Goal: Answer question/provide support

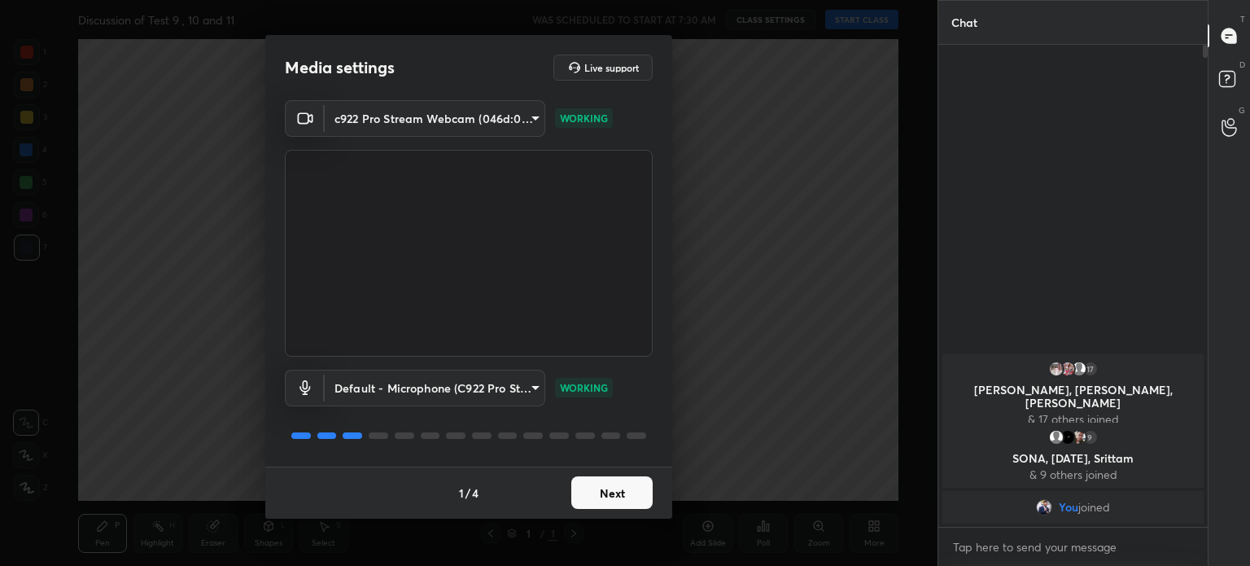
click at [626, 495] on button "Next" at bounding box center [611, 492] width 81 height 33
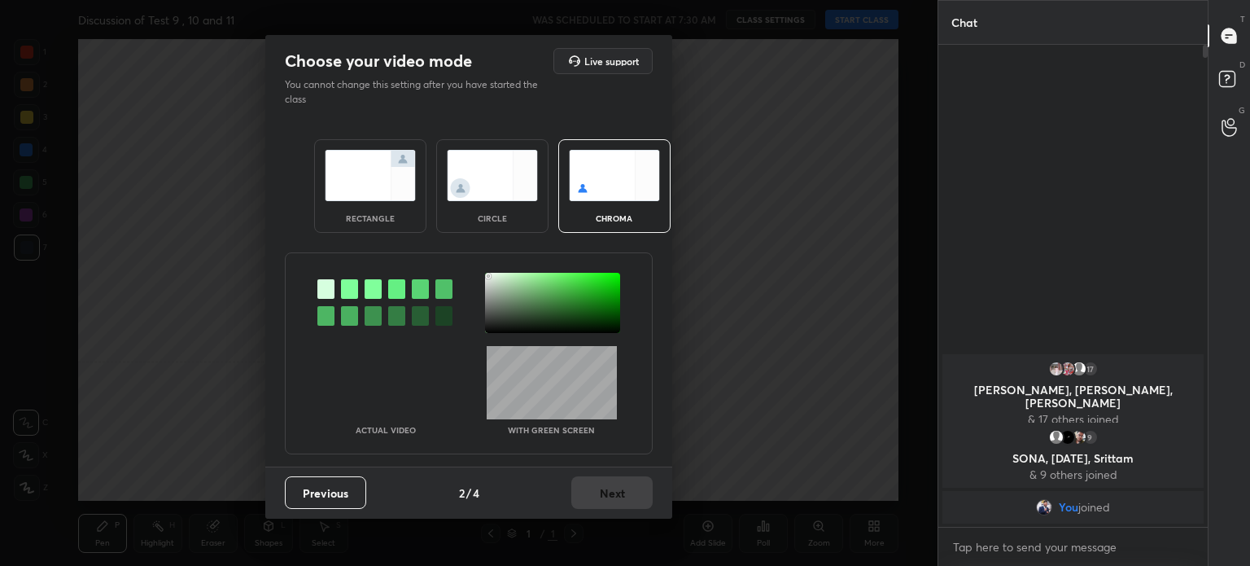
click at [488, 276] on div at bounding box center [552, 303] width 135 height 60
click at [625, 487] on button "Next" at bounding box center [611, 492] width 81 height 33
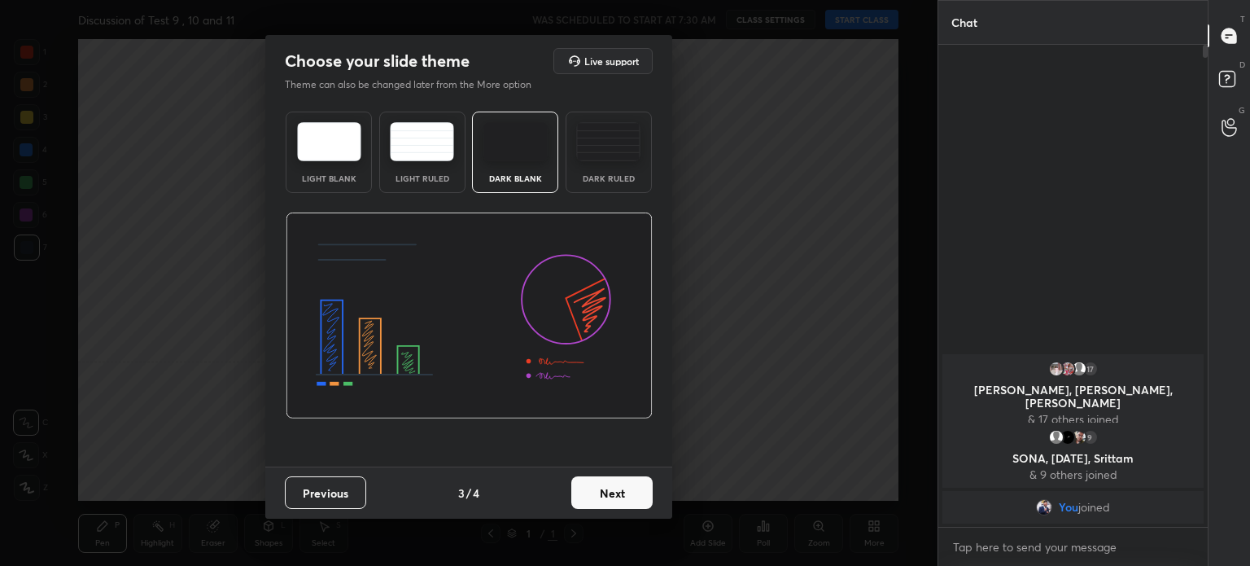
click at [625, 487] on button "Next" at bounding box center [611, 492] width 81 height 33
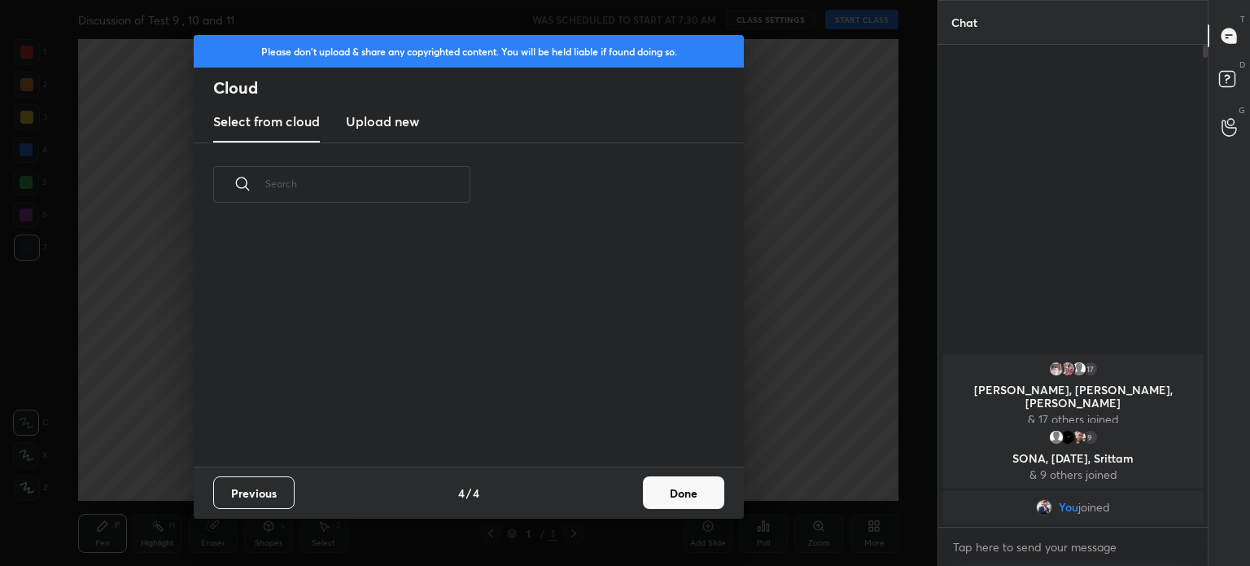
click at [664, 484] on button "Done" at bounding box center [683, 492] width 81 height 33
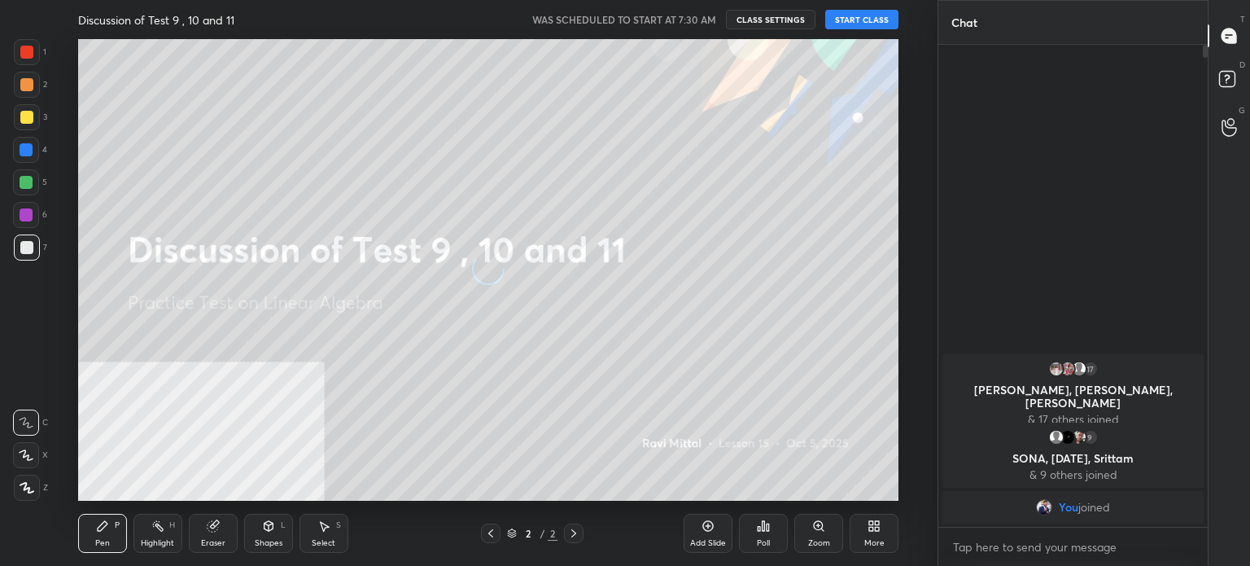
click at [843, 15] on button "START CLASS" at bounding box center [861, 20] width 73 height 20
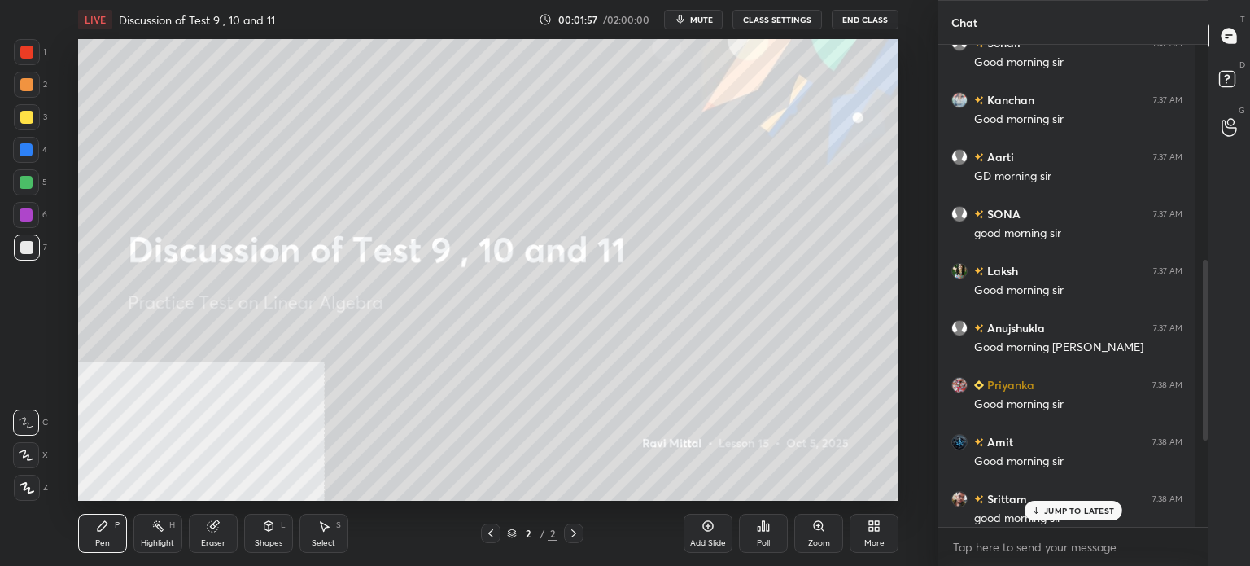
scroll to position [413, 0]
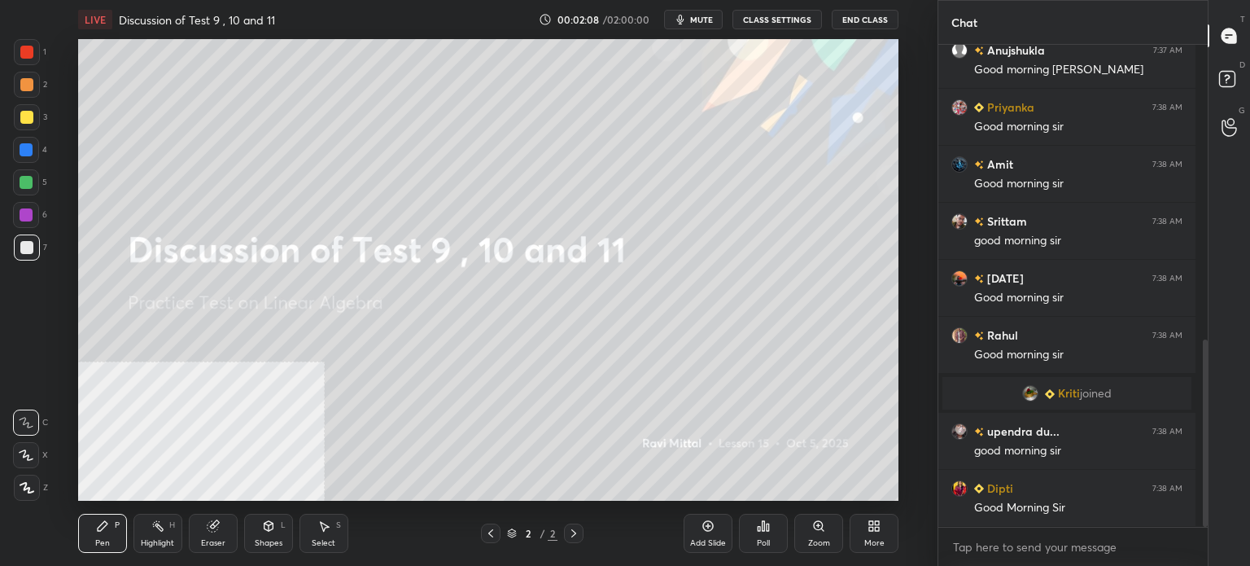
click at [929, 325] on div "1 2 3 4 5 6 7 C X Z C X Z E E Erase all H H LIVE Discussion of Test 9 , 10 and …" at bounding box center [468, 283] width 937 height 566
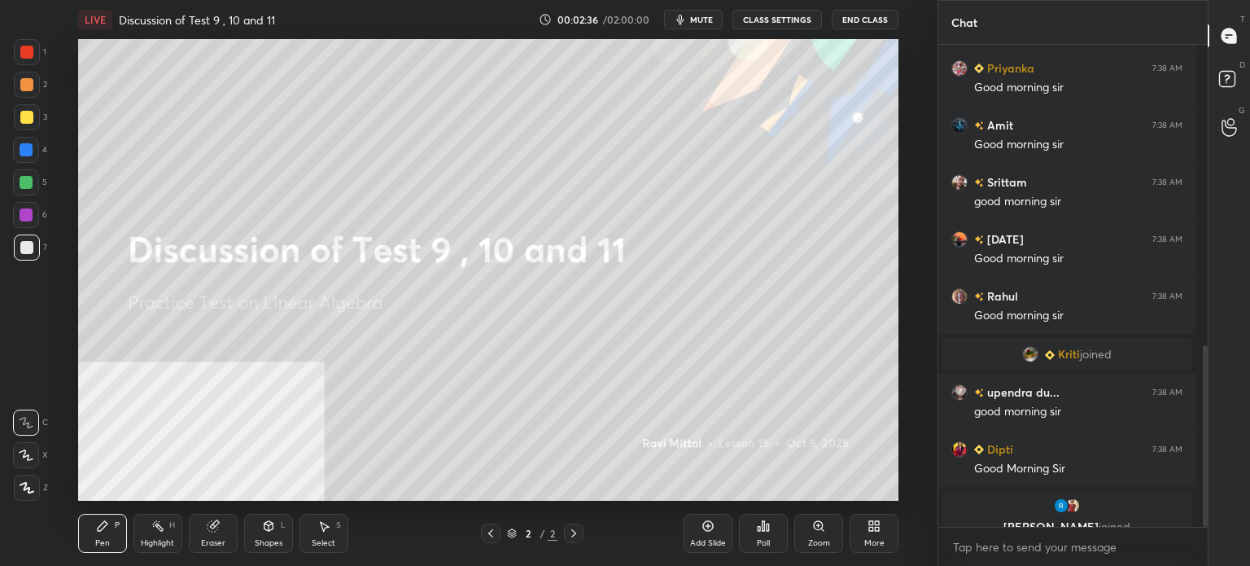
scroll to position [817, 0]
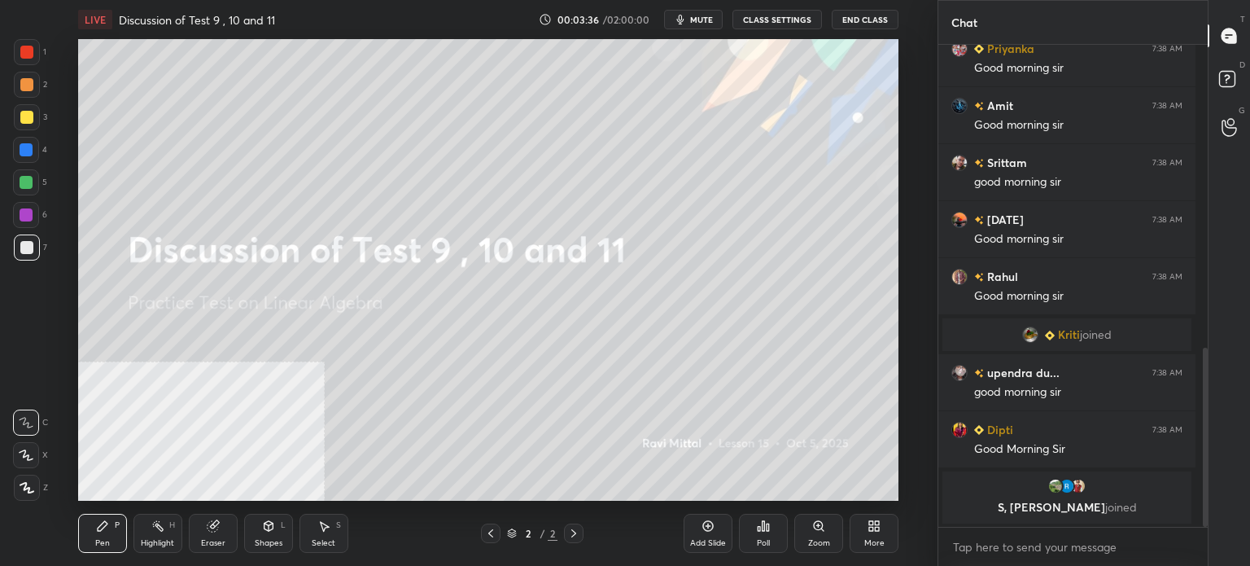
click at [860, 536] on div "More" at bounding box center [874, 532] width 49 height 39
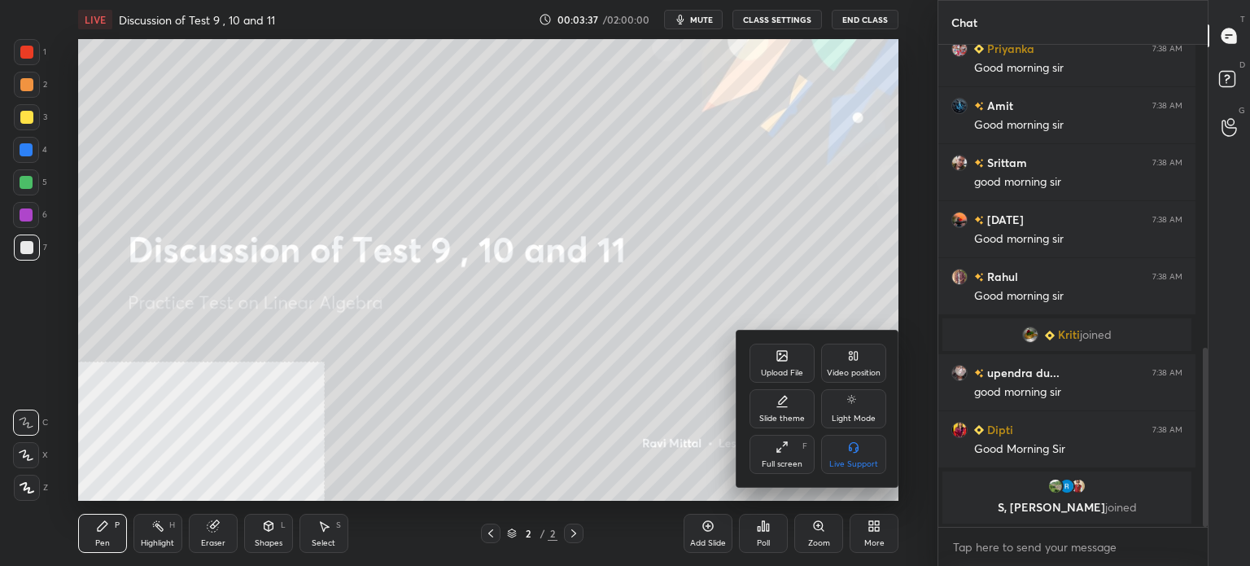
click at [789, 361] on div "Upload File" at bounding box center [781, 362] width 65 height 39
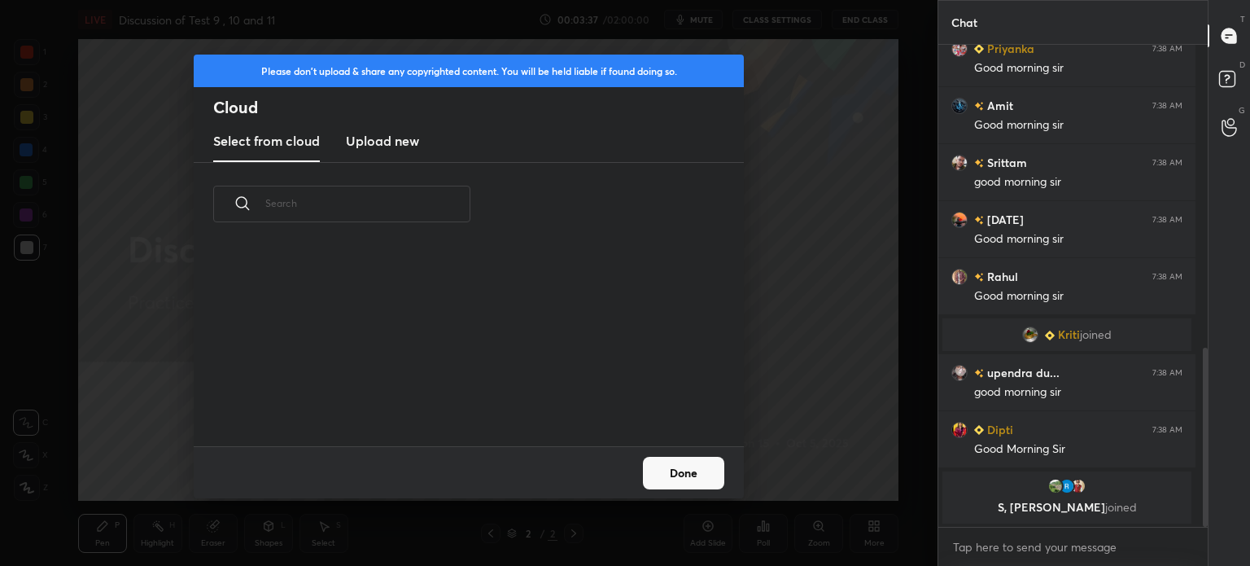
click at [413, 163] on div "​" at bounding box center [469, 304] width 550 height 283
drag, startPoint x: 404, startPoint y: 139, endPoint x: 410, endPoint y: 159, distance: 20.3
click at [404, 139] on h3 "Upload new" at bounding box center [382, 141] width 73 height 20
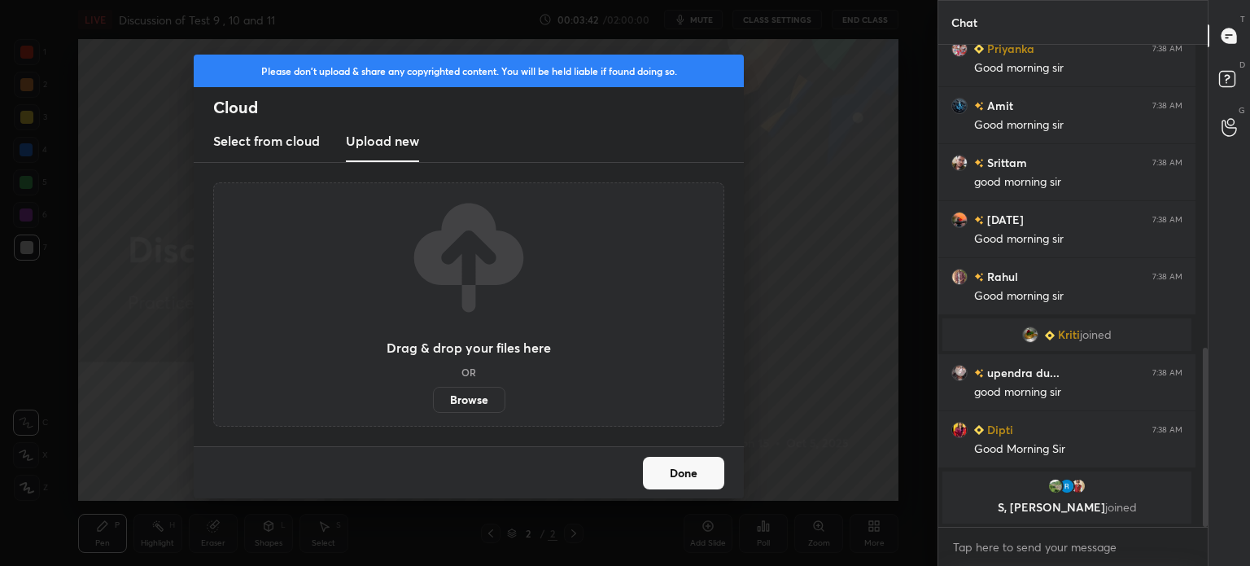
click at [470, 395] on label "Browse" at bounding box center [469, 400] width 72 height 26
click at [433, 395] on input "Browse" at bounding box center [433, 400] width 0 height 26
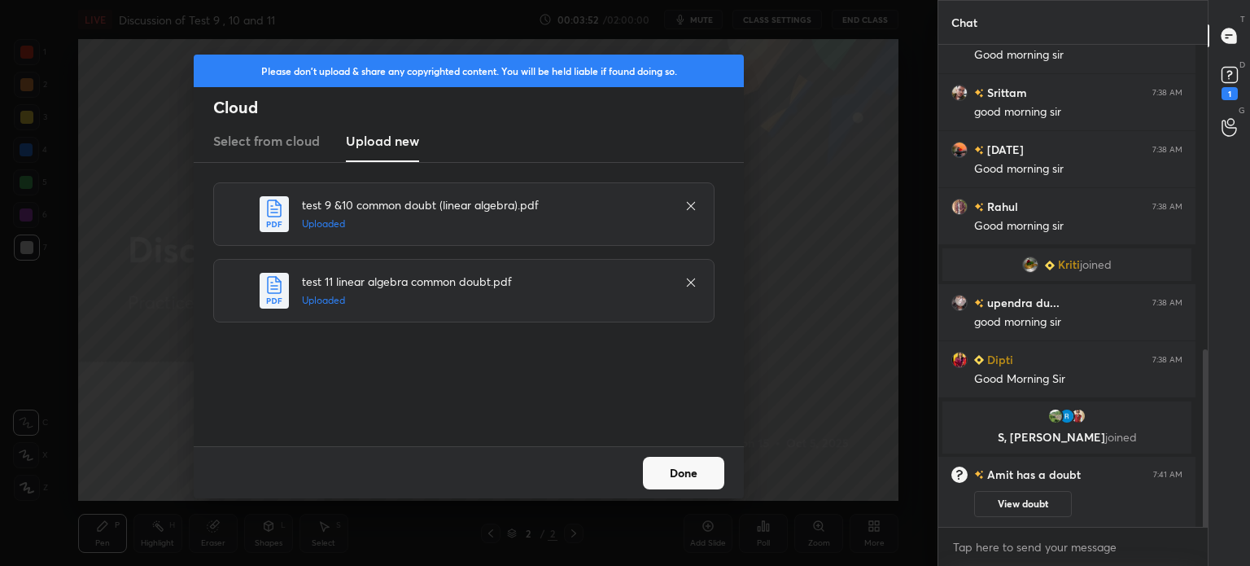
click at [685, 468] on button "Done" at bounding box center [683, 472] width 81 height 33
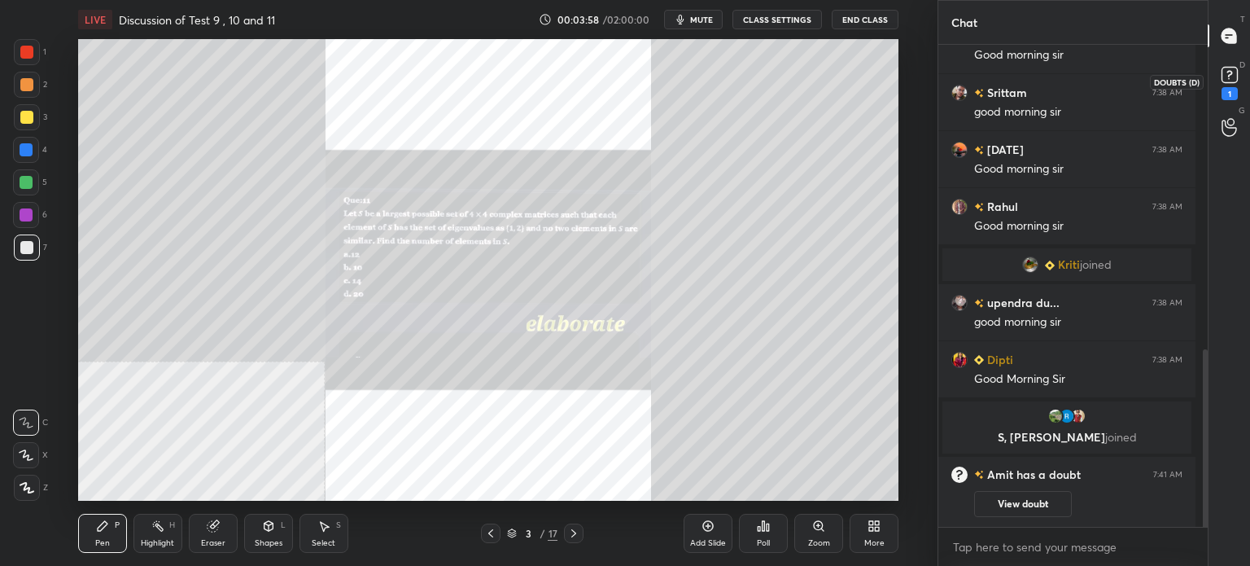
click at [1220, 76] on icon at bounding box center [1229, 75] width 24 height 24
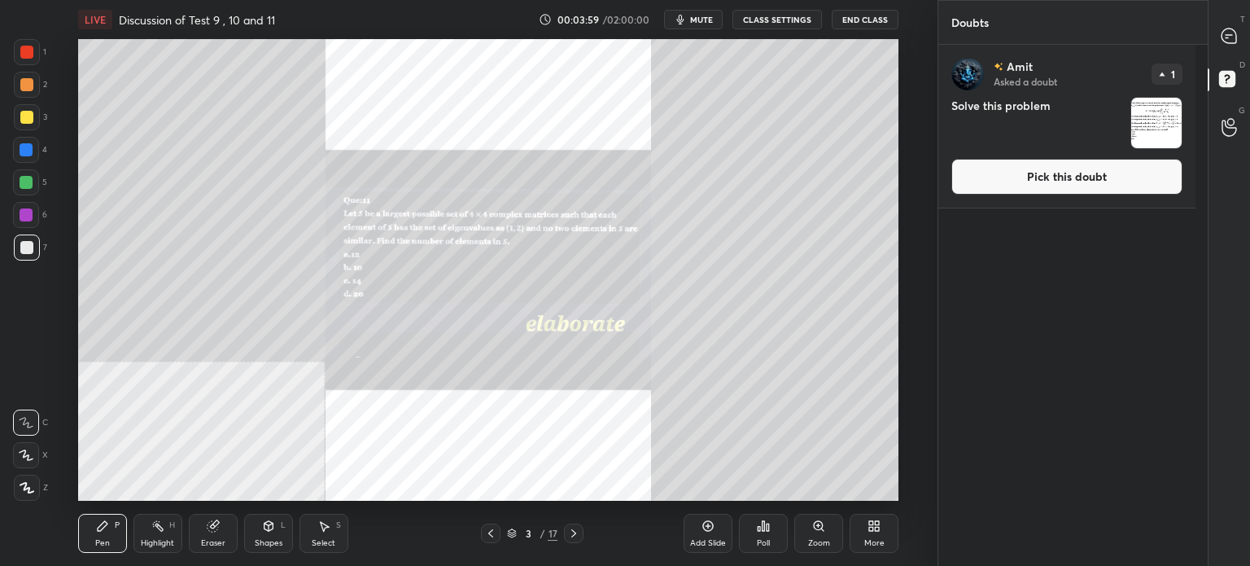
click at [1103, 193] on button "Pick this doubt" at bounding box center [1066, 177] width 231 height 36
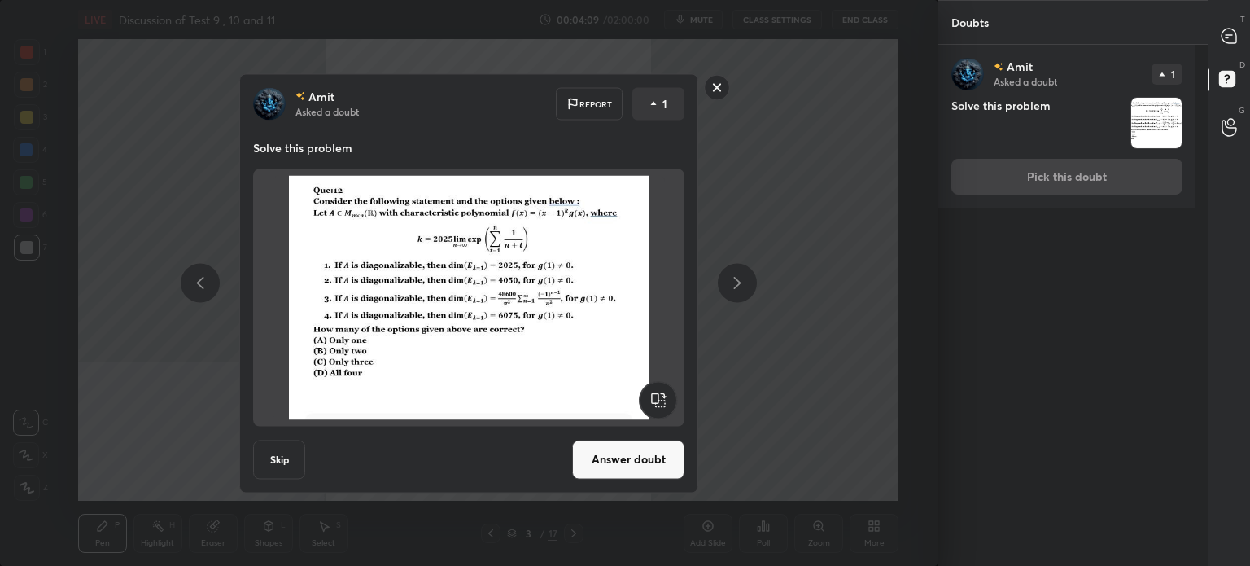
click at [712, 87] on rect at bounding box center [717, 87] width 25 height 25
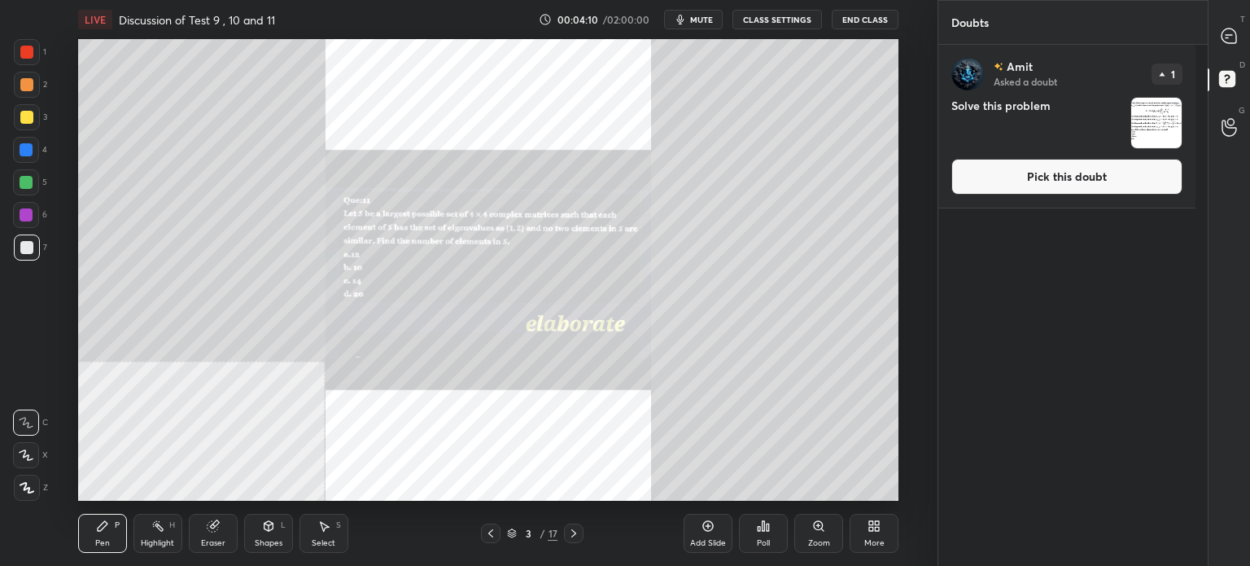
click at [1230, 54] on div "T Messages (T)" at bounding box center [1228, 36] width 41 height 46
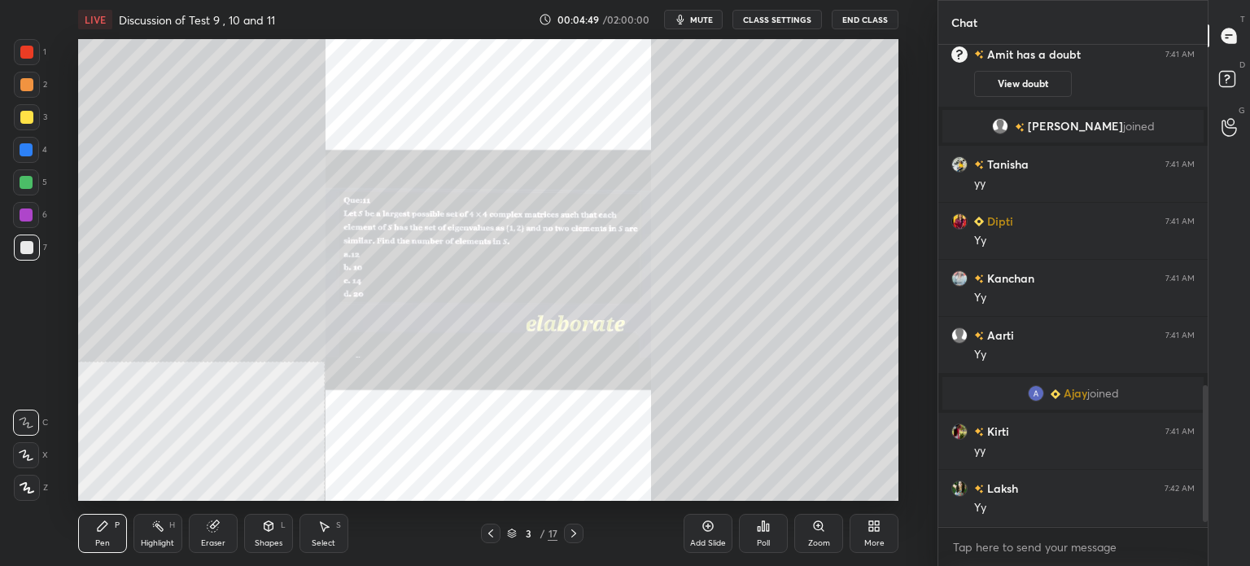
scroll to position [1212, 0]
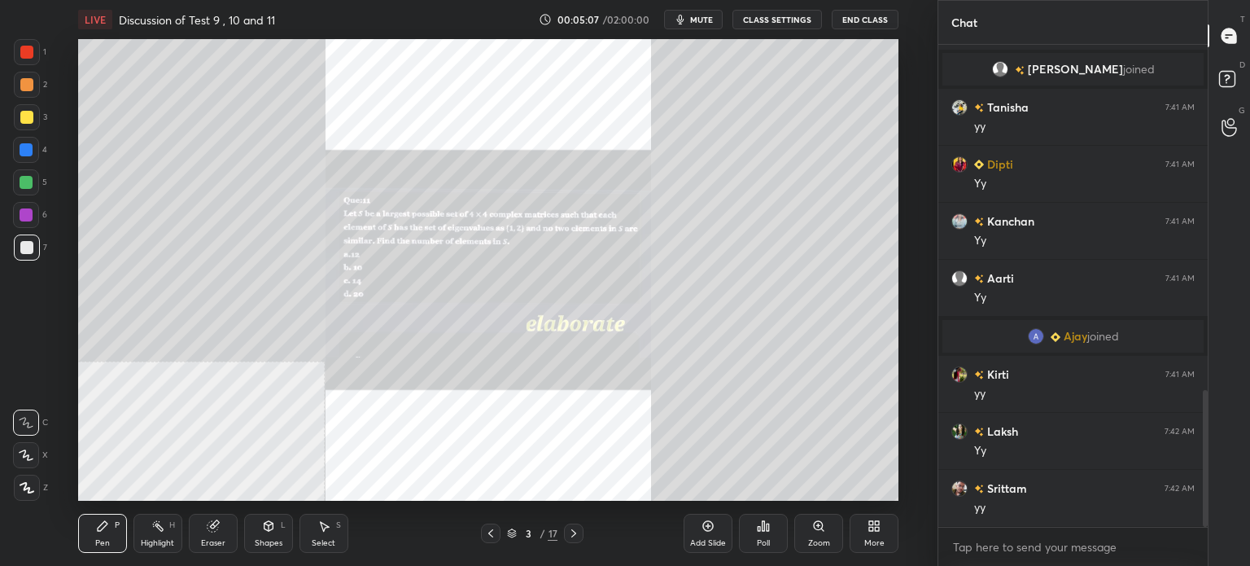
drag, startPoint x: 815, startPoint y: 536, endPoint x: 807, endPoint y: 493, distance: 43.7
click at [815, 536] on div "Zoom" at bounding box center [818, 532] width 49 height 39
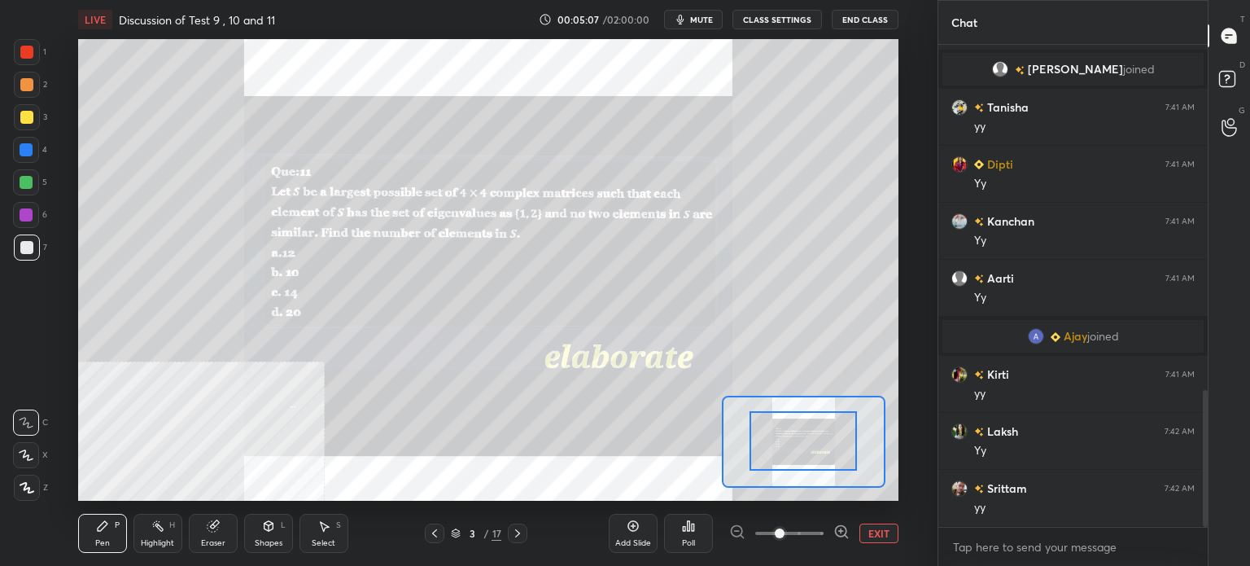
drag, startPoint x: 816, startPoint y: 465, endPoint x: 807, endPoint y: 456, distance: 12.1
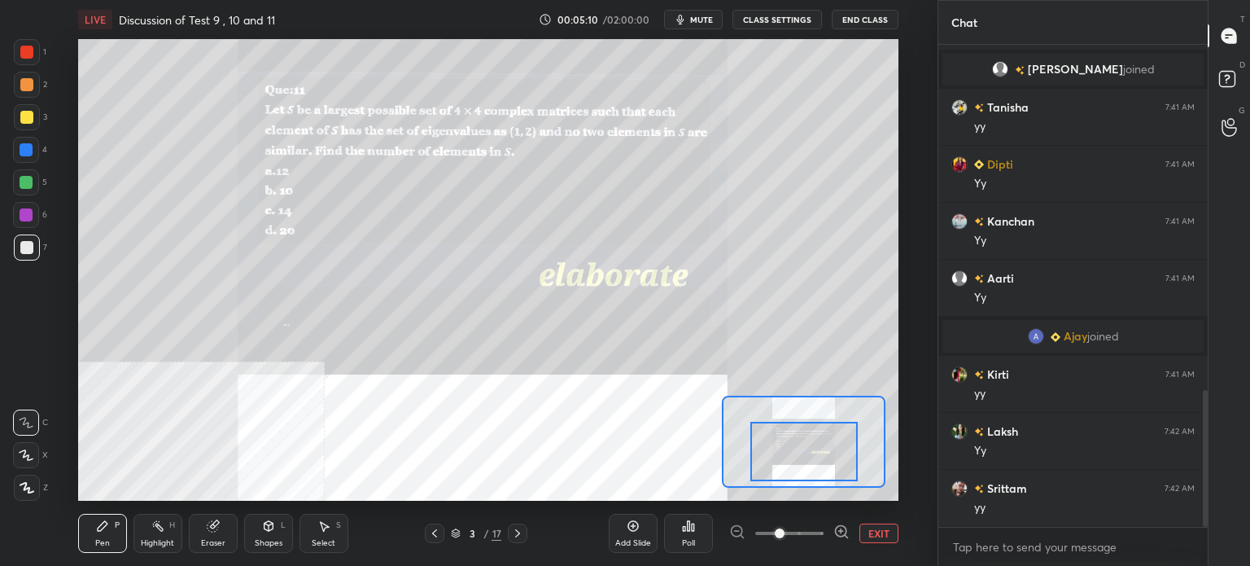
drag, startPoint x: 806, startPoint y: 456, endPoint x: 807, endPoint y: 467, distance: 10.6
click at [807, 467] on div at bounding box center [803, 450] width 107 height 59
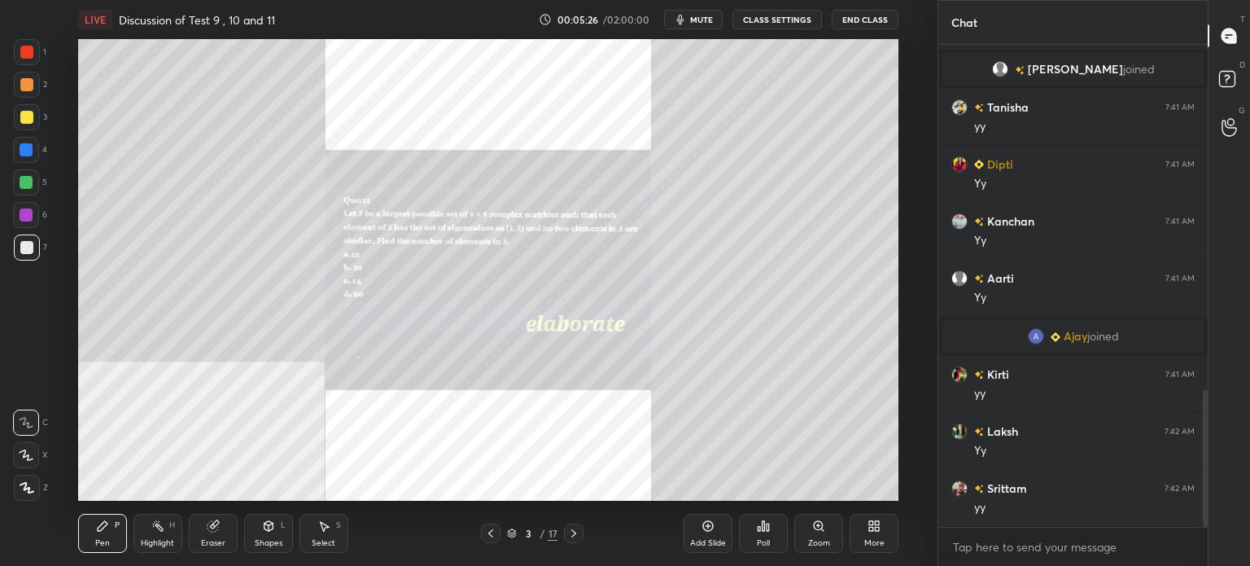
click at [823, 539] on div "Zoom" at bounding box center [819, 543] width 22 height 8
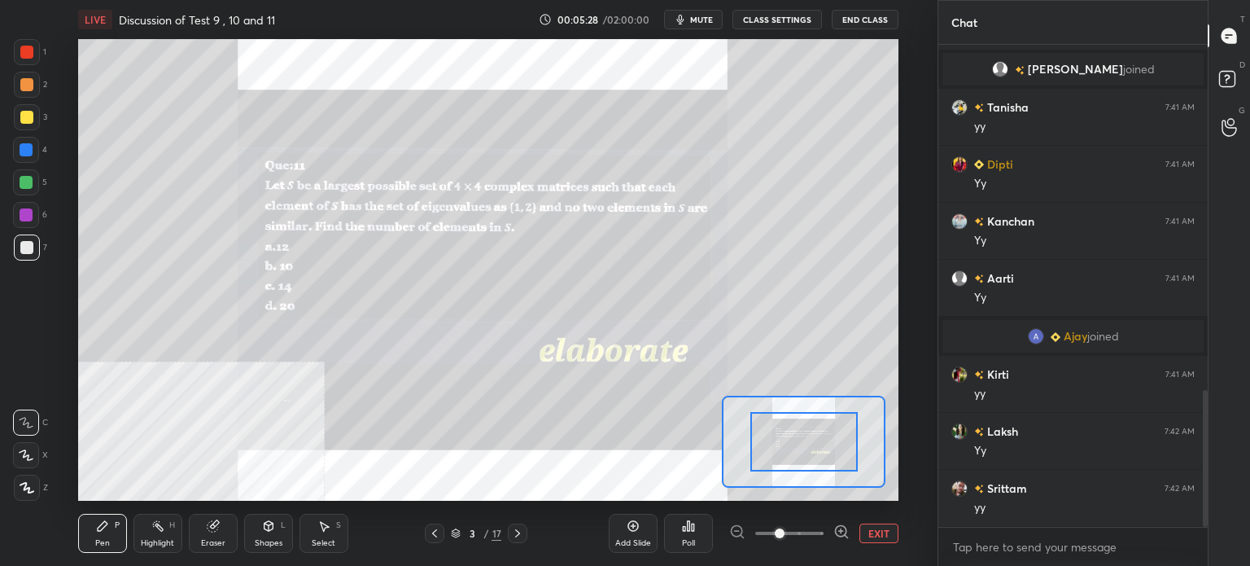
drag, startPoint x: 793, startPoint y: 442, endPoint x: 801, endPoint y: 448, distance: 10.4
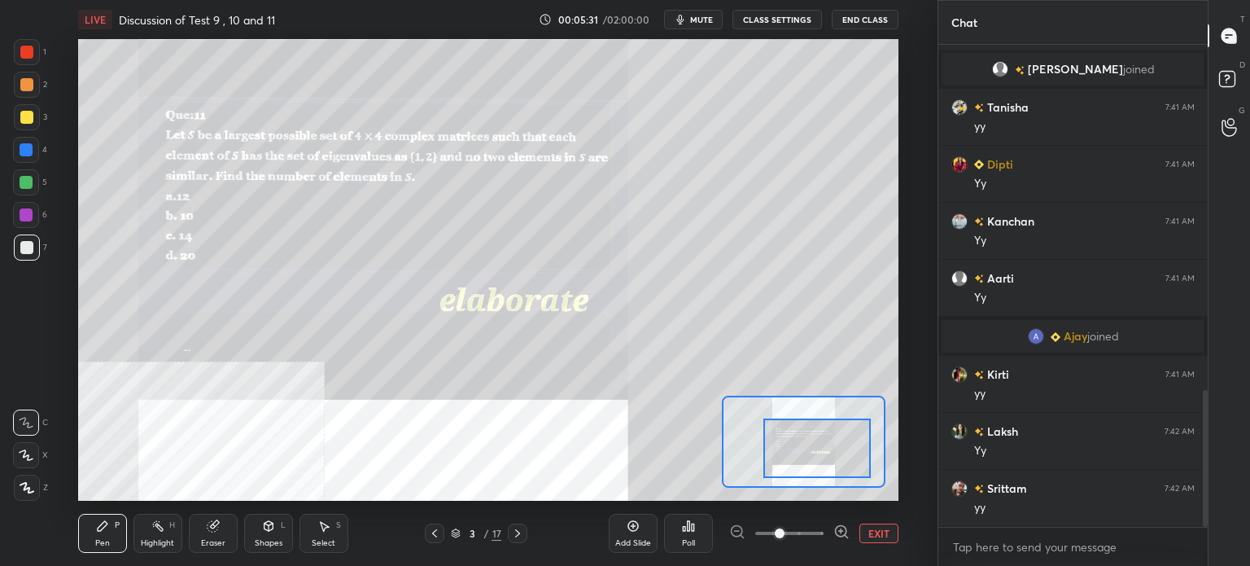
drag, startPoint x: 804, startPoint y: 448, endPoint x: 817, endPoint y: 445, distance: 13.2
click at [817, 452] on div at bounding box center [816, 447] width 107 height 59
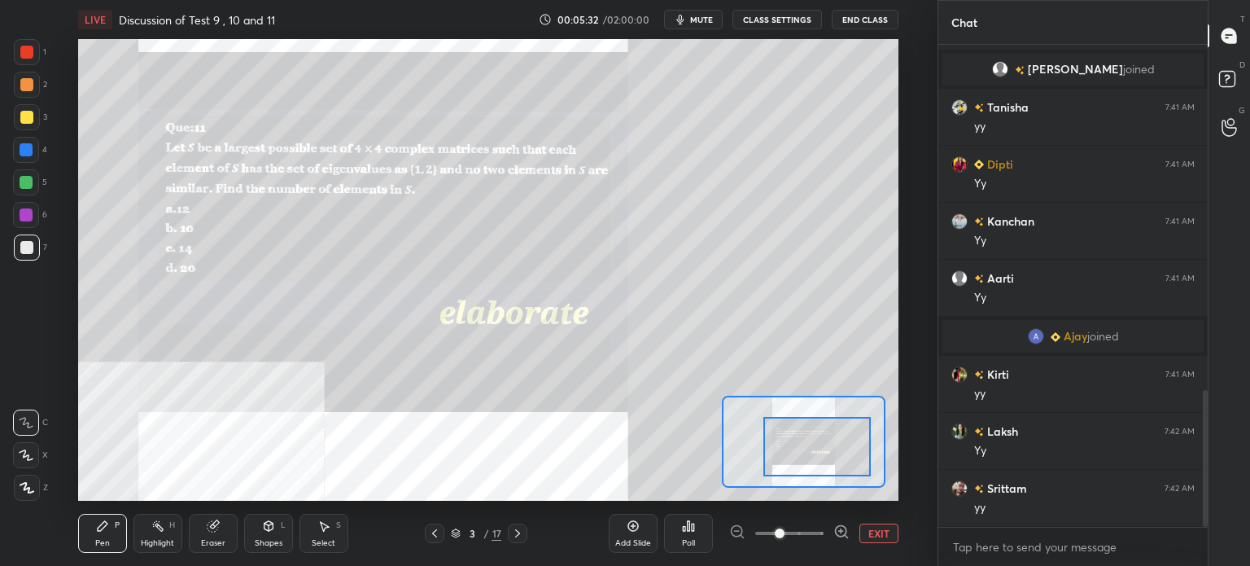
click at [17, 126] on div at bounding box center [27, 117] width 26 height 26
click at [31, 120] on div at bounding box center [26, 117] width 13 height 13
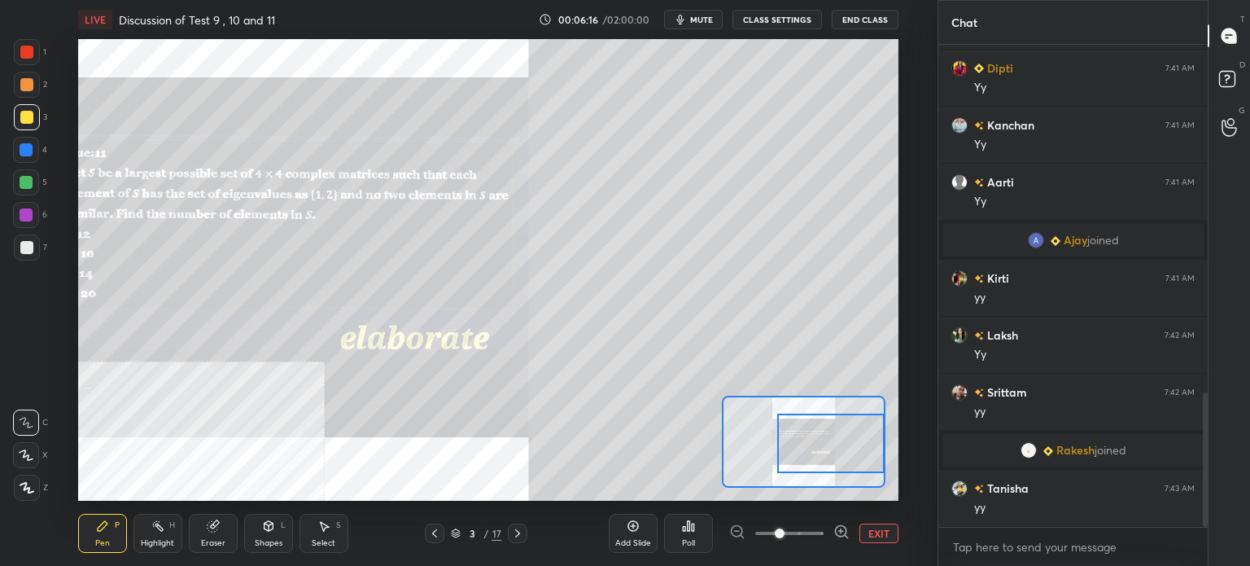
scroll to position [1243, 0]
drag, startPoint x: 832, startPoint y: 465, endPoint x: 871, endPoint y: 458, distance: 40.5
click at [872, 458] on div at bounding box center [830, 442] width 107 height 59
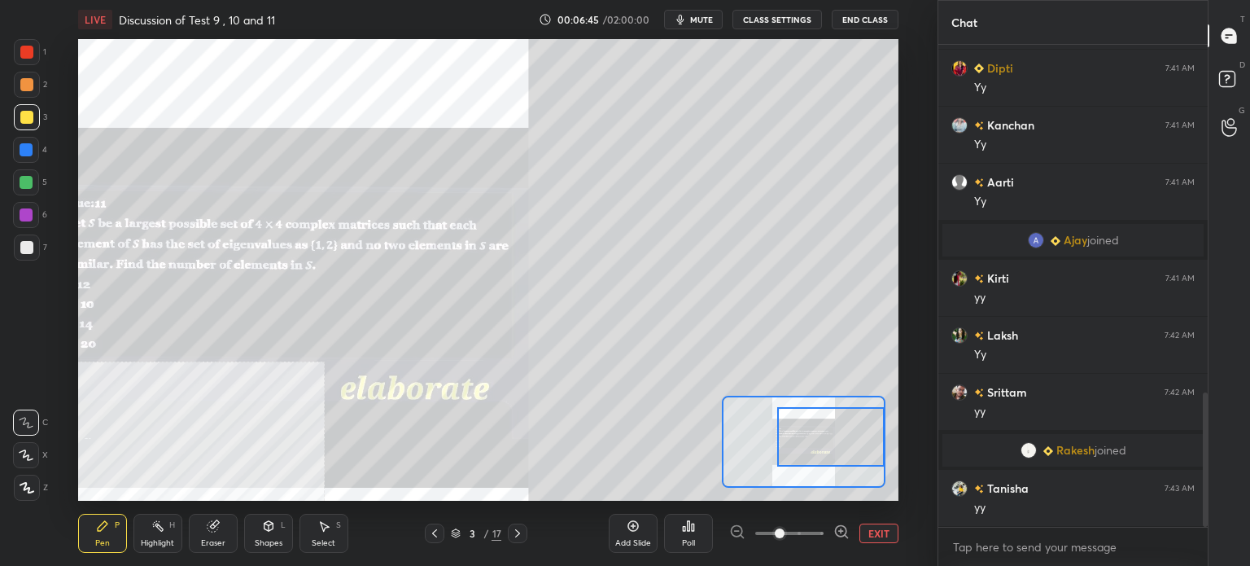
drag, startPoint x: 864, startPoint y: 439, endPoint x: 873, endPoint y: 439, distance: 9.0
click at [873, 439] on div at bounding box center [830, 436] width 107 height 59
click at [340, 535] on div "Select S" at bounding box center [323, 532] width 49 height 39
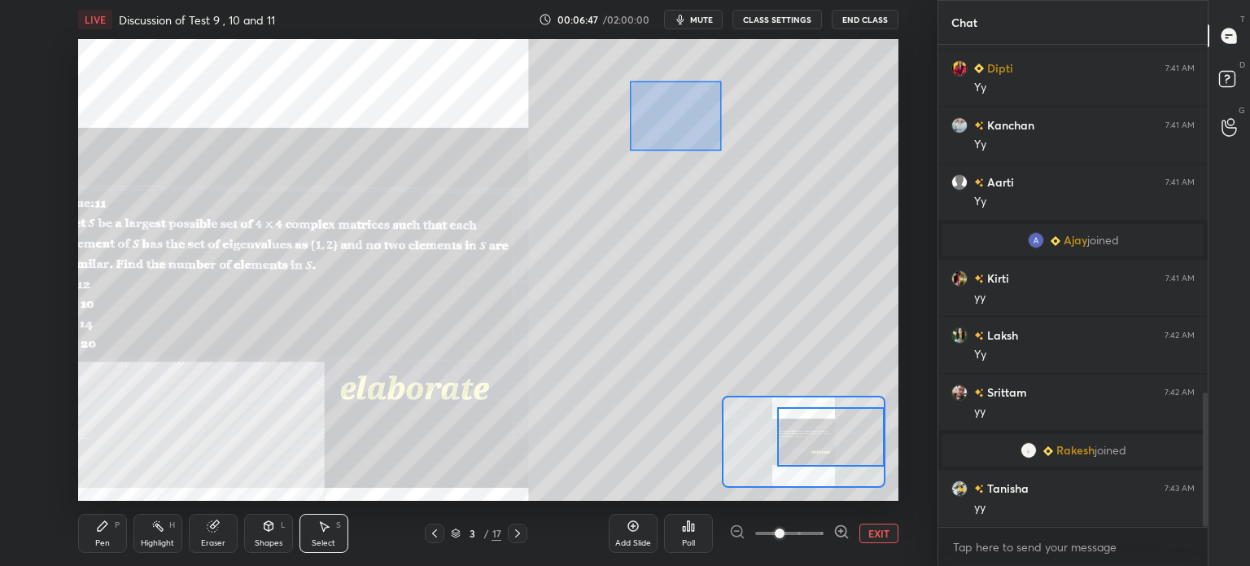
drag, startPoint x: 673, startPoint y: 112, endPoint x: 820, endPoint y: 257, distance: 206.6
click at [853, 282] on div "0 ° Undo Copy Duplicate Duplicate to new slide Delete" at bounding box center [283, 308] width 1230 height 692
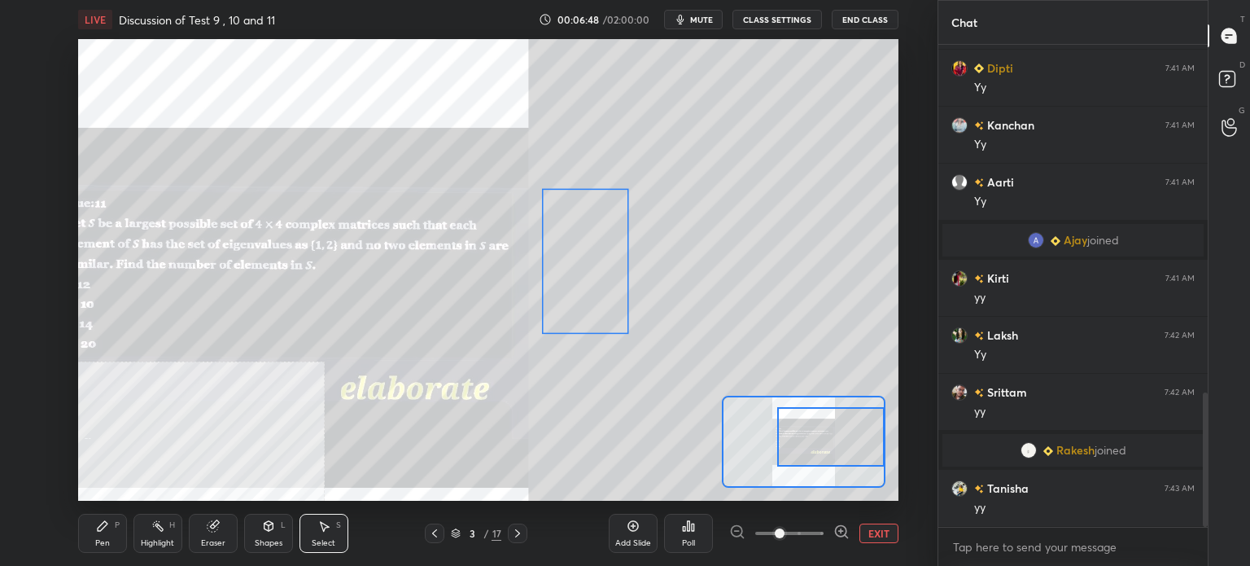
drag, startPoint x: 715, startPoint y: 212, endPoint x: 602, endPoint y: 281, distance: 132.2
click at [604, 280] on div "0 ° Undo Copy Duplicate Duplicate to new slide Delete" at bounding box center [283, 308] width 1230 height 692
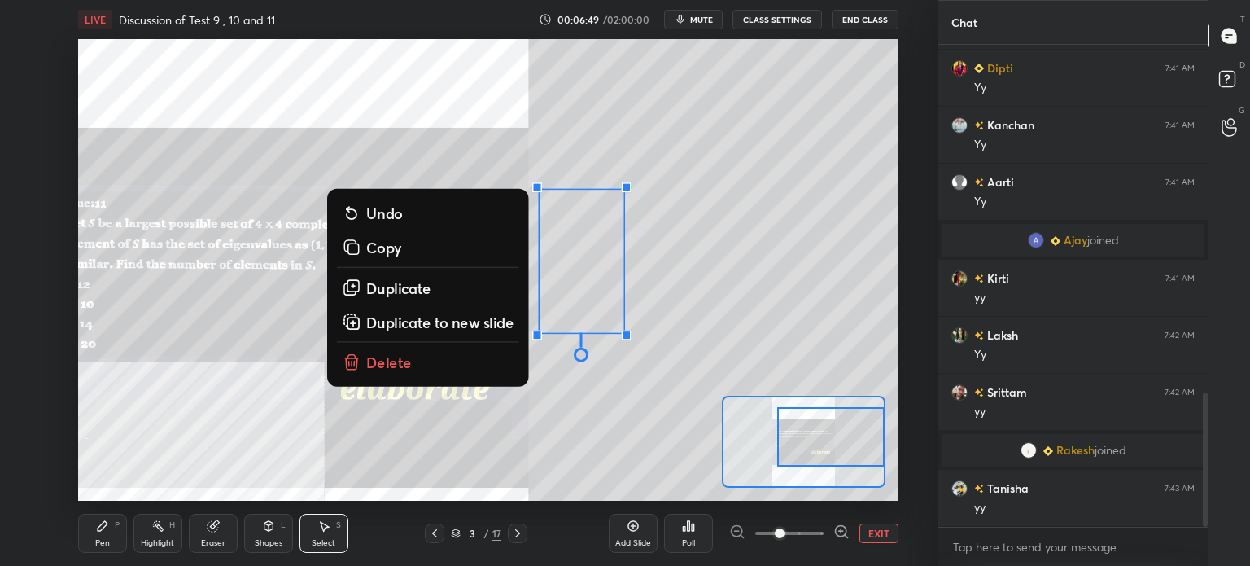
click at [112, 540] on div "Pen P" at bounding box center [102, 532] width 49 height 39
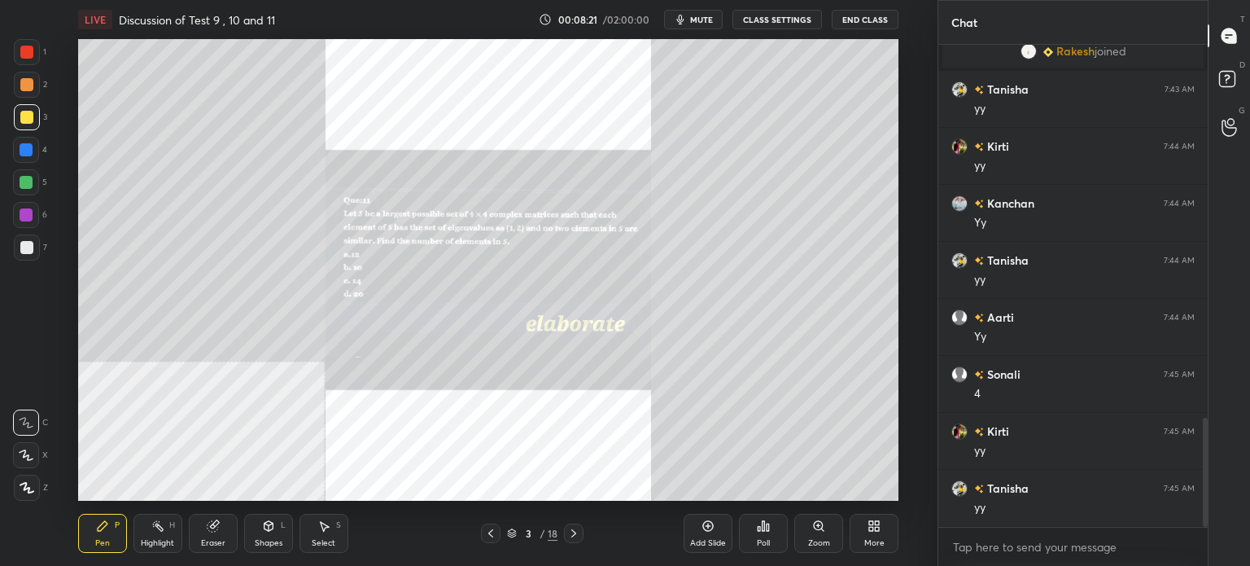
scroll to position [1699, 0]
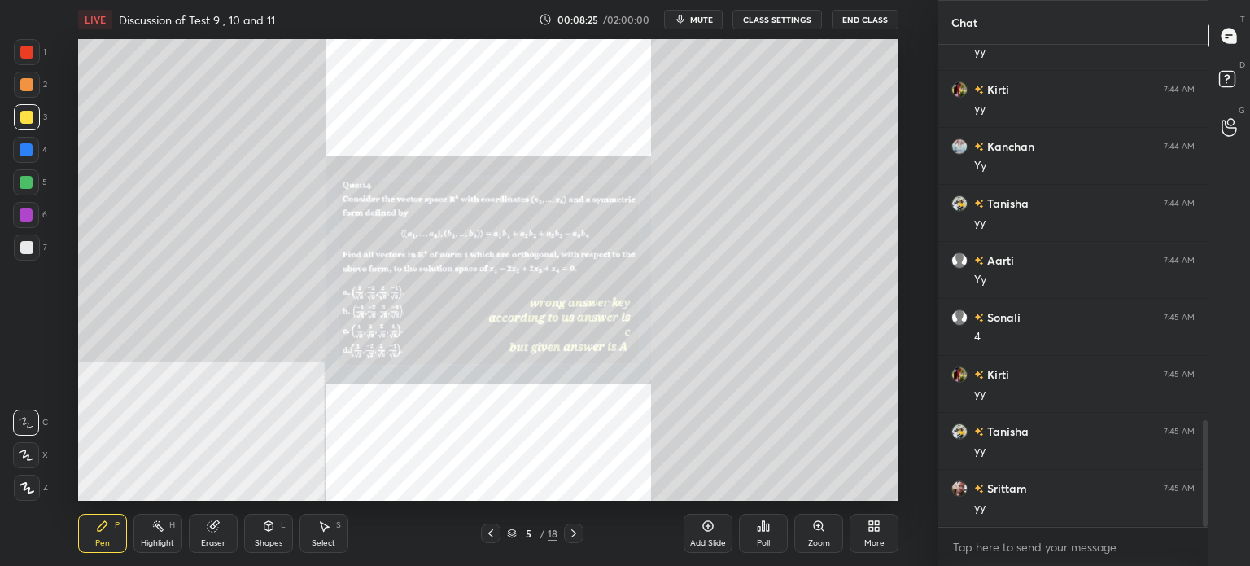
click at [813, 516] on div "Zoom" at bounding box center [818, 532] width 49 height 39
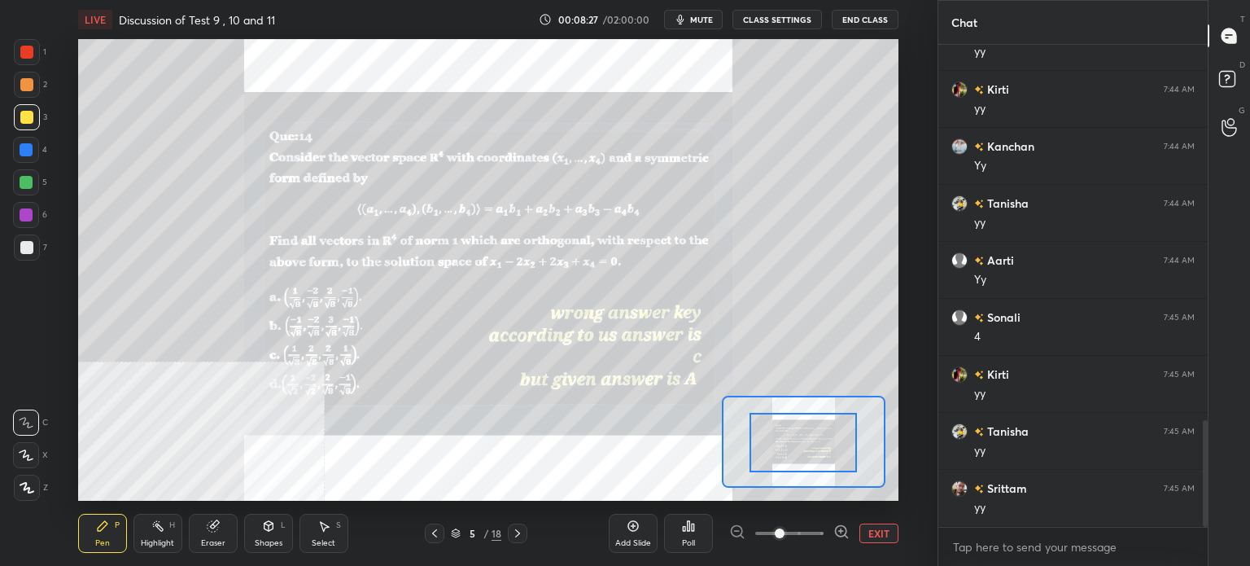
click at [801, 528] on span at bounding box center [789, 533] width 68 height 24
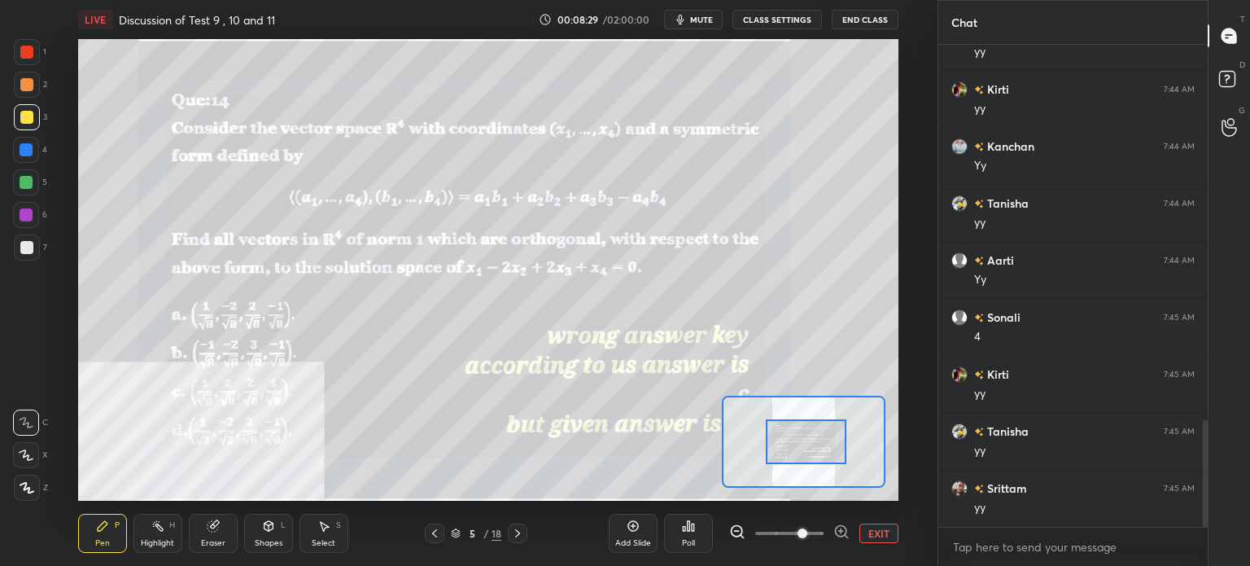
click at [795, 445] on div at bounding box center [806, 441] width 81 height 45
click at [866, 530] on button "EXIT" at bounding box center [878, 533] width 39 height 20
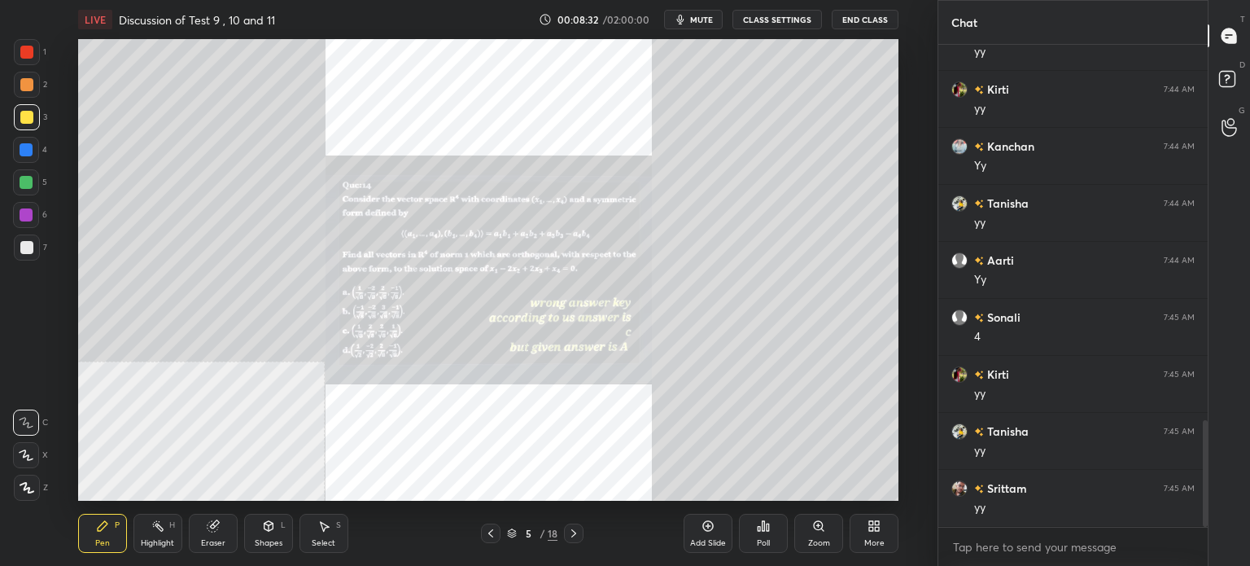
click at [876, 530] on icon at bounding box center [878, 528] width 4 height 4
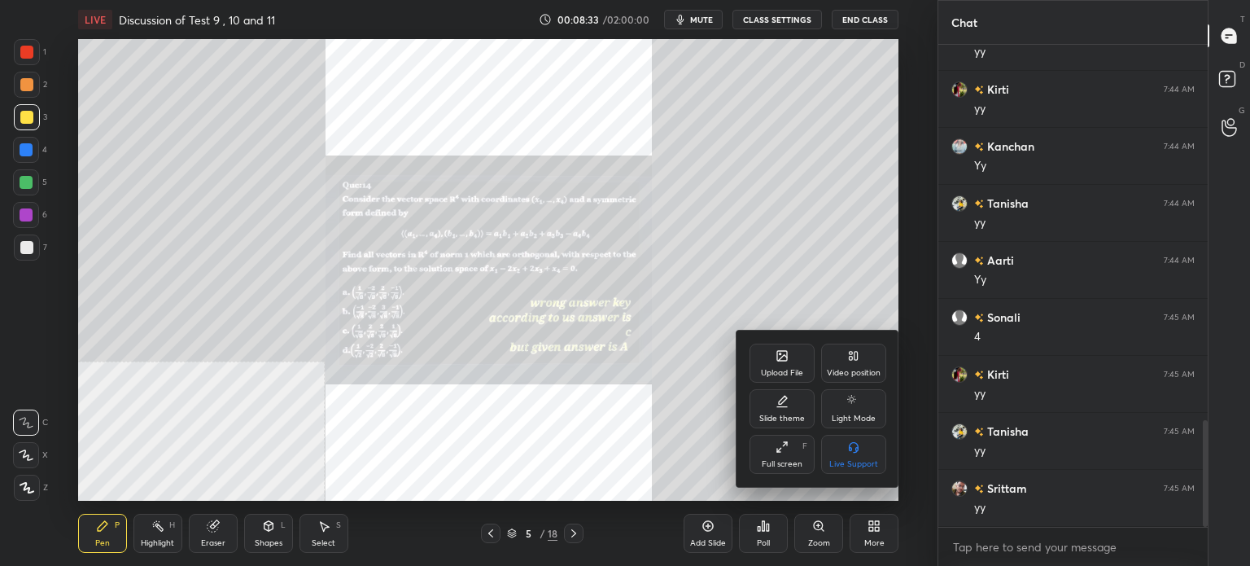
click at [856, 363] on div "Video position" at bounding box center [853, 362] width 65 height 39
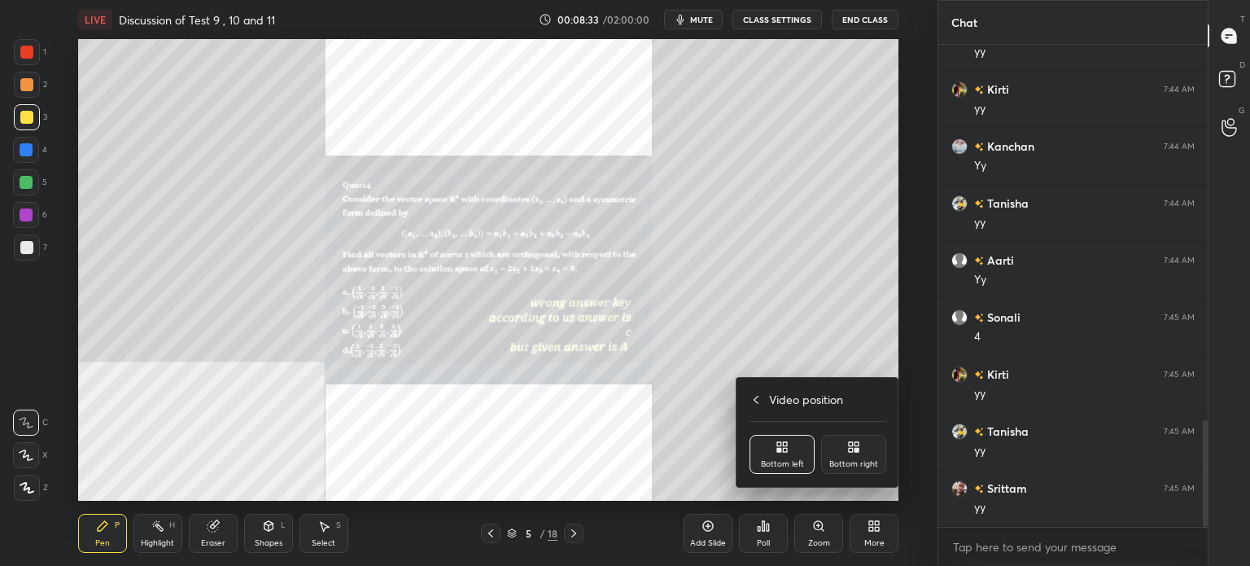
click at [852, 461] on div "Bottom right" at bounding box center [853, 464] width 49 height 8
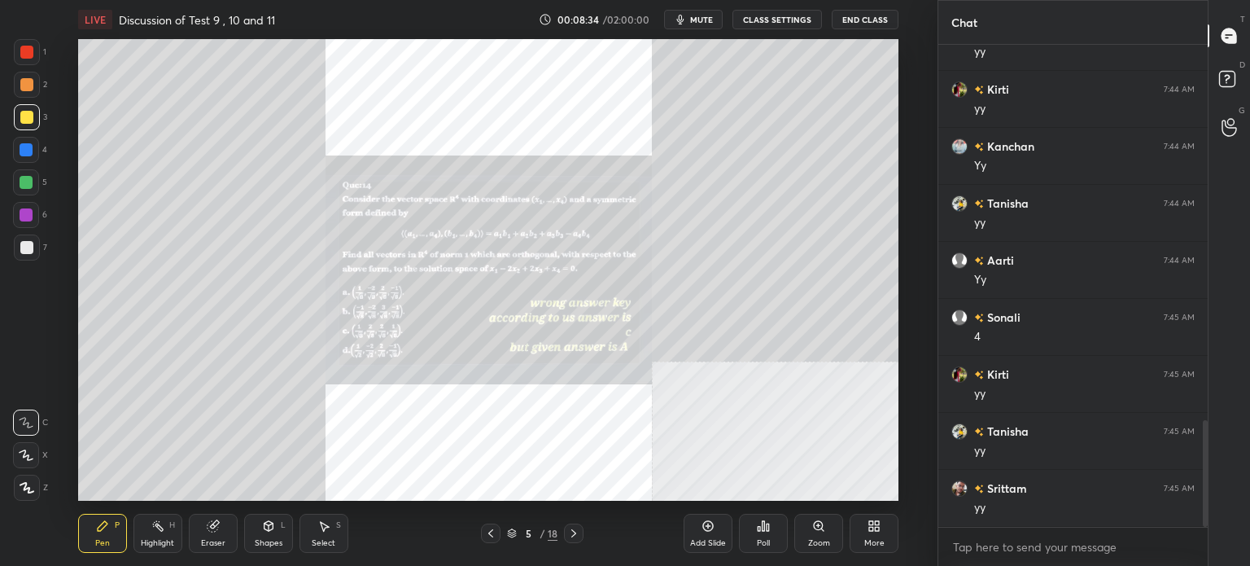
click at [800, 524] on div "Zoom" at bounding box center [818, 532] width 49 height 39
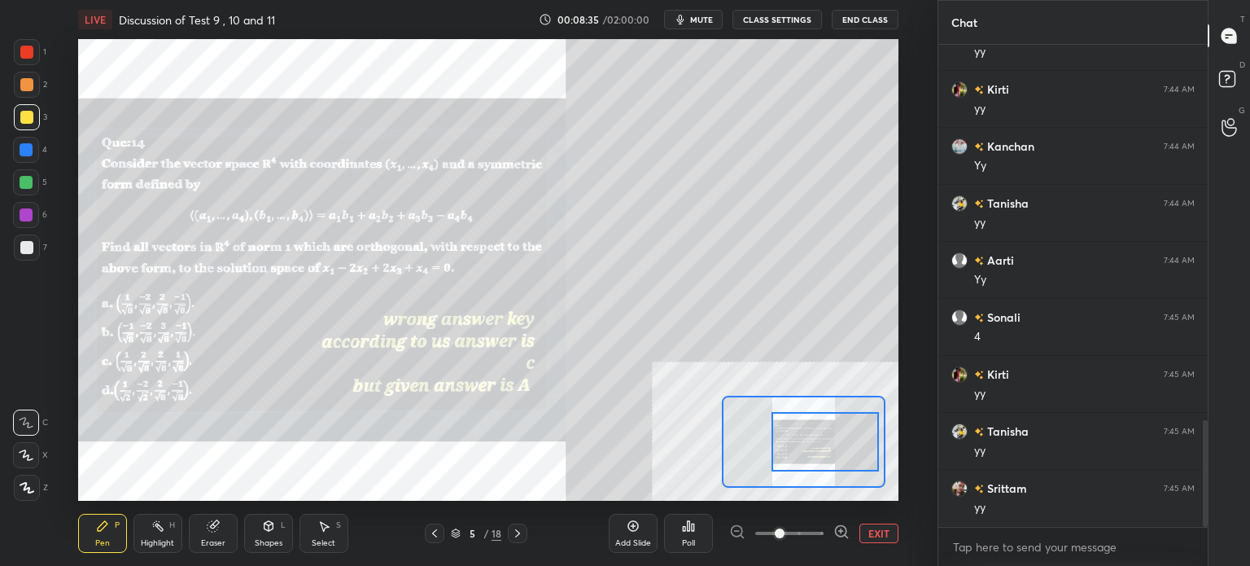
drag, startPoint x: 824, startPoint y: 457, endPoint x: 853, endPoint y: 448, distance: 29.9
click at [853, 448] on div at bounding box center [824, 441] width 107 height 59
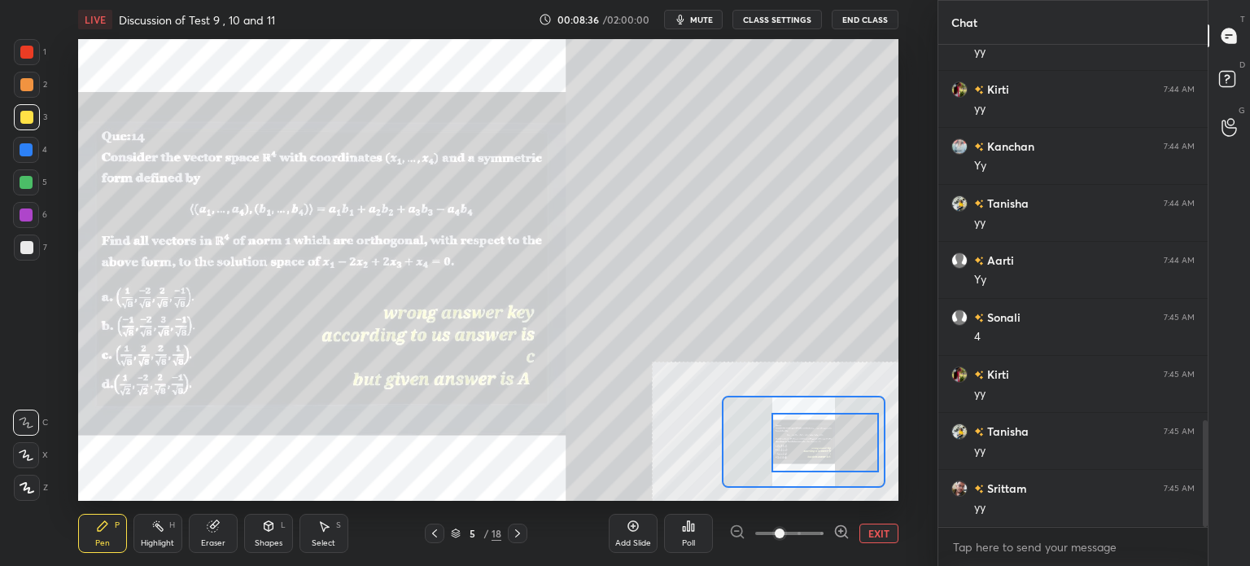
click at [797, 536] on span at bounding box center [789, 533] width 68 height 24
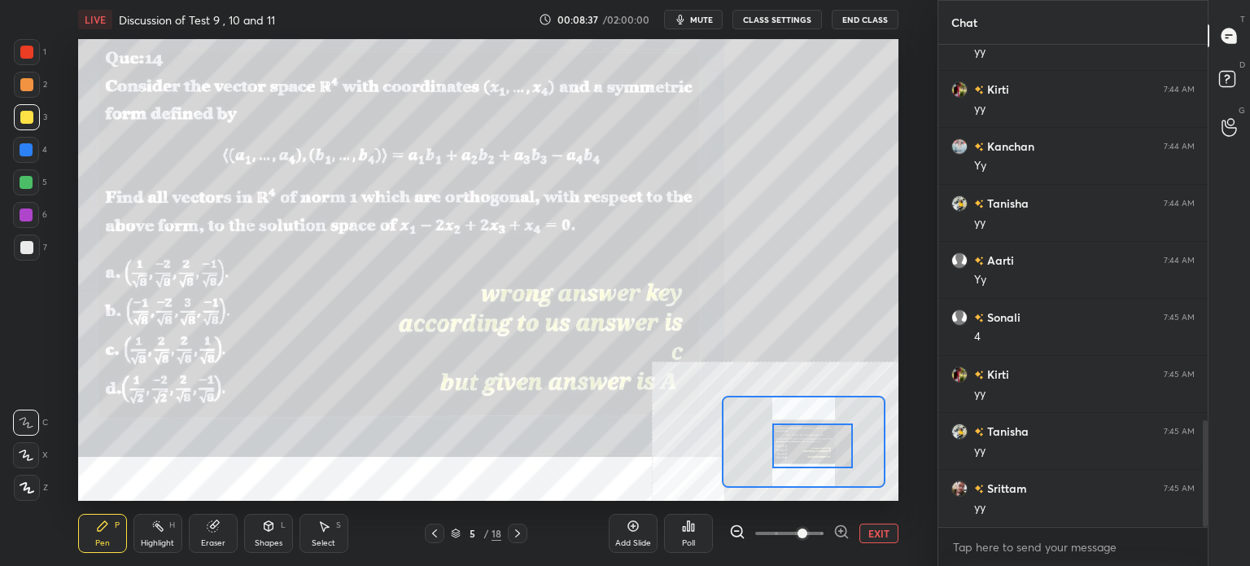
click at [808, 447] on div at bounding box center [812, 445] width 81 height 45
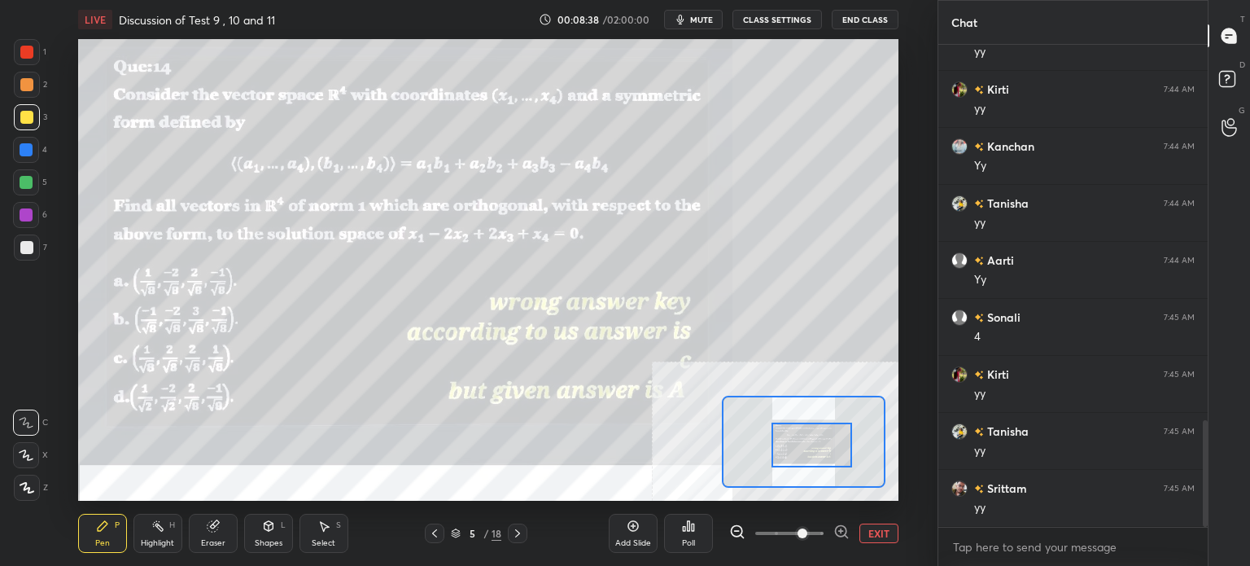
click at [809, 454] on div at bounding box center [811, 444] width 81 height 45
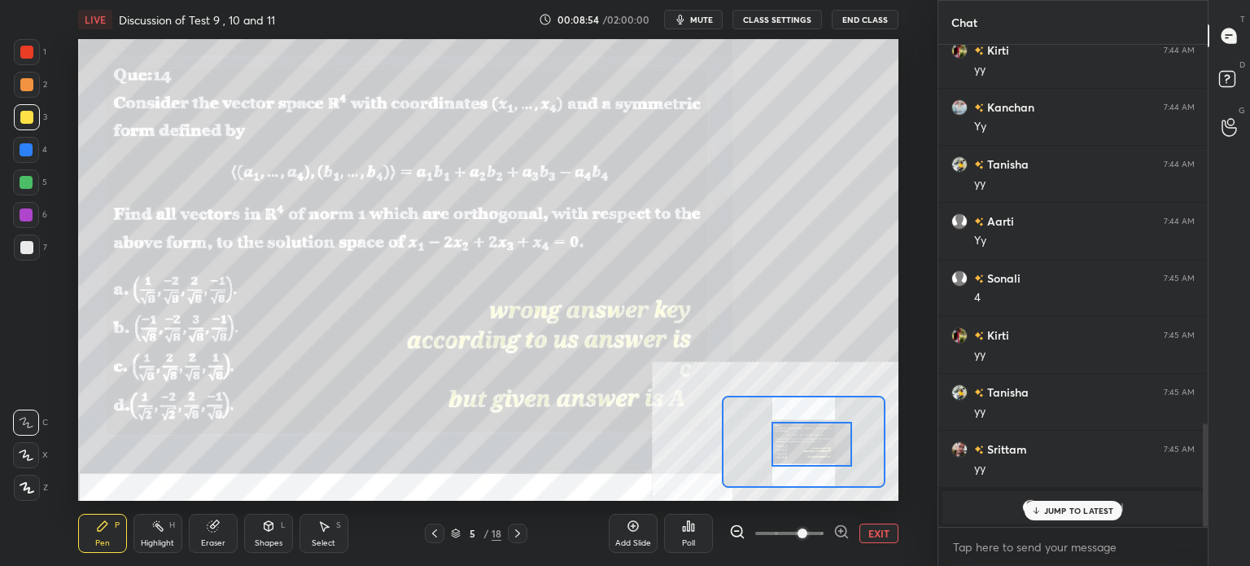
scroll to position [4, 5]
click at [213, 520] on div "Eraser" at bounding box center [213, 532] width 49 height 39
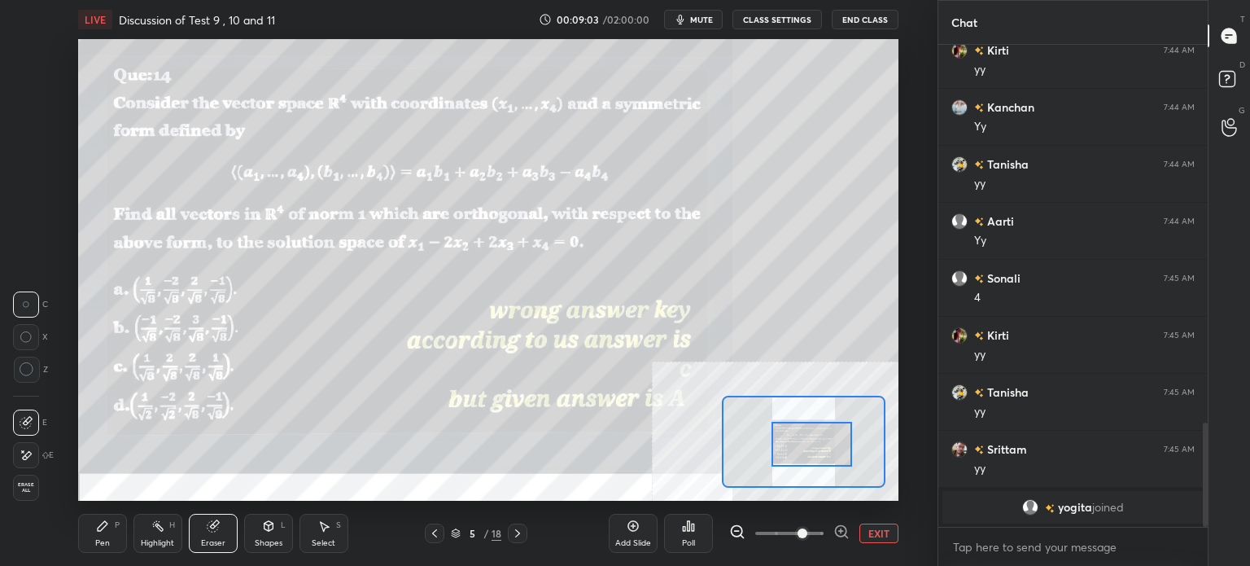
click at [33, 461] on div at bounding box center [26, 455] width 26 height 26
click at [93, 533] on div "Pen P" at bounding box center [102, 532] width 49 height 39
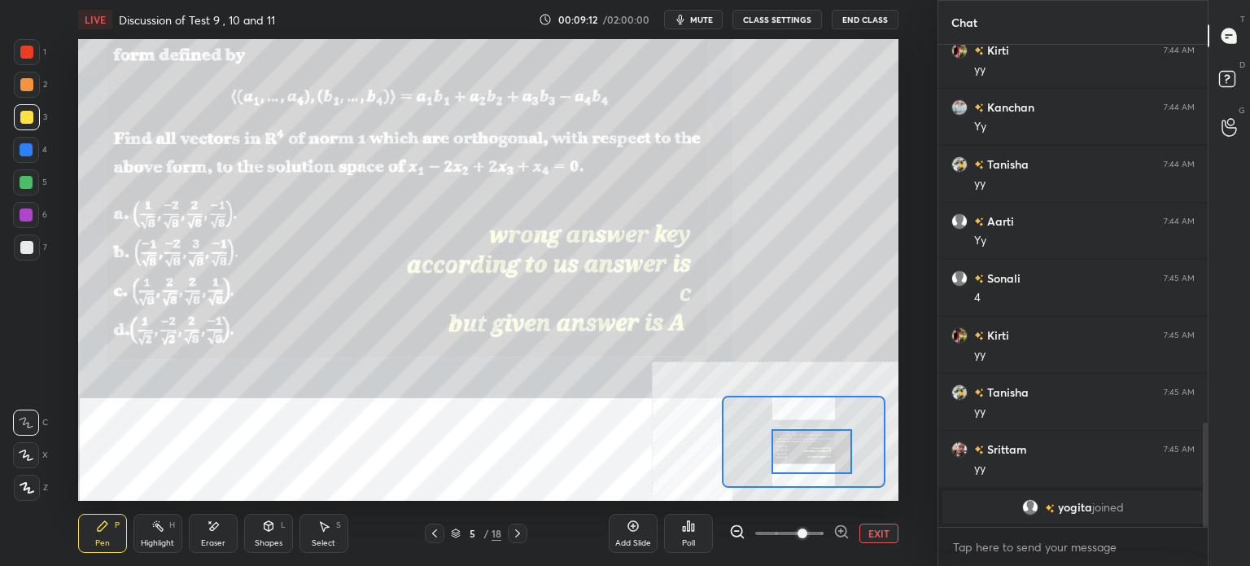
click at [804, 462] on div at bounding box center [811, 451] width 81 height 45
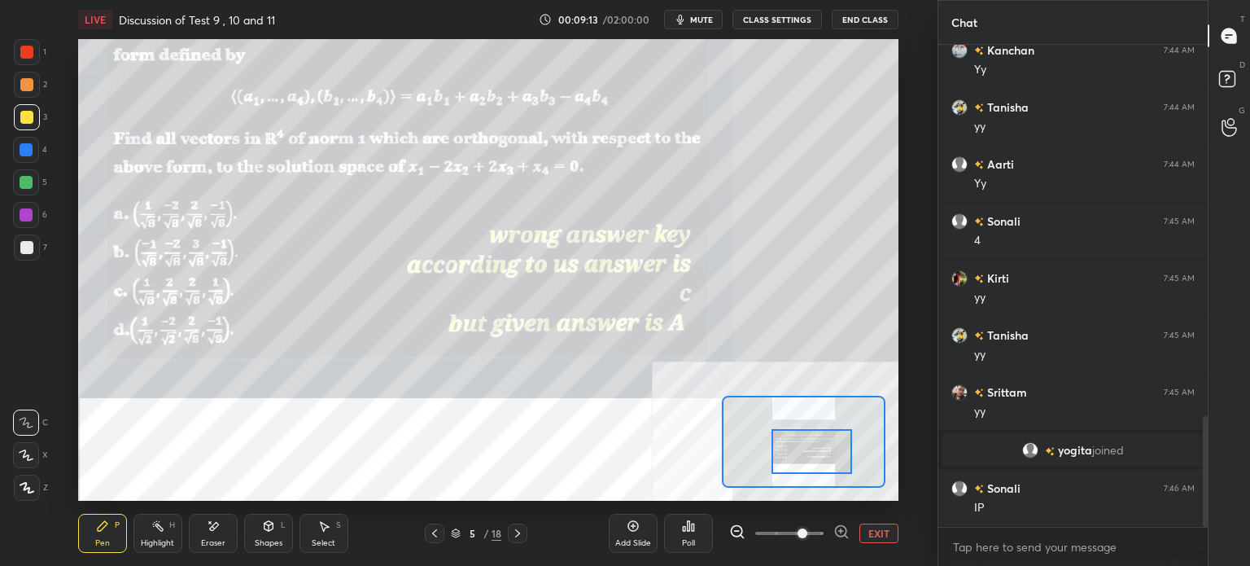
scroll to position [1621, 0]
click at [21, 57] on div at bounding box center [26, 52] width 13 height 13
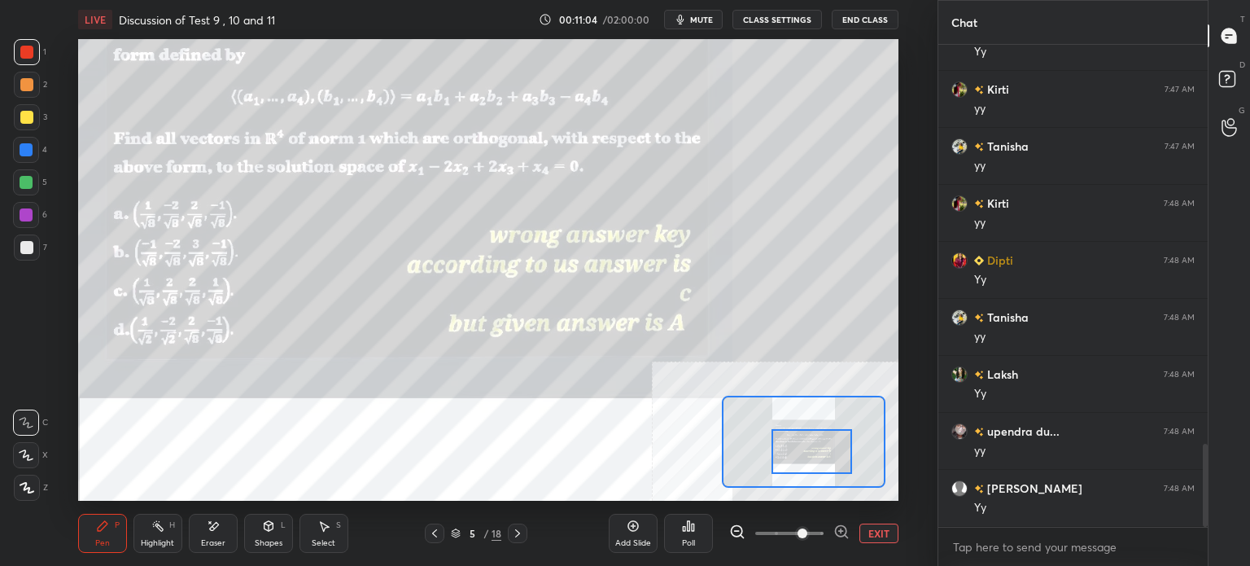
scroll to position [2361, 0]
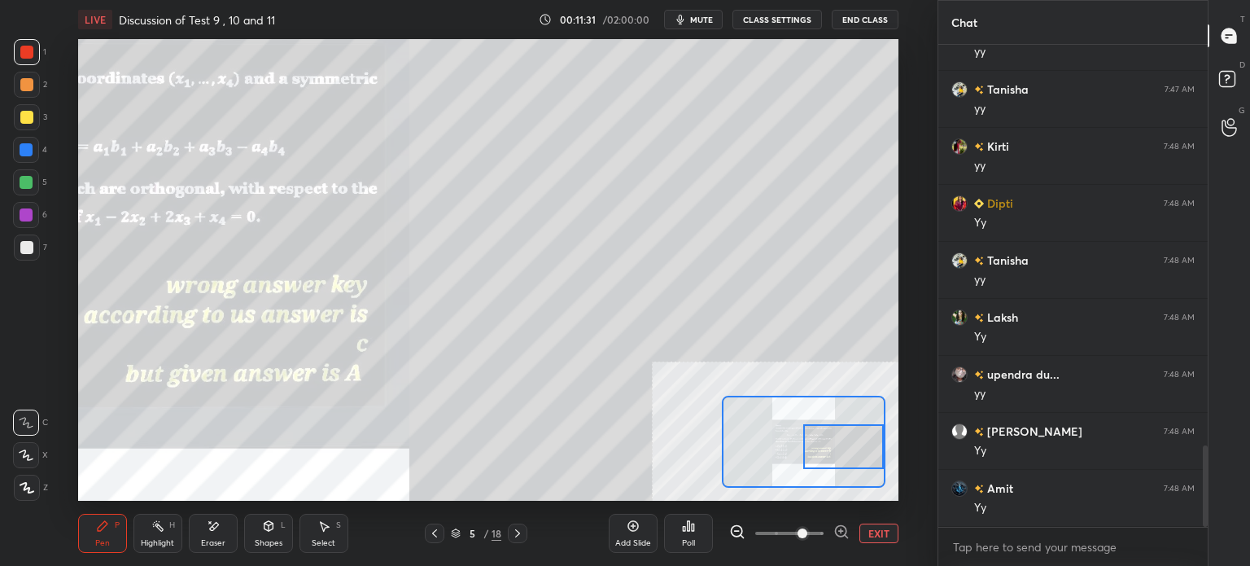
drag, startPoint x: 819, startPoint y: 461, endPoint x: 850, endPoint y: 456, distance: 31.3
click at [850, 456] on div at bounding box center [843, 446] width 81 height 45
click at [22, 114] on div at bounding box center [26, 117] width 13 height 13
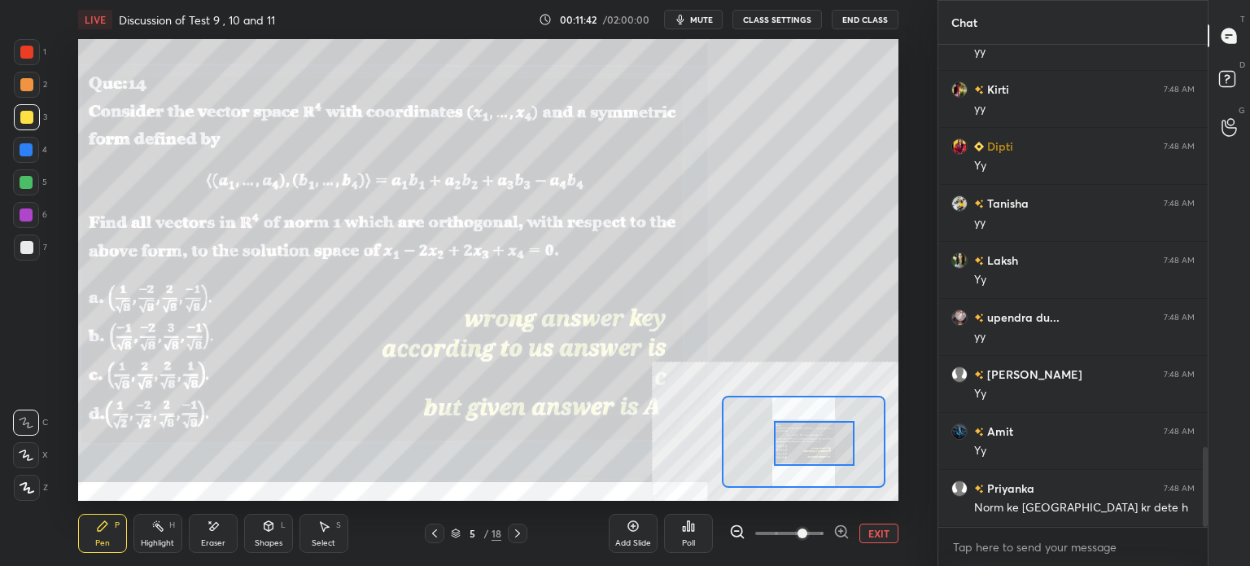
drag, startPoint x: 833, startPoint y: 456, endPoint x: 810, endPoint y: 456, distance: 22.8
click at [810, 456] on div at bounding box center [814, 443] width 81 height 45
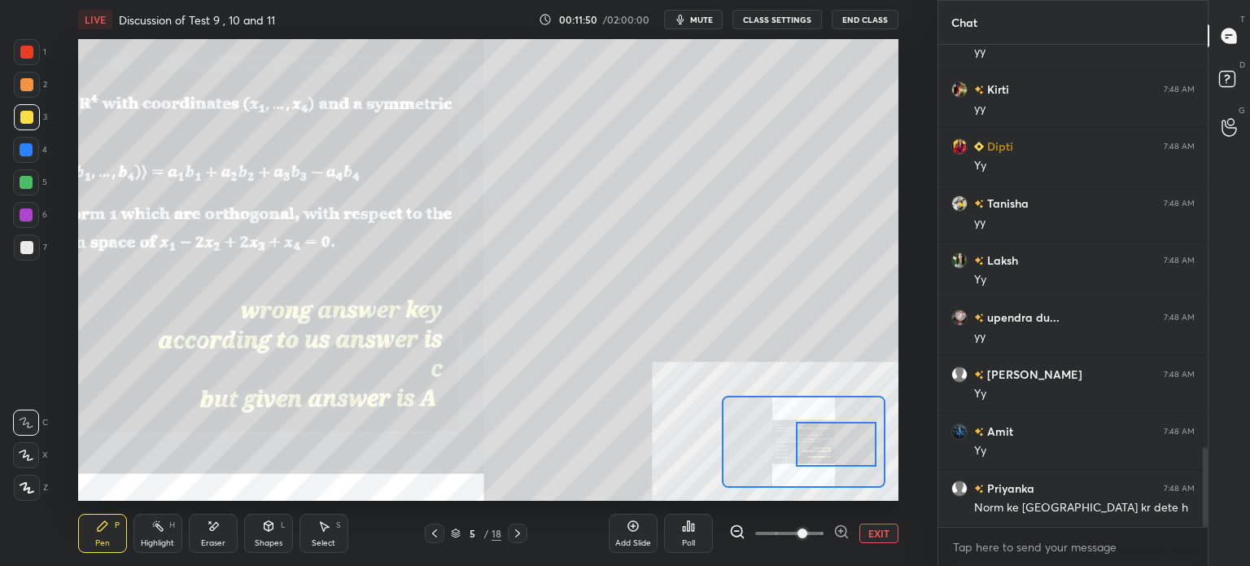
drag, startPoint x: 810, startPoint y: 444, endPoint x: 828, endPoint y: 423, distance: 27.7
click at [829, 444] on div at bounding box center [836, 443] width 81 height 45
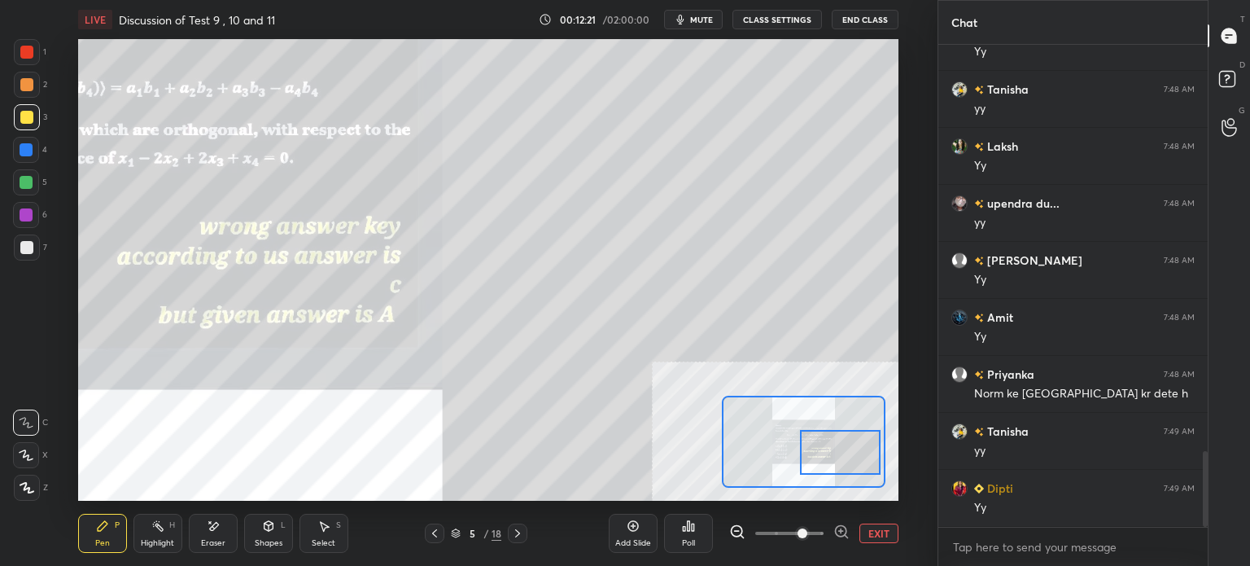
scroll to position [2589, 0]
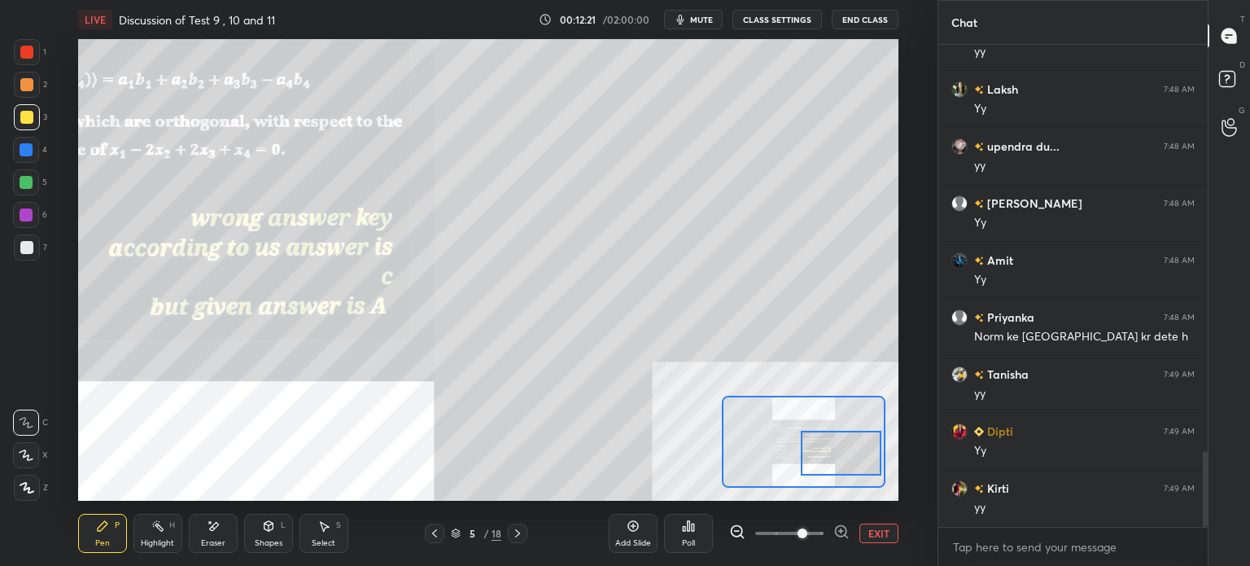
click at [822, 461] on div at bounding box center [841, 452] width 81 height 45
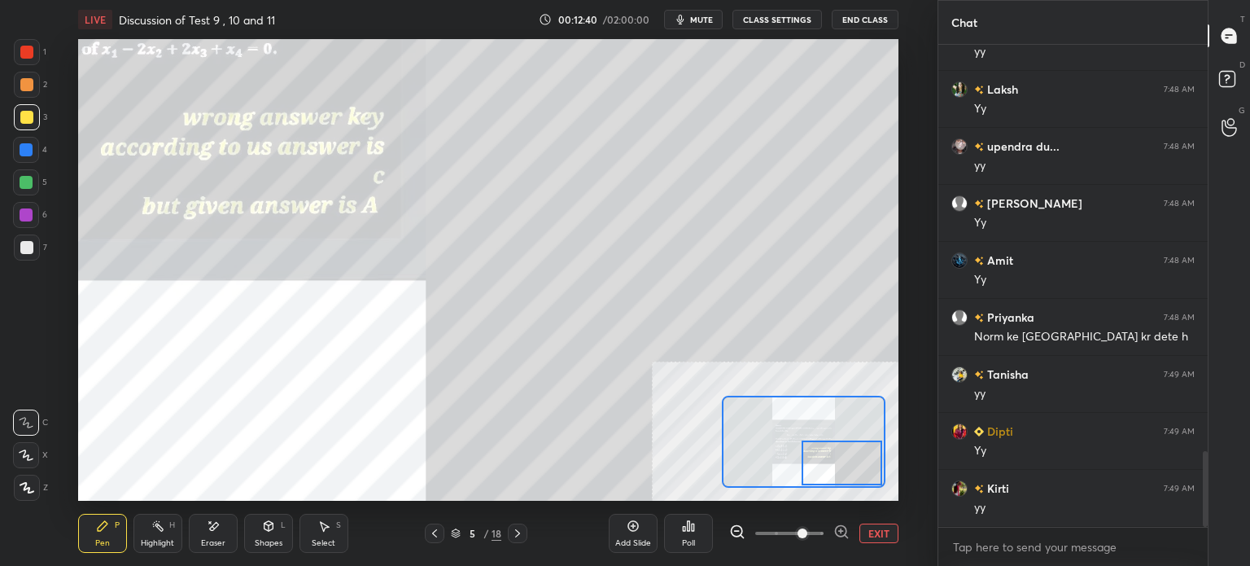
drag, startPoint x: 821, startPoint y: 461, endPoint x: 828, endPoint y: 468, distance: 9.2
click at [828, 468] on div at bounding box center [841, 462] width 81 height 45
click at [783, 532] on span at bounding box center [789, 533] width 68 height 24
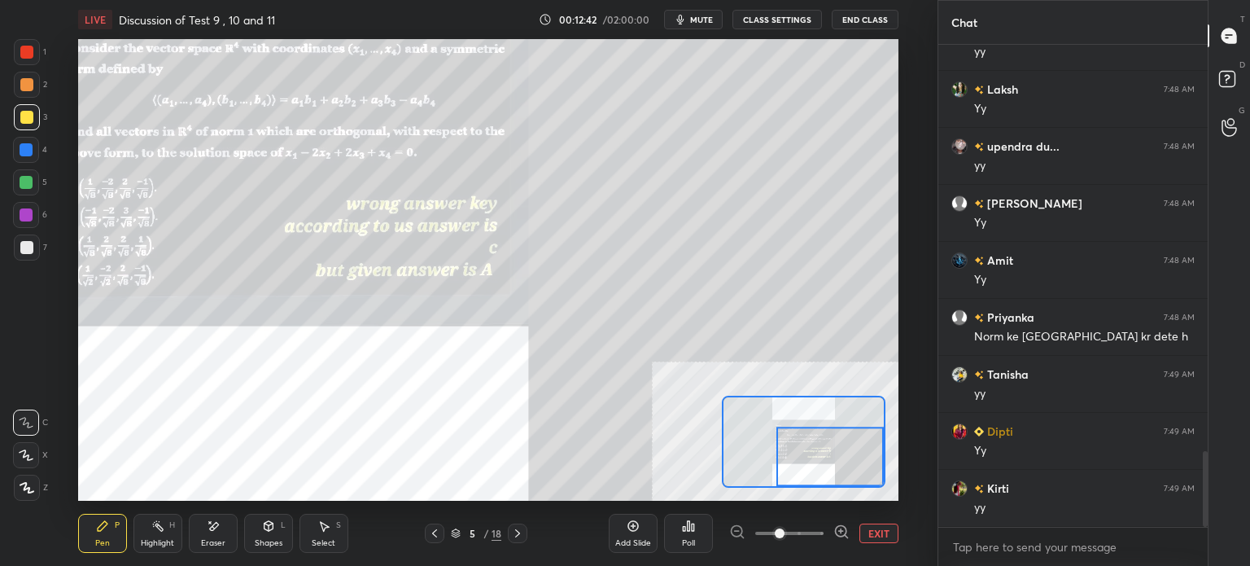
click at [775, 535] on span at bounding box center [780, 533] width 10 height 10
drag, startPoint x: 823, startPoint y: 450, endPoint x: 827, endPoint y: 461, distance: 11.8
click at [827, 463] on div at bounding box center [830, 457] width 107 height 59
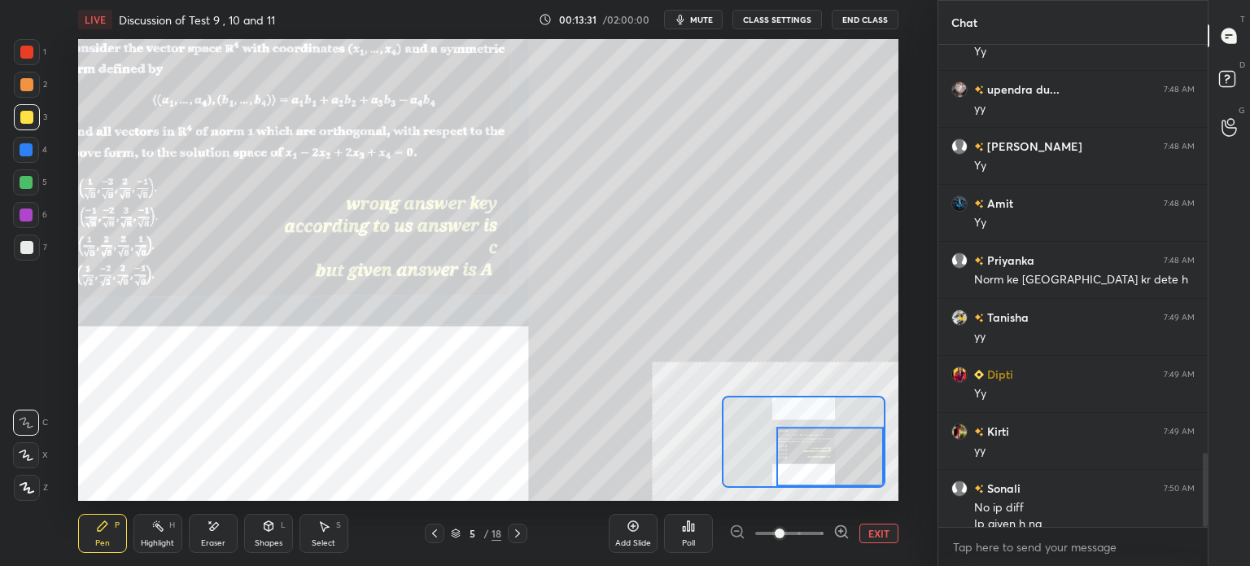
scroll to position [2662, 0]
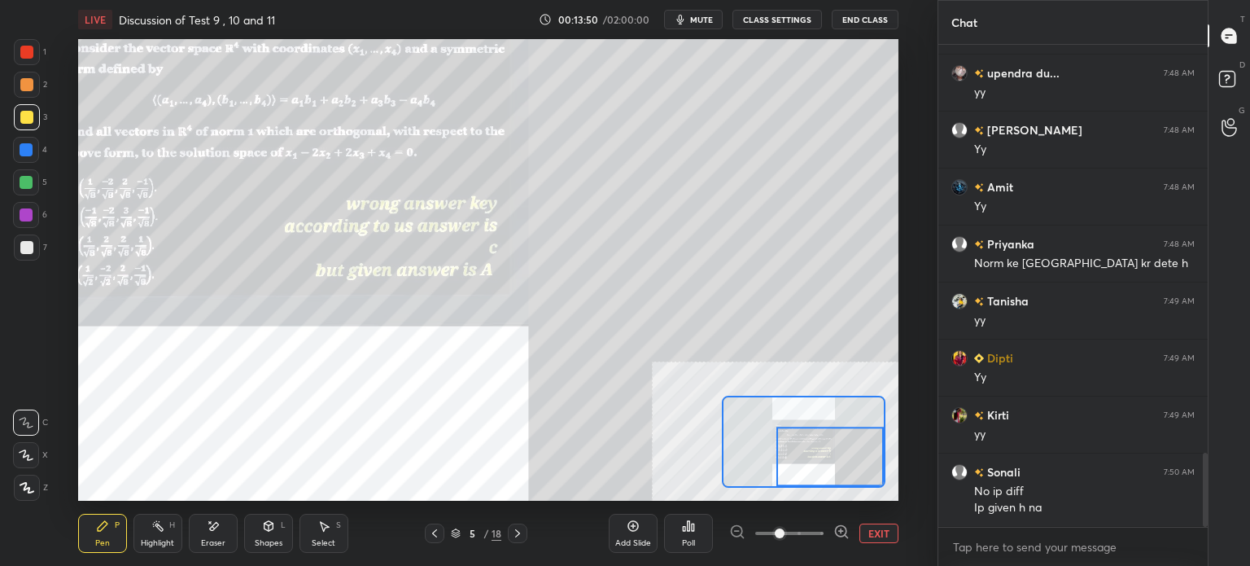
click at [205, 530] on div "Eraser" at bounding box center [213, 532] width 49 height 39
click at [98, 529] on icon at bounding box center [103, 526] width 10 height 10
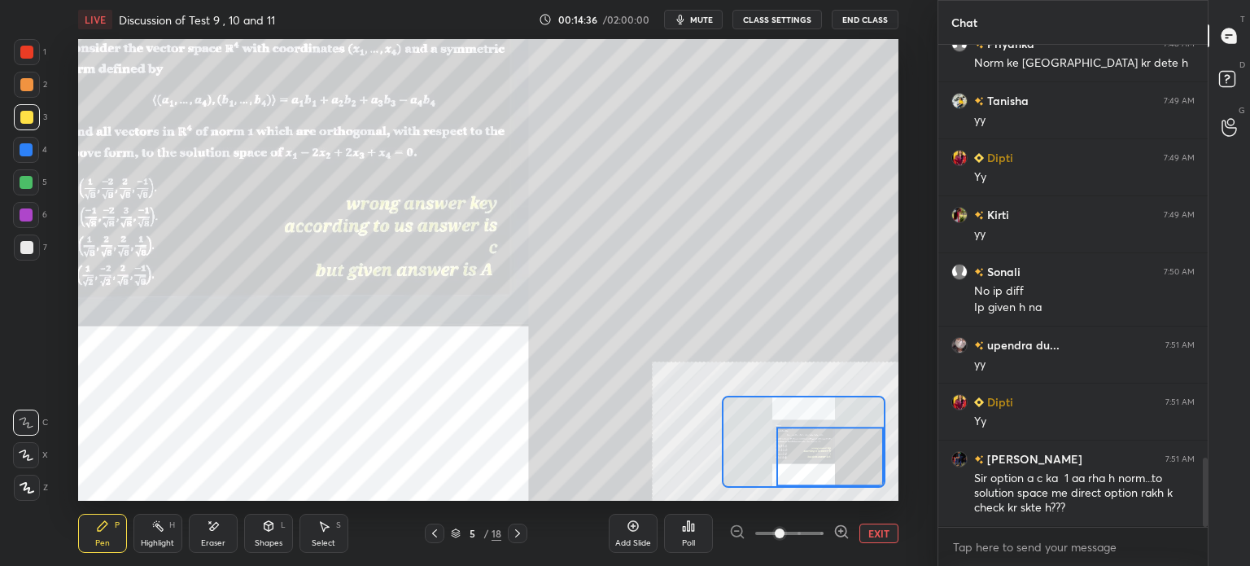
scroll to position [2920, 0]
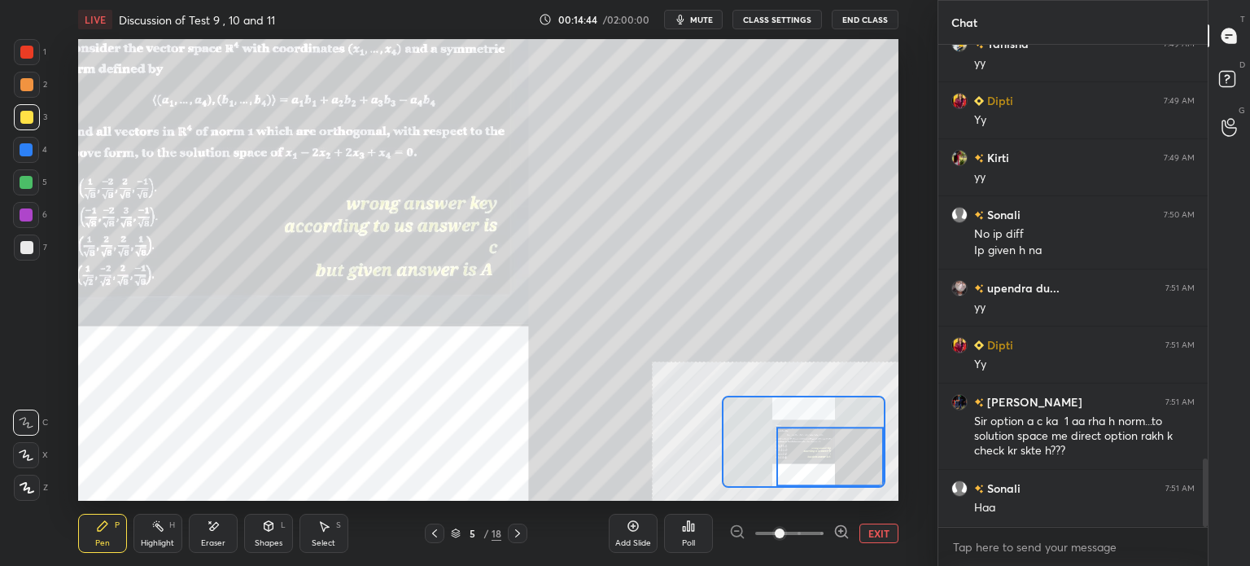
drag, startPoint x: 211, startPoint y: 526, endPoint x: 231, endPoint y: 500, distance: 33.0
click at [209, 526] on icon at bounding box center [213, 526] width 13 height 14
click at [117, 535] on div "Pen P" at bounding box center [102, 532] width 49 height 39
click at [882, 526] on button "EXIT" at bounding box center [878, 533] width 39 height 20
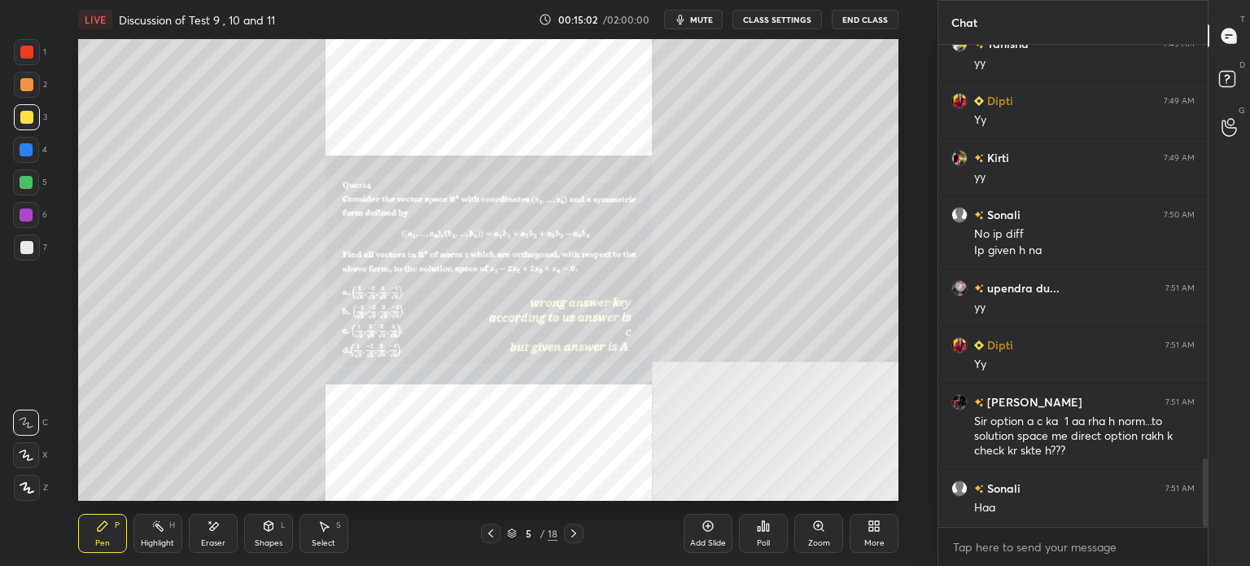
drag, startPoint x: 830, startPoint y: 528, endPoint x: 826, endPoint y: 500, distance: 28.8
click at [827, 528] on div "Zoom" at bounding box center [818, 532] width 49 height 39
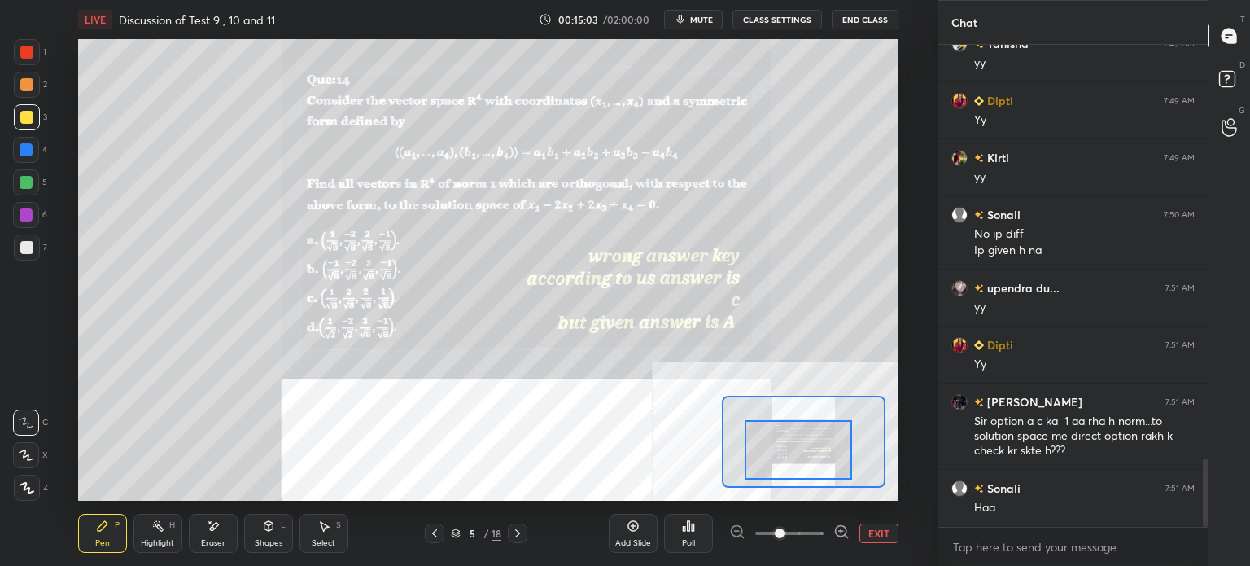
click at [797, 471] on div at bounding box center [798, 449] width 107 height 59
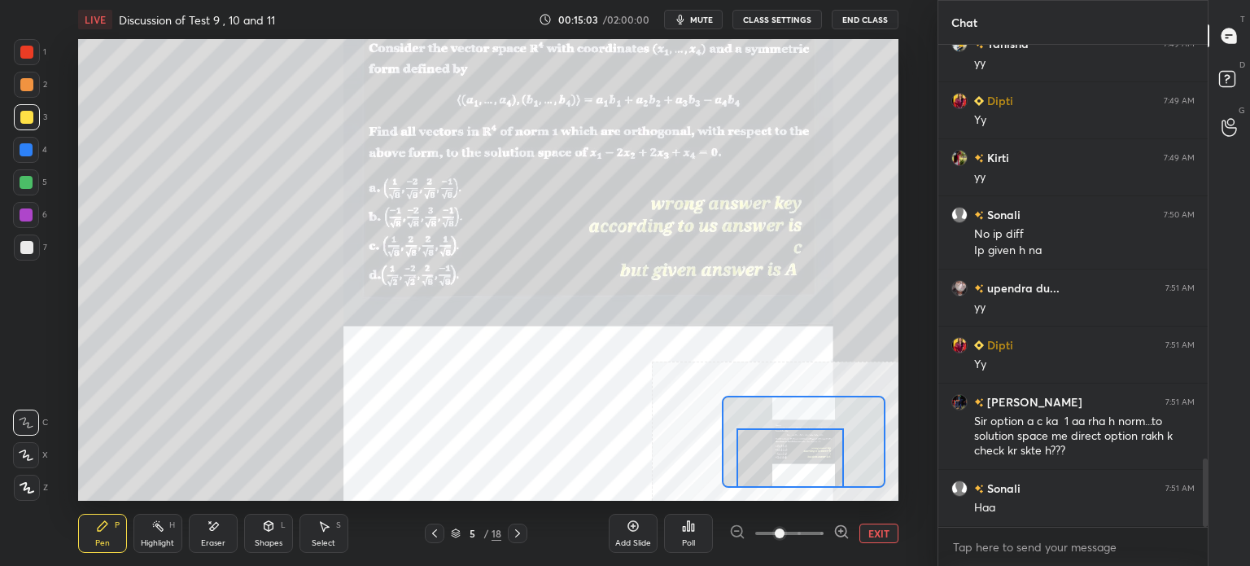
click at [784, 534] on span at bounding box center [780, 533] width 10 height 10
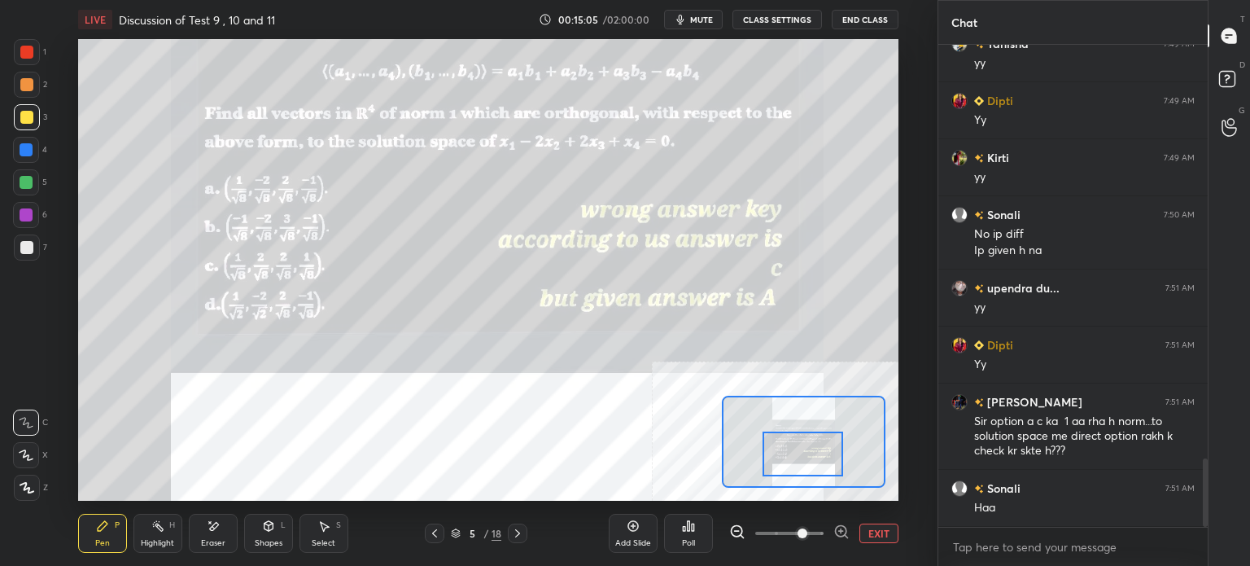
click at [822, 456] on div at bounding box center [802, 453] width 81 height 45
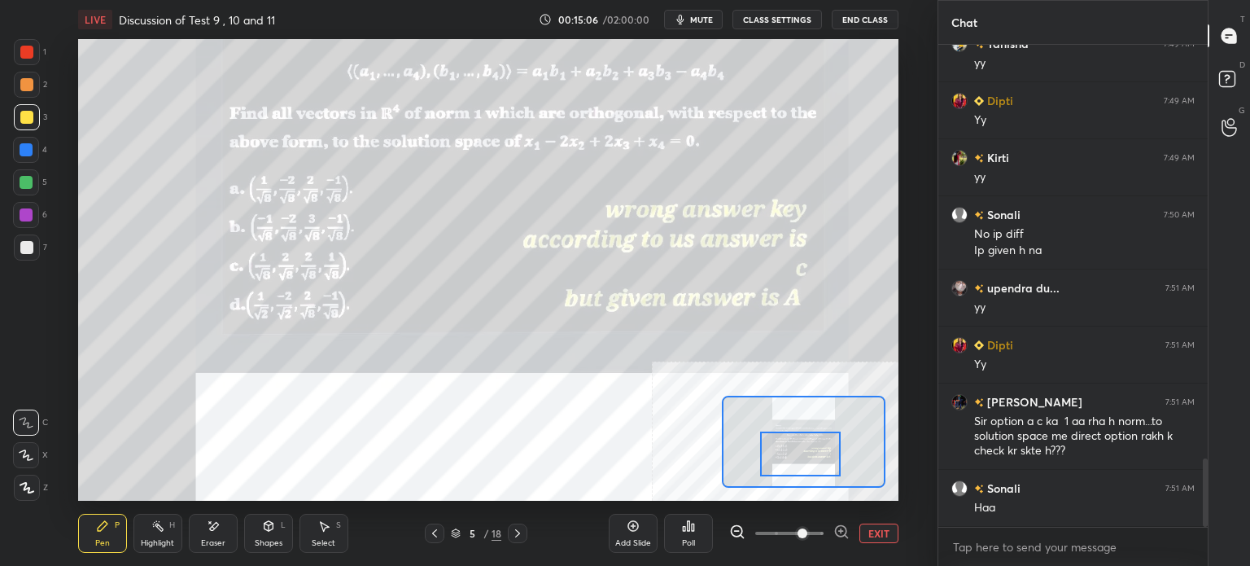
drag, startPoint x: 215, startPoint y: 528, endPoint x: 163, endPoint y: 504, distance: 57.5
click at [215, 531] on icon at bounding box center [213, 526] width 13 height 14
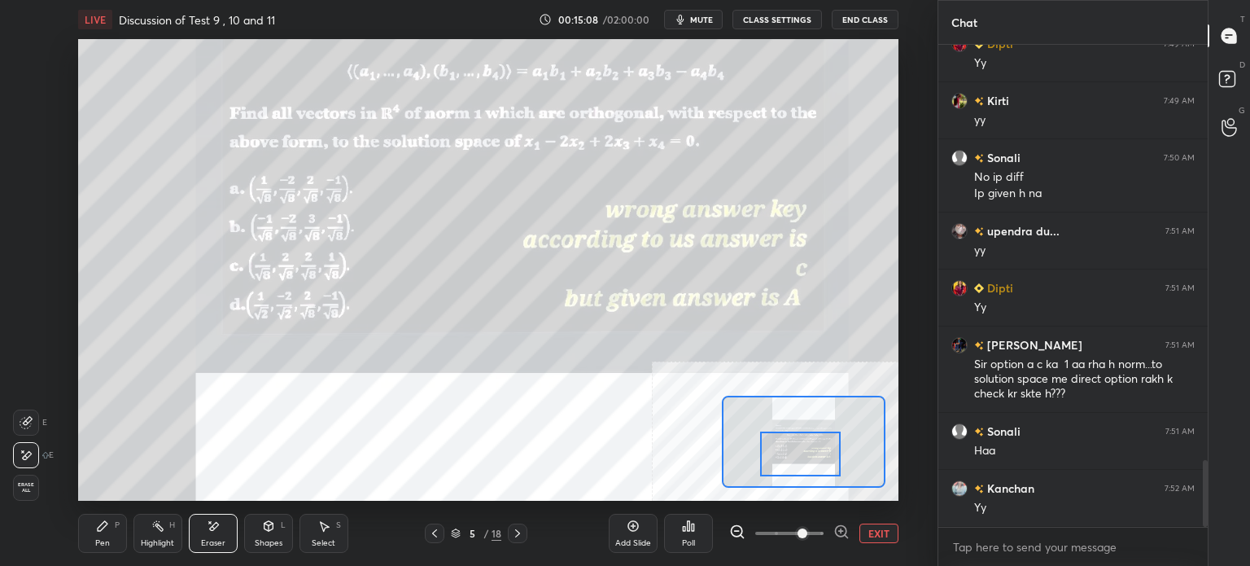
drag, startPoint x: 92, startPoint y: 535, endPoint x: 113, endPoint y: 506, distance: 35.5
click at [93, 536] on div "Pen P" at bounding box center [102, 532] width 49 height 39
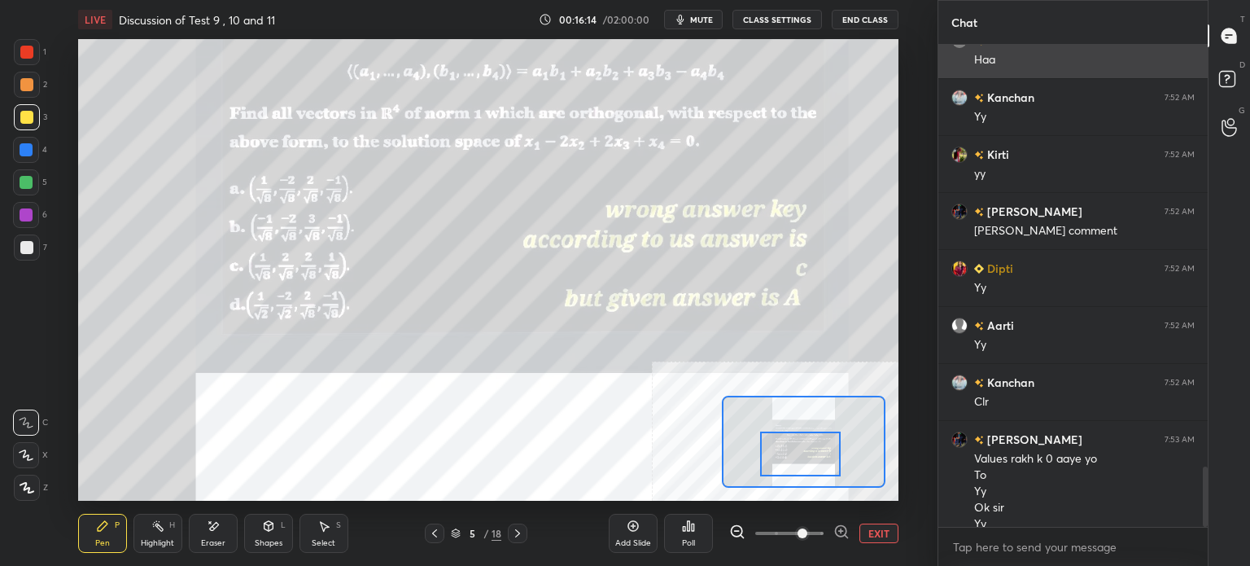
scroll to position [3383, 0]
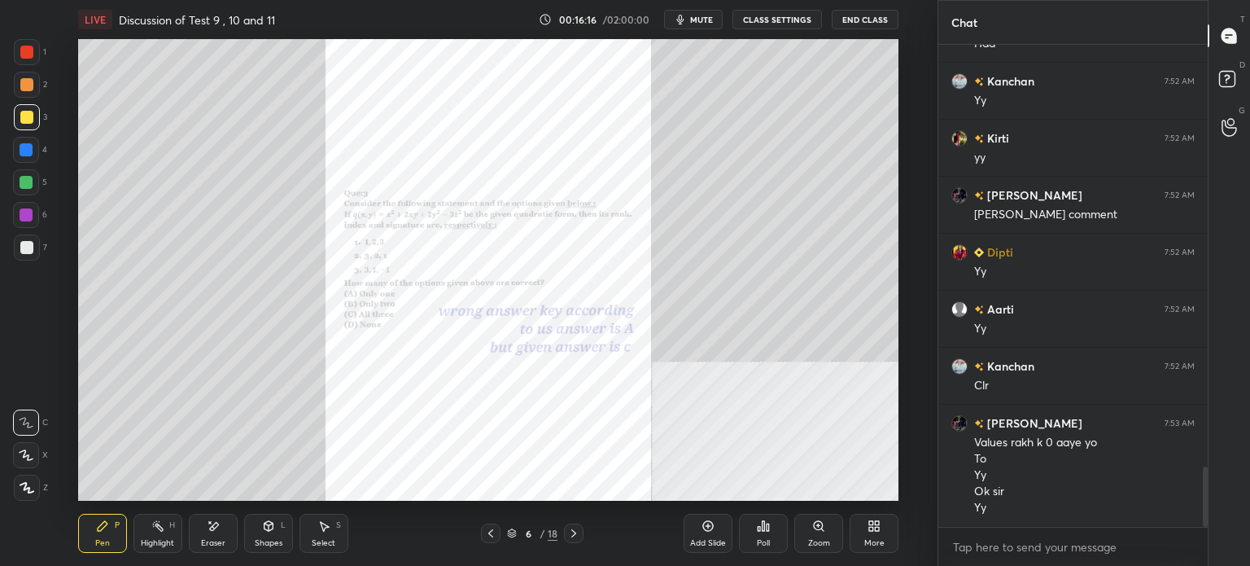
click at [828, 531] on div "Zoom" at bounding box center [818, 532] width 49 height 39
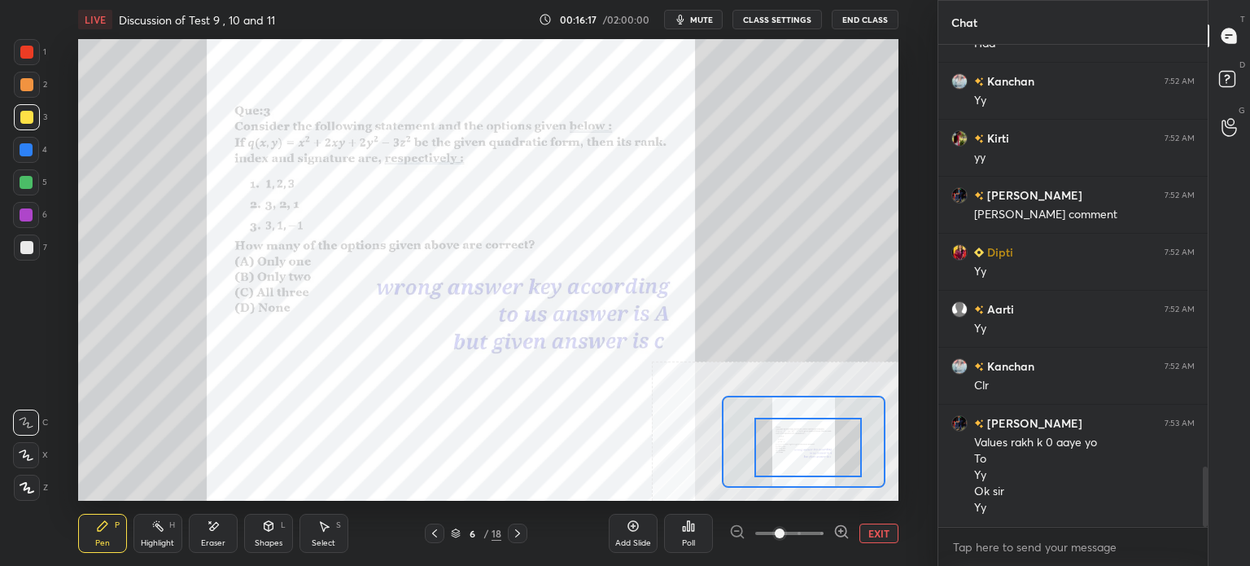
drag, startPoint x: 810, startPoint y: 461, endPoint x: 801, endPoint y: 458, distance: 10.3
click at [806, 456] on div at bounding box center [807, 446] width 107 height 59
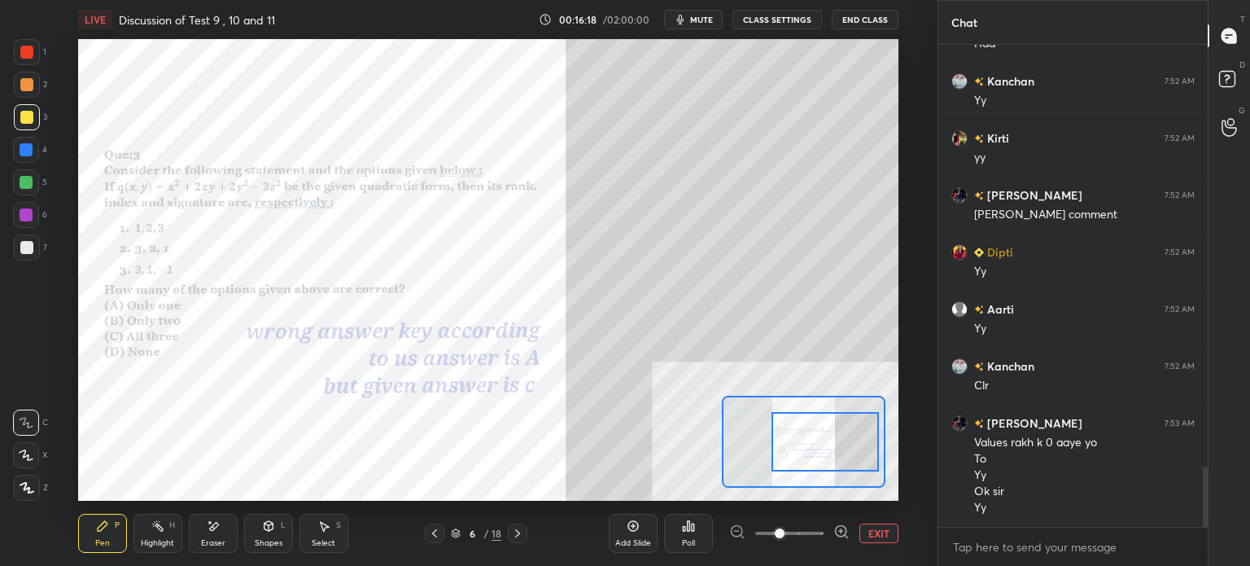
click at [807, 453] on div at bounding box center [824, 441] width 107 height 59
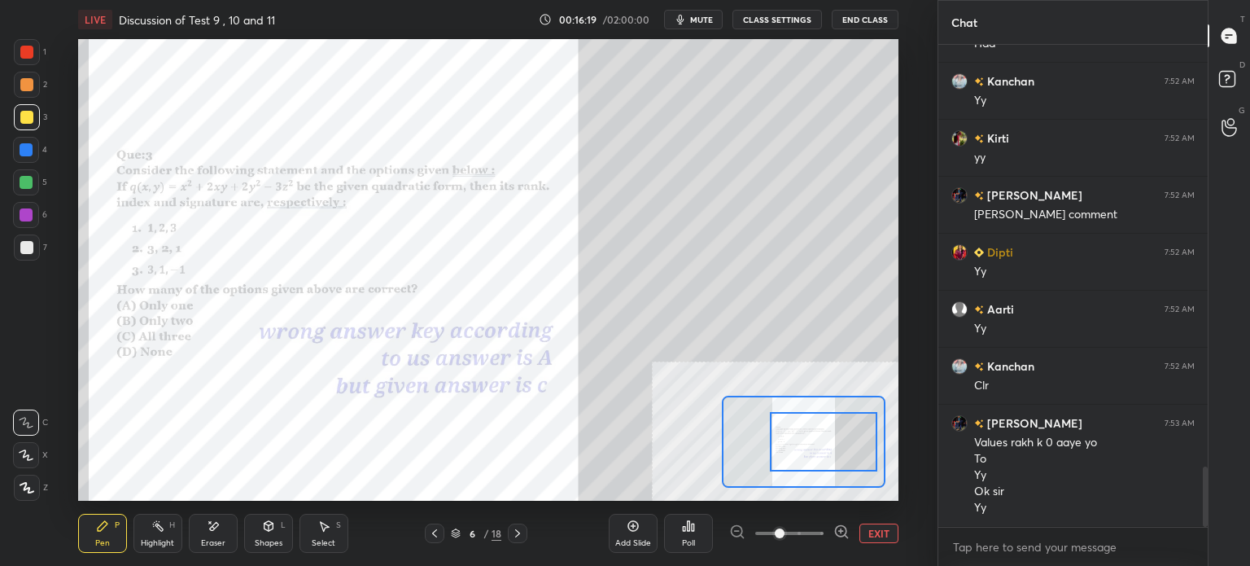
click at [35, 93] on div at bounding box center [27, 85] width 26 height 26
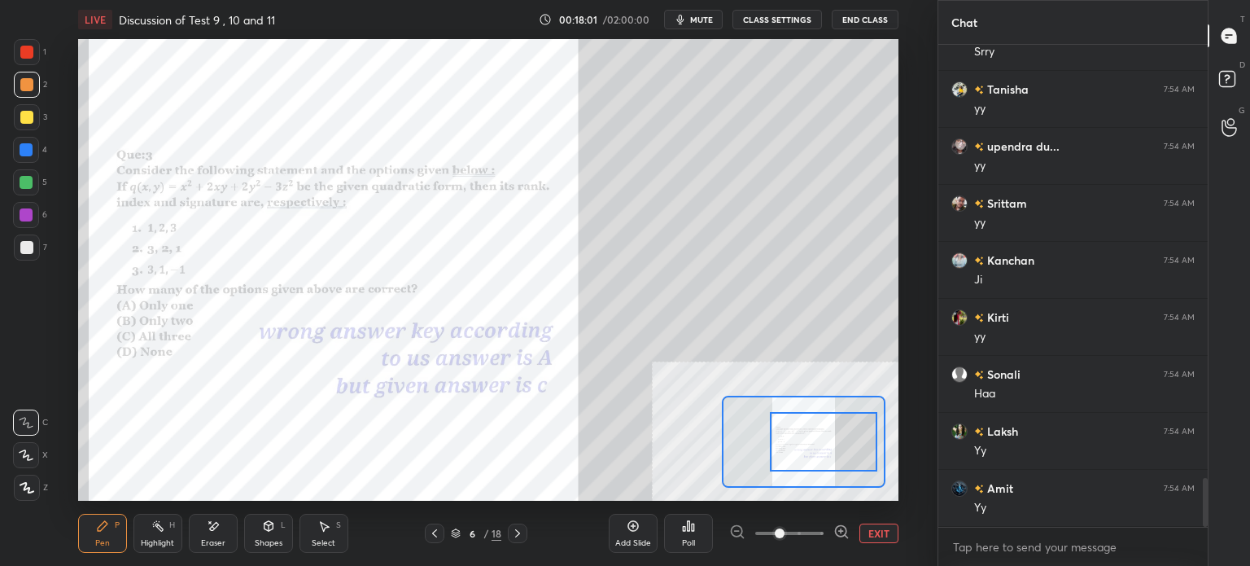
scroll to position [4238, 0]
click at [266, 540] on div "Shapes" at bounding box center [269, 543] width 28 height 8
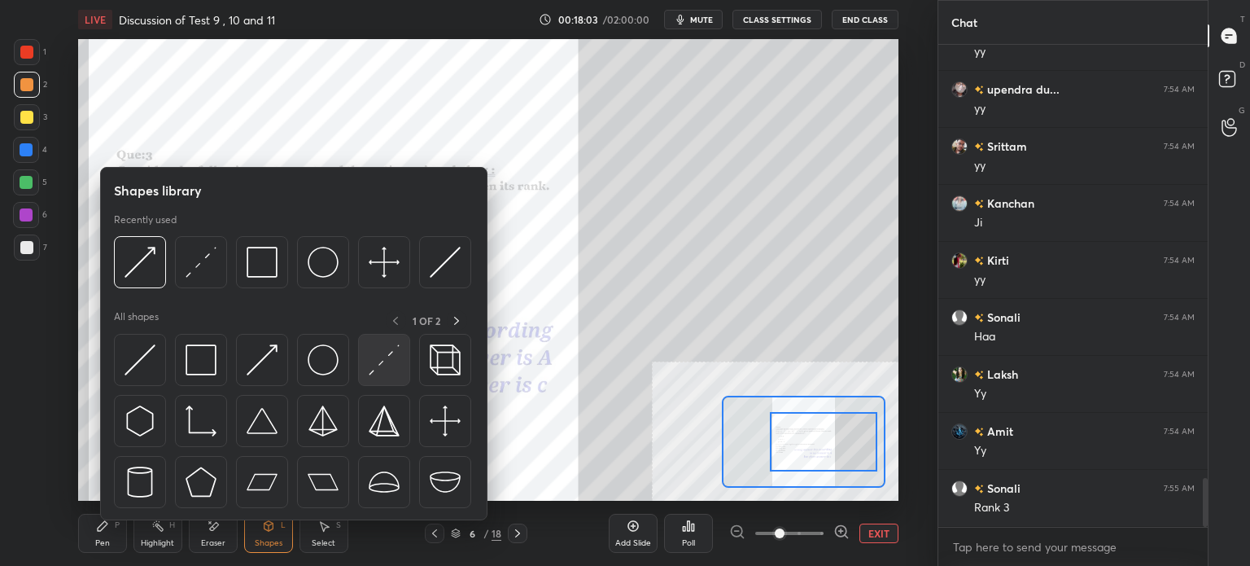
click at [390, 364] on img at bounding box center [384, 359] width 31 height 31
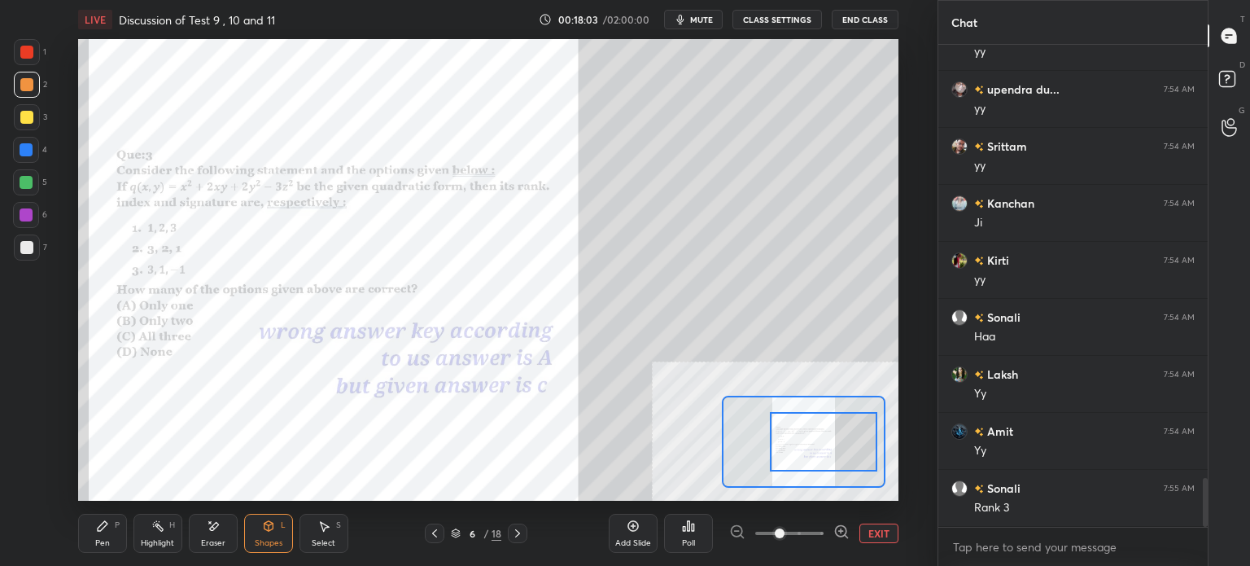
drag, startPoint x: 108, startPoint y: 533, endPoint x: 104, endPoint y: 501, distance: 32.0
click at [106, 529] on div "Pen P" at bounding box center [102, 532] width 49 height 39
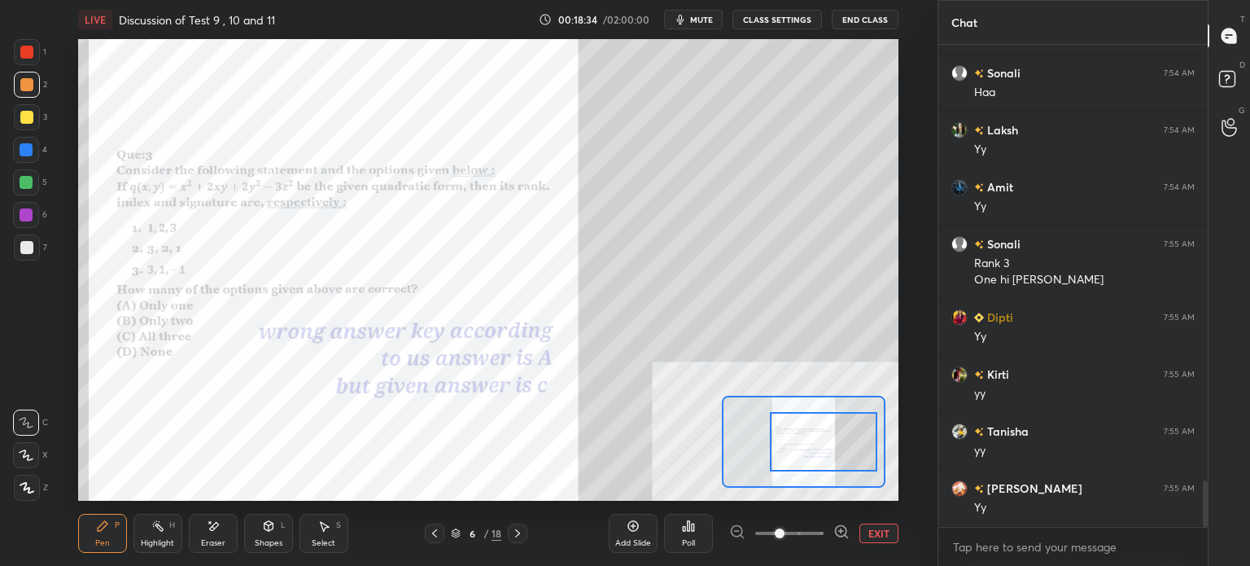
scroll to position [4539, 0]
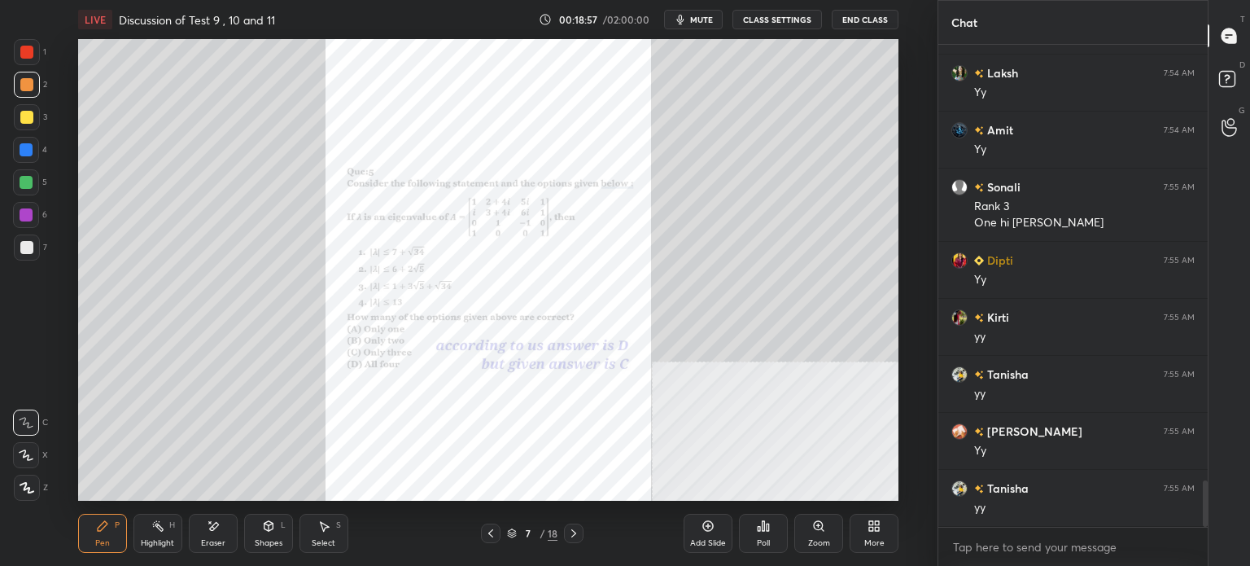
click at [814, 522] on icon at bounding box center [818, 525] width 9 height 9
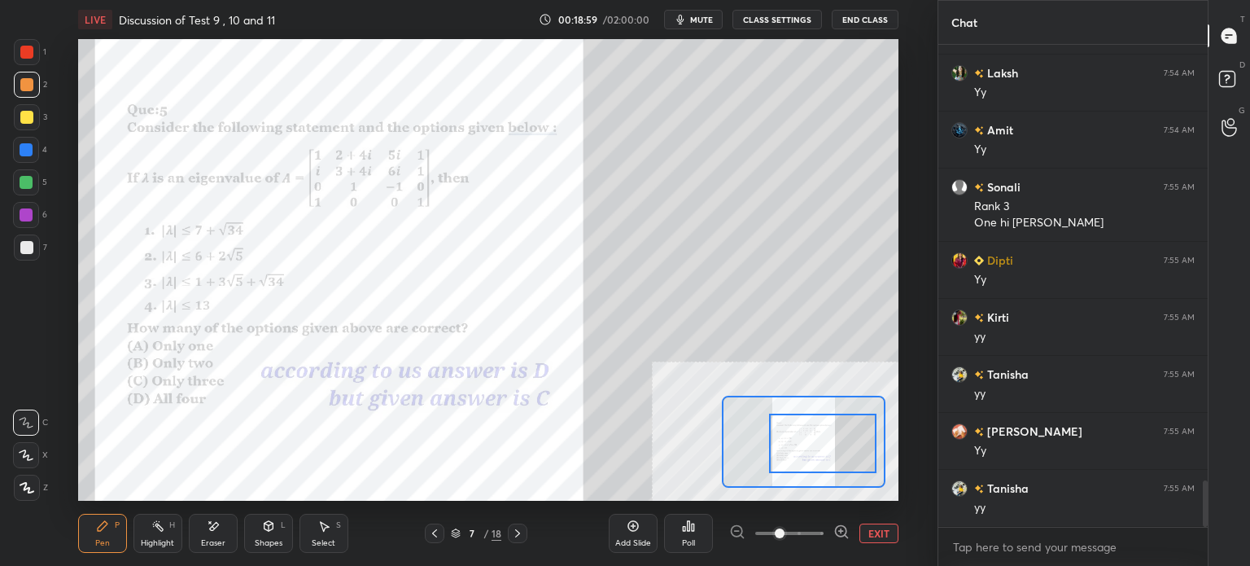
drag, startPoint x: 815, startPoint y: 461, endPoint x: 835, endPoint y: 463, distance: 19.6
click at [835, 463] on div at bounding box center [822, 442] width 107 height 59
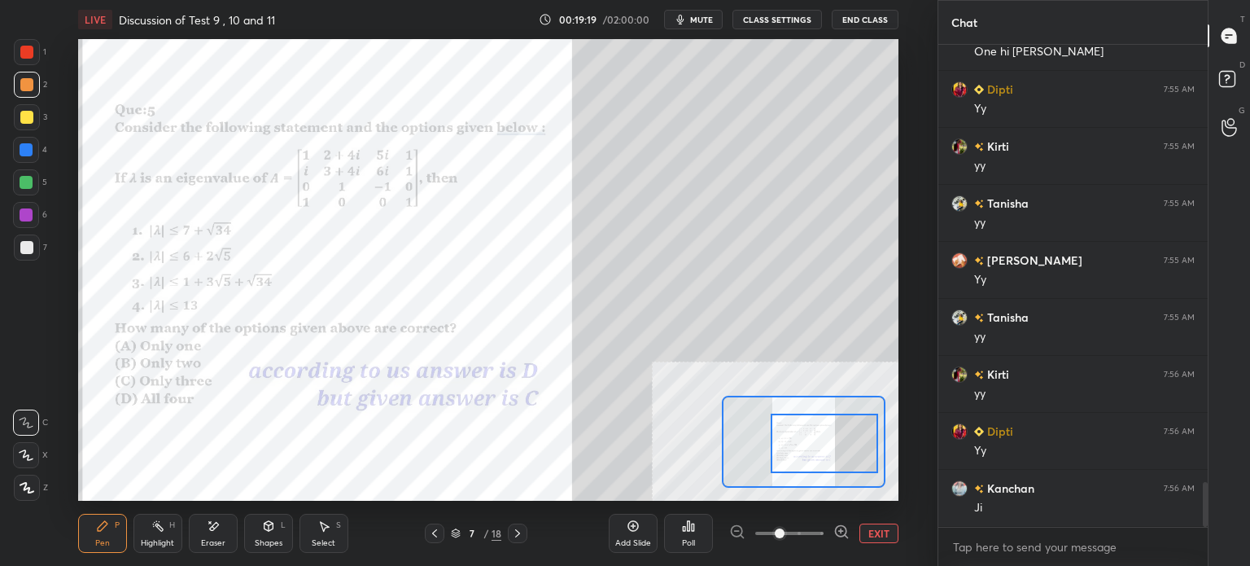
scroll to position [4749, 0]
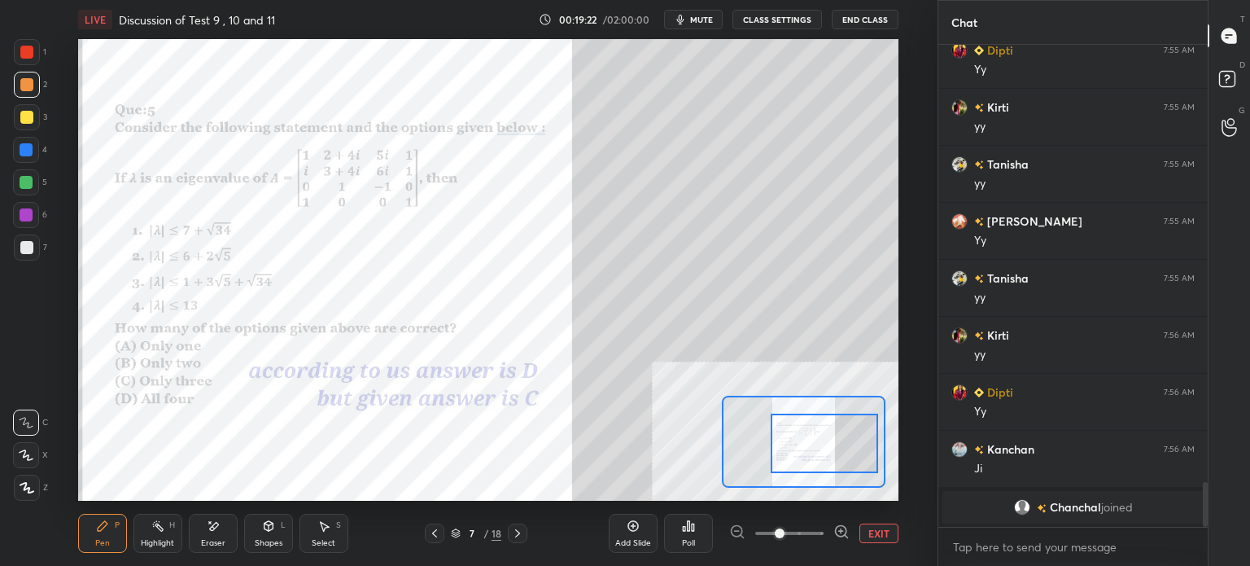
click at [33, 116] on div at bounding box center [26, 117] width 13 height 13
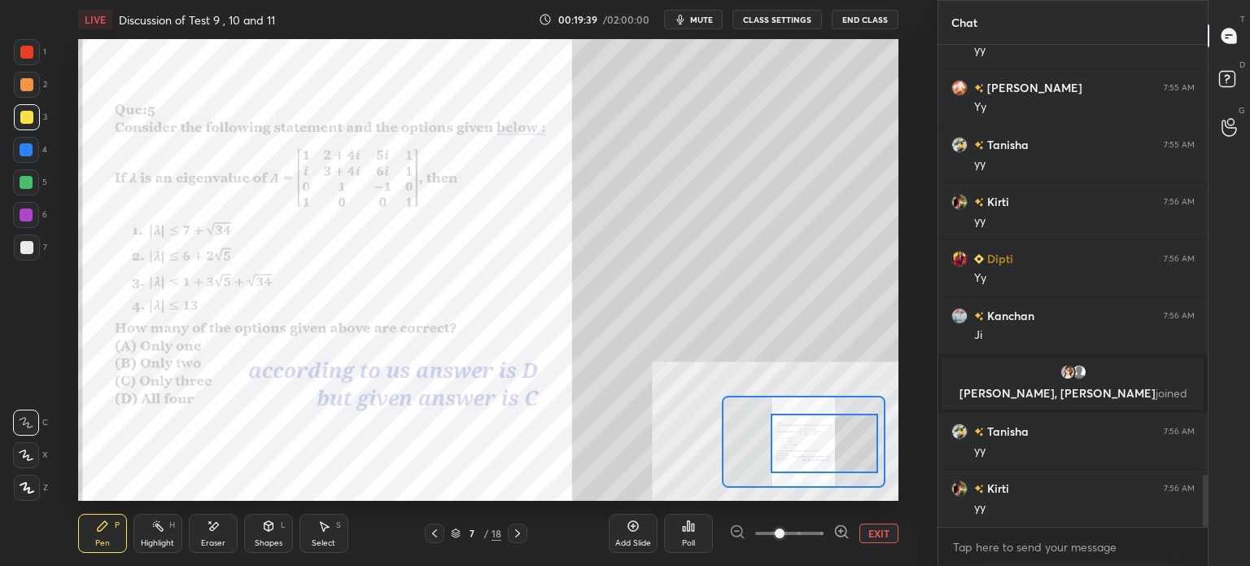
scroll to position [4002, 0]
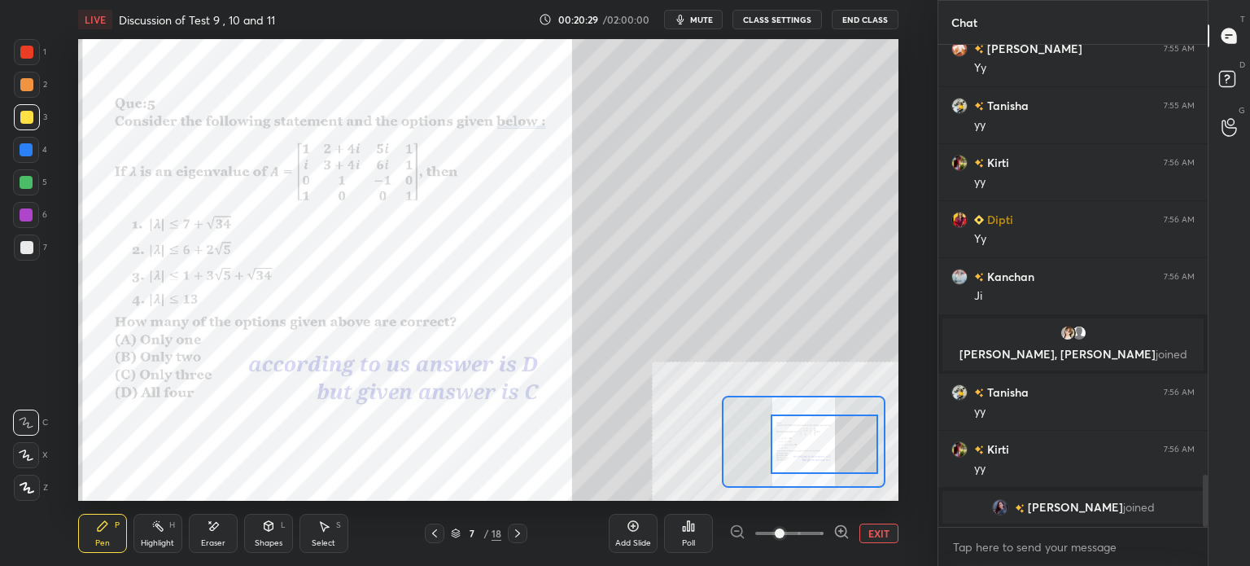
click at [794, 453] on div at bounding box center [824, 443] width 107 height 59
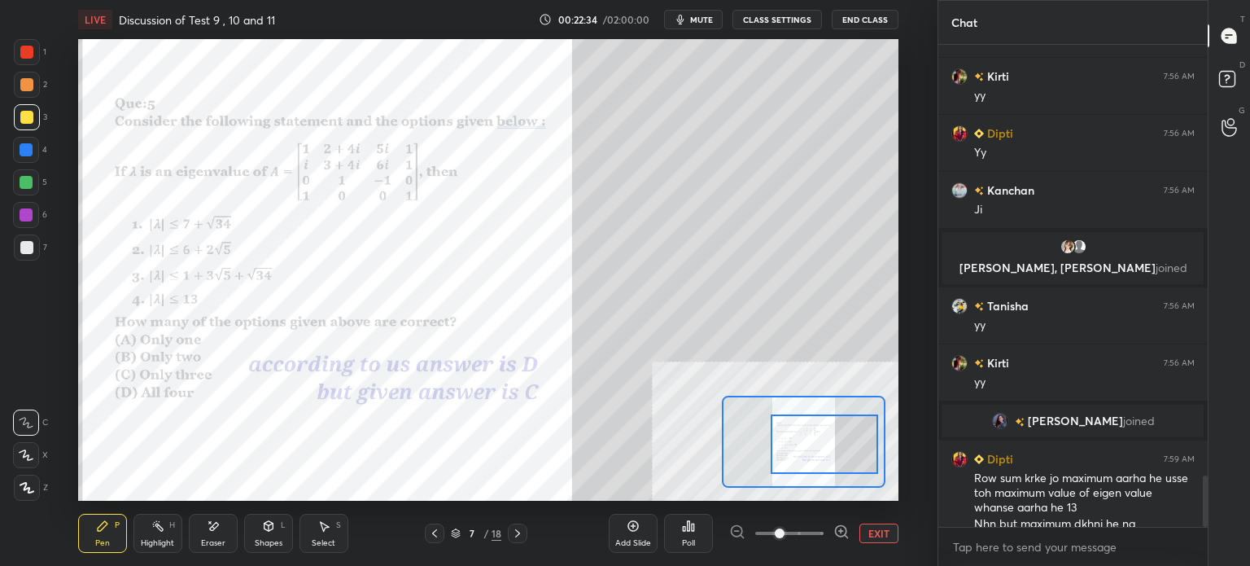
scroll to position [4039, 0]
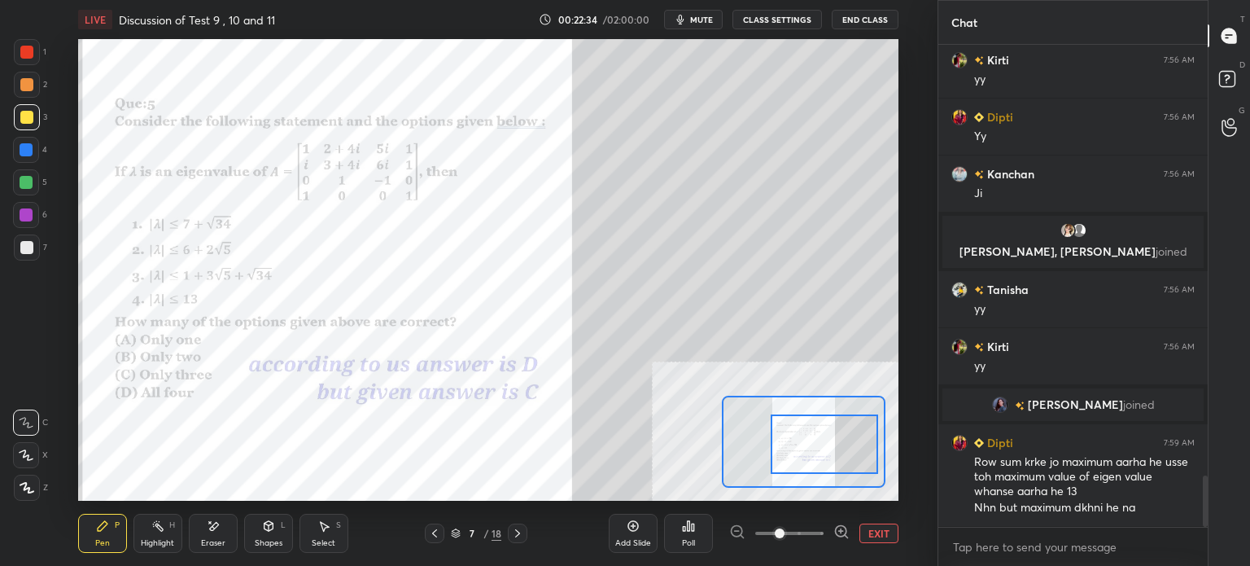
click at [33, 51] on div at bounding box center [26, 52] width 13 height 13
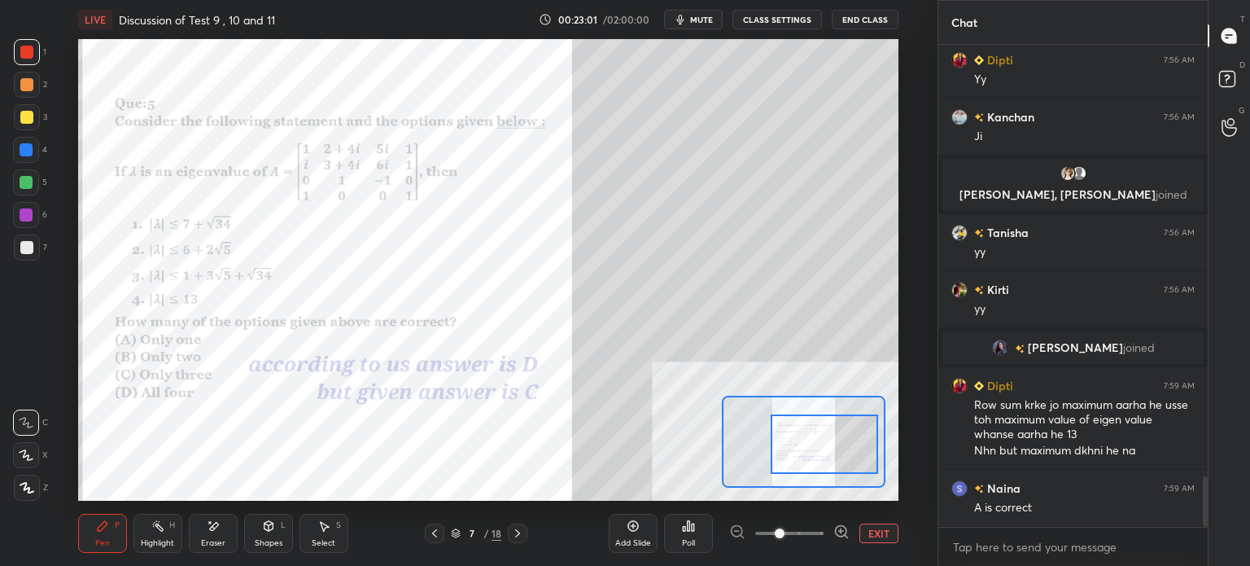
click at [220, 536] on div "Eraser" at bounding box center [213, 532] width 49 height 39
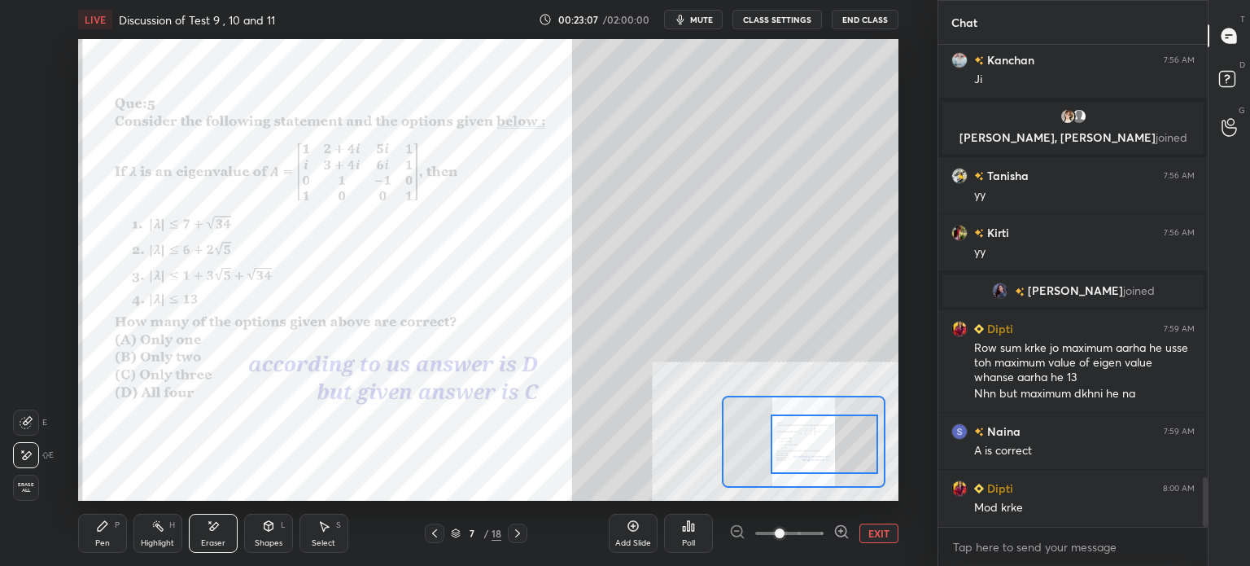
scroll to position [4210, 0]
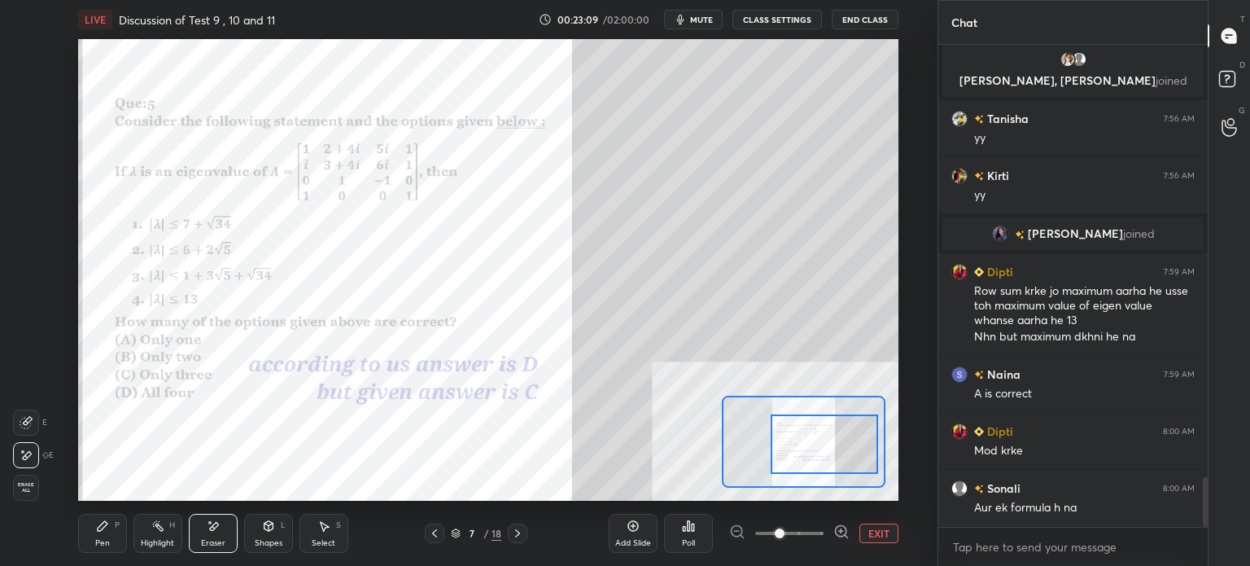
click at [93, 542] on div "Pen P" at bounding box center [102, 532] width 49 height 39
click at [697, 16] on span "mute" at bounding box center [701, 19] width 23 height 11
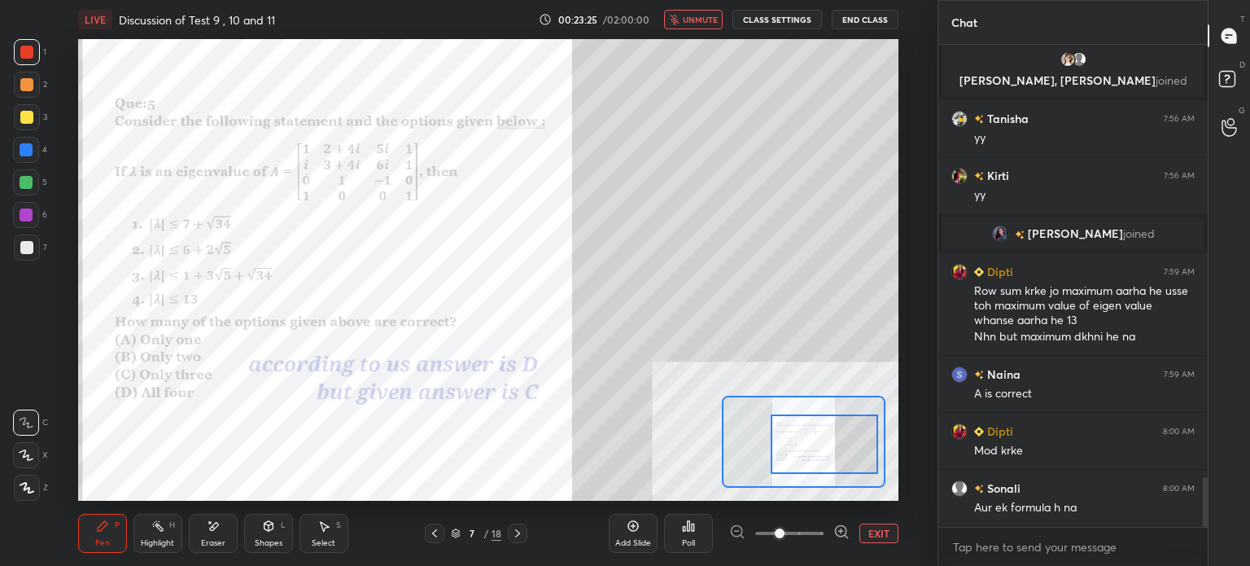
click at [710, 21] on span "unmute" at bounding box center [700, 19] width 35 height 11
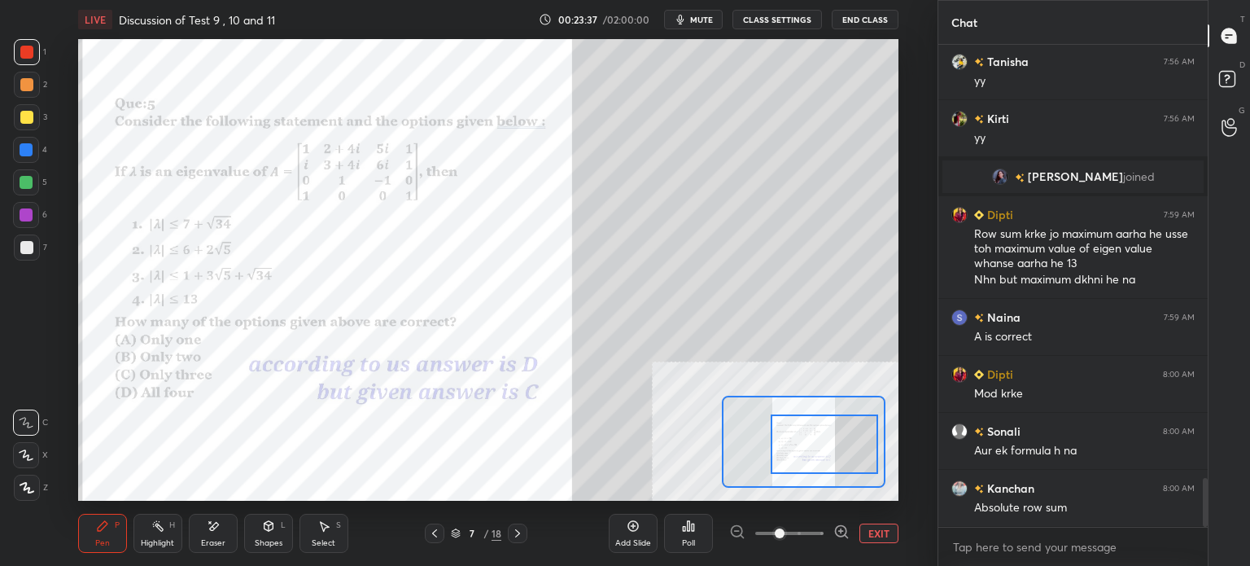
scroll to position [4324, 0]
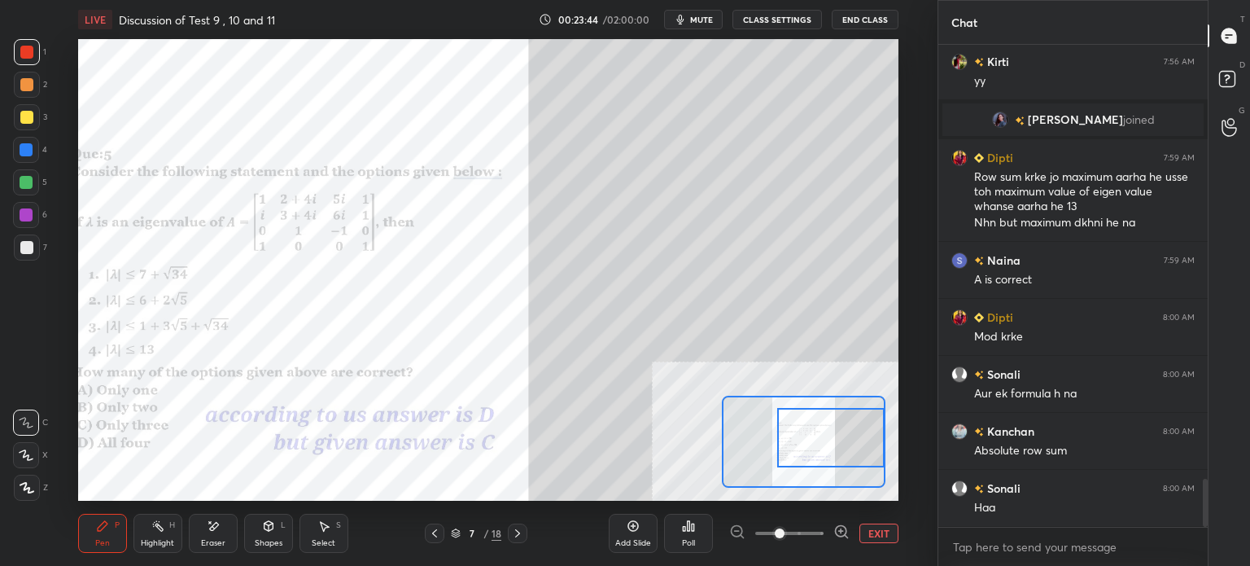
drag, startPoint x: 804, startPoint y: 448, endPoint x: 873, endPoint y: 442, distance: 69.5
click at [873, 442] on div at bounding box center [830, 437] width 107 height 59
click at [332, 531] on div "Select S" at bounding box center [323, 532] width 49 height 39
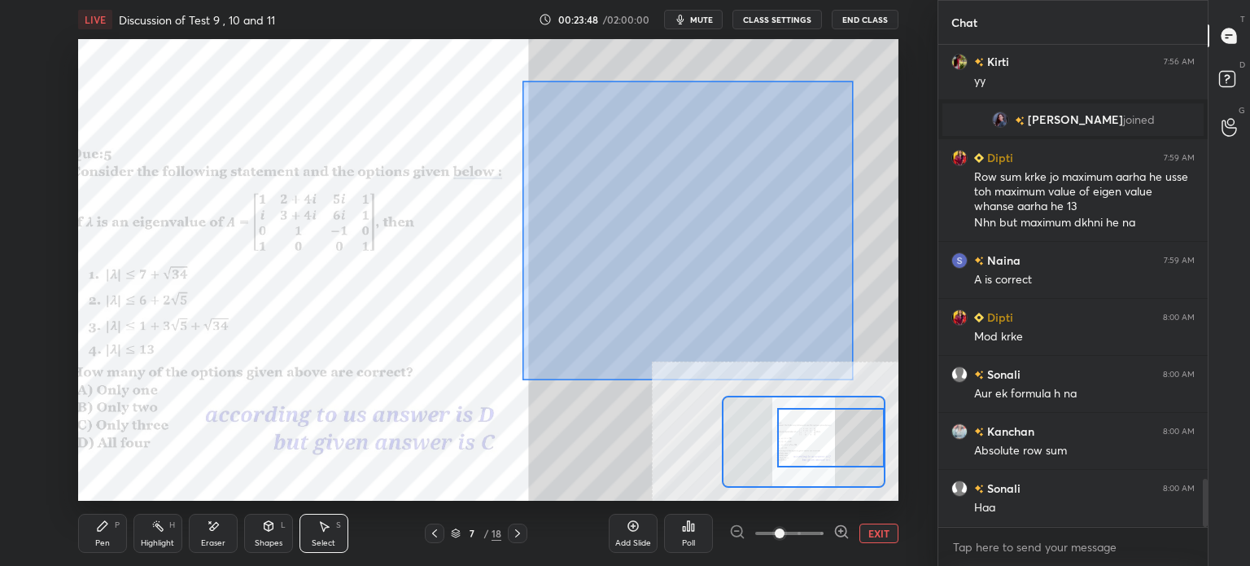
drag, startPoint x: 605, startPoint y: 162, endPoint x: 855, endPoint y: 378, distance: 330.6
click at [855, 378] on div "0 ° Undo Copy Duplicate Duplicate to new slide Delete" at bounding box center [283, 301] width 1230 height 692
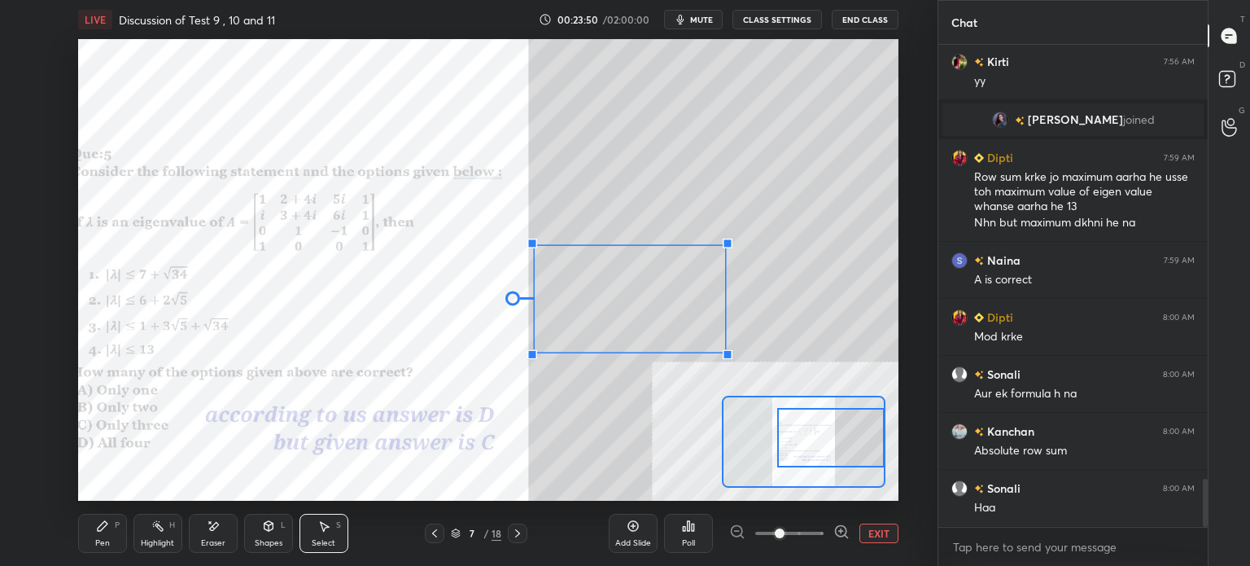
drag, startPoint x: 830, startPoint y: 106, endPoint x: 368, endPoint y: 145, distance: 463.8
click at [368, 145] on div "0 ° Undo Copy Duplicate Duplicate to new slide Delete" at bounding box center [283, 301] width 1230 height 692
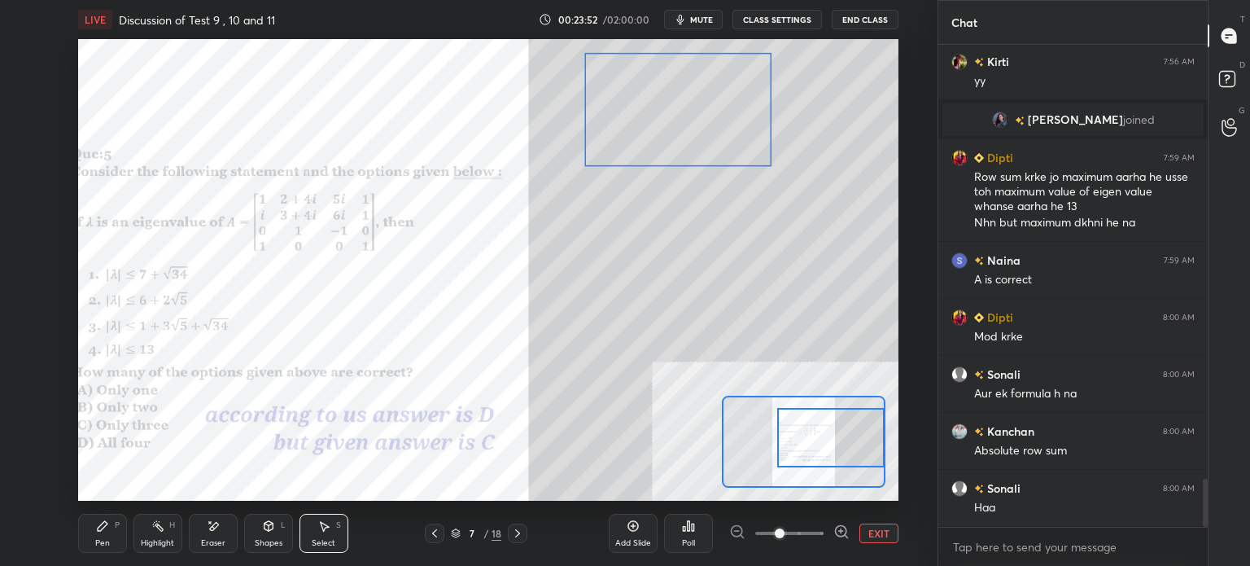
drag, startPoint x: 612, startPoint y: 299, endPoint x: 662, endPoint y: 116, distance: 189.9
click at [662, 114] on div "0 ° Undo Copy Duplicate Duplicate to new slide Delete" at bounding box center [283, 301] width 1230 height 692
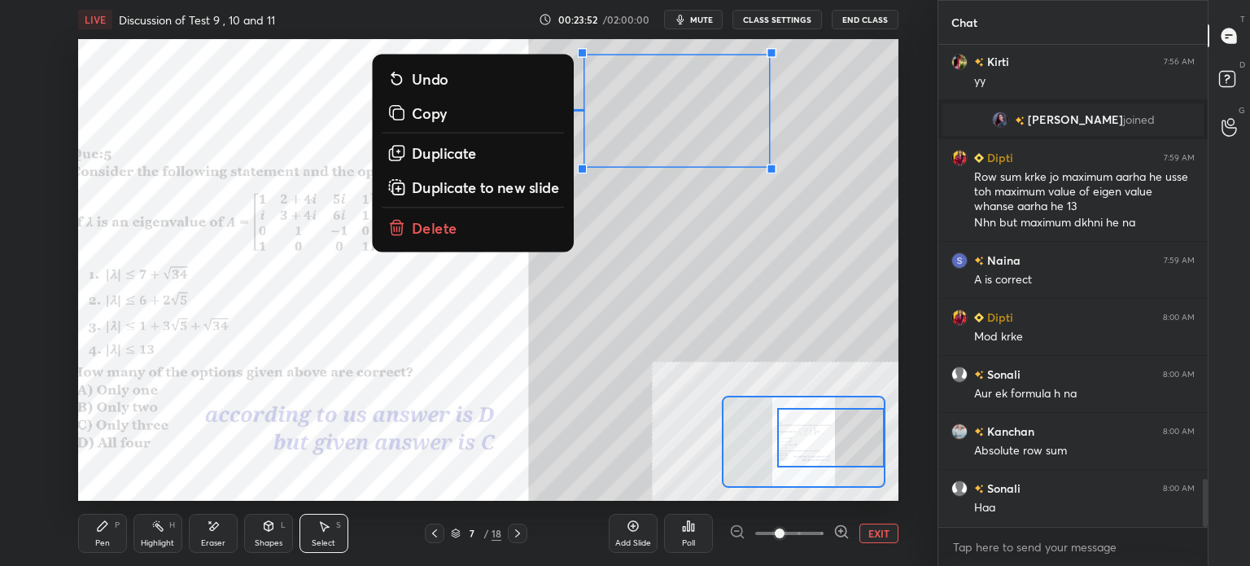
click at [94, 526] on div "Pen P" at bounding box center [102, 532] width 49 height 39
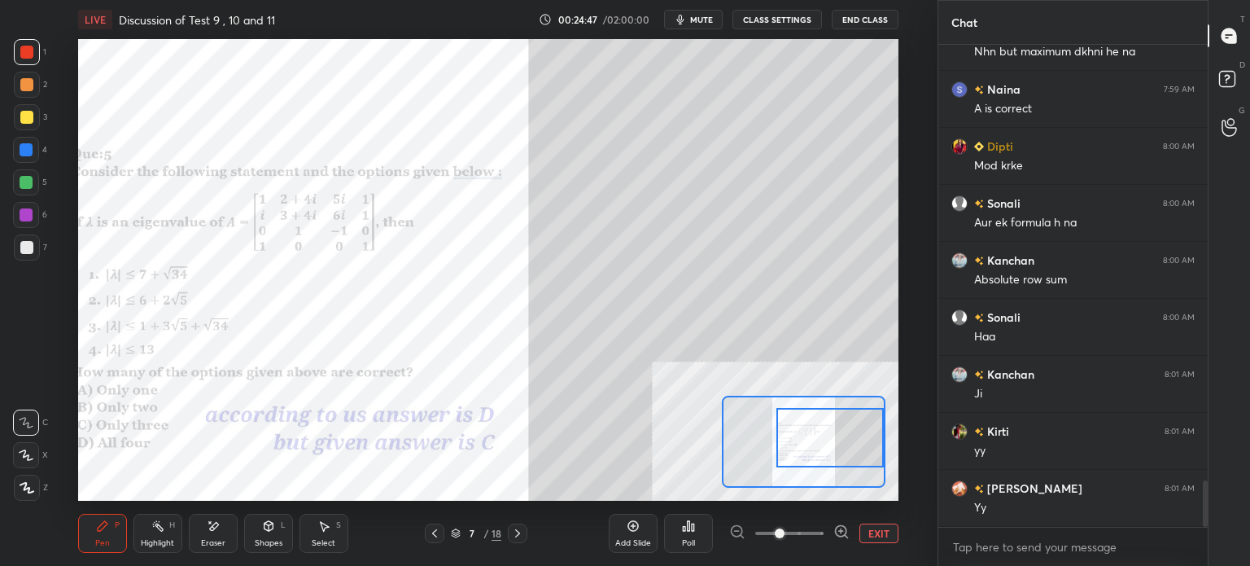
scroll to position [4552, 0]
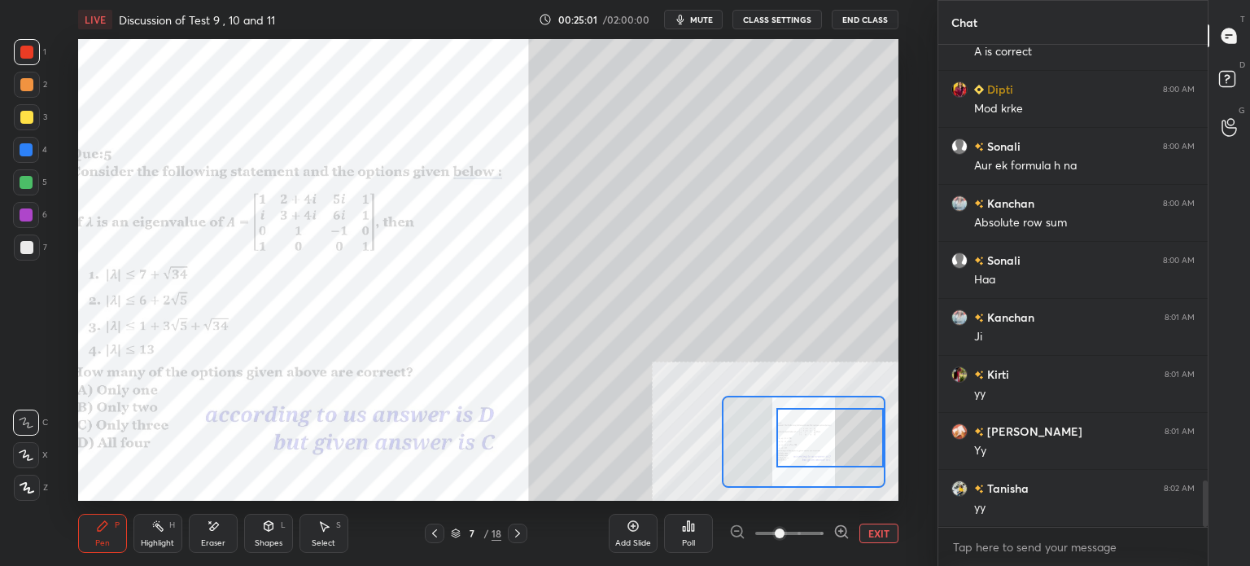
click at [745, 400] on div "Setting up your live class Poll for secs No correct answer Start poll" at bounding box center [488, 269] width 820 height 461
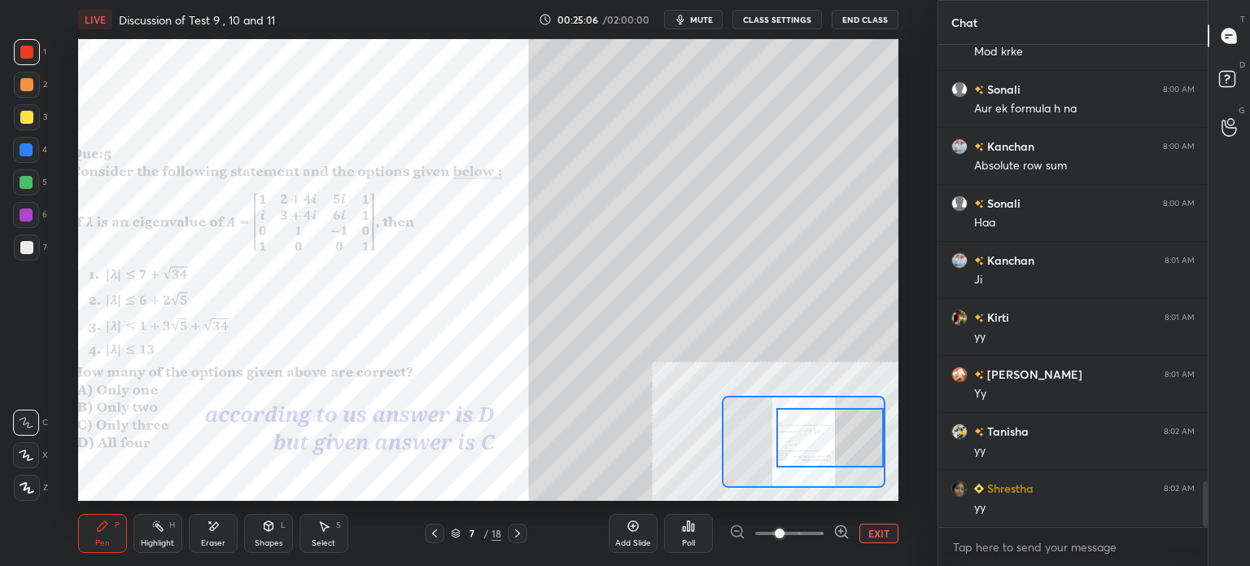
click at [883, 540] on button "EXIT" at bounding box center [878, 533] width 39 height 20
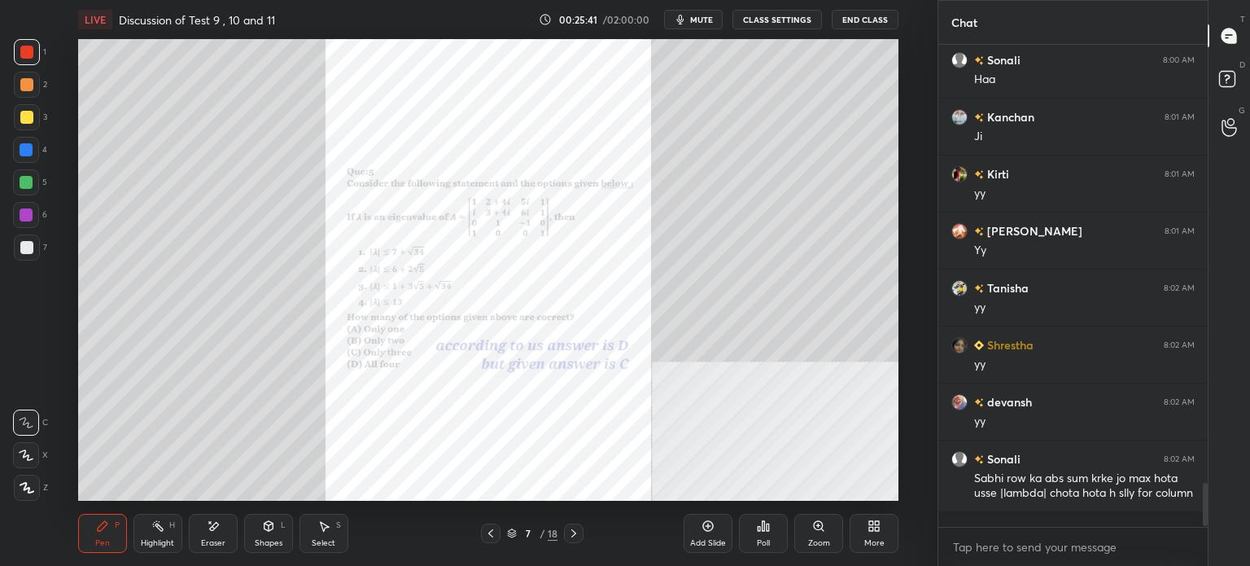
scroll to position [4809, 0]
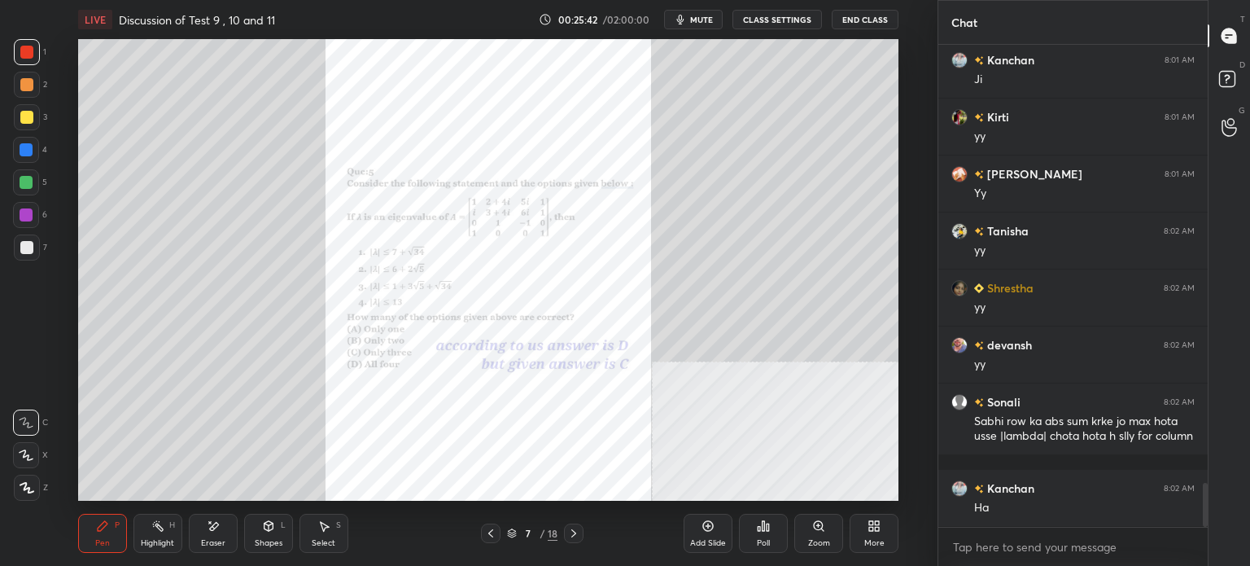
click at [812, 553] on div "Zoom" at bounding box center [818, 532] width 49 height 39
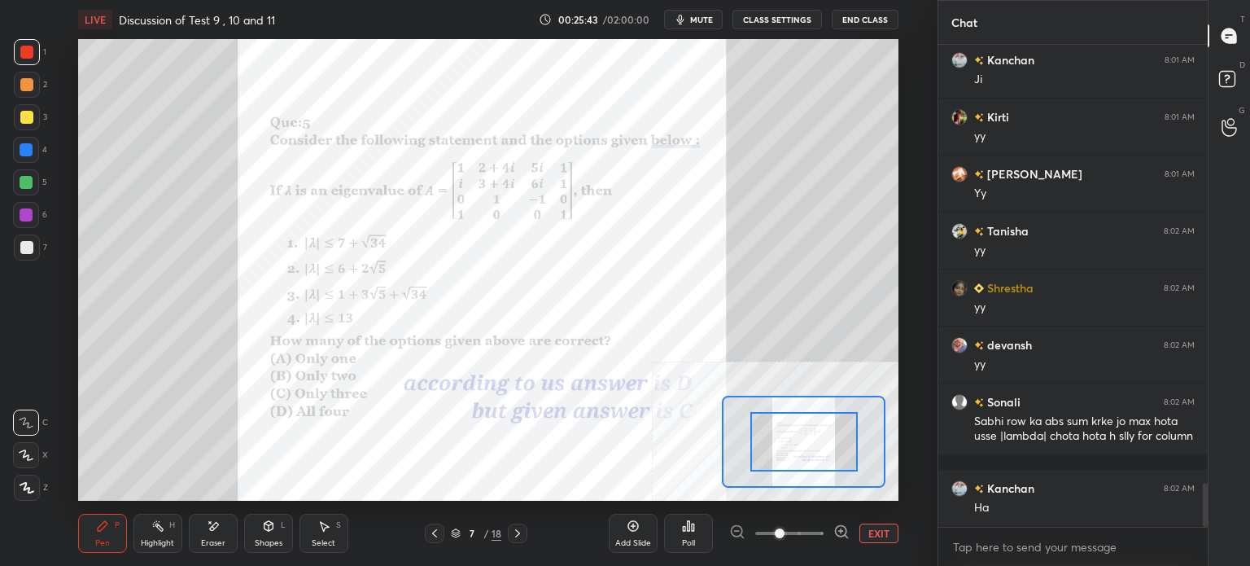
drag, startPoint x: 810, startPoint y: 454, endPoint x: 832, endPoint y: 453, distance: 21.2
click at [797, 538] on span at bounding box center [789, 533] width 68 height 24
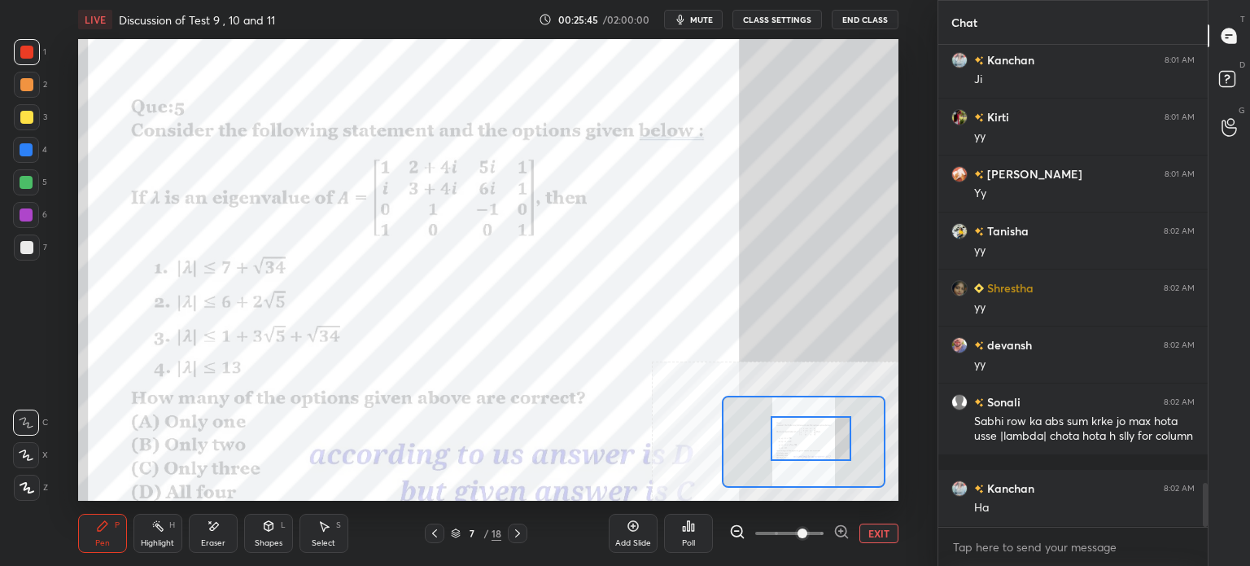
click at [810, 443] on div at bounding box center [811, 438] width 81 height 45
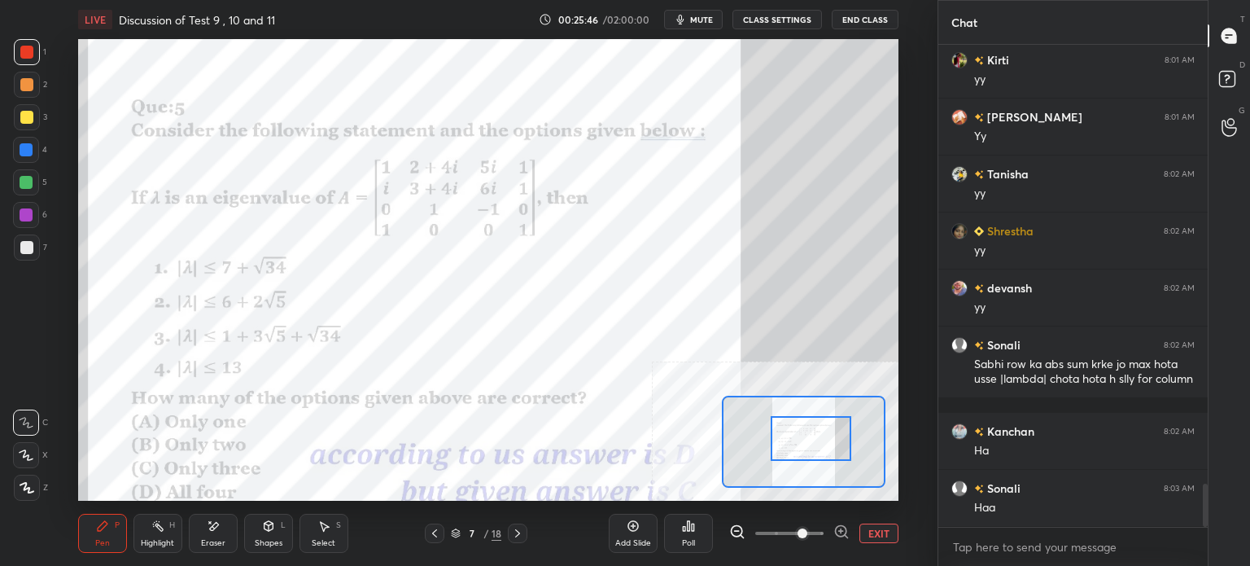
click at [20, 56] on div at bounding box center [27, 52] width 26 height 26
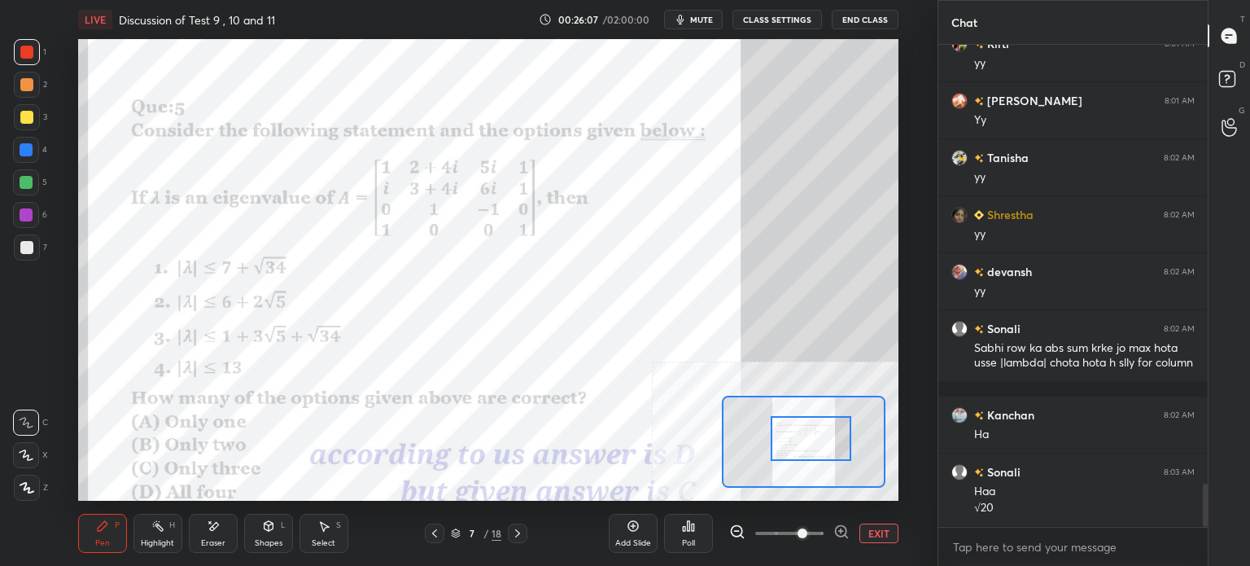
scroll to position [4939, 0]
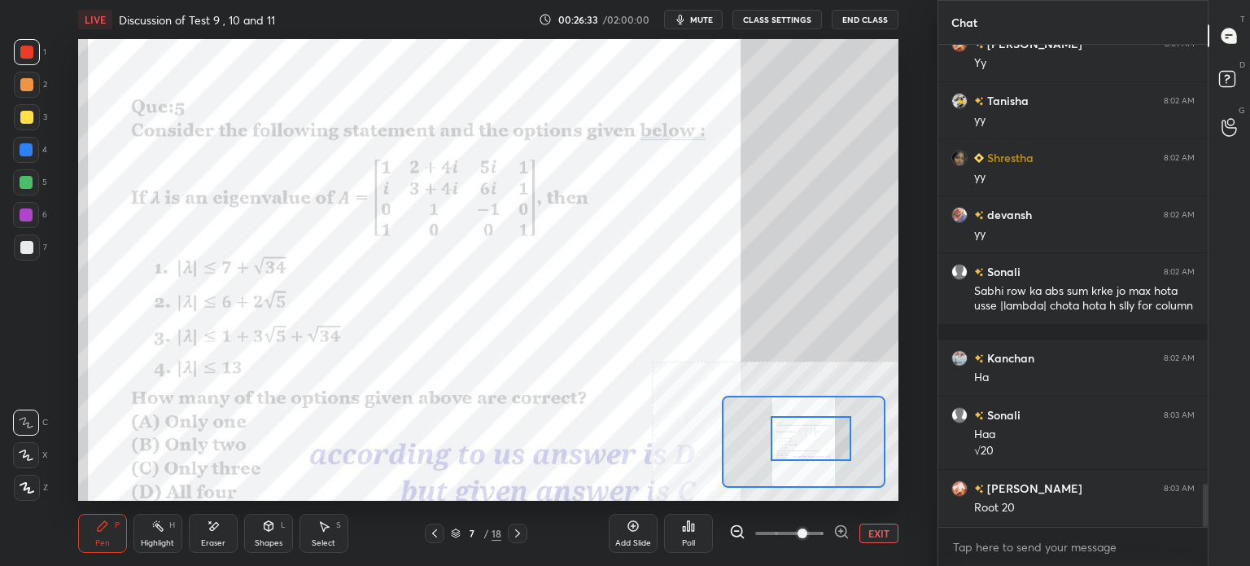
click at [224, 533] on div "Eraser" at bounding box center [213, 532] width 49 height 39
click at [97, 532] on div "Pen P" at bounding box center [102, 532] width 49 height 39
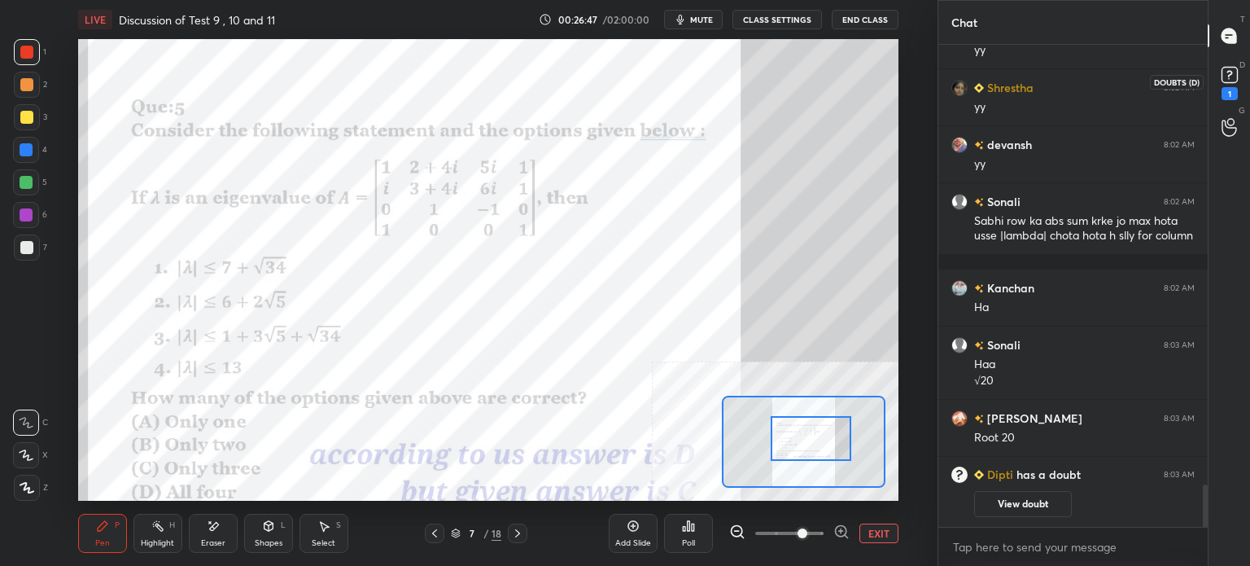
click at [1237, 76] on icon at bounding box center [1229, 75] width 24 height 24
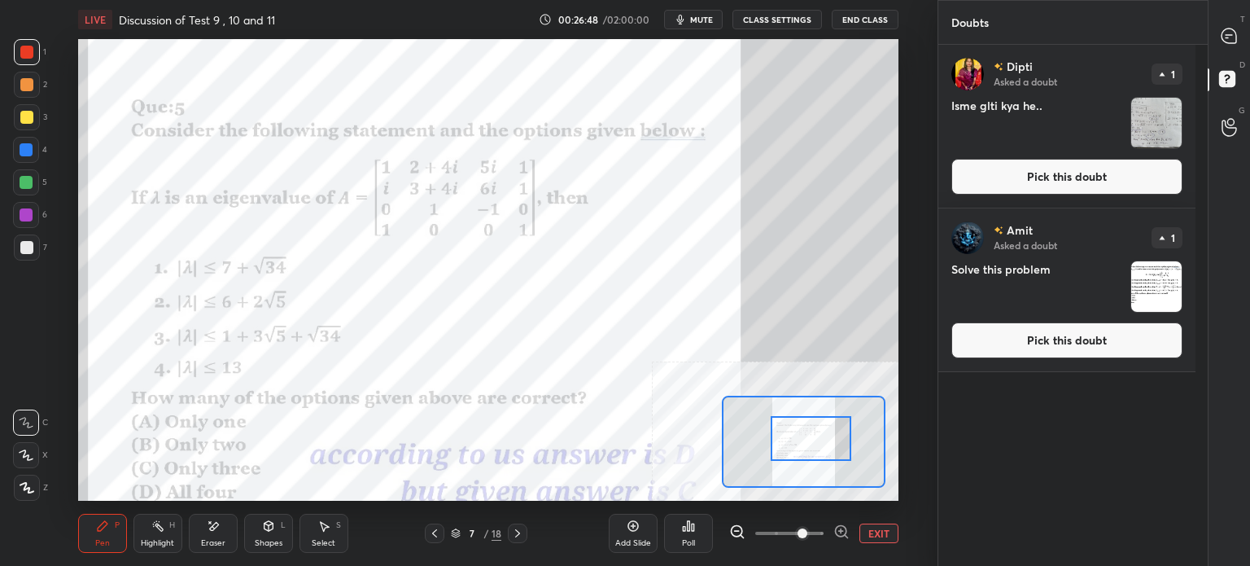
click at [1042, 168] on button "Pick this doubt" at bounding box center [1066, 177] width 231 height 36
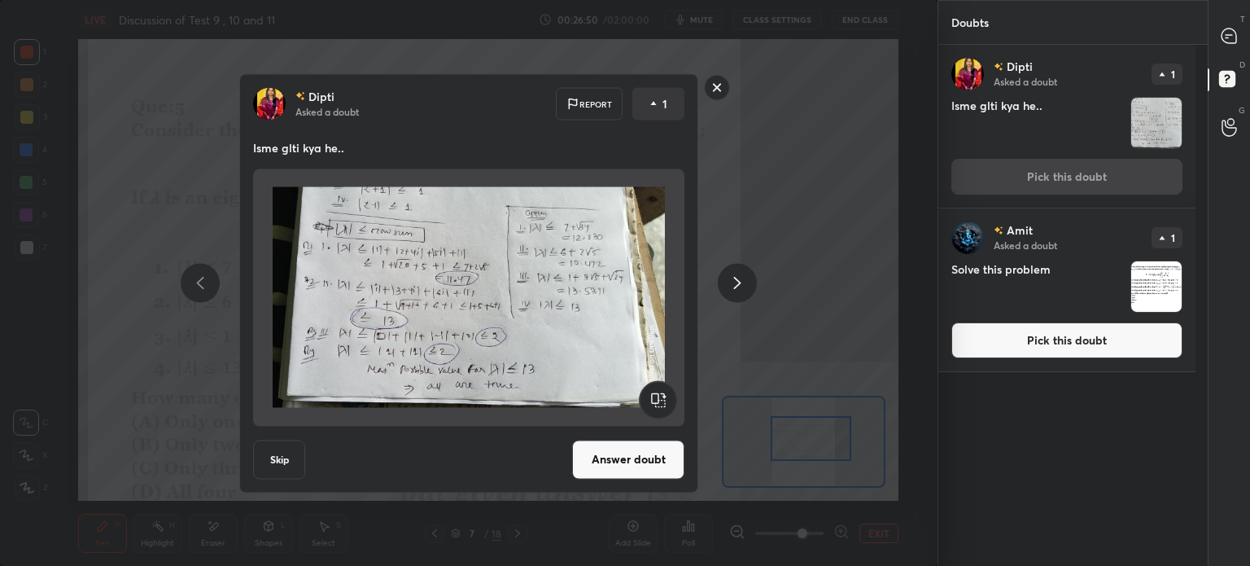
click at [649, 461] on button "Answer doubt" at bounding box center [628, 458] width 112 height 39
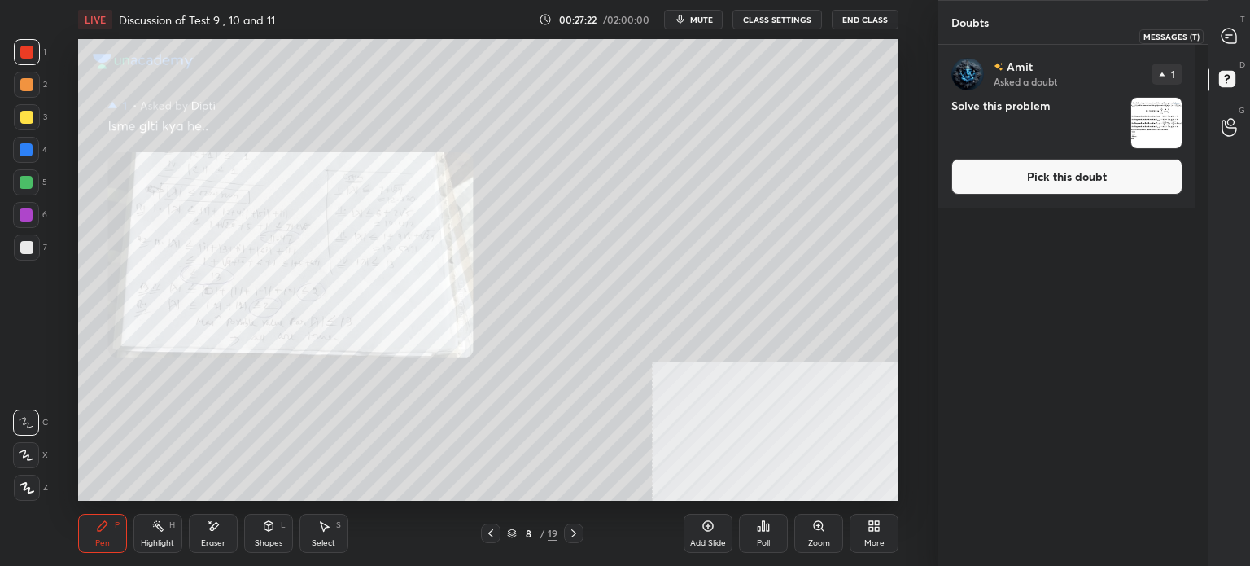
drag, startPoint x: 1239, startPoint y: 28, endPoint x: 1238, endPoint y: 37, distance: 9.8
click at [1242, 28] on div at bounding box center [1229, 35] width 33 height 29
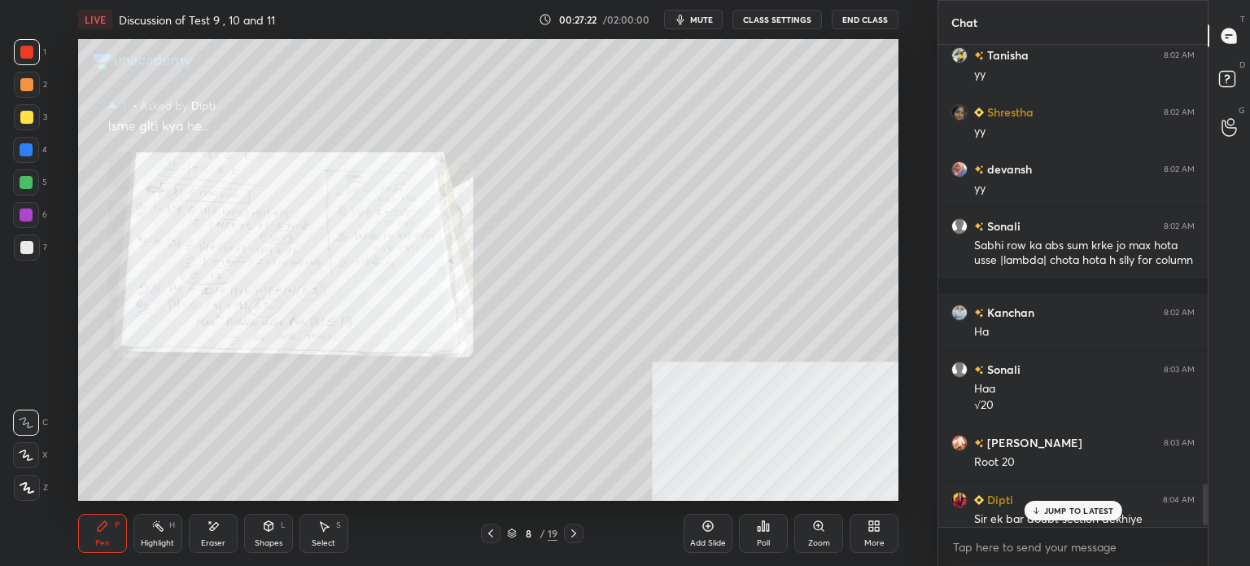
scroll to position [5047, 0]
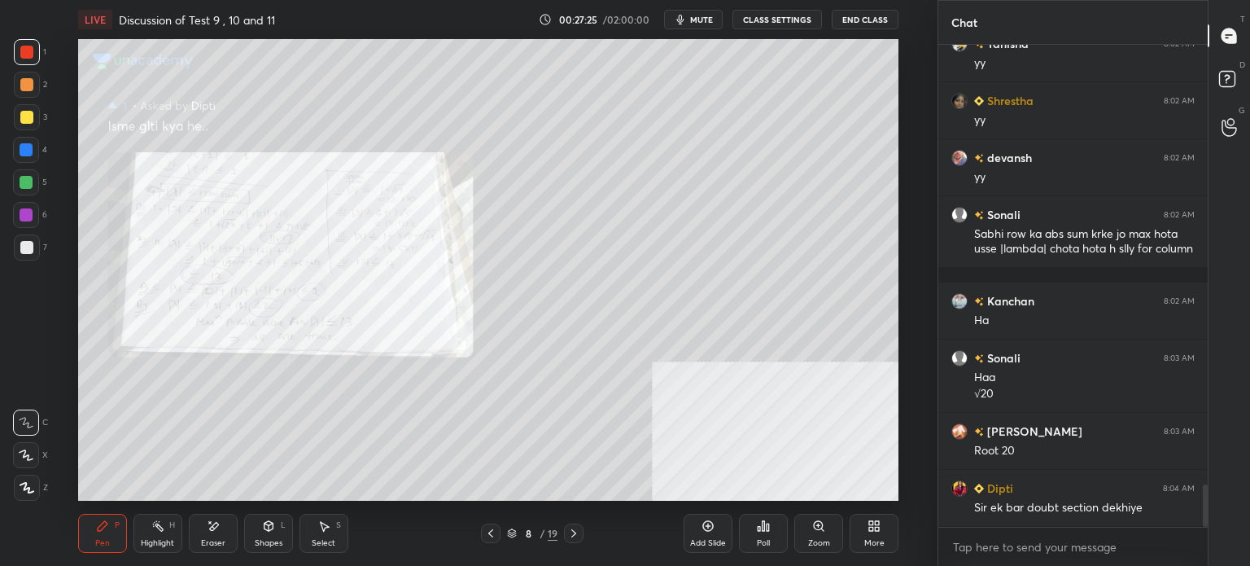
click at [819, 534] on div "Zoom" at bounding box center [818, 532] width 49 height 39
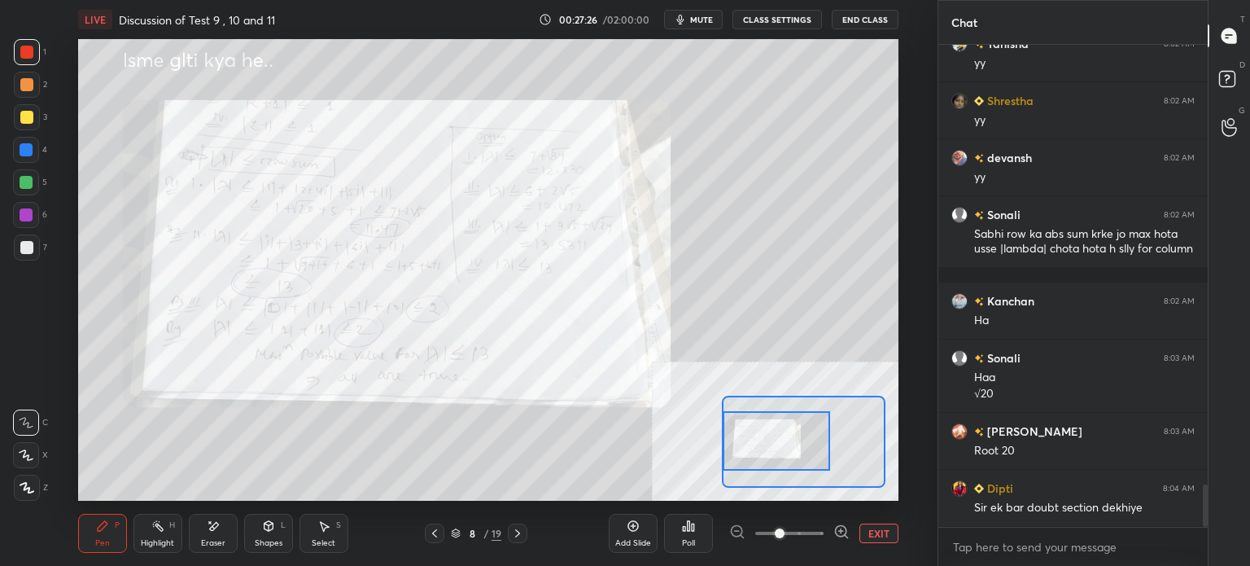
click at [782, 447] on div at bounding box center [776, 440] width 107 height 59
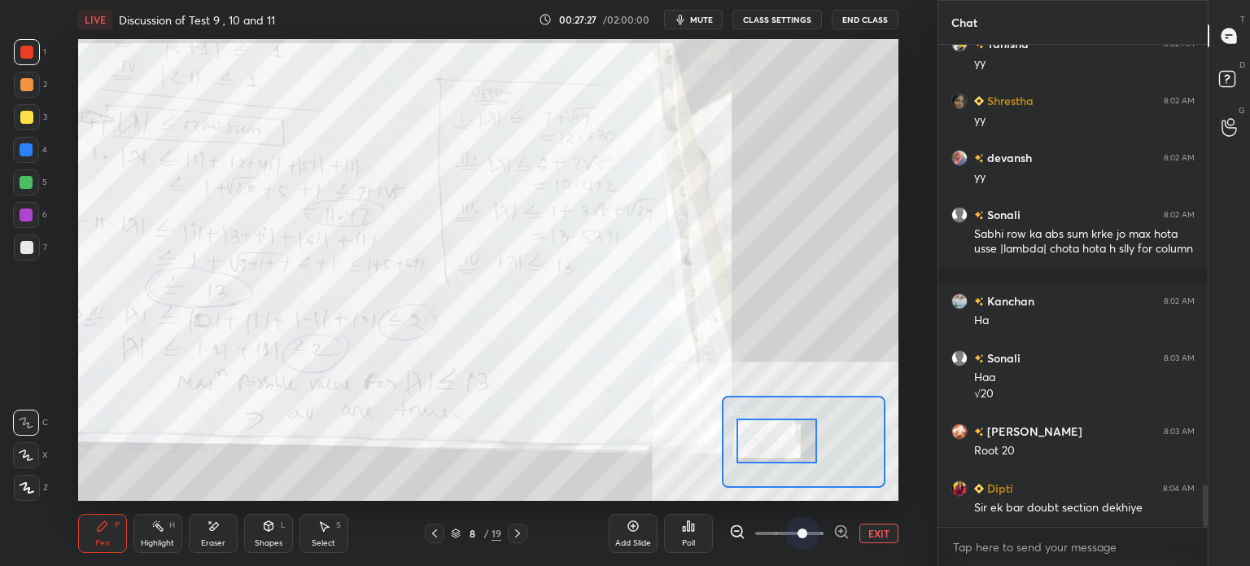
click at [801, 531] on span at bounding box center [789, 533] width 68 height 24
click at [791, 455] on div at bounding box center [776, 440] width 81 height 45
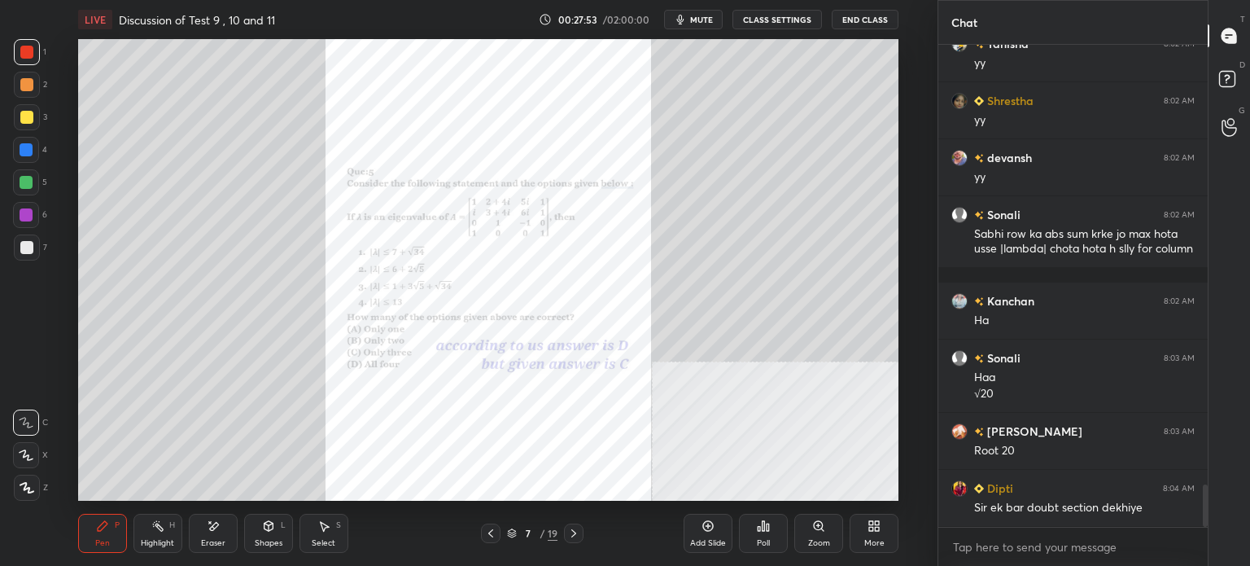
click at [823, 531] on div "Zoom" at bounding box center [818, 532] width 49 height 39
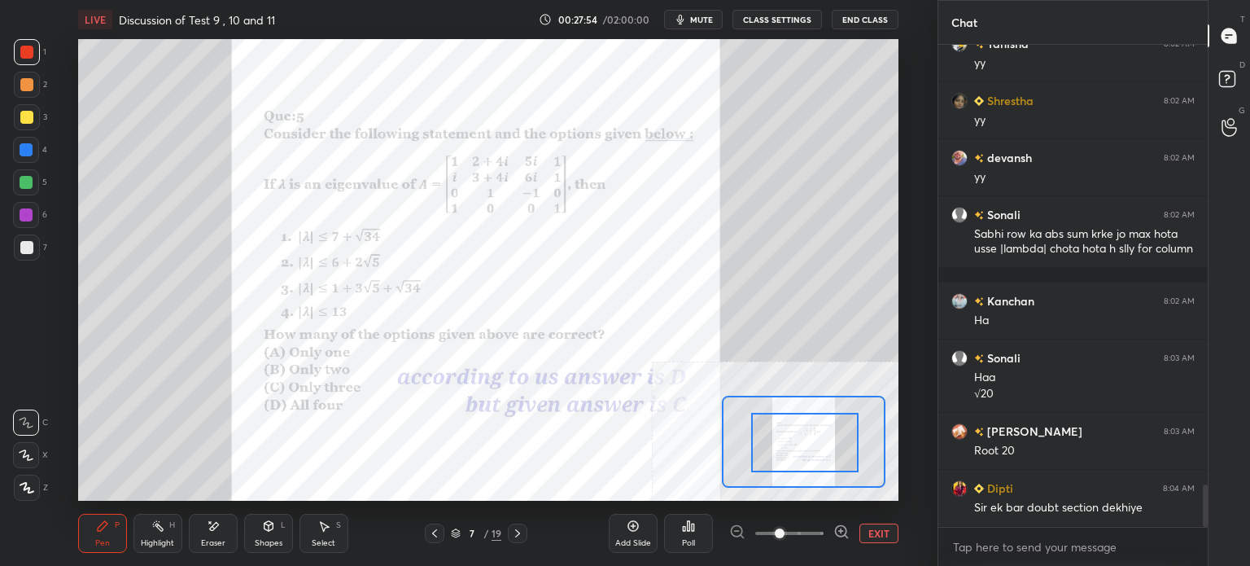
drag, startPoint x: 801, startPoint y: 461, endPoint x: 809, endPoint y: 457, distance: 8.4
click at [803, 461] on div at bounding box center [804, 442] width 107 height 59
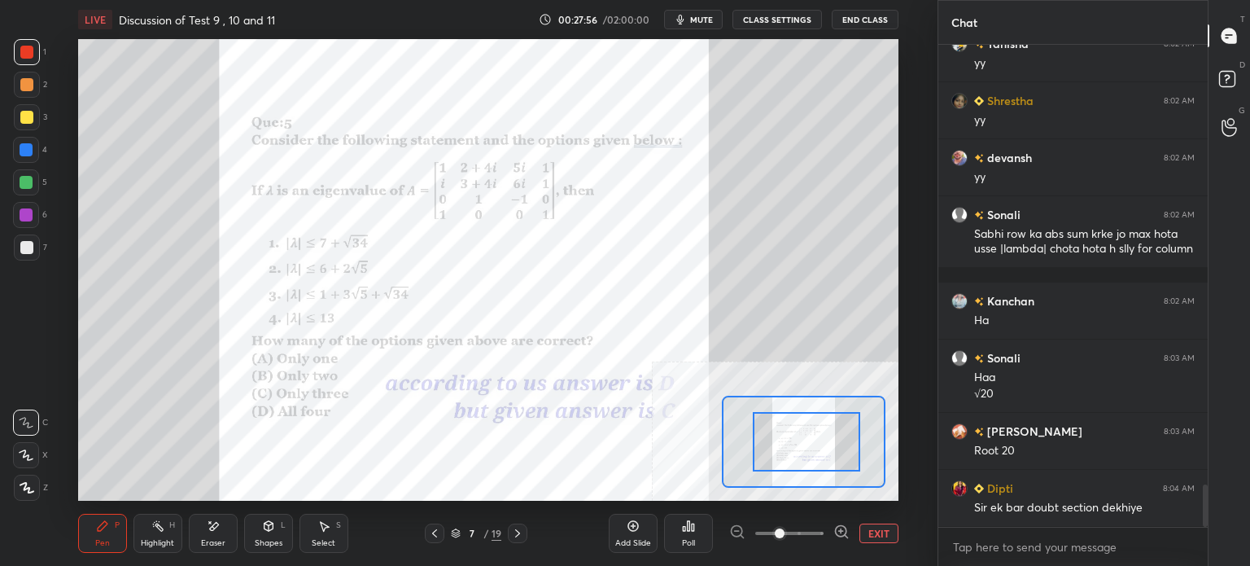
click at [804, 535] on span at bounding box center [789, 533] width 68 height 24
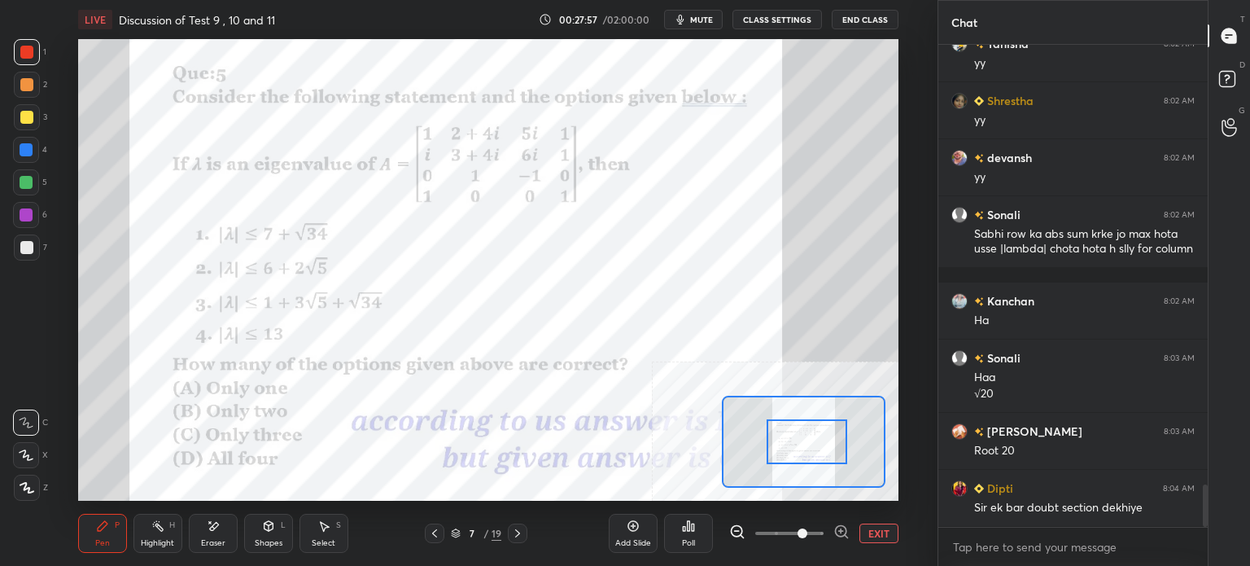
click at [872, 533] on button "EXIT" at bounding box center [878, 533] width 39 height 20
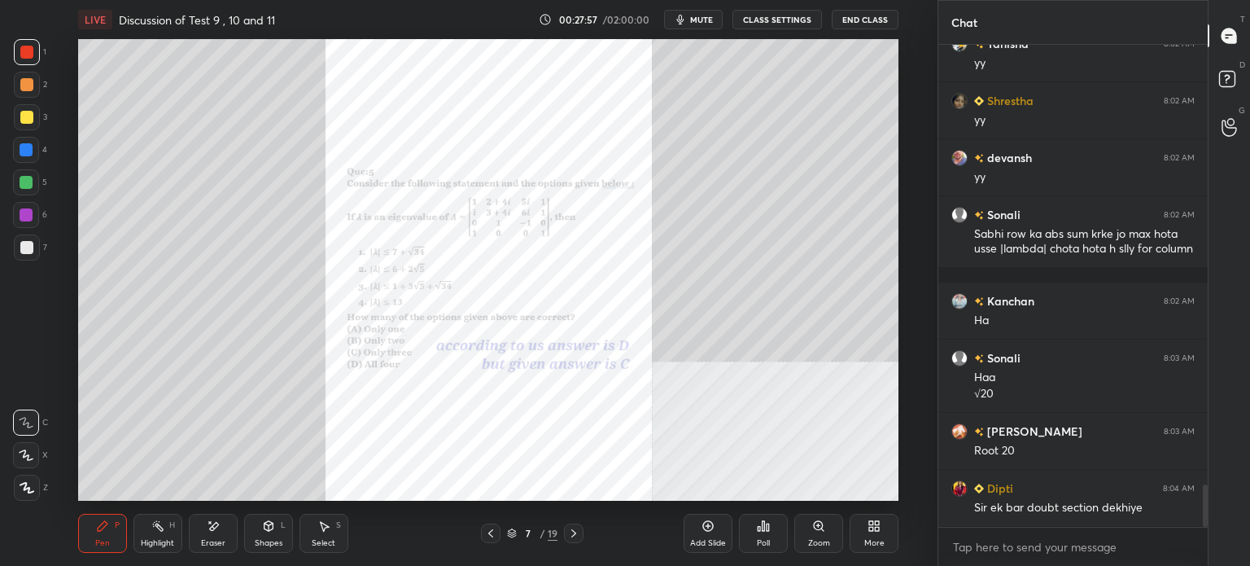
click at [573, 535] on icon at bounding box center [573, 533] width 5 height 8
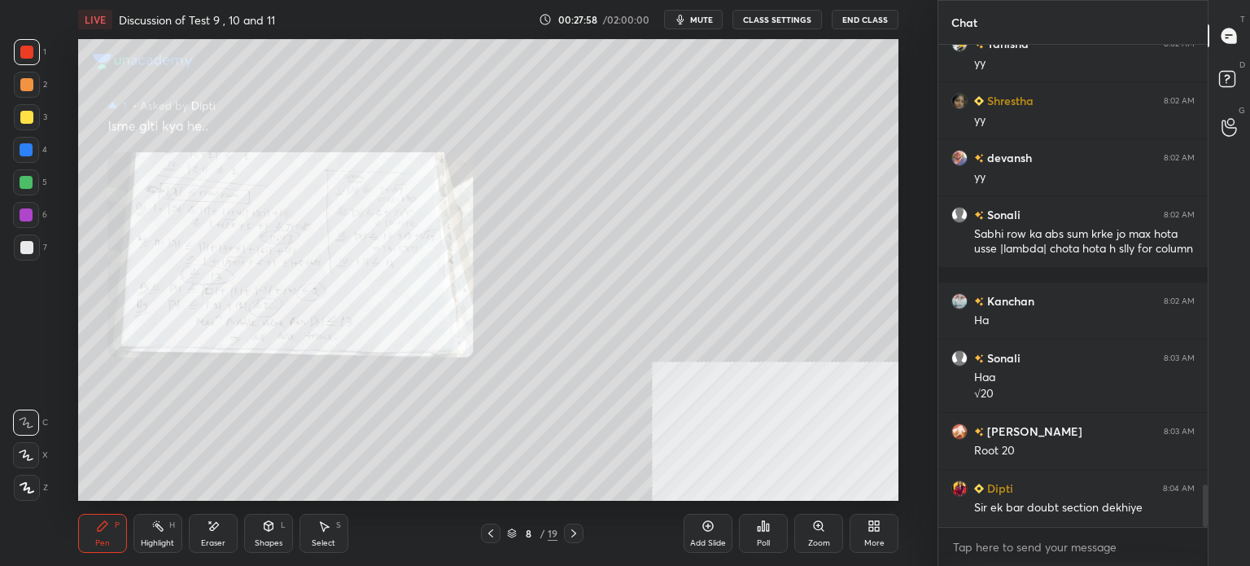
click at [850, 523] on div "More" at bounding box center [874, 532] width 49 height 39
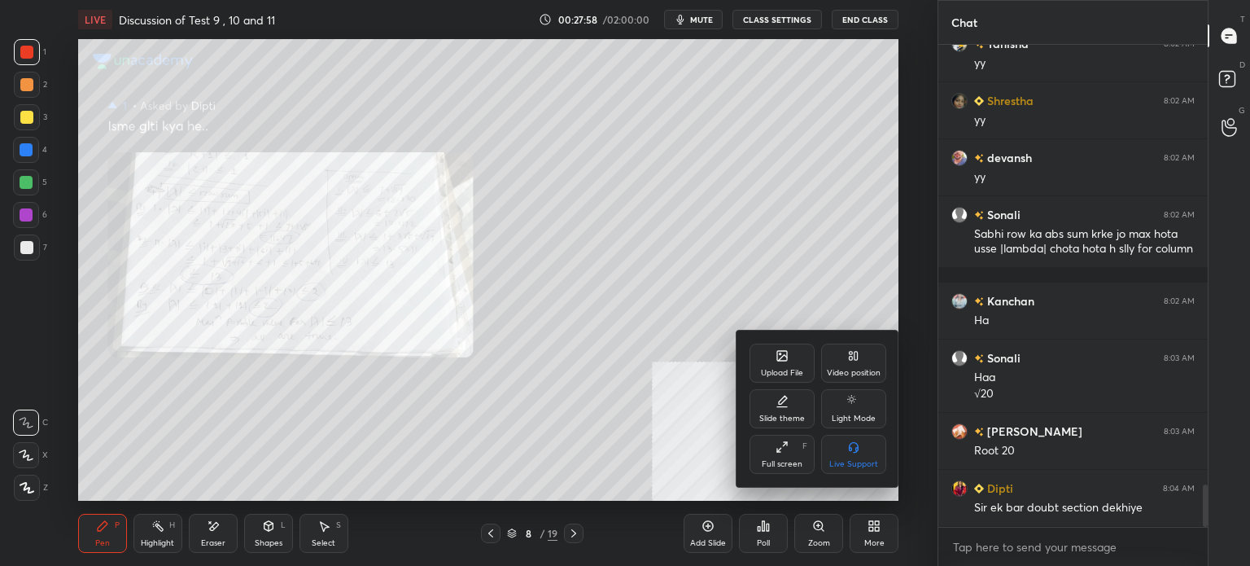
click at [801, 533] on div at bounding box center [625, 283] width 1250 height 566
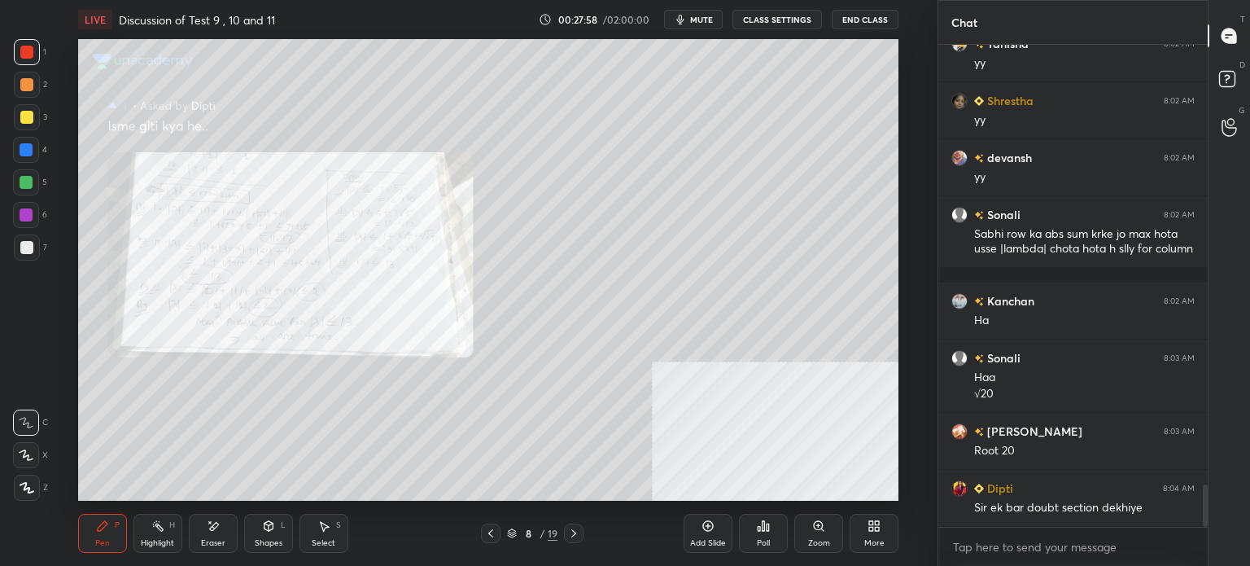
click at [800, 526] on div "Upload File Video position Slide theme Light Mode Full screen F Live Support" at bounding box center [625, 283] width 1250 height 566
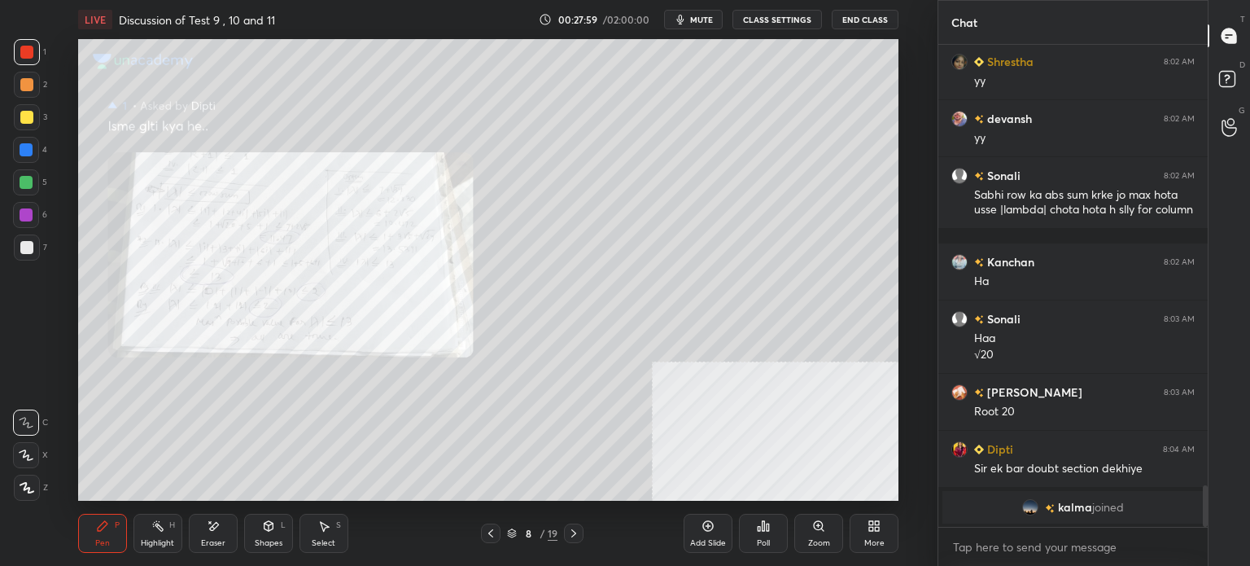
click at [812, 528] on icon at bounding box center [818, 525] width 13 height 13
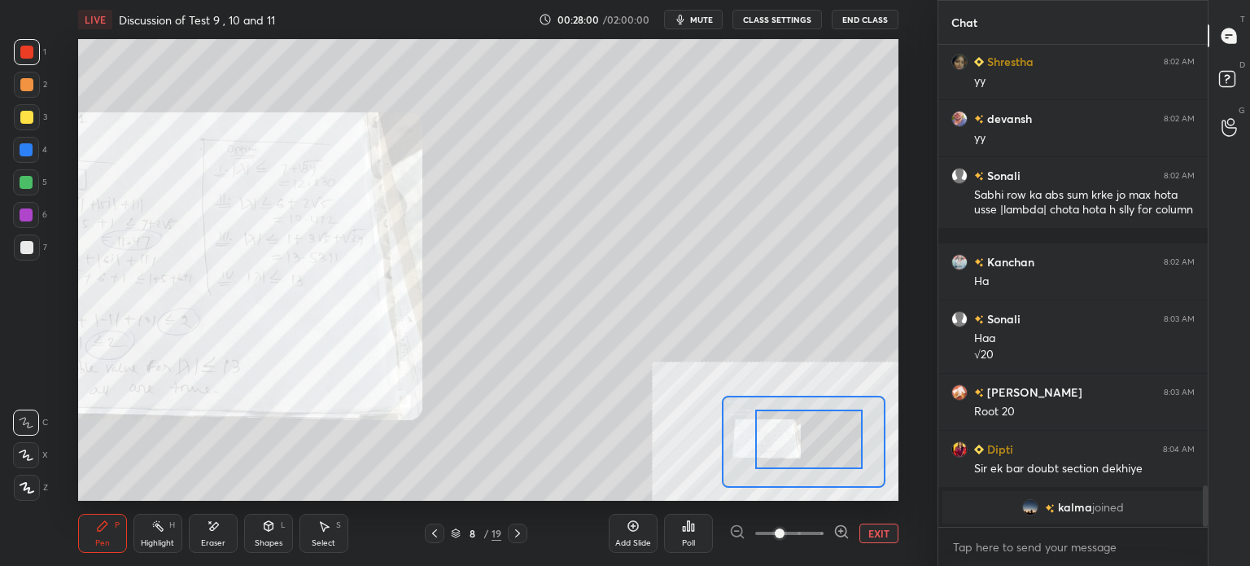
click at [807, 539] on span at bounding box center [789, 533] width 68 height 24
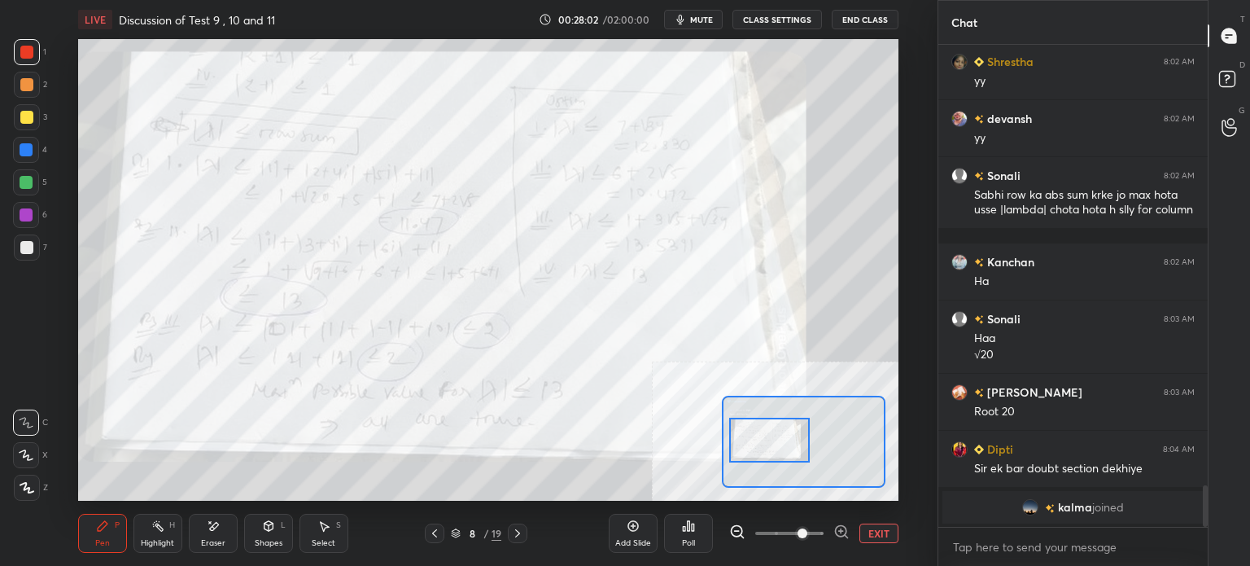
drag, startPoint x: 812, startPoint y: 443, endPoint x: 772, endPoint y: 443, distance: 39.9
click at [772, 443] on div at bounding box center [769, 439] width 81 height 45
click at [33, 51] on div at bounding box center [26, 52] width 13 height 13
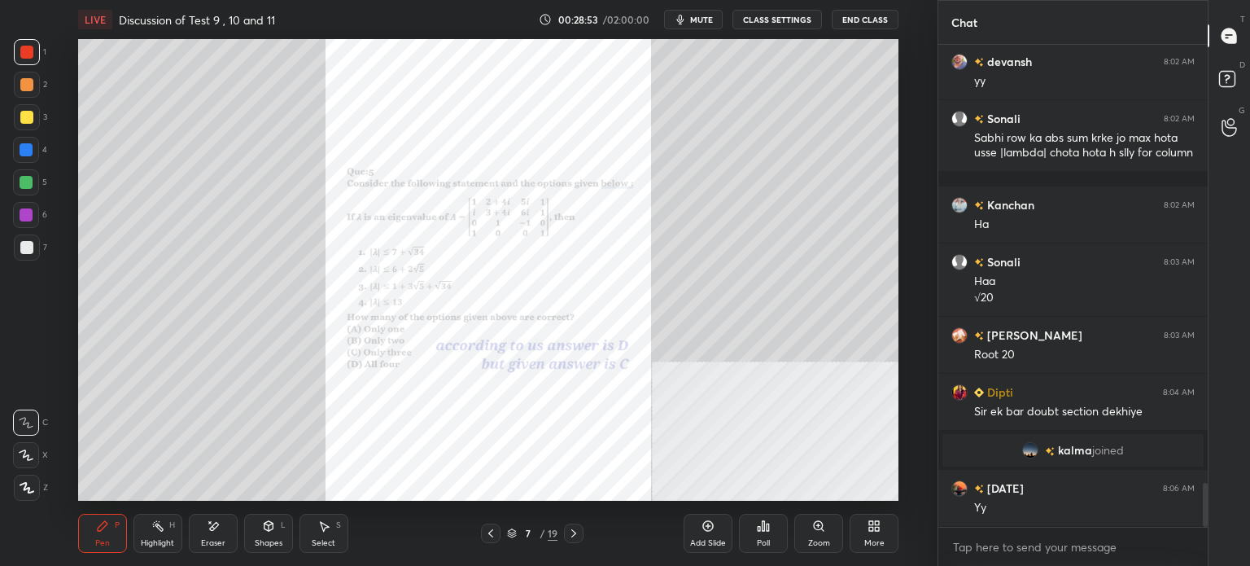
scroll to position [4840, 0]
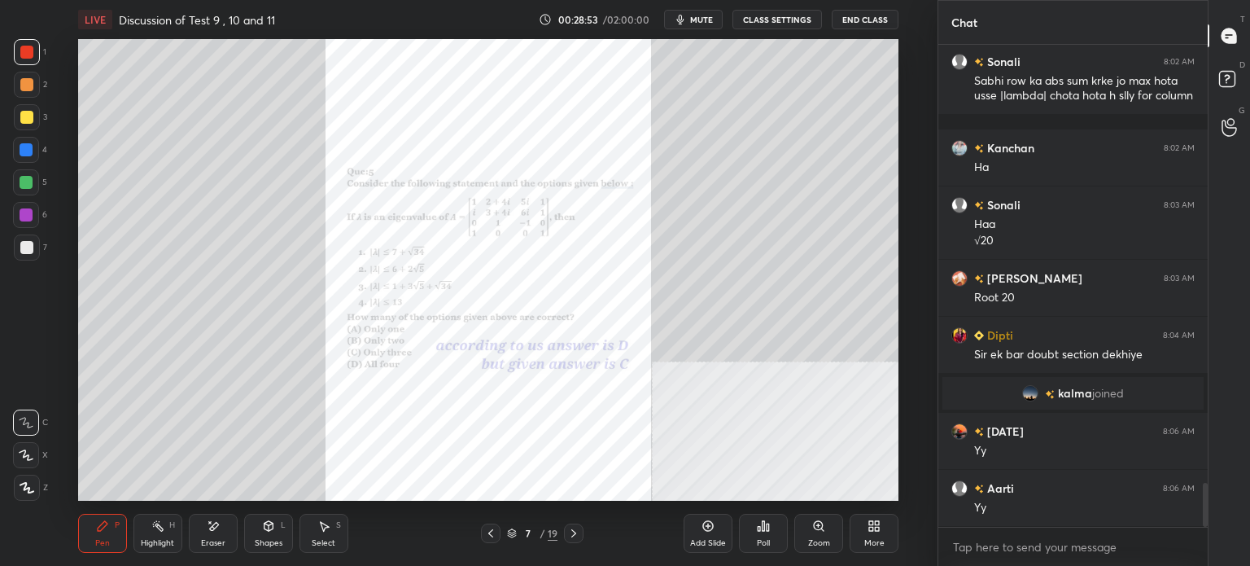
click at [33, 124] on div at bounding box center [27, 117] width 26 height 26
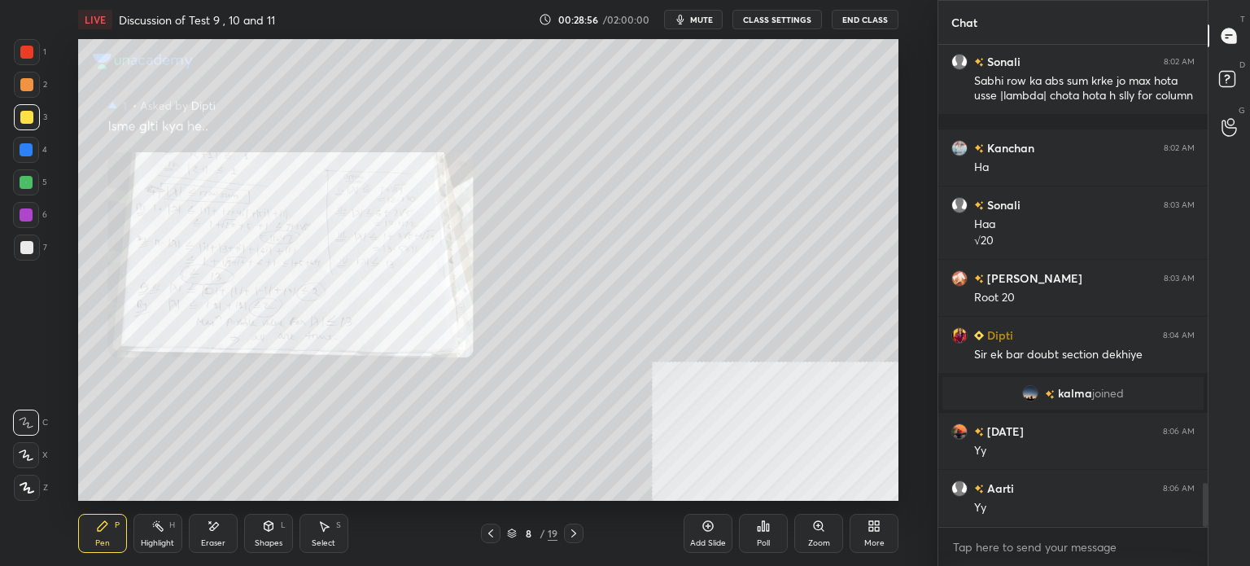
click at [817, 530] on icon at bounding box center [818, 525] width 9 height 9
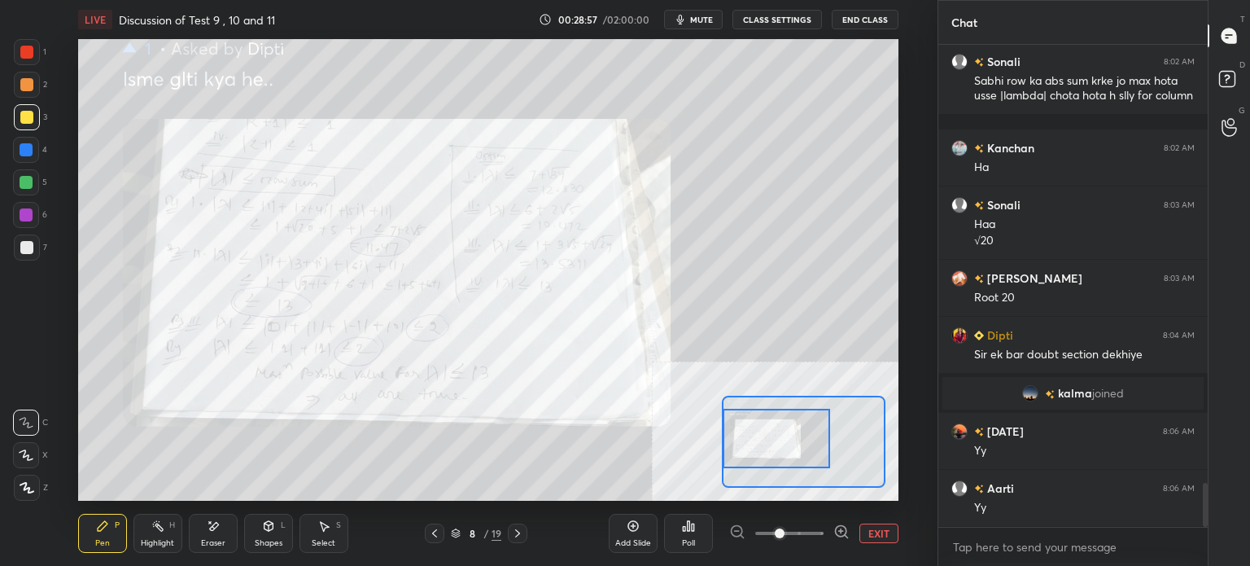
click at [771, 452] on div at bounding box center [776, 437] width 107 height 59
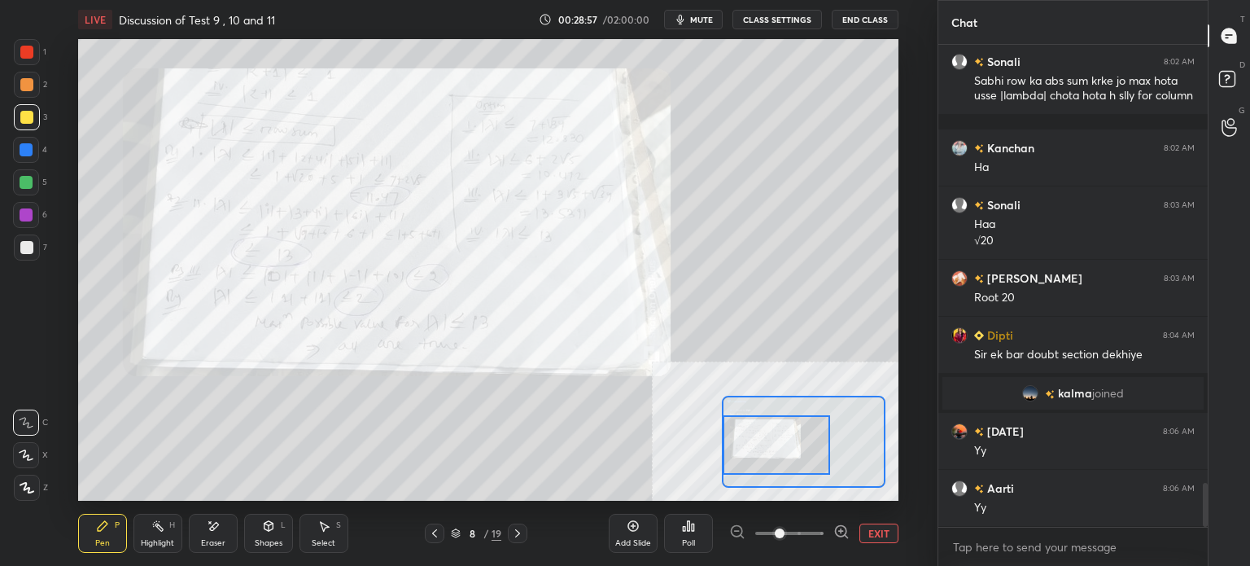
click at [819, 530] on span at bounding box center [789, 533] width 68 height 24
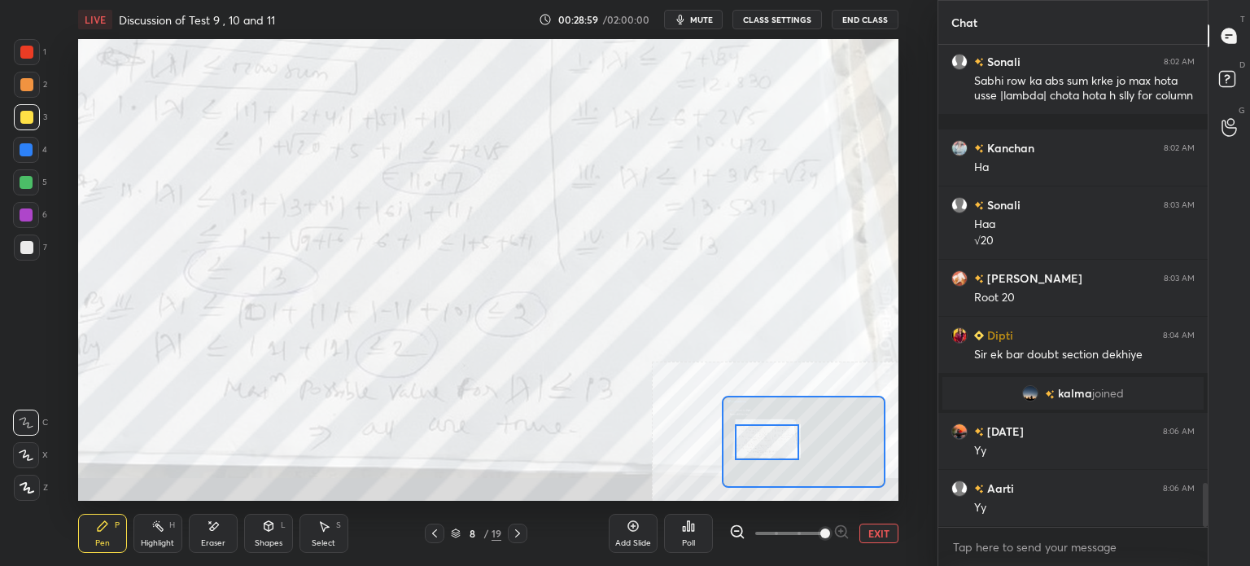
click at [771, 440] on div at bounding box center [767, 442] width 64 height 36
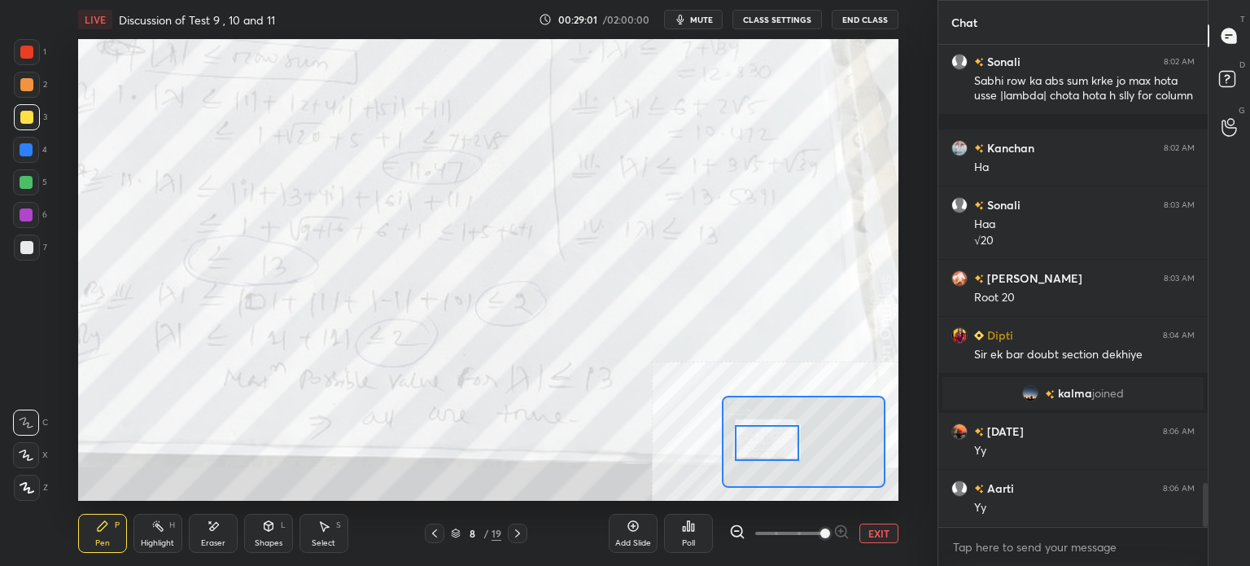
click at [26, 48] on div at bounding box center [26, 52] width 13 height 13
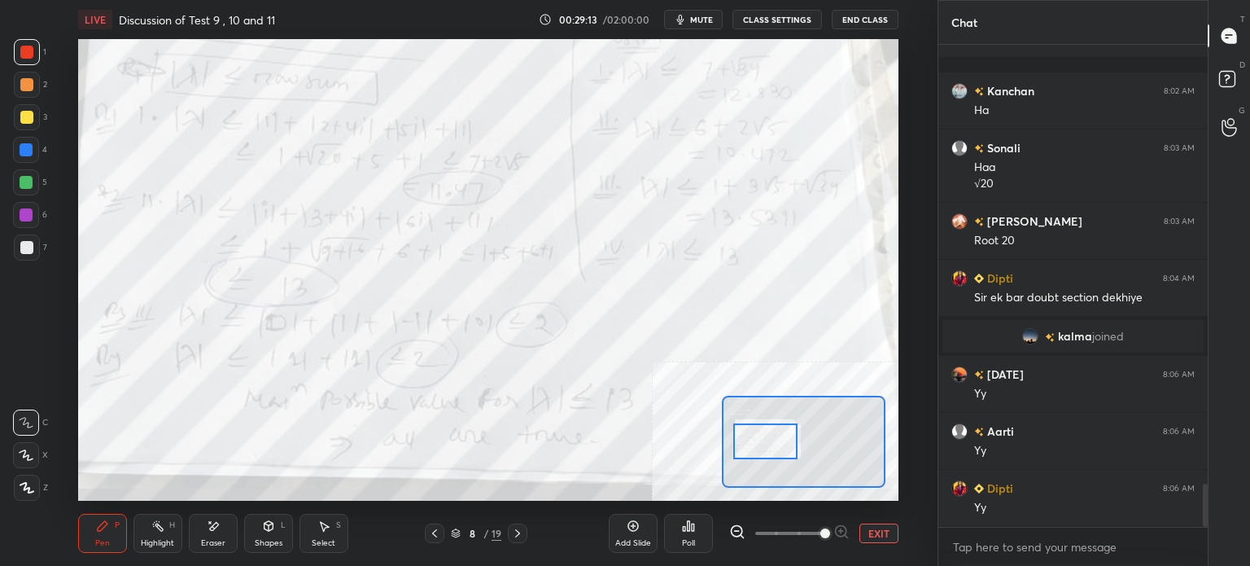
scroll to position [4954, 0]
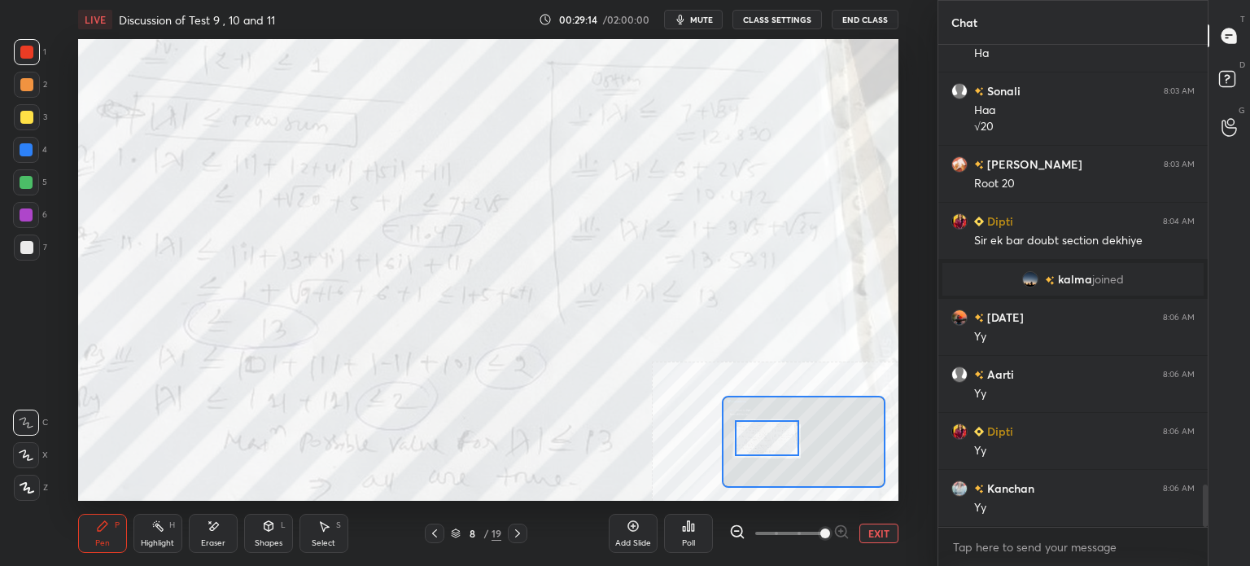
click at [784, 444] on div at bounding box center [767, 438] width 64 height 36
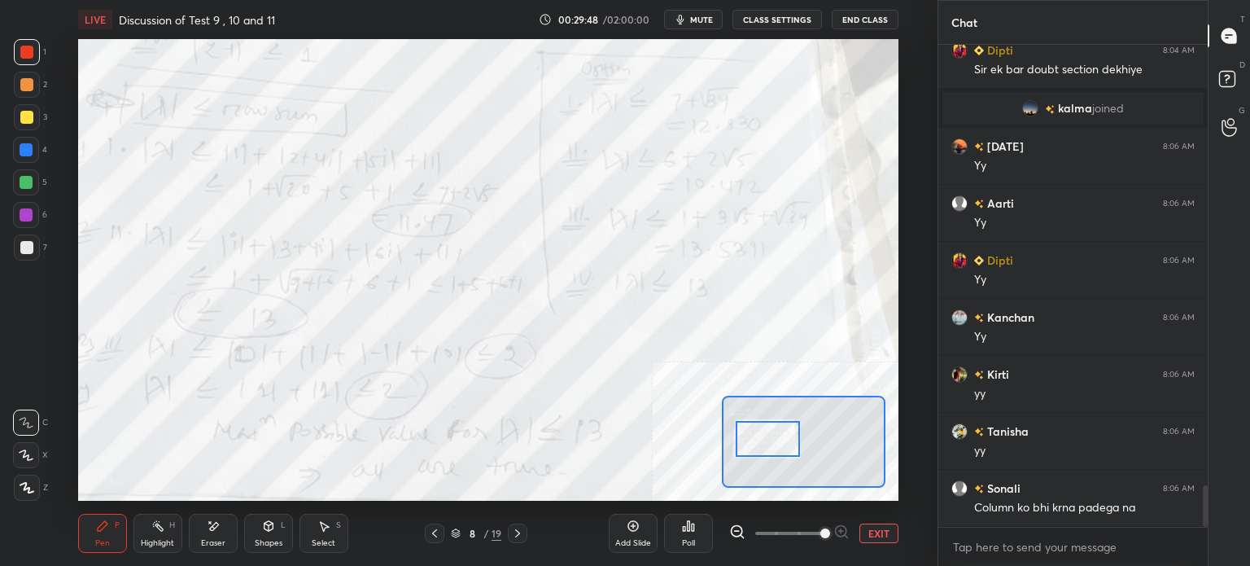
scroll to position [5164, 0]
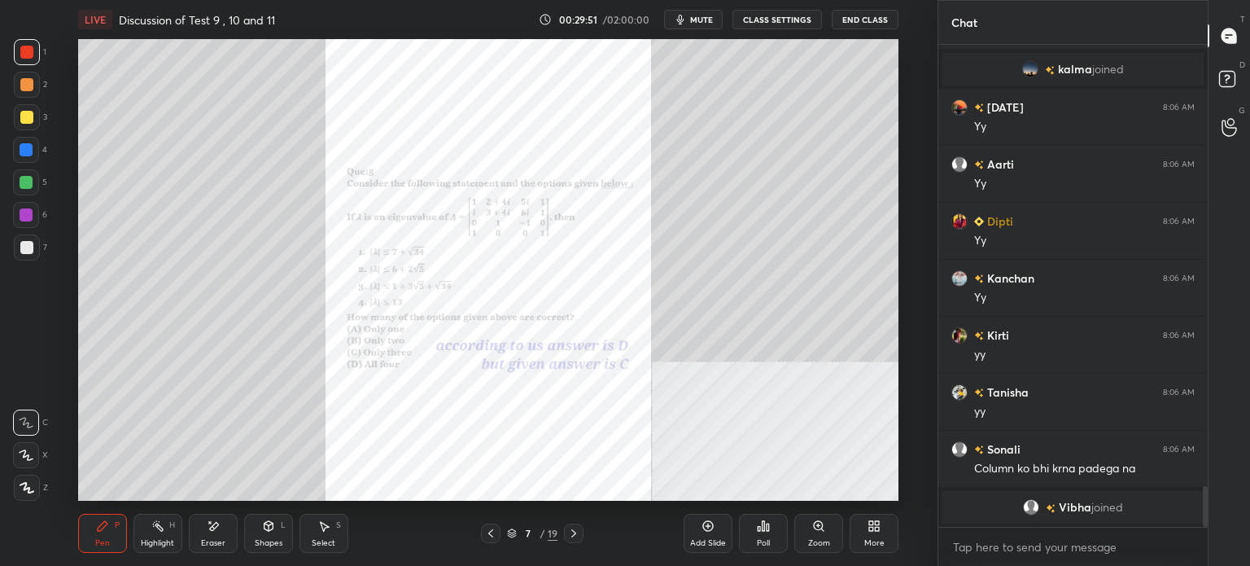
click at [809, 531] on div "Zoom" at bounding box center [818, 532] width 49 height 39
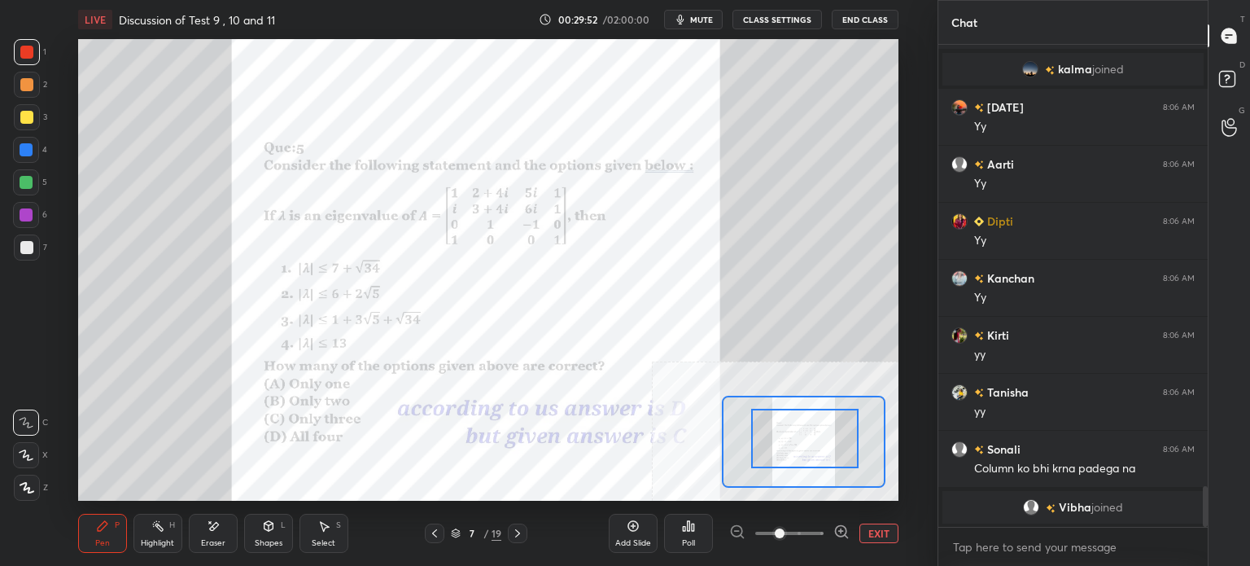
drag, startPoint x: 801, startPoint y: 448, endPoint x: 817, endPoint y: 447, distance: 16.4
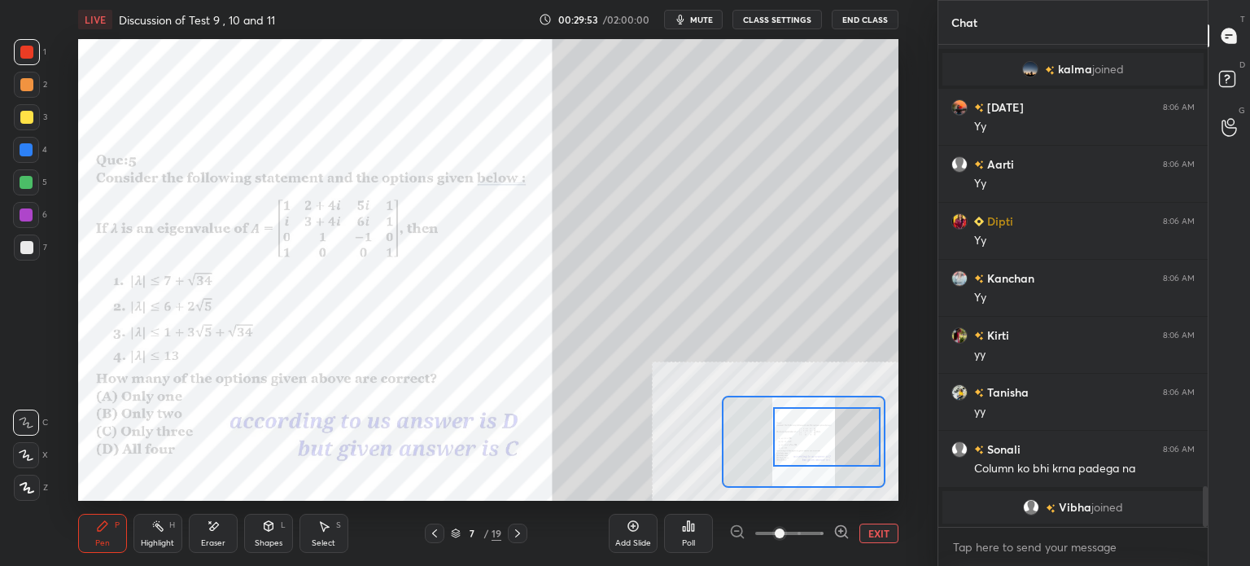
drag, startPoint x: 801, startPoint y: 441, endPoint x: 826, endPoint y: 441, distance: 25.2
click at [826, 441] on div at bounding box center [826, 436] width 107 height 59
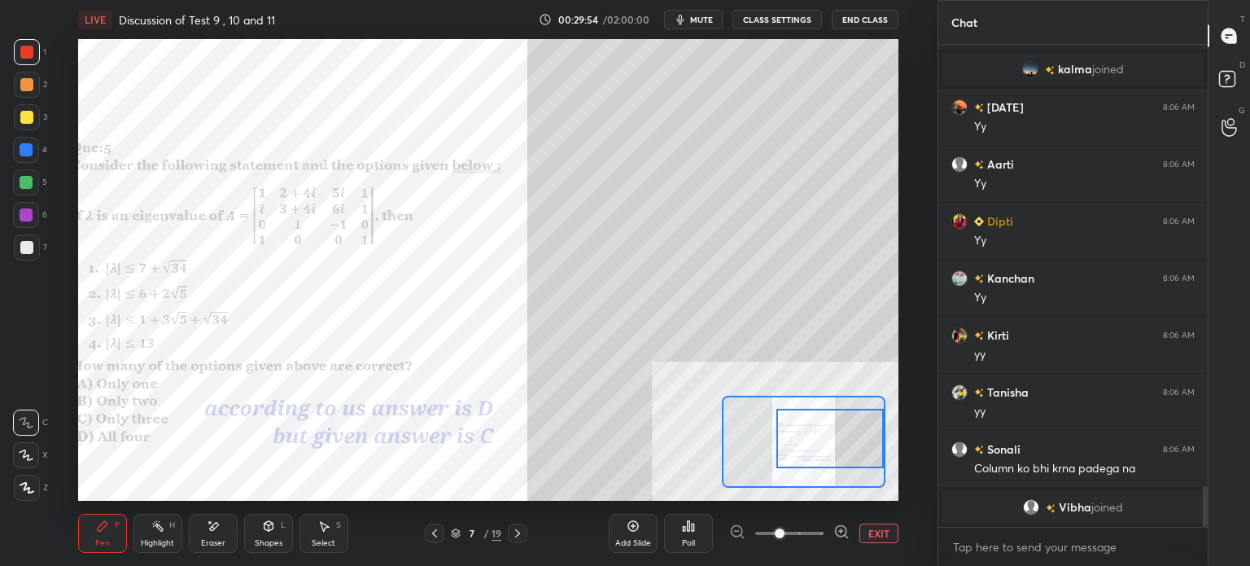
click at [27, 118] on div at bounding box center [26, 117] width 13 height 13
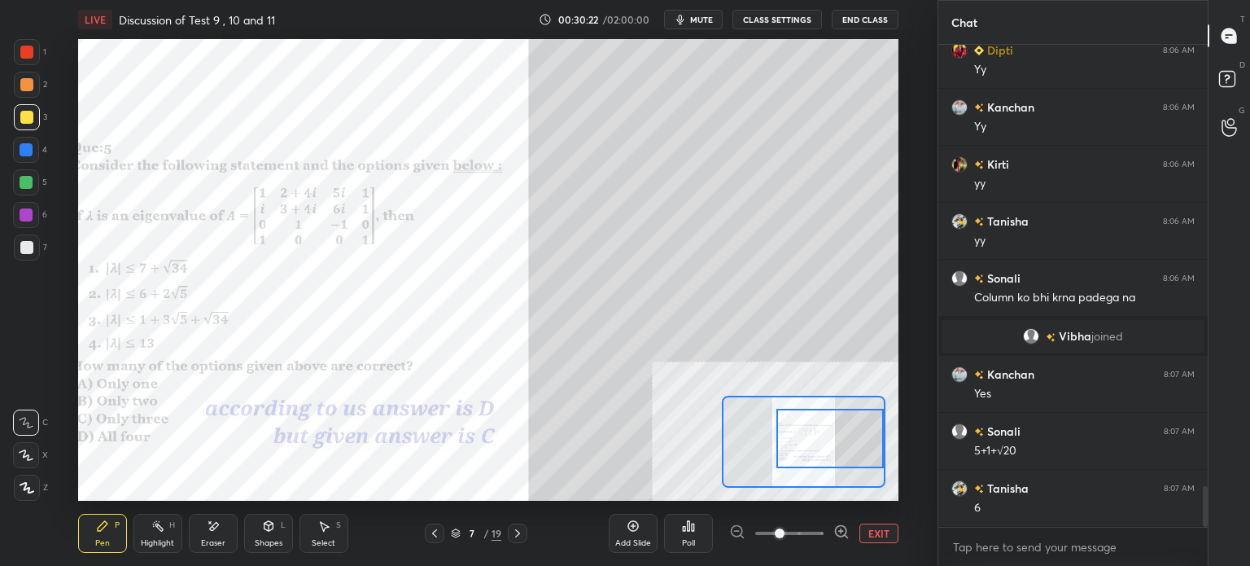
scroll to position [5297, 0]
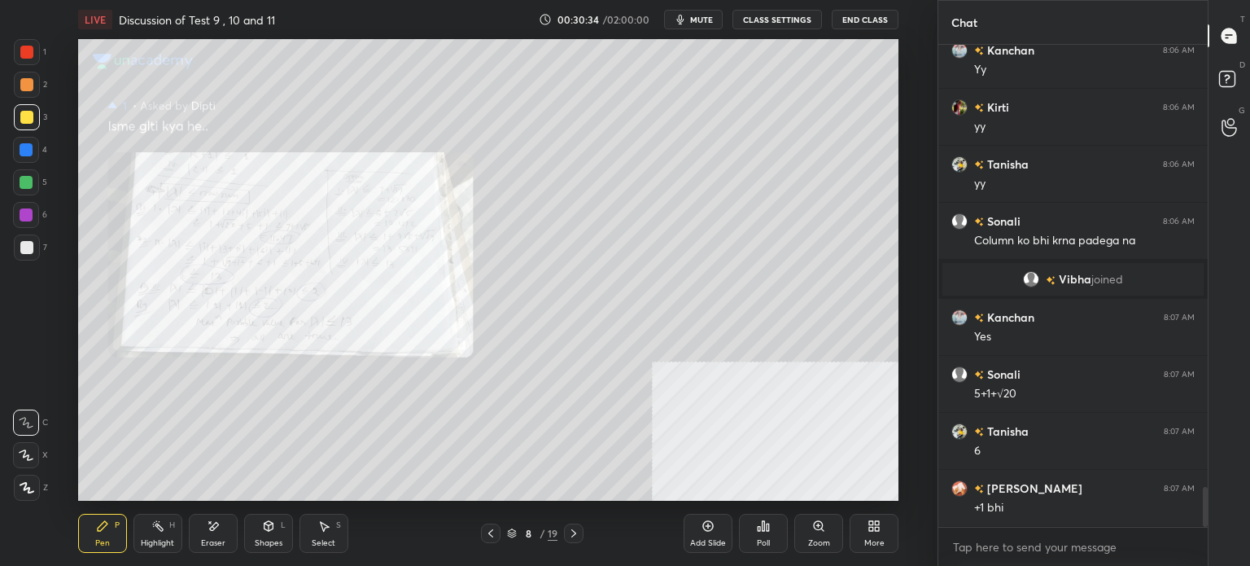
drag, startPoint x: 823, startPoint y: 536, endPoint x: 817, endPoint y: 490, distance: 46.8
click at [823, 535] on div "Zoom" at bounding box center [818, 532] width 49 height 39
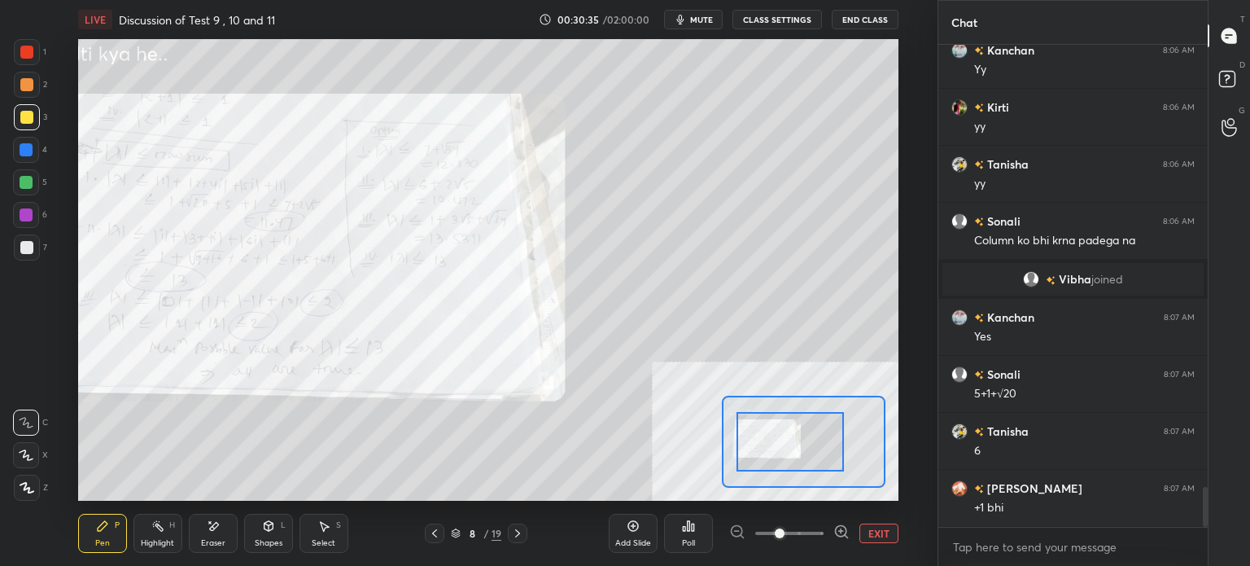
click at [766, 461] on div at bounding box center [789, 441] width 107 height 59
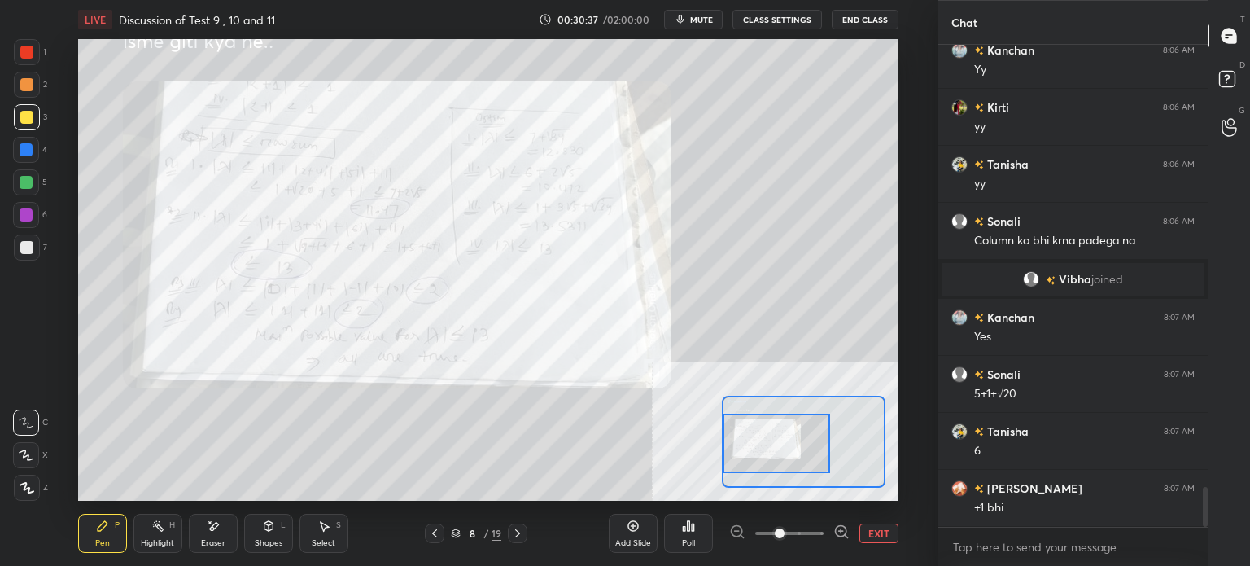
click at [798, 531] on span at bounding box center [789, 533] width 68 height 24
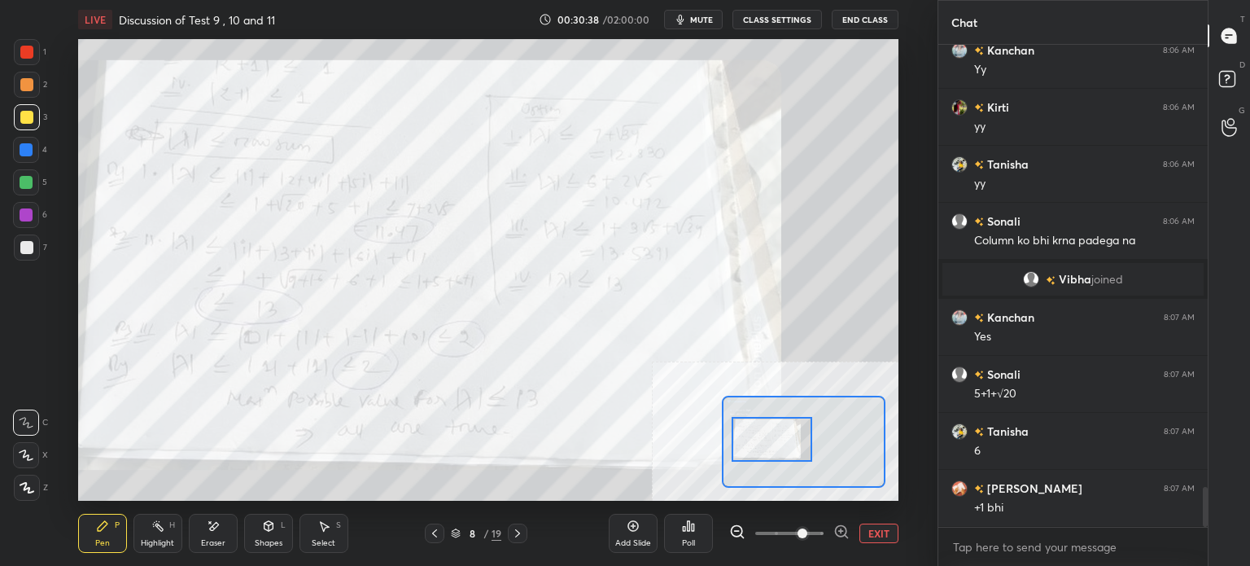
click at [780, 435] on div at bounding box center [772, 439] width 81 height 45
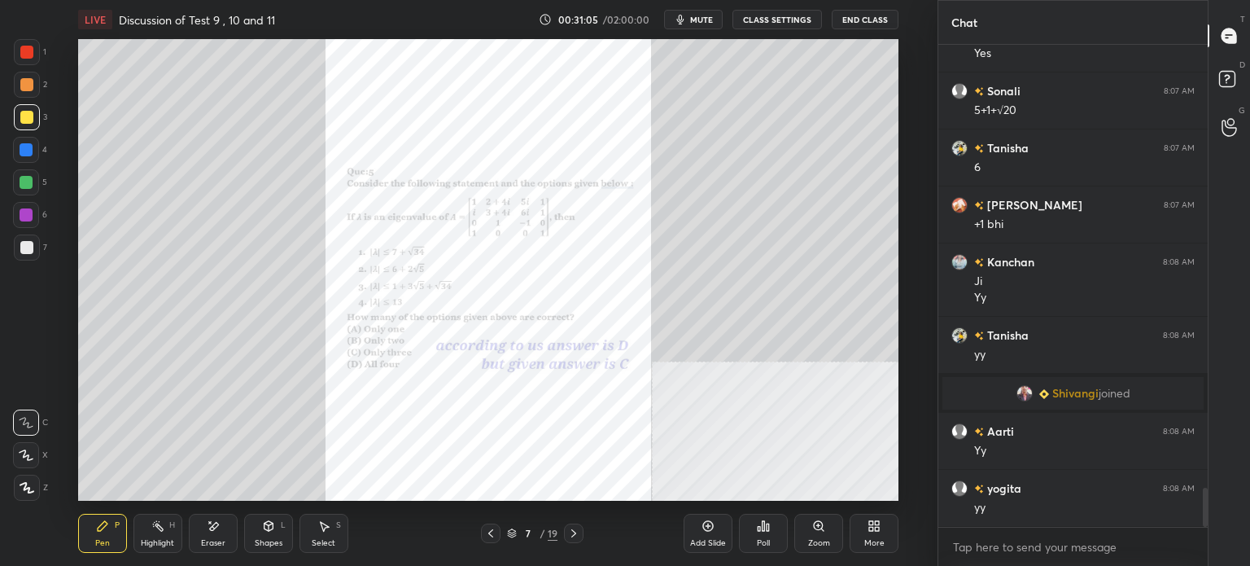
scroll to position [5507, 0]
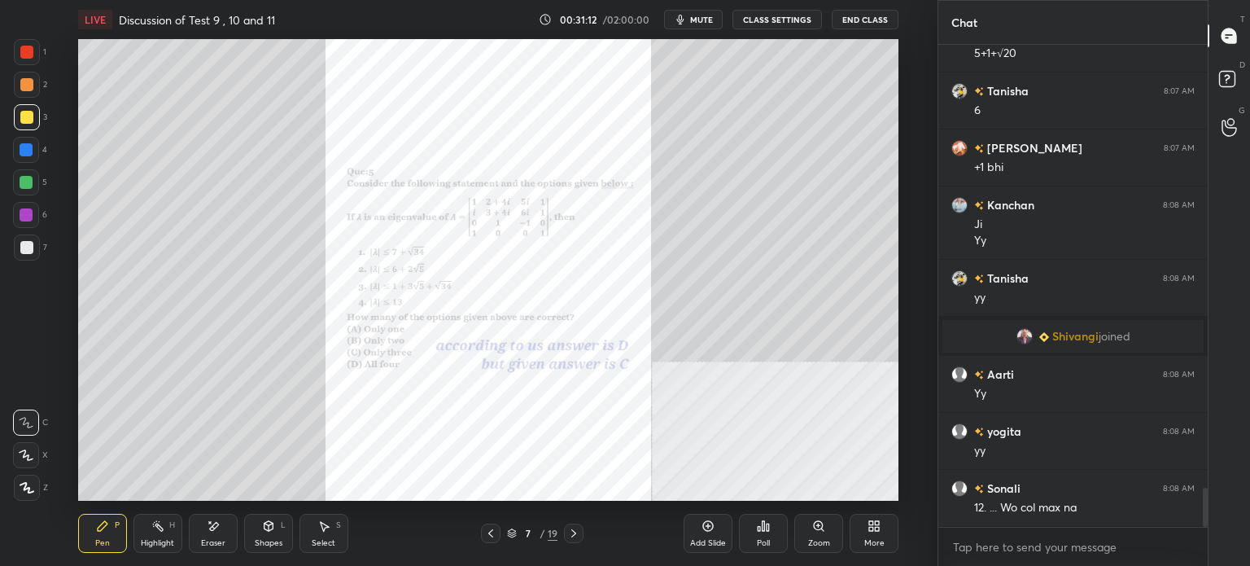
drag, startPoint x: 921, startPoint y: 199, endPoint x: 911, endPoint y: 192, distance: 12.2
click at [921, 199] on div "Setting up your live class Poll for secs No correct answer Start poll" at bounding box center [488, 269] width 872 height 461
click at [820, 531] on icon at bounding box center [818, 525] width 13 height 13
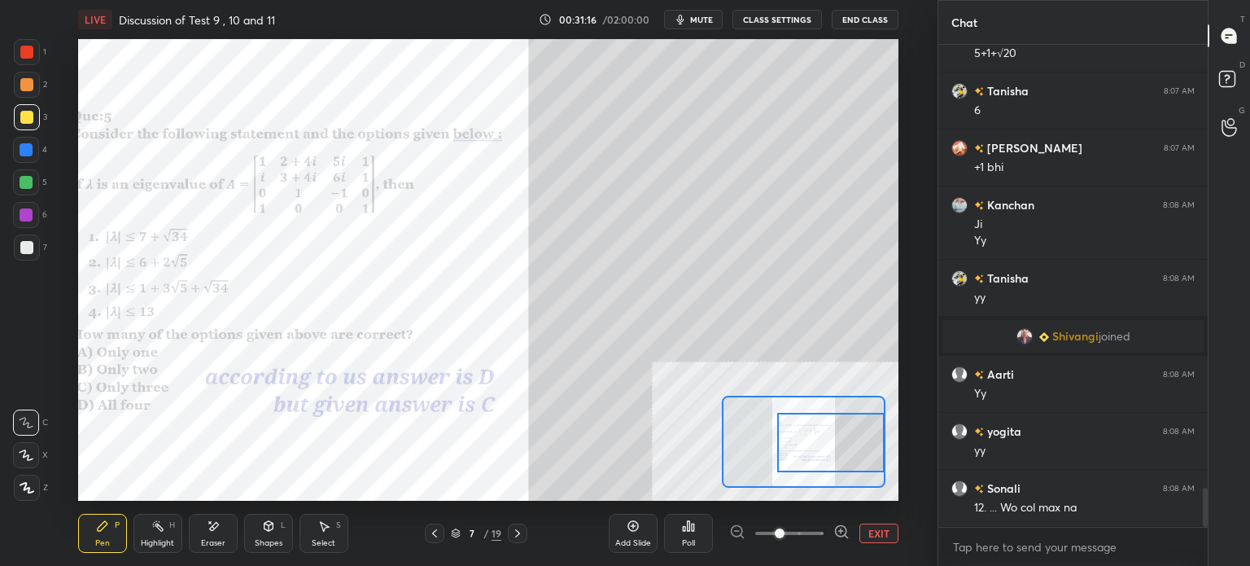
drag, startPoint x: 801, startPoint y: 454, endPoint x: 854, endPoint y: 454, distance: 53.7
click at [854, 454] on div at bounding box center [830, 442] width 107 height 59
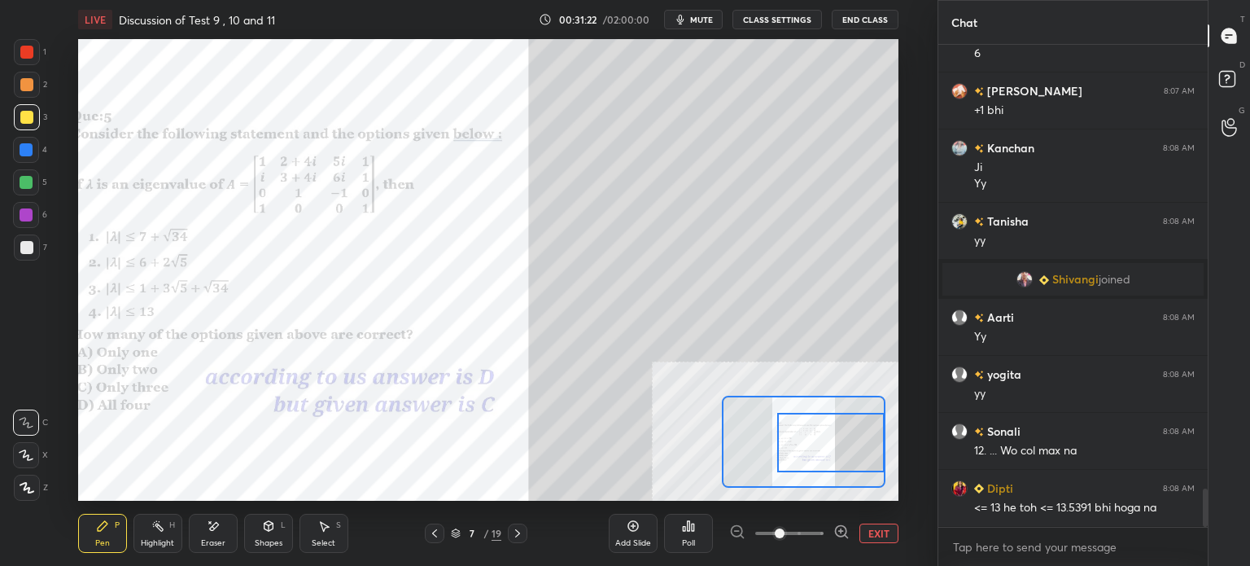
click at [28, 50] on div at bounding box center [26, 52] width 13 height 13
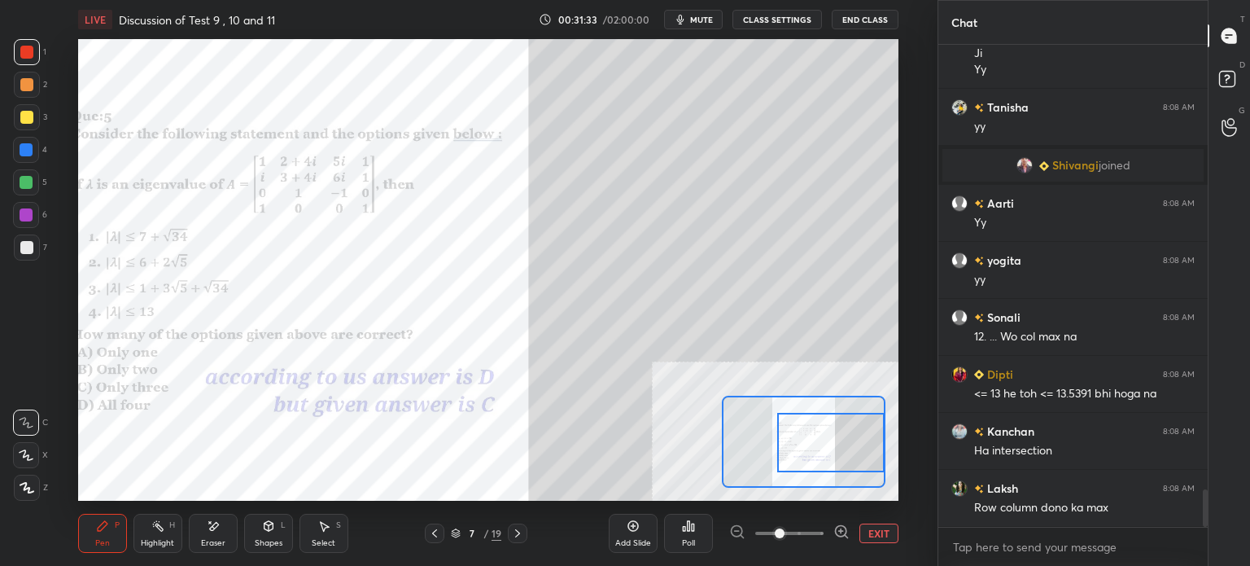
scroll to position [5735, 0]
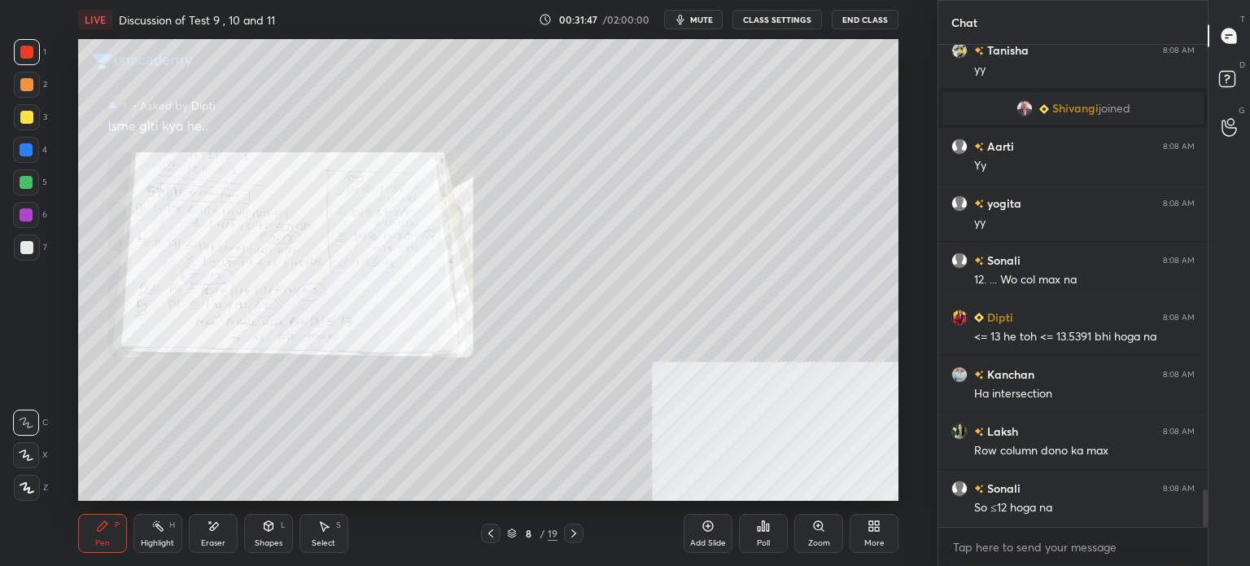
click at [828, 540] on div "Zoom" at bounding box center [819, 543] width 22 height 8
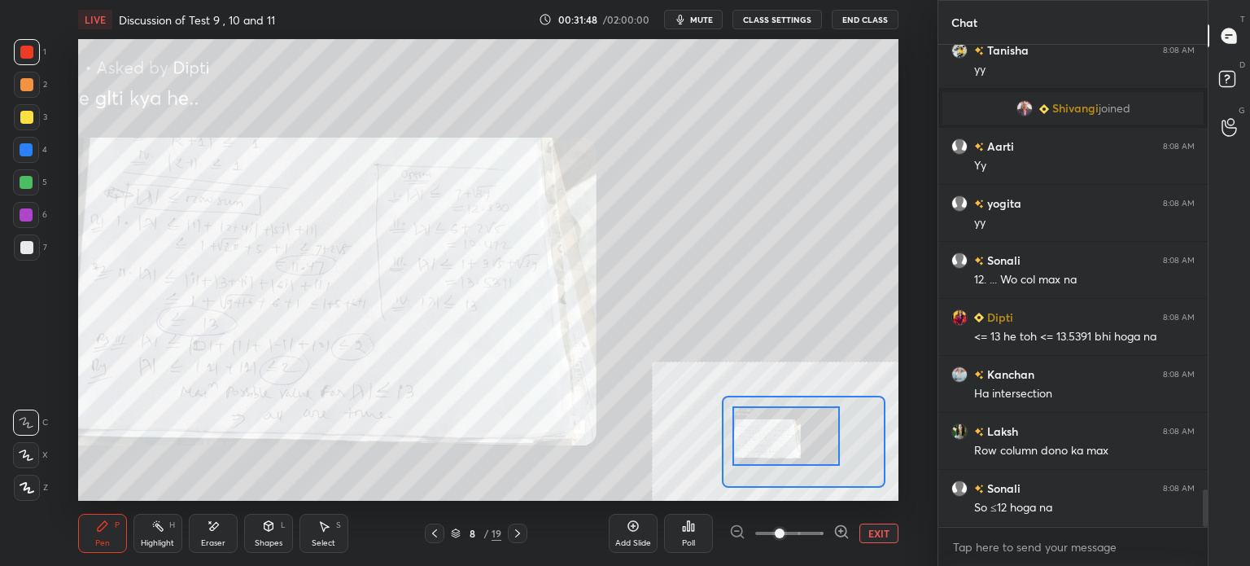
drag, startPoint x: 767, startPoint y: 441, endPoint x: 782, endPoint y: 455, distance: 20.7
click at [769, 440] on div at bounding box center [785, 435] width 107 height 59
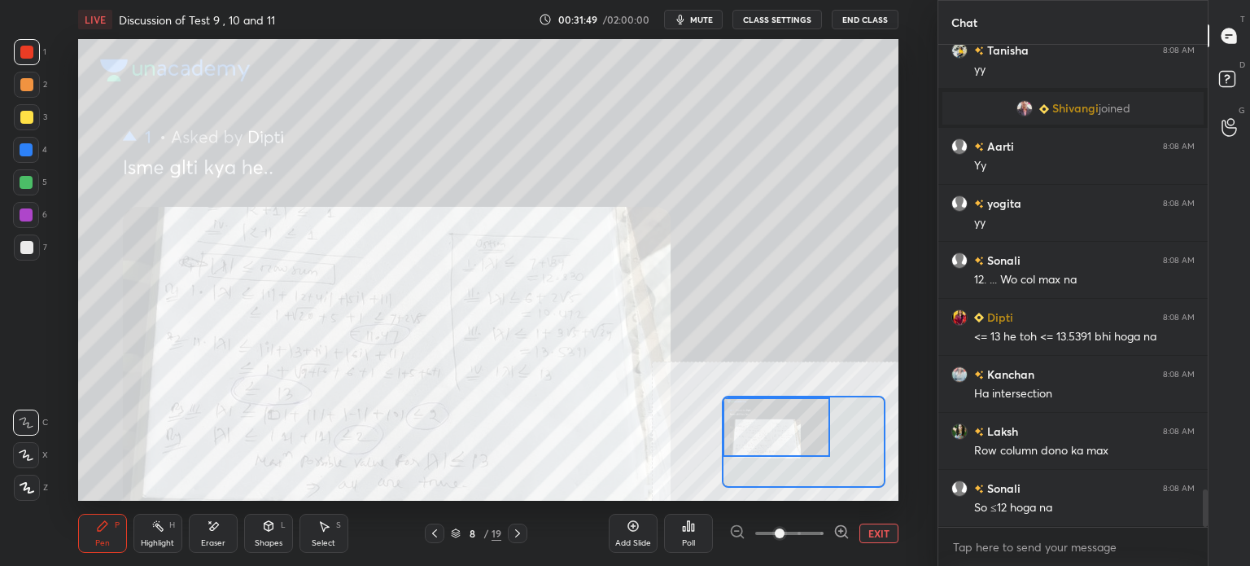
click at [797, 535] on span at bounding box center [789, 533] width 68 height 24
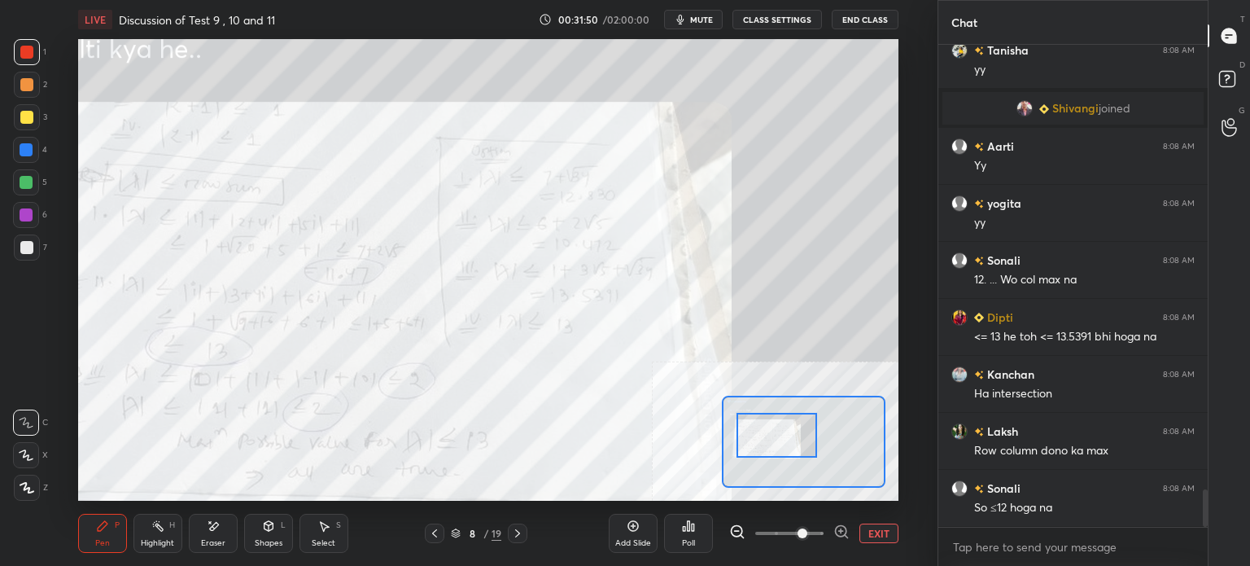
click at [784, 447] on div at bounding box center [776, 435] width 81 height 45
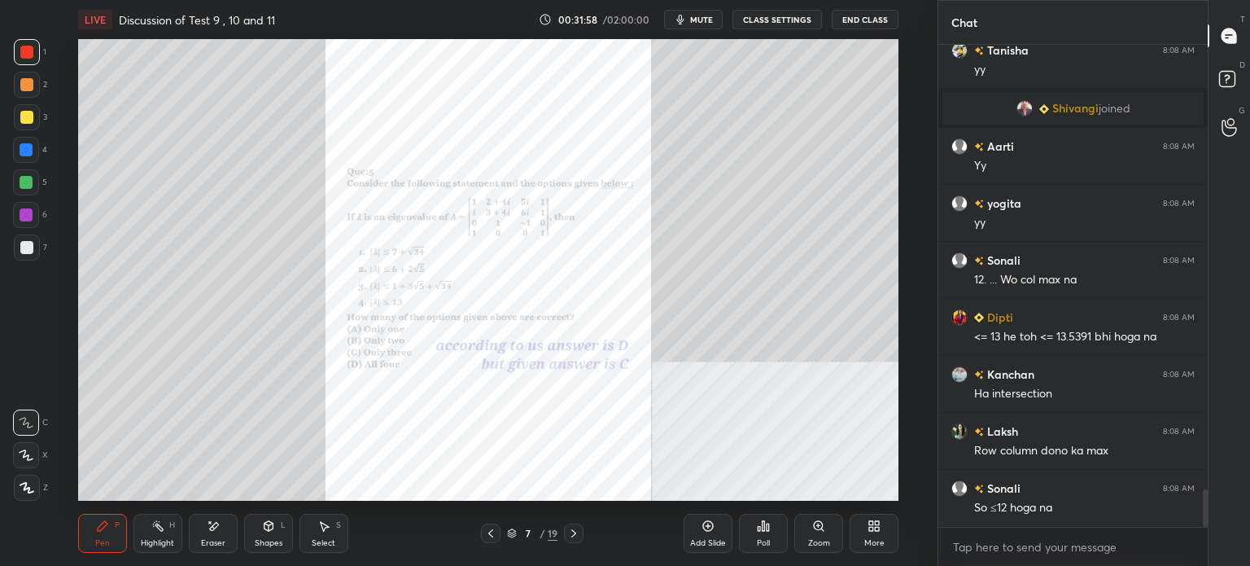
click at [814, 546] on div "Zoom" at bounding box center [819, 543] width 22 height 8
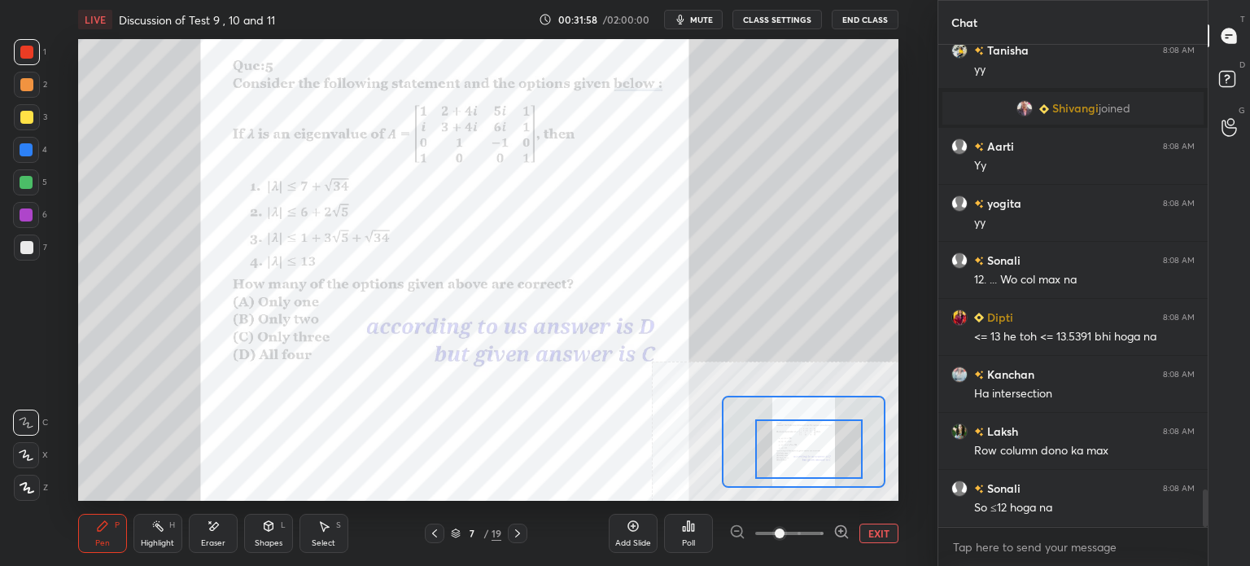
click at [801, 448] on div at bounding box center [808, 448] width 107 height 59
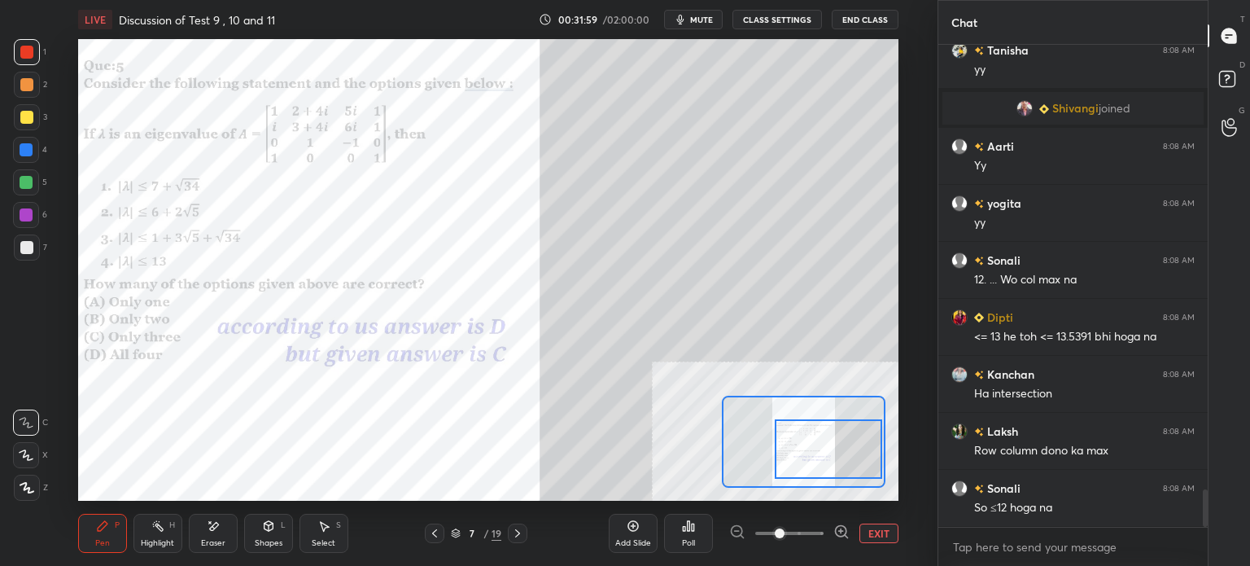
click at [784, 537] on span at bounding box center [780, 533] width 10 height 10
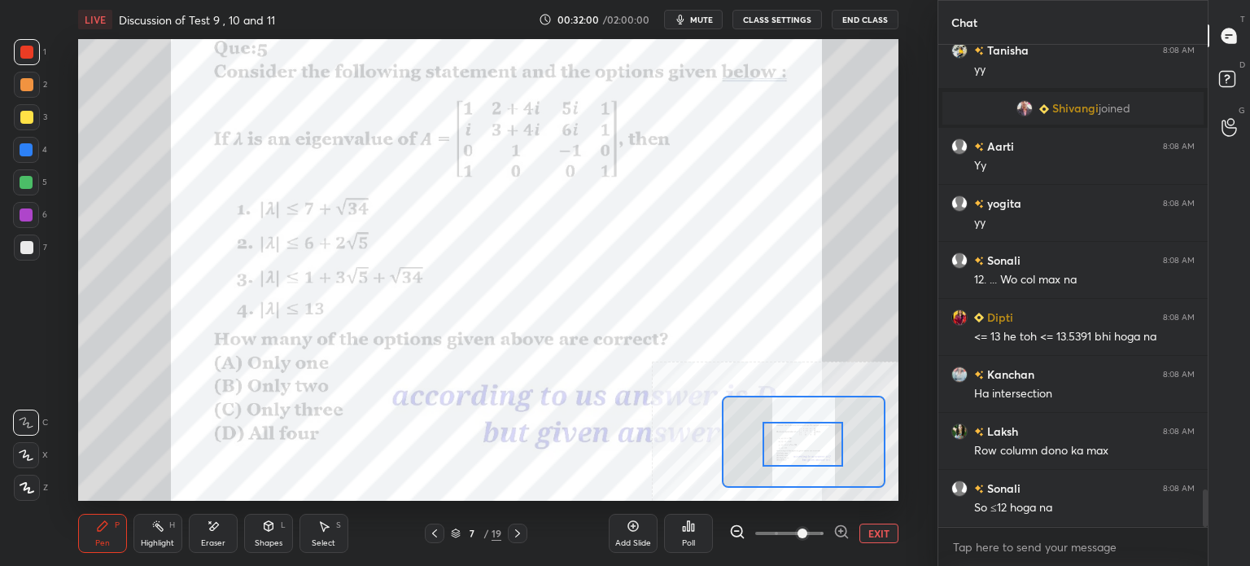
drag, startPoint x: 795, startPoint y: 448, endPoint x: 787, endPoint y: 435, distance: 16.0
click at [794, 442] on div at bounding box center [802, 443] width 81 height 45
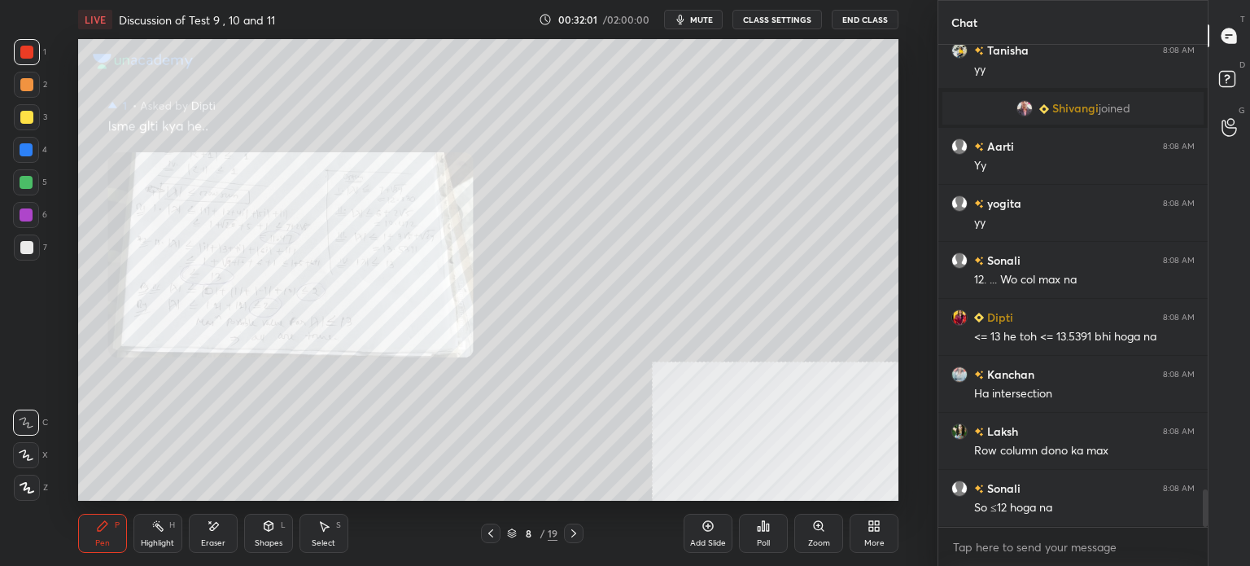
scroll to position [5792, 0]
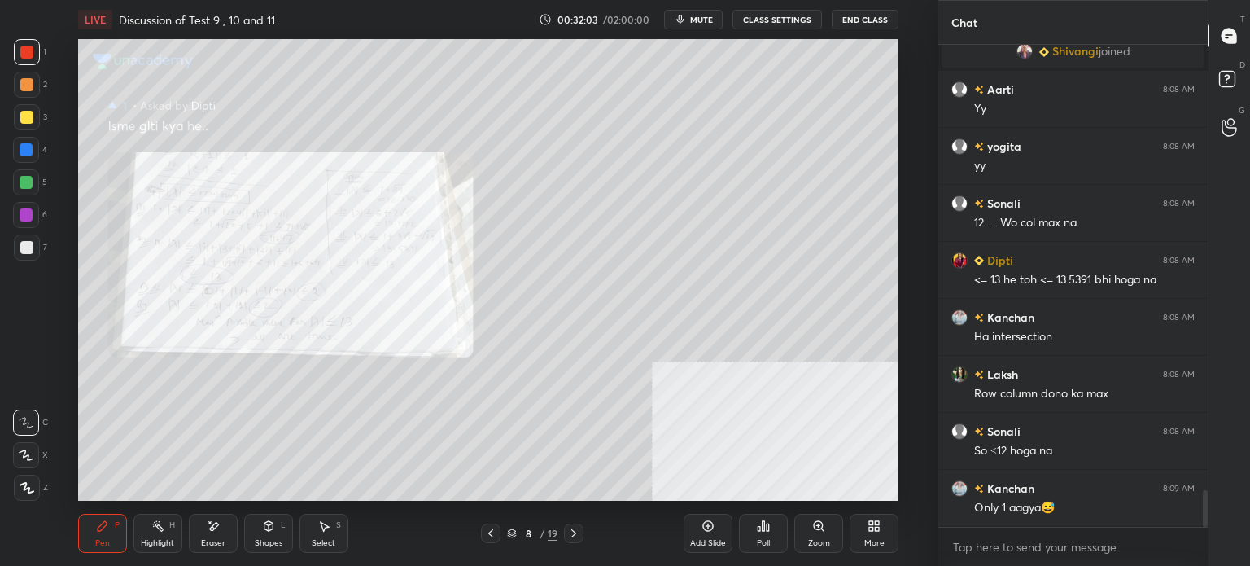
click at [823, 534] on div "Zoom" at bounding box center [818, 532] width 49 height 39
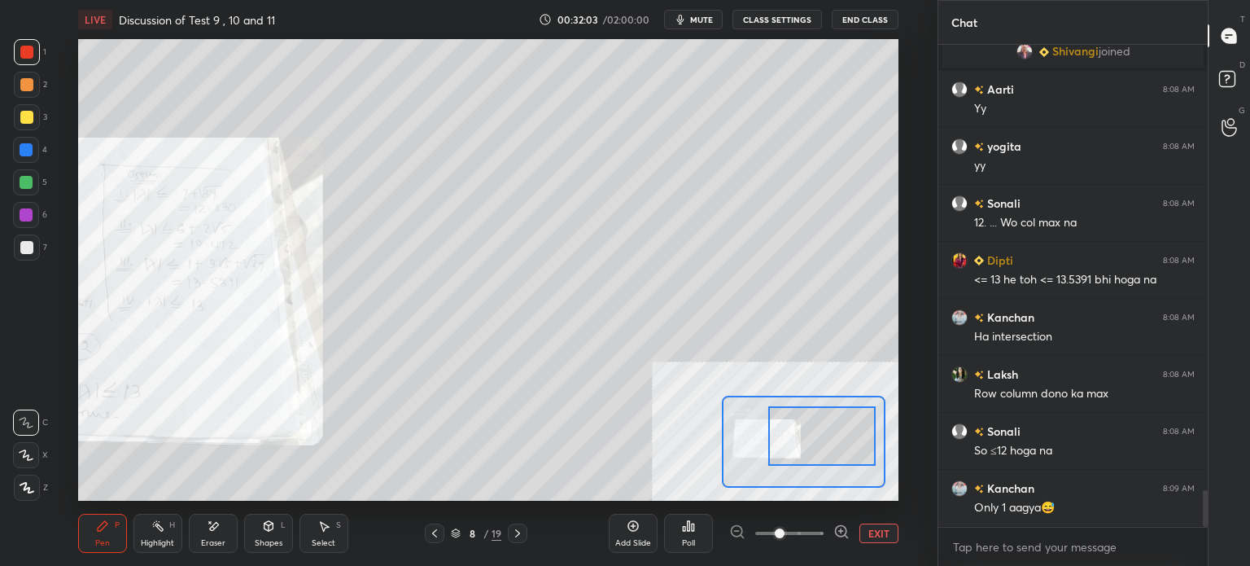
drag, startPoint x: 767, startPoint y: 435, endPoint x: 782, endPoint y: 443, distance: 16.4
click at [771, 439] on div at bounding box center [821, 435] width 107 height 59
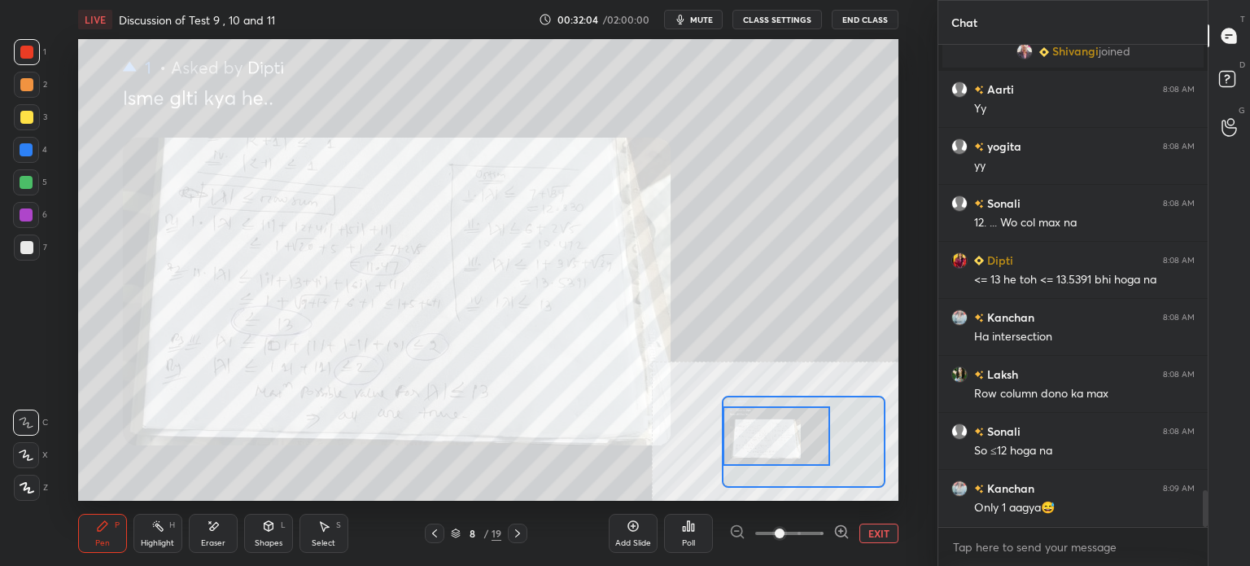
click at [800, 536] on span at bounding box center [789, 533] width 68 height 24
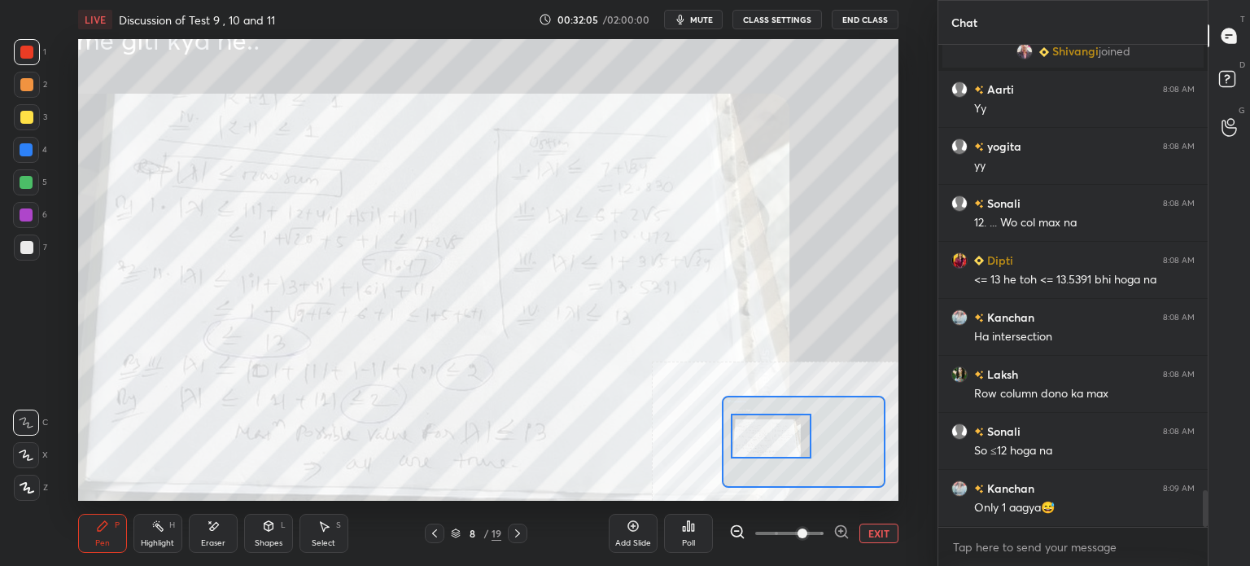
click at [795, 433] on div at bounding box center [771, 435] width 81 height 45
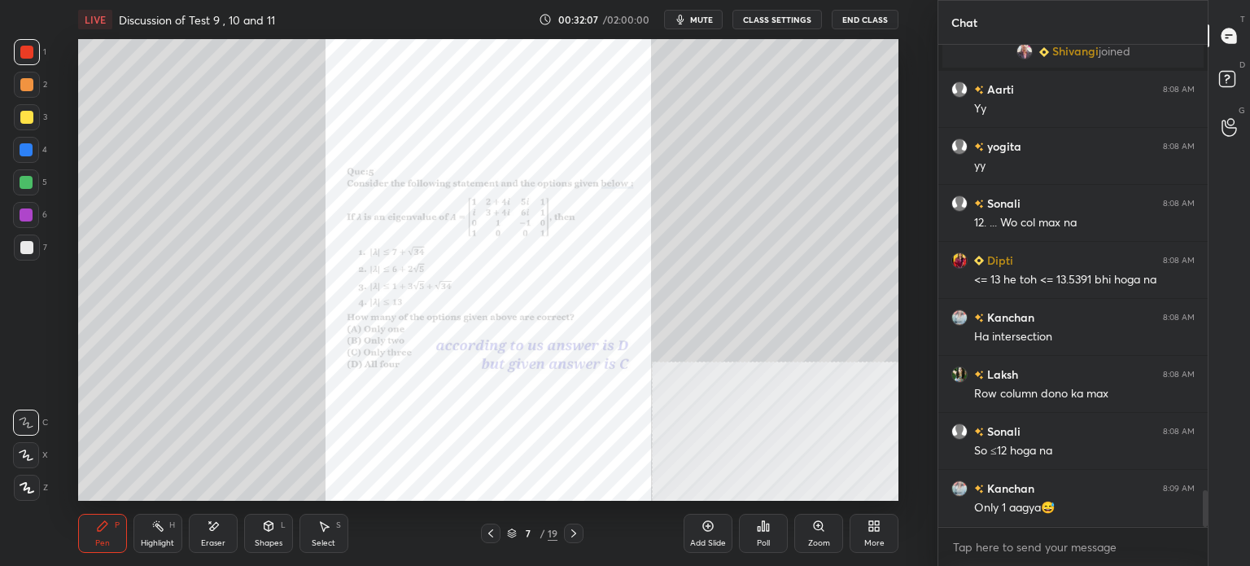
click at [817, 533] on div "Zoom" at bounding box center [818, 532] width 49 height 39
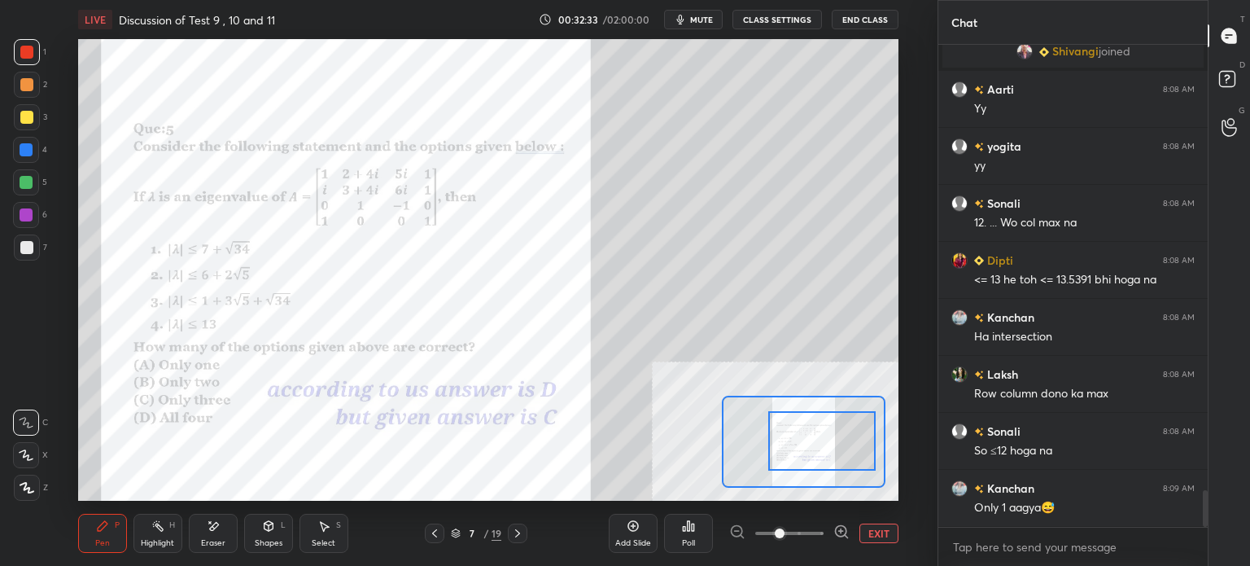
scroll to position [5849, 0]
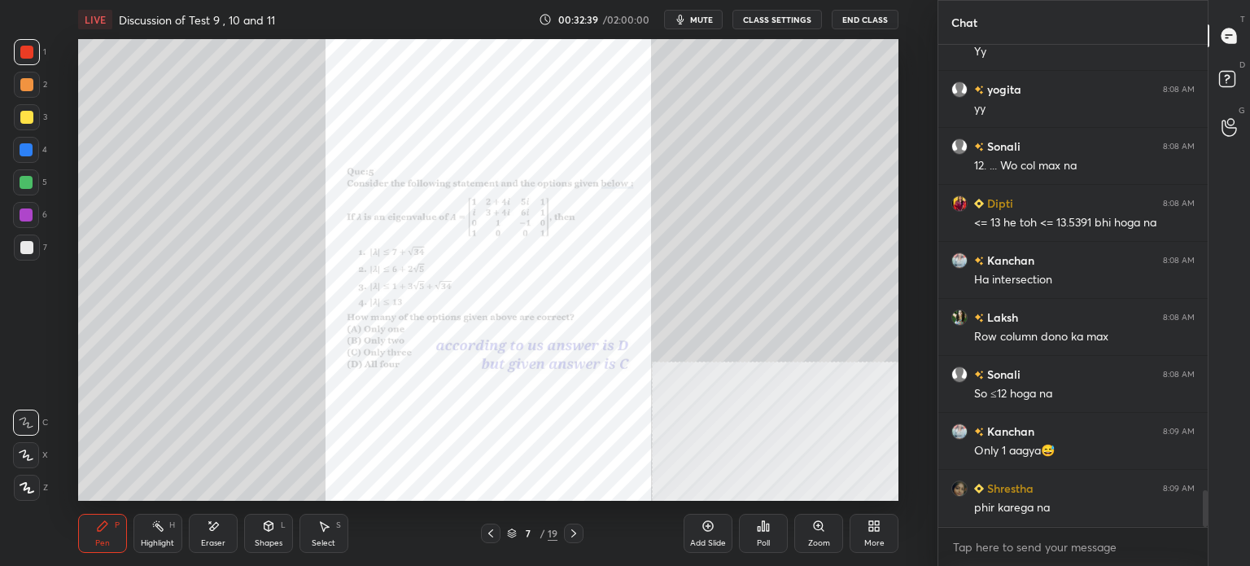
click at [810, 543] on div "Zoom" at bounding box center [819, 543] width 22 height 8
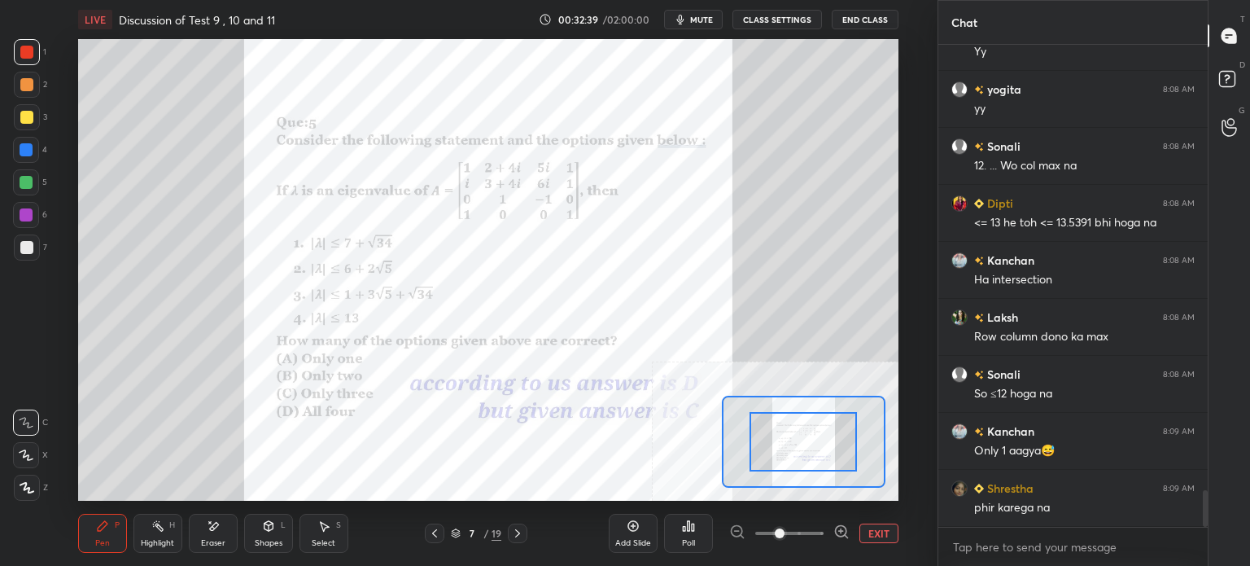
scroll to position [5906, 0]
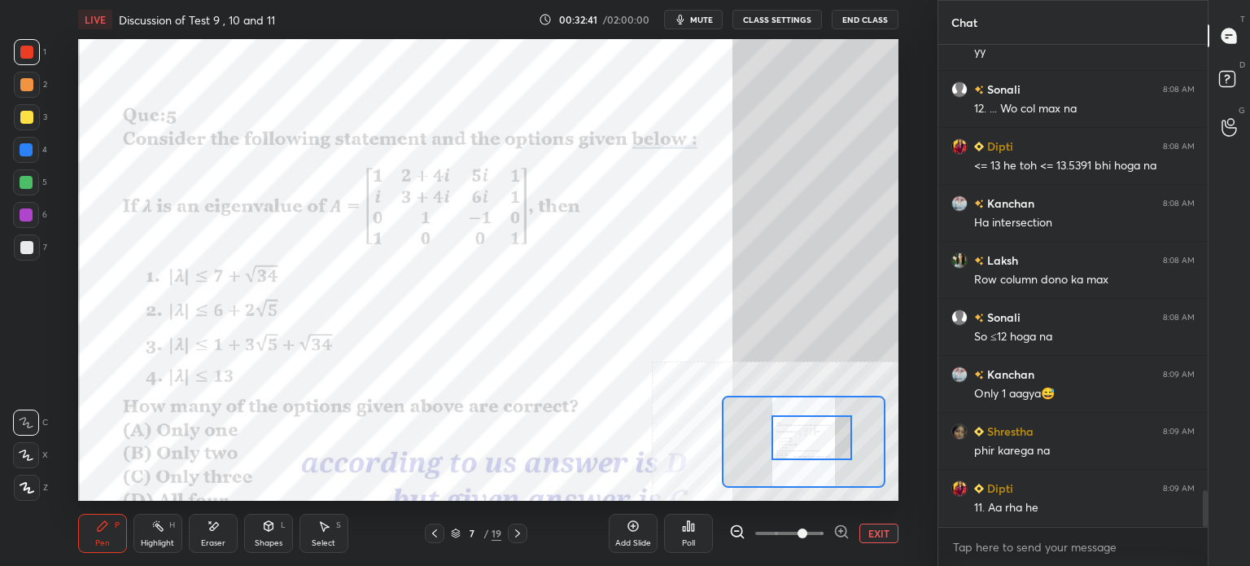
click at [803, 534] on span at bounding box center [789, 533] width 68 height 24
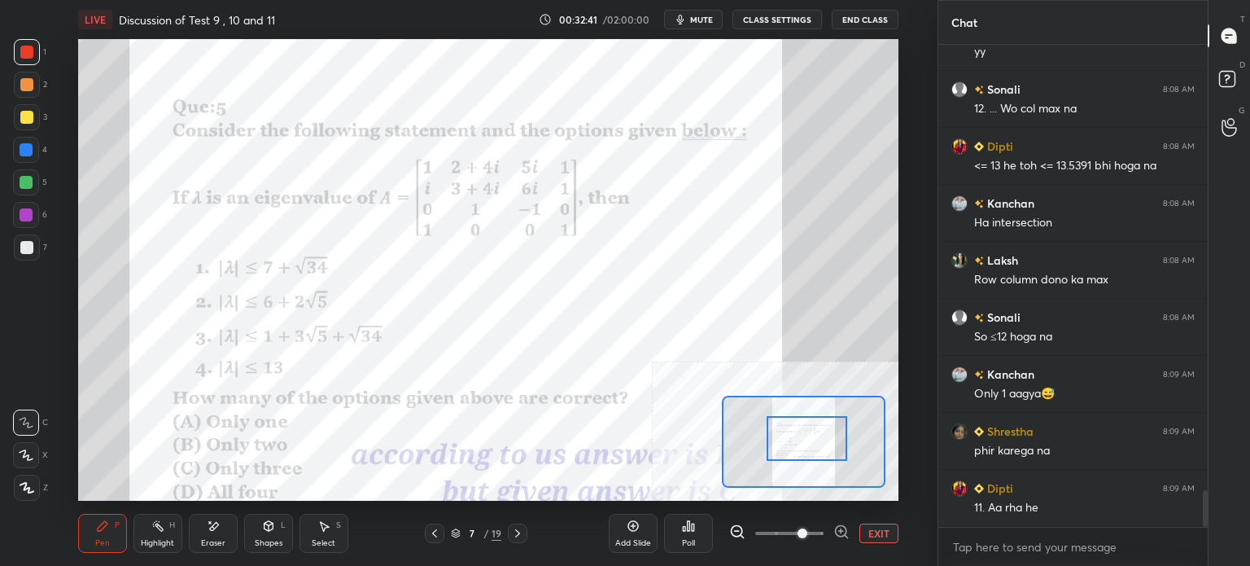
click at [808, 440] on div at bounding box center [807, 438] width 81 height 45
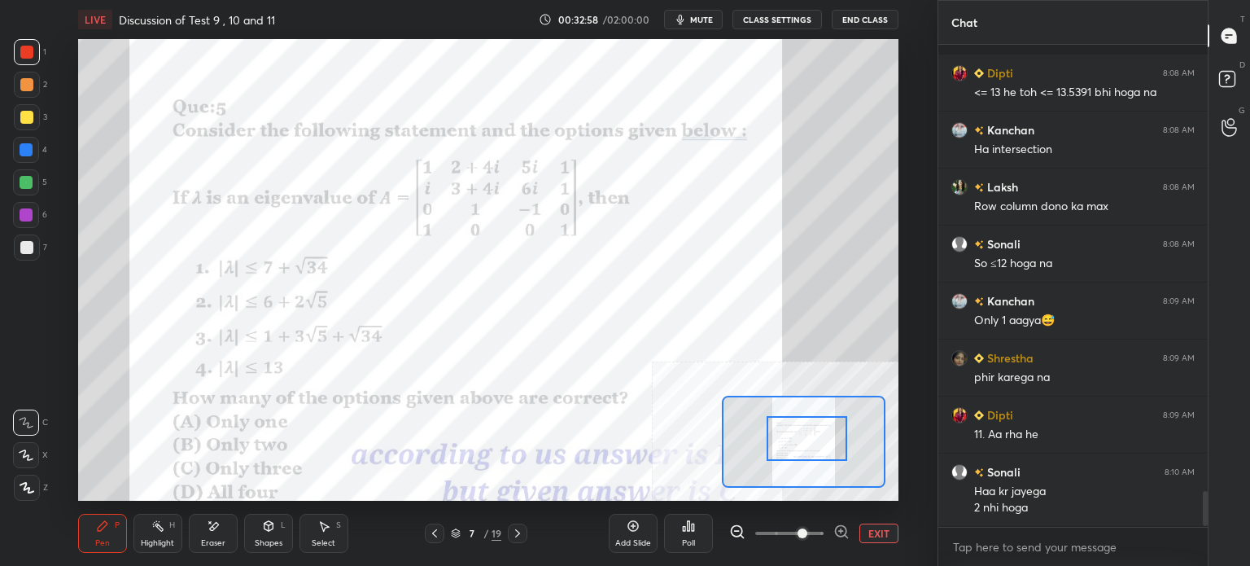
scroll to position [6093, 0]
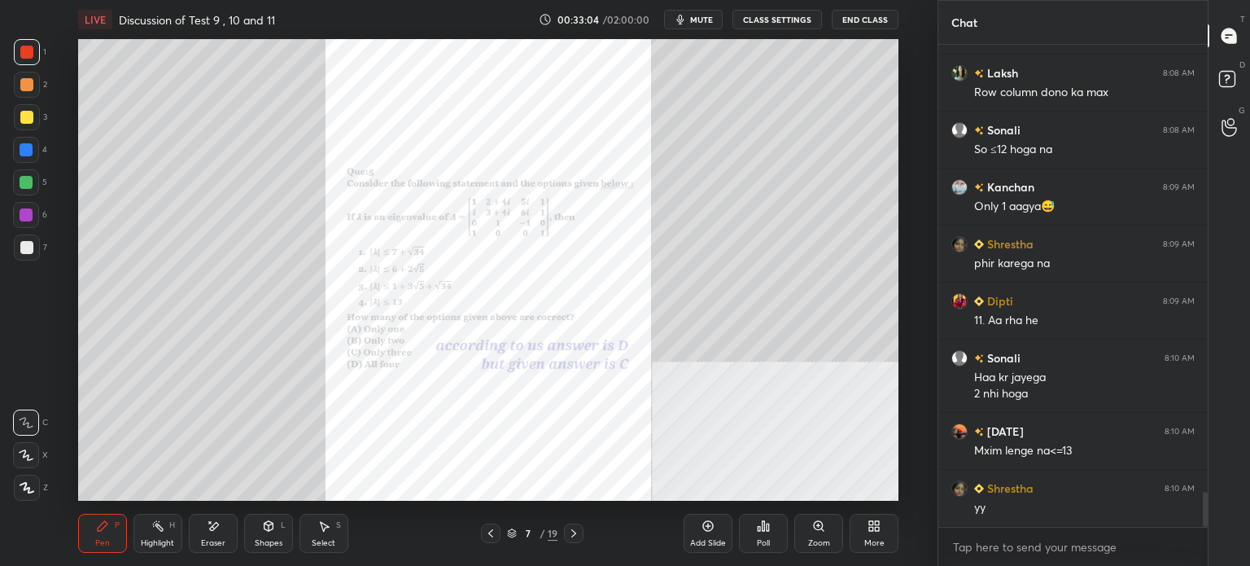
click at [820, 536] on div "Zoom" at bounding box center [818, 532] width 49 height 39
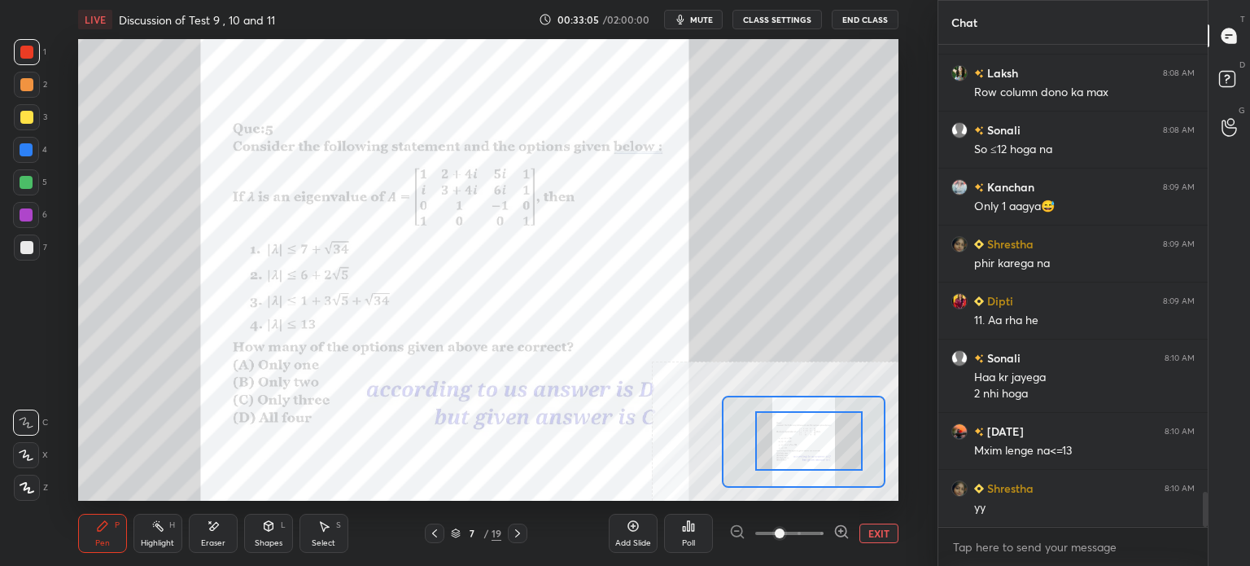
click at [799, 539] on span at bounding box center [789, 533] width 68 height 24
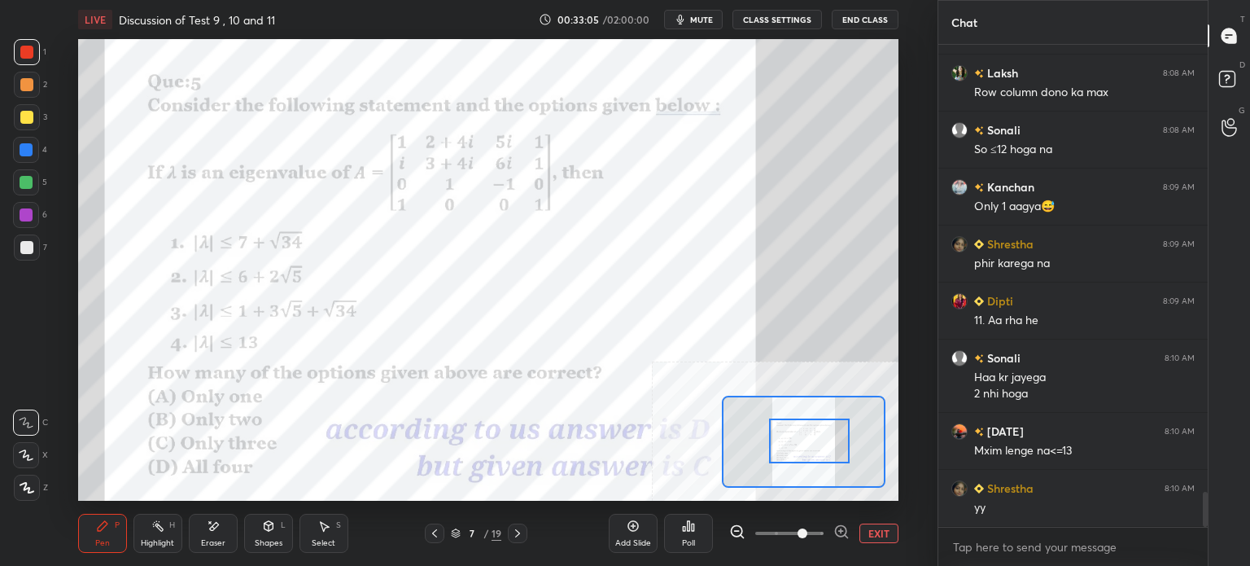
click at [815, 452] on div at bounding box center [809, 440] width 81 height 45
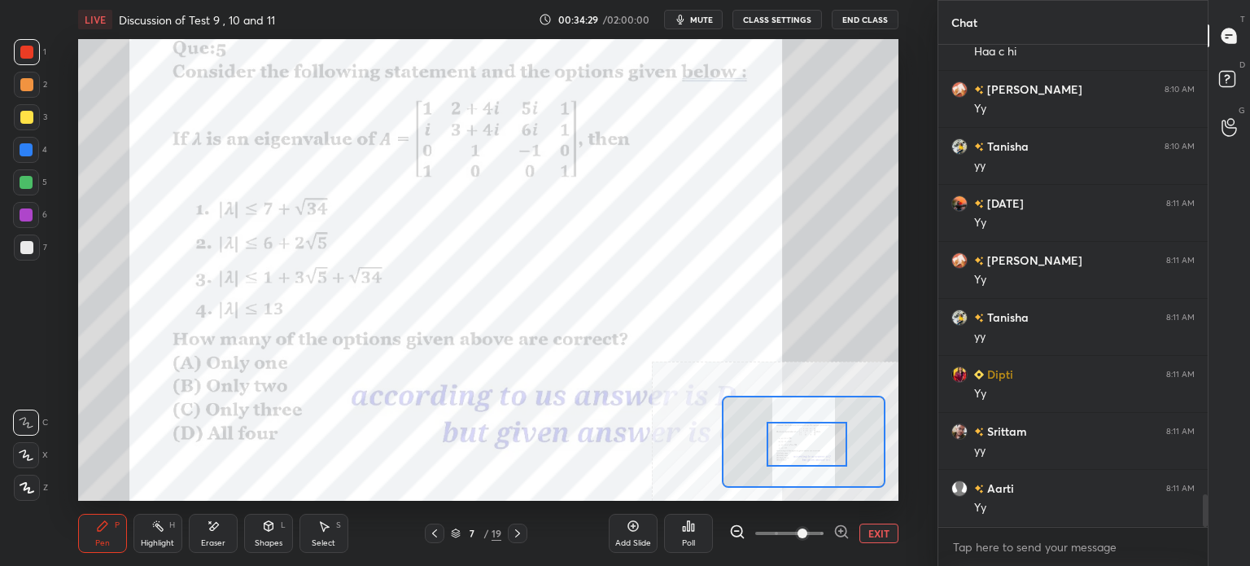
scroll to position [6720, 0]
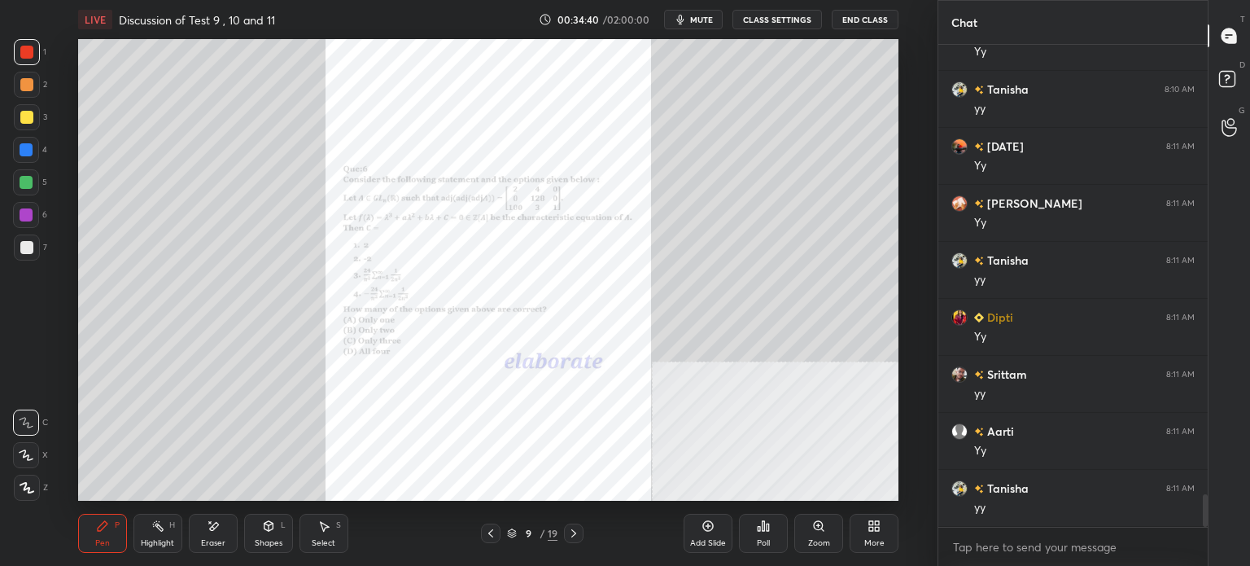
click at [812, 532] on div "Zoom" at bounding box center [818, 532] width 49 height 39
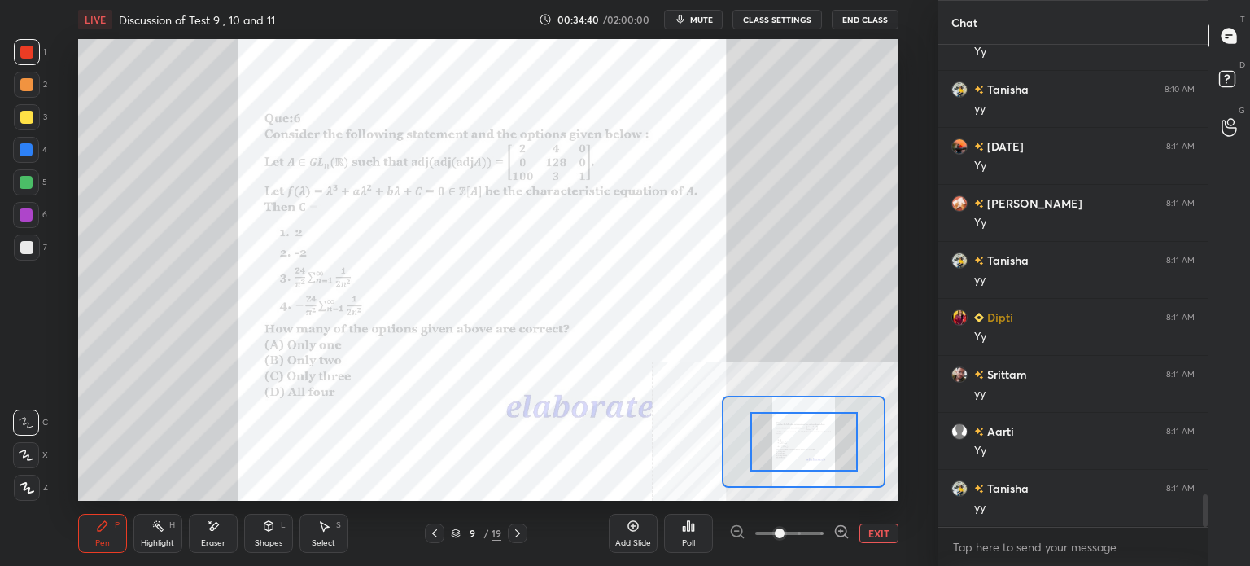
drag, startPoint x: 785, startPoint y: 470, endPoint x: 810, endPoint y: 463, distance: 26.3
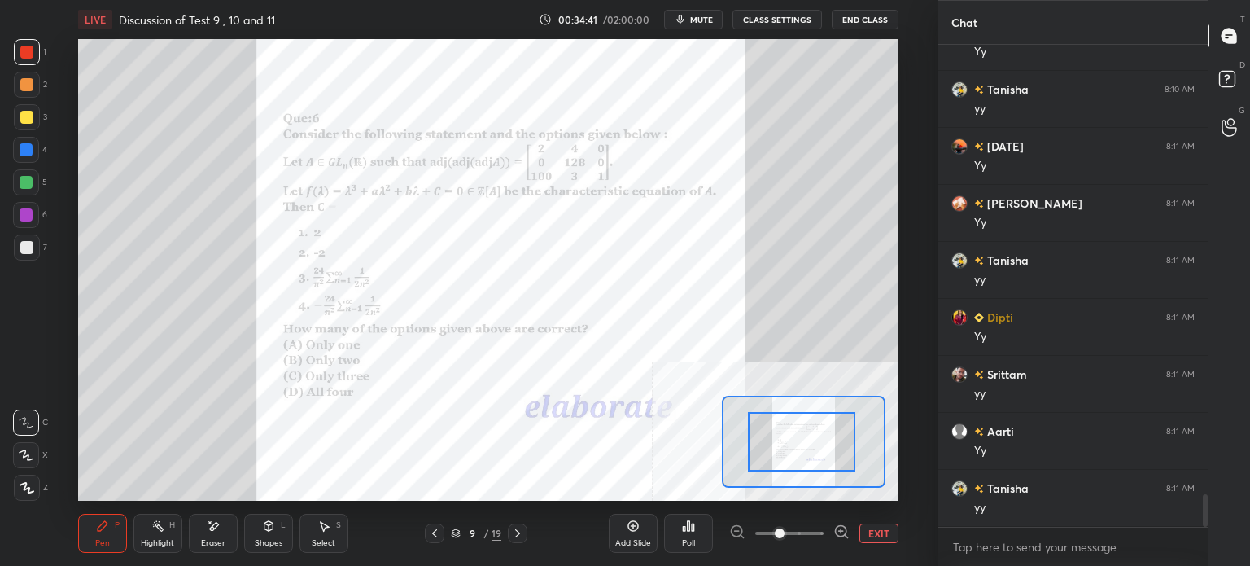
drag, startPoint x: 808, startPoint y: 461, endPoint x: 808, endPoint y: 470, distance: 9.0
click at [808, 462] on div at bounding box center [801, 441] width 107 height 59
click at [801, 534] on span at bounding box center [789, 533] width 68 height 24
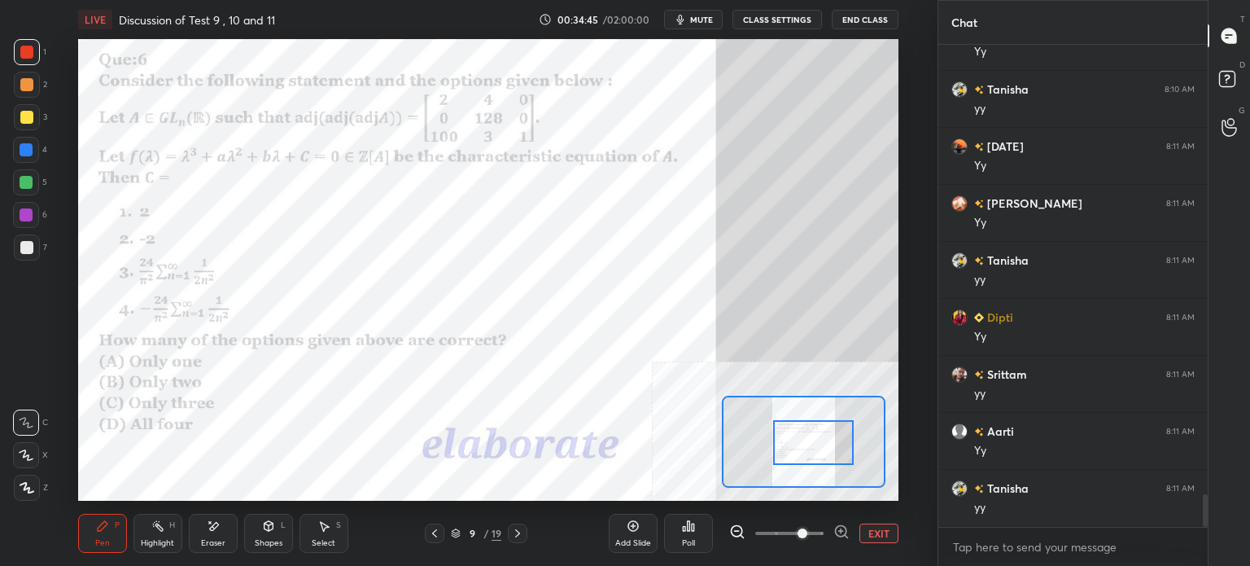
drag, startPoint x: 801, startPoint y: 443, endPoint x: 813, endPoint y: 443, distance: 11.4
click at [813, 443] on div at bounding box center [813, 442] width 81 height 45
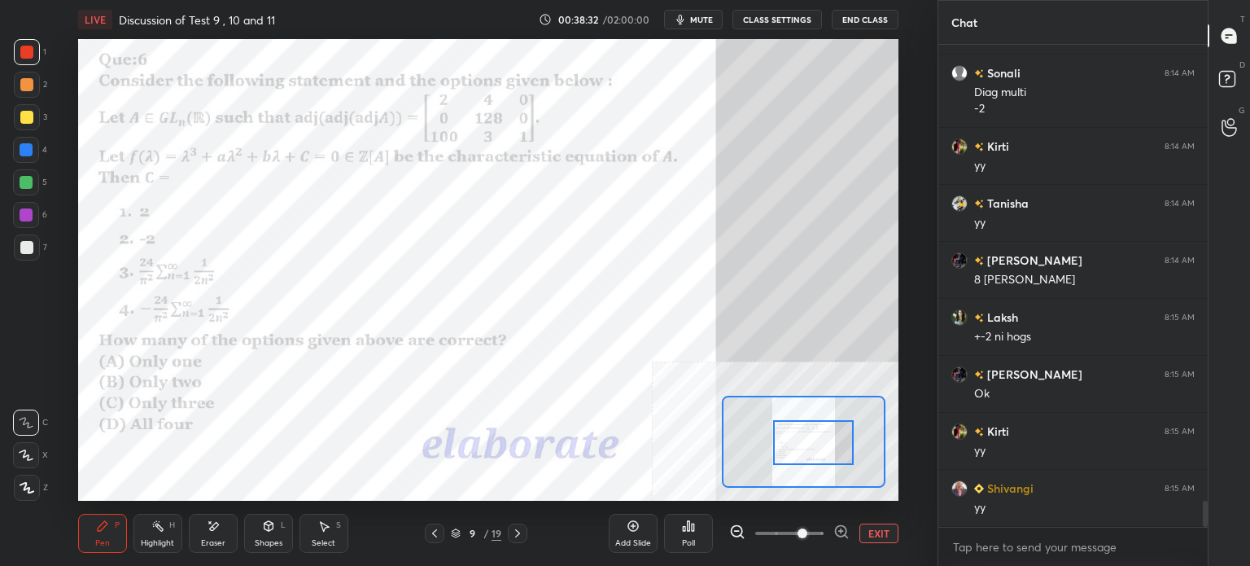
scroll to position [8477, 0]
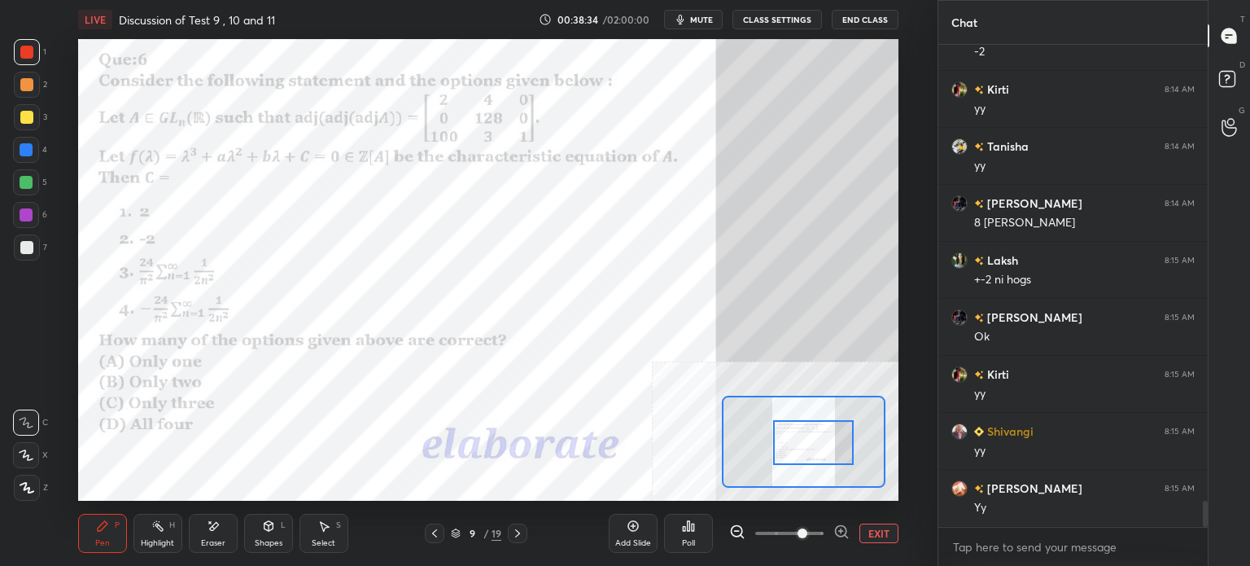
click at [27, 151] on div at bounding box center [26, 149] width 13 height 13
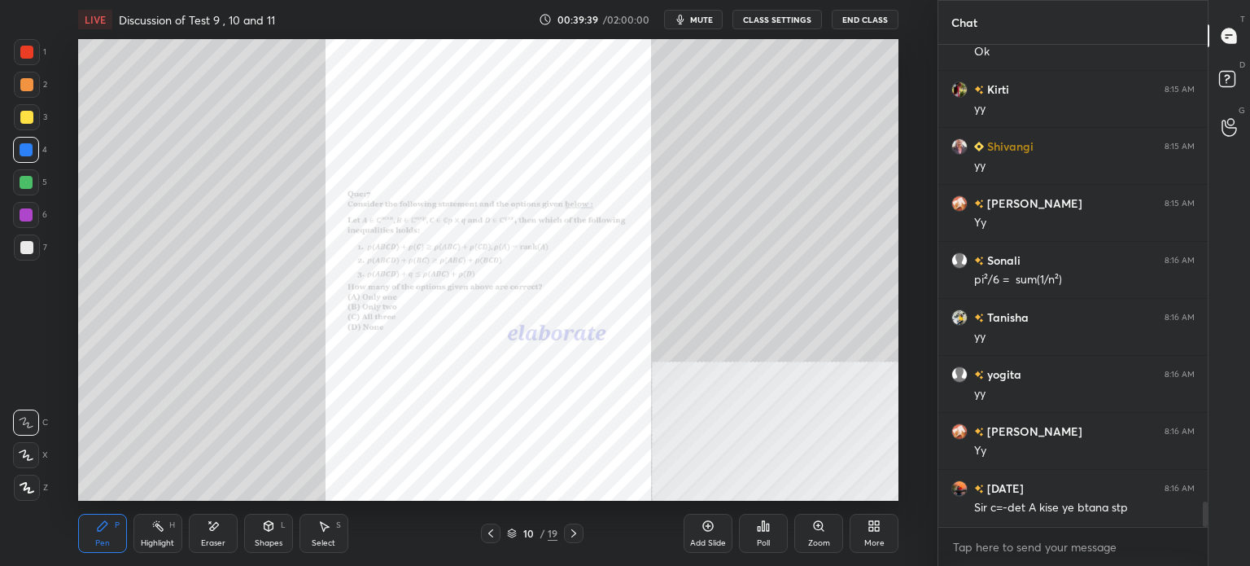
scroll to position [8819, 0]
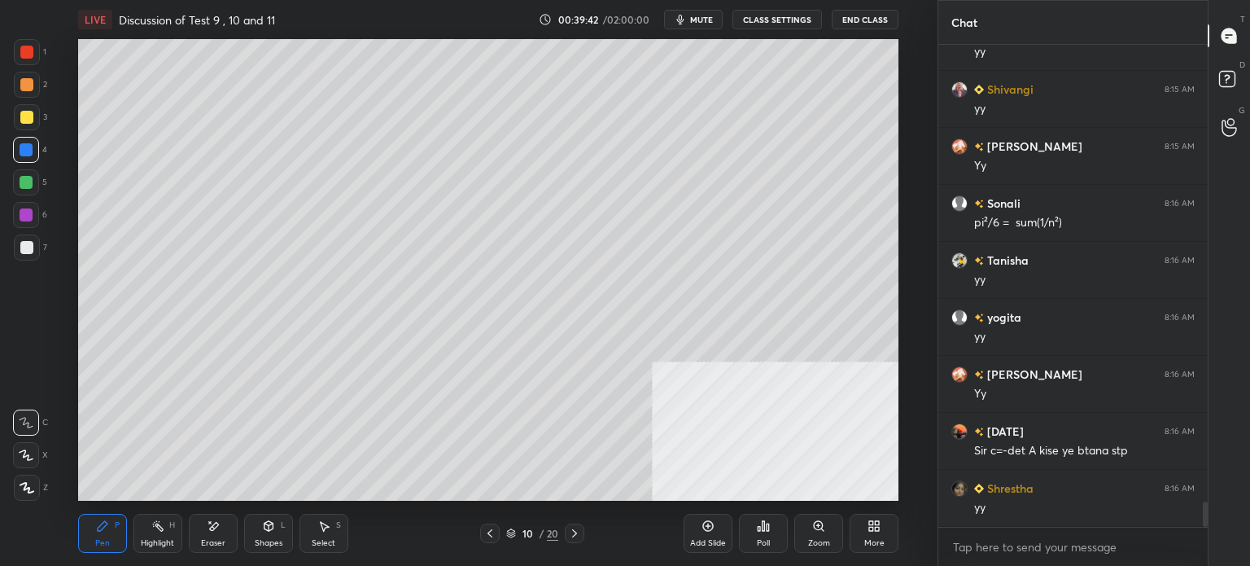
click at [814, 543] on div "Zoom" at bounding box center [819, 543] width 22 height 8
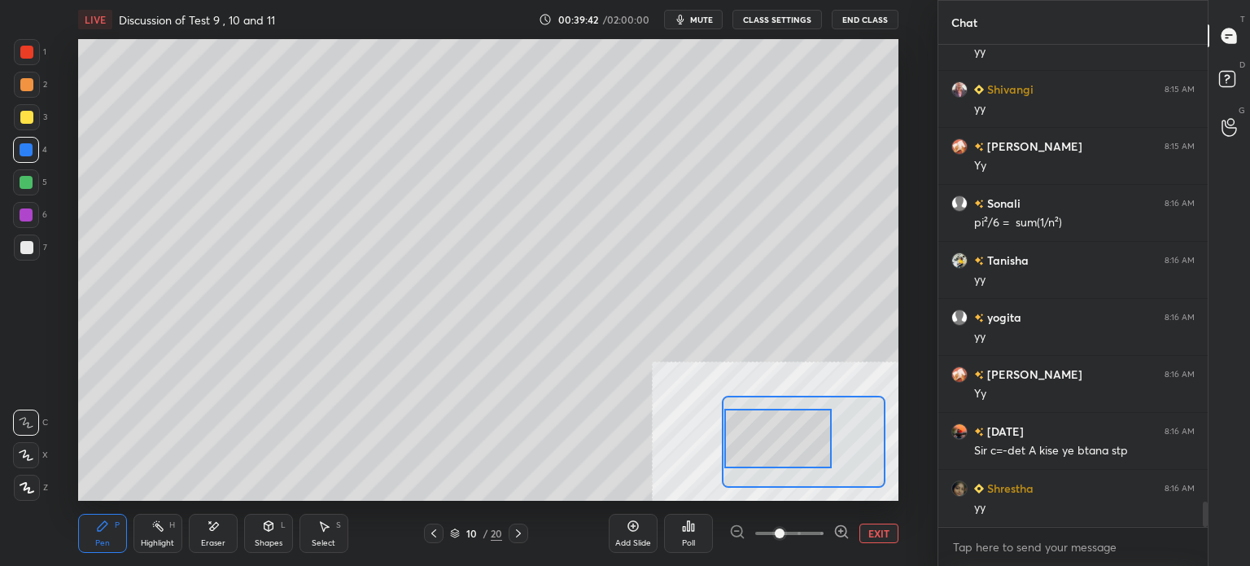
drag, startPoint x: 747, startPoint y: 452, endPoint x: 762, endPoint y: 456, distance: 15.8
click at [742, 455] on div at bounding box center [777, 437] width 107 height 59
click at [36, 136] on div "1 2 3 4 5 6 7" at bounding box center [30, 153] width 34 height 228
click at [24, 120] on div at bounding box center [26, 117] width 13 height 13
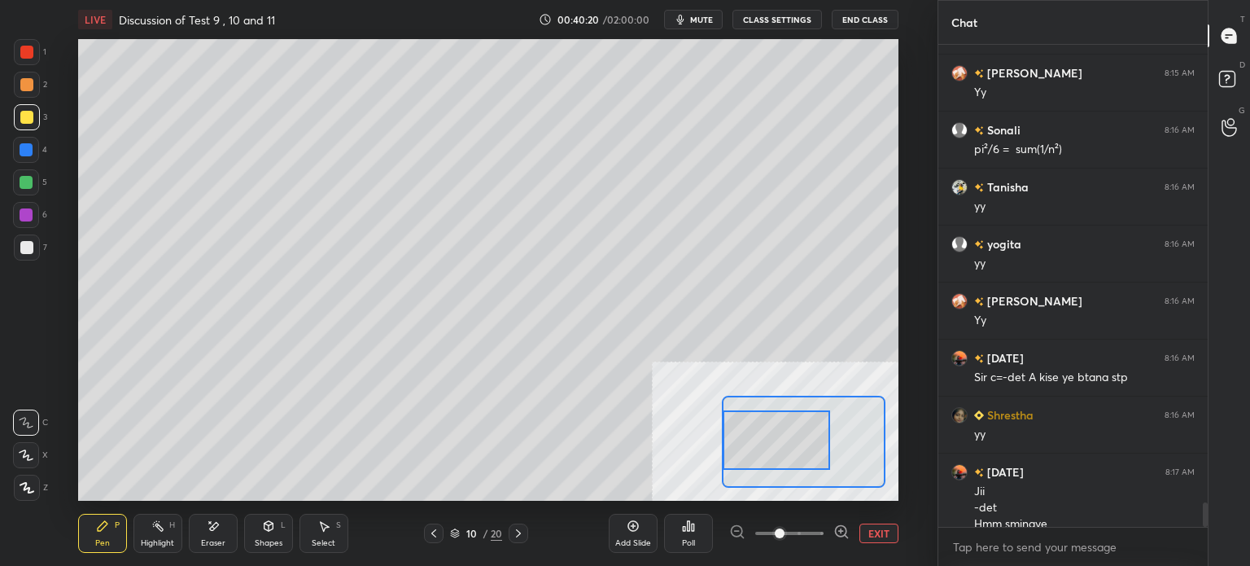
scroll to position [8908, 0]
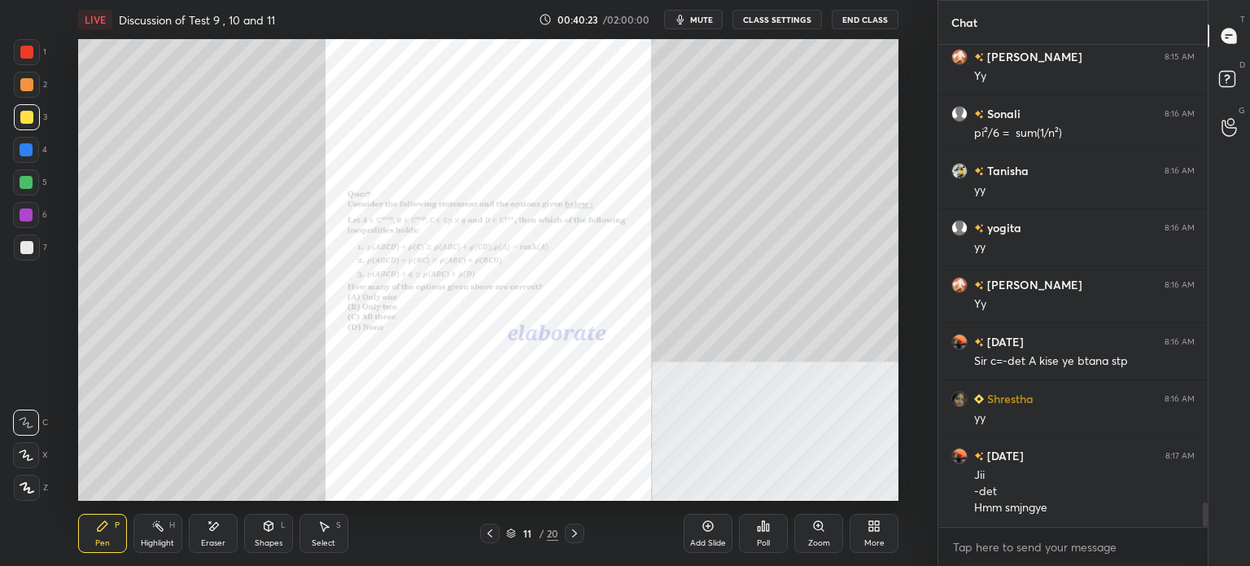
click at [825, 530] on div "Zoom" at bounding box center [818, 532] width 49 height 39
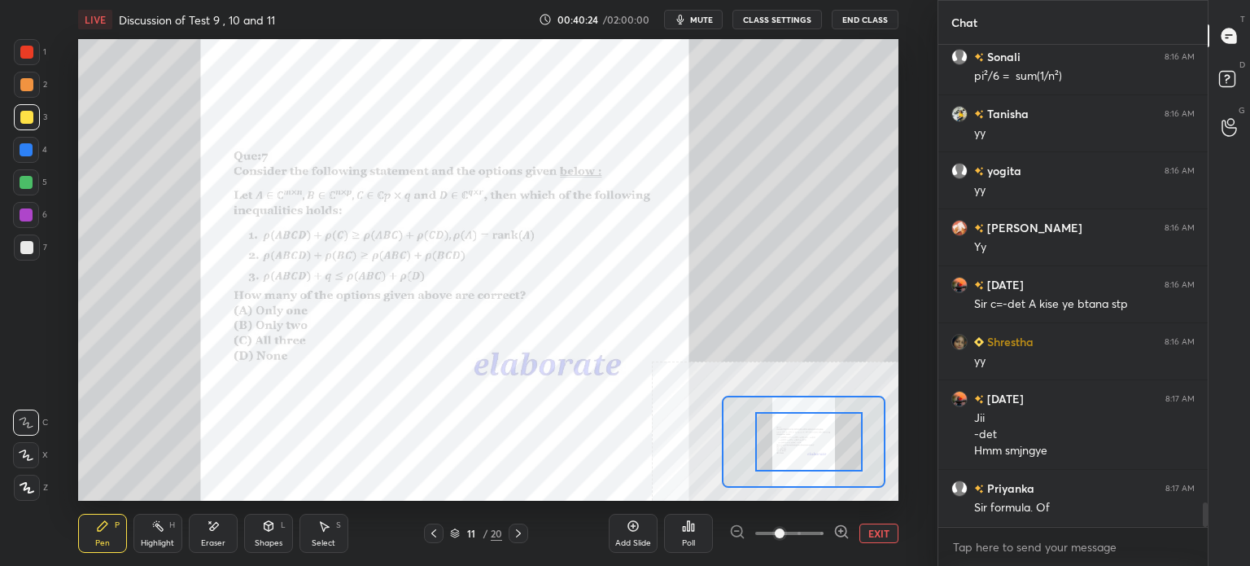
scroll to position [9022, 0]
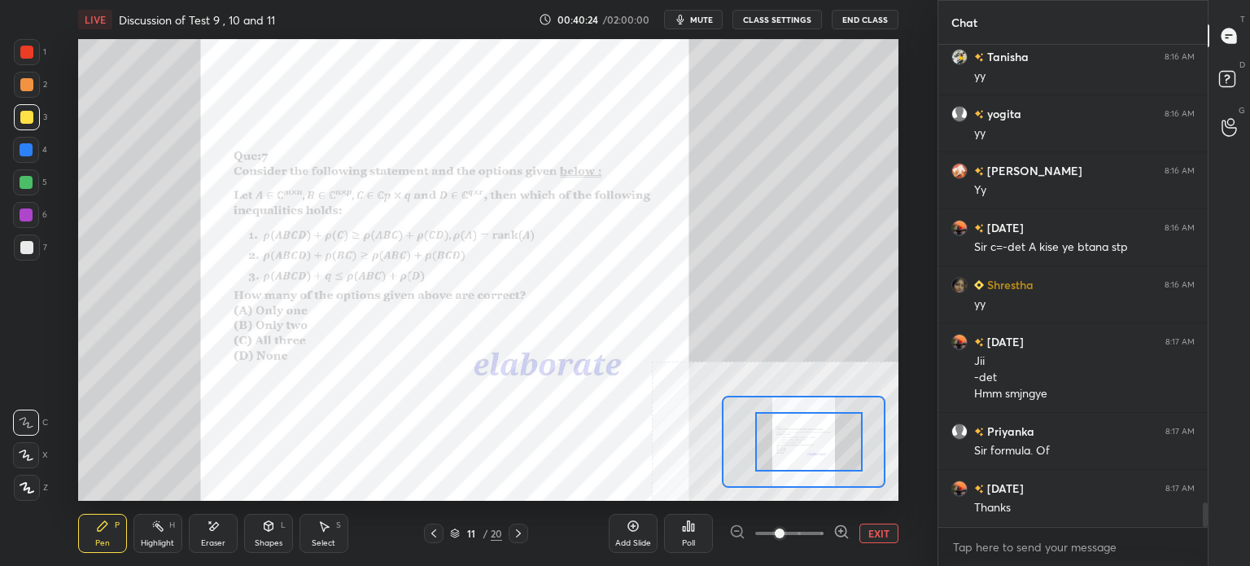
click at [791, 438] on div at bounding box center [808, 441] width 107 height 59
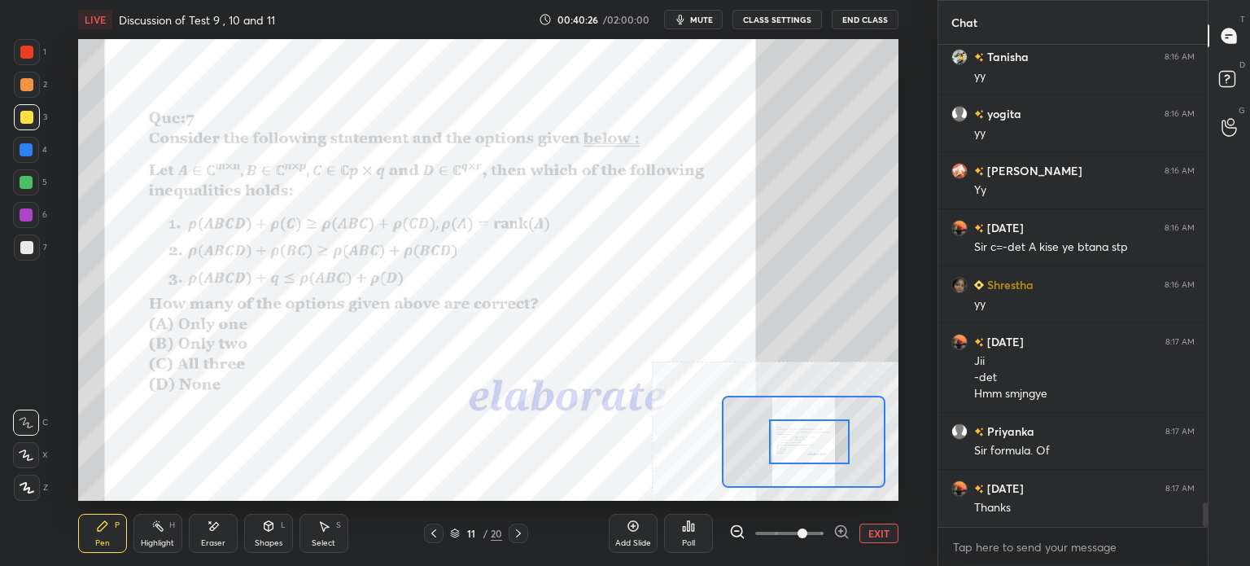
click at [797, 537] on span at bounding box center [789, 533] width 68 height 24
drag, startPoint x: 797, startPoint y: 446, endPoint x: 803, endPoint y: 439, distance: 9.8
click at [799, 443] on div at bounding box center [809, 441] width 81 height 45
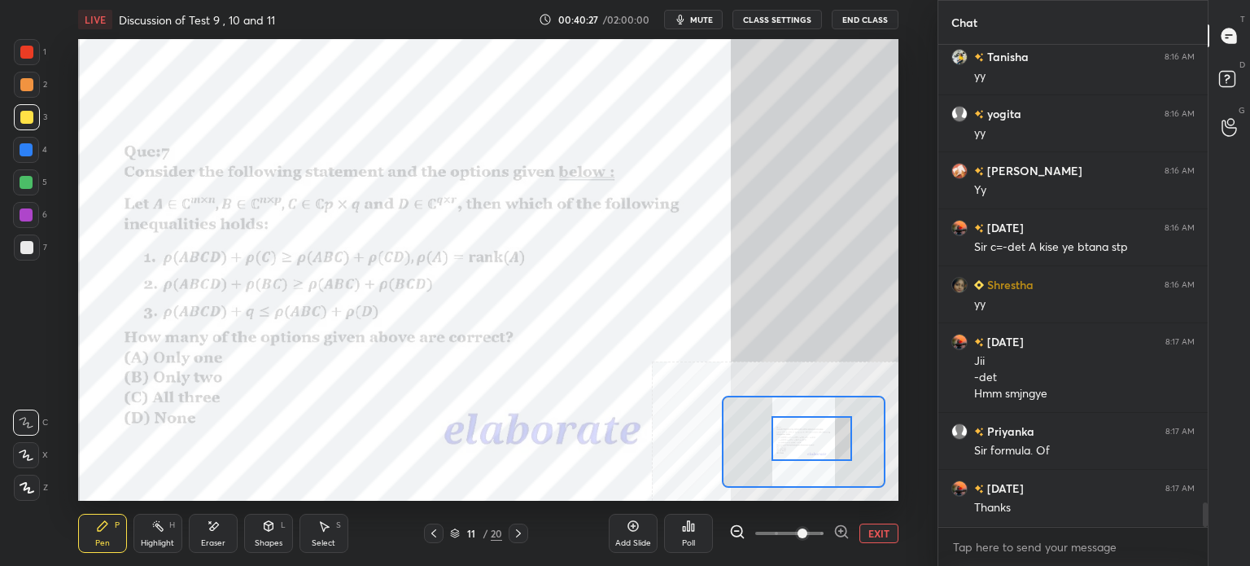
click at [803, 439] on div at bounding box center [811, 438] width 81 height 45
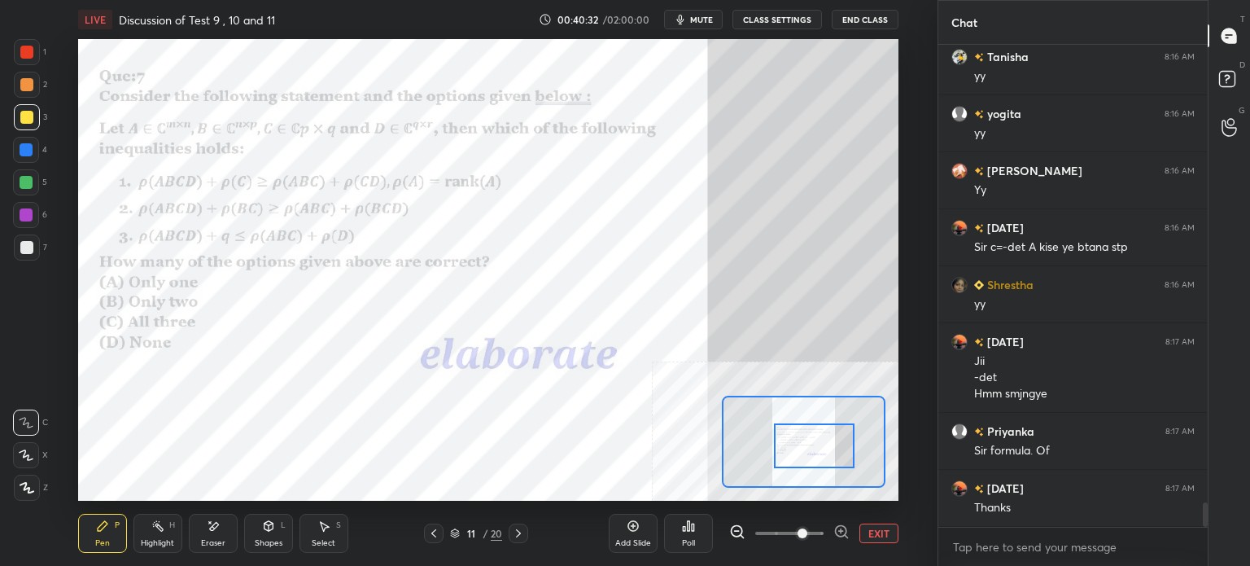
click at [806, 454] on div at bounding box center [814, 445] width 81 height 45
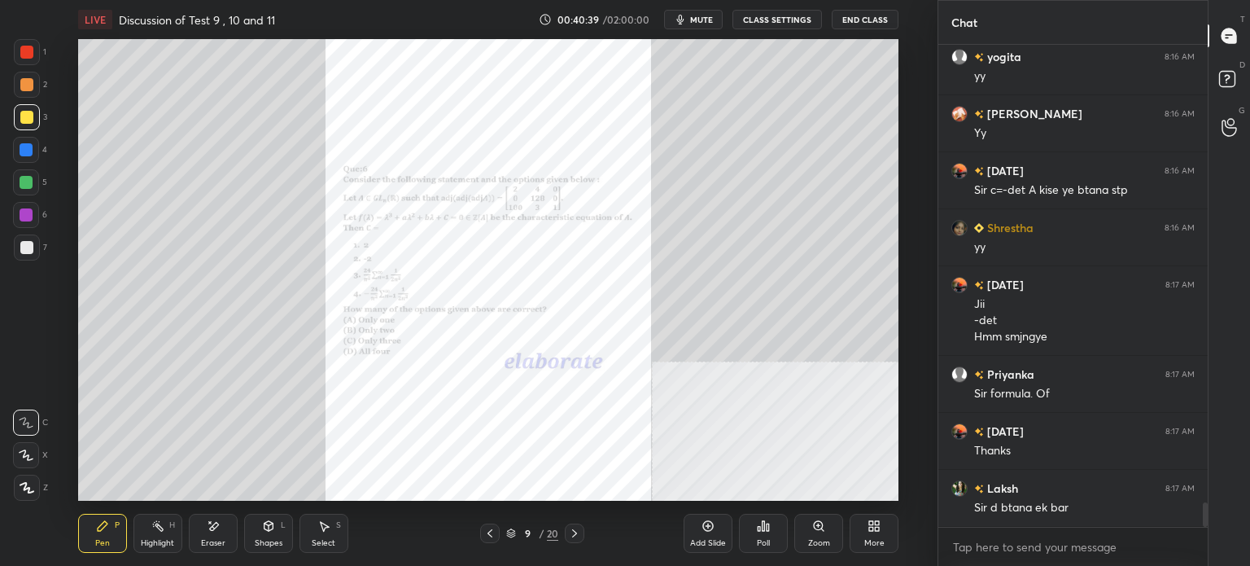
scroll to position [9136, 0]
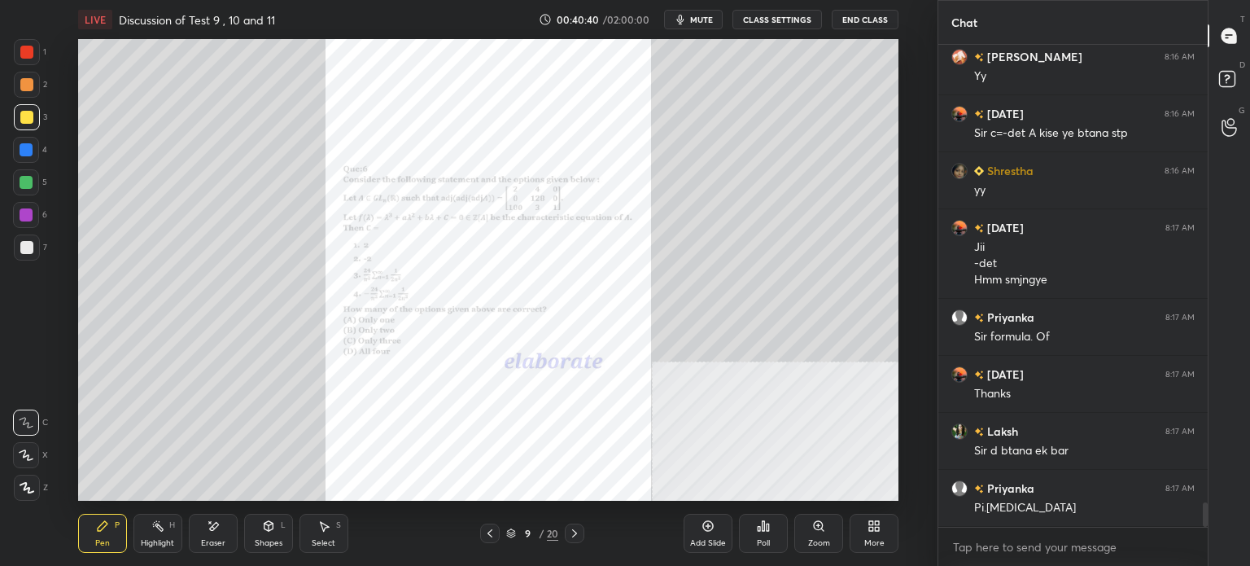
click at [819, 535] on div "Zoom" at bounding box center [818, 532] width 49 height 39
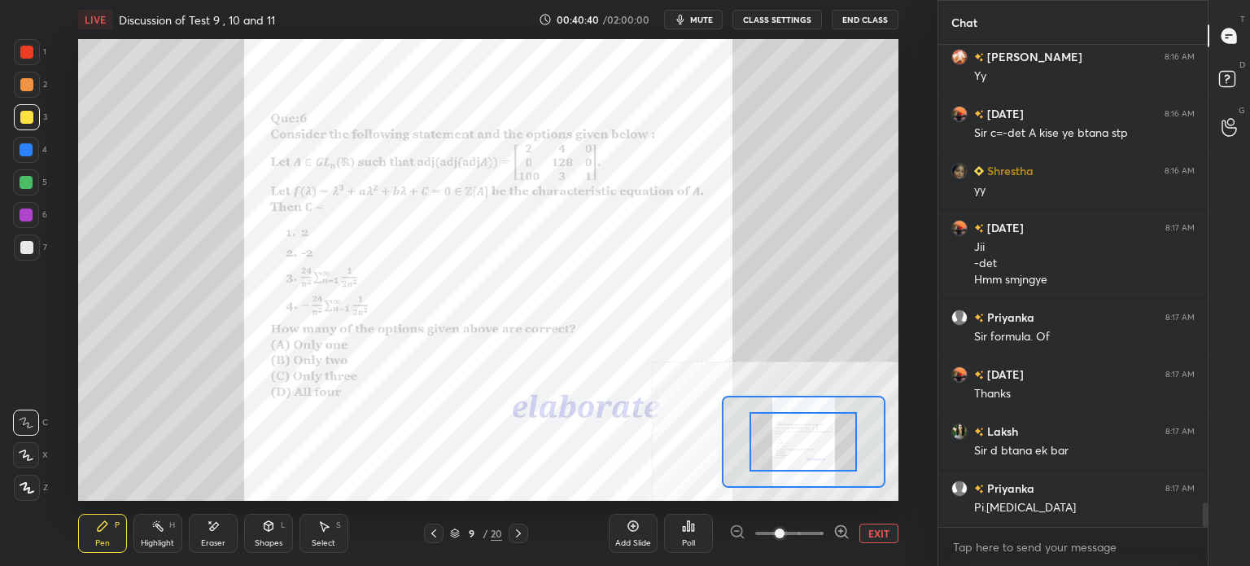
click at [827, 462] on div at bounding box center [804, 441] width 164 height 92
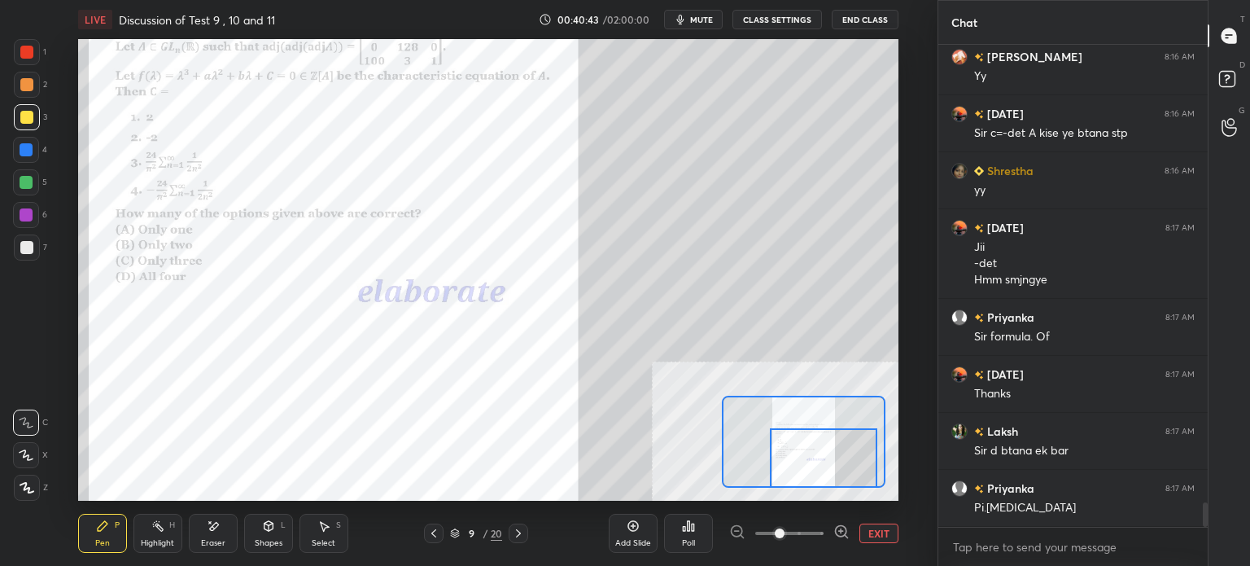
click at [810, 473] on div at bounding box center [823, 457] width 107 height 59
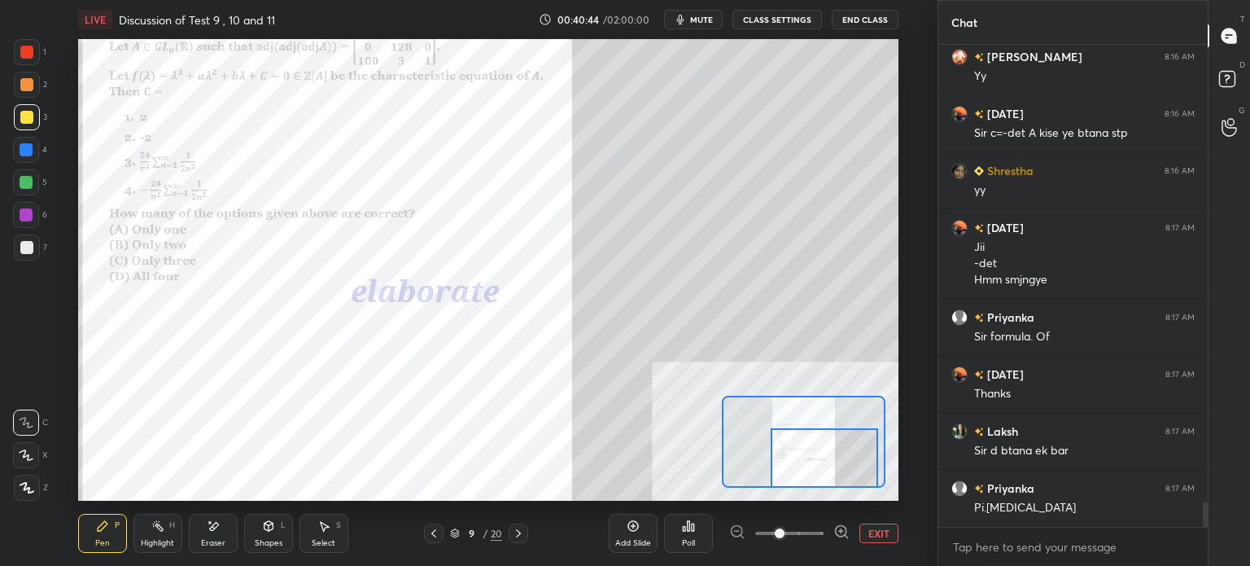
click at [20, 62] on div at bounding box center [27, 52] width 26 height 26
click at [230, 528] on div "Eraser" at bounding box center [213, 532] width 49 height 39
click at [98, 543] on div "Pen" at bounding box center [102, 543] width 15 height 8
click at [233, 533] on div "Eraser" at bounding box center [213, 532] width 49 height 39
drag, startPoint x: 101, startPoint y: 539, endPoint x: 111, endPoint y: 539, distance: 9.8
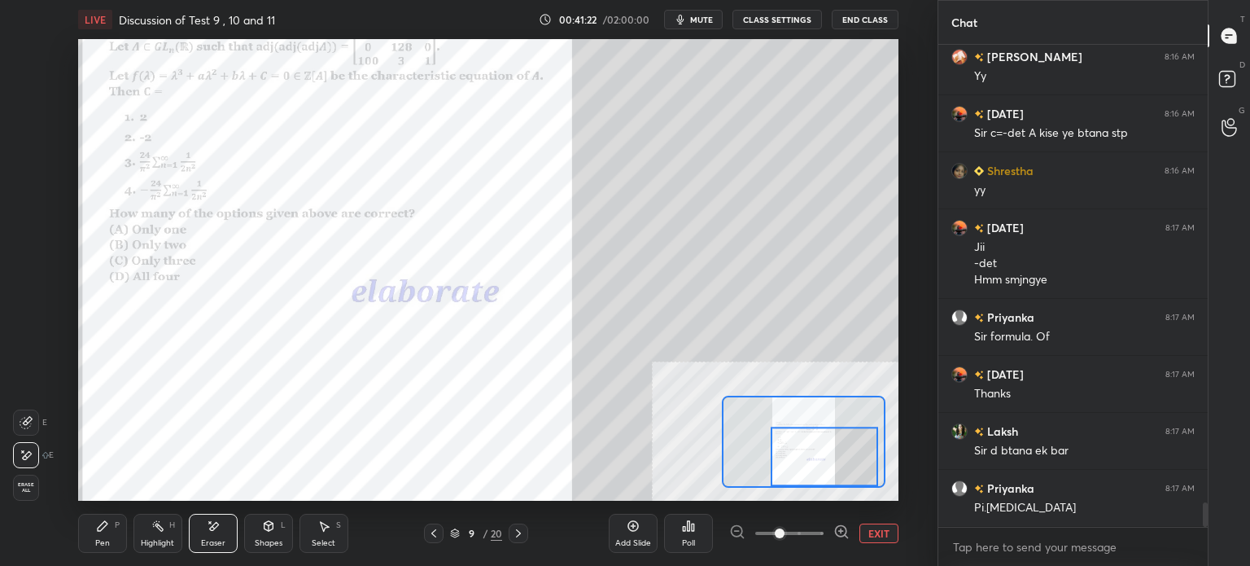
click at [105, 539] on div "Pen" at bounding box center [102, 543] width 15 height 8
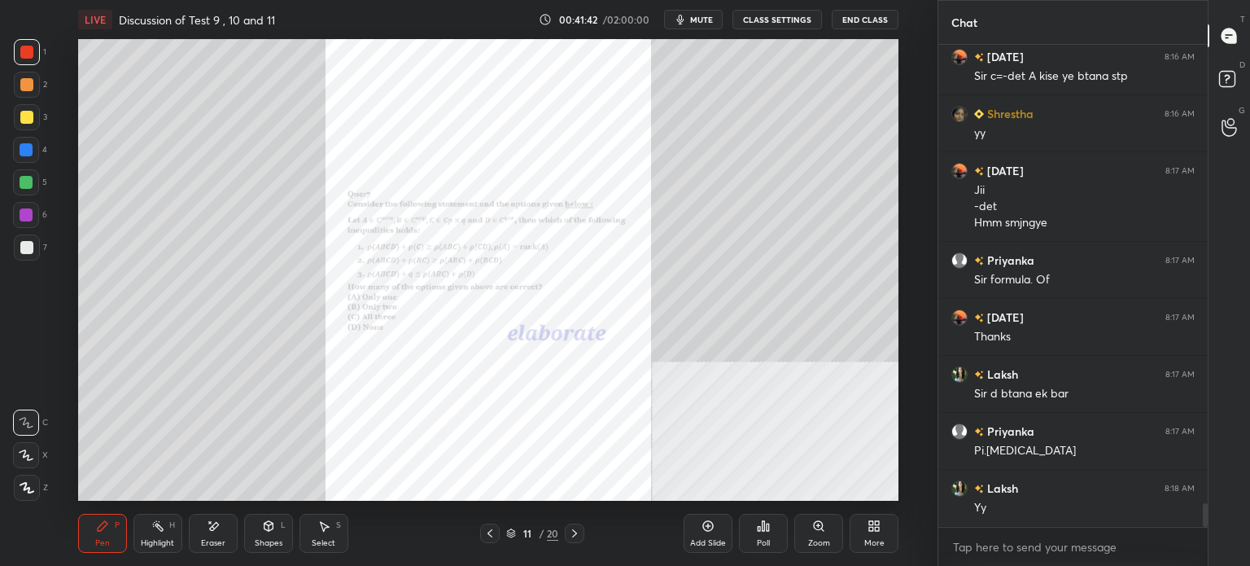
click at [813, 533] on div "Zoom" at bounding box center [818, 532] width 49 height 39
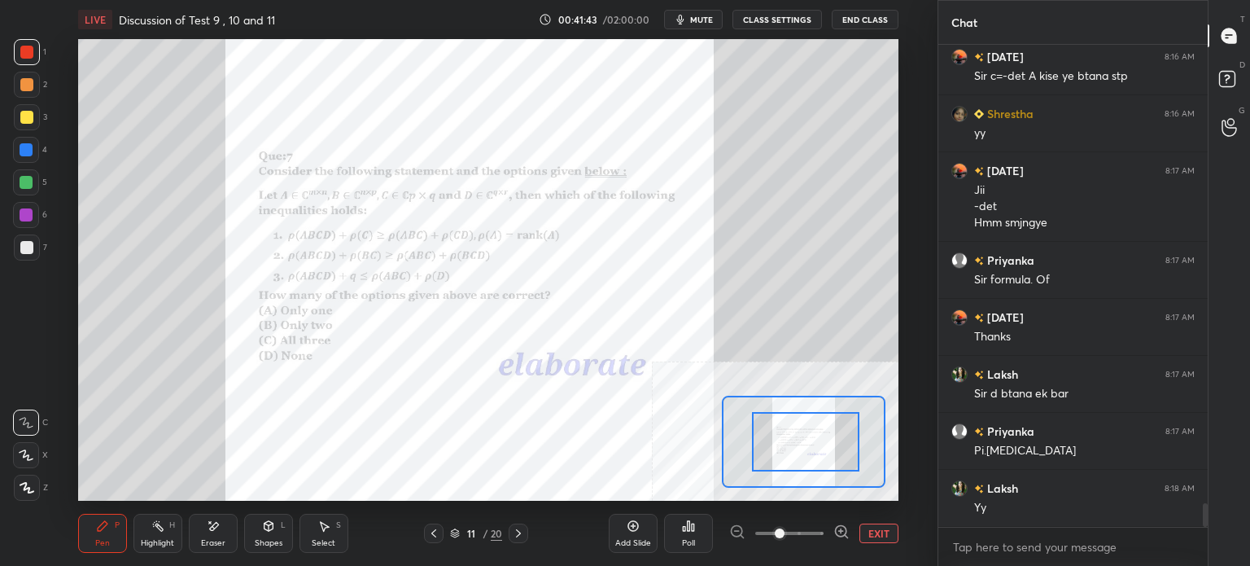
drag, startPoint x: 788, startPoint y: 465, endPoint x: 820, endPoint y: 456, distance: 34.0
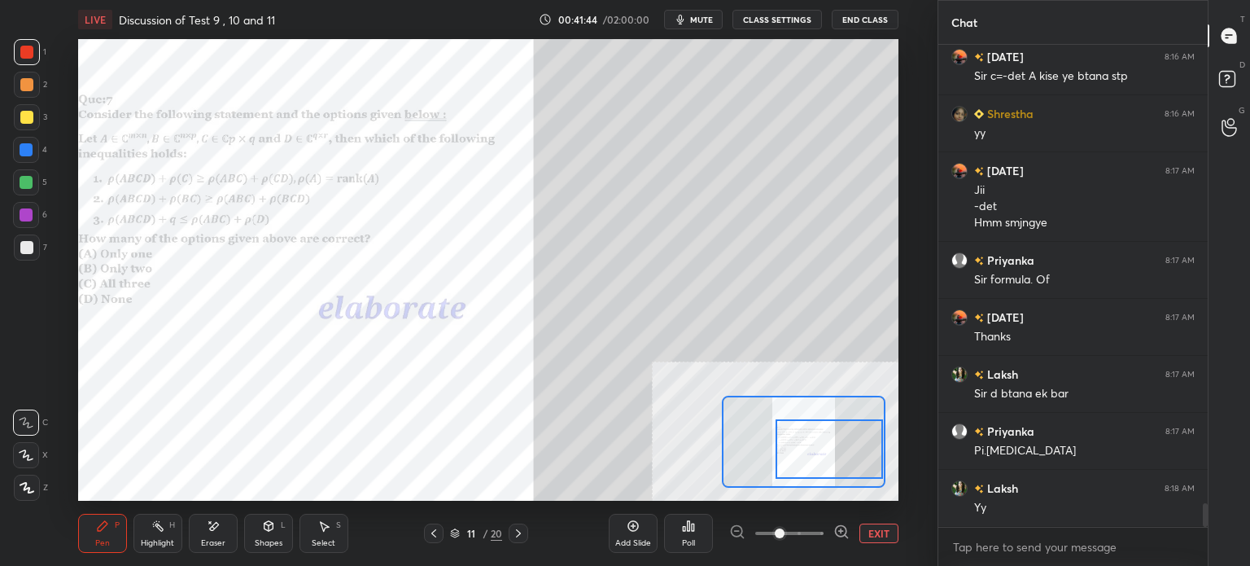
scroll to position [9250, 0]
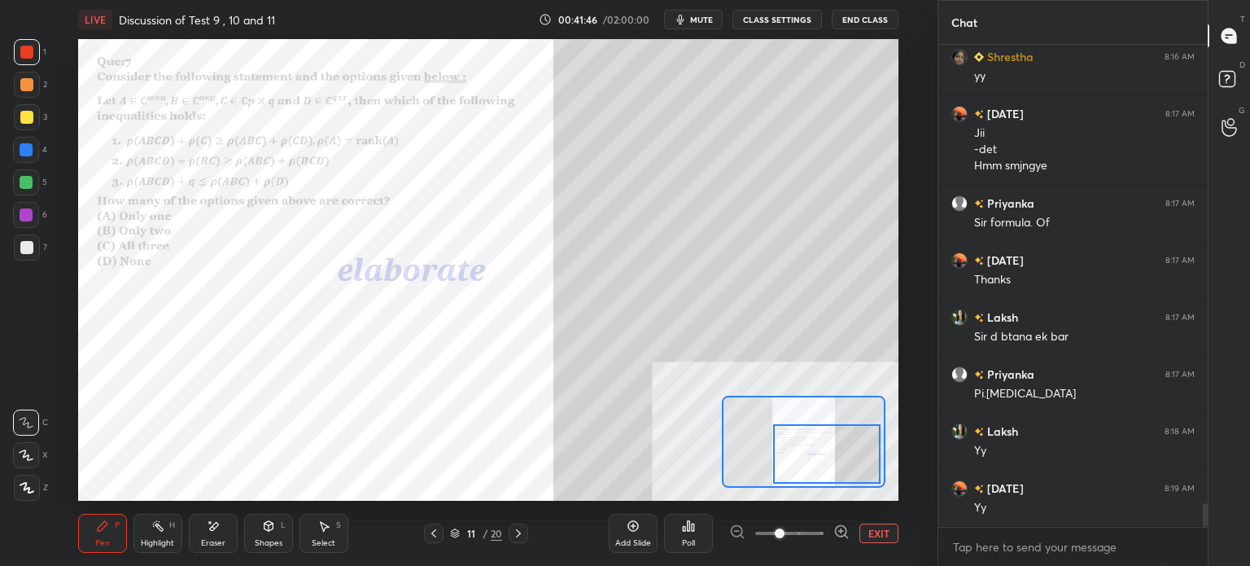
drag, startPoint x: 802, startPoint y: 449, endPoint x: 823, endPoint y: 461, distance: 24.4
click at [823, 461] on div at bounding box center [826, 453] width 107 height 59
click at [31, 126] on div at bounding box center [27, 117] width 26 height 26
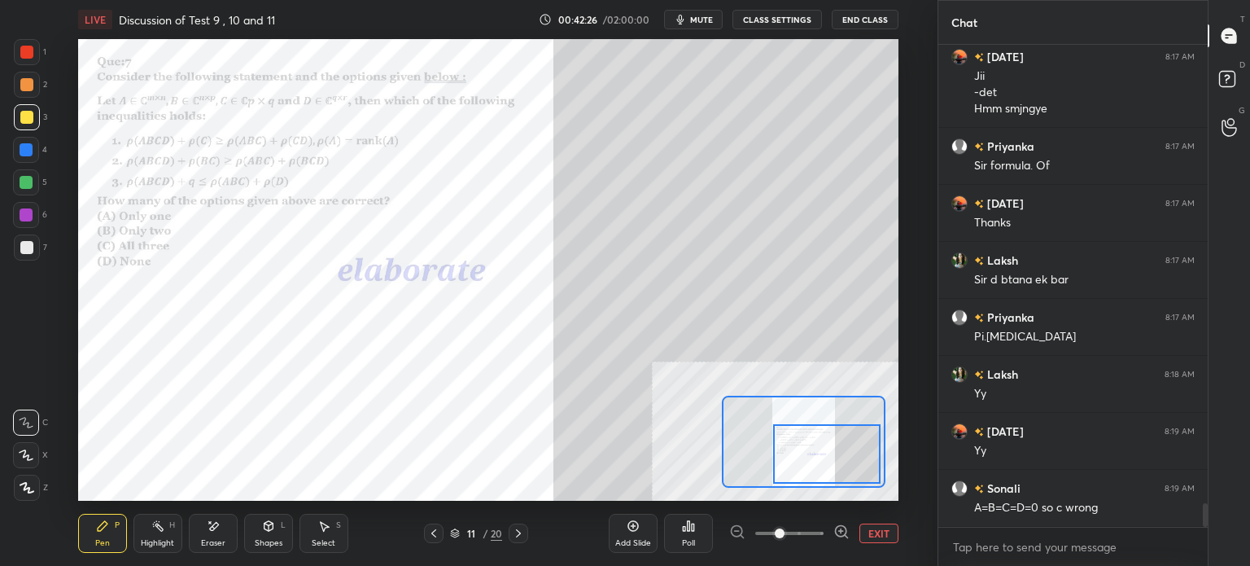
click at [29, 52] on div at bounding box center [26, 52] width 13 height 13
click at [28, 58] on div at bounding box center [26, 52] width 13 height 13
click at [334, 531] on div "Select S" at bounding box center [323, 532] width 49 height 39
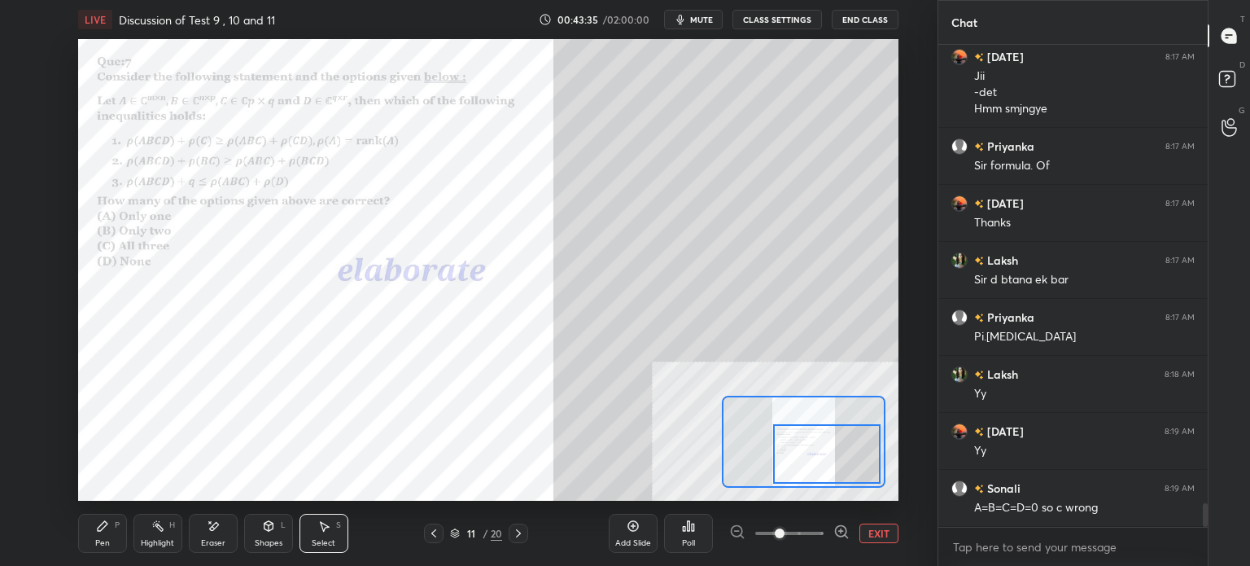
drag, startPoint x: 904, startPoint y: 324, endPoint x: 872, endPoint y: 340, distance: 35.7
click at [904, 324] on div "0 ° Undo Copy Duplicate Duplicate to new slide Delete Setting up your live clas…" at bounding box center [488, 269] width 872 height 461
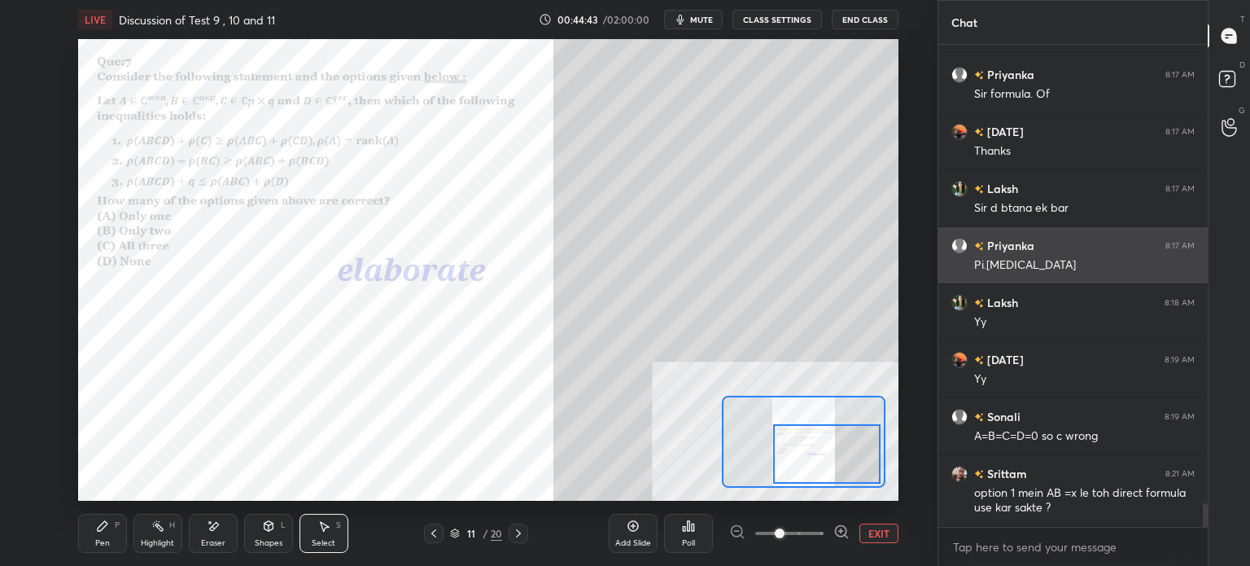
scroll to position [9436, 0]
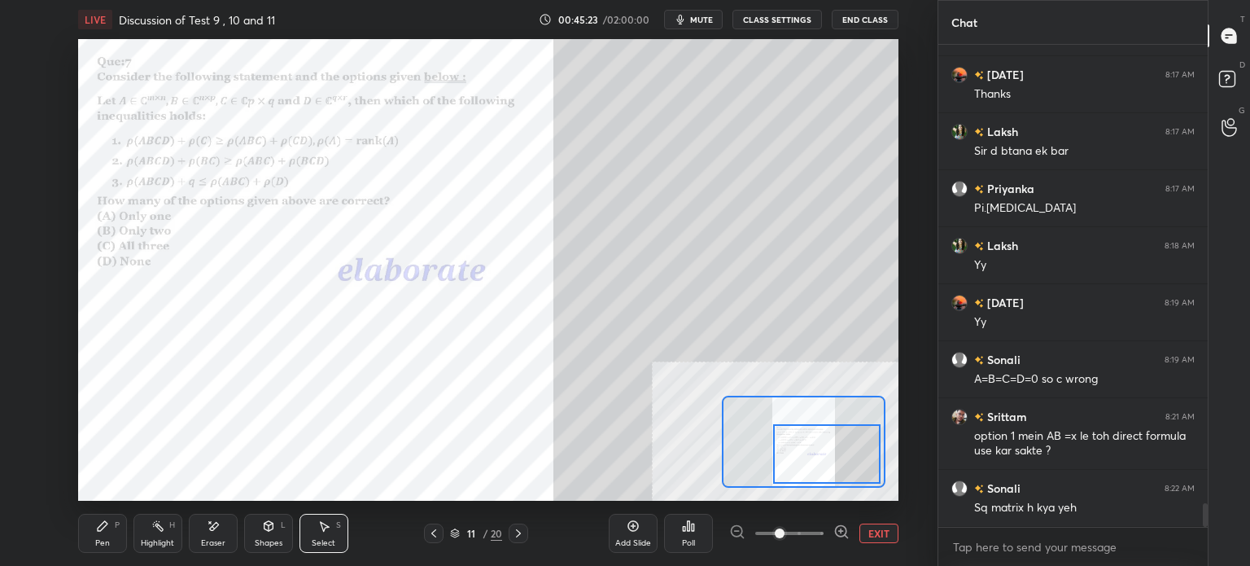
click at [108, 536] on div "Pen P" at bounding box center [102, 532] width 49 height 39
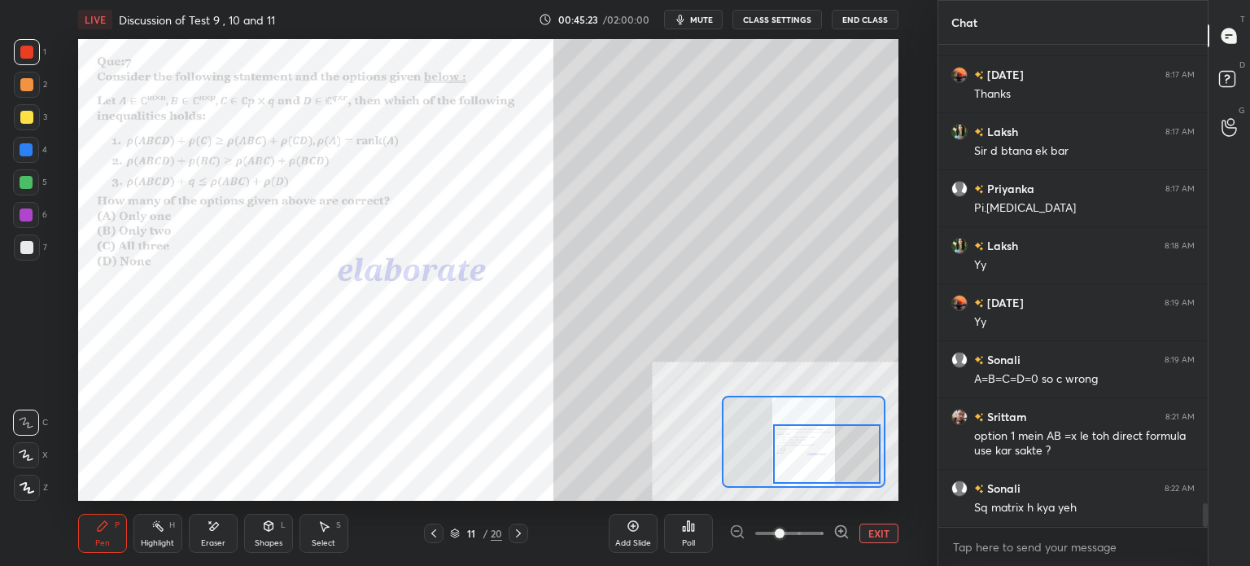
click at [35, 90] on div at bounding box center [27, 85] width 26 height 26
click at [19, 117] on div at bounding box center [27, 117] width 26 height 26
drag, startPoint x: 25, startPoint y: 44, endPoint x: 38, endPoint y: 55, distance: 16.8
click at [24, 48] on div at bounding box center [27, 52] width 26 height 26
drag, startPoint x: 215, startPoint y: 534, endPoint x: 203, endPoint y: 507, distance: 29.2
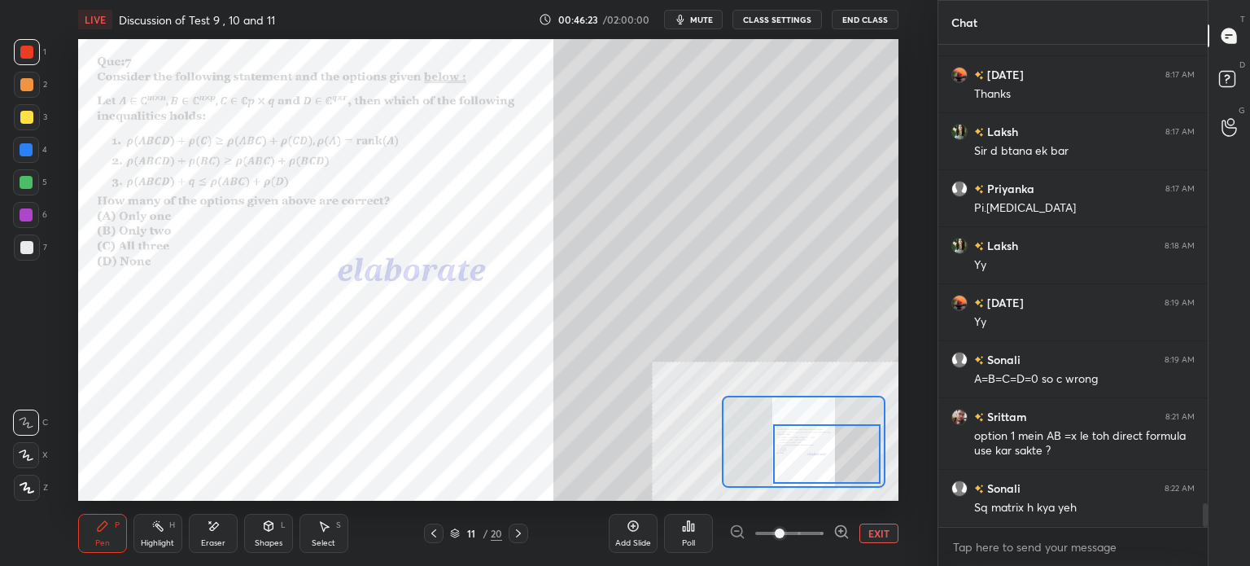
click at [210, 533] on div "Eraser" at bounding box center [213, 532] width 49 height 39
click at [94, 541] on div "Pen P" at bounding box center [102, 532] width 49 height 39
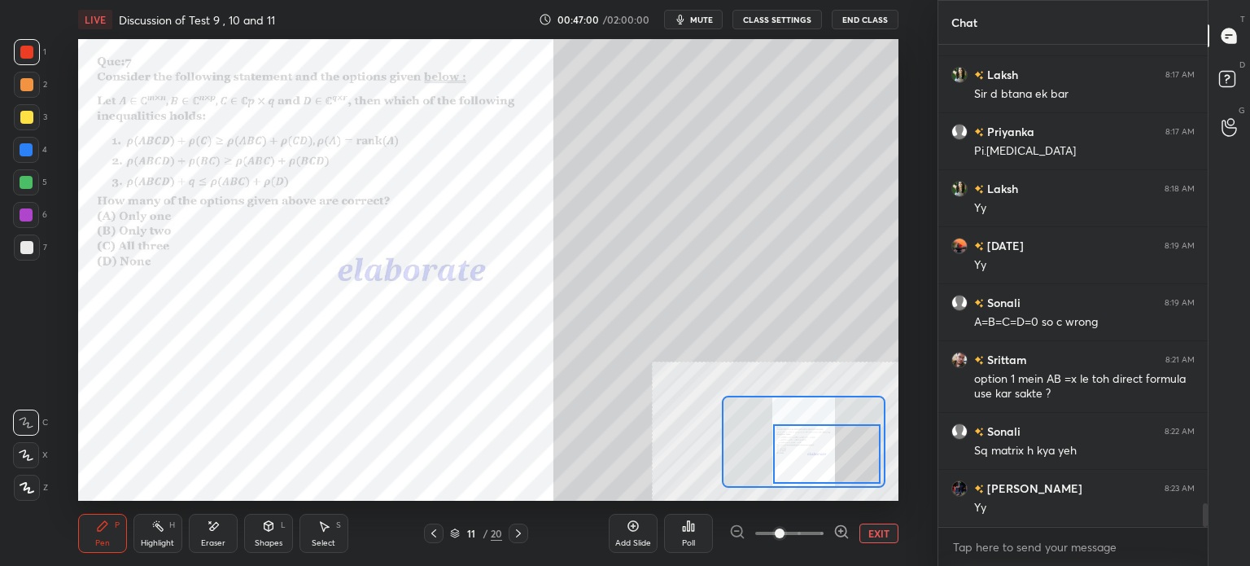
scroll to position [9550, 0]
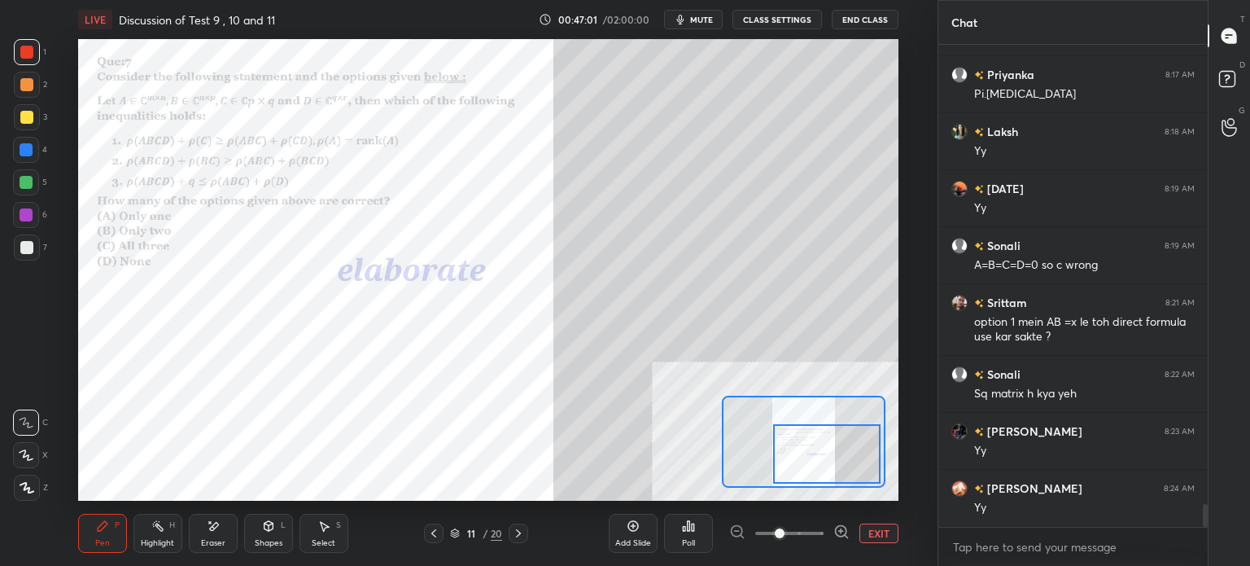
click at [229, 530] on div "Eraser" at bounding box center [213, 532] width 49 height 39
click at [103, 531] on icon at bounding box center [102, 525] width 13 height 13
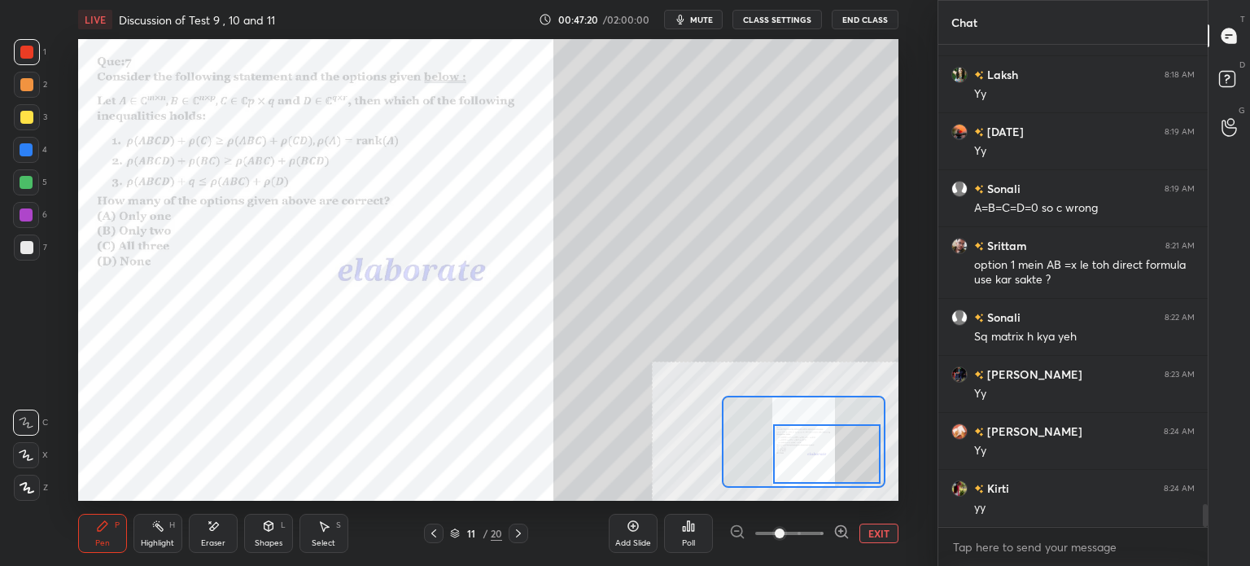
click at [23, 116] on div at bounding box center [26, 117] width 13 height 13
drag, startPoint x: 330, startPoint y: 531, endPoint x: 303, endPoint y: 500, distance: 41.0
click at [326, 531] on icon at bounding box center [323, 525] width 13 height 13
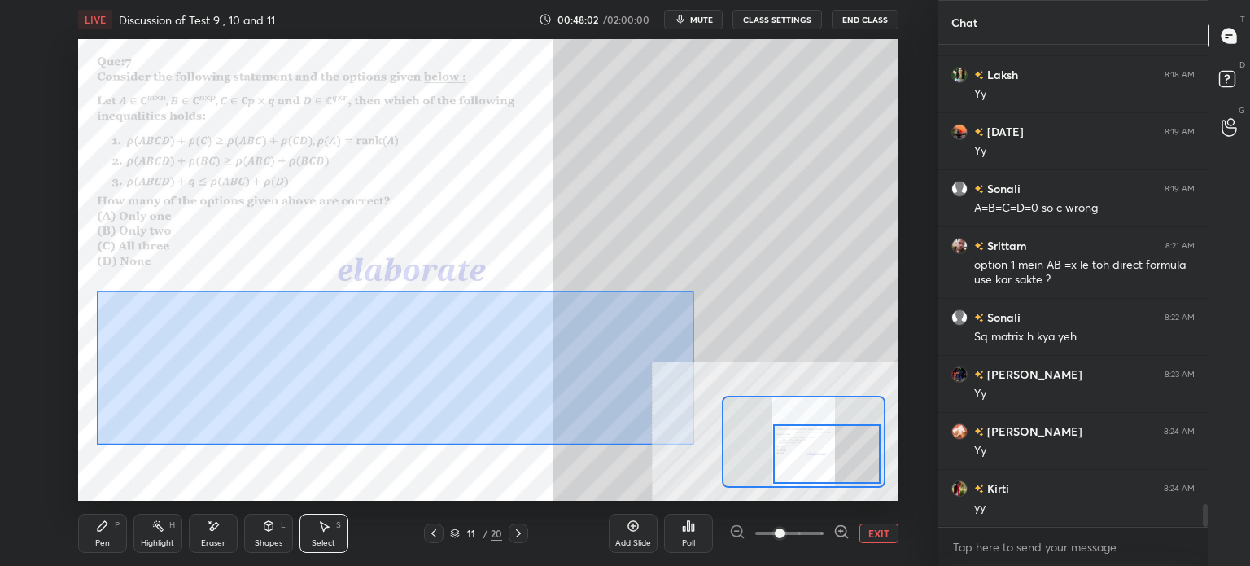
drag, startPoint x: 264, startPoint y: 369, endPoint x: 694, endPoint y: 444, distance: 436.9
click at [694, 444] on div "0 ° Undo Copy Duplicate Duplicate to new slide Delete" at bounding box center [307, 175] width 1230 height 692
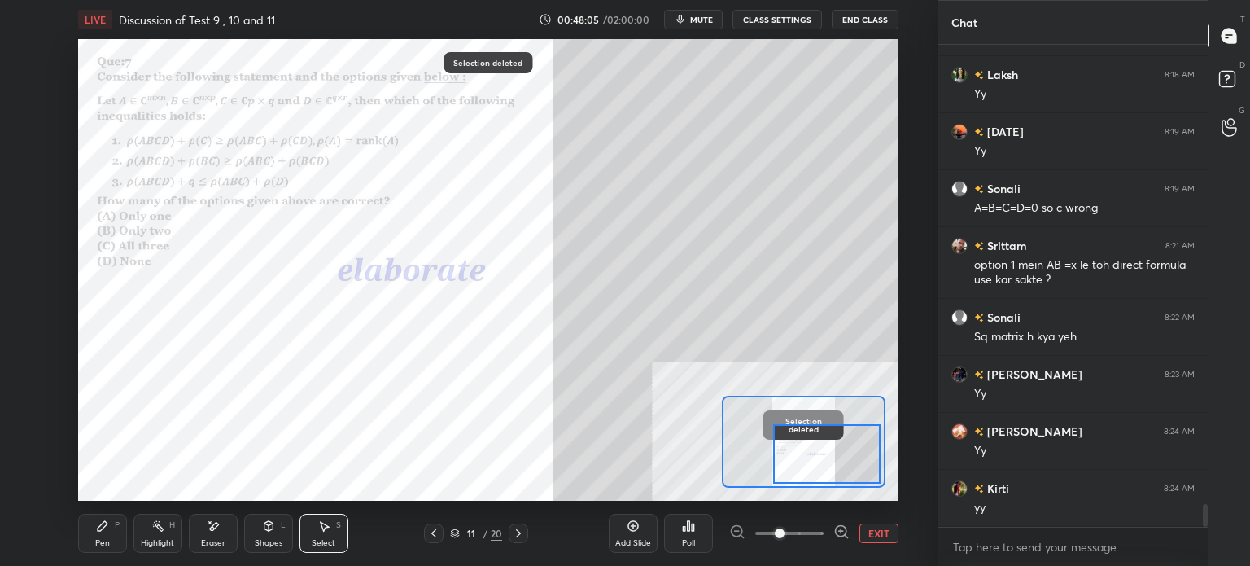
drag, startPoint x: 117, startPoint y: 538, endPoint x: 117, endPoint y: 504, distance: 33.4
click at [117, 537] on div "Pen P" at bounding box center [102, 532] width 49 height 39
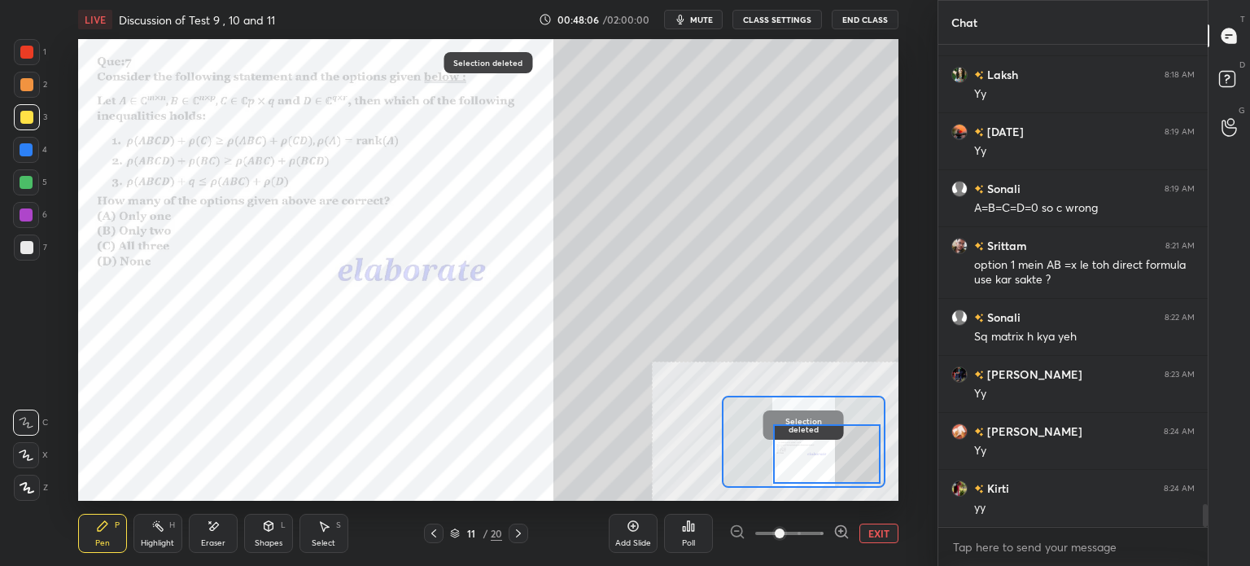
click at [26, 78] on div at bounding box center [26, 84] width 13 height 13
click at [23, 57] on div at bounding box center [26, 52] width 13 height 13
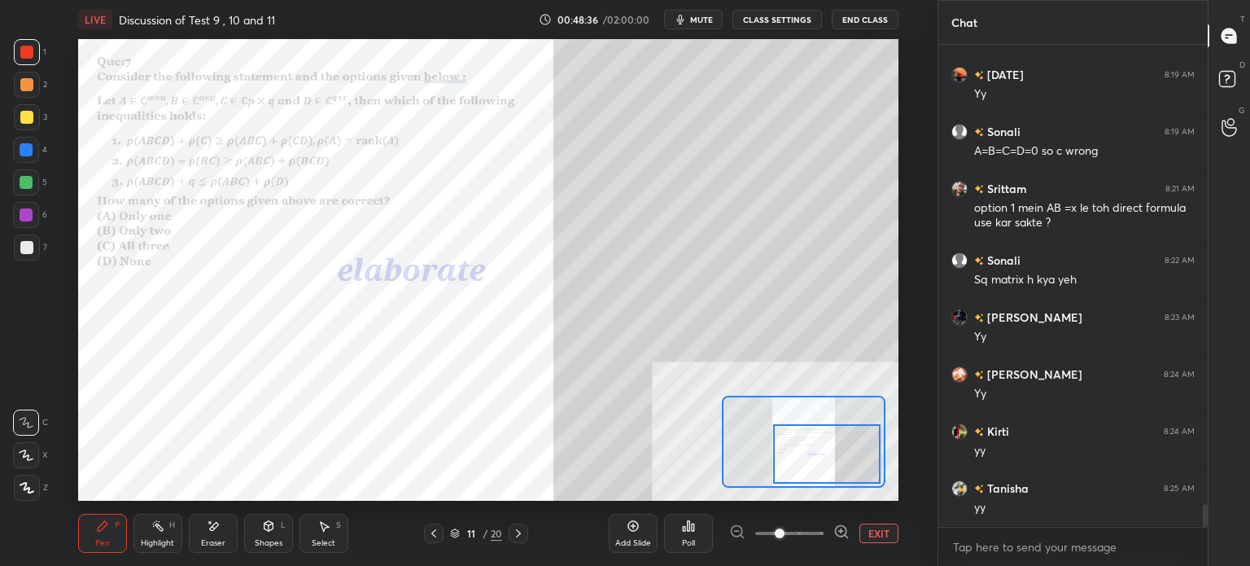
scroll to position [9703, 0]
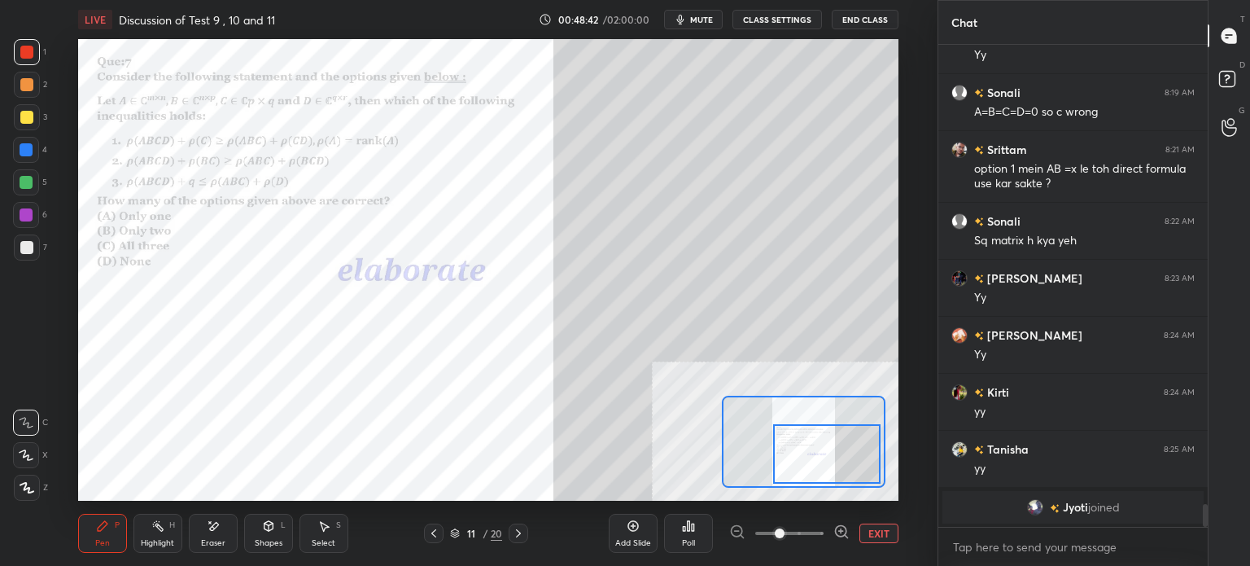
click at [325, 533] on div "Select S" at bounding box center [323, 532] width 49 height 39
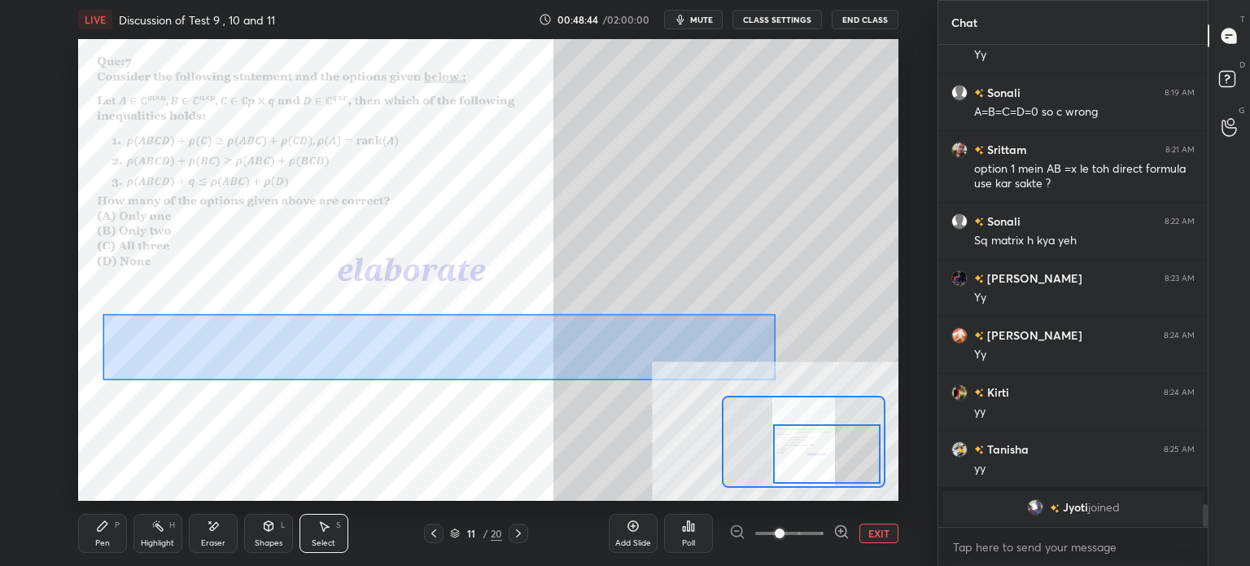
drag, startPoint x: 143, startPoint y: 331, endPoint x: 735, endPoint y: 357, distance: 592.1
click at [775, 378] on div "0 ° Undo Copy Duplicate Duplicate to new slide Delete" at bounding box center [307, 175] width 1230 height 692
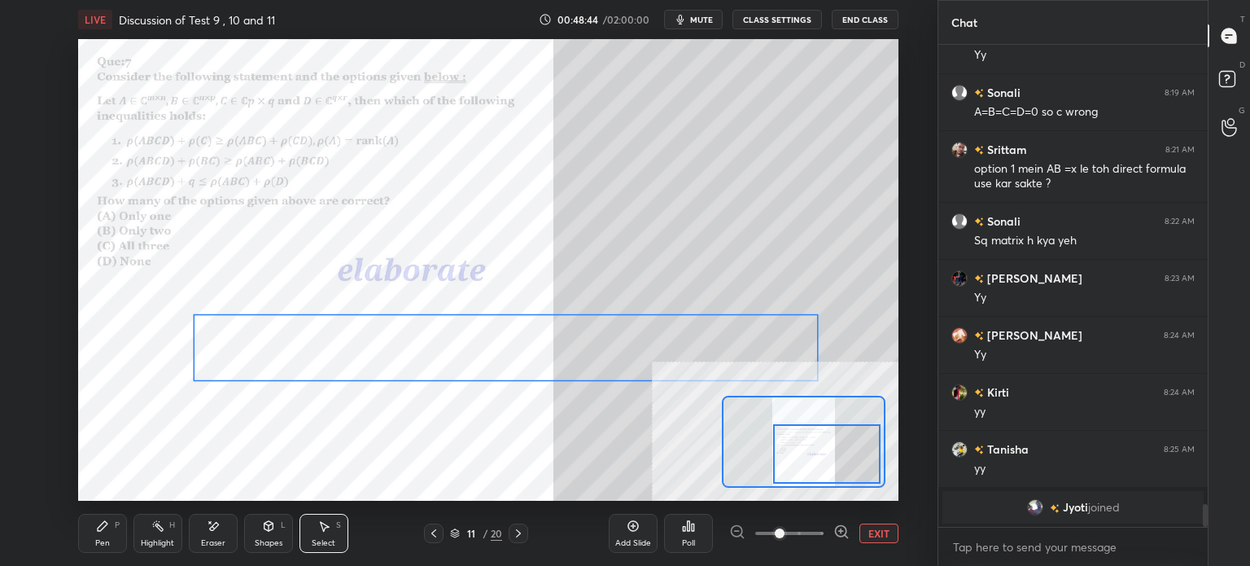
drag, startPoint x: 726, startPoint y: 344, endPoint x: 787, endPoint y: 342, distance: 61.1
click at [794, 342] on div "0 ° Undo Copy Duplicate Duplicate to new slide Delete" at bounding box center [307, 175] width 1230 height 692
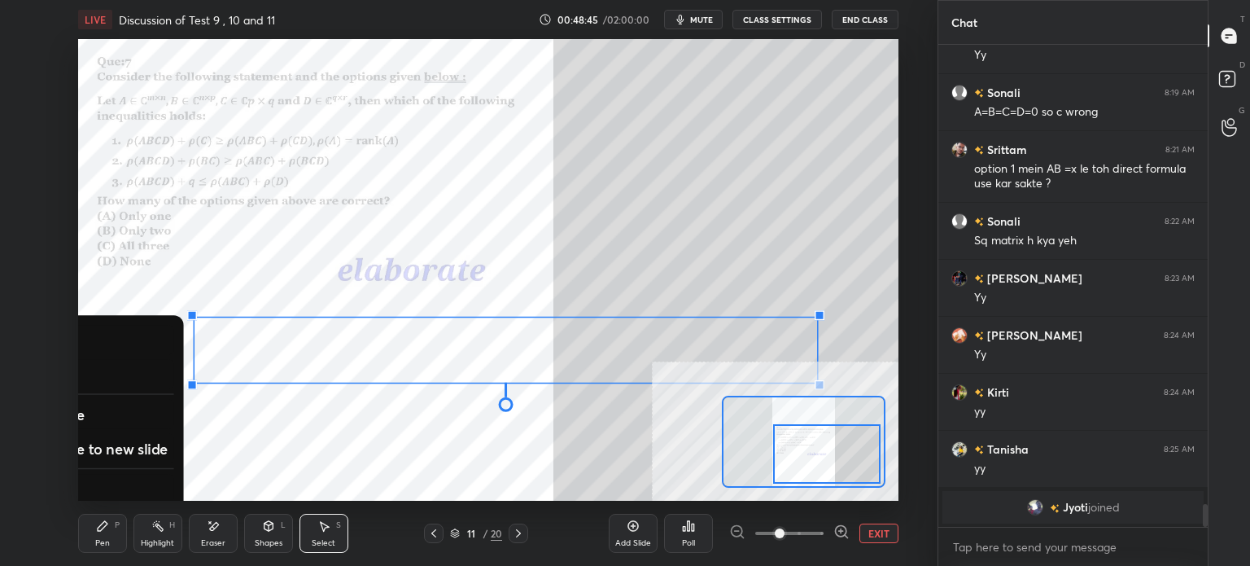
click at [267, 443] on div "0 ° Undo Copy Duplicate Duplicate to new slide Delete" at bounding box center [307, 175] width 1230 height 692
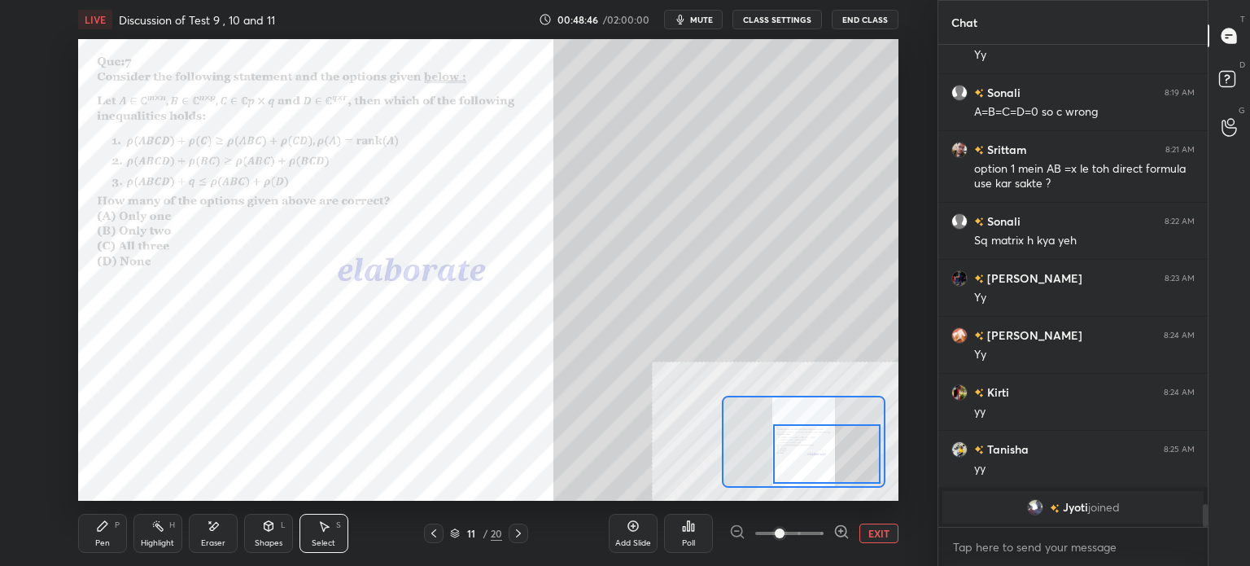
click at [105, 539] on div "Pen" at bounding box center [102, 543] width 15 height 8
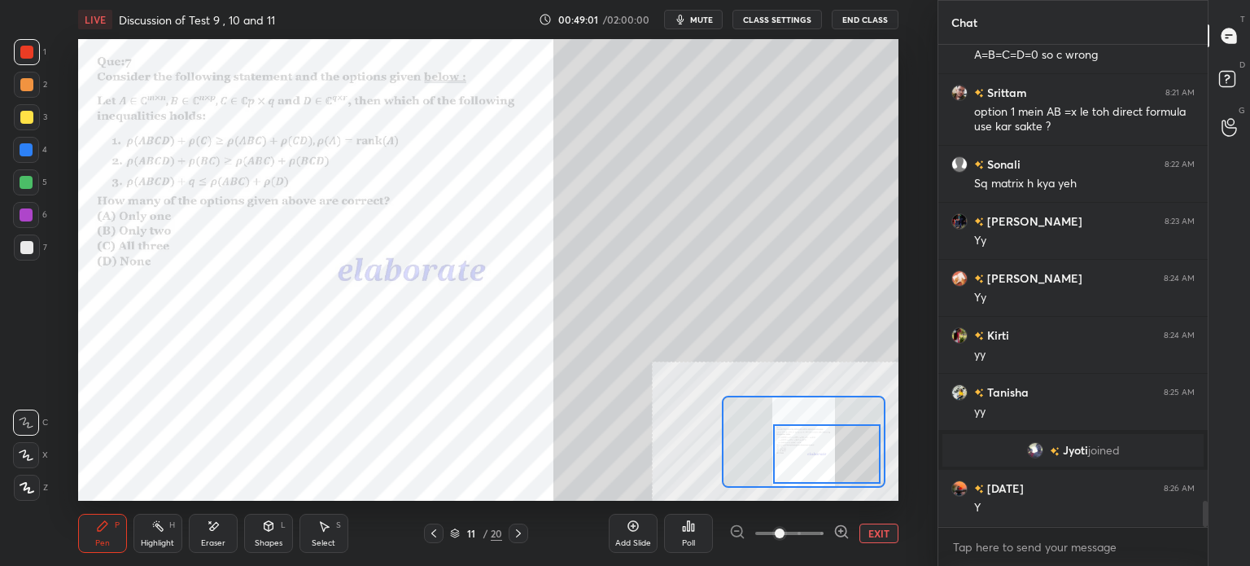
scroll to position [8450, 0]
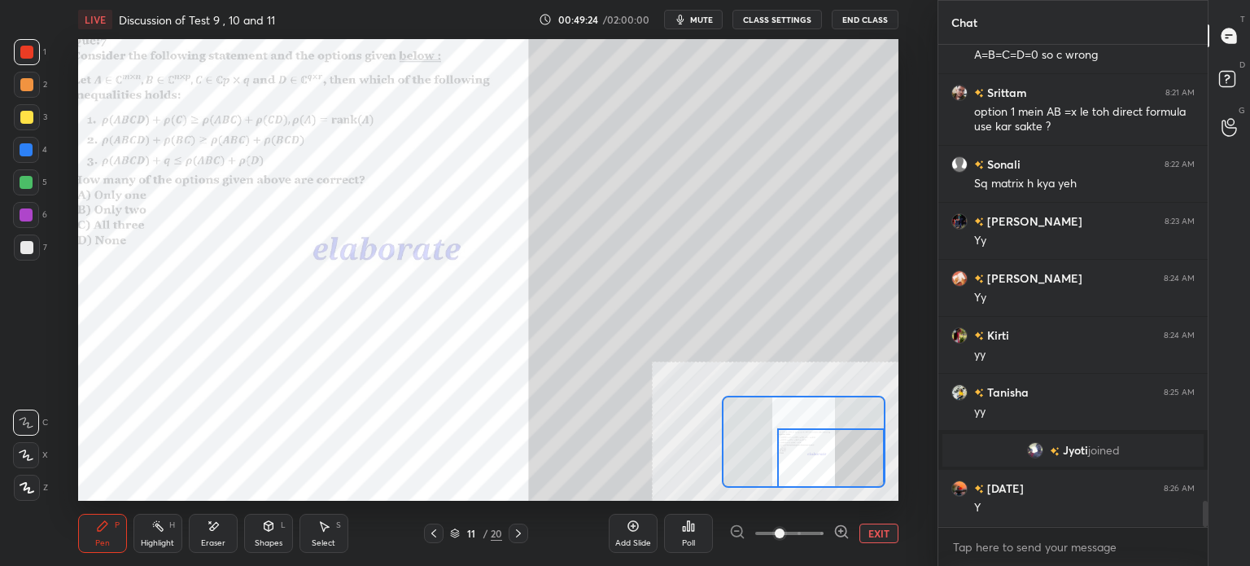
click at [819, 461] on div at bounding box center [830, 457] width 107 height 59
click at [215, 530] on icon at bounding box center [213, 526] width 13 height 14
drag, startPoint x: 107, startPoint y: 530, endPoint x: 133, endPoint y: 504, distance: 36.8
click at [107, 530] on icon at bounding box center [102, 525] width 13 height 13
click at [312, 522] on div "Select S" at bounding box center [323, 532] width 49 height 39
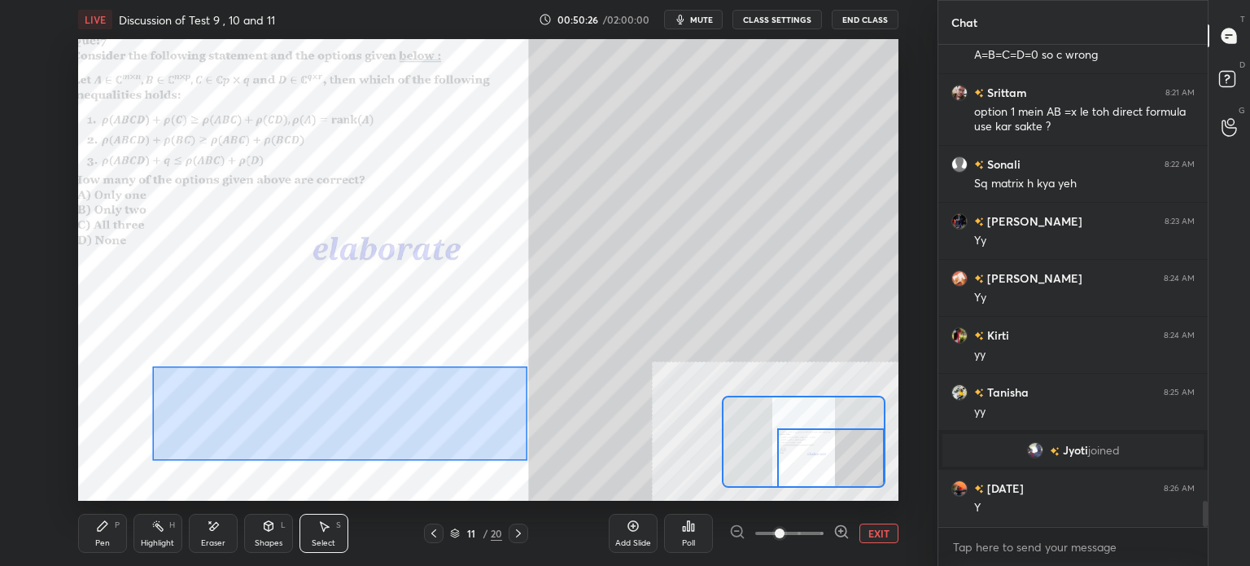
drag, startPoint x: 267, startPoint y: 417, endPoint x: 553, endPoint y: 448, distance: 287.4
click at [553, 451] on div "0 ° Undo Copy Duplicate Duplicate to new slide Delete" at bounding box center [283, 154] width 1230 height 692
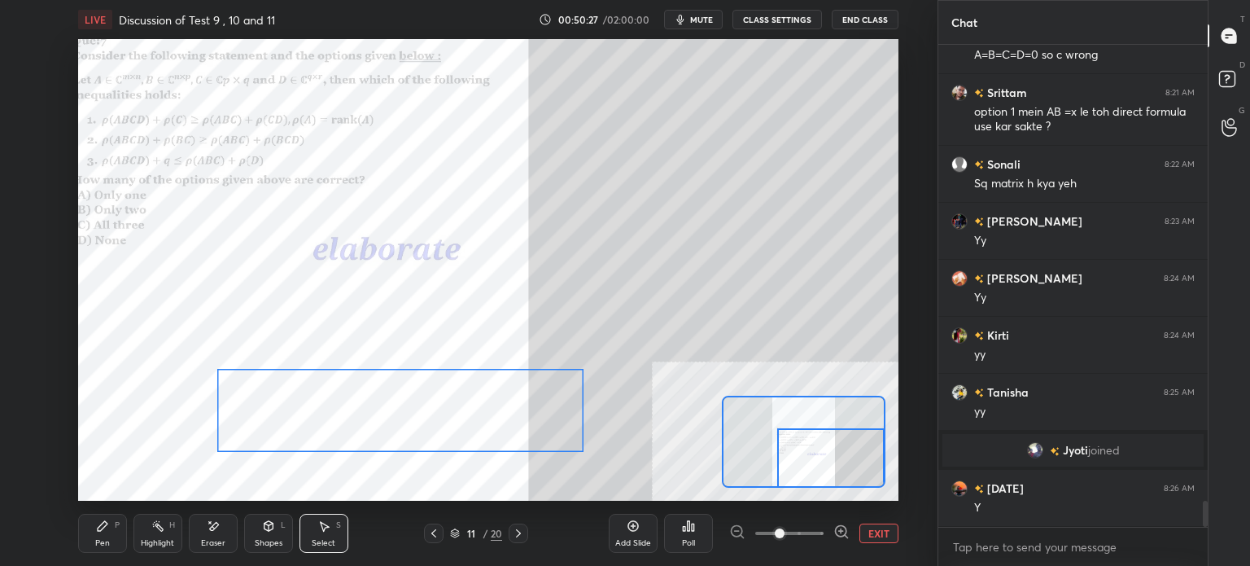
drag, startPoint x: 524, startPoint y: 419, endPoint x: 577, endPoint y: 421, distance: 52.9
click at [581, 421] on div "0 ° Undo Copy Duplicate Duplicate to new slide Delete" at bounding box center [283, 154] width 1230 height 692
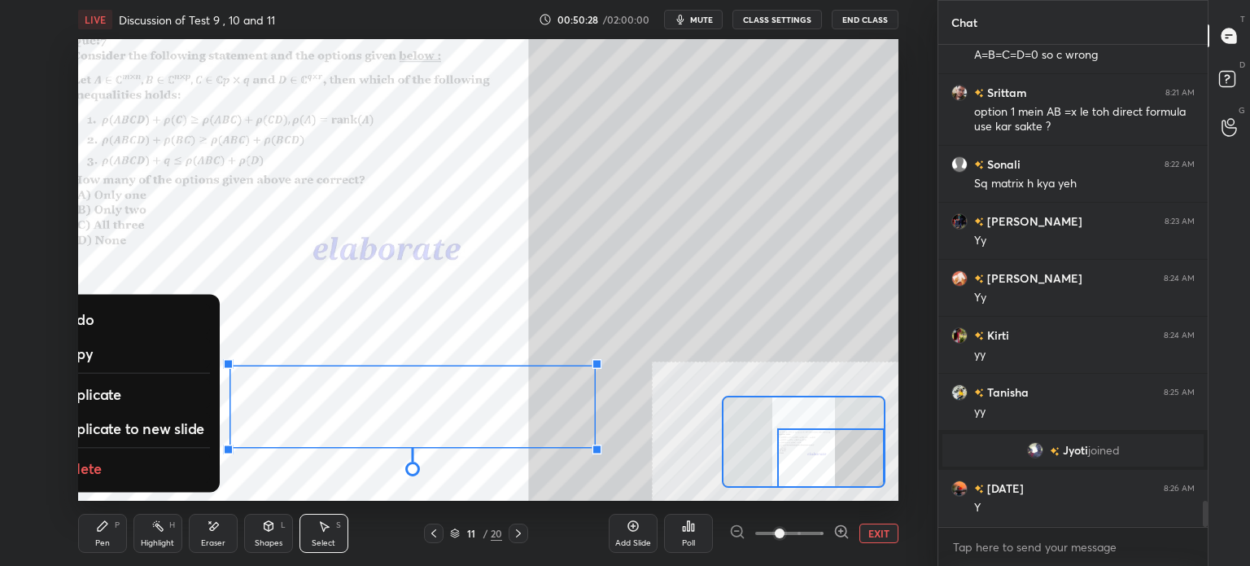
click at [96, 539] on div "Pen" at bounding box center [102, 543] width 15 height 8
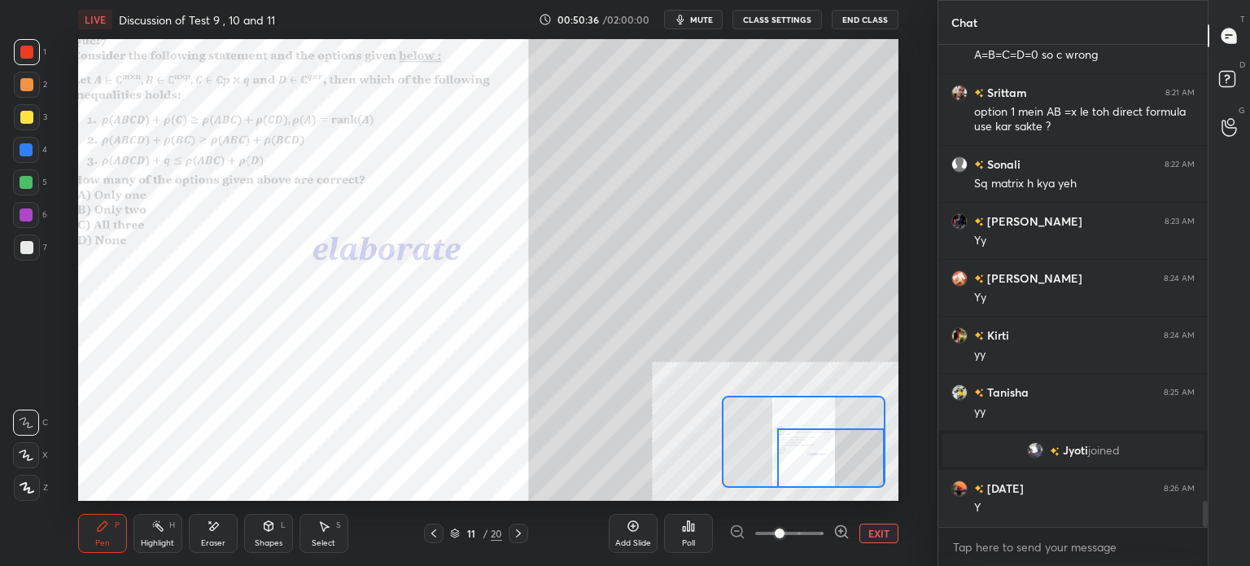
click at [220, 529] on div "Eraser" at bounding box center [213, 532] width 49 height 39
drag, startPoint x: 94, startPoint y: 530, endPoint x: 129, endPoint y: 511, distance: 39.7
click at [96, 528] on div "Pen P" at bounding box center [102, 532] width 49 height 39
click at [215, 535] on div "Eraser" at bounding box center [213, 532] width 49 height 39
drag, startPoint x: 104, startPoint y: 539, endPoint x: 202, endPoint y: 505, distance: 103.5
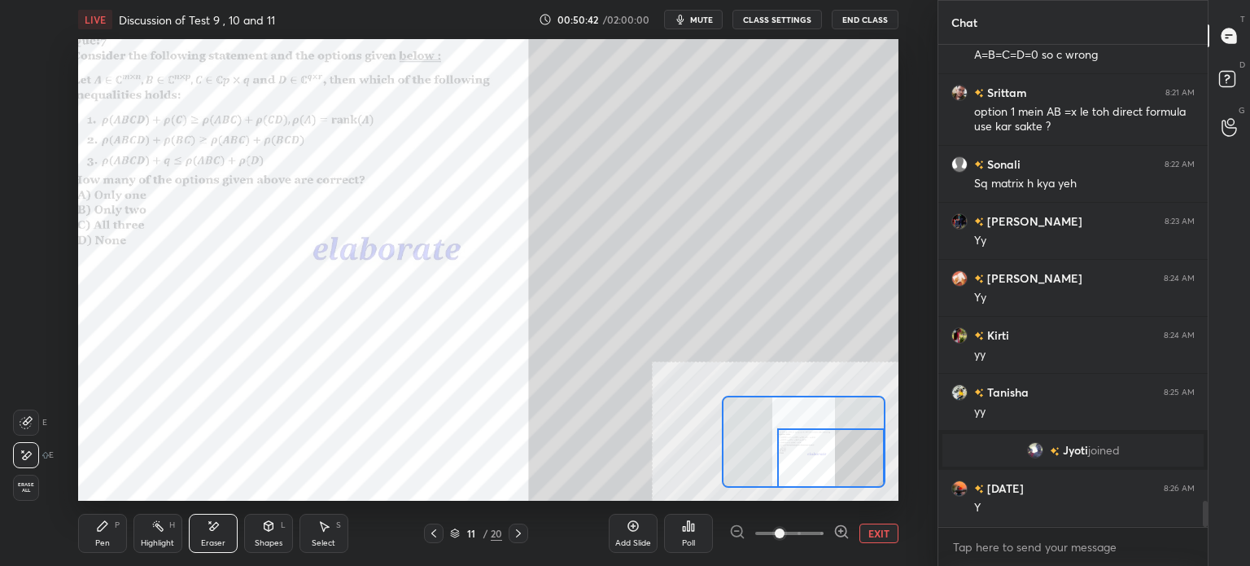
click at [110, 539] on div "Pen P" at bounding box center [102, 532] width 49 height 39
click at [221, 531] on div "Eraser" at bounding box center [213, 532] width 49 height 39
drag, startPoint x: 103, startPoint y: 544, endPoint x: 114, endPoint y: 513, distance: 32.7
click at [105, 539] on div "Pen" at bounding box center [102, 543] width 15 height 8
click at [207, 523] on icon at bounding box center [213, 526] width 13 height 14
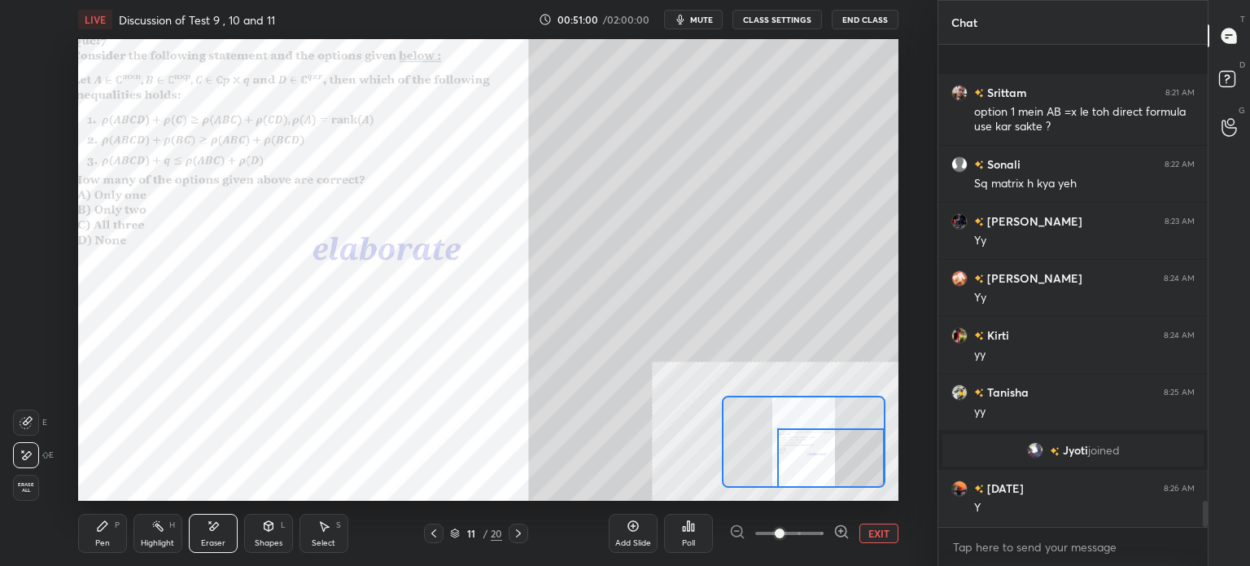
scroll to position [8550, 0]
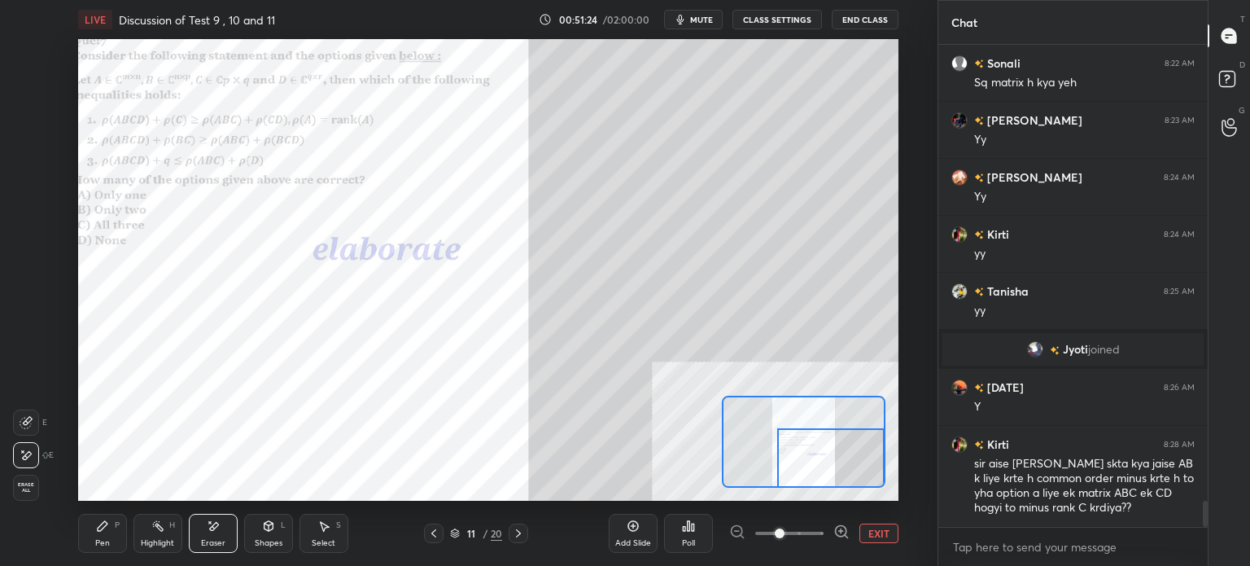
click at [107, 541] on div "Pen" at bounding box center [102, 543] width 15 height 8
click at [25, 59] on div at bounding box center [27, 52] width 26 height 26
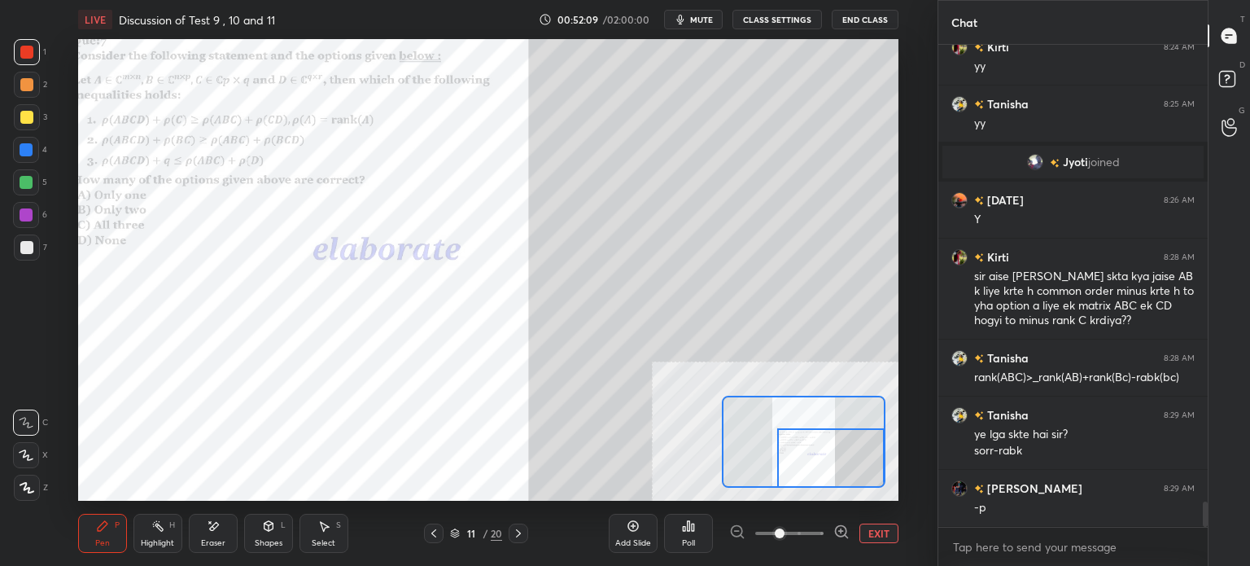
scroll to position [8795, 0]
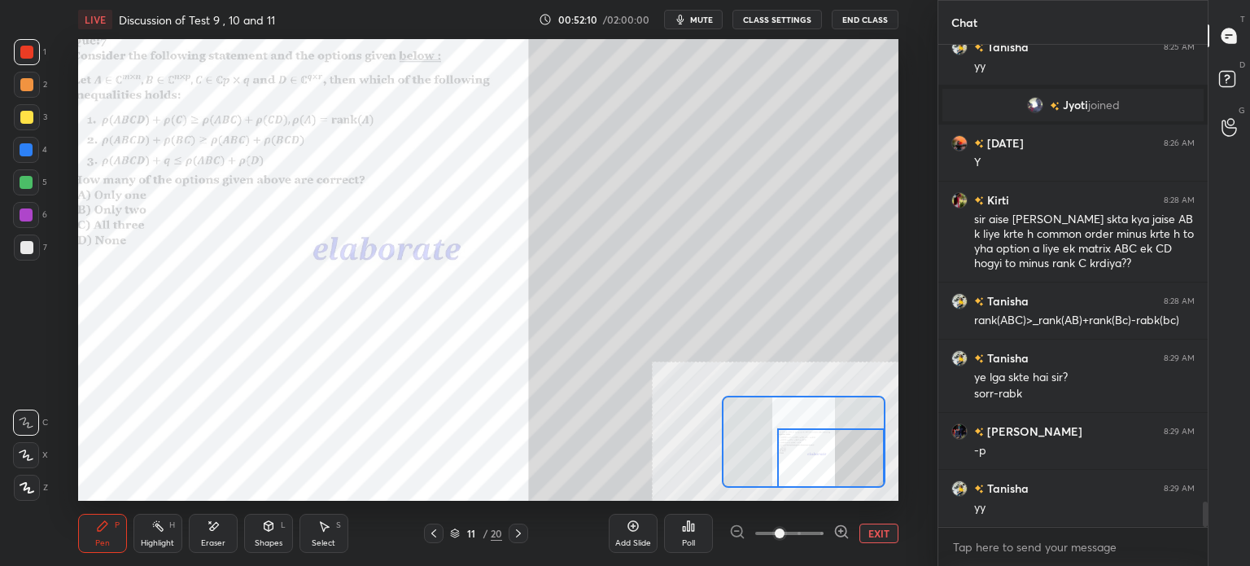
click at [16, 62] on div at bounding box center [27, 52] width 26 height 26
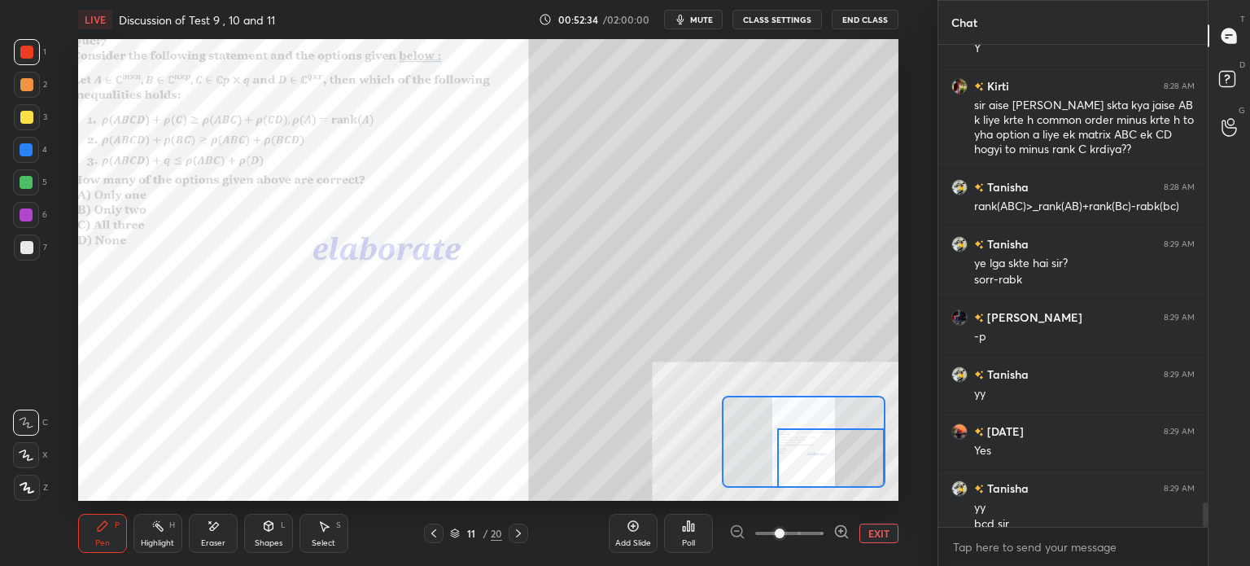
scroll to position [8925, 0]
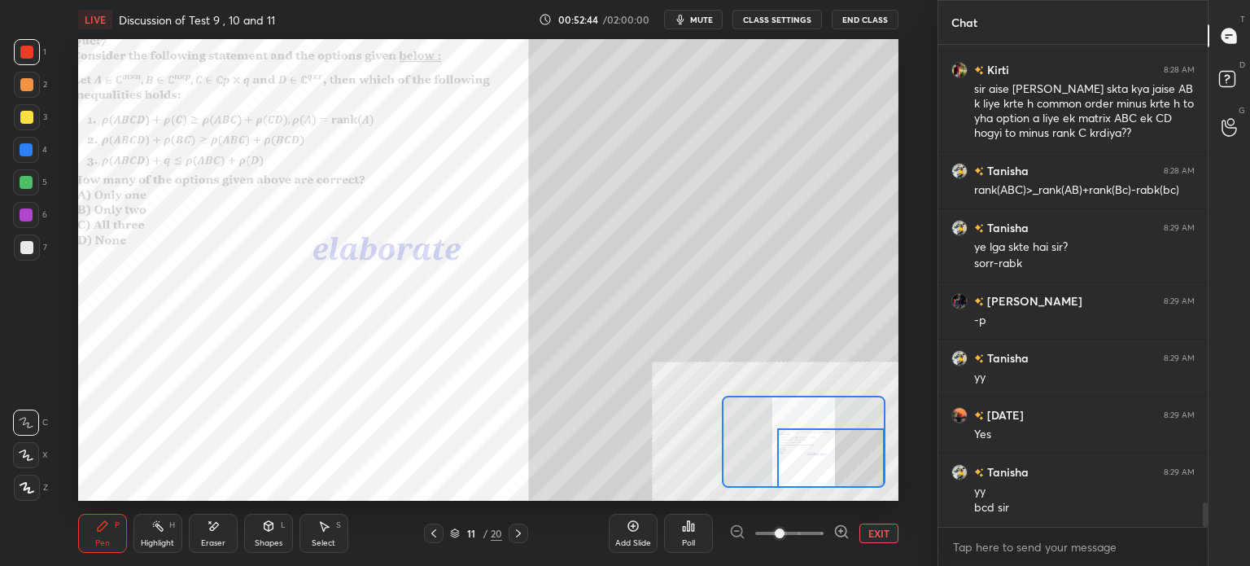
click at [33, 53] on div at bounding box center [27, 52] width 26 height 26
click at [39, 124] on div "3" at bounding box center [30, 117] width 33 height 26
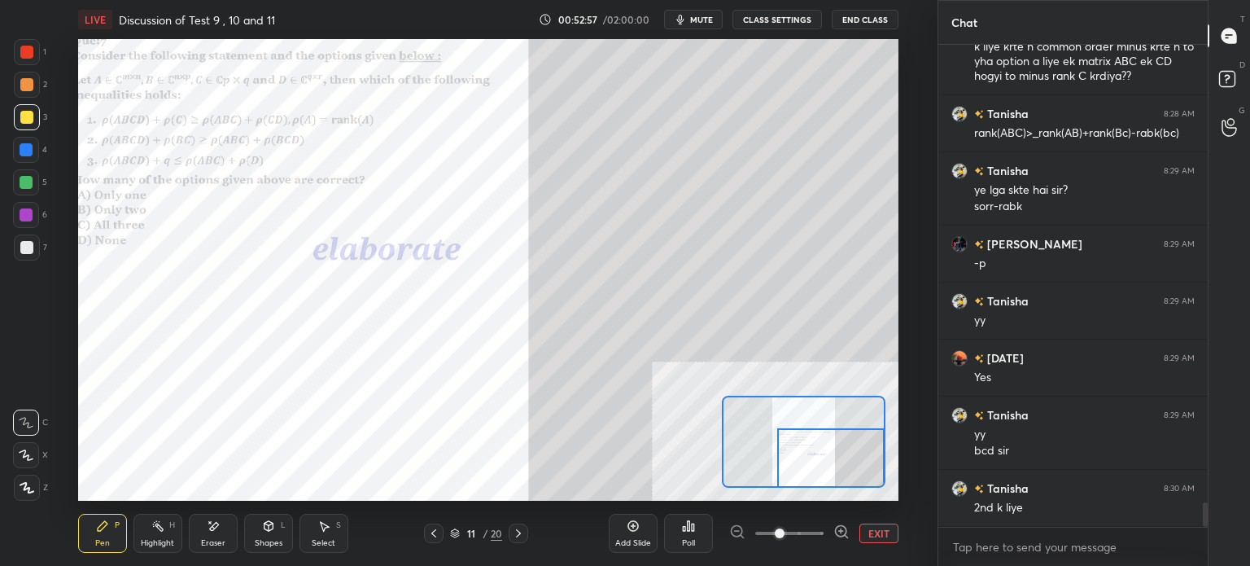
click at [20, 55] on div at bounding box center [26, 52] width 13 height 13
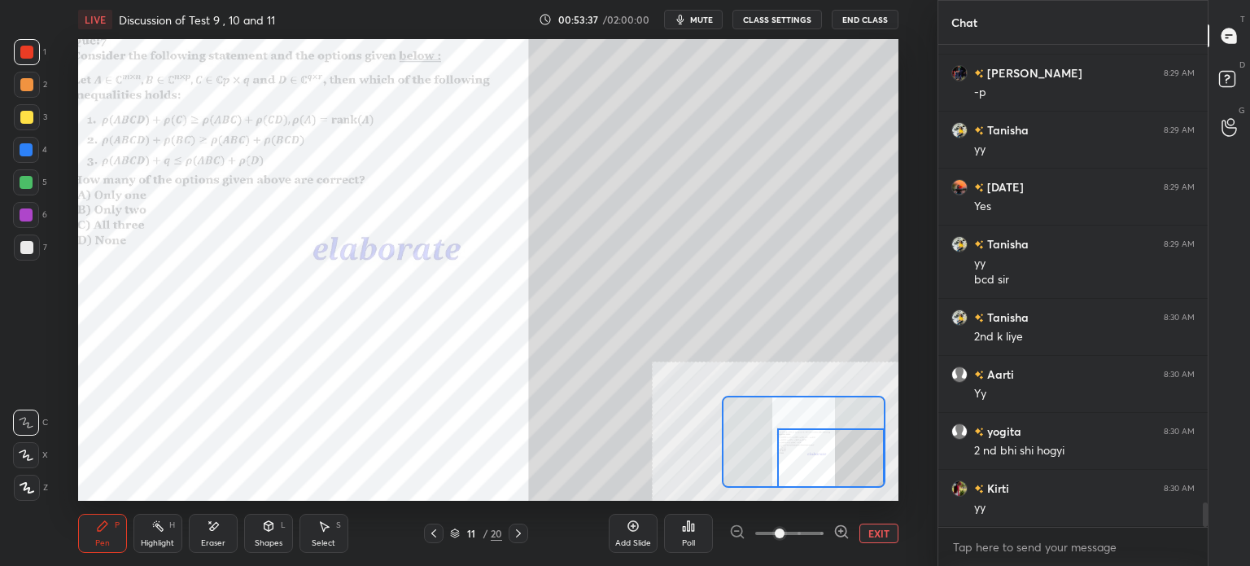
scroll to position [9223, 0]
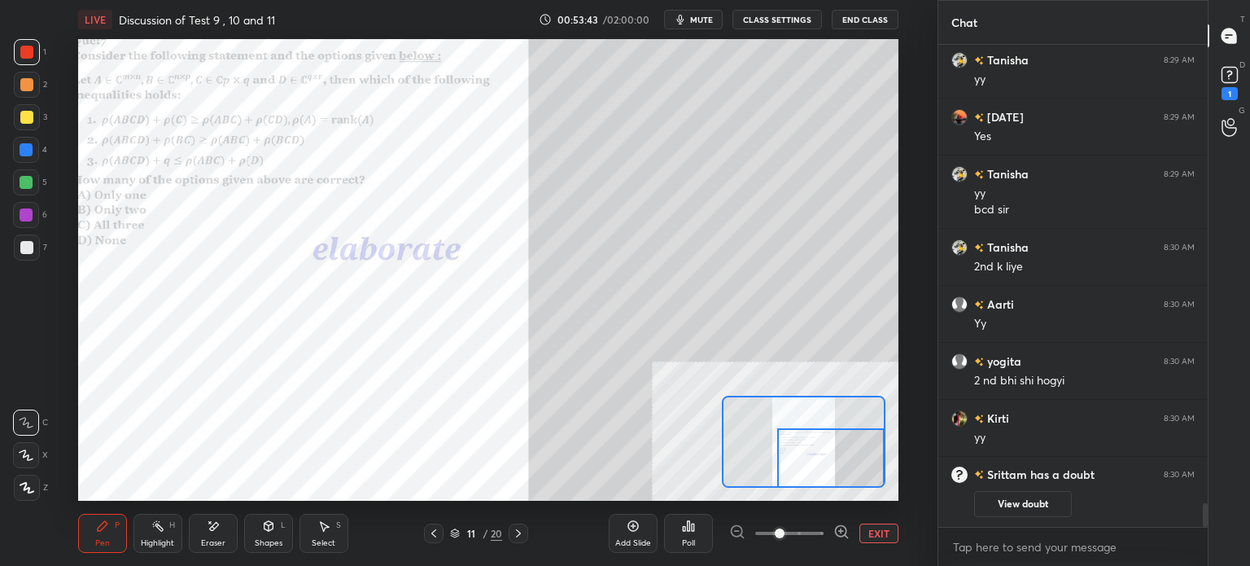
click at [333, 533] on div "Select S" at bounding box center [323, 532] width 49 height 39
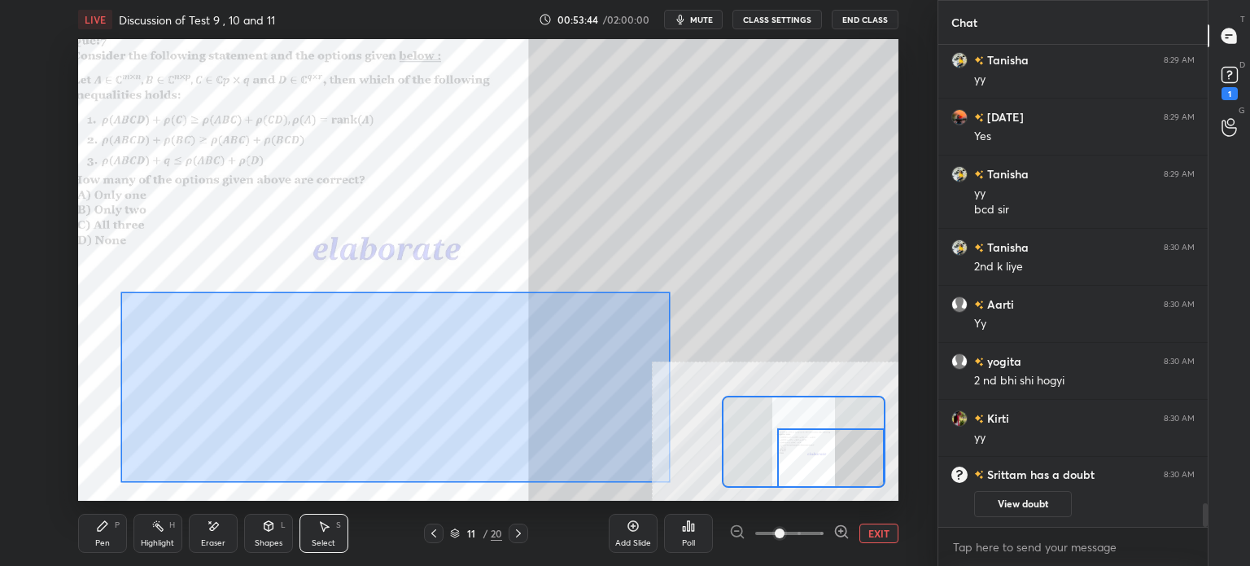
scroll to position [9035, 0]
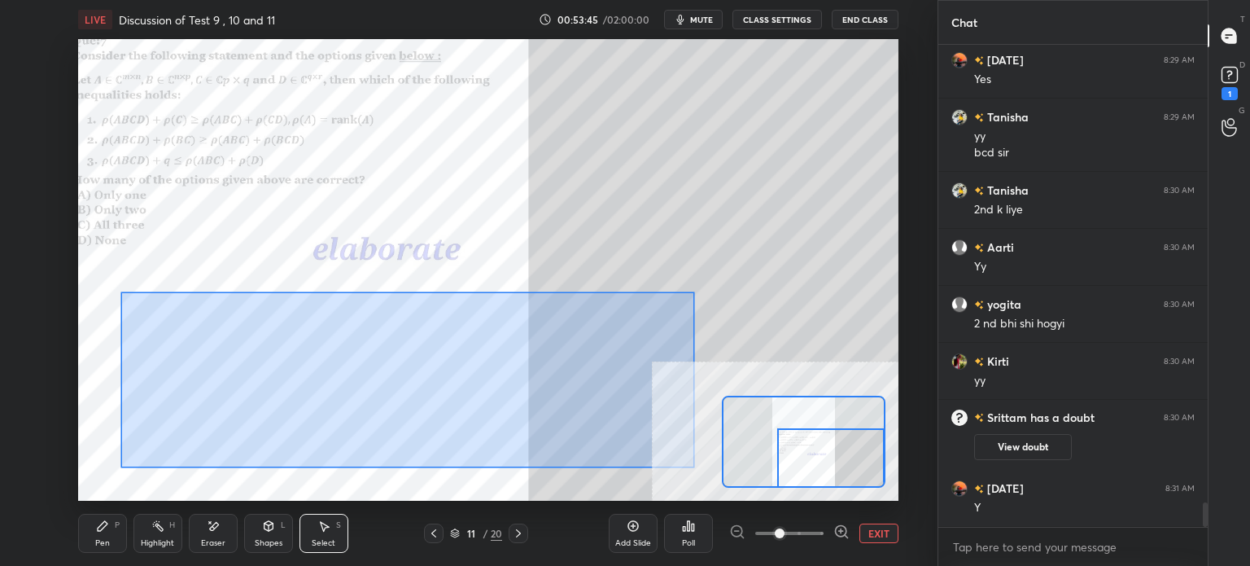
drag, startPoint x: 120, startPoint y: 291, endPoint x: 690, endPoint y: 461, distance: 594.4
click at [693, 465] on div "0 ° Undo Copy Duplicate Duplicate to new slide Delete" at bounding box center [283, 154] width 1230 height 692
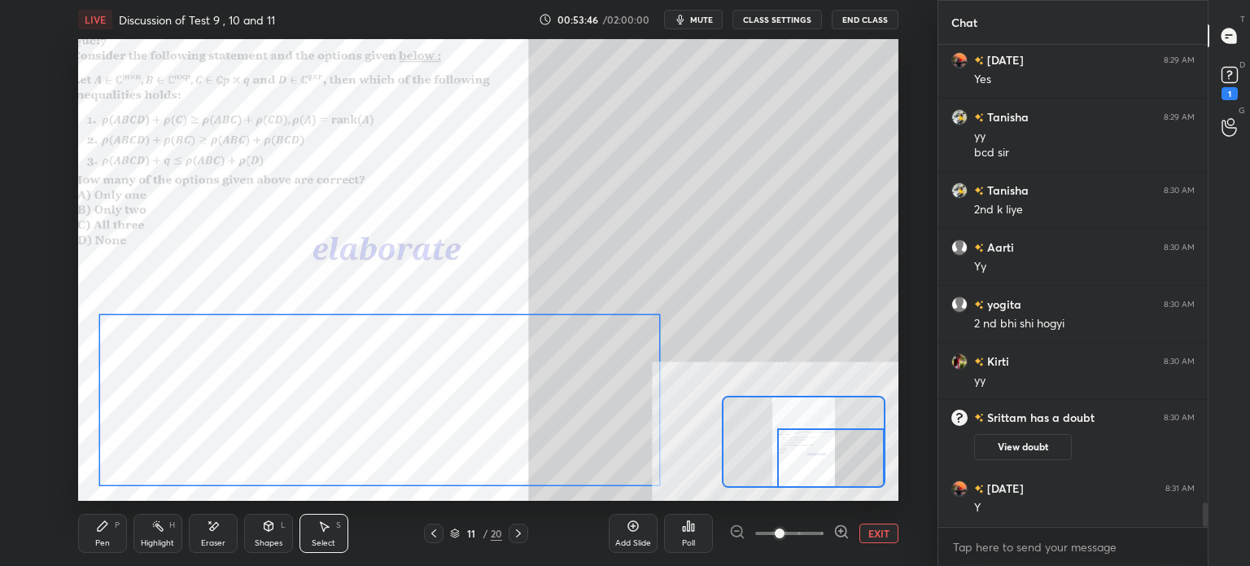
drag, startPoint x: 599, startPoint y: 380, endPoint x: 584, endPoint y: 416, distance: 38.7
click at [584, 416] on div "0 ° Undo Copy Duplicate Duplicate to new slide Delete" at bounding box center [283, 154] width 1230 height 692
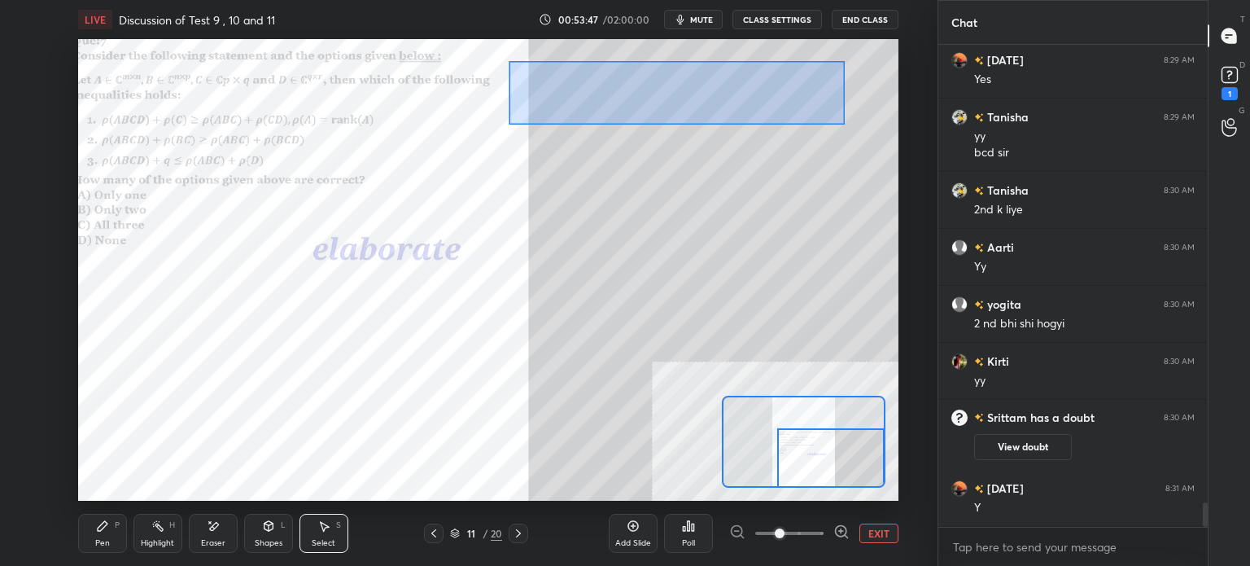
scroll to position [9092, 0]
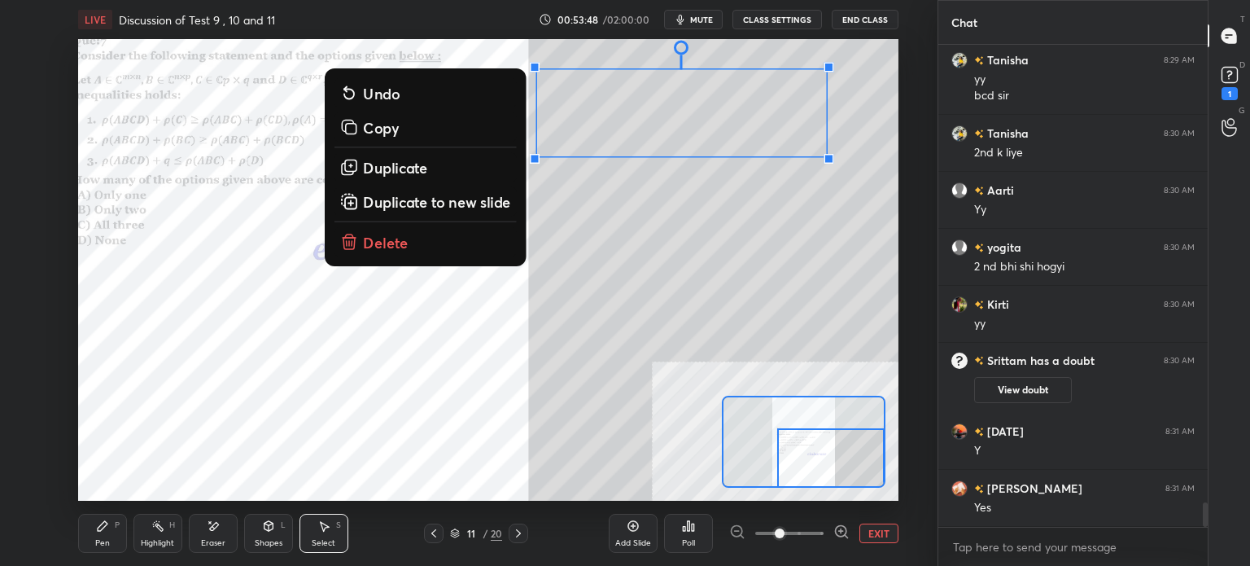
drag, startPoint x: 779, startPoint y: 106, endPoint x: 898, endPoint y: 156, distance: 129.8
click at [898, 156] on div "0 ° Undo Copy Duplicate Duplicate to new slide Delete Setting up your live clas…" at bounding box center [488, 269] width 872 height 461
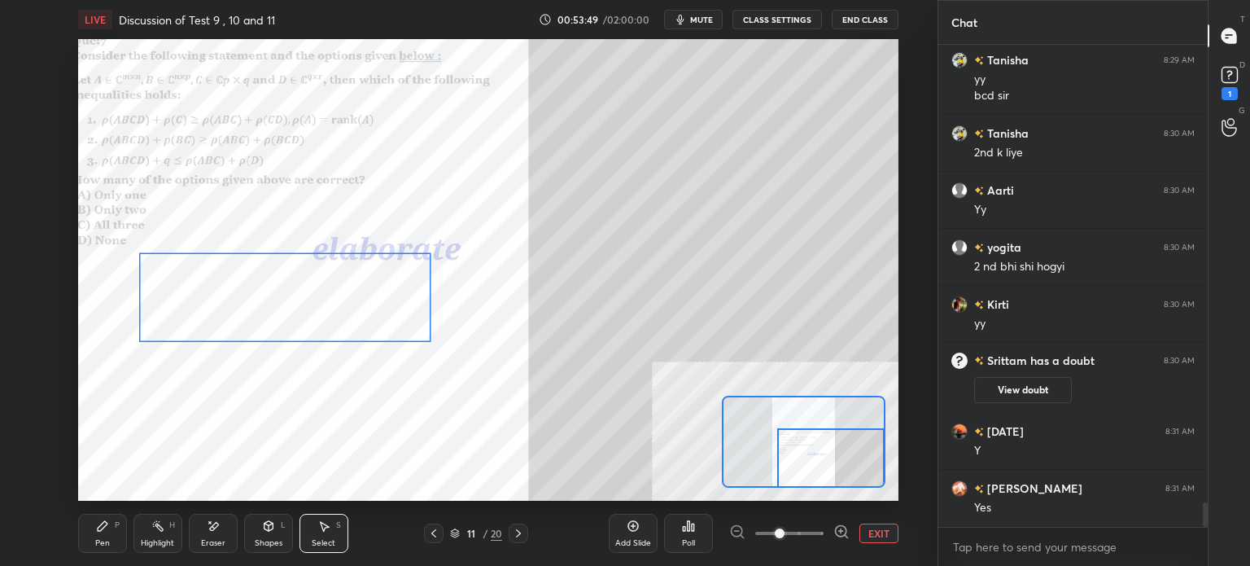
drag, startPoint x: 788, startPoint y: 123, endPoint x: 391, endPoint y: 289, distance: 430.4
click at [391, 306] on div "0 ° Undo Copy Duplicate Duplicate to new slide Delete" at bounding box center [283, 154] width 1230 height 692
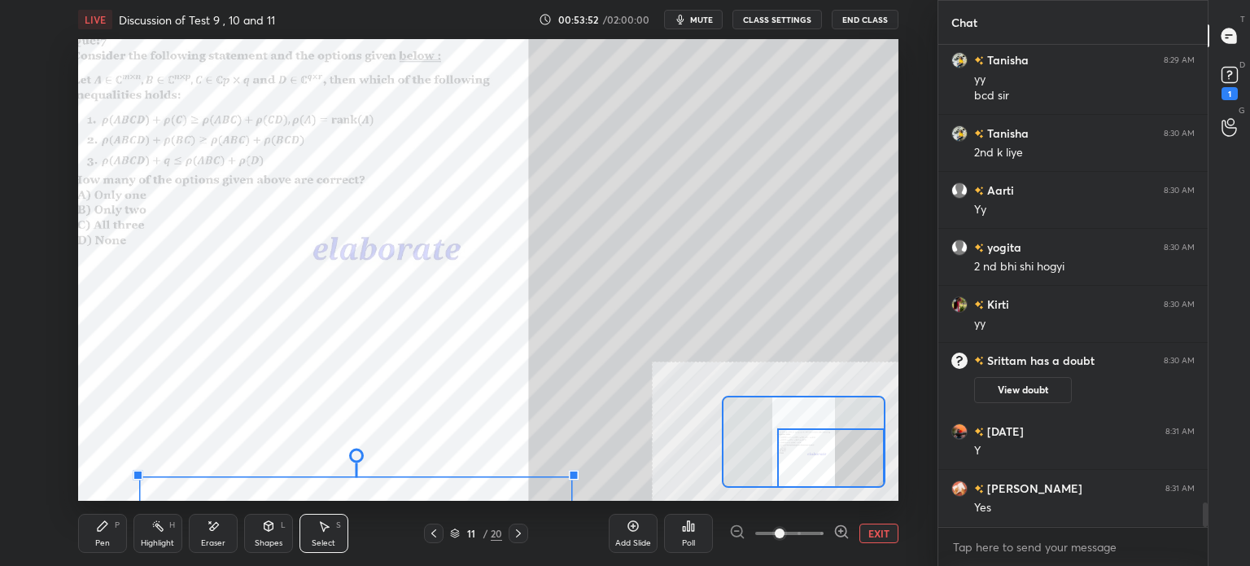
drag, startPoint x: 430, startPoint y: 253, endPoint x: 270, endPoint y: 292, distance: 164.2
click at [270, 292] on div "0 ° Undo Copy Duplicate Duplicate to new slide Delete" at bounding box center [283, 154] width 1230 height 692
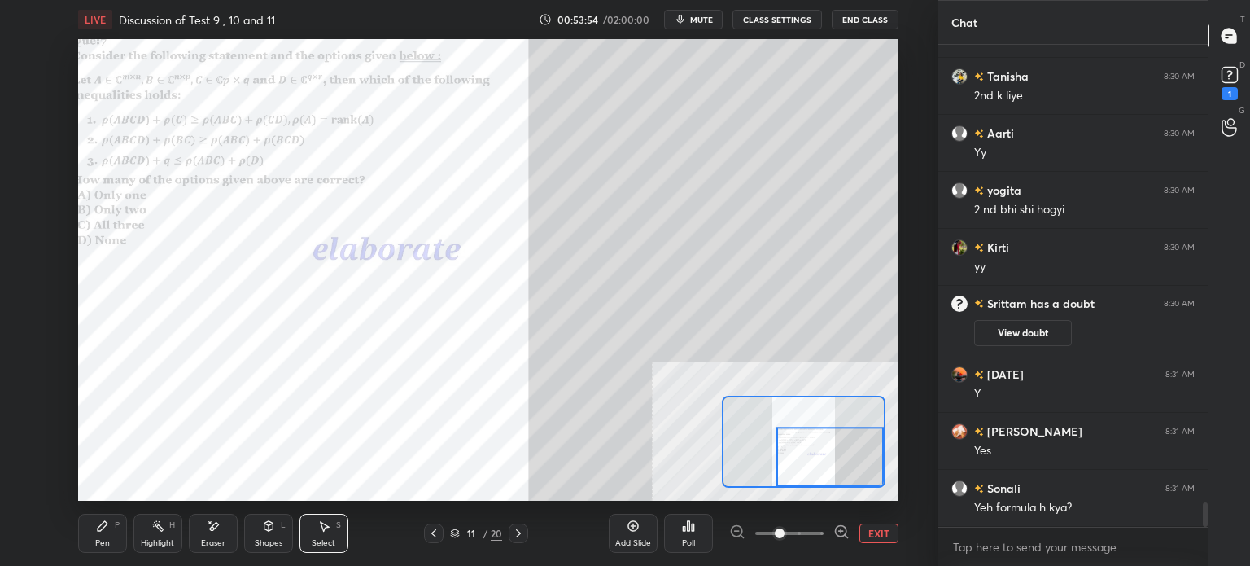
scroll to position [9206, 0]
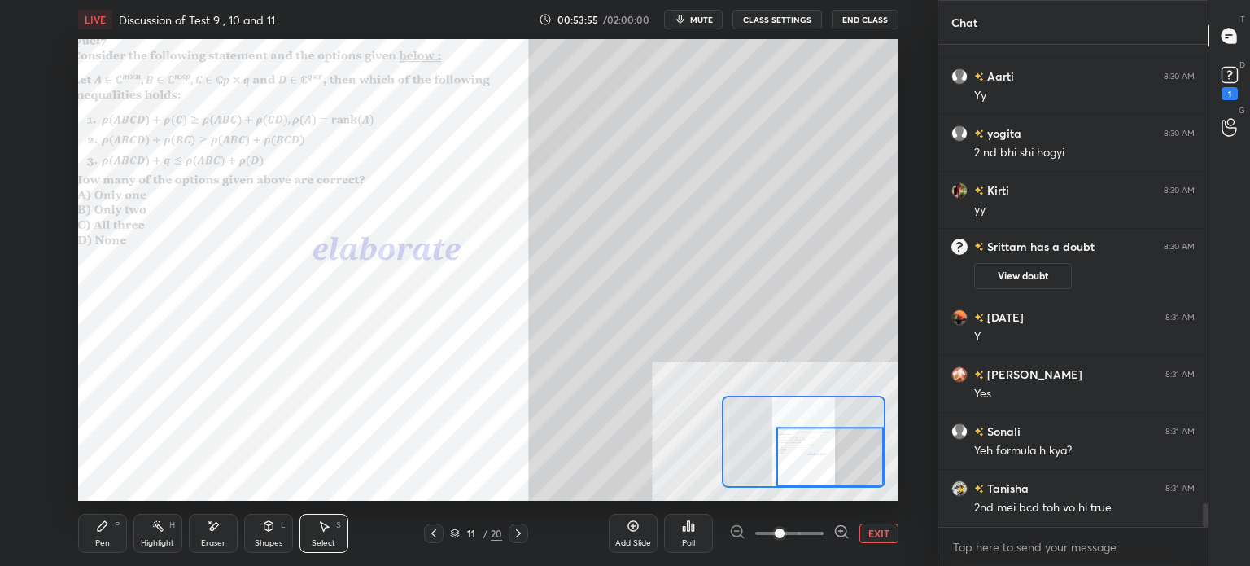
drag, startPoint x: 76, startPoint y: 243, endPoint x: 439, endPoint y: 426, distance: 406.5
click at [439, 427] on div "0 ° Undo Copy Duplicate Duplicate to new slide Delete Setting up your live clas…" at bounding box center [488, 269] width 872 height 461
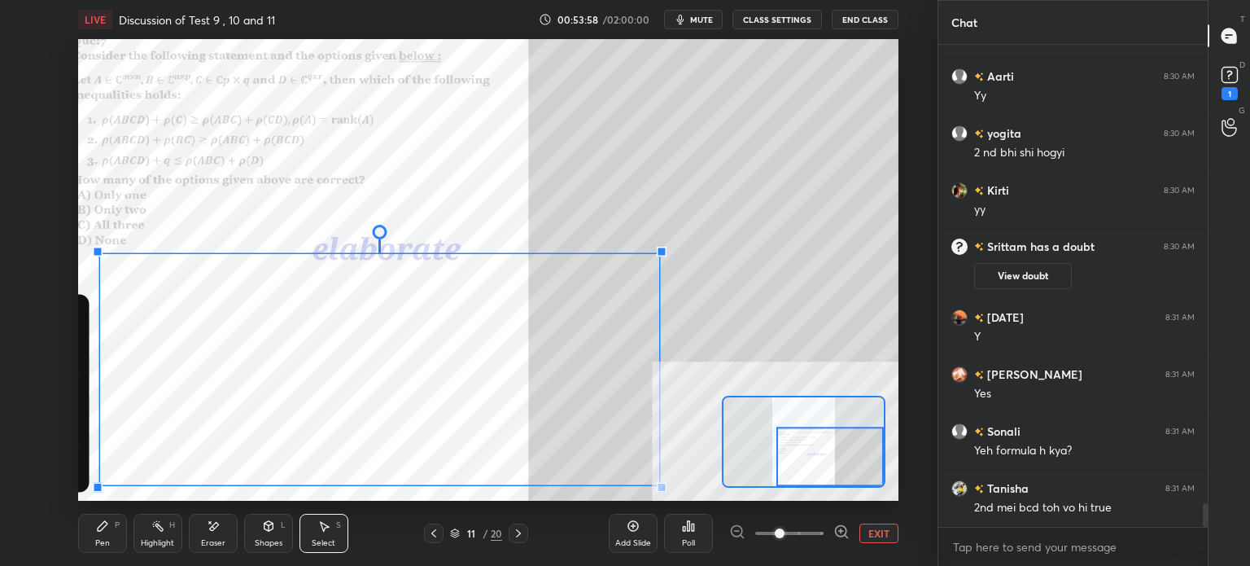
drag, startPoint x: 81, startPoint y: 253, endPoint x: 596, endPoint y: 457, distance: 554.1
click at [680, 487] on div "LIVE Discussion of Test 9 , 10 and 11 00:53:58 / 02:00:00 mute CLASS SETTINGS E…" at bounding box center [488, 283] width 872 height 566
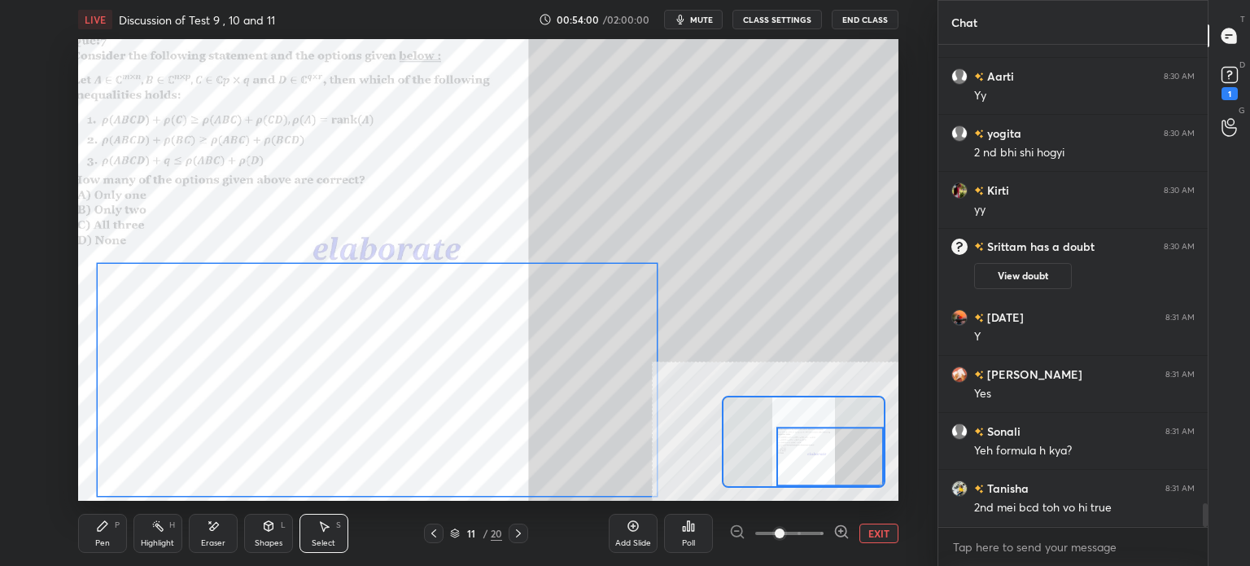
drag, startPoint x: 573, startPoint y: 417, endPoint x: 570, endPoint y: 428, distance: 11.1
click at [570, 428] on div "0 ° Undo Copy Duplicate Duplicate to new slide Delete" at bounding box center [283, 154] width 1230 height 692
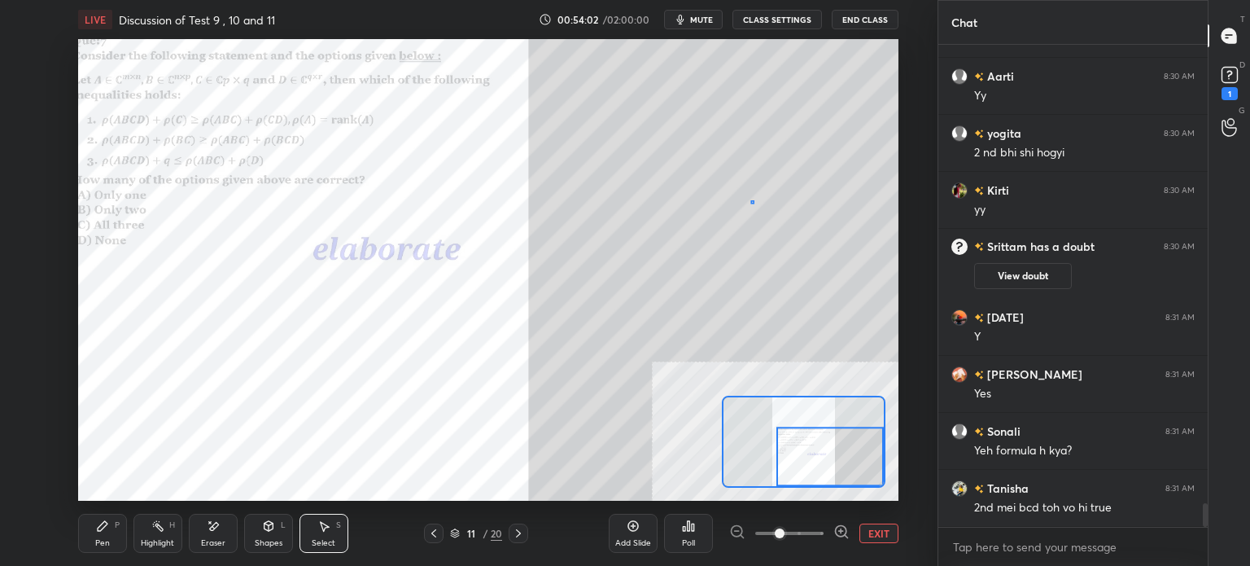
click at [750, 201] on div "0 ° Undo Copy Duplicate Duplicate to new slide Delete" at bounding box center [283, 154] width 1230 height 692
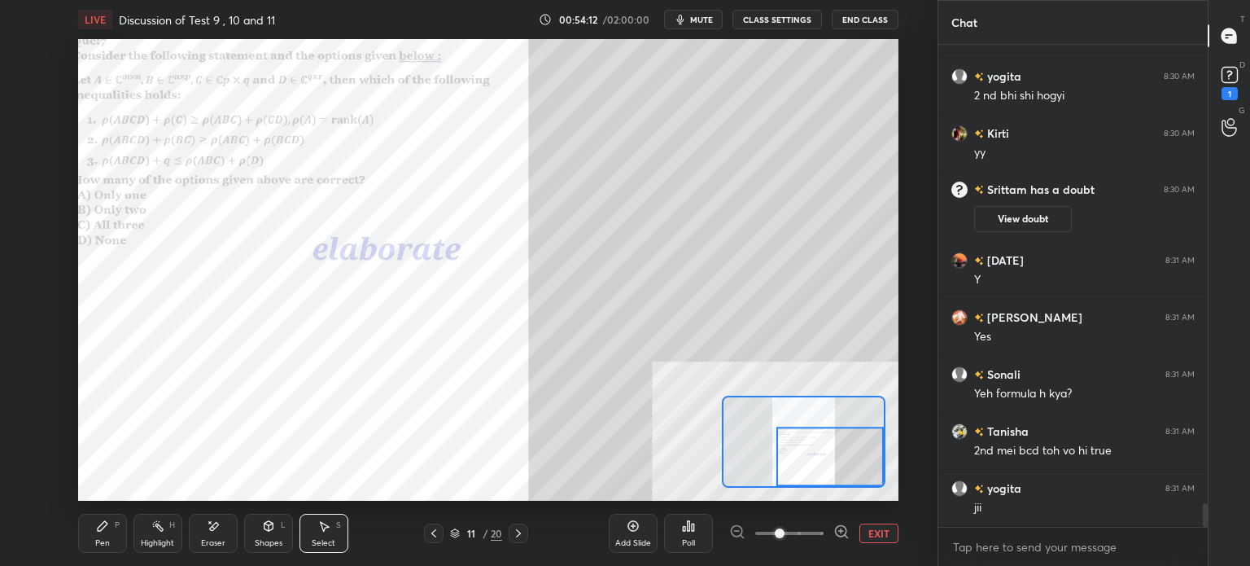
scroll to position [9320, 0]
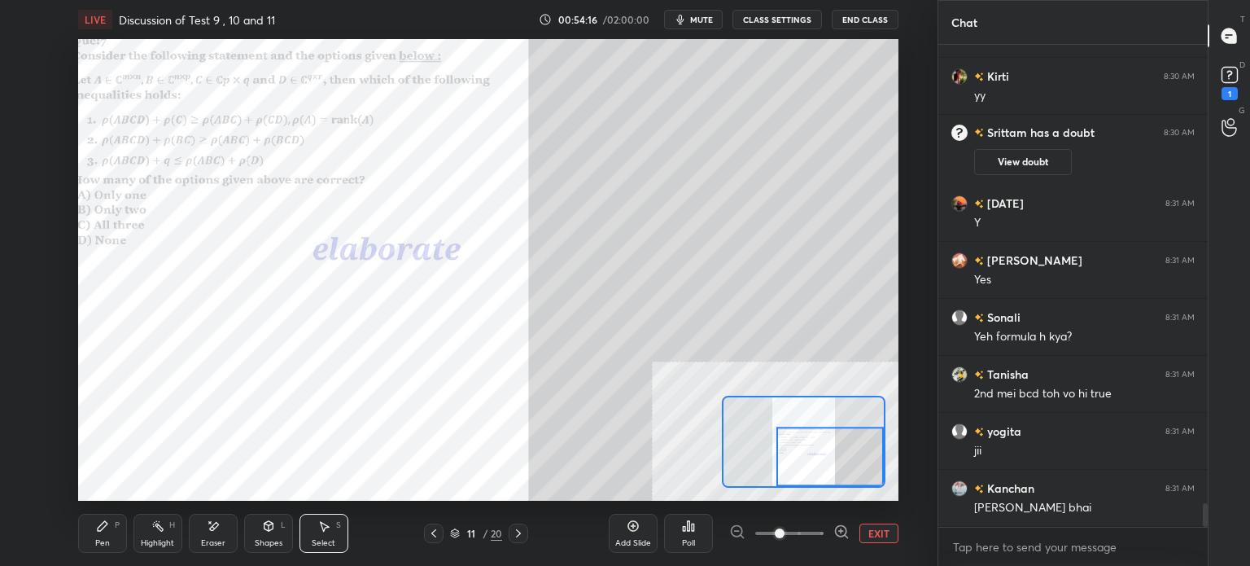
drag, startPoint x: 913, startPoint y: 49, endPoint x: 902, endPoint y: 59, distance: 15.5
click at [914, 49] on div "0 ° Undo Copy Duplicate Duplicate to new slide Delete Setting up your live clas…" at bounding box center [488, 269] width 872 height 461
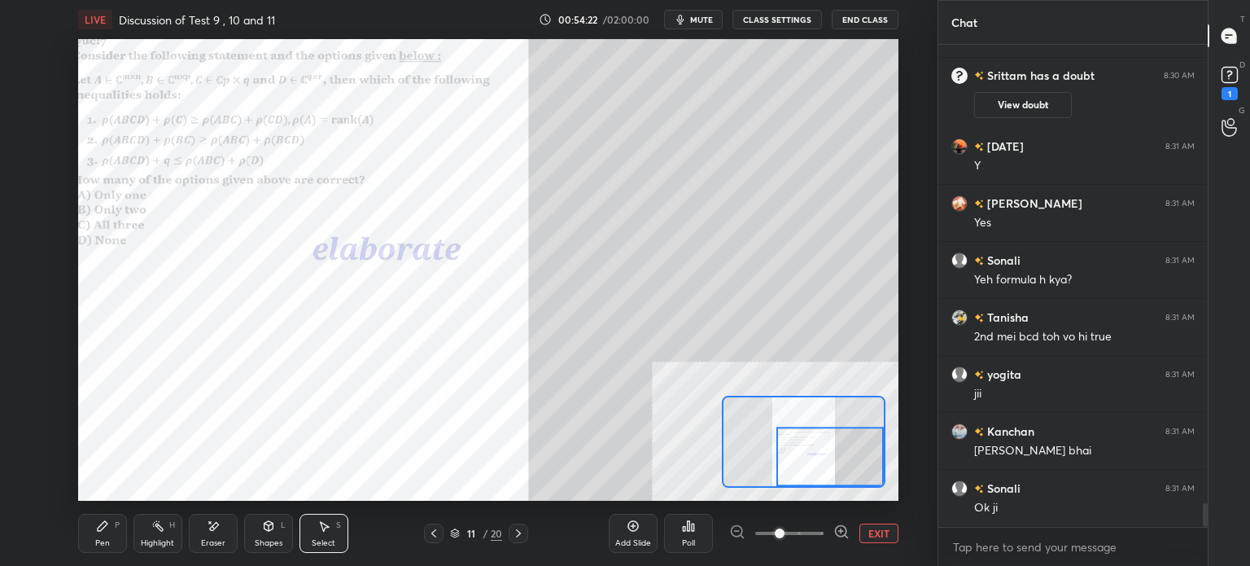
click at [98, 539] on div "Pen" at bounding box center [102, 543] width 15 height 8
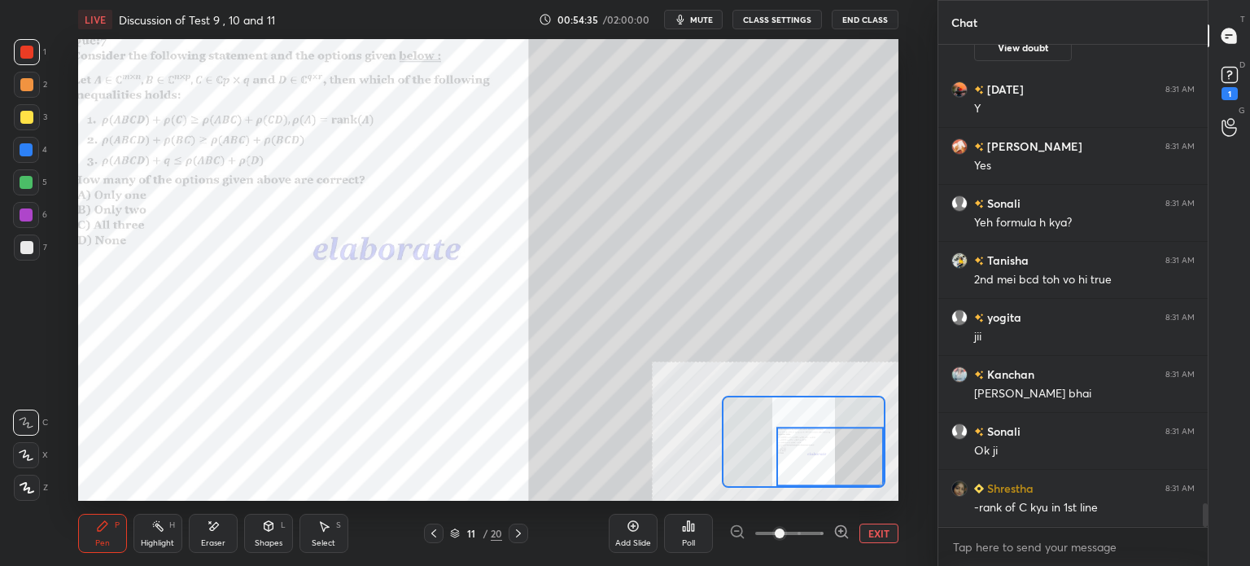
scroll to position [9491, 0]
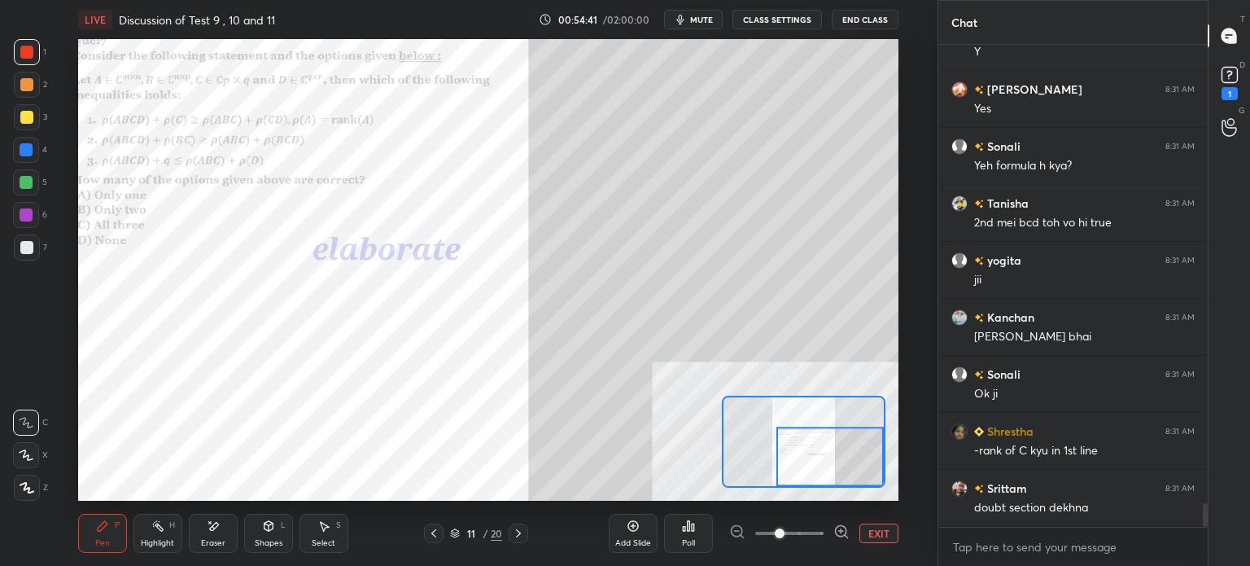
click at [23, 121] on div at bounding box center [26, 117] width 13 height 13
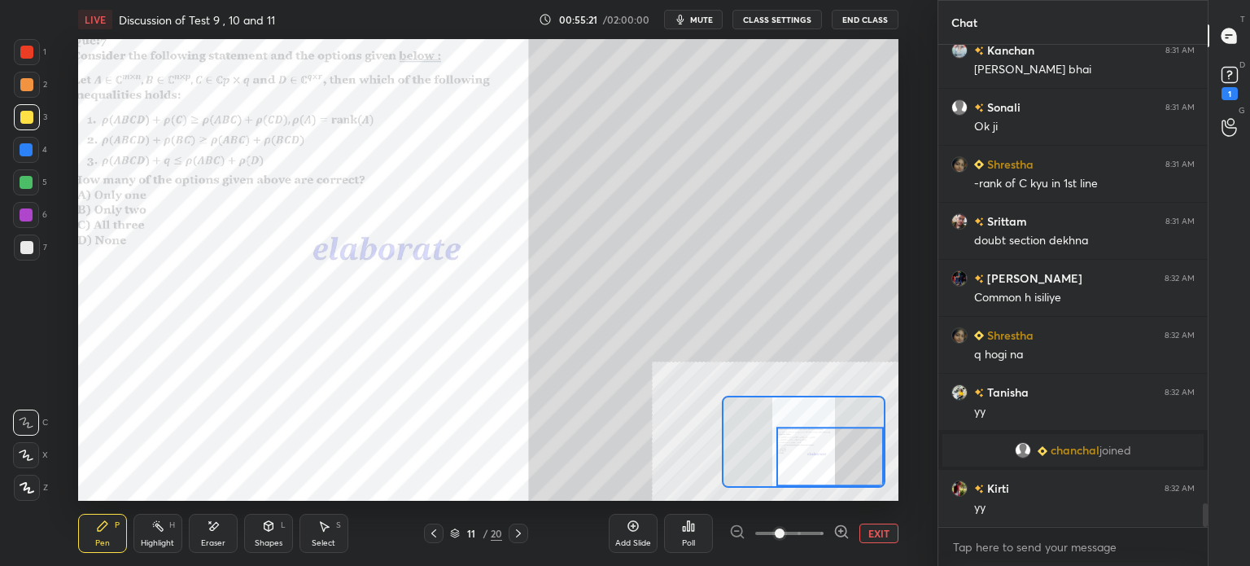
scroll to position [9563, 0]
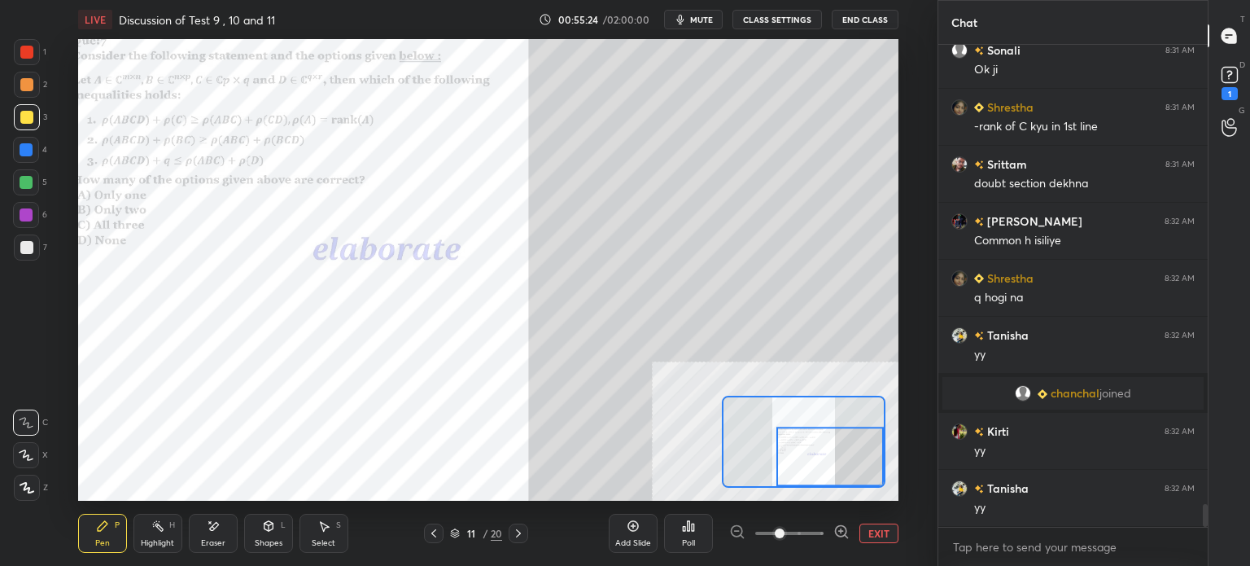
click at [327, 531] on icon at bounding box center [323, 525] width 13 height 13
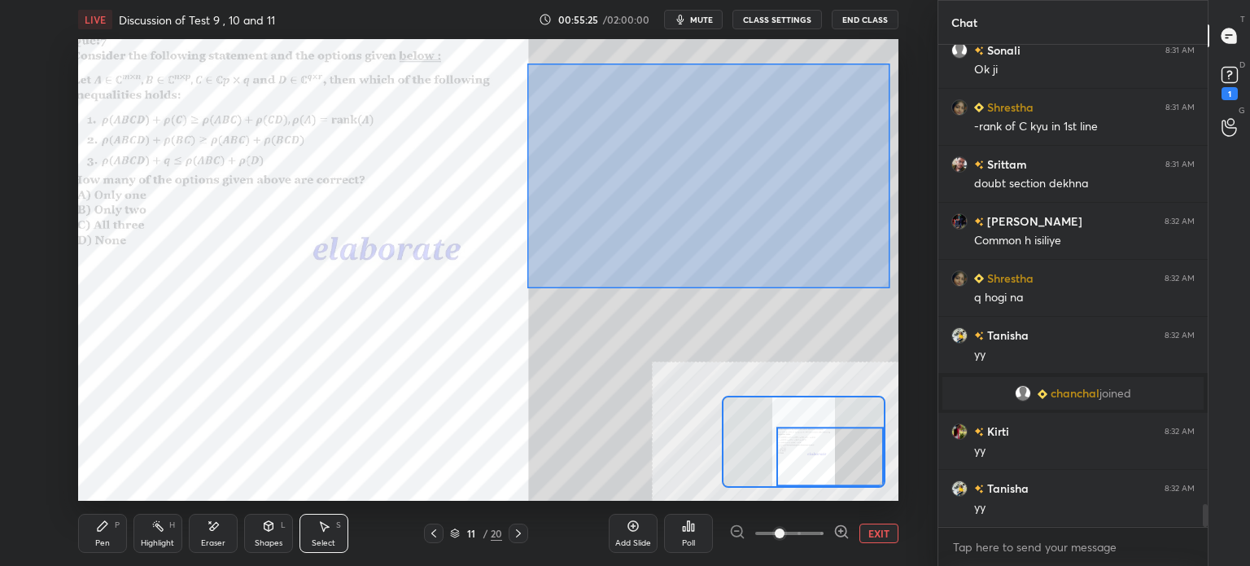
drag, startPoint x: 700, startPoint y: 185, endPoint x: 895, endPoint y: 286, distance: 219.8
click at [895, 286] on div "0 ° Undo Copy Duplicate Duplicate to new slide Delete" at bounding box center [283, 154] width 1230 height 692
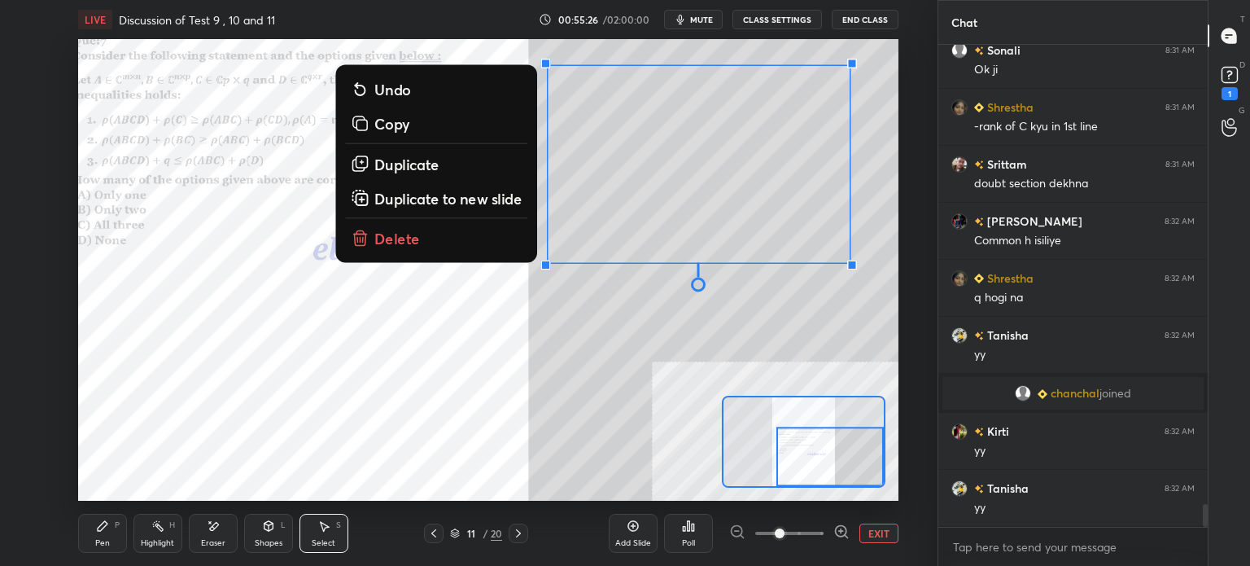
click at [415, 120] on button "Copy" at bounding box center [436, 122] width 182 height 29
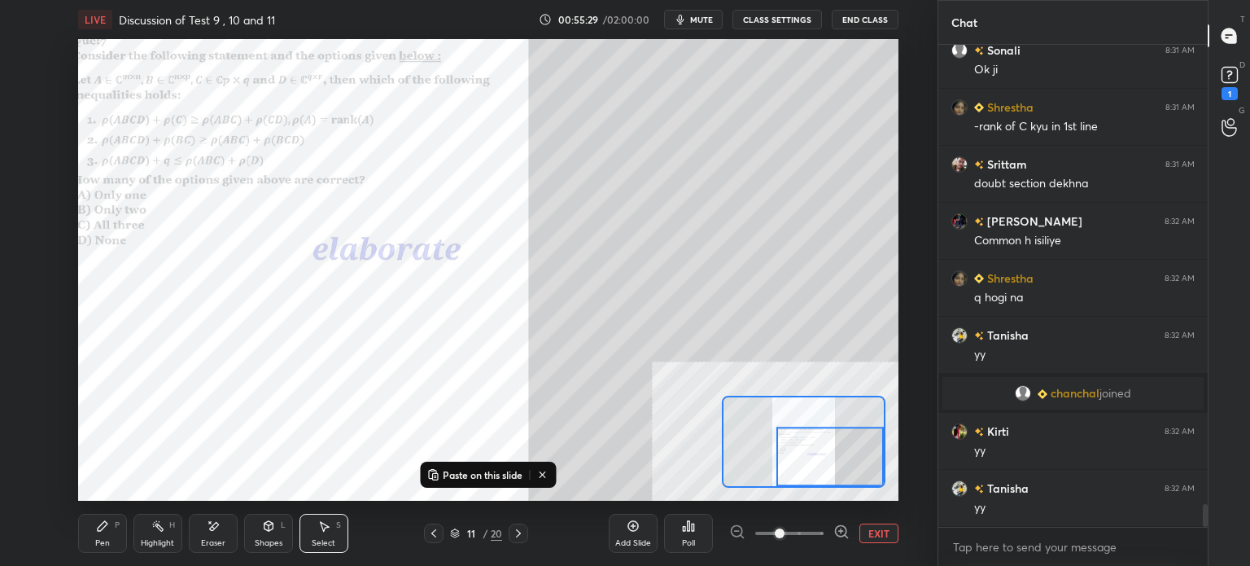
scroll to position [9620, 0]
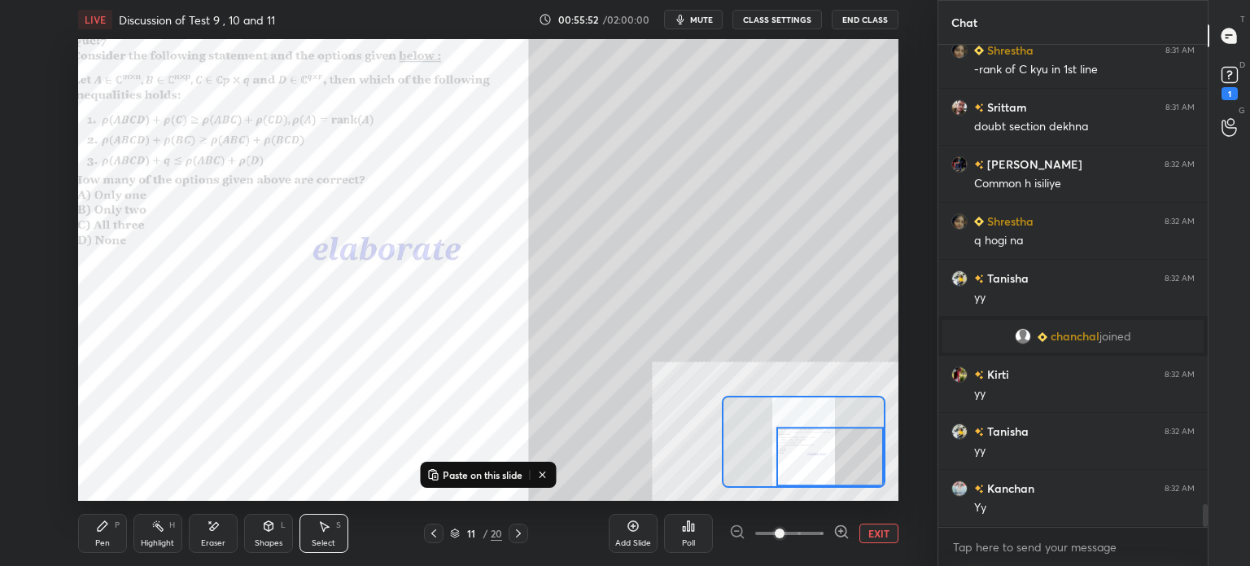
click at [823, 322] on div "0 ° Undo Copy Paste here Duplicate Duplicate to new slide Delete" at bounding box center [283, 154] width 1230 height 692
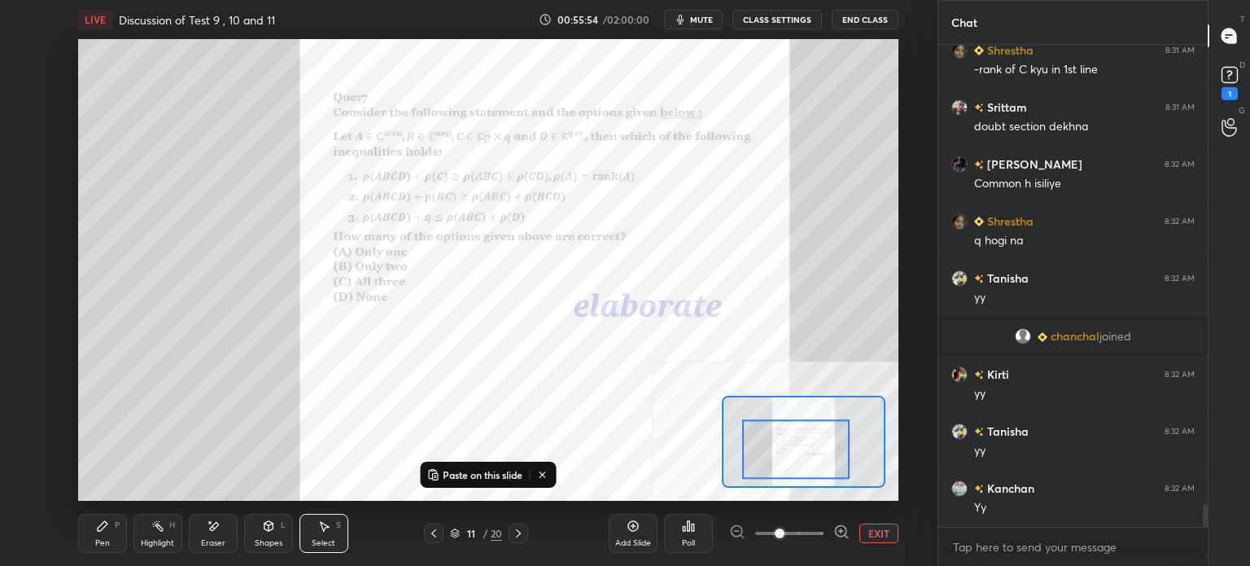
drag, startPoint x: 809, startPoint y: 437, endPoint x: 775, endPoint y: 430, distance: 35.0
click at [775, 430] on div at bounding box center [795, 448] width 107 height 59
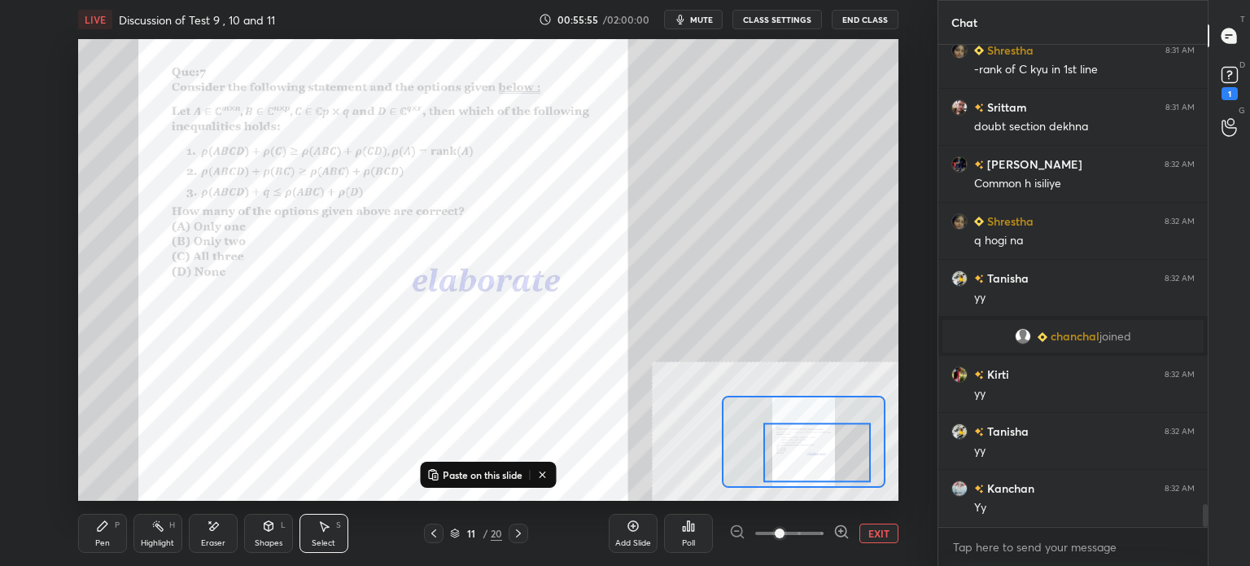
drag, startPoint x: 801, startPoint y: 434, endPoint x: 828, endPoint y: 439, distance: 26.5
click at [828, 439] on div at bounding box center [816, 451] width 107 height 59
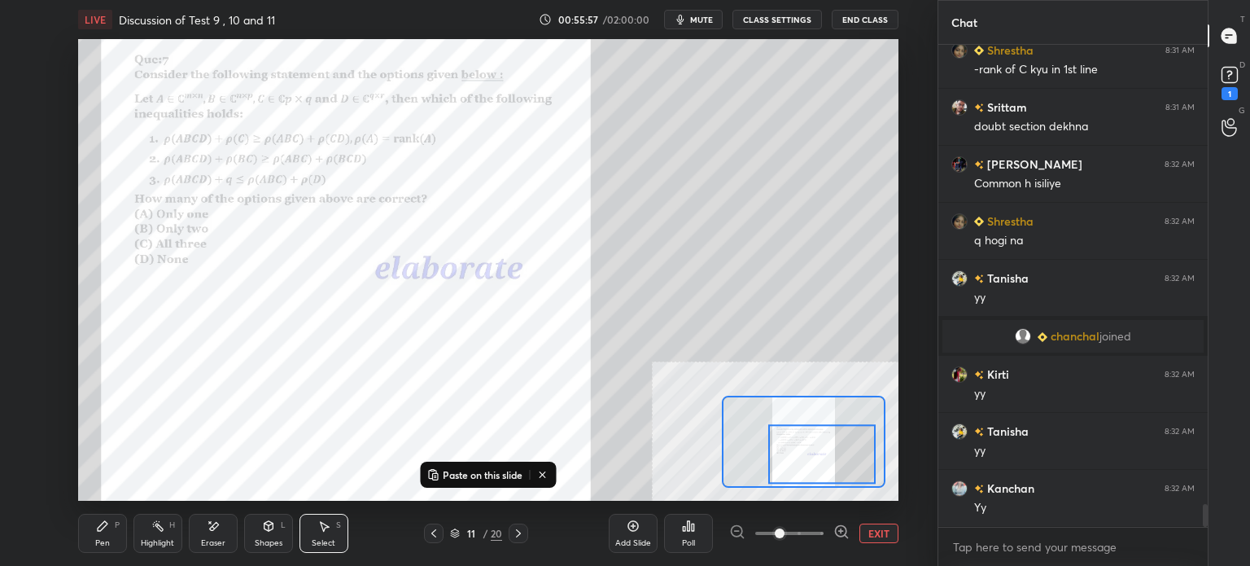
click at [95, 540] on div "Pen" at bounding box center [102, 543] width 15 height 8
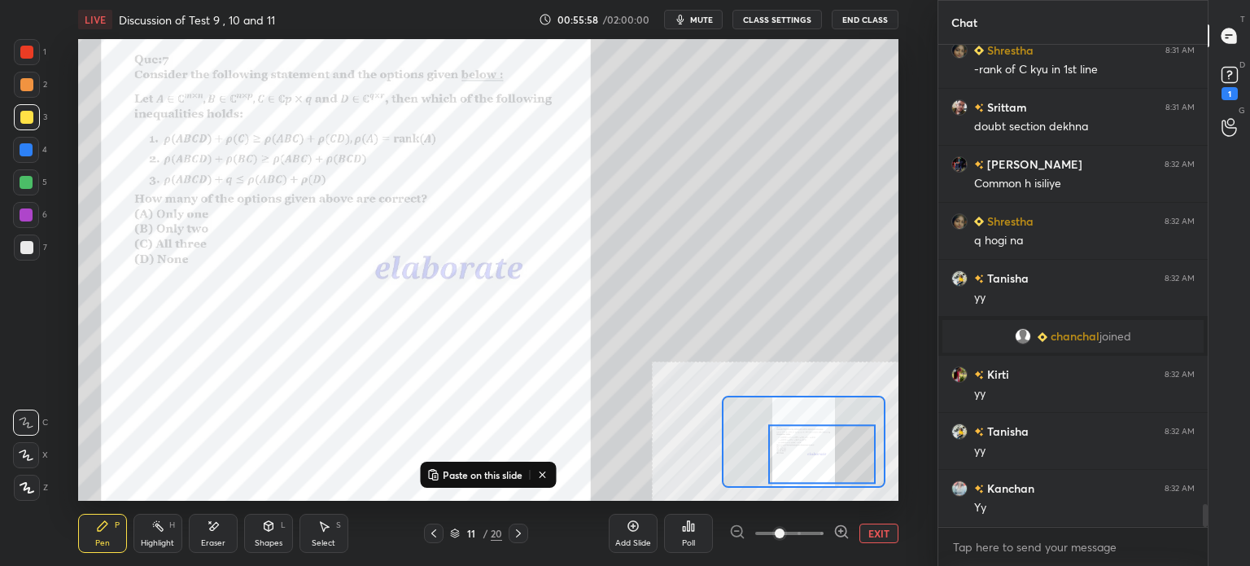
drag, startPoint x: 29, startPoint y: 54, endPoint x: 68, endPoint y: 91, distance: 54.1
click at [30, 55] on div at bounding box center [26, 52] width 13 height 13
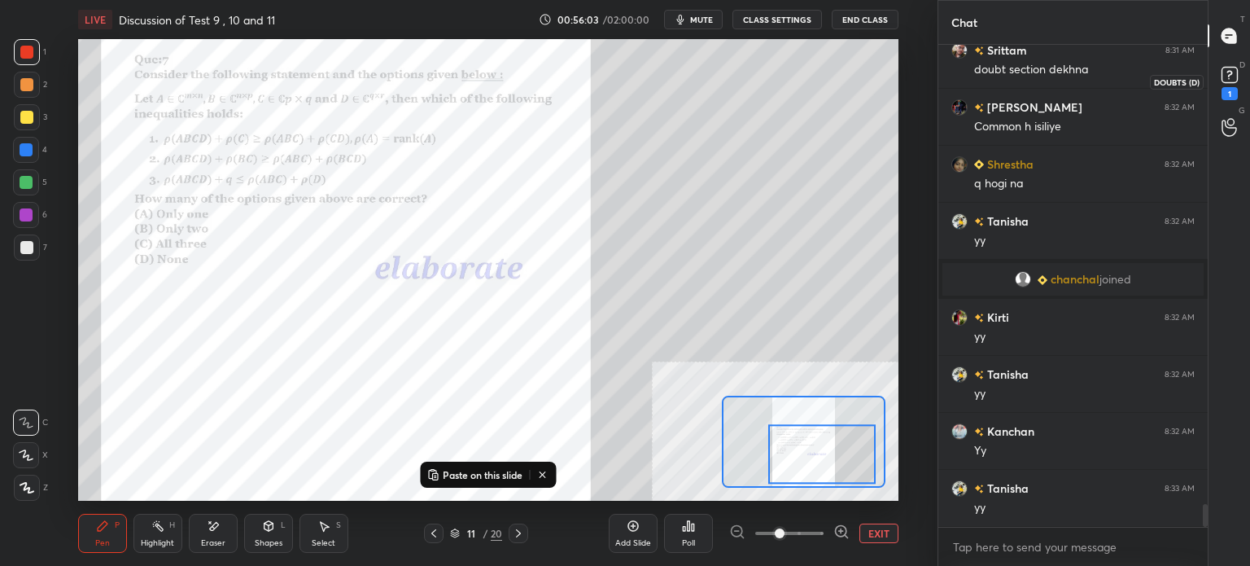
click at [1225, 69] on rect at bounding box center [1228, 75] width 15 height 15
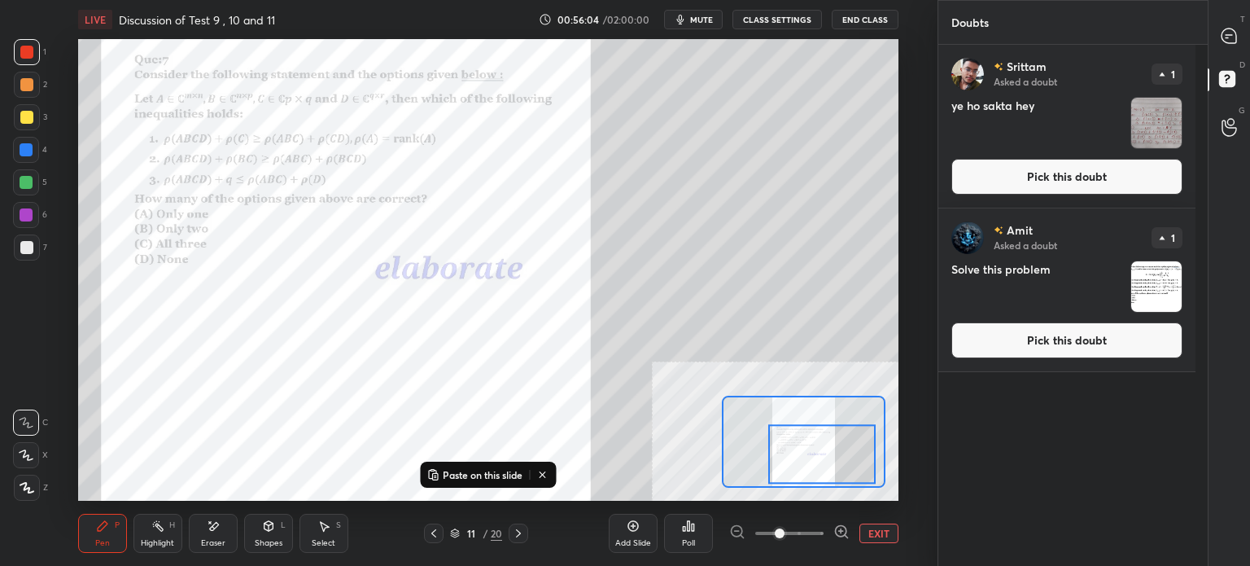
click at [1083, 165] on button "Pick this doubt" at bounding box center [1066, 177] width 231 height 36
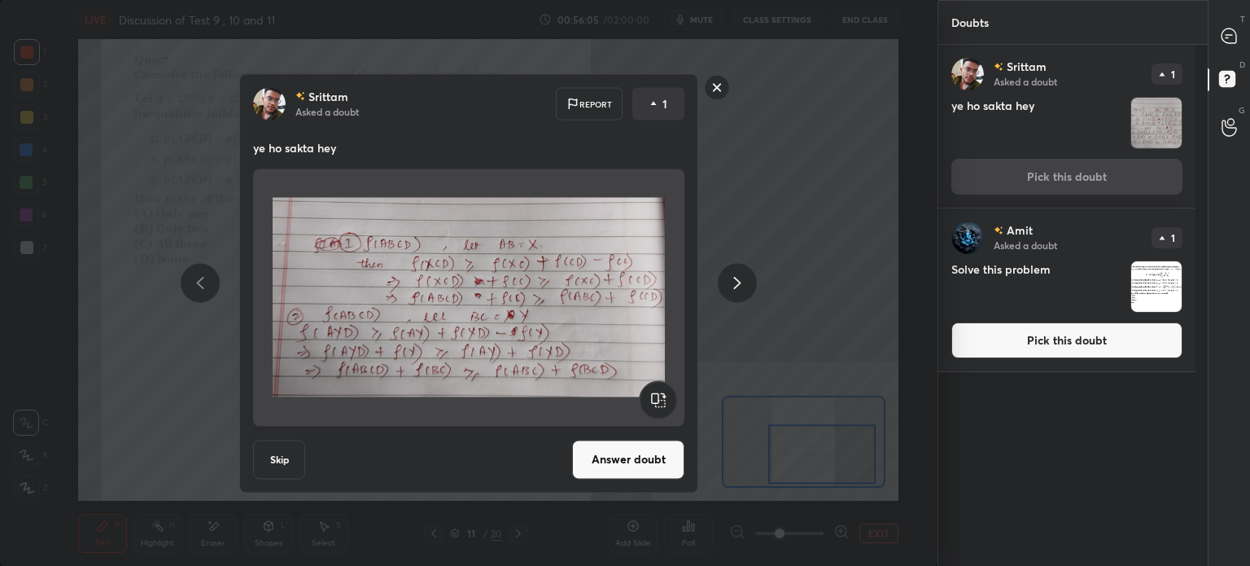
click at [583, 470] on button "Answer doubt" at bounding box center [628, 458] width 112 height 39
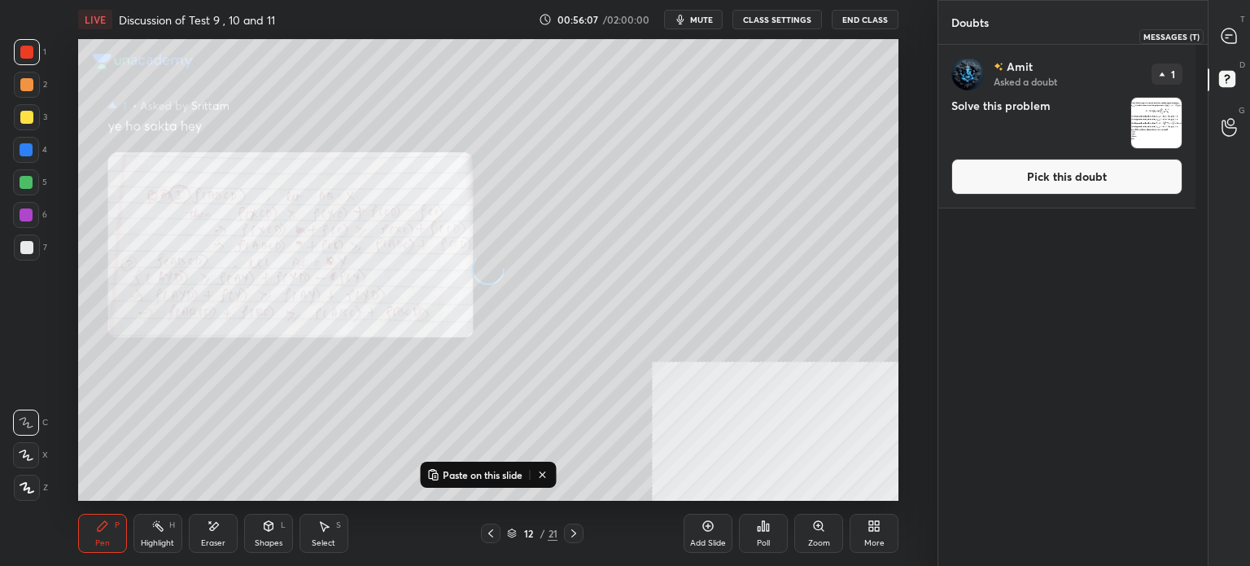
click at [1227, 36] on icon at bounding box center [1228, 35] width 15 height 15
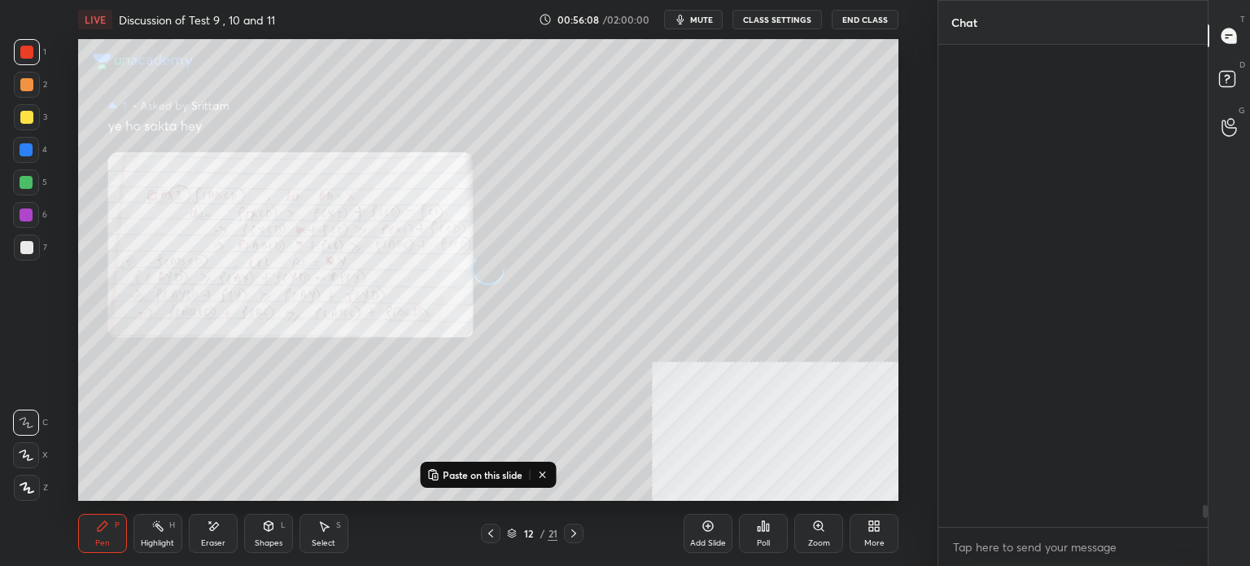
scroll to position [477, 264]
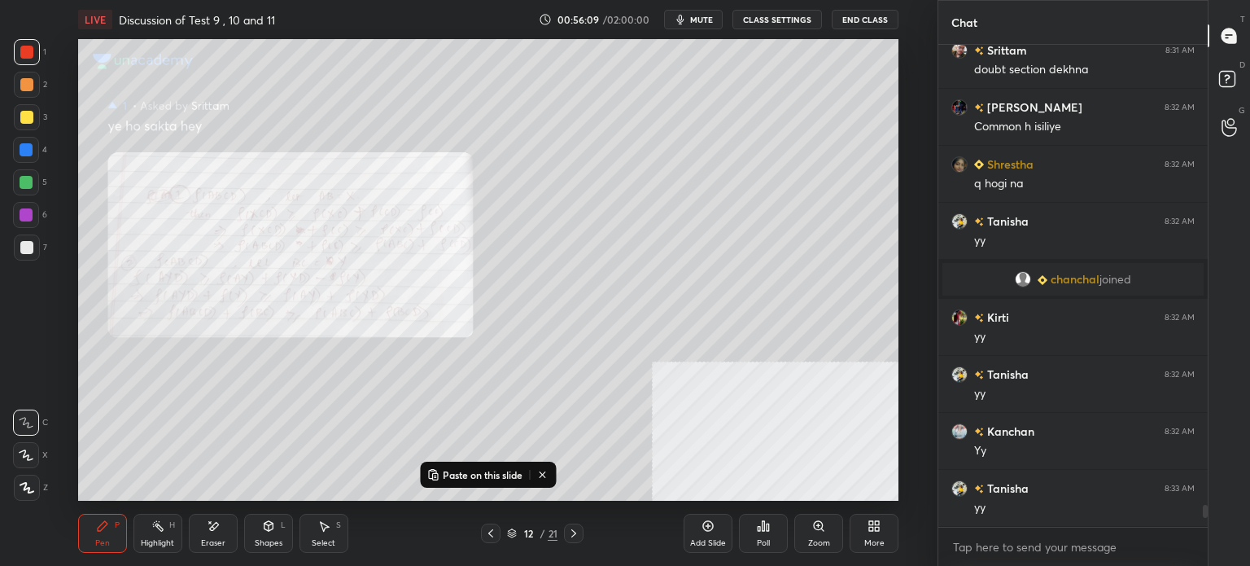
click at [833, 532] on div "Zoom" at bounding box center [818, 532] width 49 height 39
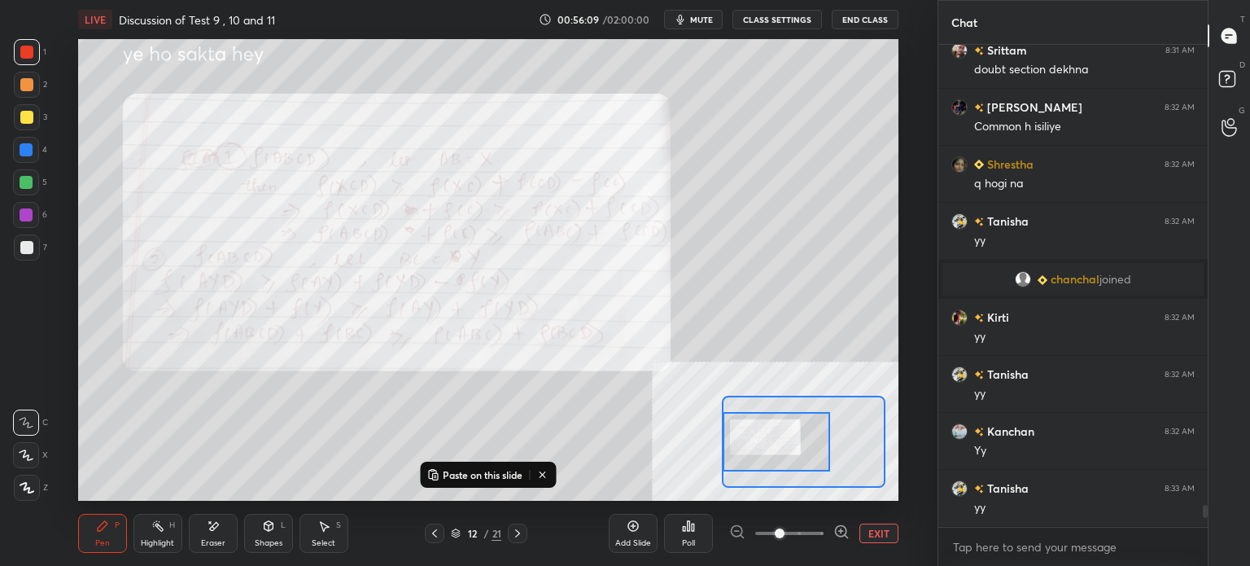
drag, startPoint x: 793, startPoint y: 452, endPoint x: 784, endPoint y: 526, distance: 75.5
click at [771, 437] on div at bounding box center [776, 441] width 107 height 59
click at [806, 528] on span at bounding box center [789, 533] width 68 height 24
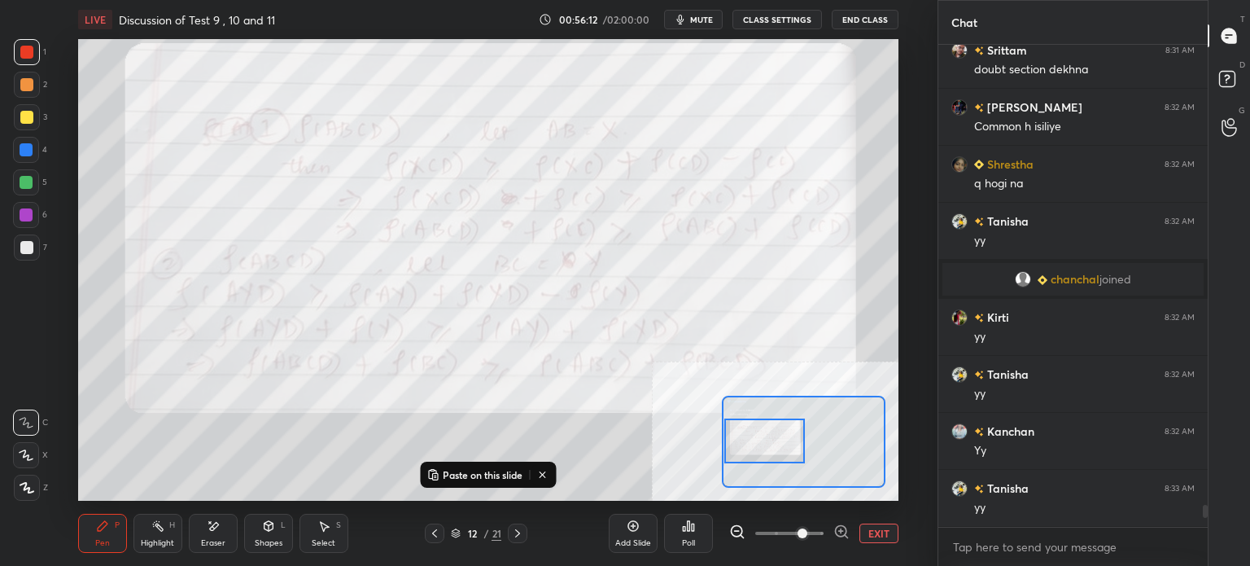
click at [782, 447] on div at bounding box center [764, 440] width 81 height 45
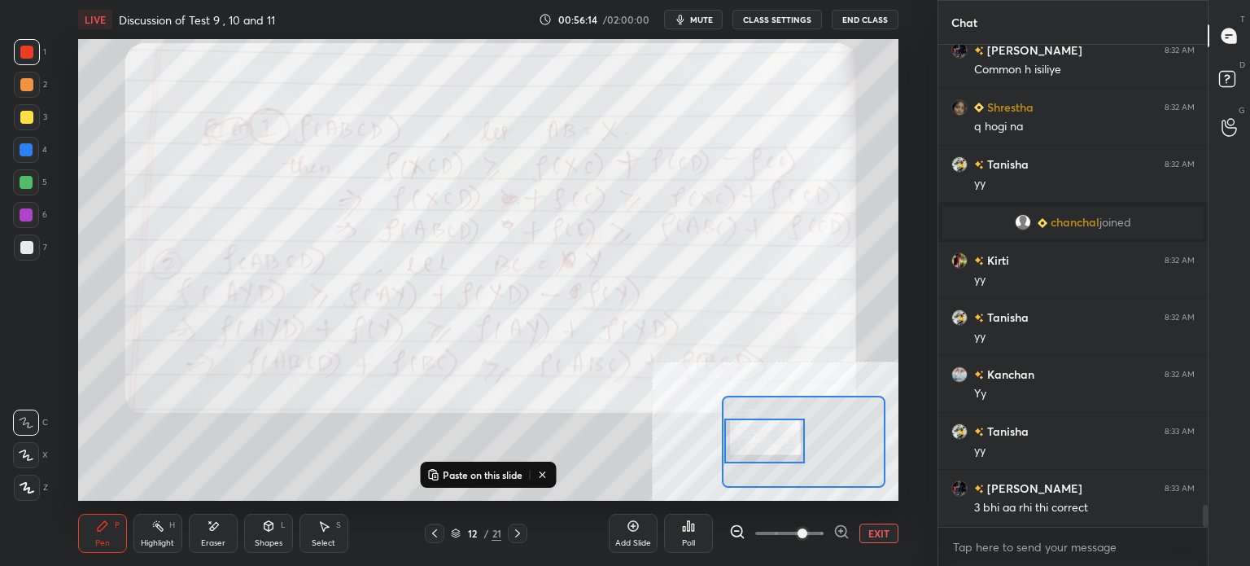
scroll to position [10066, 0]
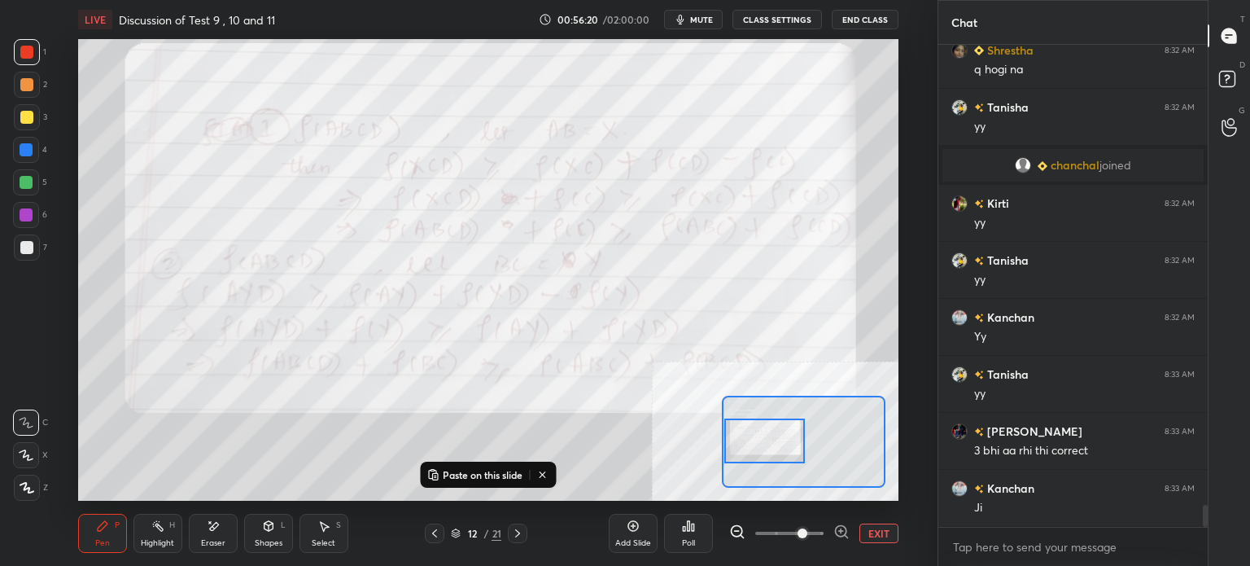
click at [887, 538] on button "EXIT" at bounding box center [878, 533] width 39 height 20
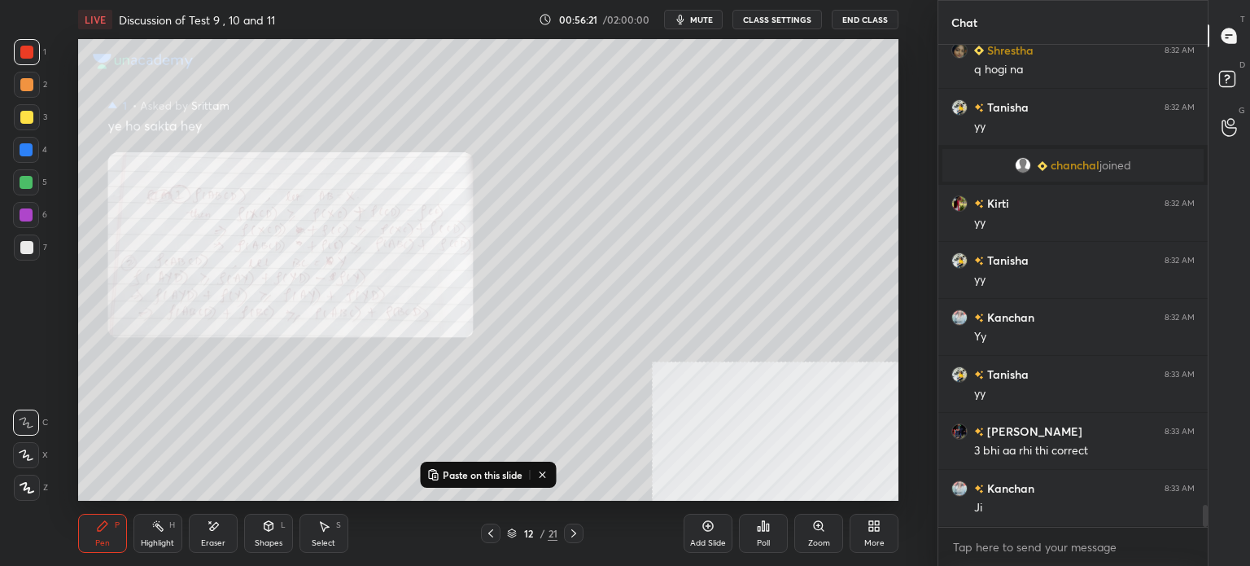
click at [499, 533] on div at bounding box center [491, 533] width 20 height 20
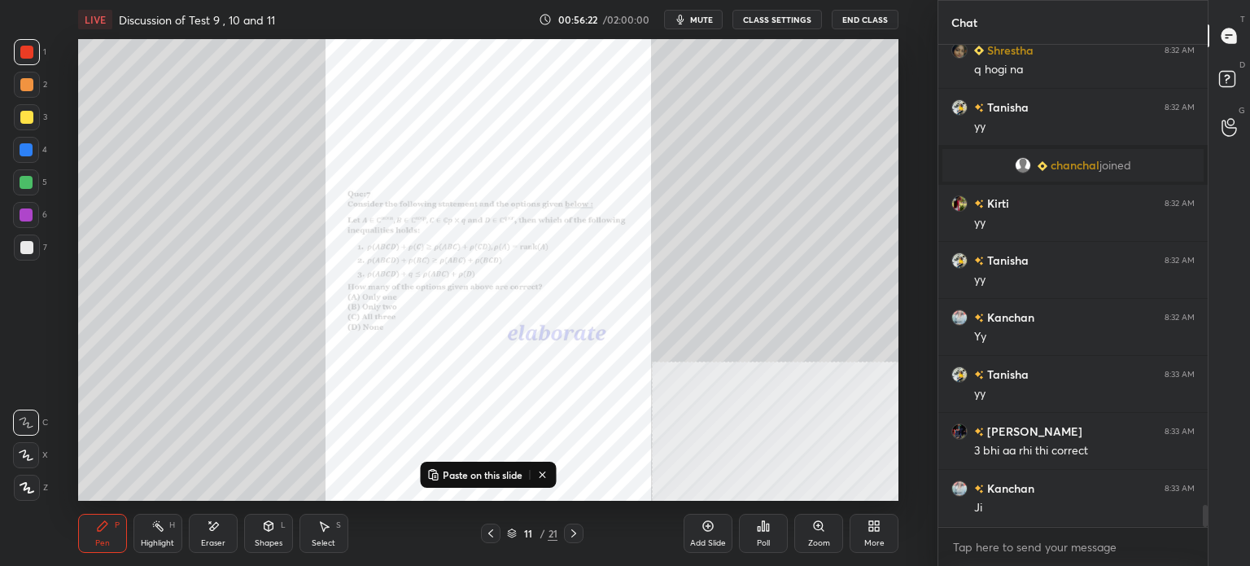
click at [824, 539] on div "Zoom" at bounding box center [819, 543] width 22 height 8
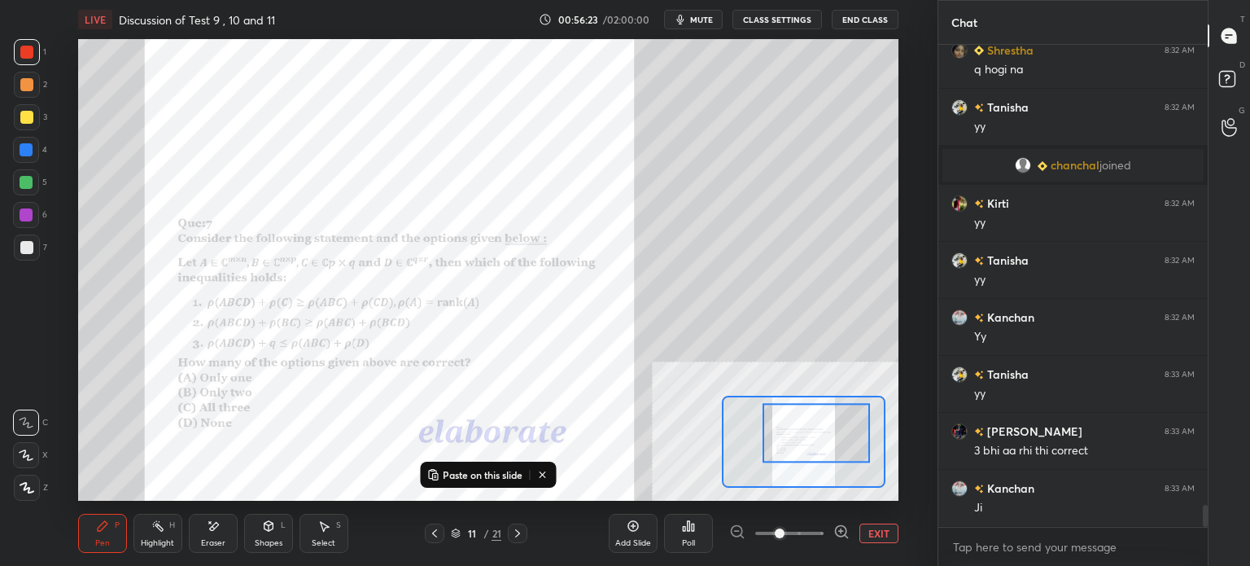
drag, startPoint x: 796, startPoint y: 467, endPoint x: 823, endPoint y: 443, distance: 36.4
click at [823, 443] on div at bounding box center [815, 432] width 107 height 59
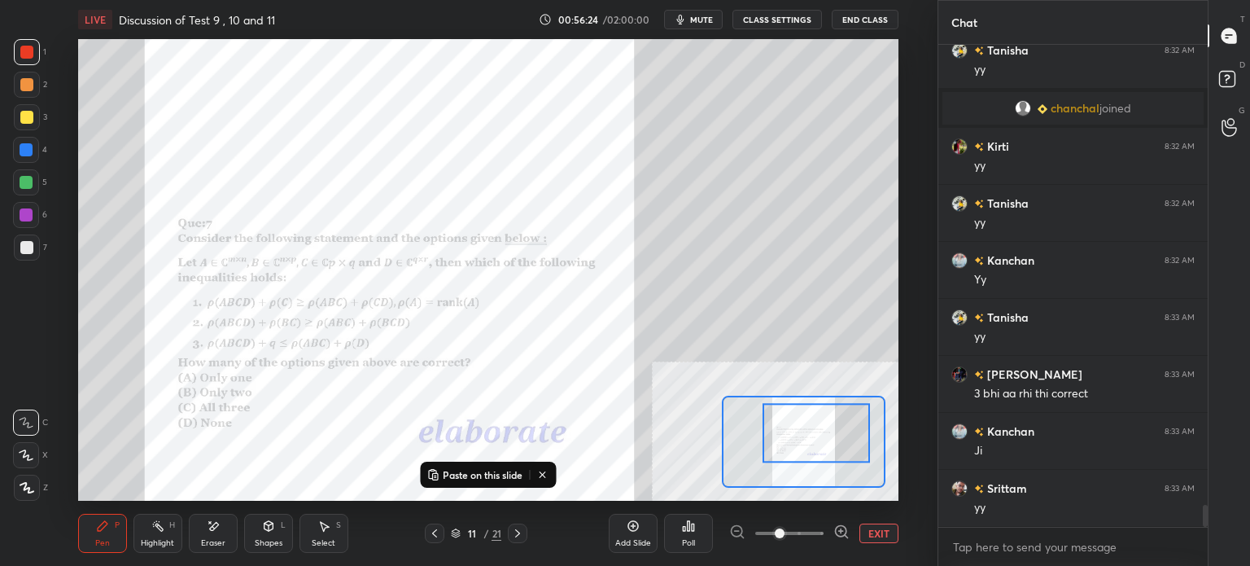
click at [24, 48] on div at bounding box center [26, 52] width 13 height 13
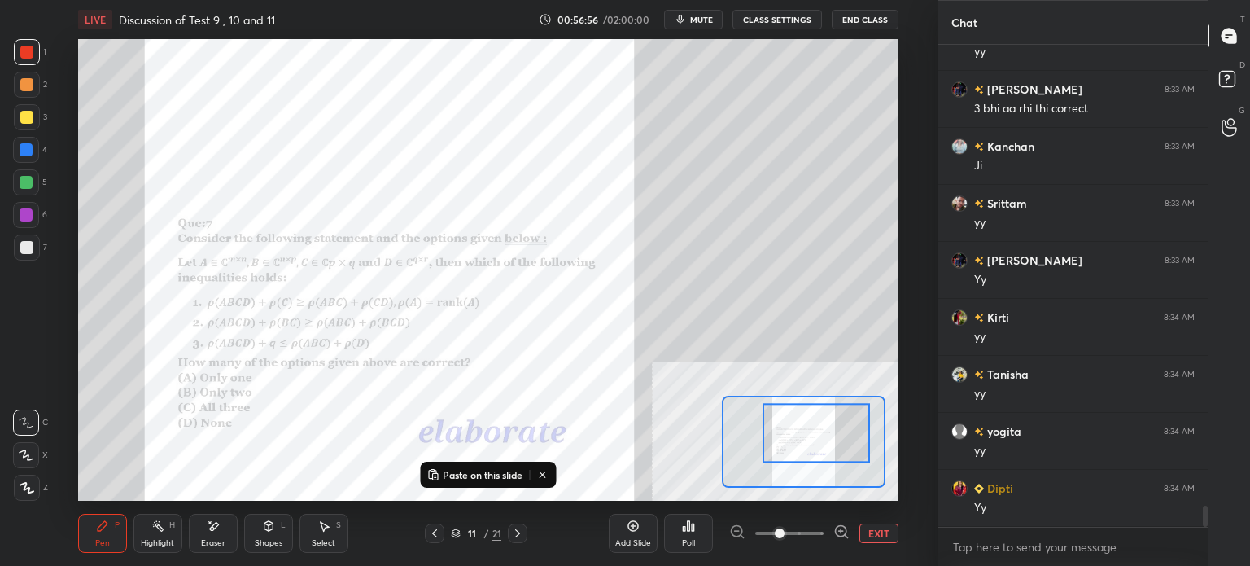
scroll to position [10464, 0]
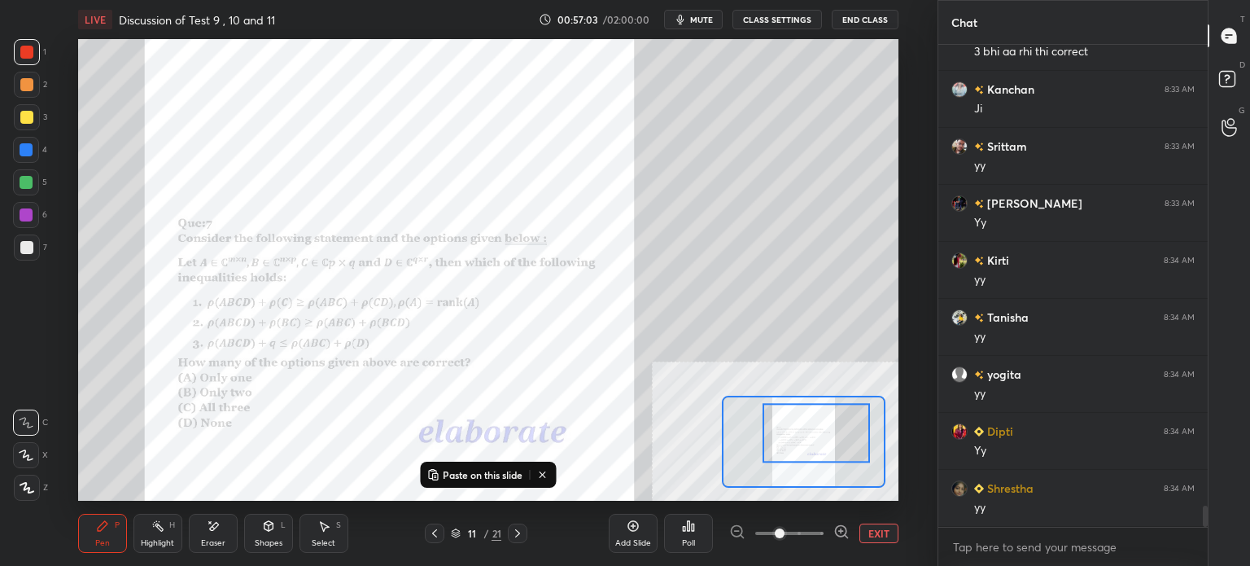
click at [868, 527] on button "EXIT" at bounding box center [878, 533] width 39 height 20
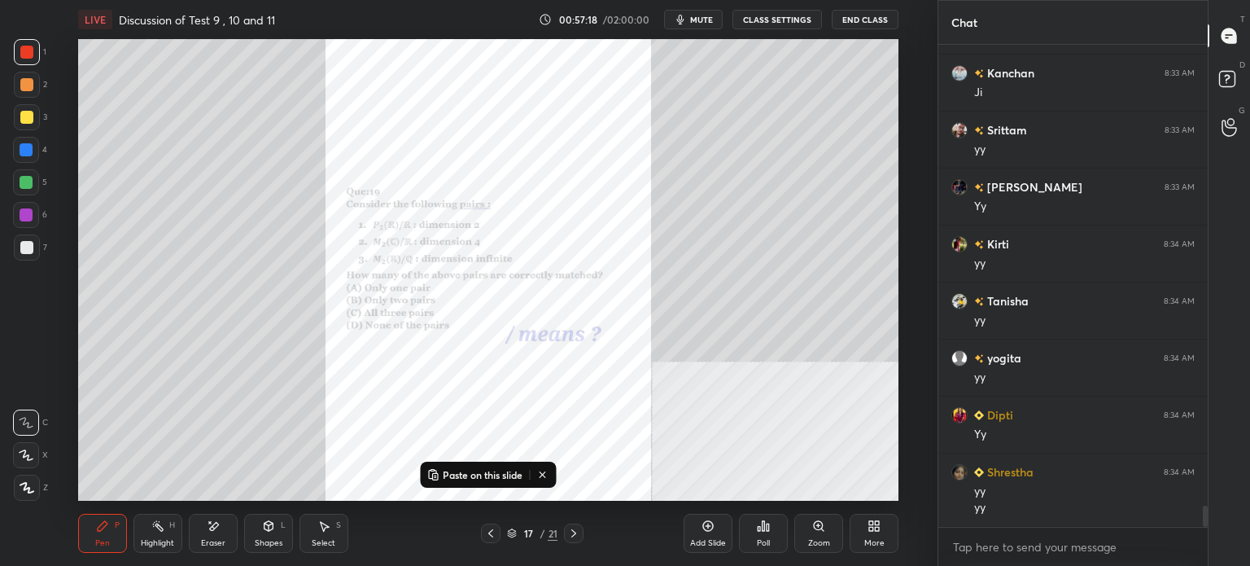
scroll to position [10497, 0]
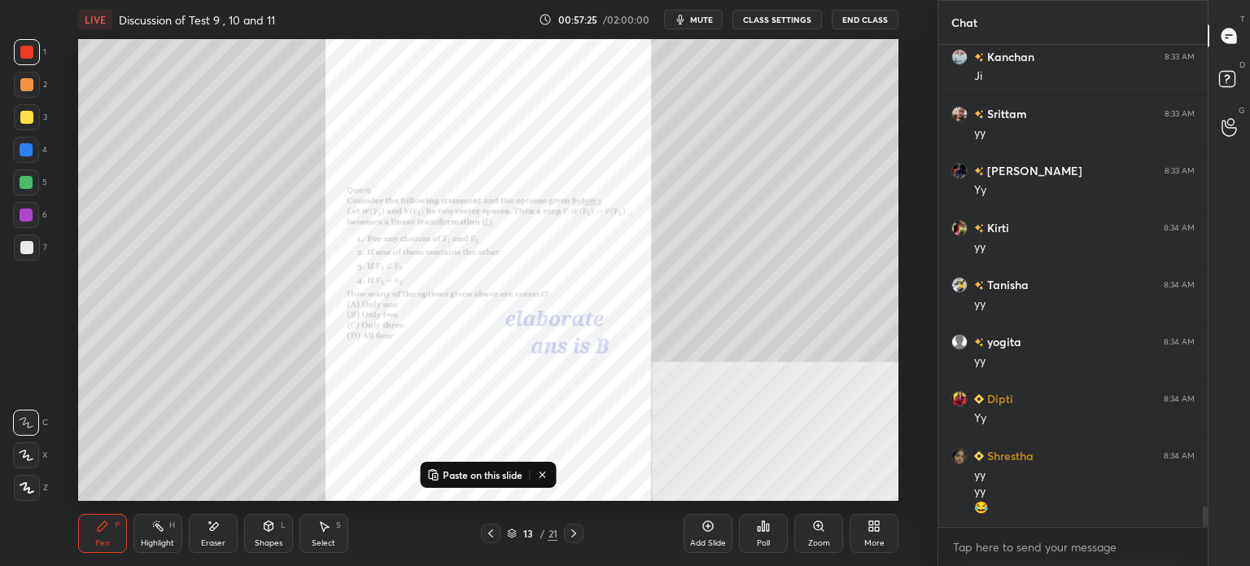
drag, startPoint x: 813, startPoint y: 539, endPoint x: 805, endPoint y: 487, distance: 52.7
click at [810, 539] on div "Zoom" at bounding box center [819, 543] width 22 height 8
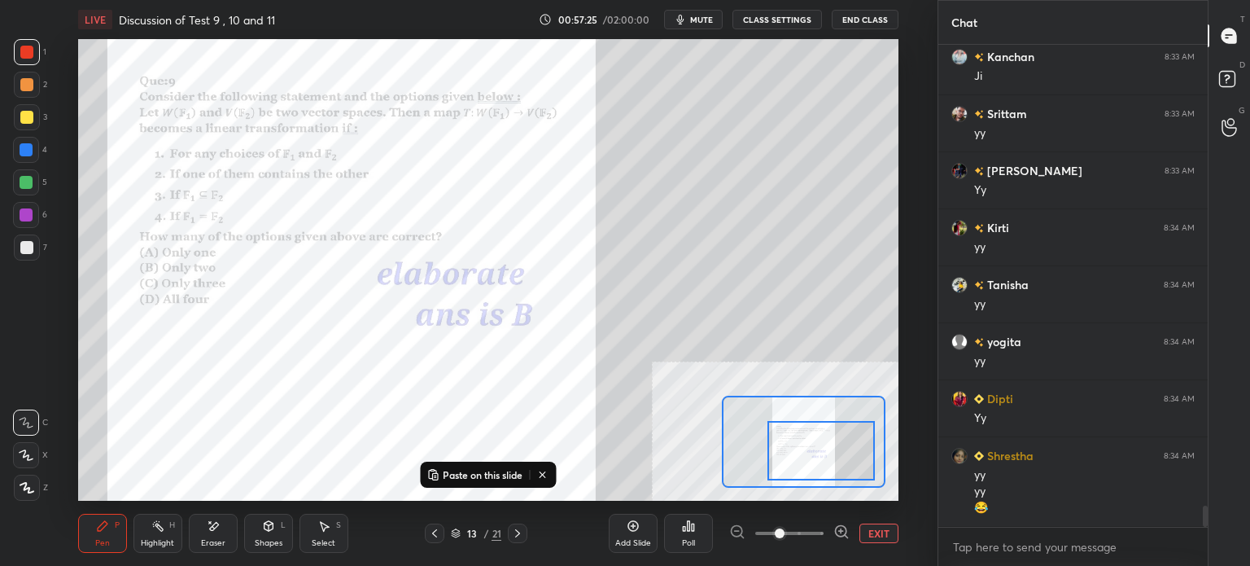
drag, startPoint x: 802, startPoint y: 446, endPoint x: 804, endPoint y: 459, distance: 13.1
click at [806, 455] on div at bounding box center [820, 450] width 107 height 59
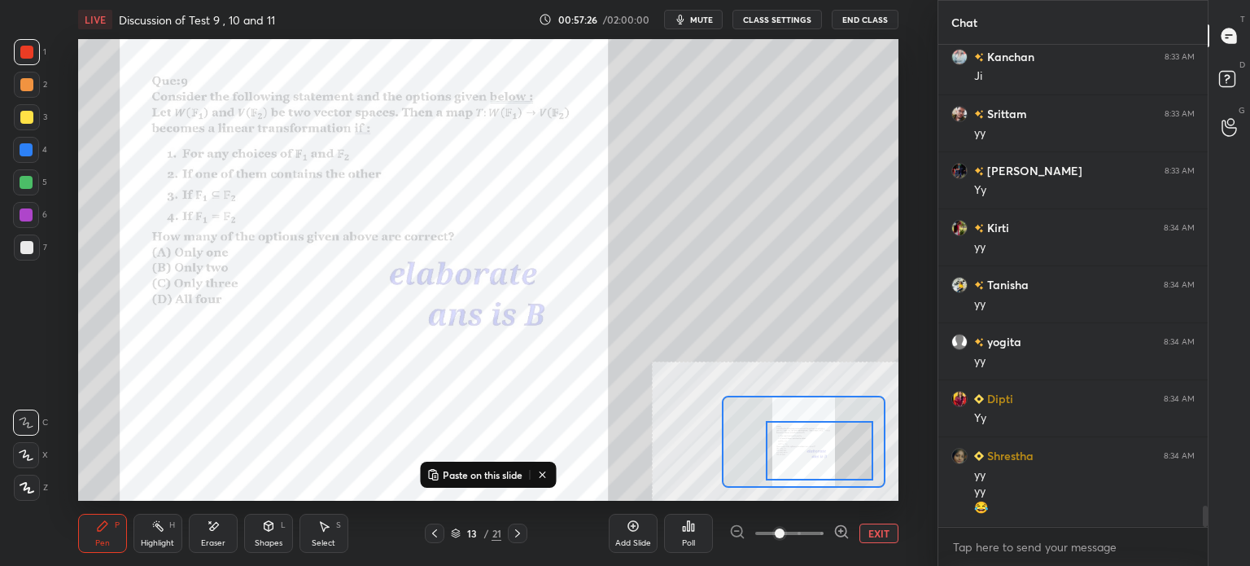
click at [798, 527] on span at bounding box center [789, 533] width 68 height 24
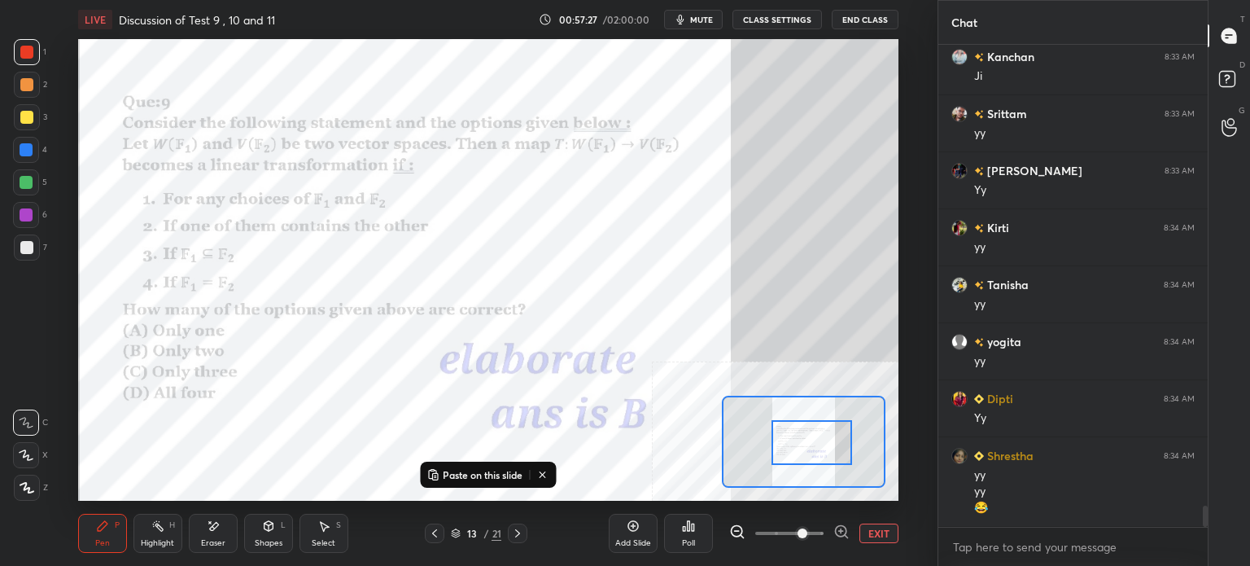
scroll to position [10554, 0]
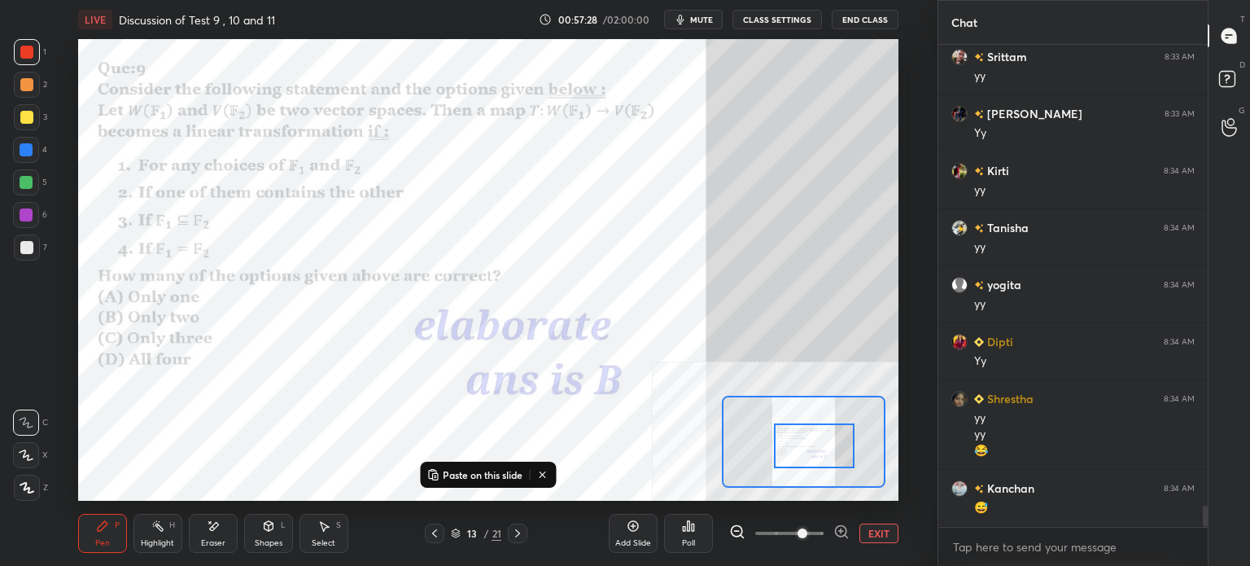
click at [808, 448] on div at bounding box center [814, 445] width 81 height 45
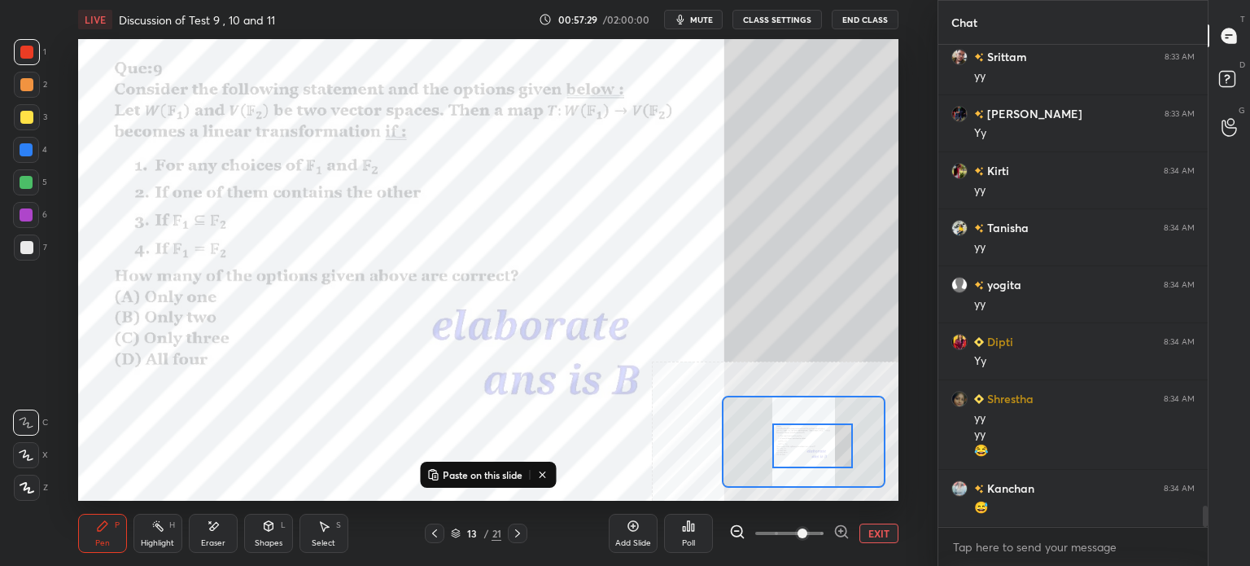
click at [24, 54] on div at bounding box center [26, 52] width 13 height 13
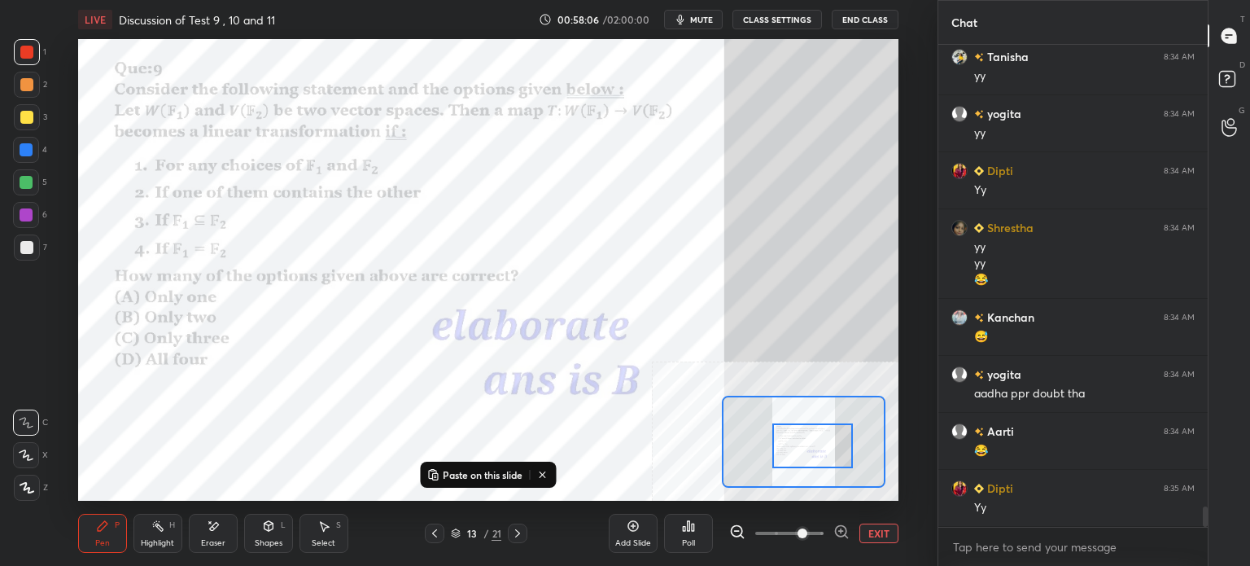
scroll to position [10782, 0]
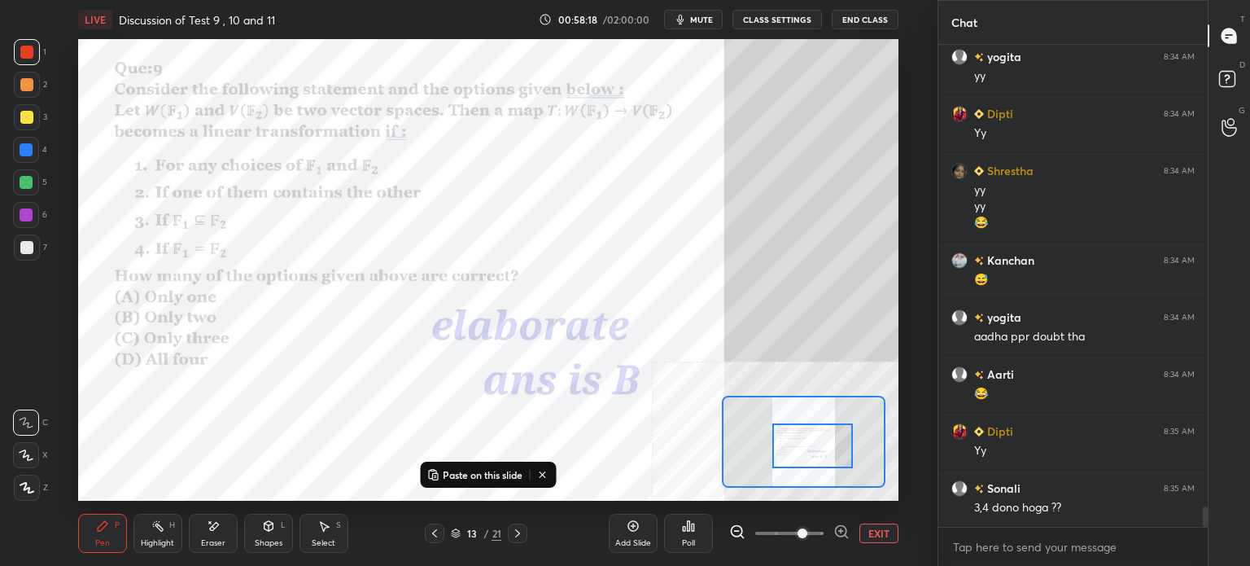
click at [211, 527] on icon at bounding box center [213, 526] width 13 height 14
click at [98, 529] on icon at bounding box center [103, 526] width 10 height 10
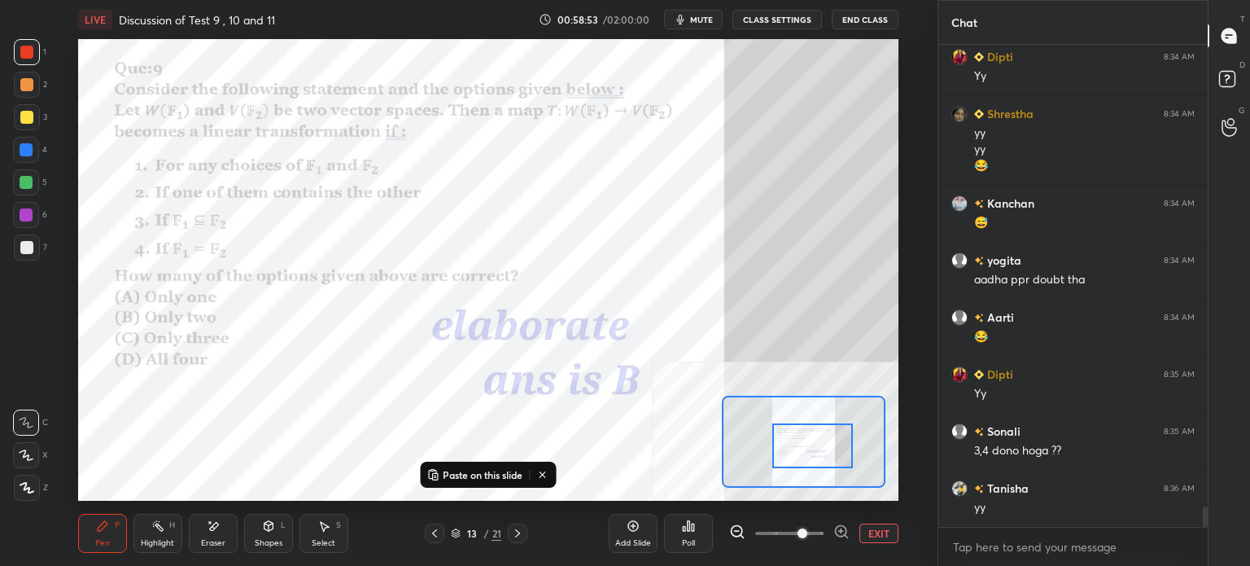
click at [212, 526] on icon at bounding box center [213, 526] width 9 height 8
drag, startPoint x: 90, startPoint y: 534, endPoint x: 102, endPoint y: 532, distance: 12.3
click at [95, 537] on div "Pen P" at bounding box center [102, 532] width 49 height 39
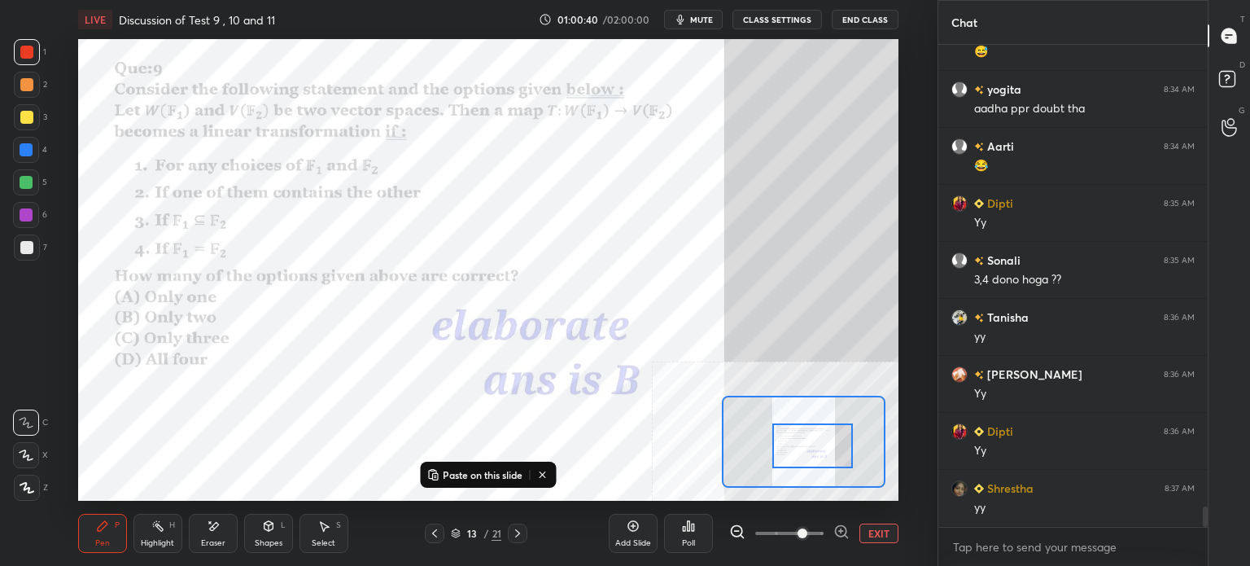
scroll to position [11066, 0]
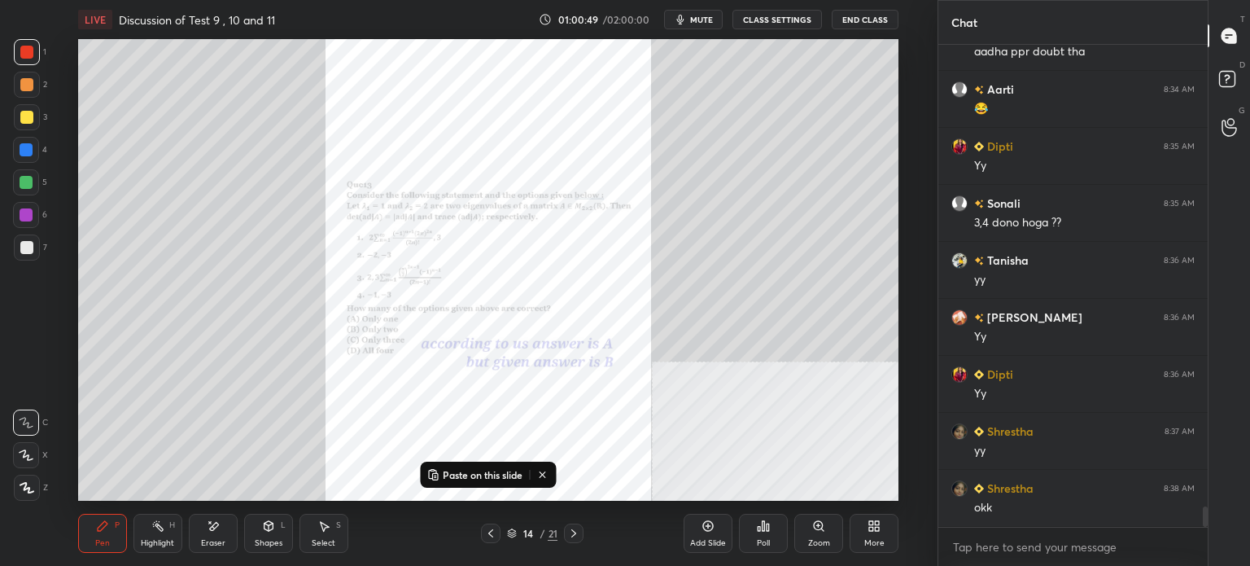
click at [817, 526] on icon at bounding box center [818, 525] width 9 height 9
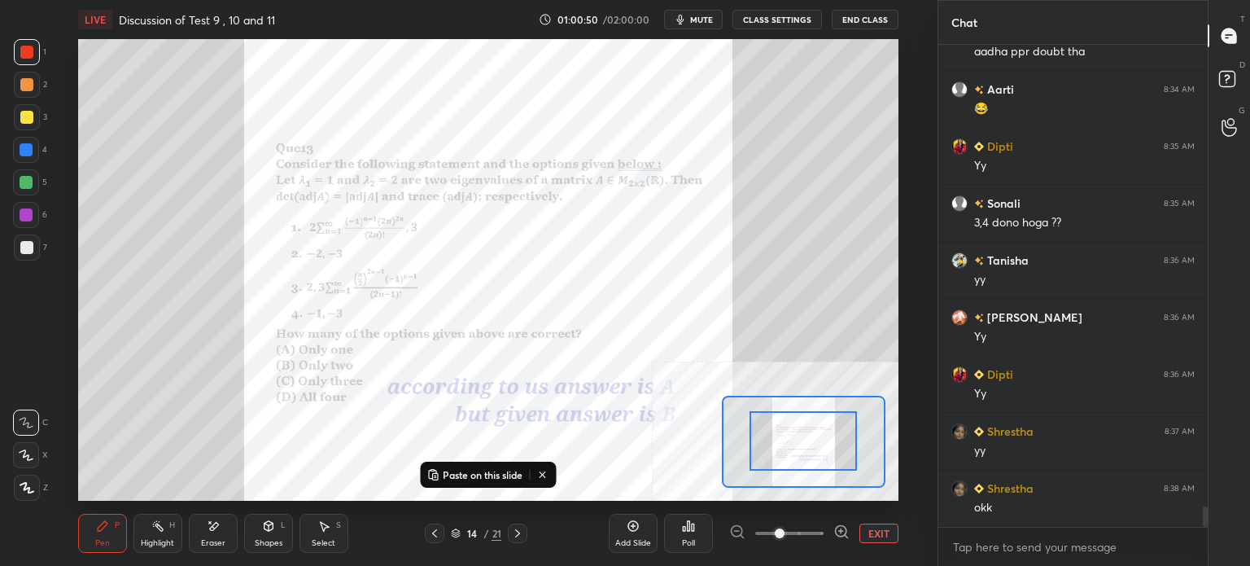
drag, startPoint x: 794, startPoint y: 463, endPoint x: 807, endPoint y: 465, distance: 13.1
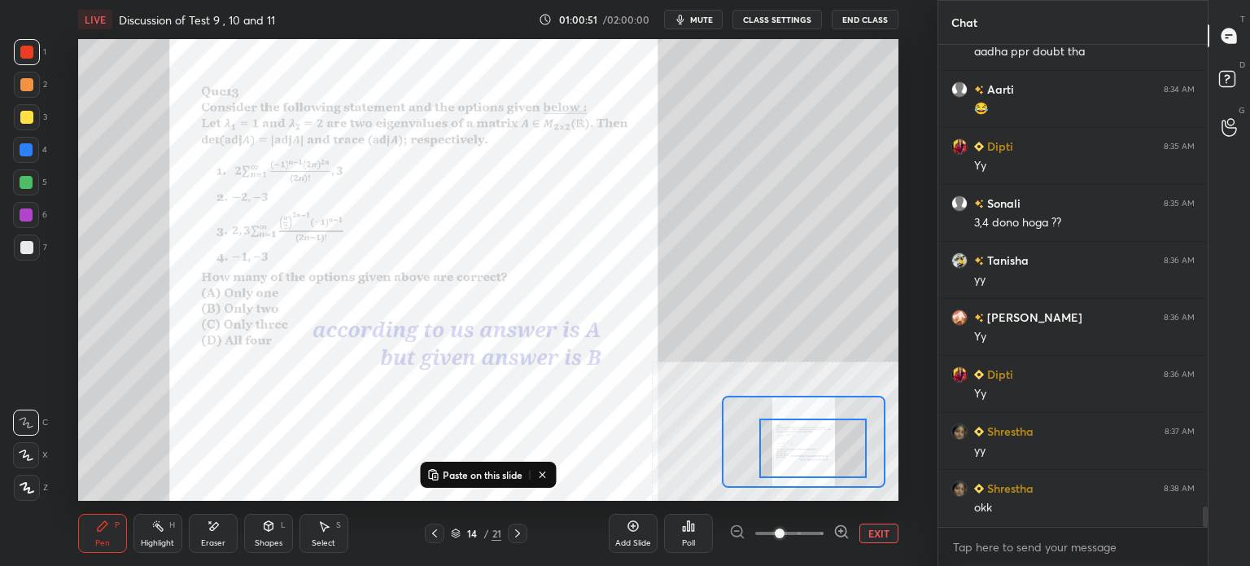
drag, startPoint x: 795, startPoint y: 457, endPoint x: 805, endPoint y: 465, distance: 12.2
click at [805, 465] on div at bounding box center [812, 447] width 107 height 59
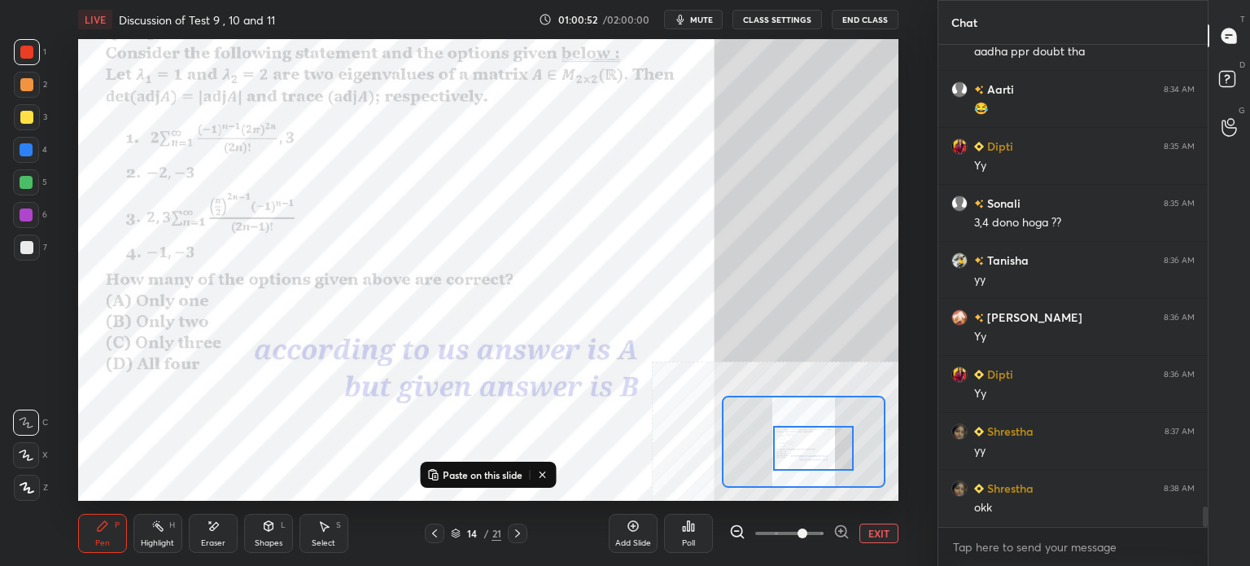
click at [805, 528] on span at bounding box center [789, 533] width 68 height 24
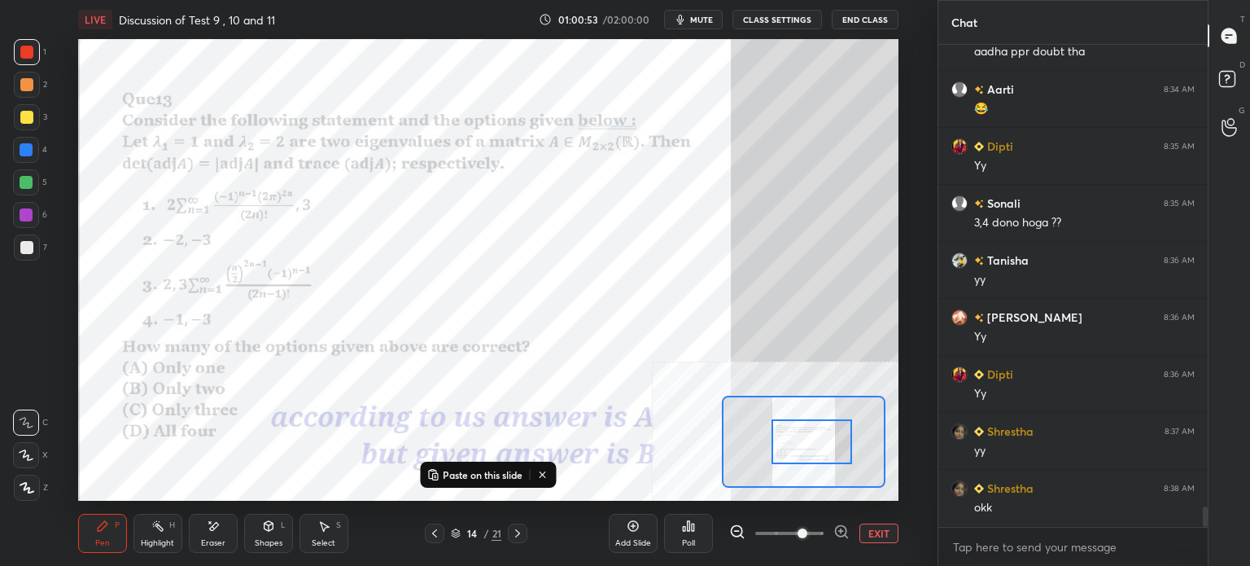
click at [803, 452] on div at bounding box center [811, 441] width 81 height 45
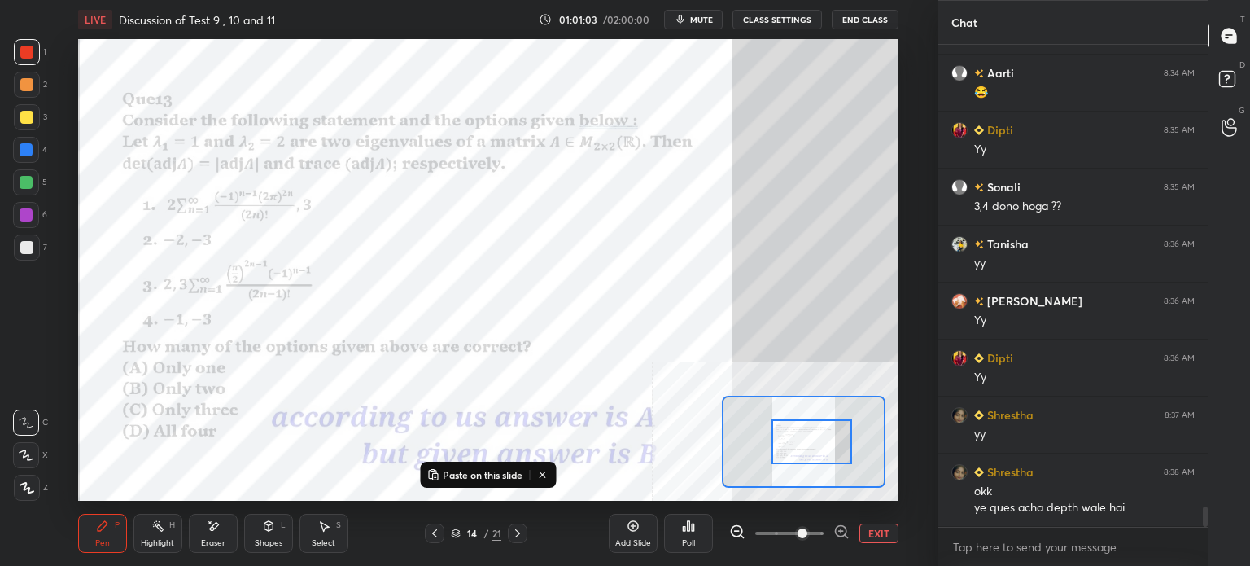
click at [23, 46] on div at bounding box center [26, 52] width 13 height 13
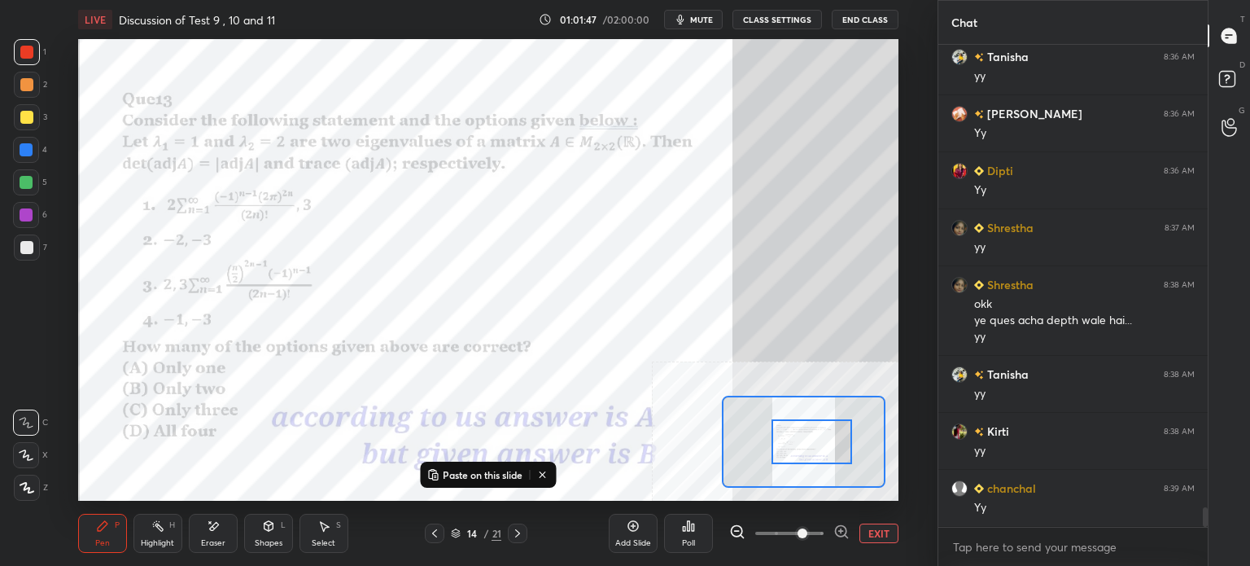
scroll to position [11327, 0]
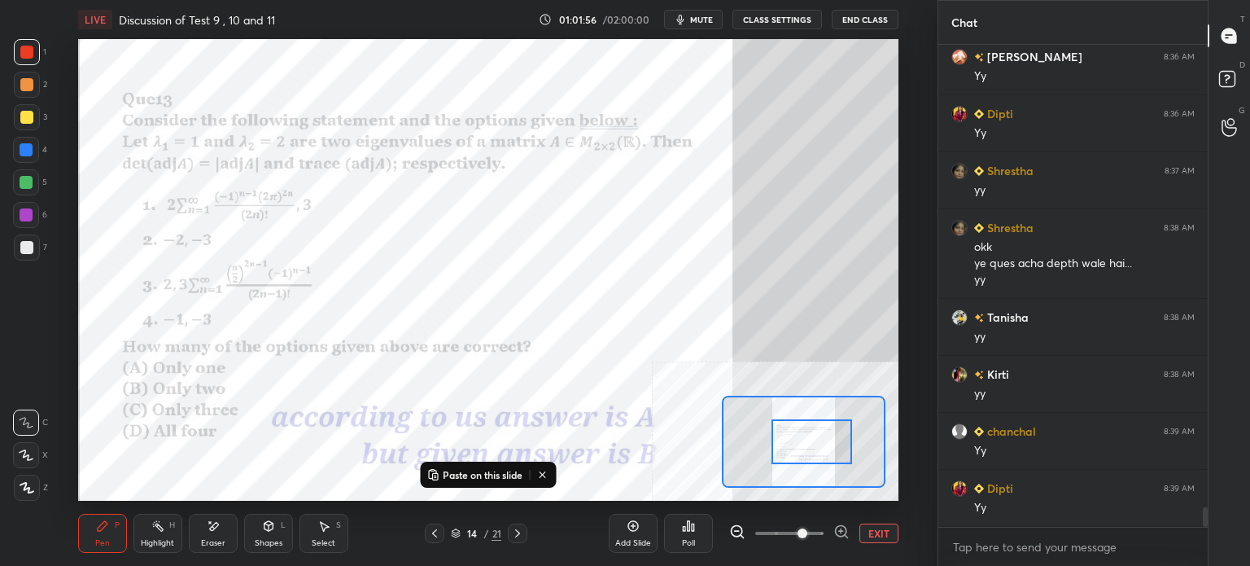
click at [23, 58] on div at bounding box center [26, 52] width 13 height 13
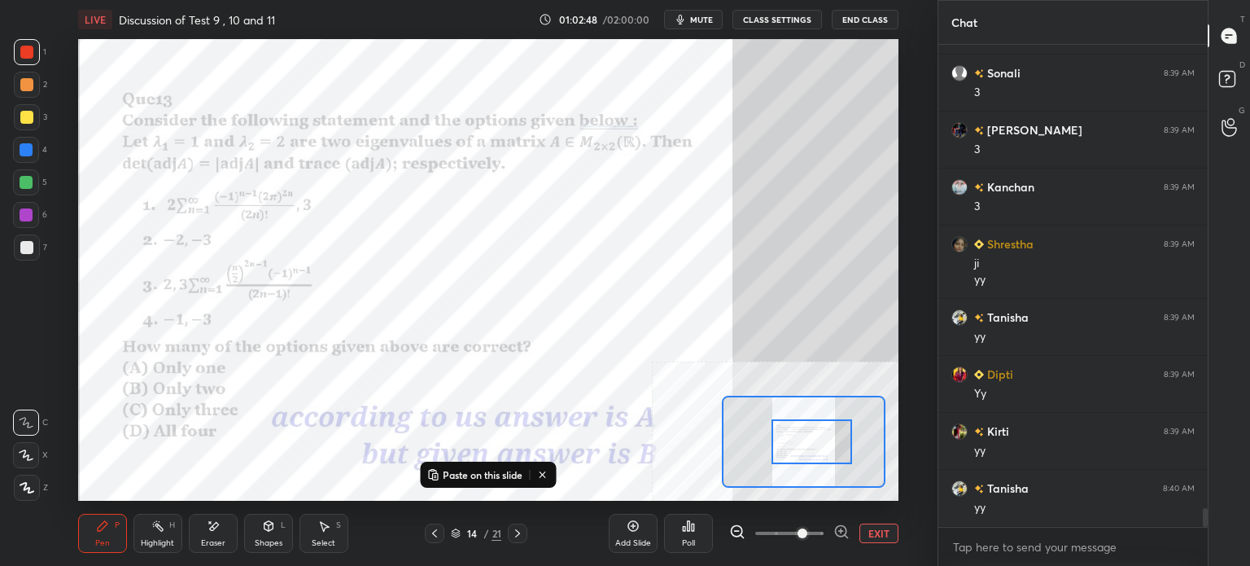
scroll to position [11856, 0]
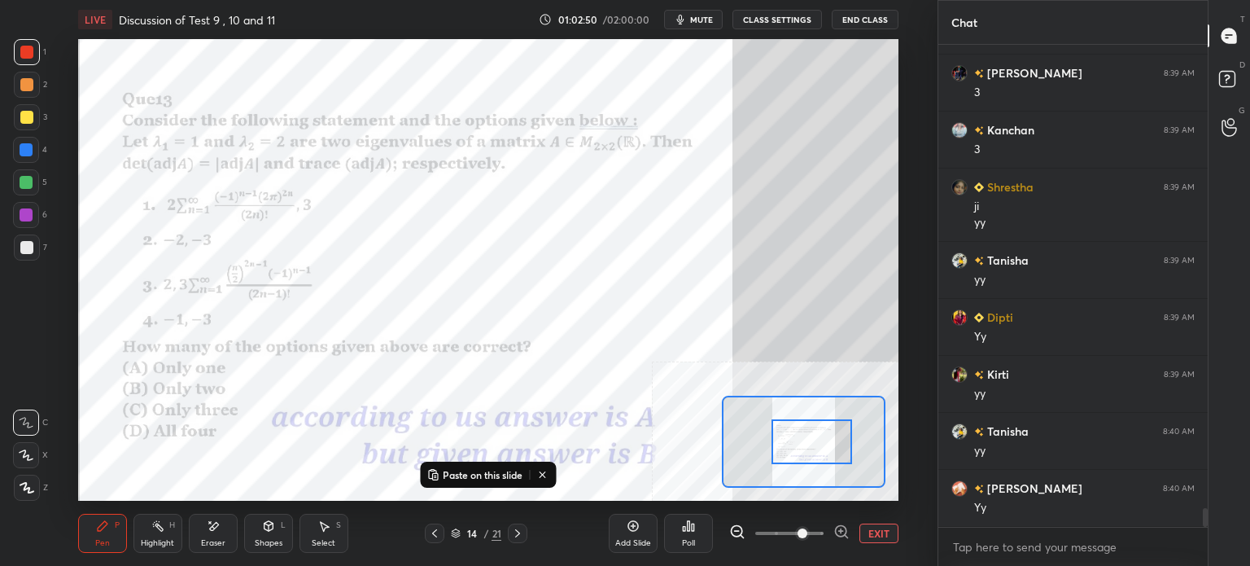
click at [231, 537] on div "Eraser" at bounding box center [213, 532] width 49 height 39
click at [107, 543] on div "Pen" at bounding box center [102, 543] width 15 height 8
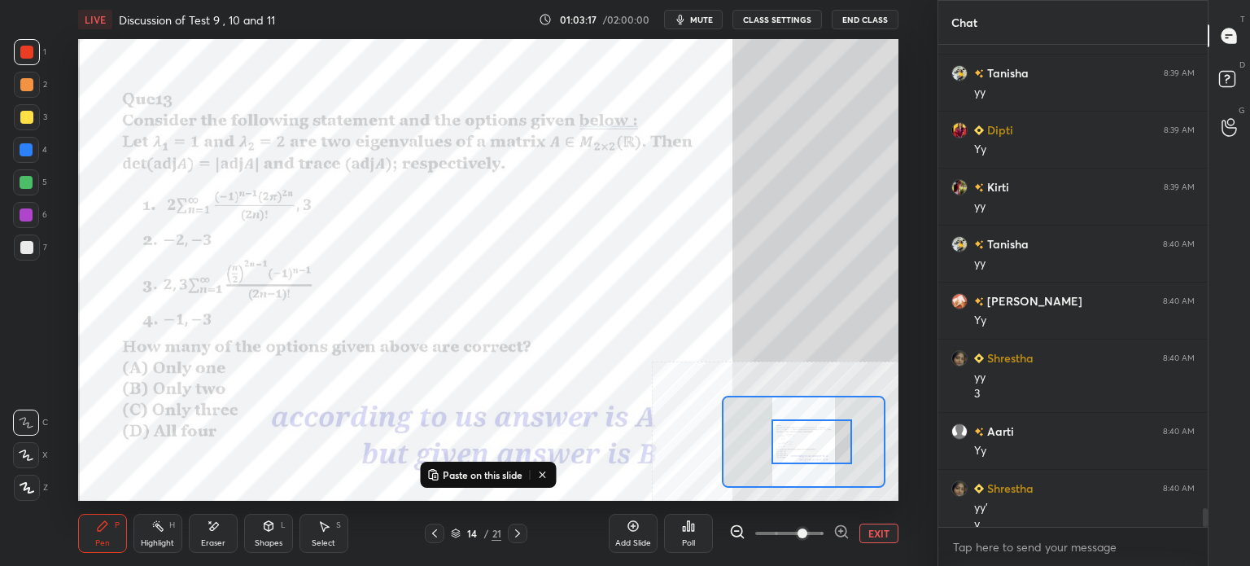
scroll to position [12059, 0]
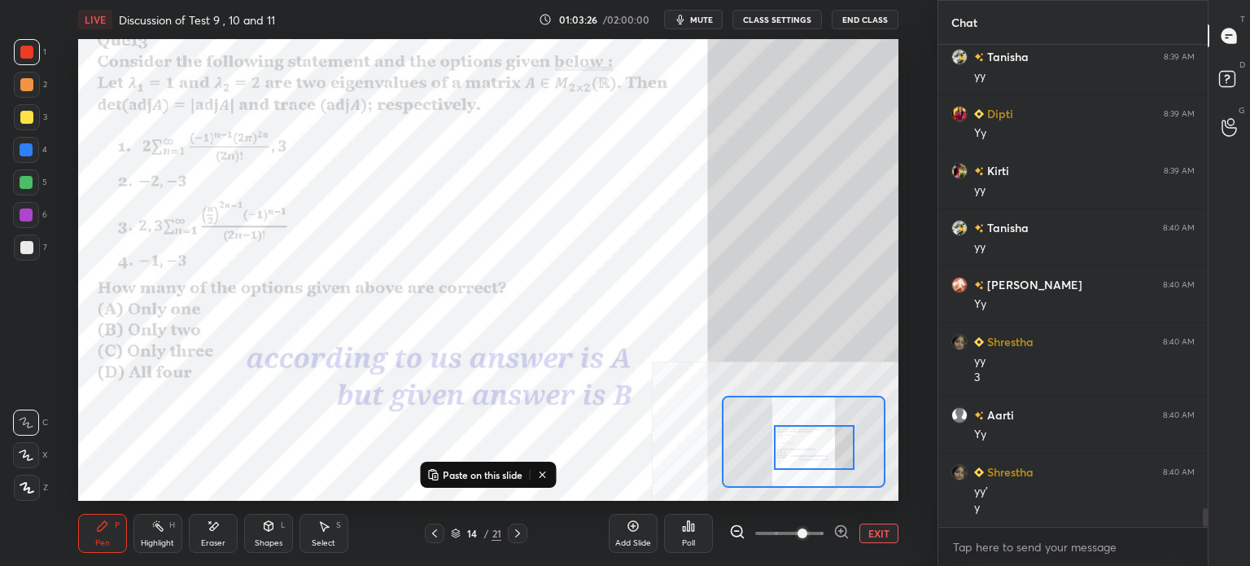
click at [833, 455] on div at bounding box center [814, 447] width 81 height 45
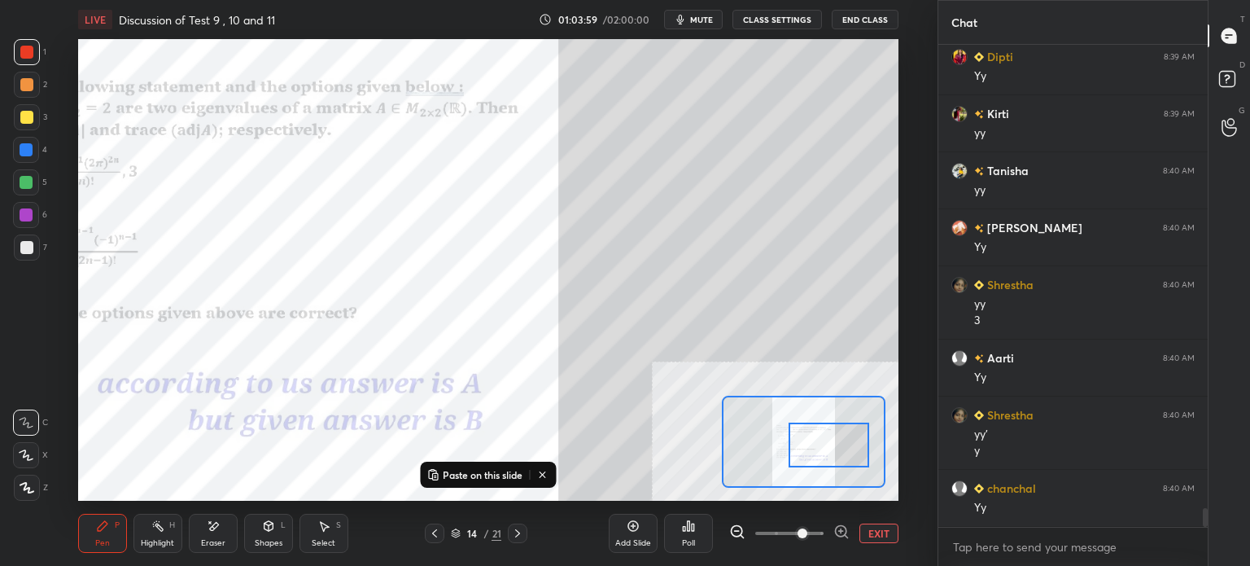
scroll to position [12173, 0]
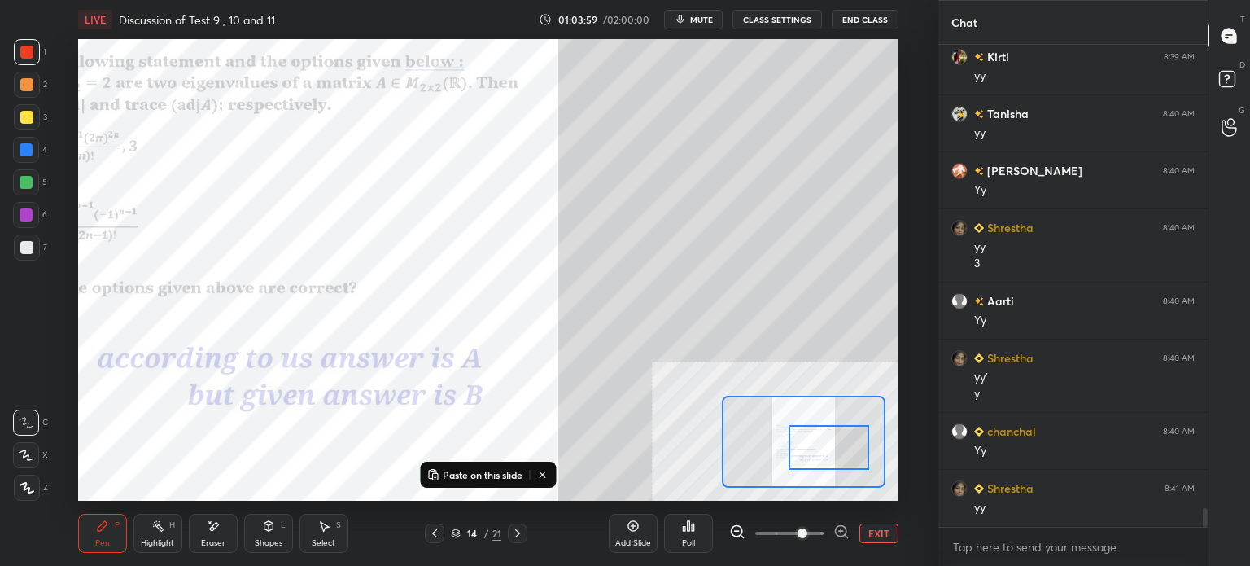
drag, startPoint x: 821, startPoint y: 454, endPoint x: 834, endPoint y: 455, distance: 13.0
click at [834, 455] on div at bounding box center [828, 447] width 81 height 45
drag, startPoint x: 199, startPoint y: 534, endPoint x: 221, endPoint y: 504, distance: 37.3
click at [202, 533] on div "Eraser" at bounding box center [213, 532] width 49 height 39
click at [103, 536] on div "Pen P" at bounding box center [102, 532] width 49 height 39
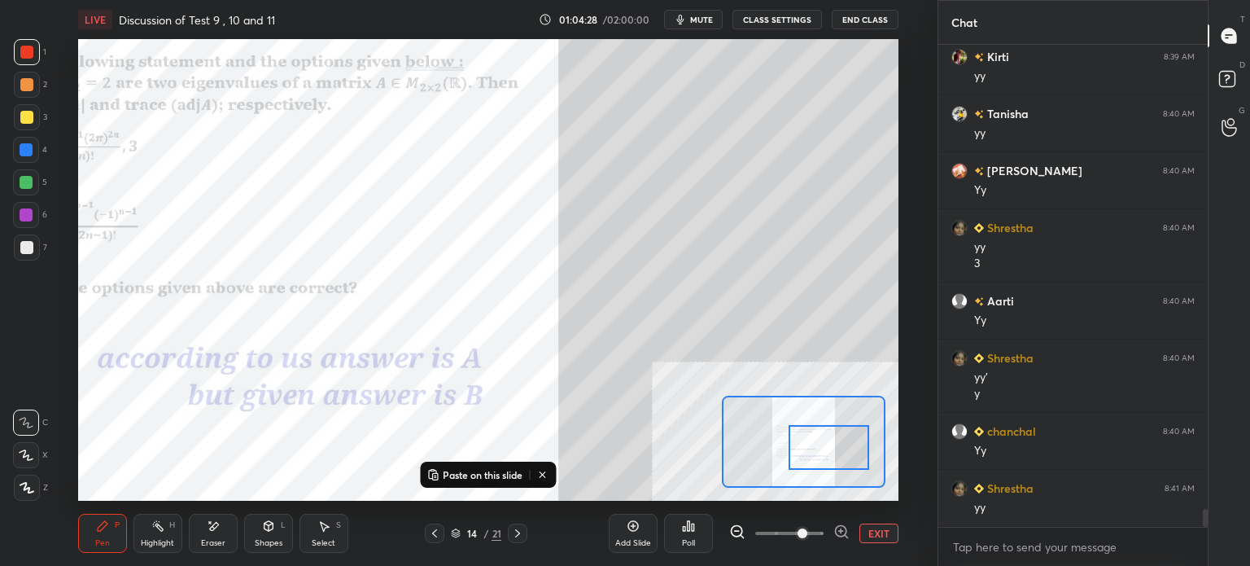
scroll to position [12230, 0]
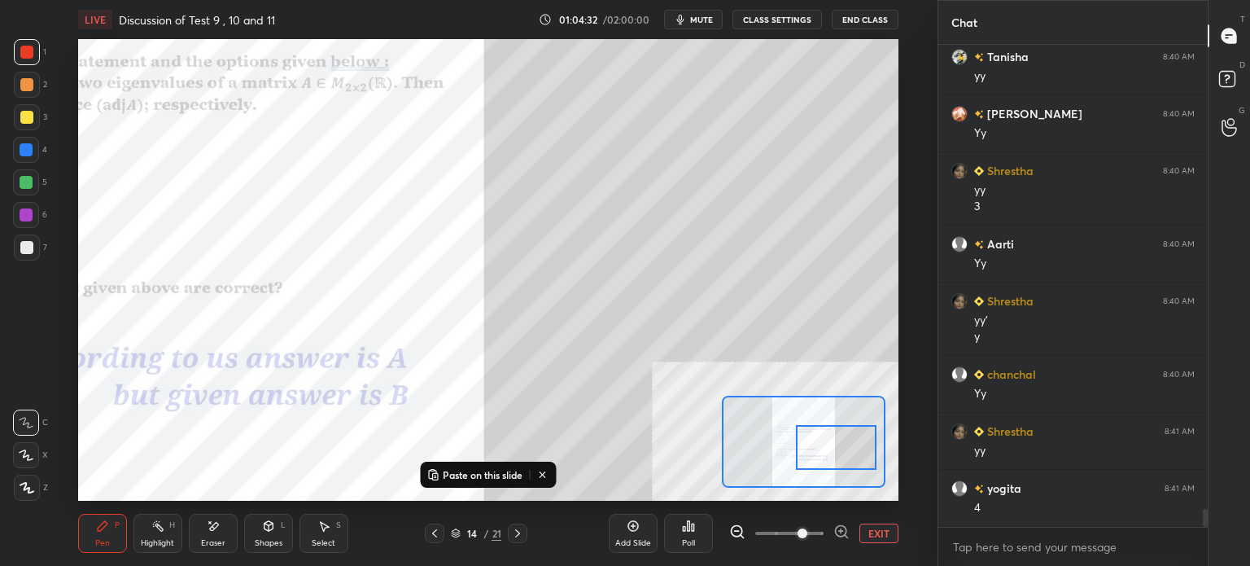
drag, startPoint x: 819, startPoint y: 461, endPoint x: 832, endPoint y: 461, distance: 12.2
click at [828, 462] on div at bounding box center [836, 447] width 81 height 45
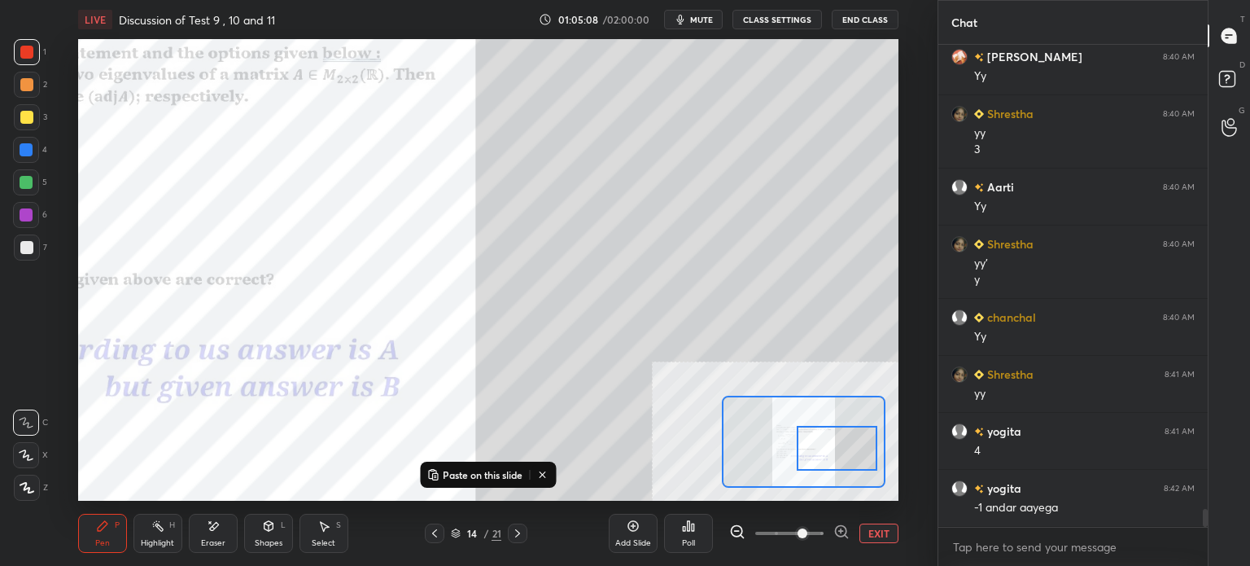
scroll to position [12344, 0]
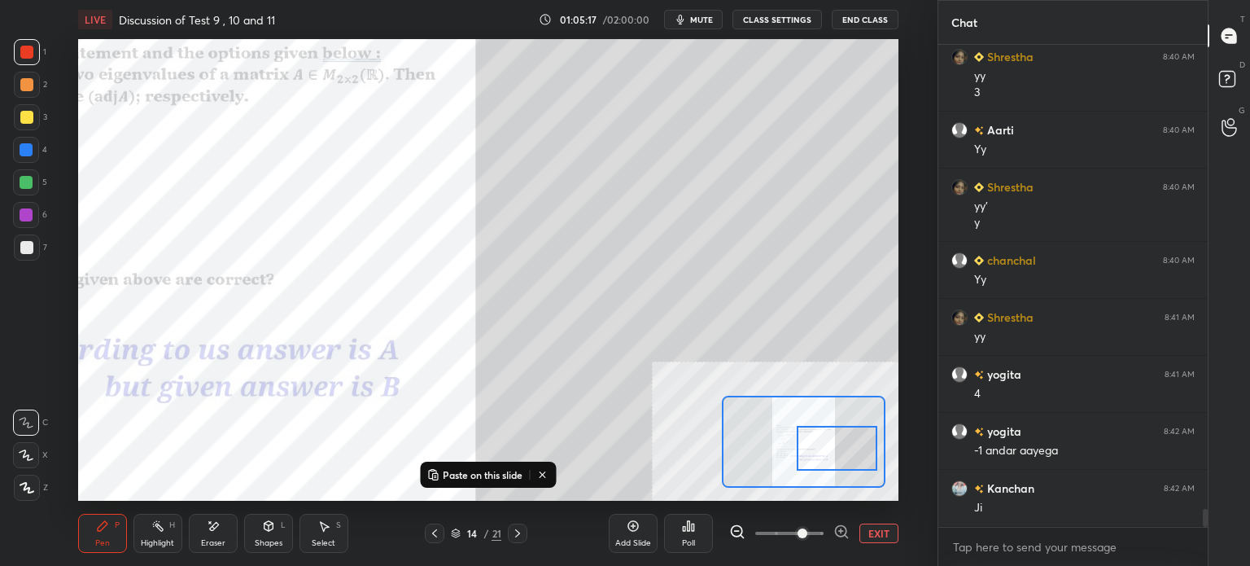
click at [205, 540] on div "Eraser" at bounding box center [213, 543] width 24 height 8
click at [101, 519] on icon at bounding box center [102, 525] width 13 height 13
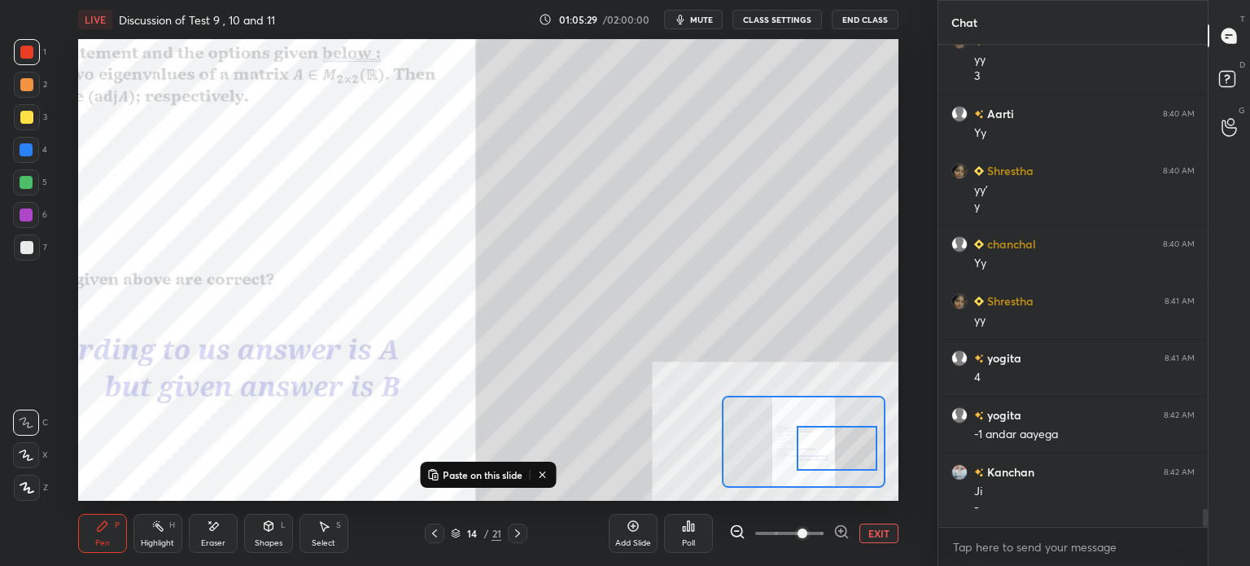
scroll to position [12417, 0]
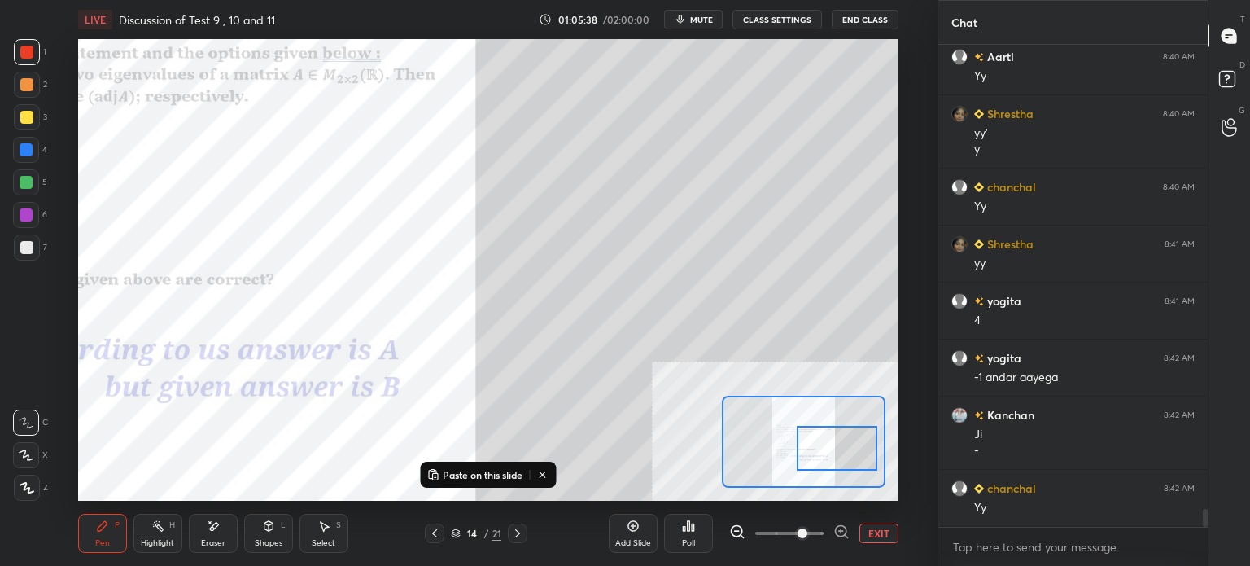
click at [904, 70] on div "Paste on this slide Setting up your live class Poll for secs No correct answer …" at bounding box center [488, 269] width 872 height 461
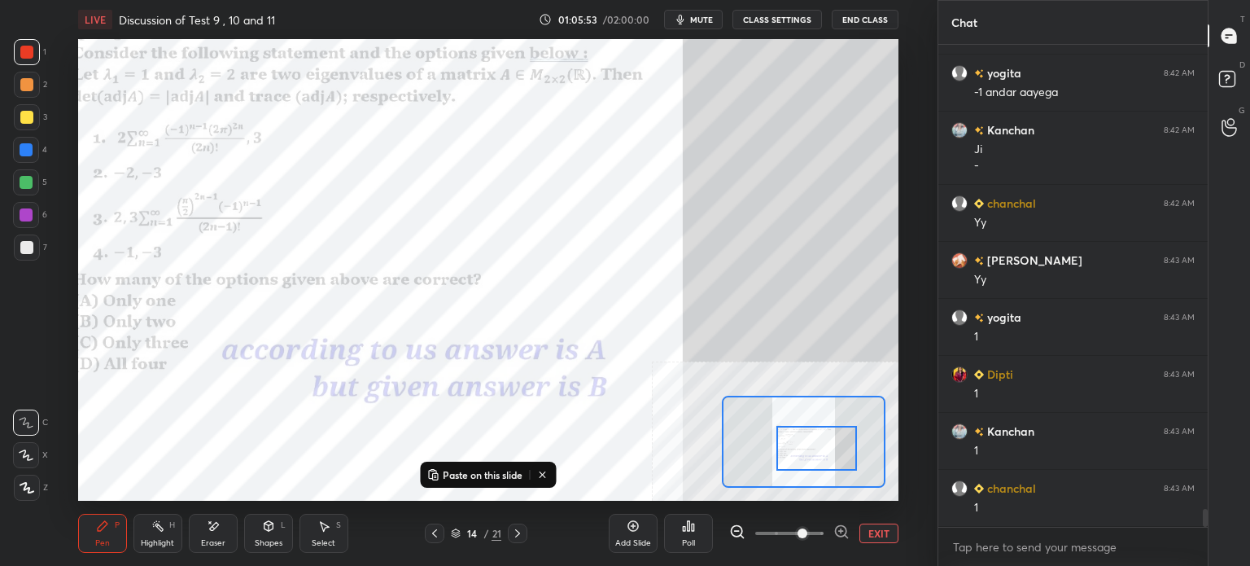
scroll to position [12759, 0]
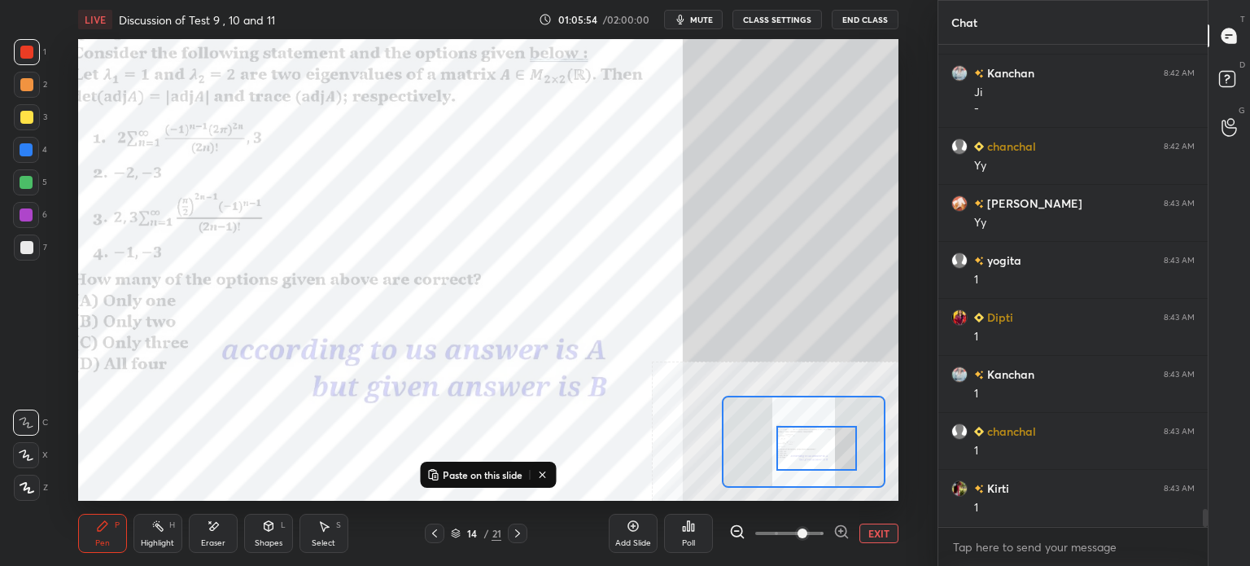
click at [811, 459] on div at bounding box center [816, 448] width 81 height 45
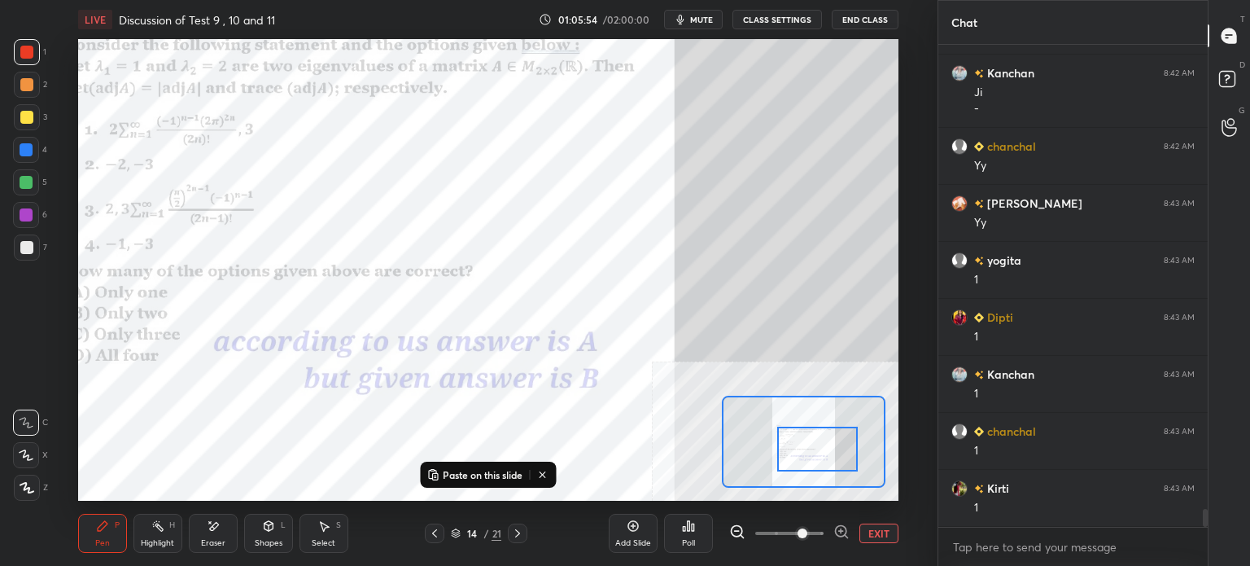
scroll to position [12816, 0]
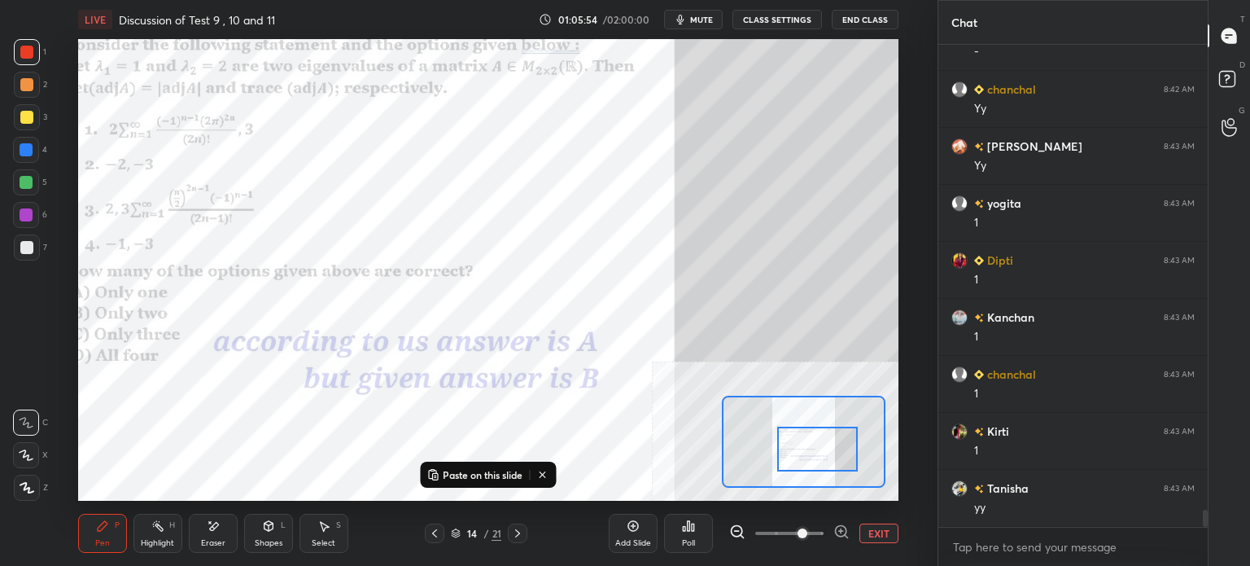
click at [783, 532] on span at bounding box center [789, 533] width 68 height 24
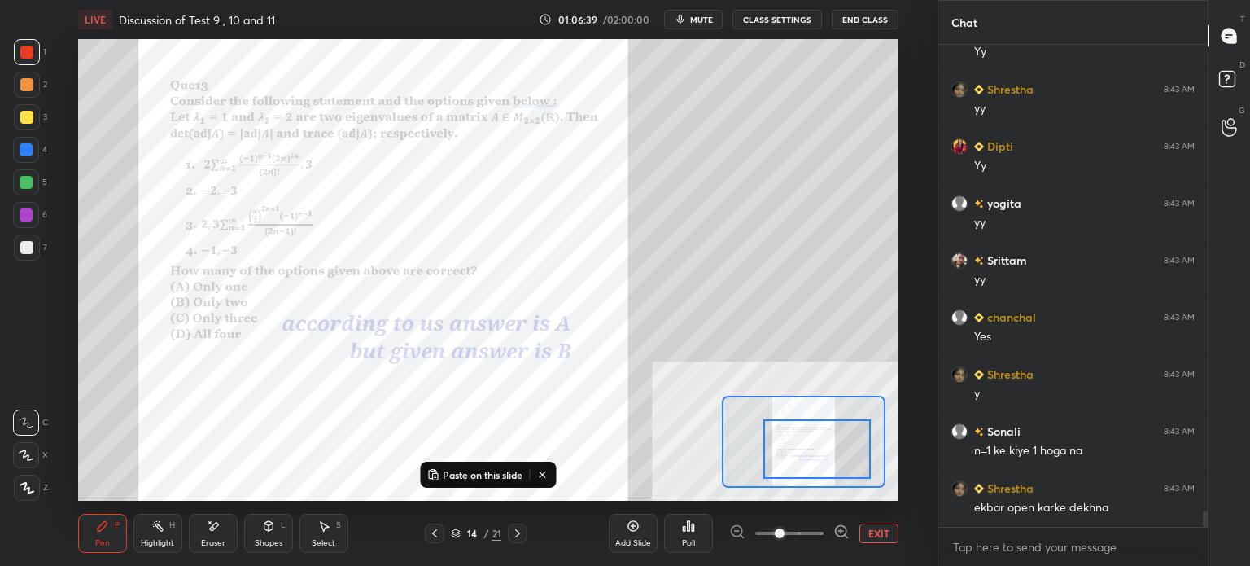
scroll to position [13516, 0]
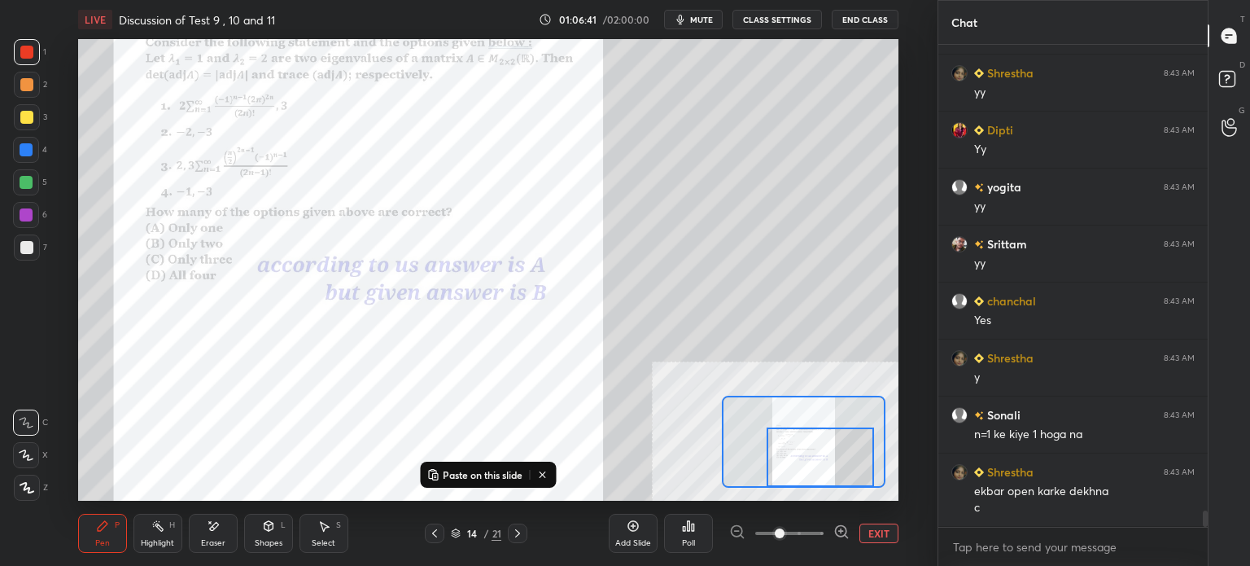
click at [794, 460] on div at bounding box center [820, 456] width 107 height 59
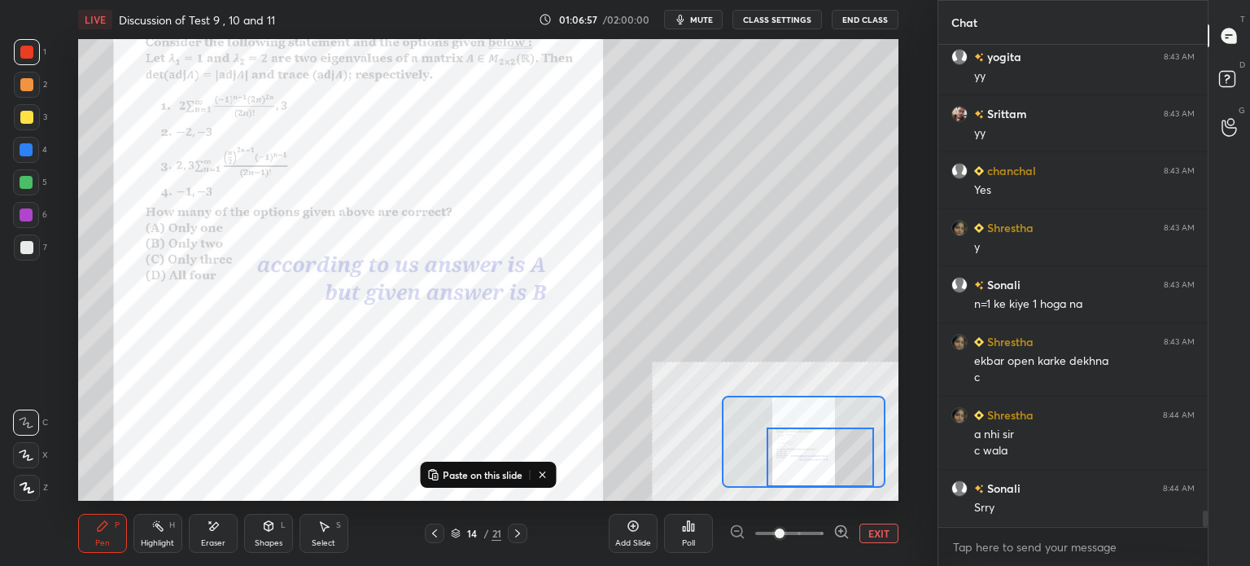
scroll to position [13703, 0]
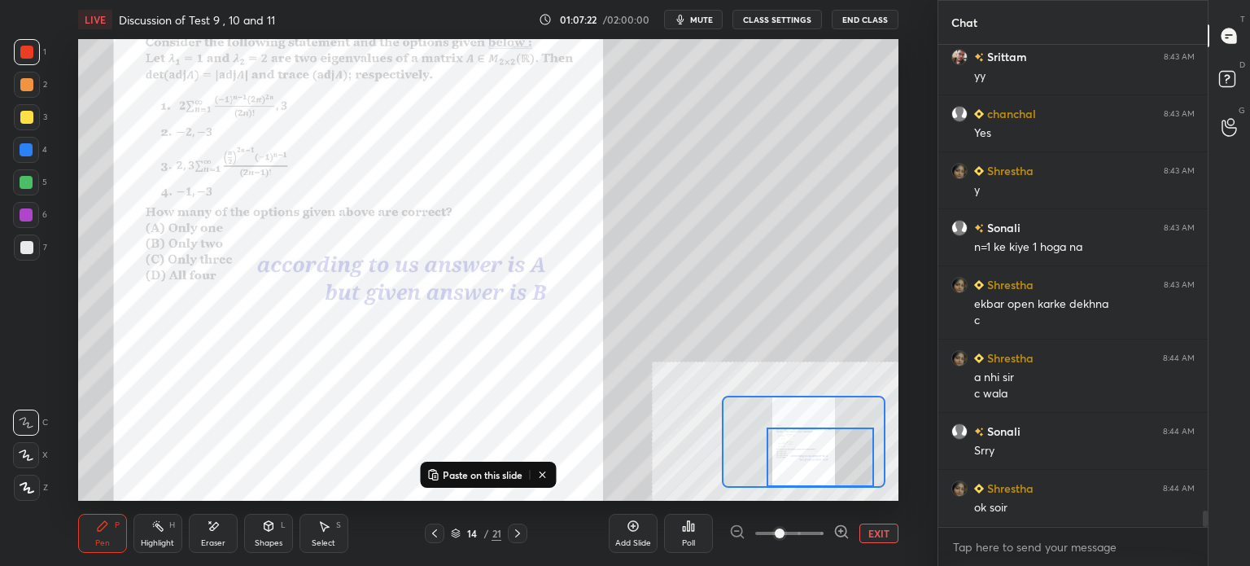
click at [198, 536] on div "Eraser" at bounding box center [213, 532] width 49 height 39
click at [94, 535] on div "Pen P" at bounding box center [102, 532] width 49 height 39
click at [221, 531] on div "Eraser" at bounding box center [213, 532] width 49 height 39
click at [109, 531] on div "Pen P" at bounding box center [102, 532] width 49 height 39
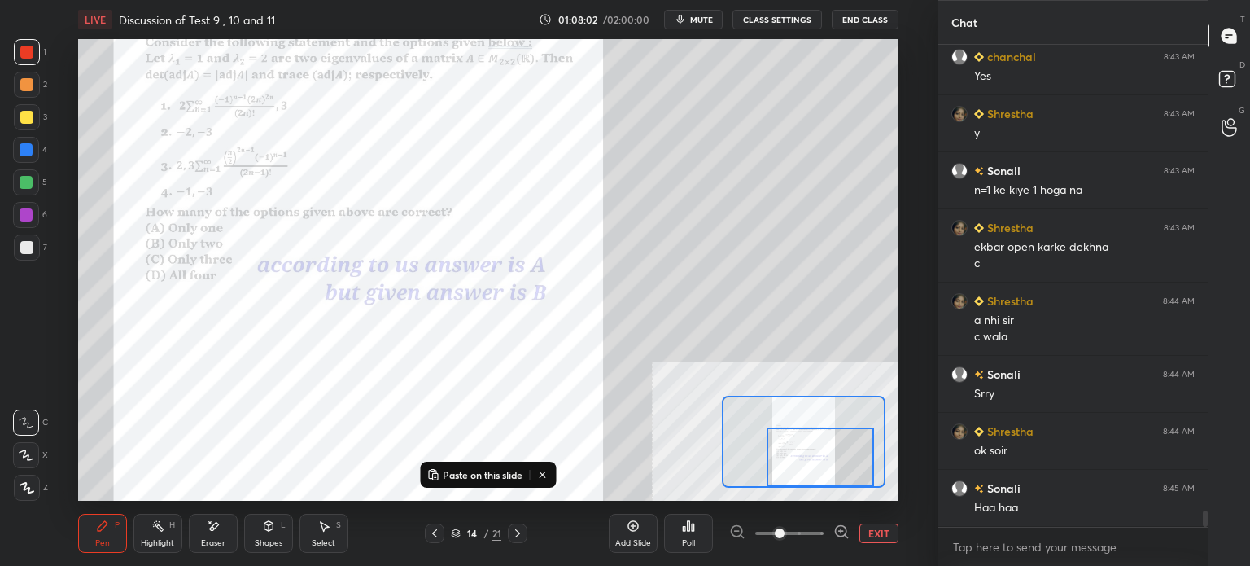
scroll to position [13817, 0]
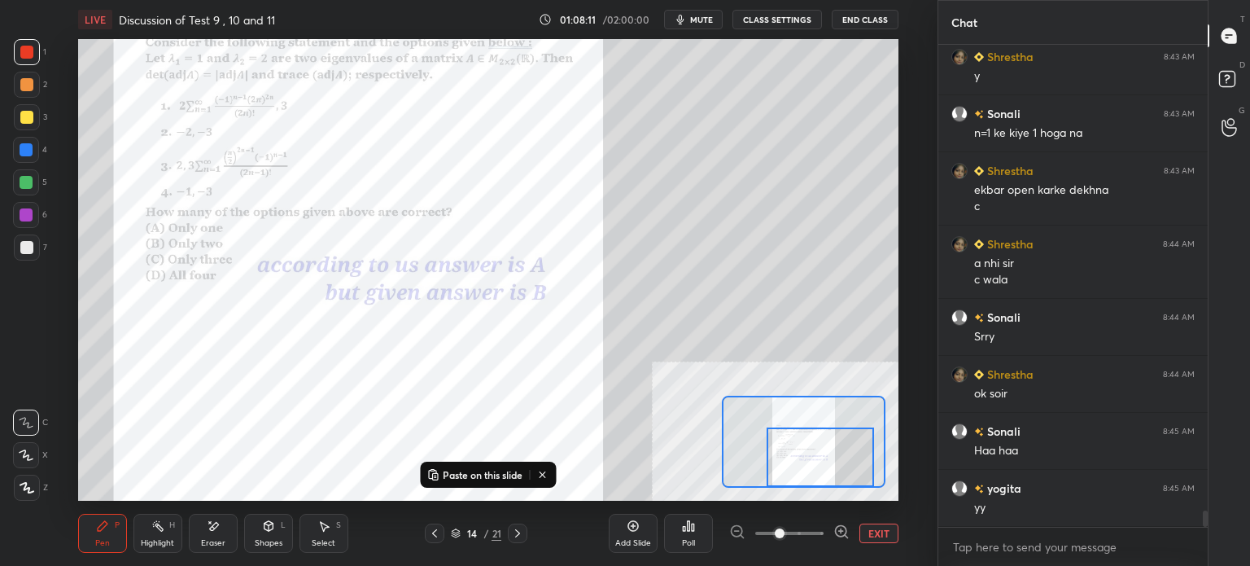
click at [27, 116] on div at bounding box center [26, 117] width 13 height 13
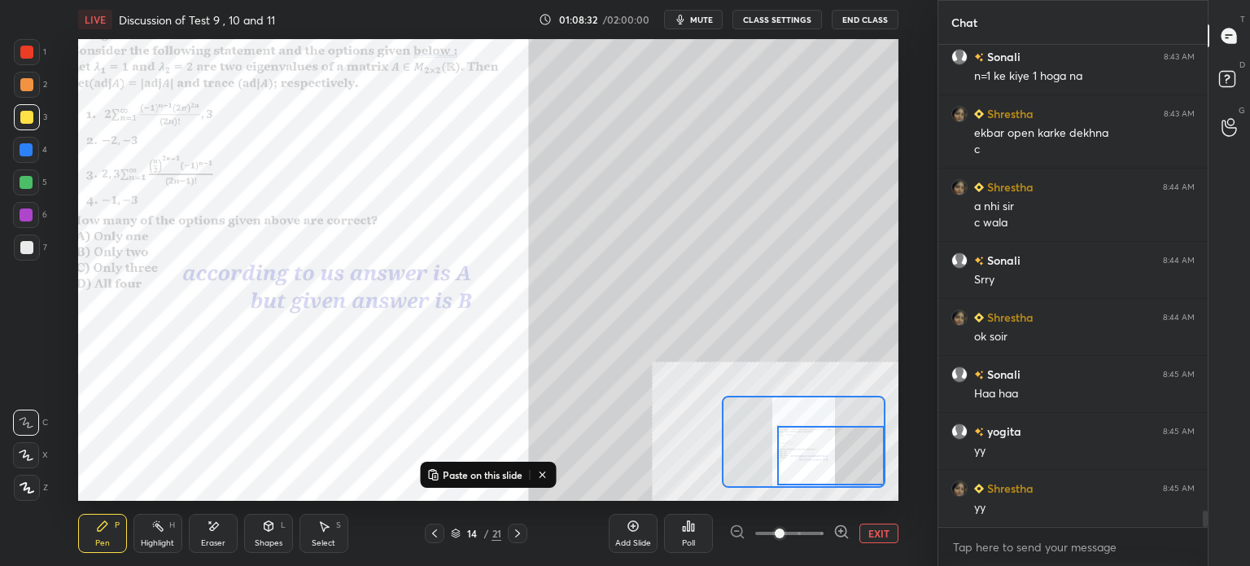
drag, startPoint x: 807, startPoint y: 455, endPoint x: 829, endPoint y: 435, distance: 29.4
click at [839, 452] on div at bounding box center [830, 455] width 107 height 59
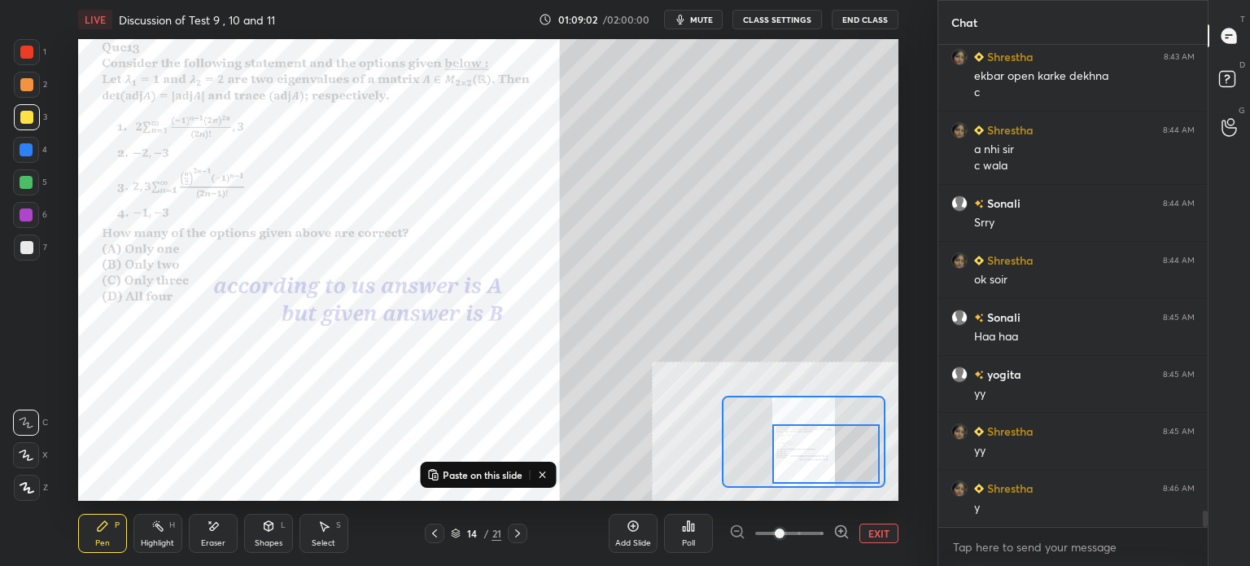
click at [801, 451] on div at bounding box center [825, 453] width 107 height 59
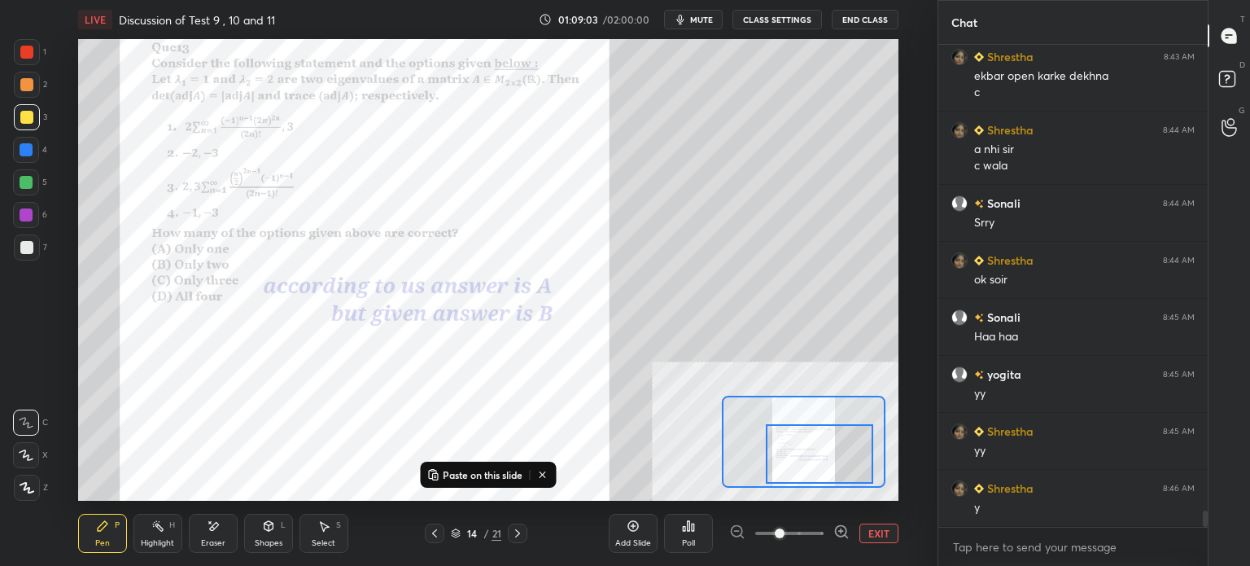
click at [20, 52] on div at bounding box center [27, 52] width 26 height 26
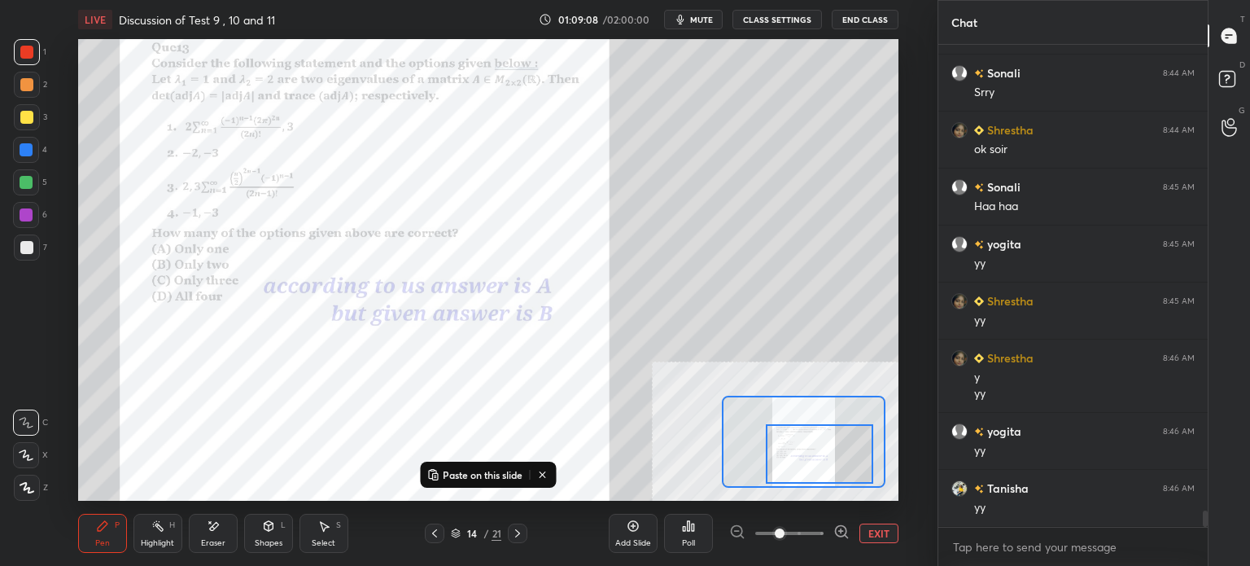
scroll to position [14118, 0]
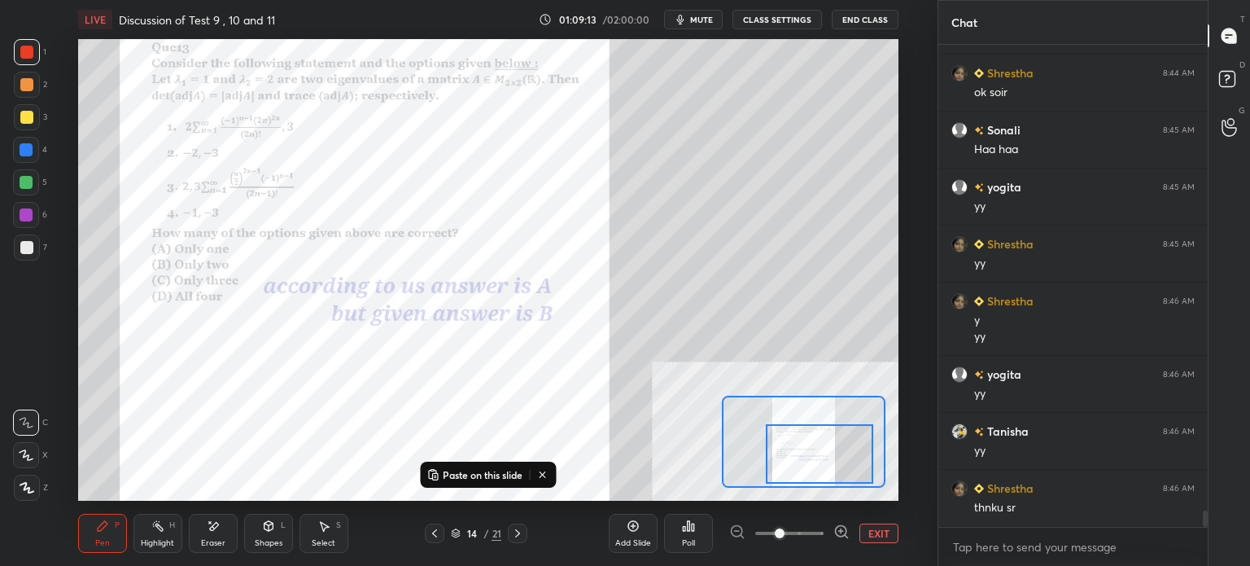
click at [879, 531] on button "EXIT" at bounding box center [878, 533] width 39 height 20
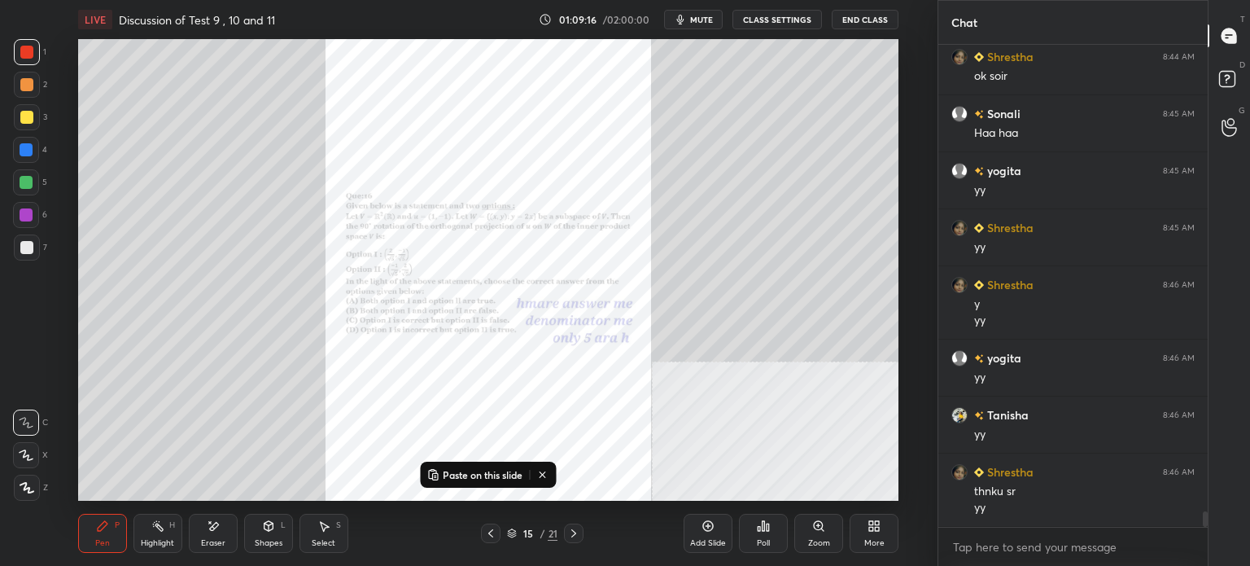
scroll to position [14191, 0]
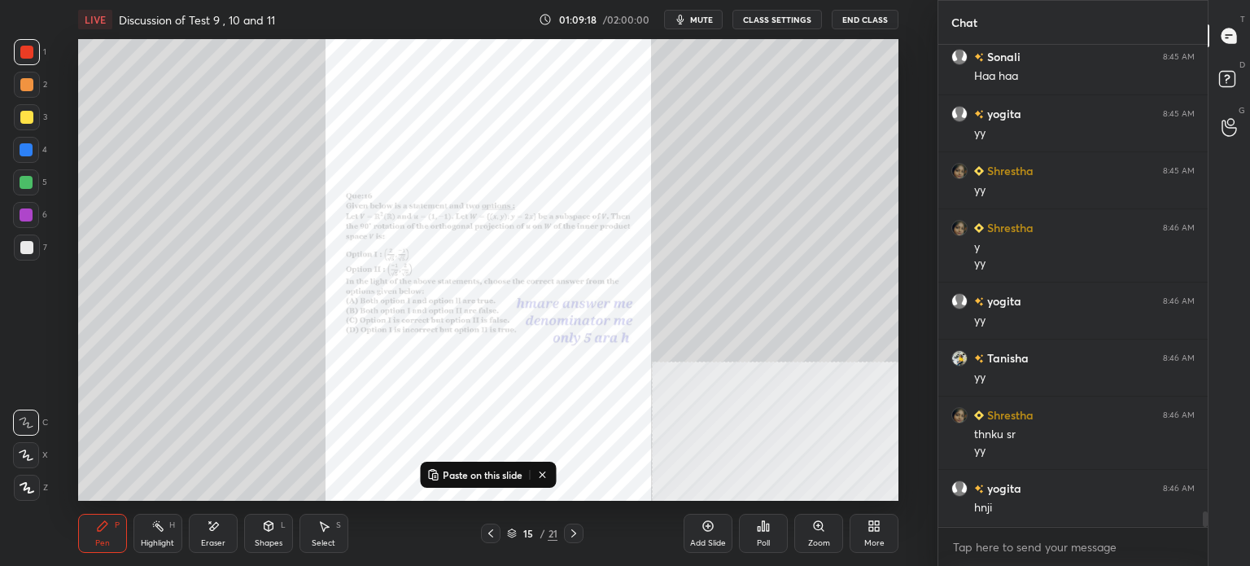
click at [819, 533] on div "Zoom" at bounding box center [818, 532] width 49 height 39
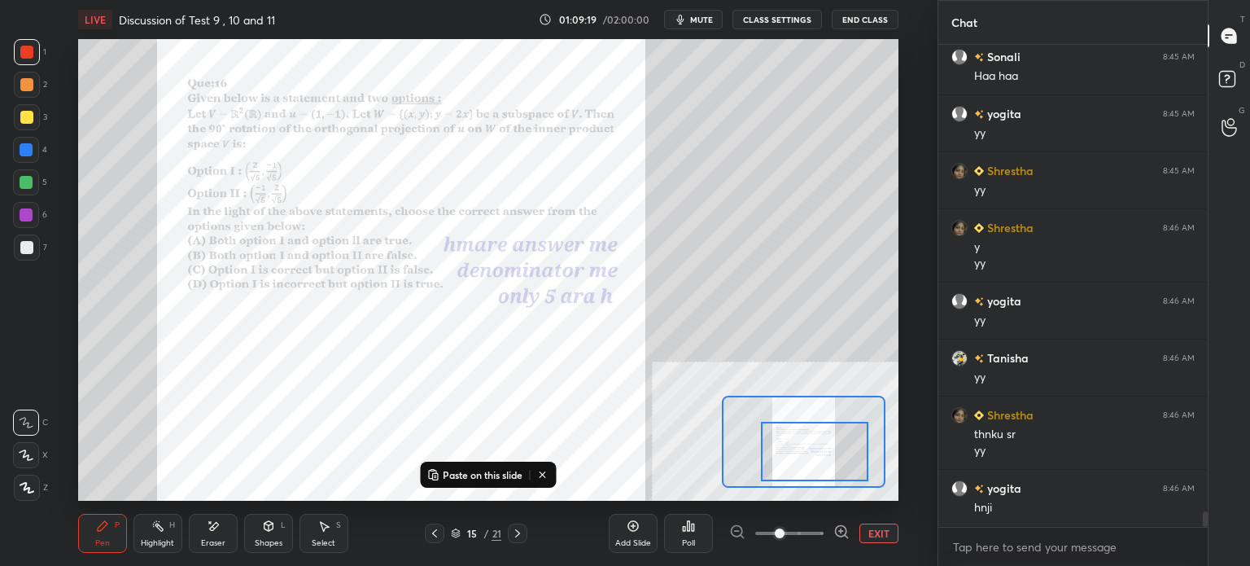
scroll to position [14248, 0]
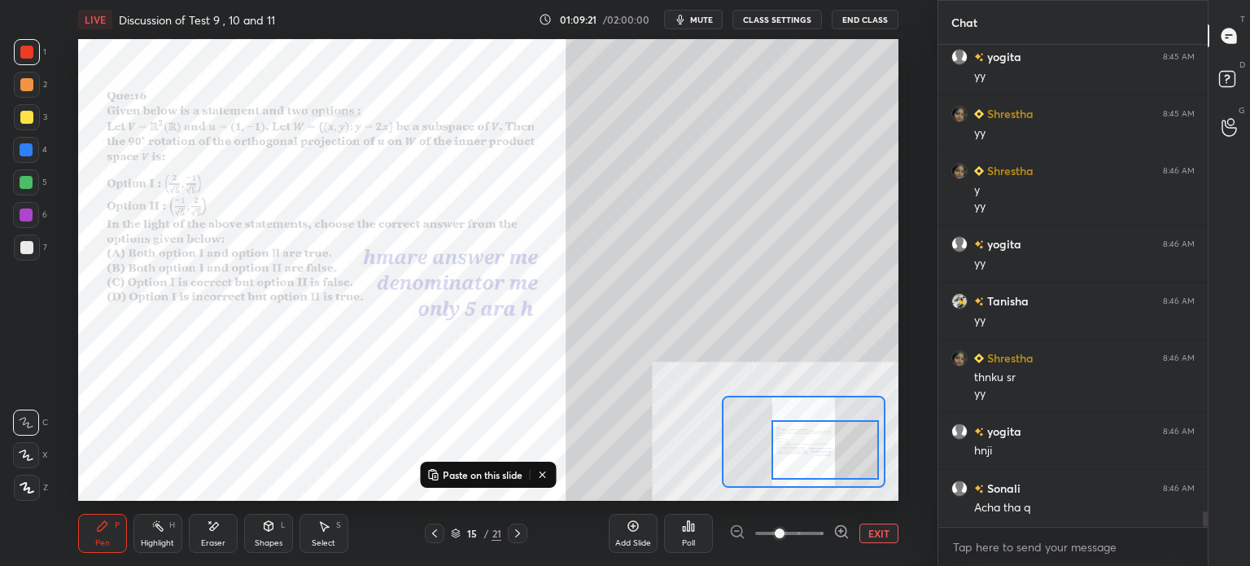
drag, startPoint x: 810, startPoint y: 452, endPoint x: 829, endPoint y: 455, distance: 18.9
click at [828, 456] on div at bounding box center [824, 449] width 107 height 59
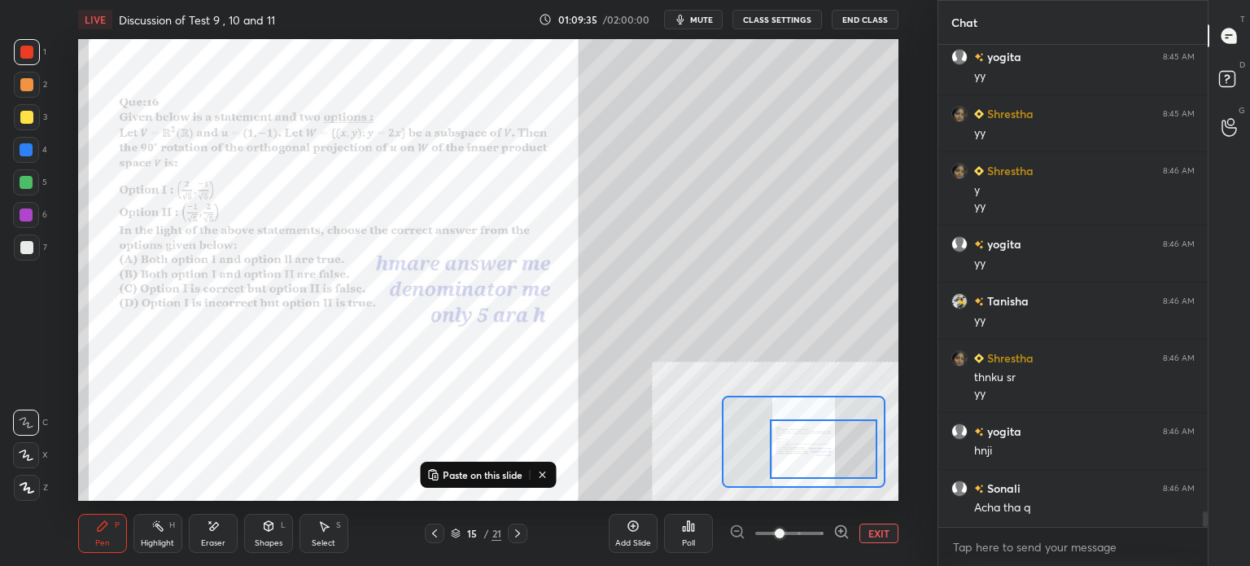
scroll to position [14305, 0]
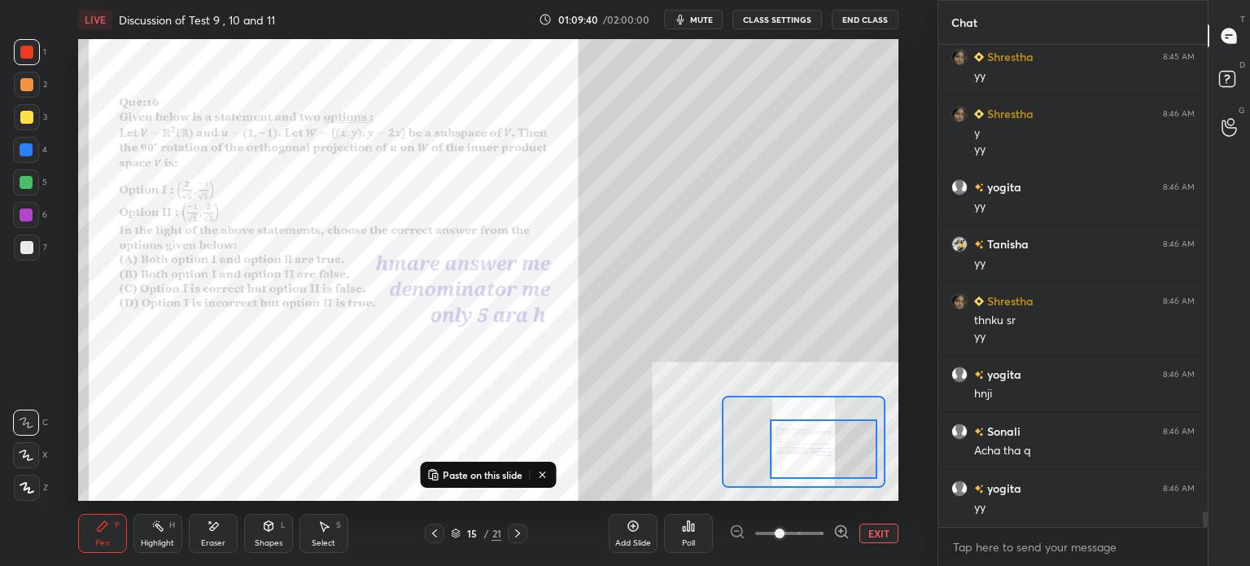
drag, startPoint x: 0, startPoint y: 78, endPoint x: 12, endPoint y: 74, distance: 12.9
click at [4, 76] on div "1 2 3 4 5 6 7 C X Z E E Erase all H H" at bounding box center [26, 269] width 52 height 461
click at [28, 55] on div at bounding box center [26, 52] width 13 height 13
click at [35, 119] on div at bounding box center [27, 117] width 26 height 26
click at [26, 53] on div at bounding box center [26, 52] width 13 height 13
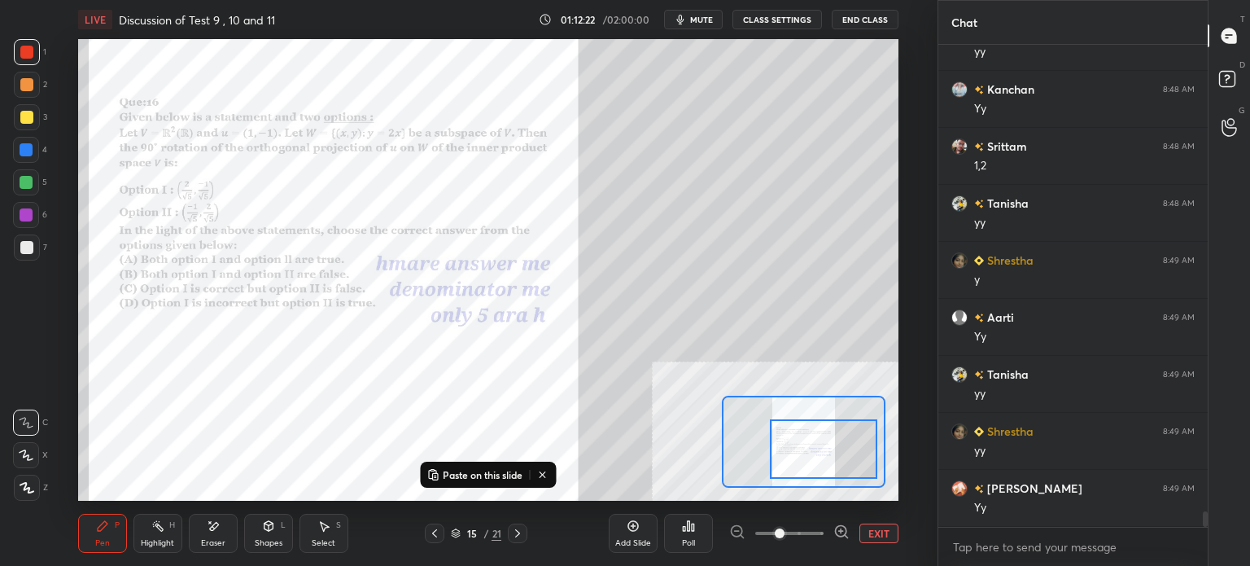
scroll to position [14818, 0]
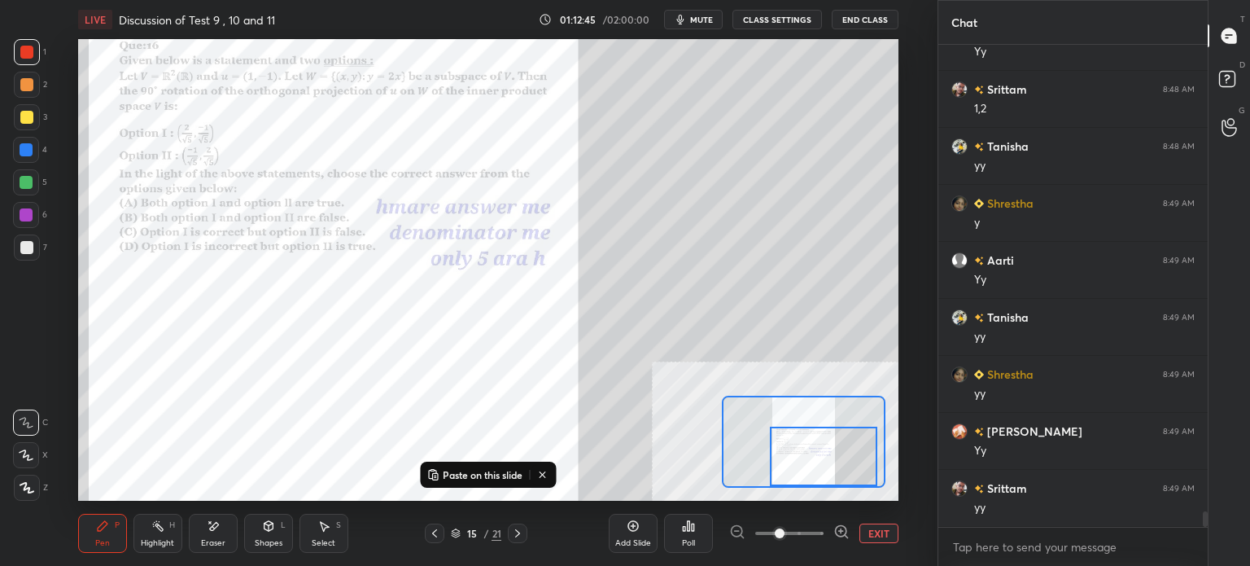
click at [811, 461] on div at bounding box center [823, 455] width 107 height 59
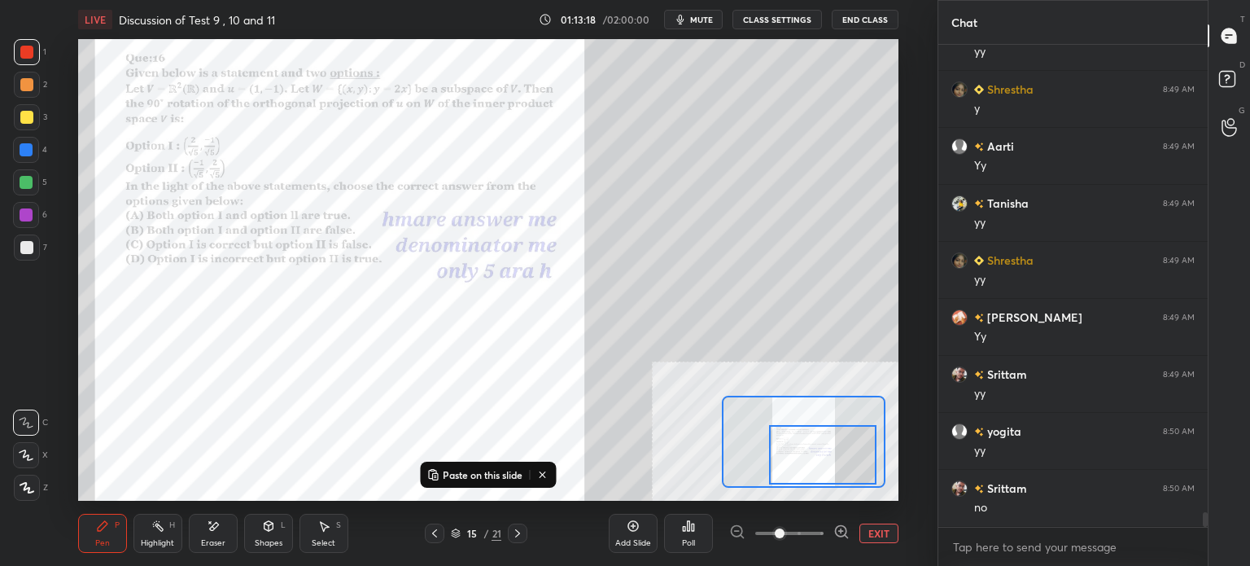
scroll to position [14988, 0]
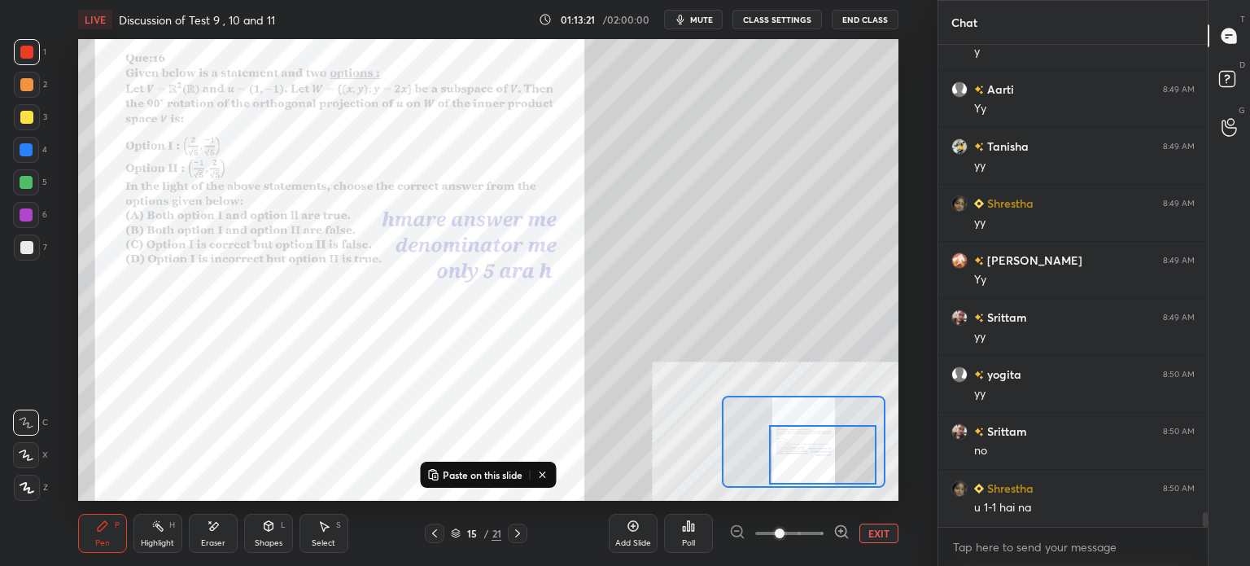
click at [907, 138] on div "Paste on this slide Setting up your live class Poll for secs No correct answer …" at bounding box center [488, 269] width 872 height 461
click at [211, 539] on div "Eraser" at bounding box center [213, 543] width 24 height 8
click at [101, 536] on div "Pen P" at bounding box center [102, 532] width 49 height 39
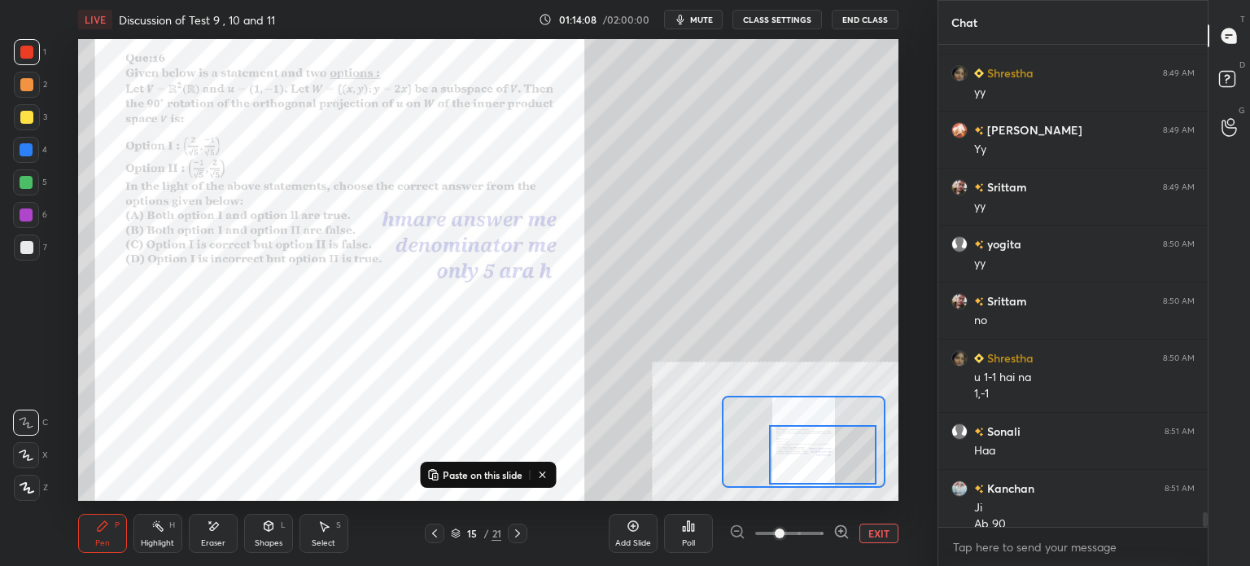
scroll to position [15135, 0]
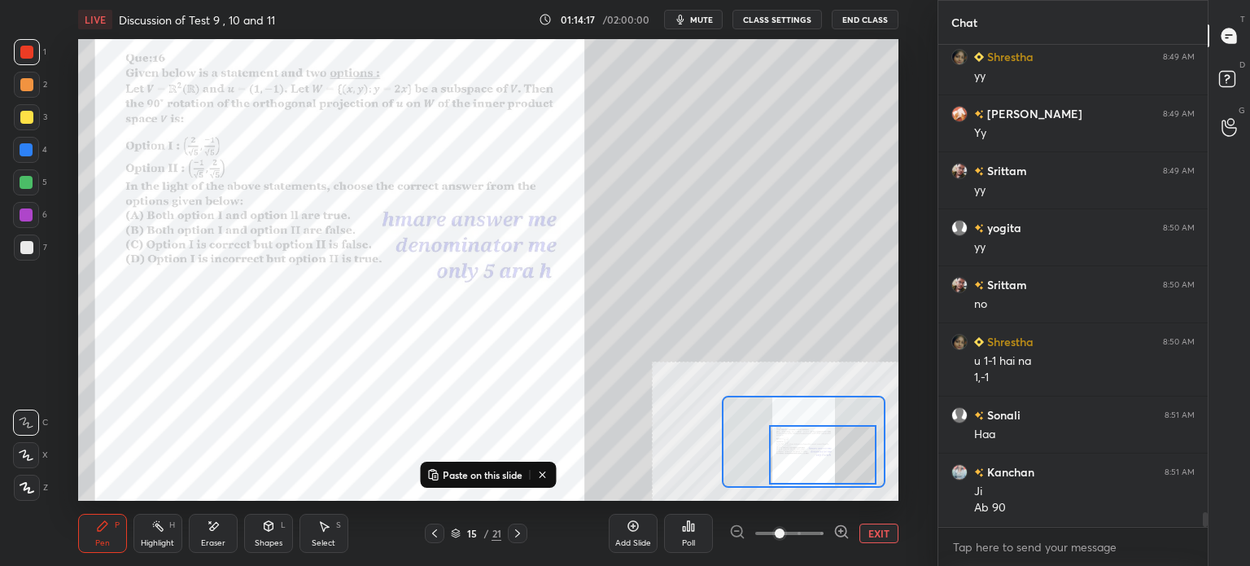
drag, startPoint x: 321, startPoint y: 522, endPoint x: 299, endPoint y: 504, distance: 28.3
click at [317, 523] on icon at bounding box center [323, 525] width 13 height 13
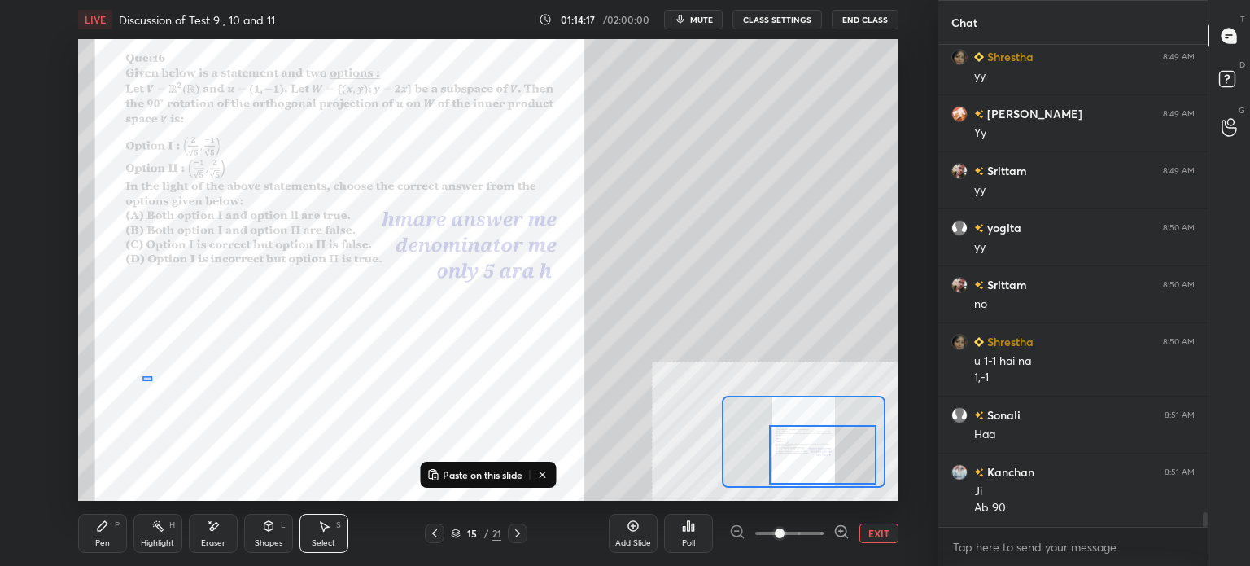
drag, startPoint x: 151, startPoint y: 381, endPoint x: 311, endPoint y: 473, distance: 184.1
click at [312, 477] on div "0 ° Undo Copy Paste here Duplicate Duplicate to new slide Delete" at bounding box center [339, 169] width 1230 height 692
drag, startPoint x: 276, startPoint y: 373, endPoint x: 474, endPoint y: 129, distance: 315.3
click at [388, 142] on div "0 ° Undo Copy Paste here Duplicate Duplicate to new slide Delete" at bounding box center [339, 169] width 1230 height 692
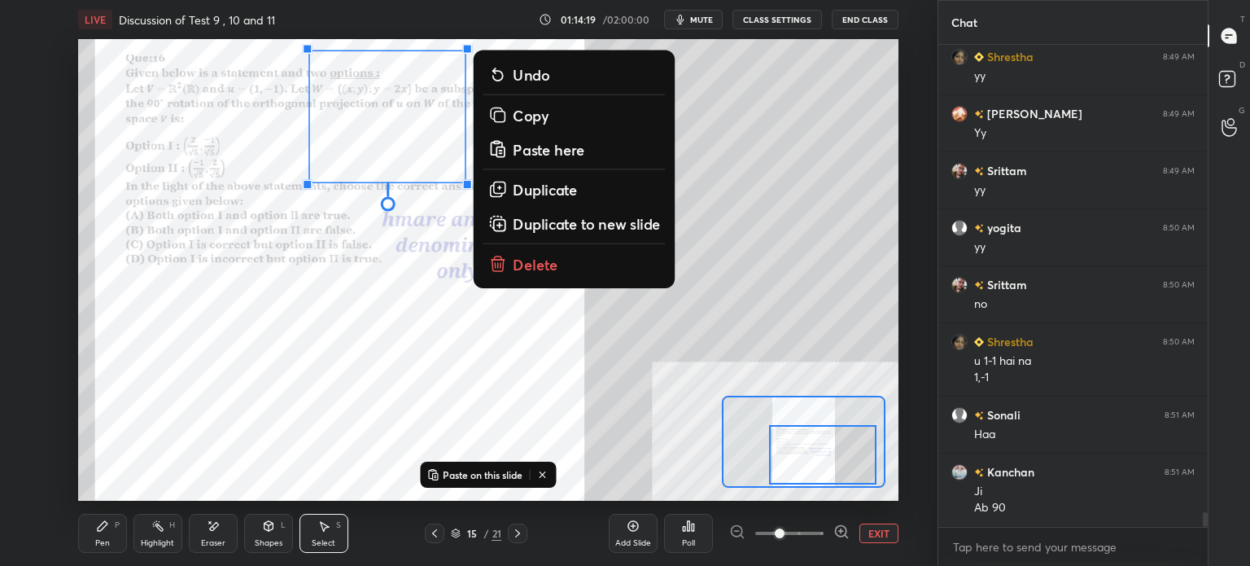
click at [498, 62] on button "Undo" at bounding box center [574, 73] width 182 height 29
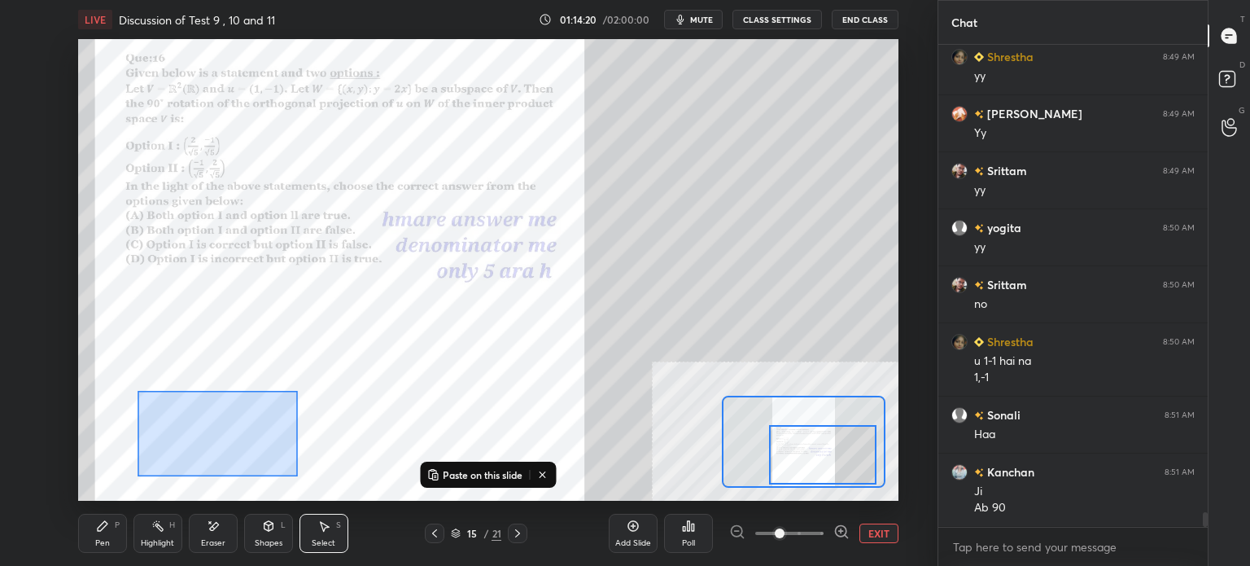
drag, startPoint x: 247, startPoint y: 448, endPoint x: 295, endPoint y: 480, distance: 56.9
click at [297, 482] on div "0 ° Undo Copy Paste here Duplicate Duplicate to new slide Delete" at bounding box center [339, 169] width 1230 height 692
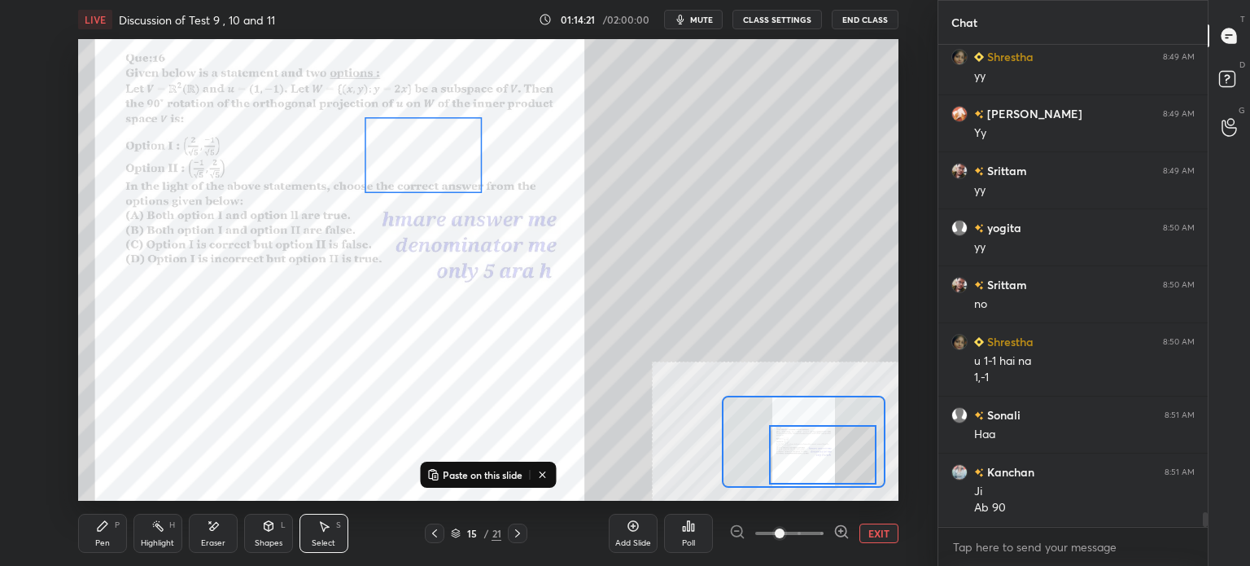
drag, startPoint x: 303, startPoint y: 318, endPoint x: 426, endPoint y: 156, distance: 203.3
click at [426, 151] on div "0 ° Undo Copy Paste here Duplicate Duplicate to new slide Delete" at bounding box center [339, 169] width 1230 height 692
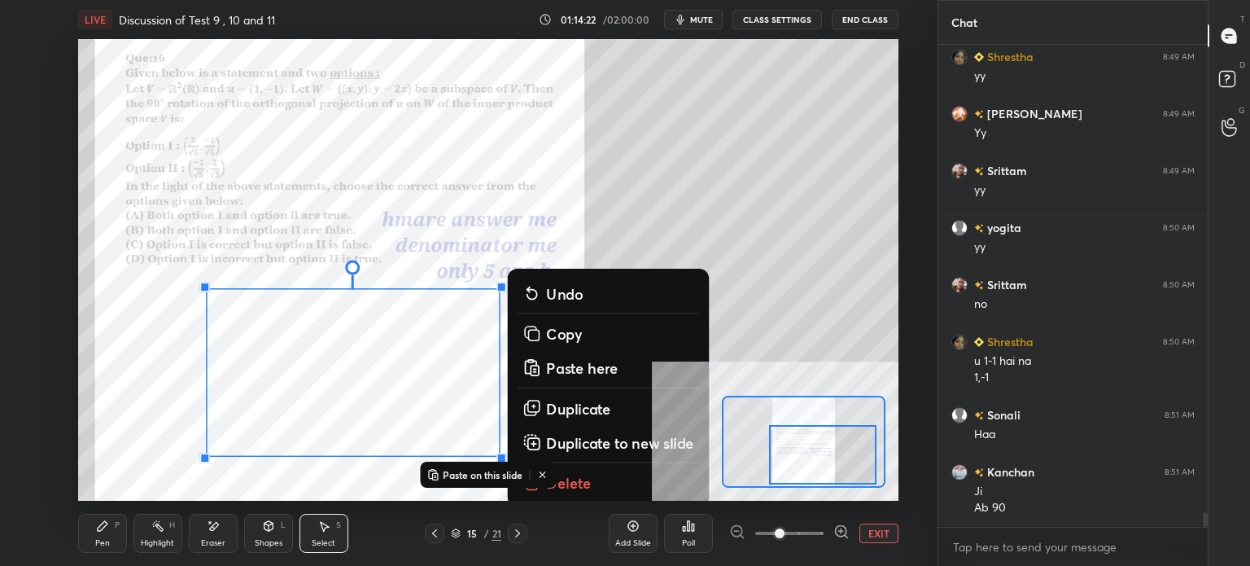
drag, startPoint x: 221, startPoint y: 302, endPoint x: 579, endPoint y: 468, distance: 394.6
click at [576, 481] on div "0 ° Undo Copy Paste here Duplicate Duplicate to new slide Delete" at bounding box center [339, 169] width 1230 height 692
click at [584, 478] on p "Delete" at bounding box center [569, 483] width 46 height 20
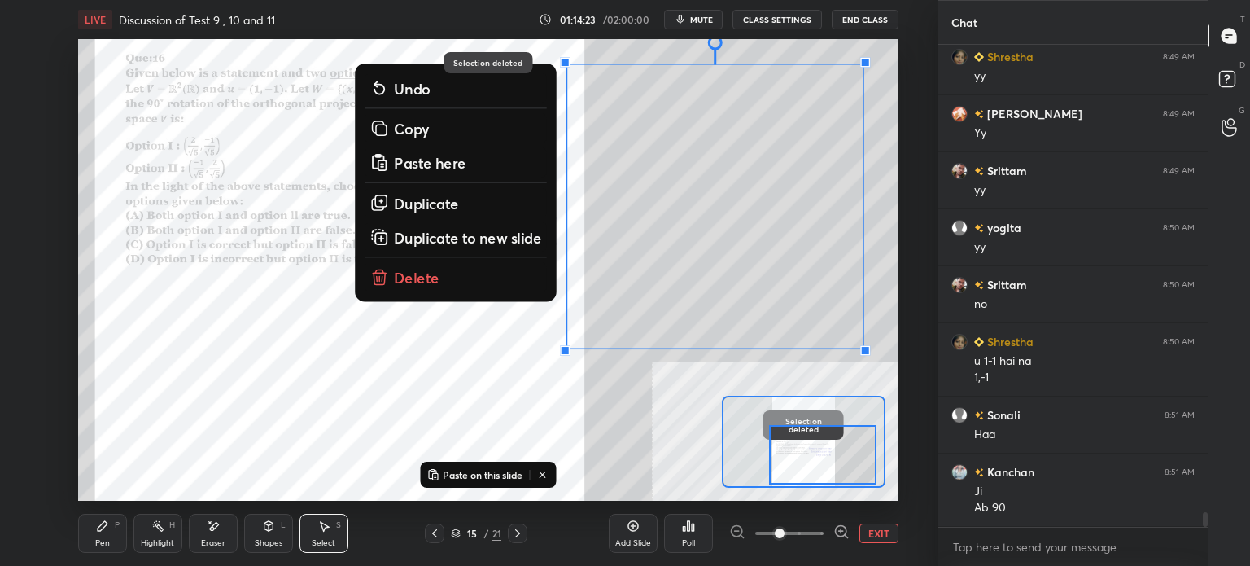
drag, startPoint x: 601, startPoint y: 61, endPoint x: 933, endPoint y: 391, distance: 468.4
click at [933, 391] on div "1 2 3 4 5 6 7 C X Z E E Erase all H H LIVE Discussion of Test 9 , 10 and 11 01:…" at bounding box center [468, 283] width 937 height 566
click at [439, 271] on button "Delete" at bounding box center [456, 277] width 182 height 29
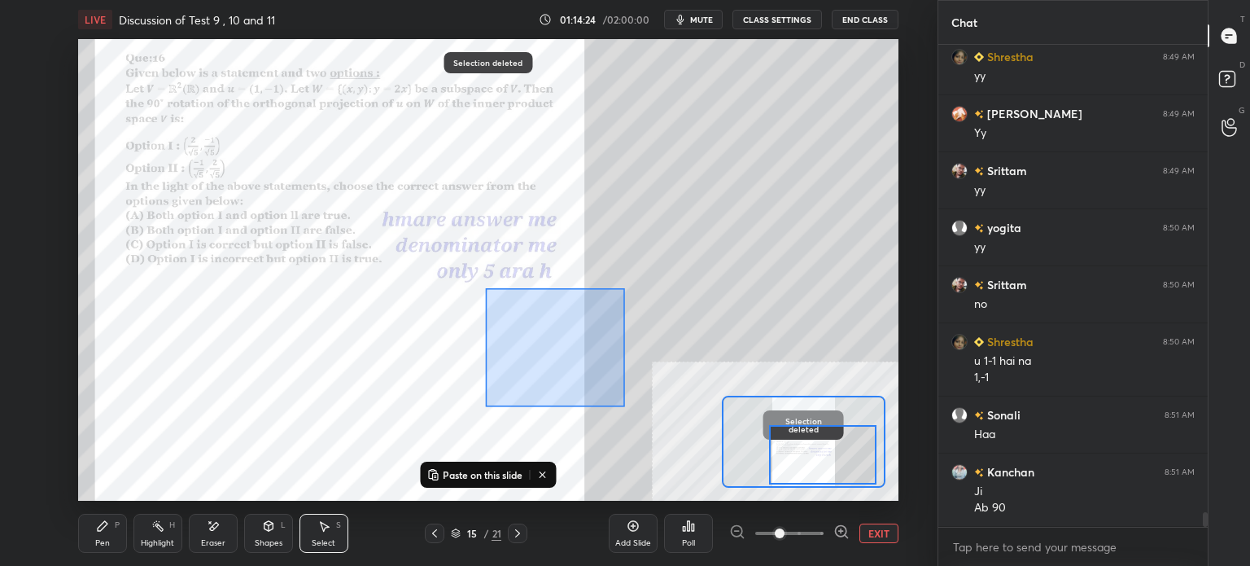
drag, startPoint x: 542, startPoint y: 351, endPoint x: 657, endPoint y: 430, distance: 139.7
click at [658, 432] on div "0 ° Undo Copy Paste here Duplicate Duplicate to new slide Delete" at bounding box center [339, 169] width 1230 height 692
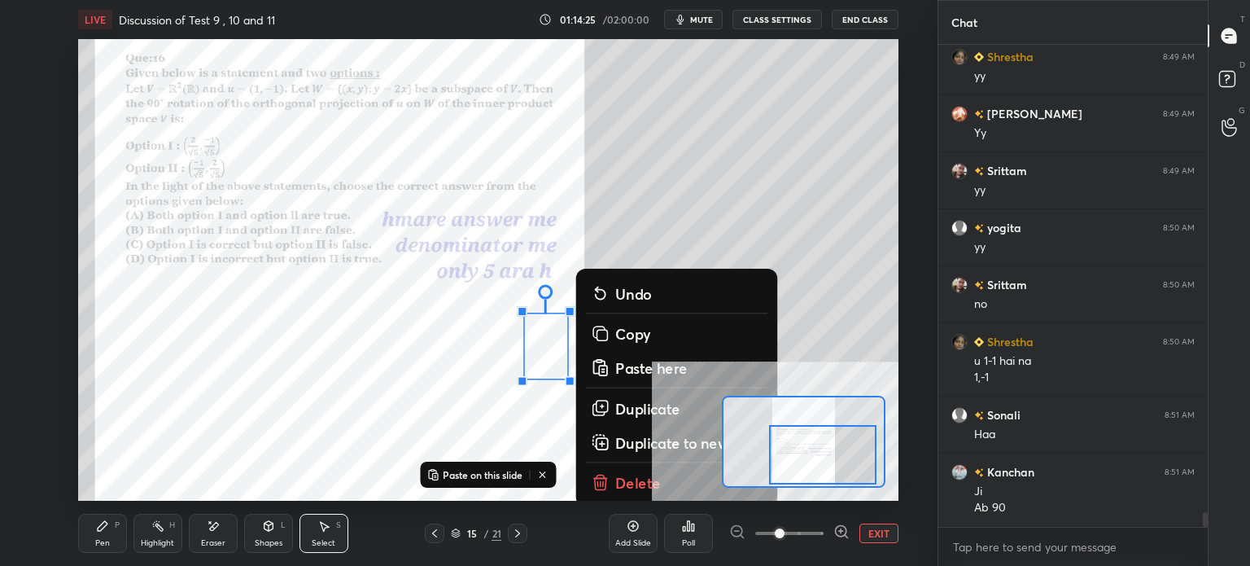
click at [615, 479] on p "Delete" at bounding box center [637, 483] width 46 height 20
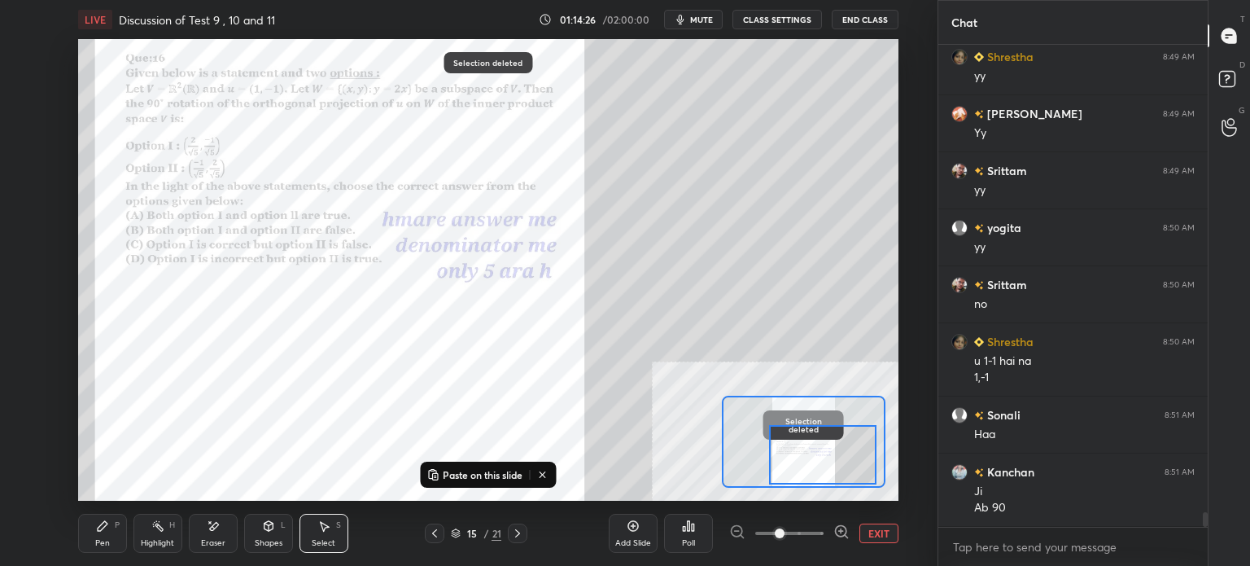
drag, startPoint x: 87, startPoint y: 539, endPoint x: 108, endPoint y: 504, distance: 40.9
click at [88, 539] on div "Pen P" at bounding box center [102, 532] width 49 height 39
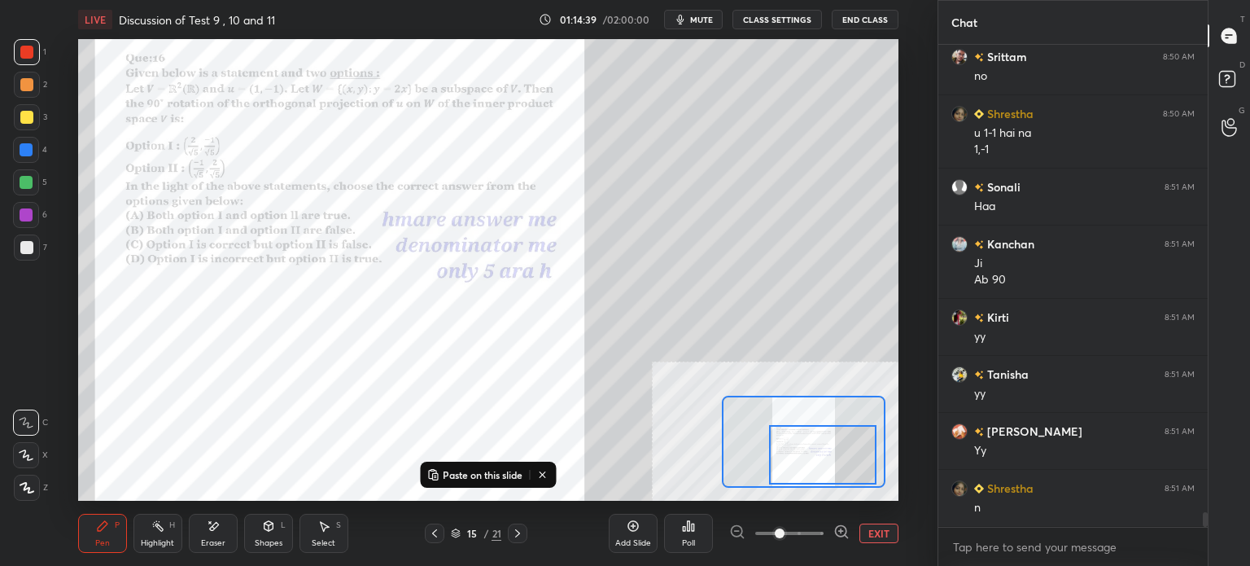
scroll to position [15420, 0]
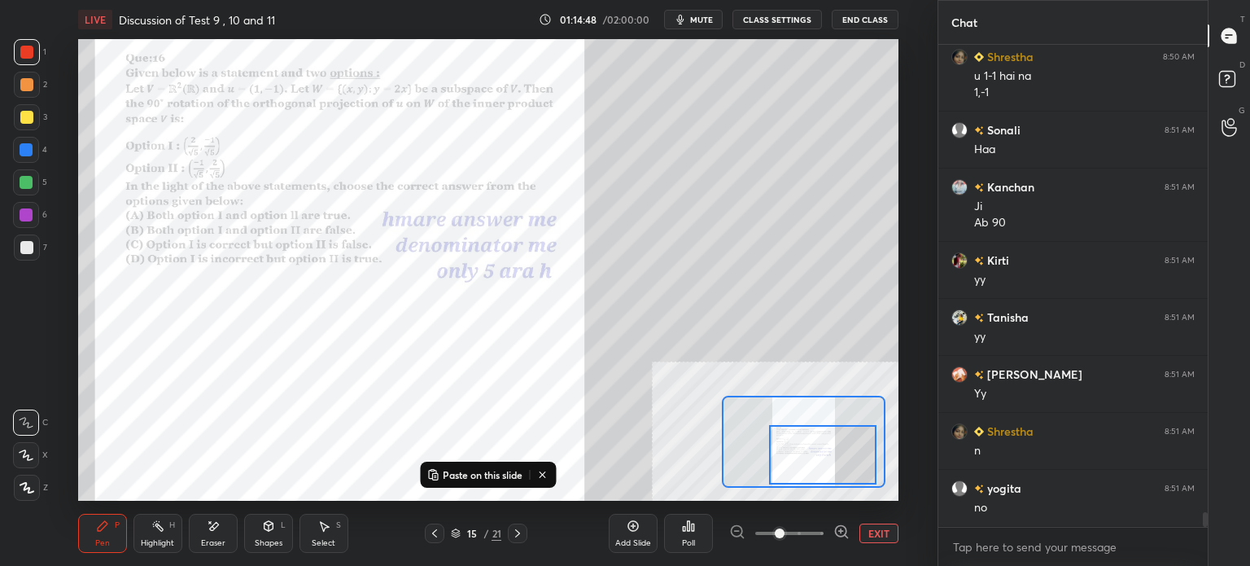
click at [170, 509] on div "LIVE Discussion of Test 9 , 10 and 11 01:14:48 / 02:00:00 mute CLASS SETTINGS E…" at bounding box center [488, 283] width 872 height 566
click at [107, 510] on div "LIVE Discussion of Test 9 , 10 and 11 01:14:49 / 02:00:00 mute CLASS SETTINGS E…" at bounding box center [488, 283] width 872 height 566
click at [104, 501] on div "LIVE Discussion of Test 9 , 10 and 11 01:14:50 / 02:00:00 mute CLASS SETTINGS E…" at bounding box center [488, 283] width 872 height 566
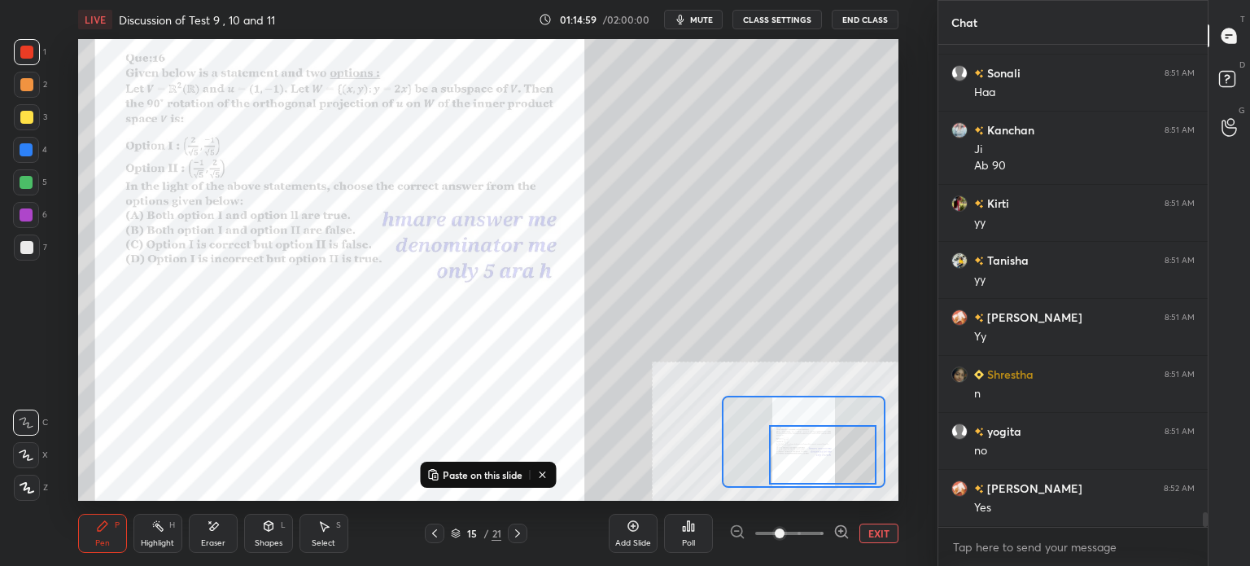
scroll to position [15534, 0]
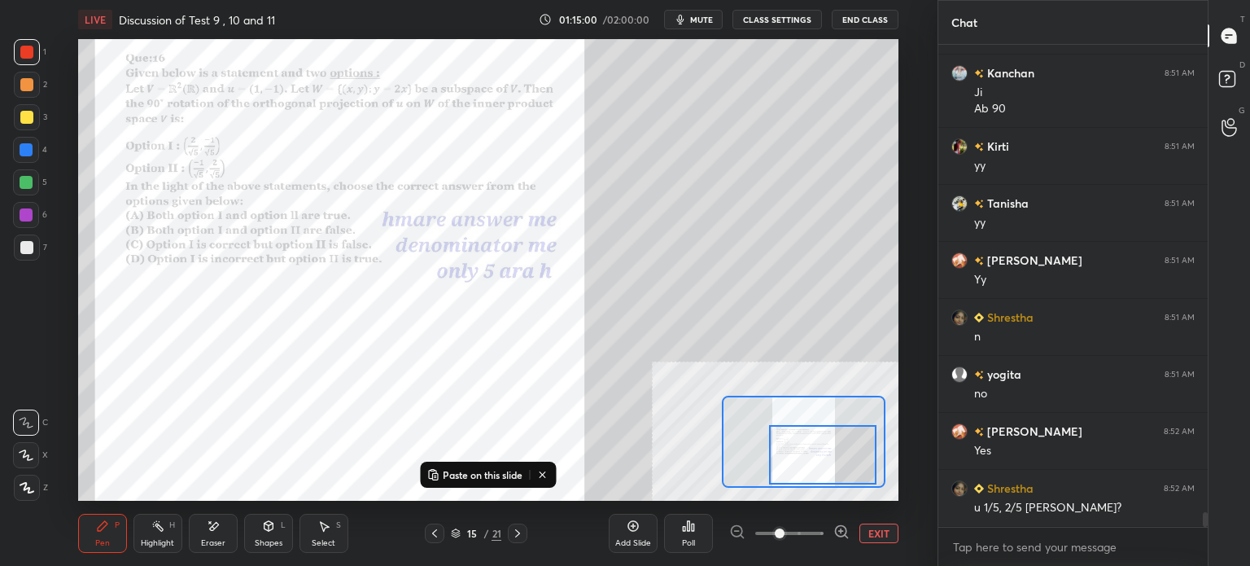
click at [26, 121] on div at bounding box center [26, 117] width 13 height 13
click at [27, 120] on div at bounding box center [26, 117] width 13 height 13
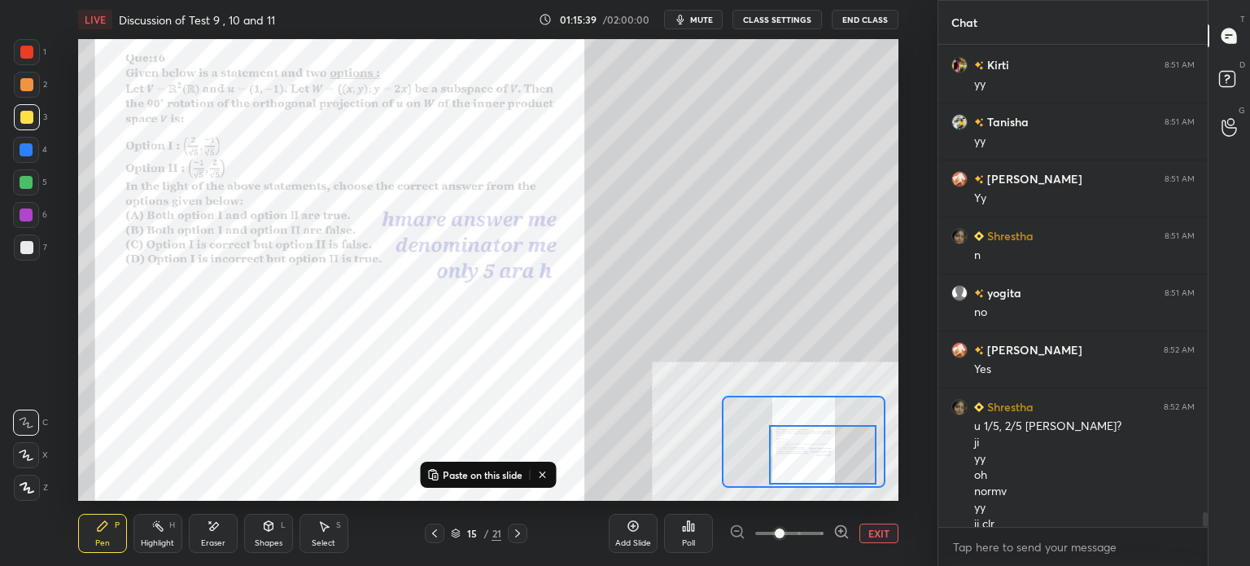
scroll to position [15631, 0]
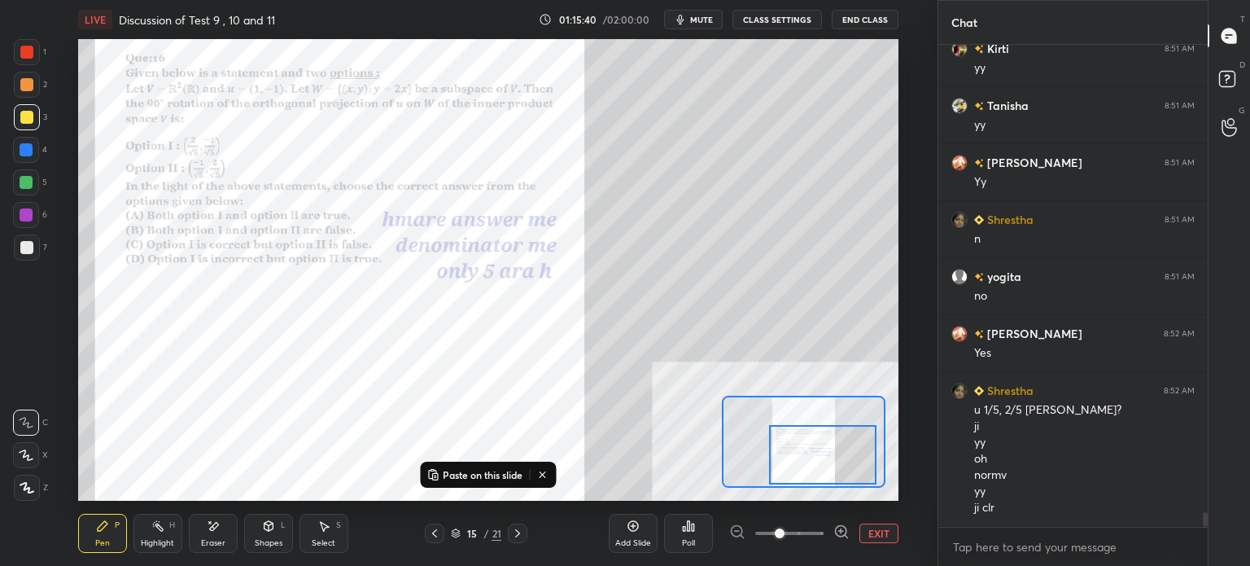
click at [20, 55] on div at bounding box center [26, 52] width 13 height 13
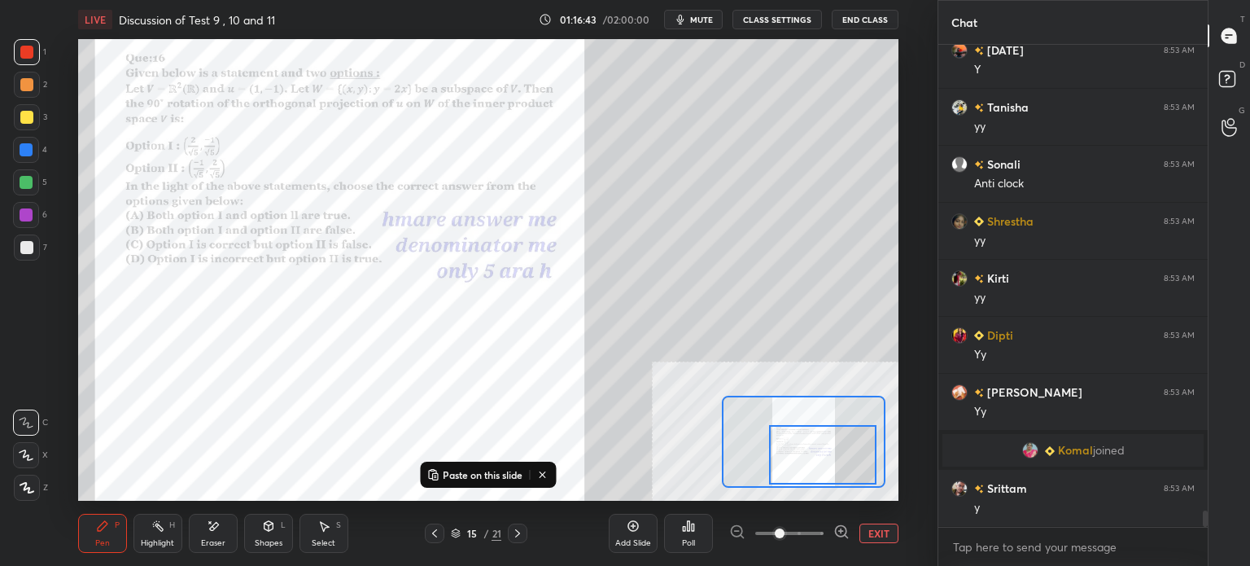
scroll to position [14017, 0]
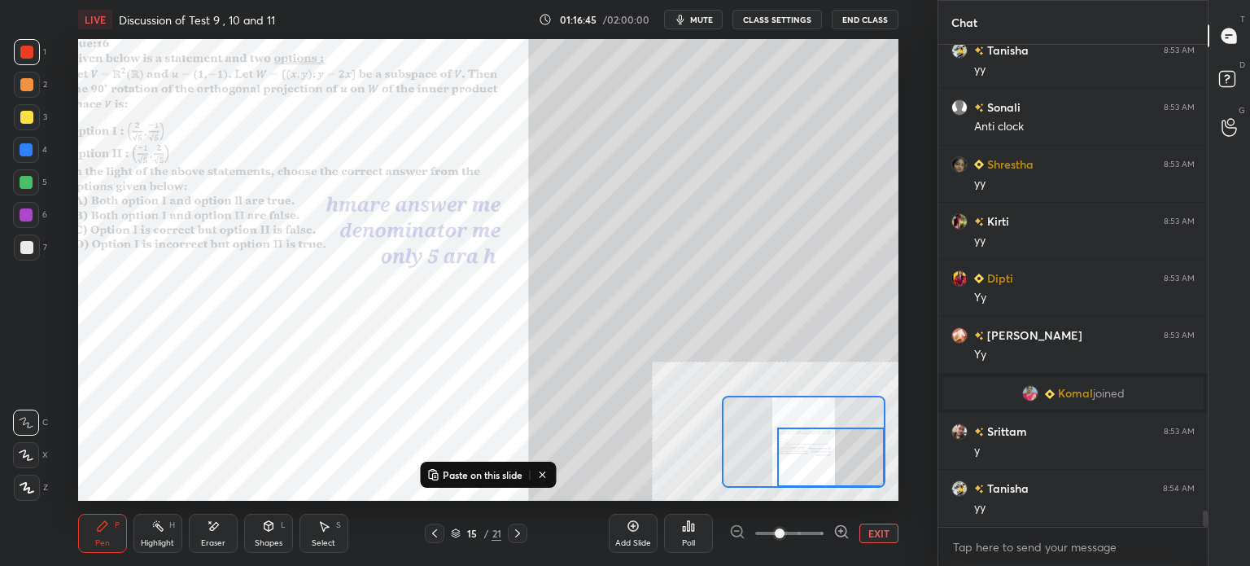
drag, startPoint x: 805, startPoint y: 451, endPoint x: 813, endPoint y: 448, distance: 8.5
click at [814, 452] on div at bounding box center [830, 456] width 107 height 59
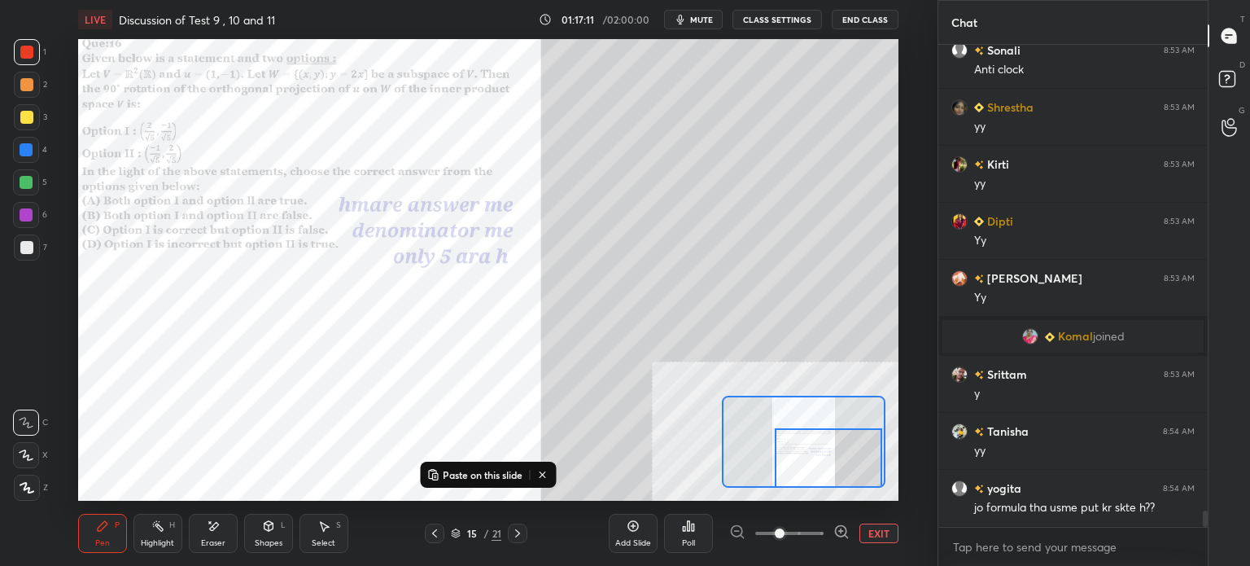
drag, startPoint x: 806, startPoint y: 458, endPoint x: 775, endPoint y: 452, distance: 30.8
click at [804, 461] on div at bounding box center [828, 457] width 107 height 59
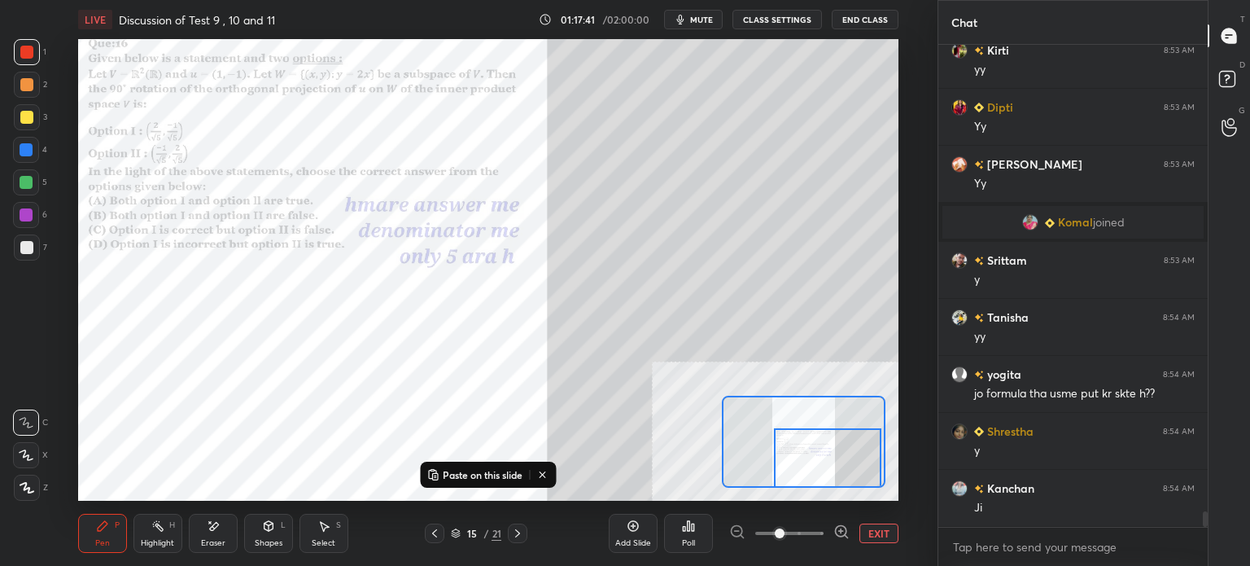
scroll to position [14245, 0]
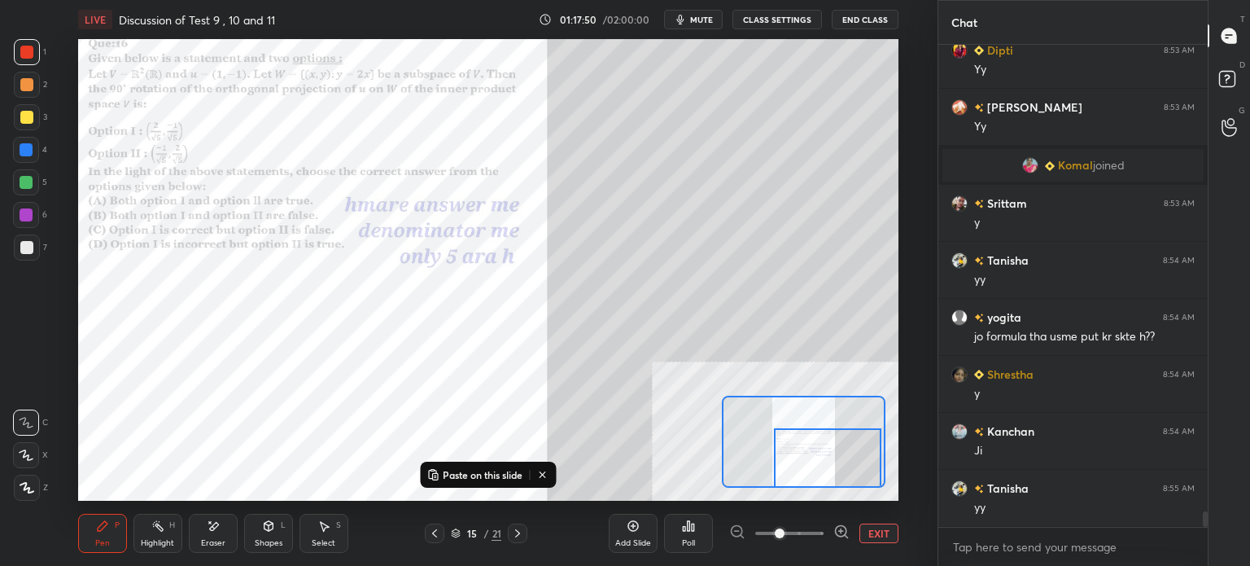
click at [928, 299] on div "1 2 3 4 5 6 7 C X Z E E Erase all H H LIVE Discussion of Test 9 , 10 and 11 01:…" at bounding box center [468, 283] width 937 height 566
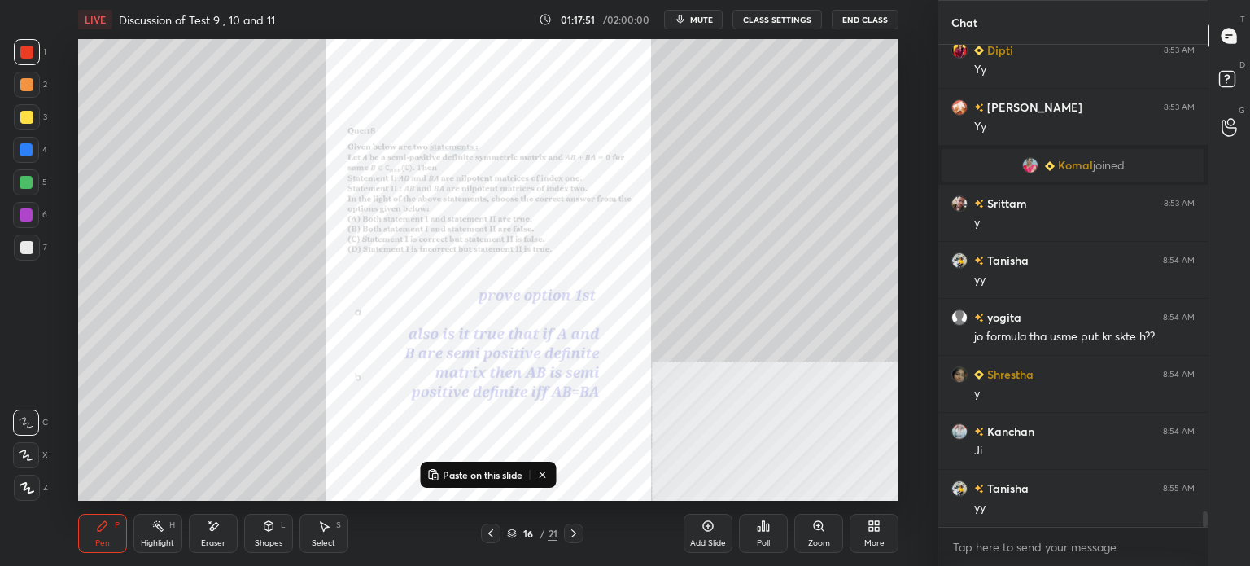
scroll to position [14302, 0]
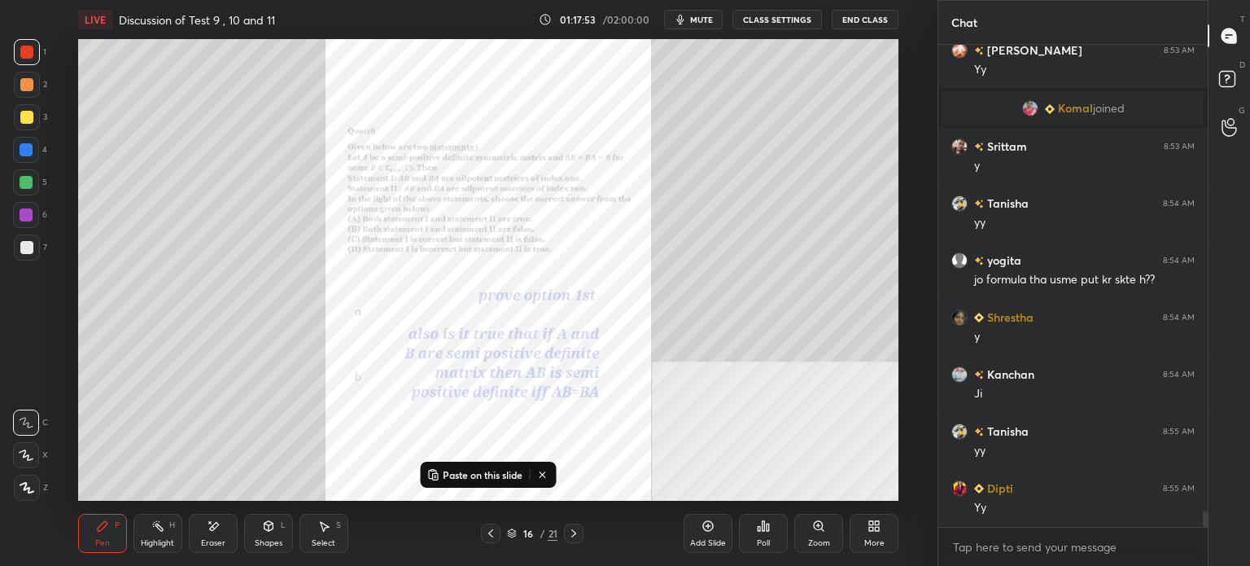
click at [797, 542] on div "Zoom" at bounding box center [818, 532] width 49 height 39
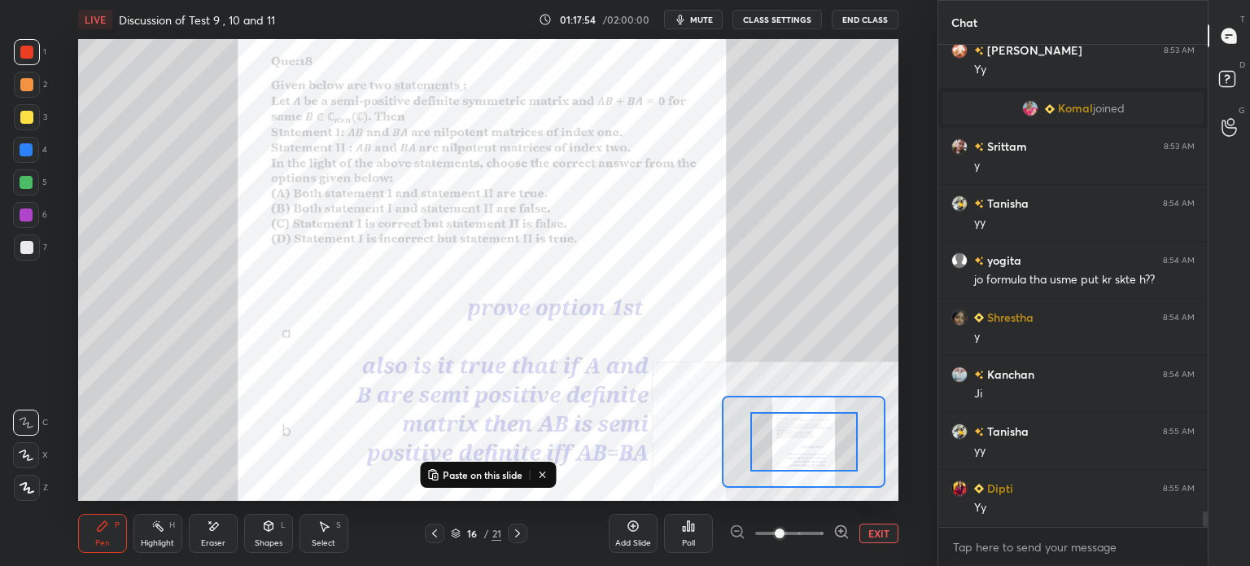
drag, startPoint x: 813, startPoint y: 452, endPoint x: 828, endPoint y: 431, distance: 25.1
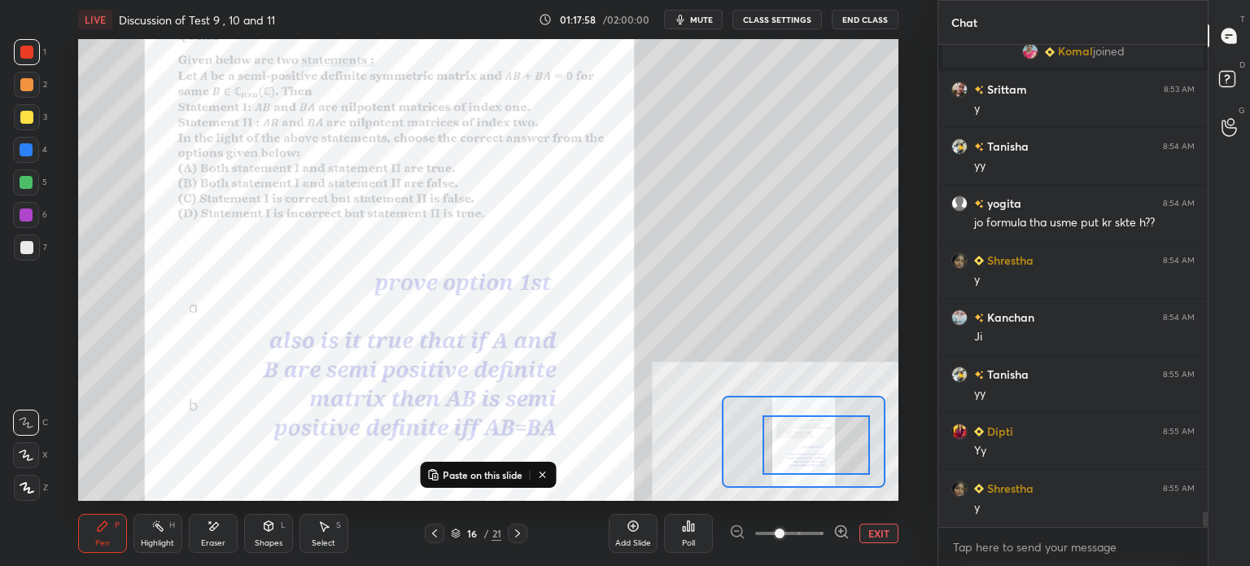
drag, startPoint x: 821, startPoint y: 430, endPoint x: 833, endPoint y: 433, distance: 12.6
click at [833, 433] on div at bounding box center [815, 444] width 107 height 59
click at [815, 448] on div at bounding box center [815, 443] width 107 height 59
click at [552, 466] on div "Paste on this slide" at bounding box center [488, 269] width 820 height 461
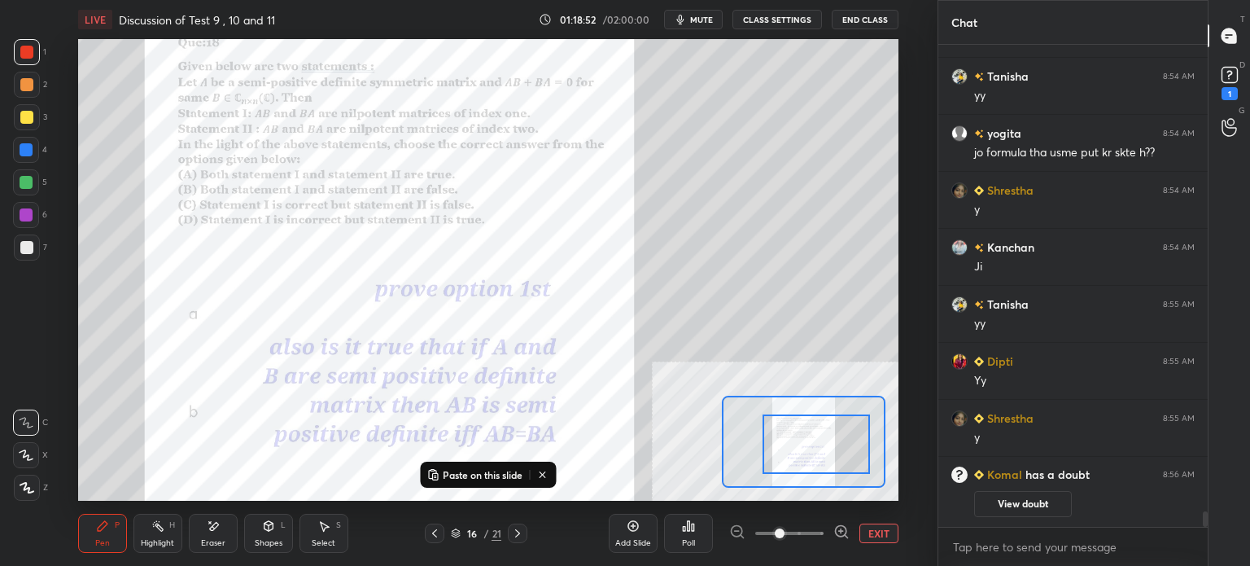
click at [17, 113] on div at bounding box center [27, 117] width 26 height 26
click at [1248, 81] on div "D Doubts (D) 1" at bounding box center [1228, 82] width 41 height 46
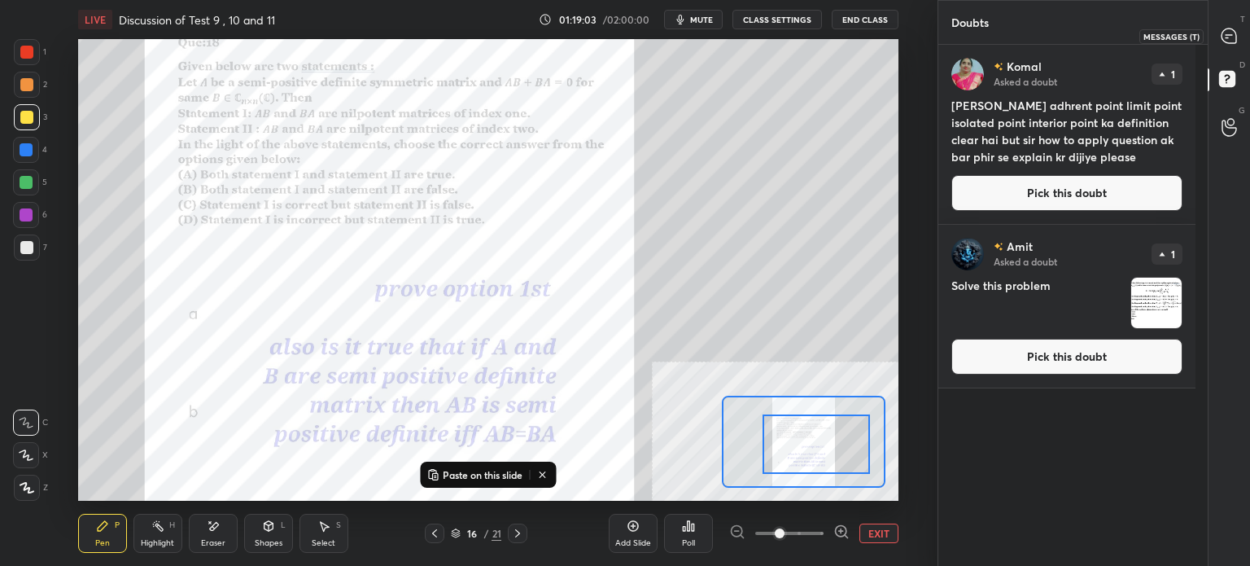
click at [1228, 40] on icon at bounding box center [1228, 35] width 15 height 15
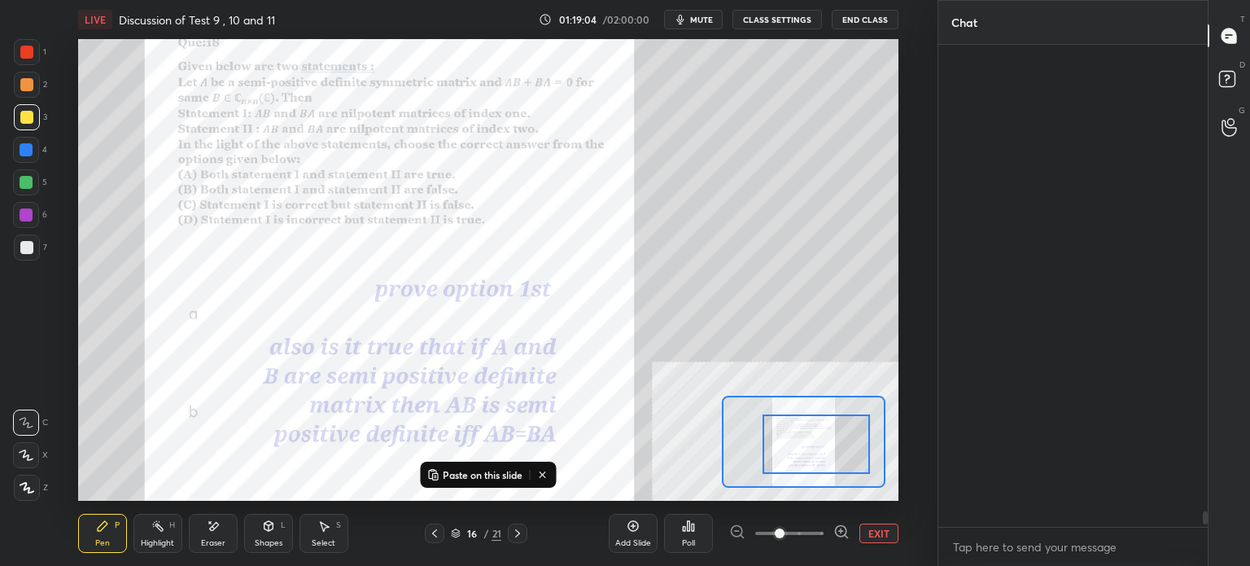
scroll to position [477, 264]
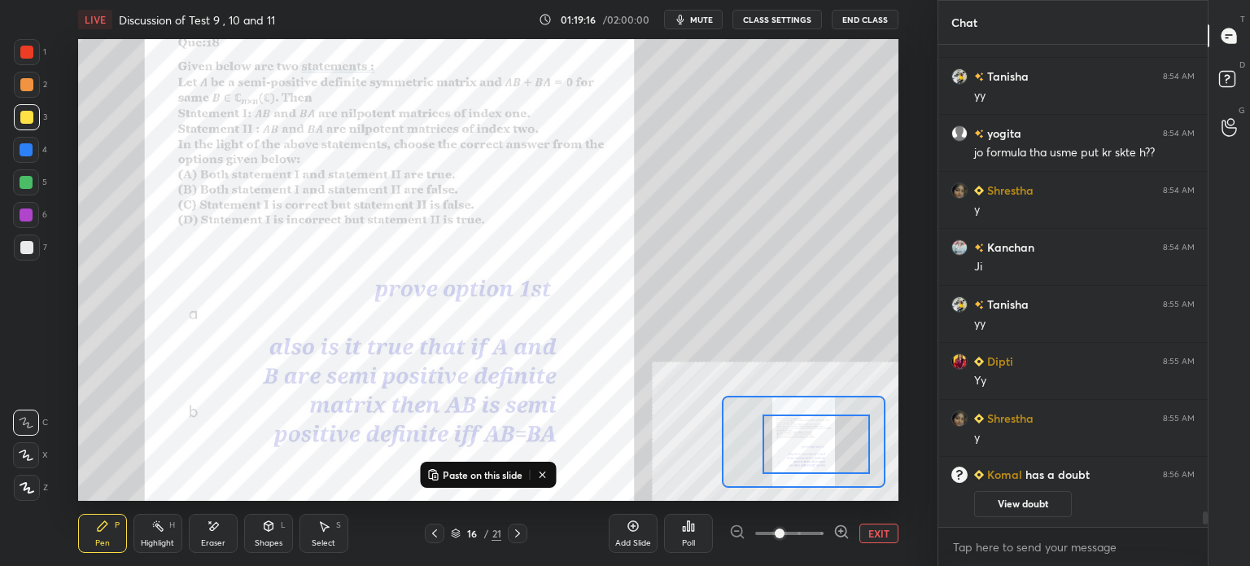
click at [908, 282] on div "Paste on this slide Setting up your live class Poll for secs No correct answer …" at bounding box center [488, 269] width 872 height 461
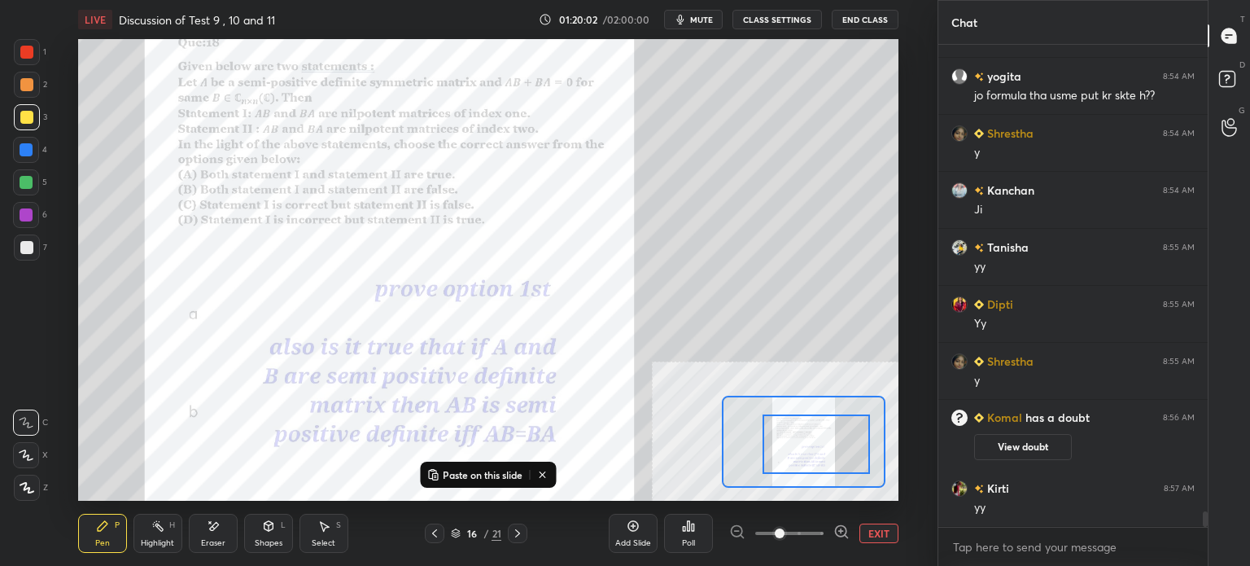
click at [22, 87] on div at bounding box center [26, 84] width 13 height 13
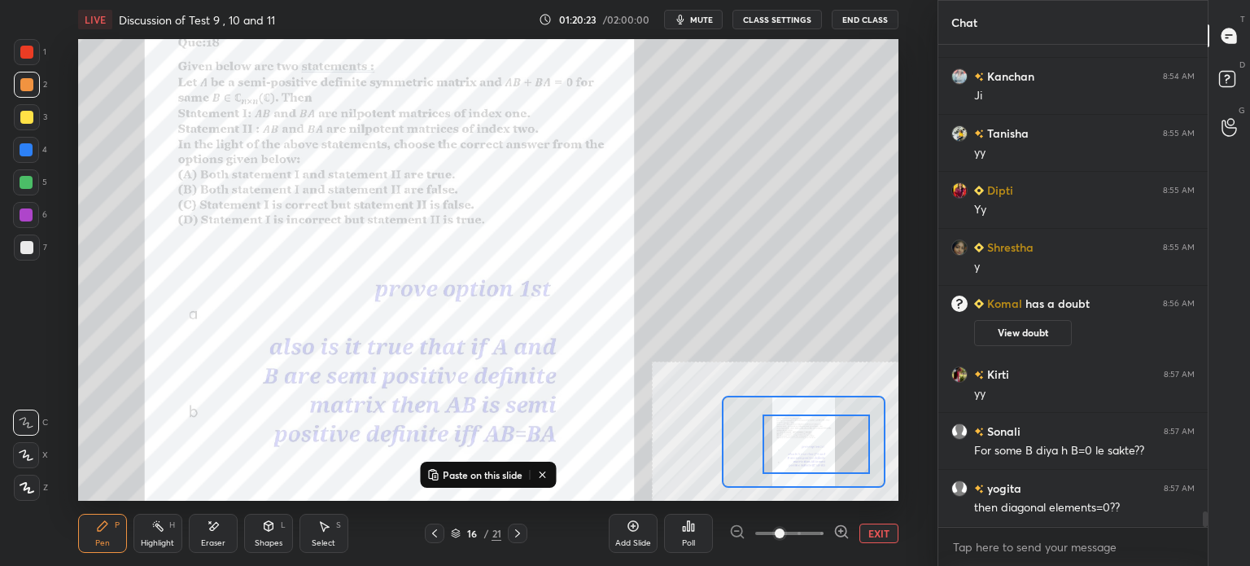
scroll to position [14806, 0]
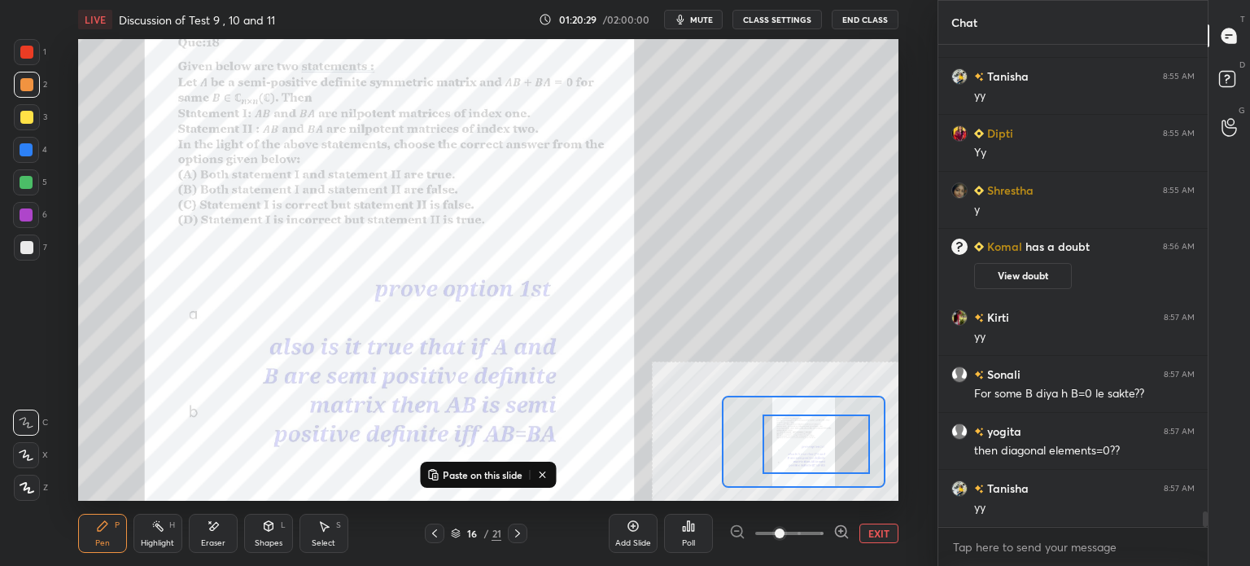
click at [222, 536] on div "Eraser" at bounding box center [213, 532] width 49 height 39
click at [99, 548] on div "Pen P" at bounding box center [102, 532] width 49 height 39
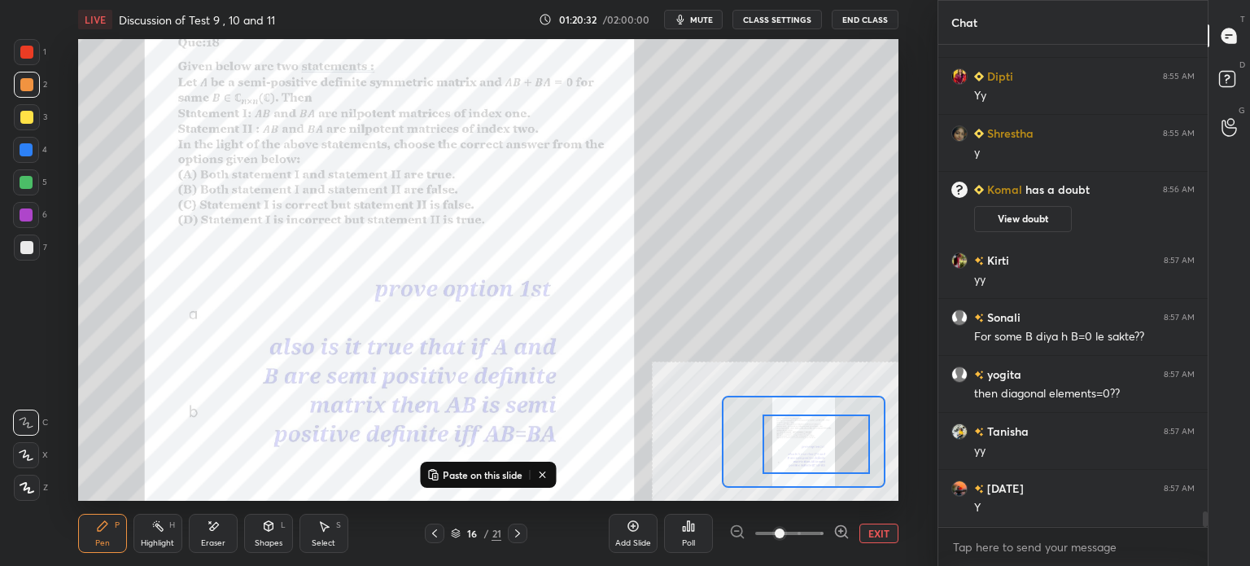
click at [322, 539] on div "Select" at bounding box center [324, 543] width 24 height 8
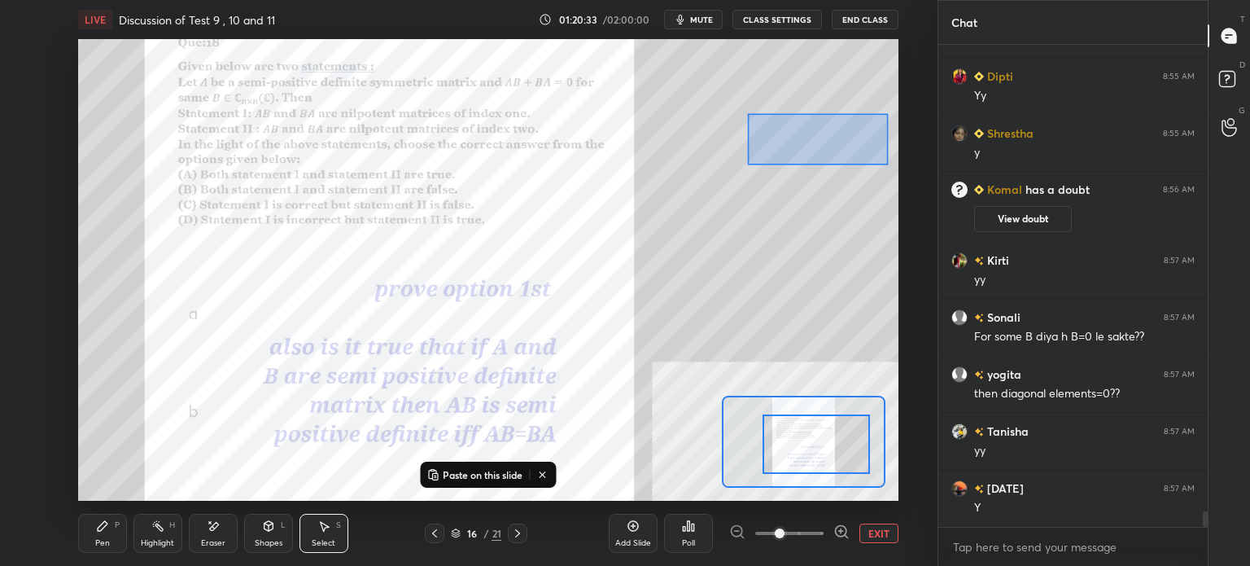
drag, startPoint x: 747, startPoint y: 113, endPoint x: 859, endPoint y: 165, distance: 123.8
click at [890, 167] on div "0 ° Undo Copy Paste here Duplicate Duplicate to new slide Delete" at bounding box center [389, 251] width 1230 height 692
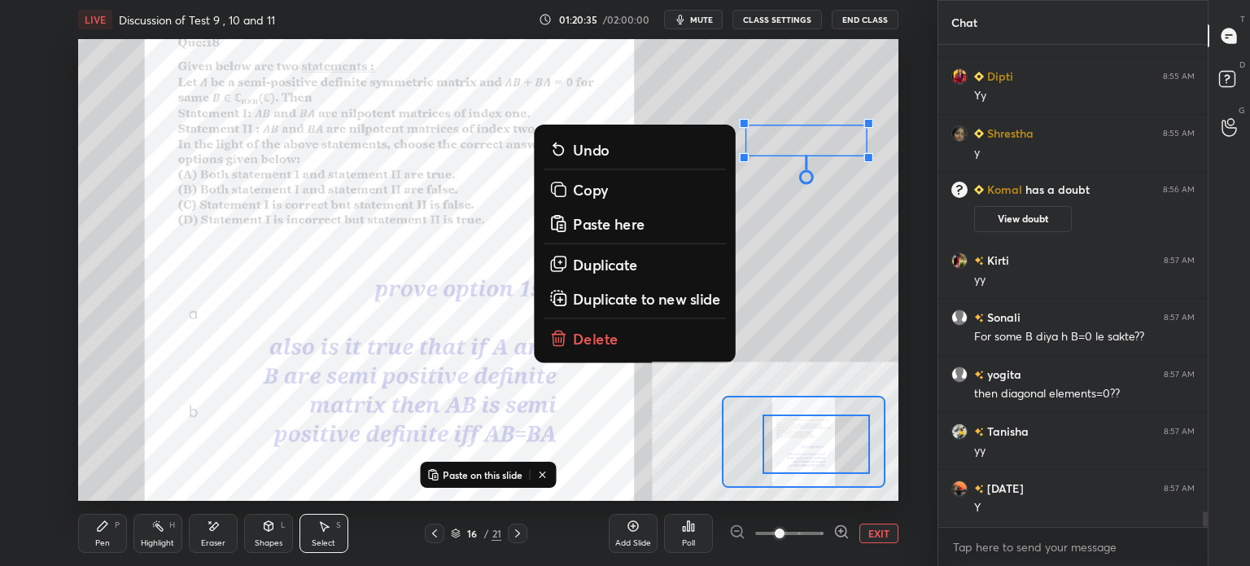
click at [618, 264] on p "Duplicate" at bounding box center [604, 264] width 65 height 20
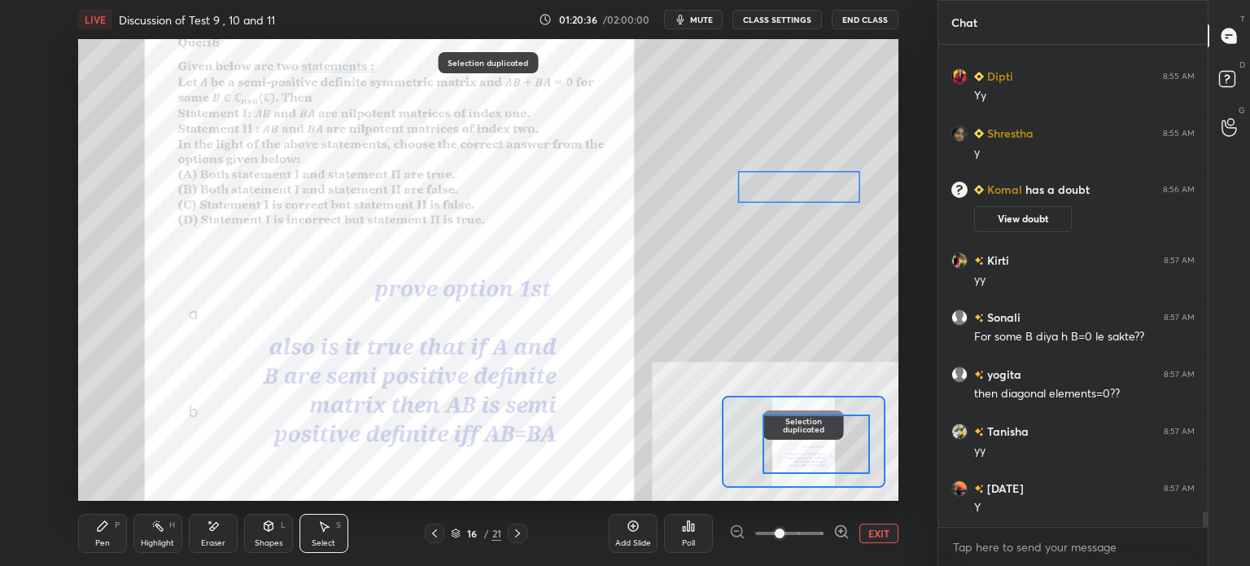
drag, startPoint x: 803, startPoint y: 185, endPoint x: 778, endPoint y: 193, distance: 26.5
click at [778, 193] on div "0 ° Undo Copy Paste here Duplicate Duplicate to new slide Delete" at bounding box center [389, 251] width 1230 height 692
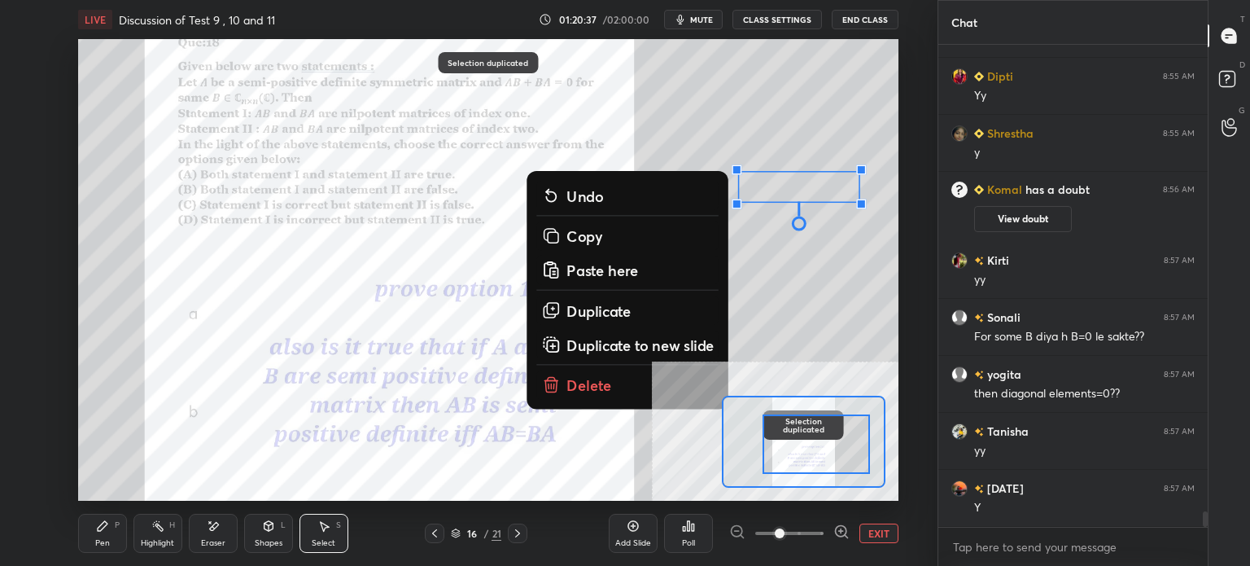
click at [242, 255] on div "0 ° Undo Copy Paste here Duplicate Duplicate to new slide Delete" at bounding box center [389, 251] width 1230 height 692
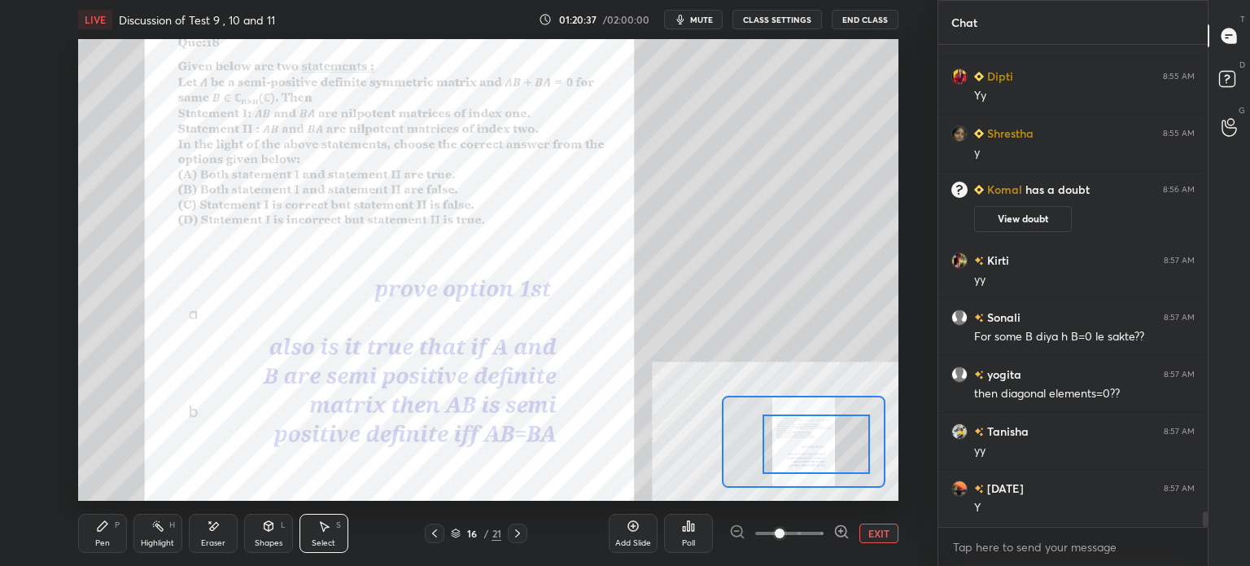
click at [89, 530] on div "Pen P" at bounding box center [102, 532] width 49 height 39
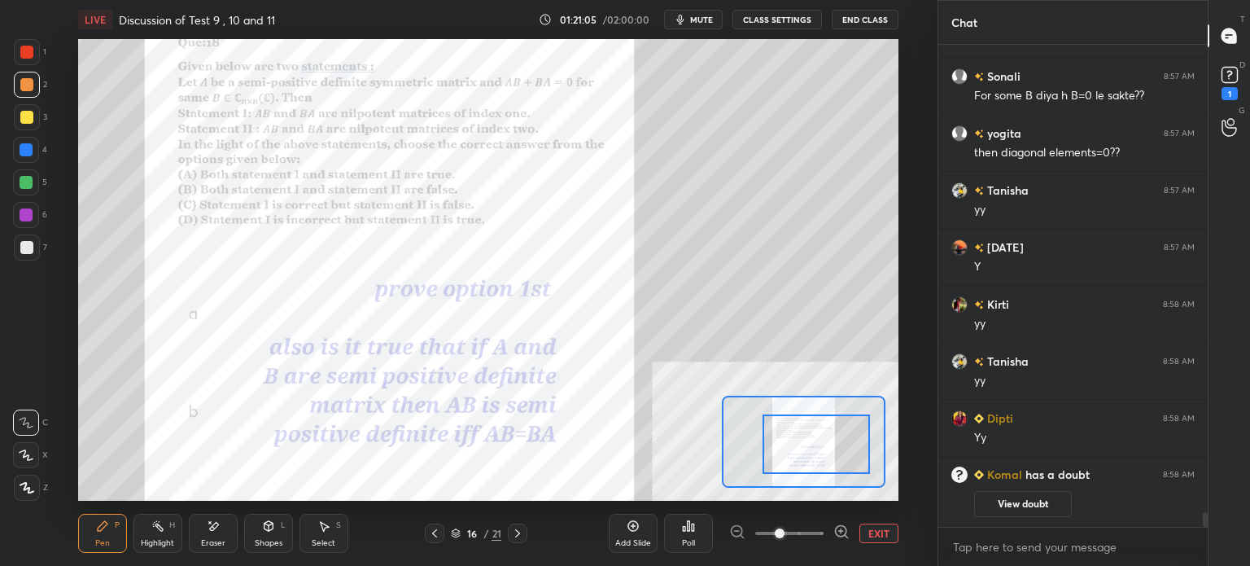
scroll to position [14539, 0]
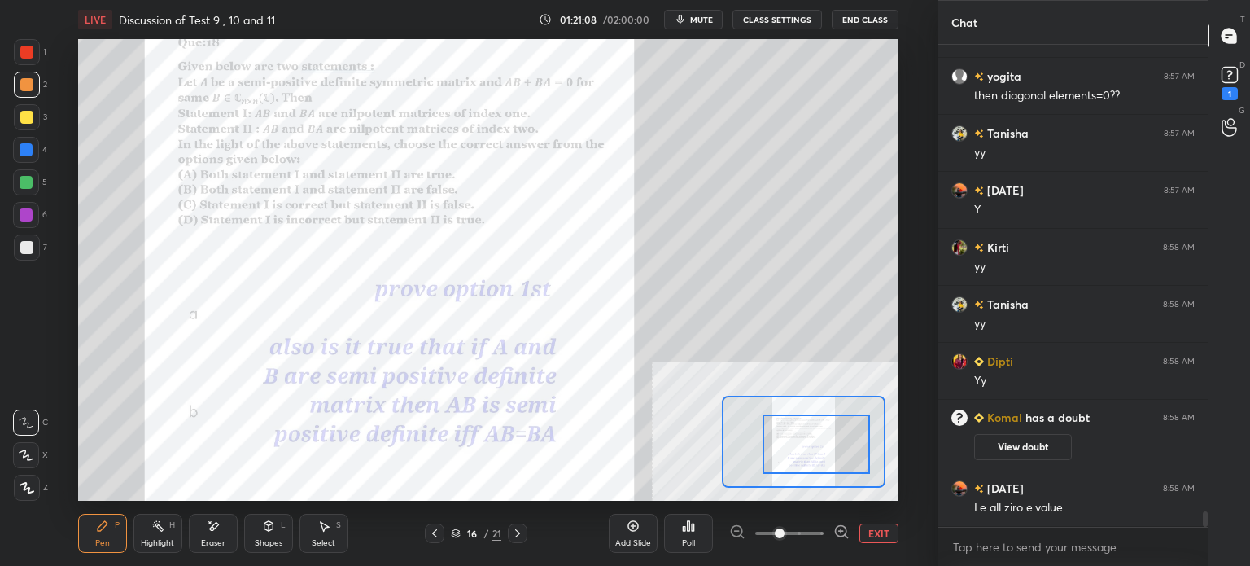
click at [1249, 90] on div "D Doubts (D) 1" at bounding box center [1228, 82] width 41 height 46
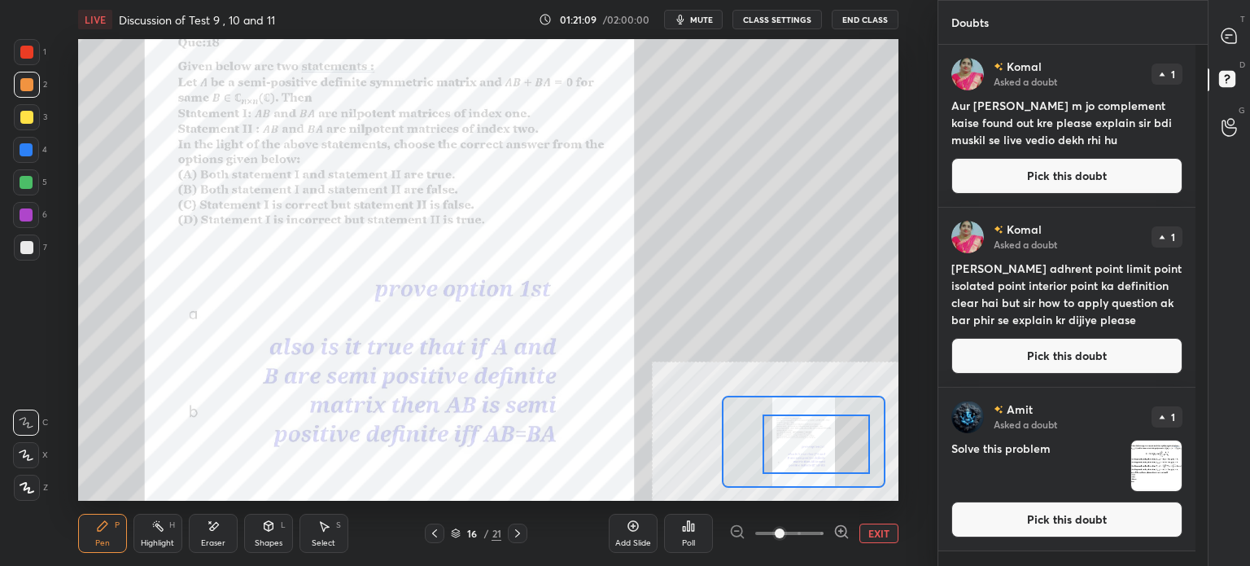
click at [1249, 40] on div "T Messages (T)" at bounding box center [1228, 36] width 41 height 46
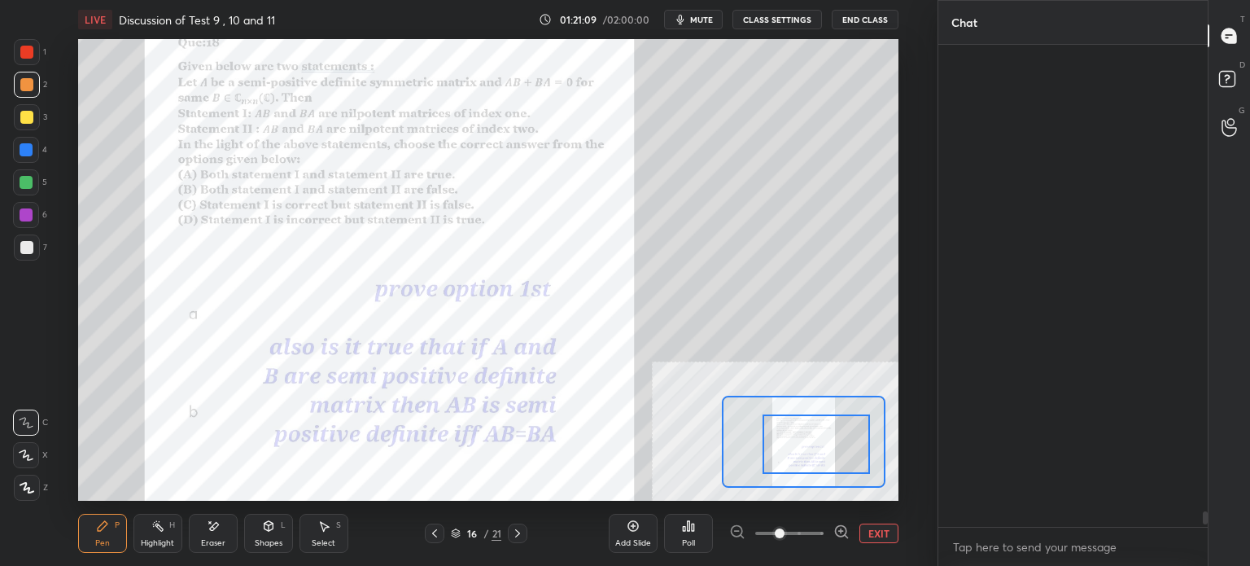
scroll to position [477, 264]
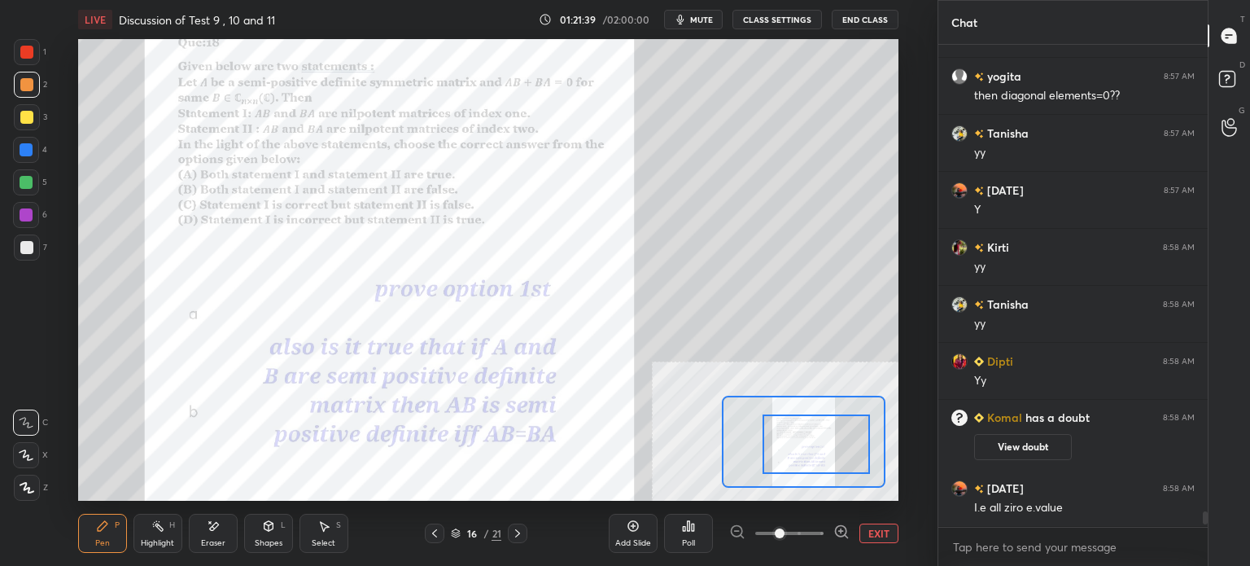
drag, startPoint x: 29, startPoint y: 89, endPoint x: 40, endPoint y: 84, distance: 11.7
click at [28, 88] on div at bounding box center [26, 84] width 13 height 13
click at [26, 118] on div at bounding box center [26, 117] width 13 height 13
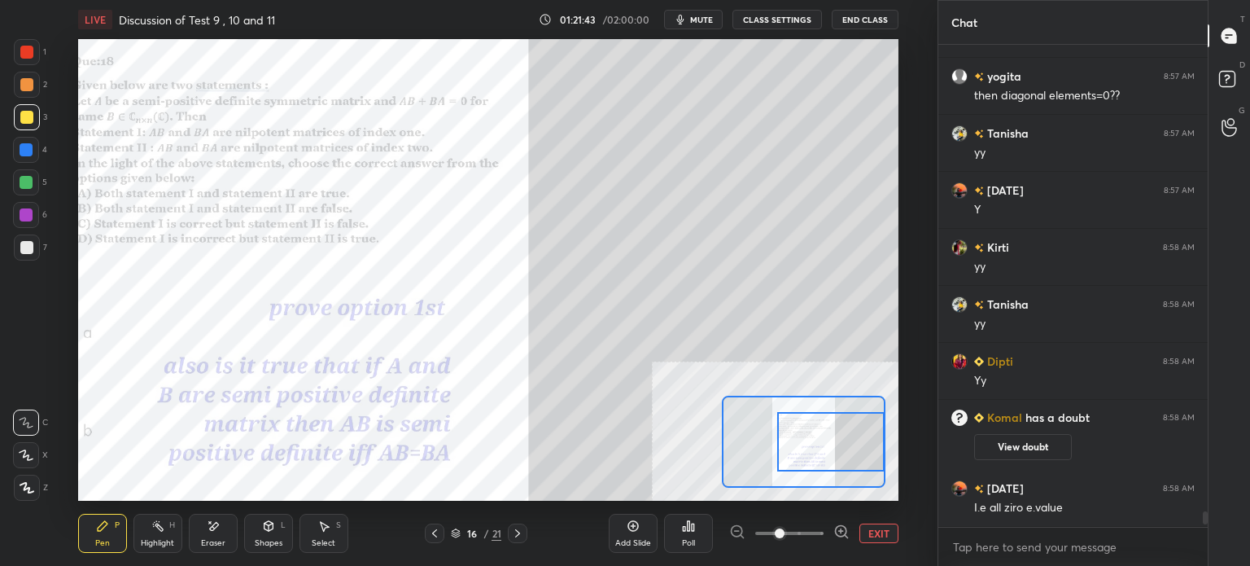
drag, startPoint x: 800, startPoint y: 455, endPoint x: 822, endPoint y: 442, distance: 25.5
click at [821, 452] on div at bounding box center [830, 441] width 107 height 59
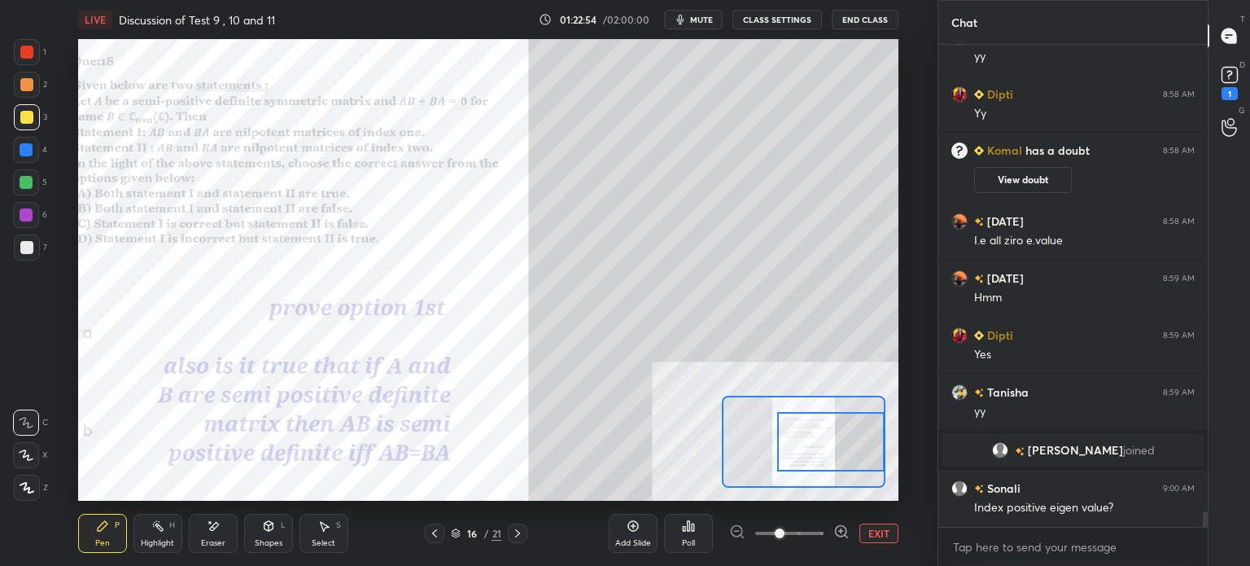
scroll to position [14845, 0]
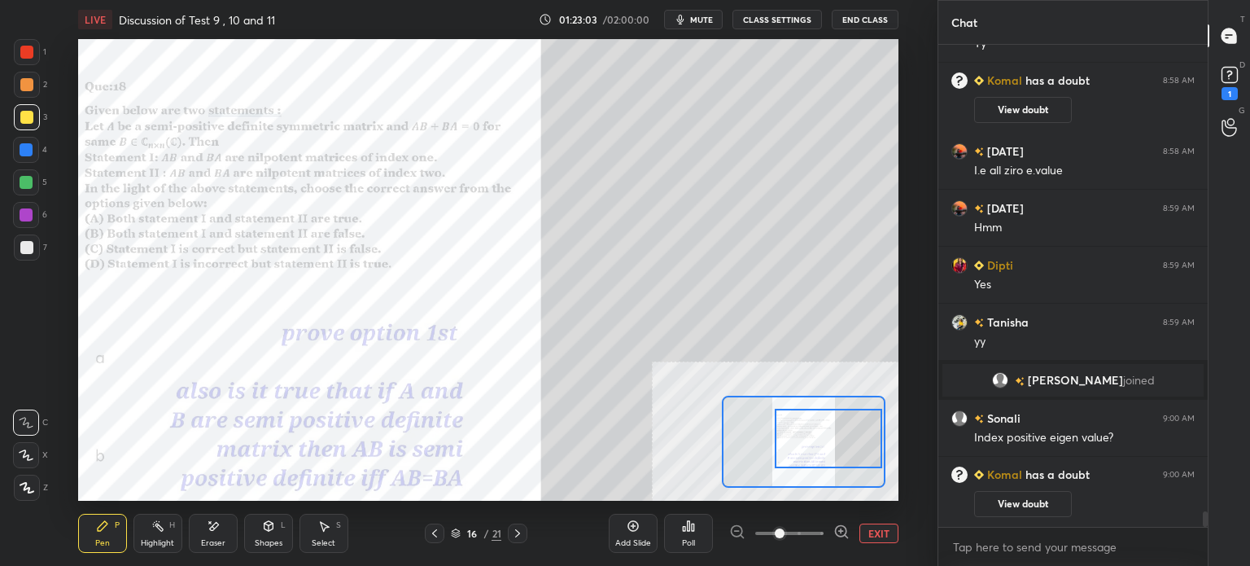
click at [809, 448] on div at bounding box center [828, 437] width 107 height 59
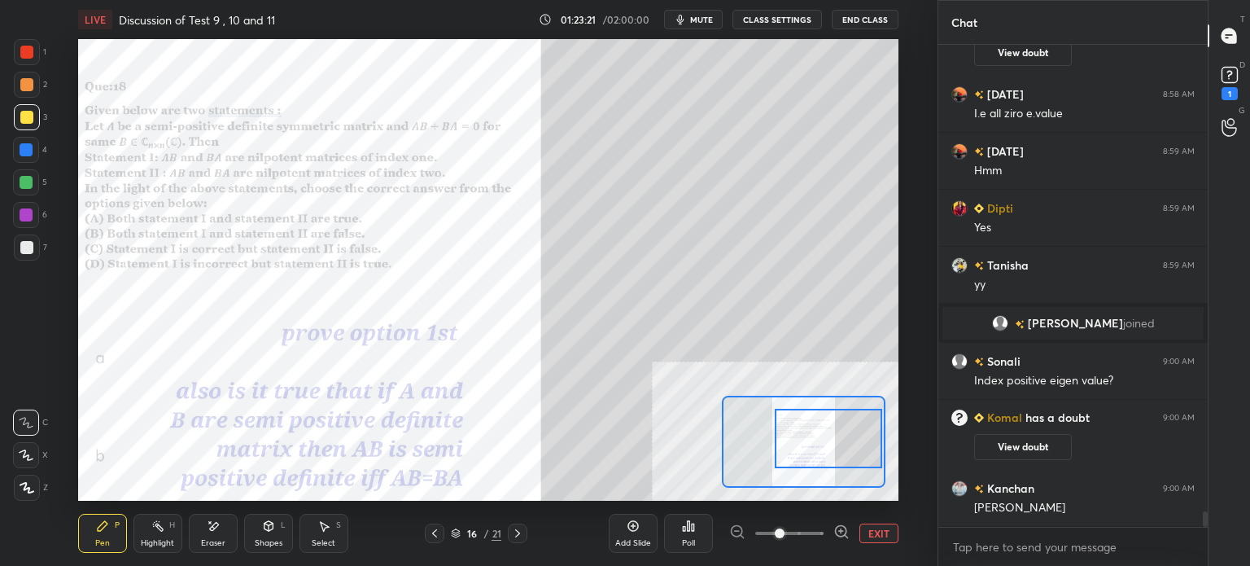
scroll to position [14927, 0]
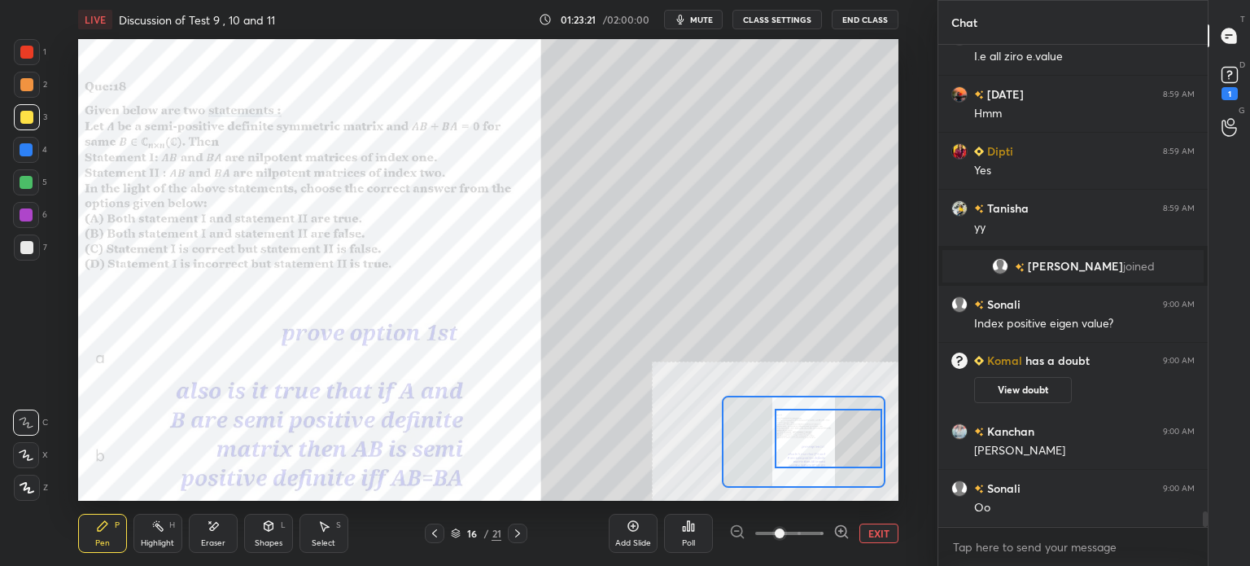
click at [887, 537] on button "EXIT" at bounding box center [878, 533] width 39 height 20
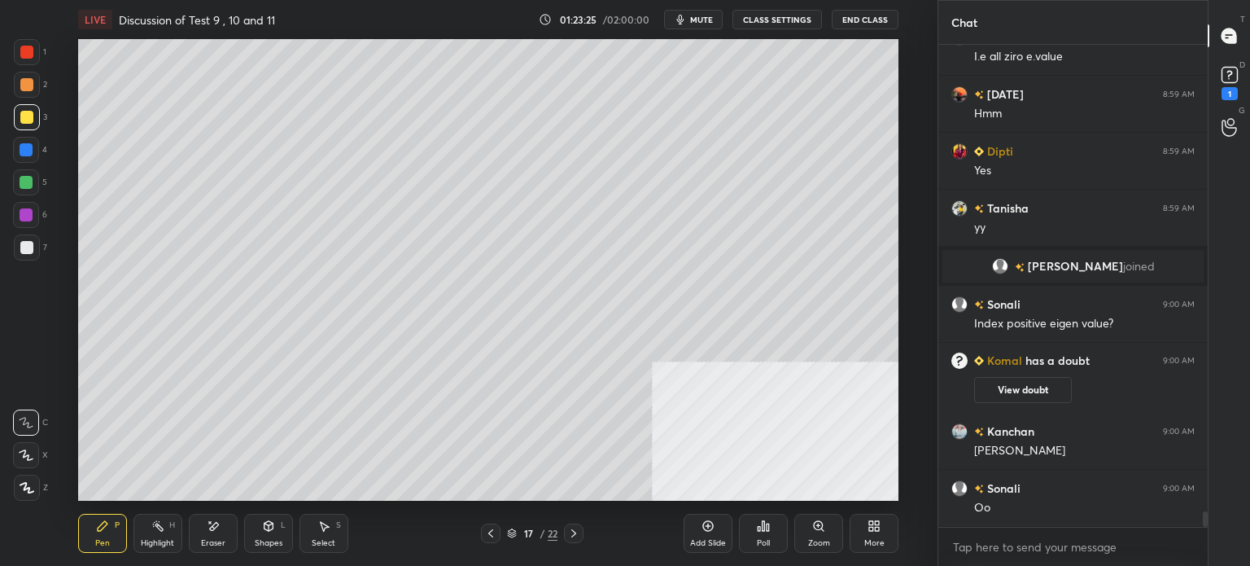
click at [25, 86] on div at bounding box center [26, 84] width 13 height 13
click at [26, 116] on div at bounding box center [26, 117] width 13 height 13
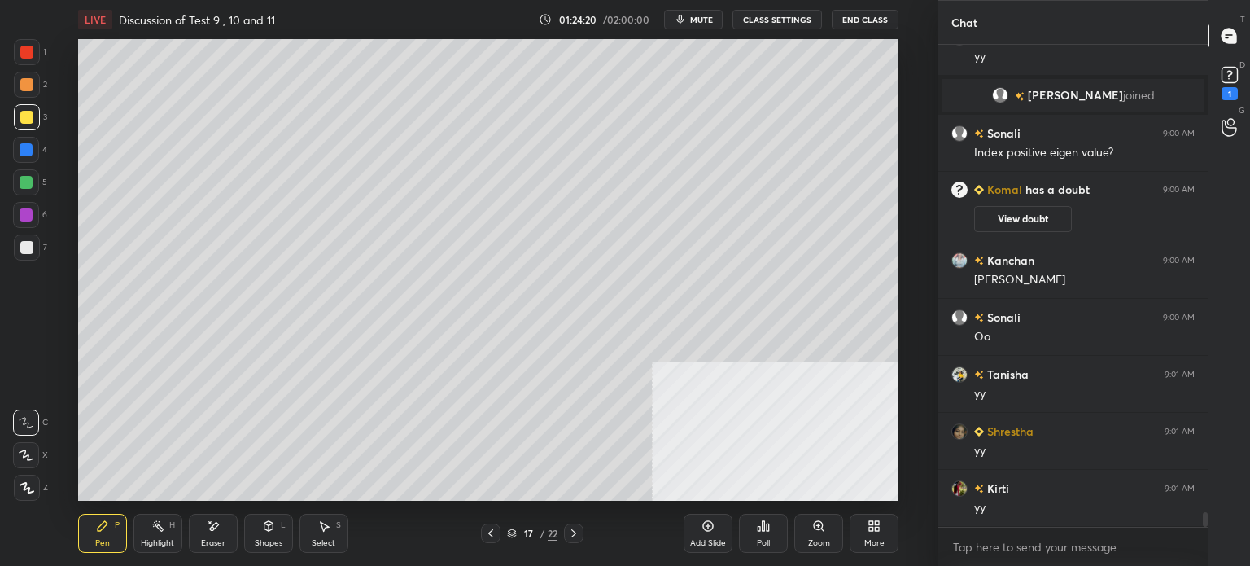
scroll to position [15154, 0]
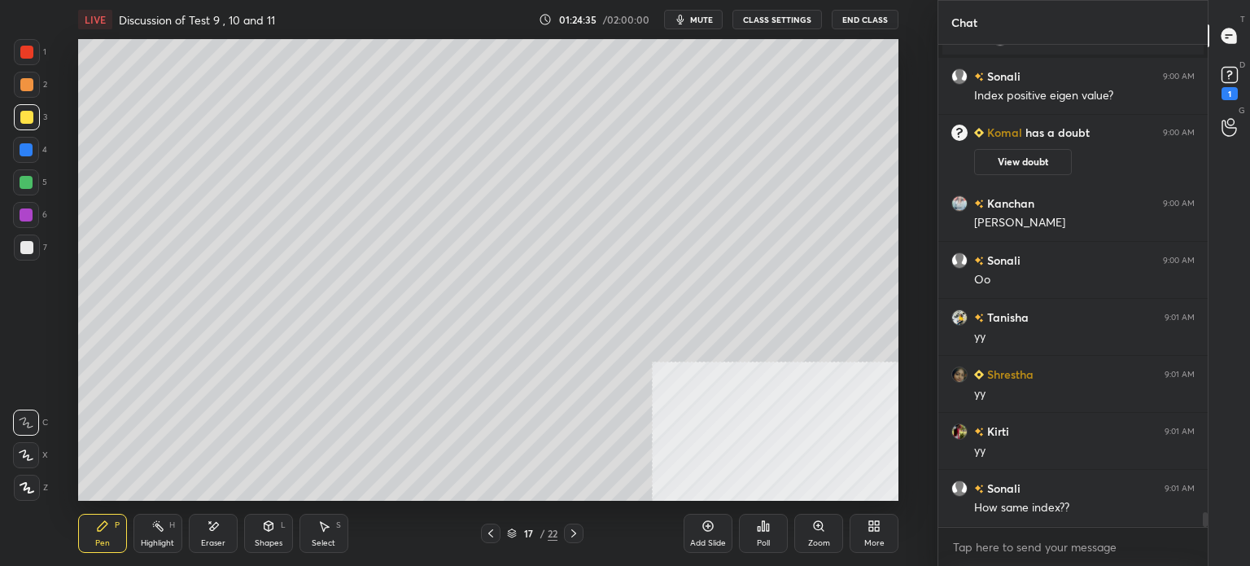
click at [225, 542] on div "Eraser" at bounding box center [213, 532] width 49 height 39
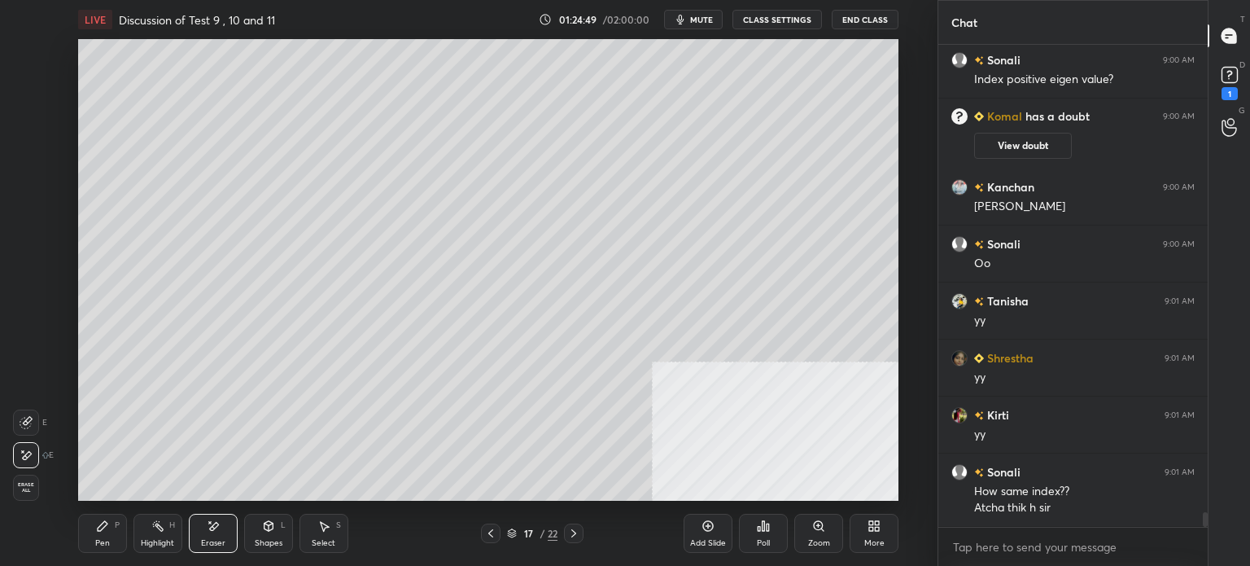
click at [104, 531] on div "Pen P" at bounding box center [102, 532] width 49 height 39
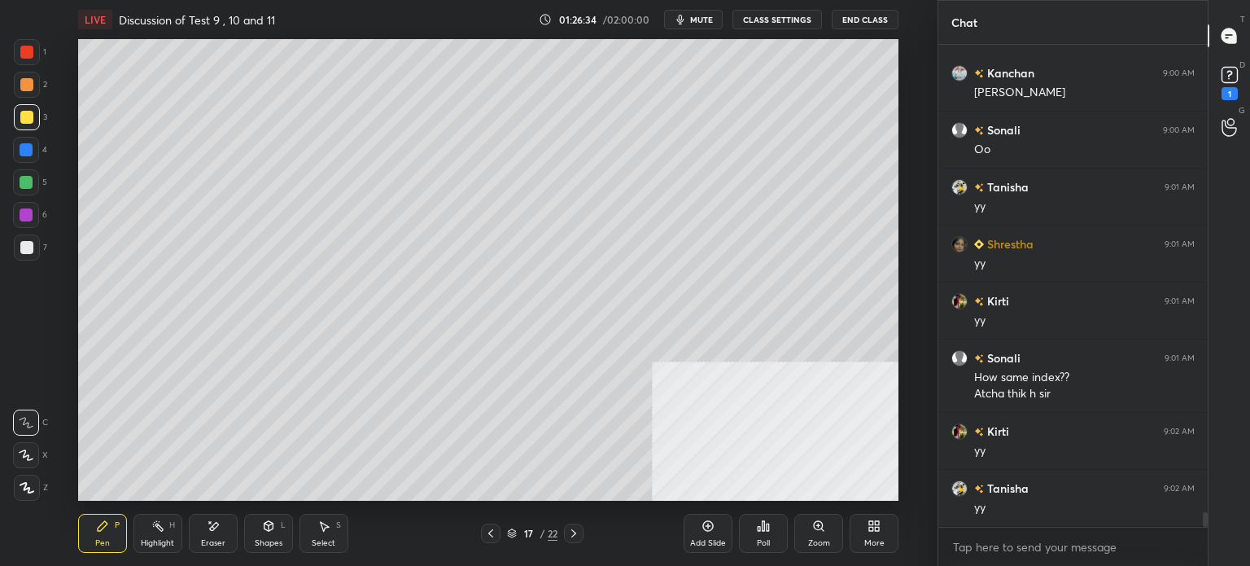
scroll to position [15342, 0]
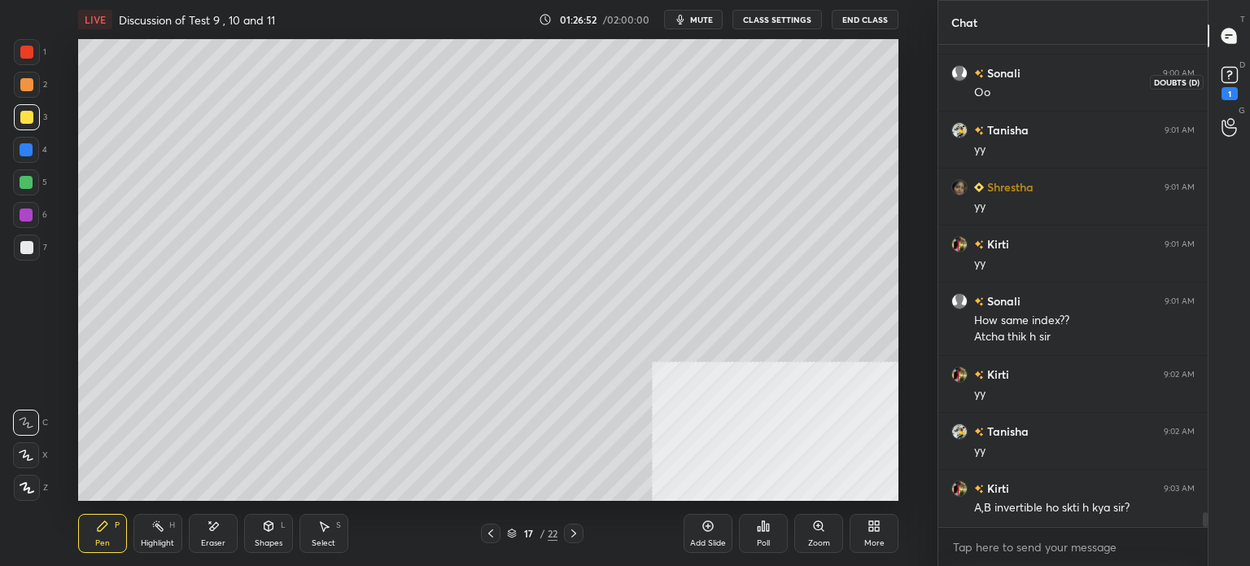
click at [1230, 79] on rect at bounding box center [1228, 75] width 15 height 15
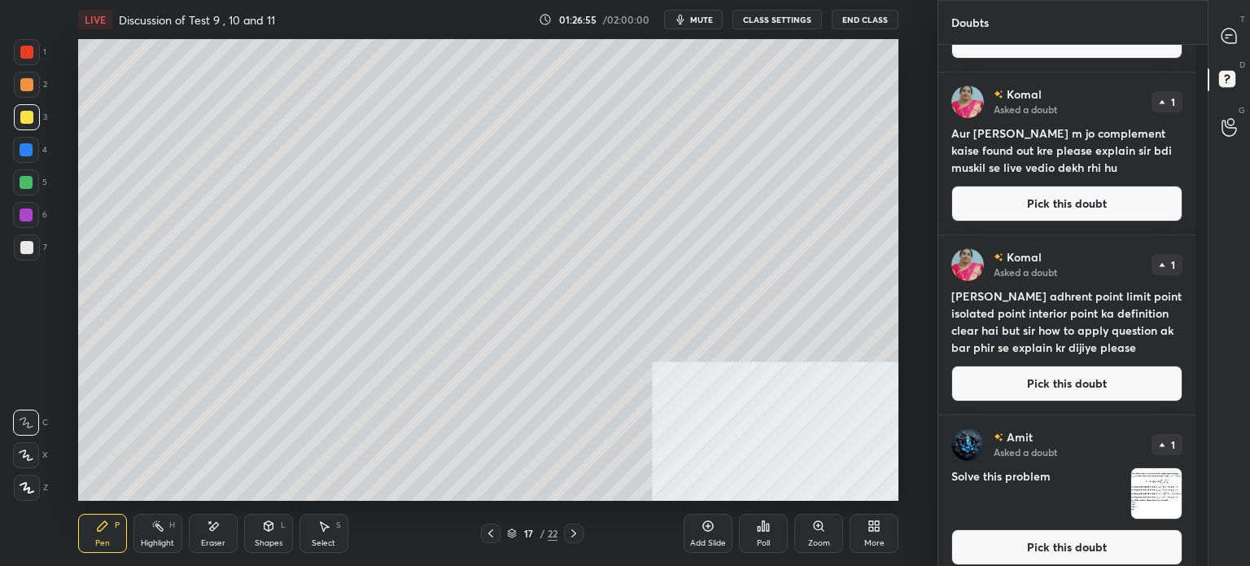
scroll to position [130, 0]
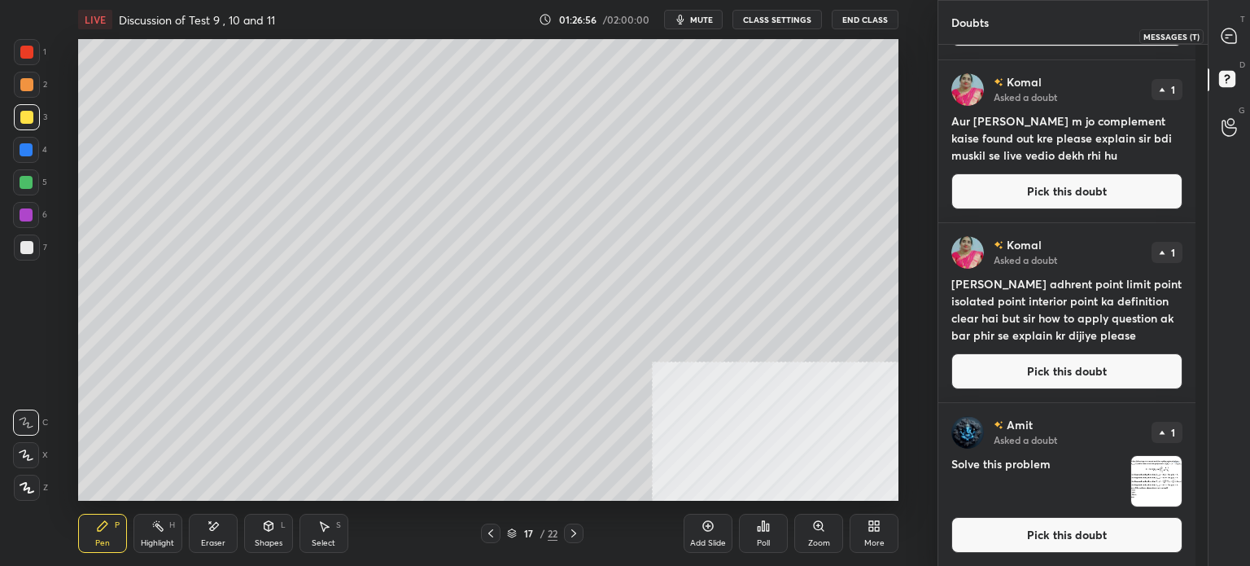
click at [1231, 23] on div at bounding box center [1229, 35] width 33 height 29
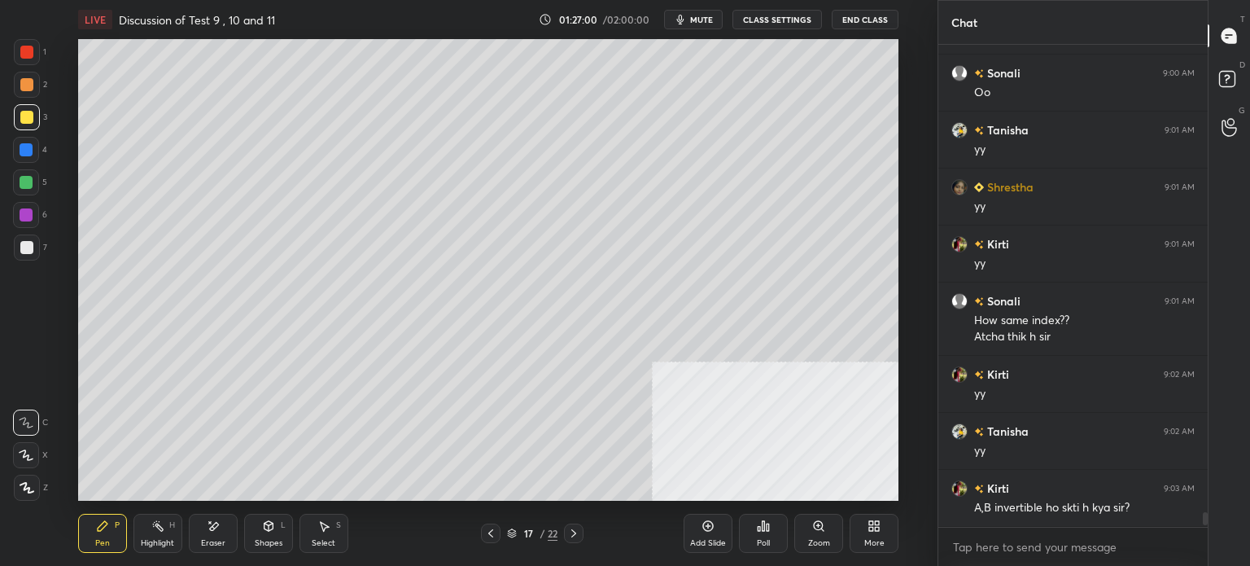
scroll to position [15744, 0]
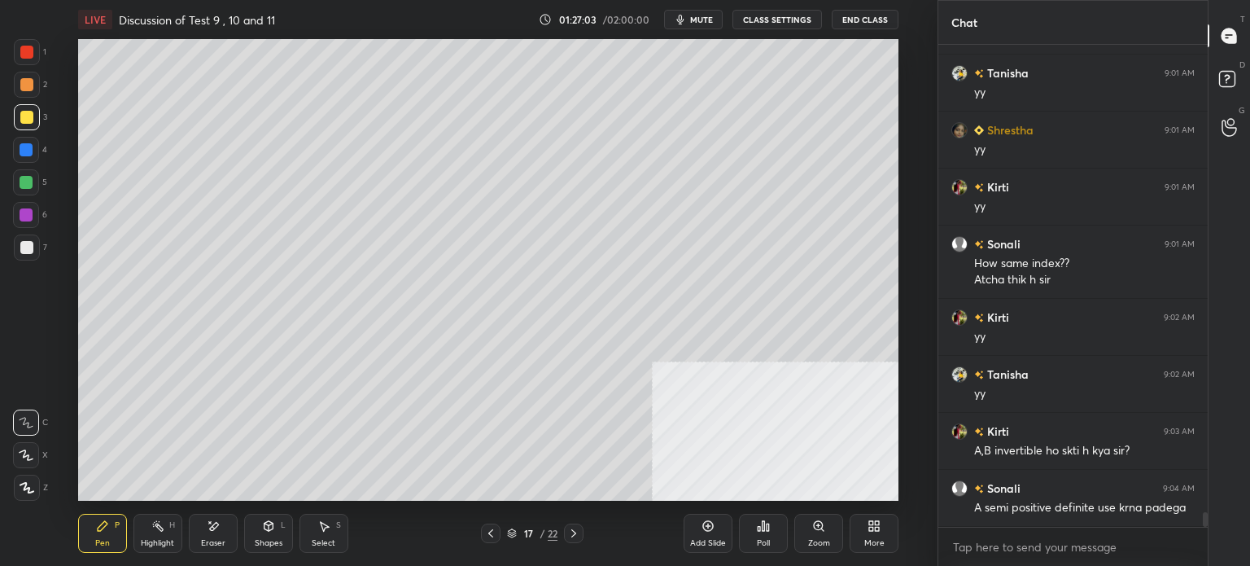
click at [928, 237] on div "1 2 3 4 5 6 7 C X Z E E Erase all H H LIVE Discussion of Test 9 , 10 and 11 01:…" at bounding box center [468, 283] width 937 height 566
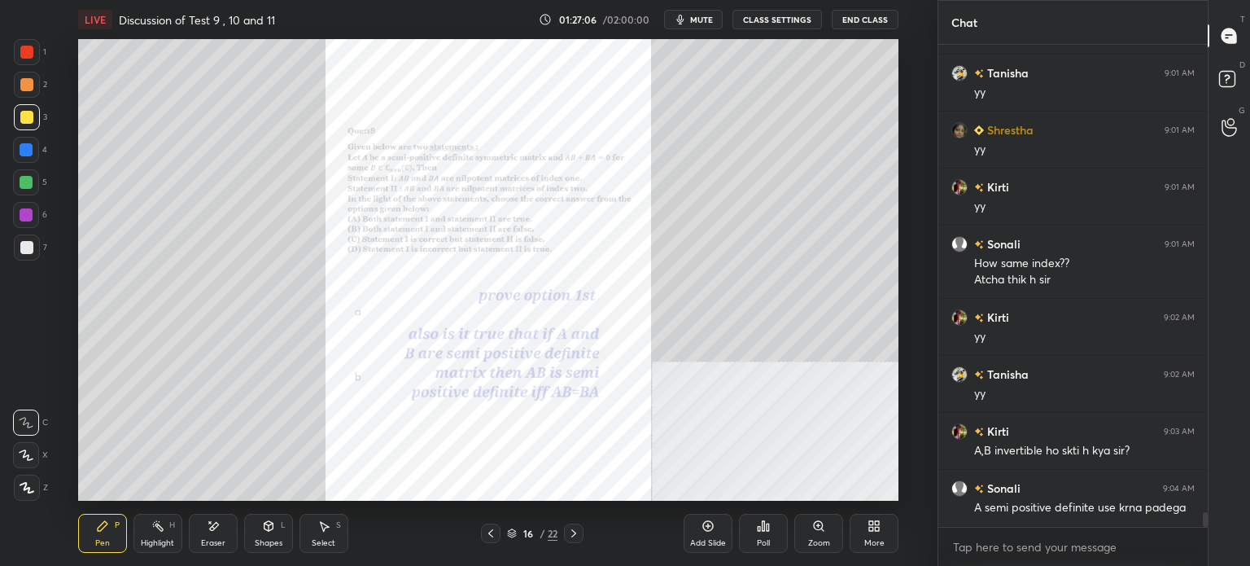
click at [815, 526] on icon at bounding box center [818, 525] width 9 height 9
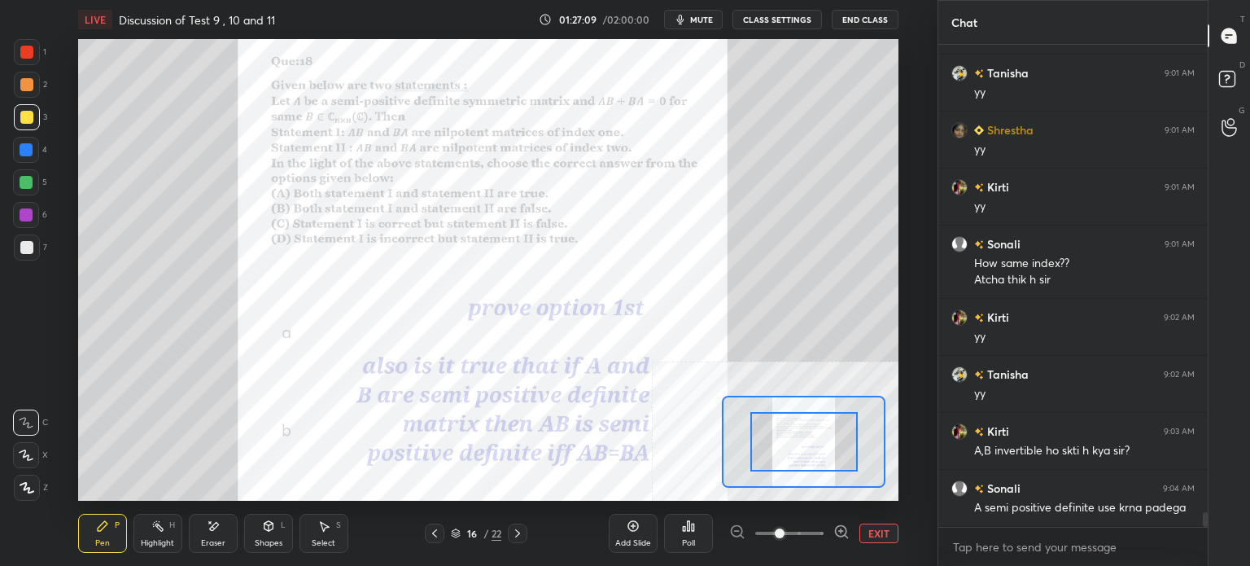
drag, startPoint x: 798, startPoint y: 445, endPoint x: 810, endPoint y: 448, distance: 11.8
click at [859, 523] on div "EXIT" at bounding box center [813, 533] width 169 height 20
click at [881, 530] on button "EXIT" at bounding box center [878, 533] width 39 height 20
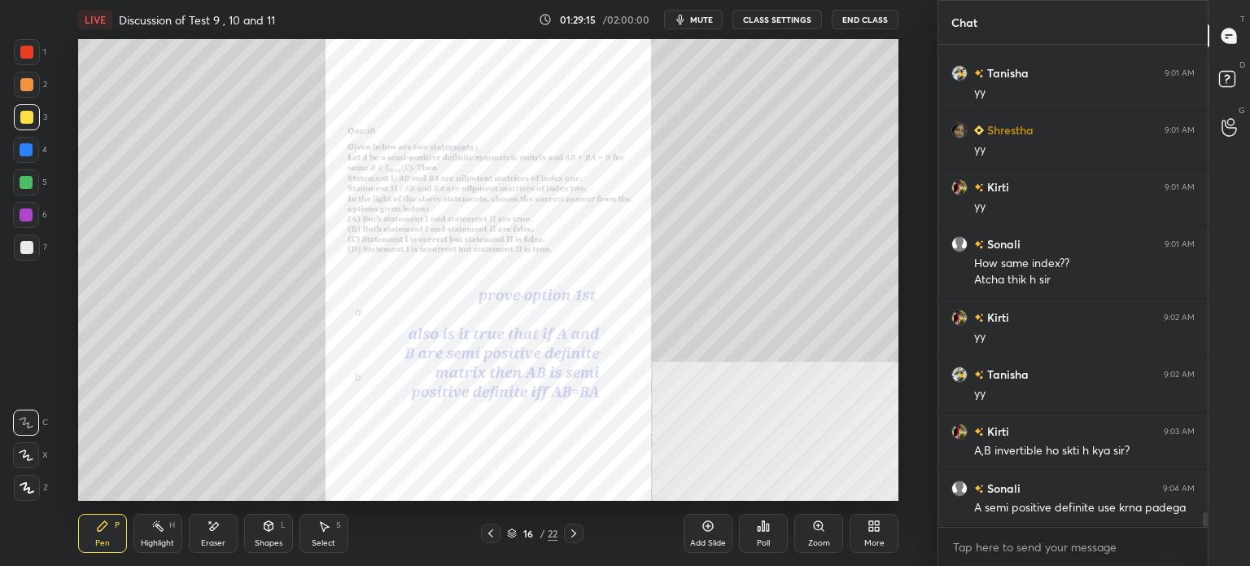
click at [820, 522] on icon at bounding box center [818, 525] width 9 height 9
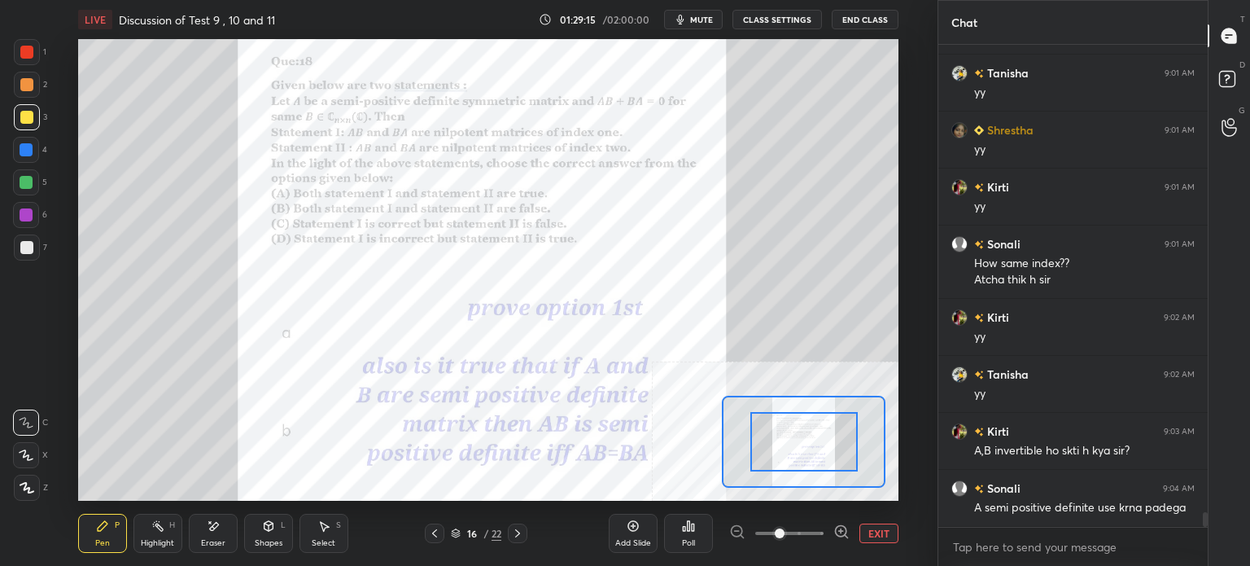
drag, startPoint x: 805, startPoint y: 438, endPoint x: 816, endPoint y: 458, distance: 23.3
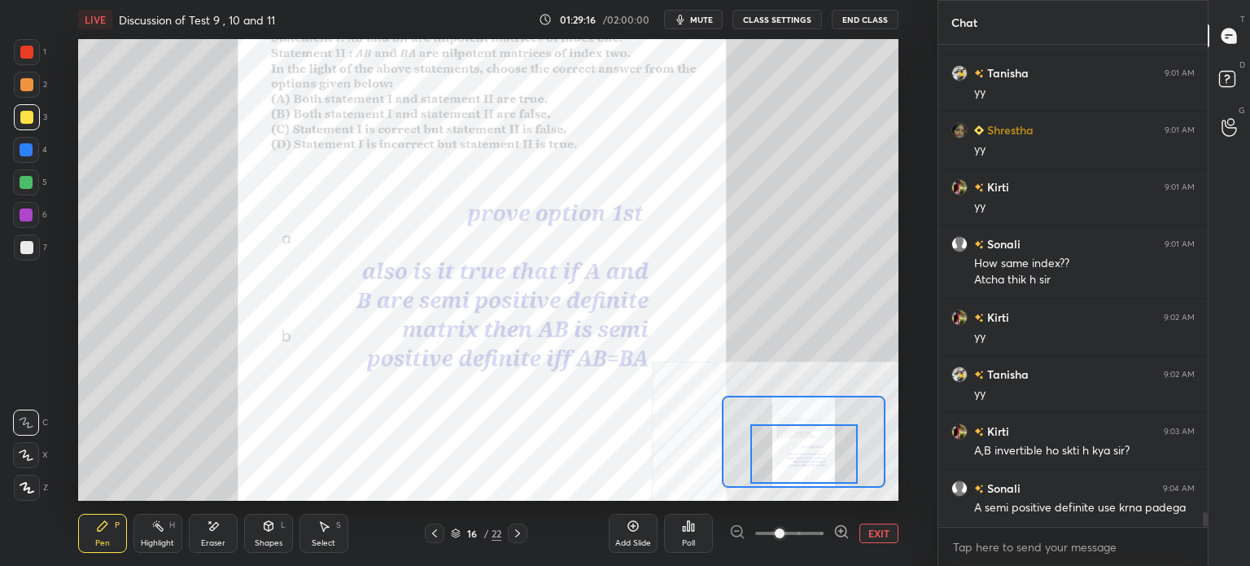
drag, startPoint x: 814, startPoint y: 442, endPoint x: 814, endPoint y: 454, distance: 12.2
click at [814, 454] on div at bounding box center [803, 453] width 107 height 59
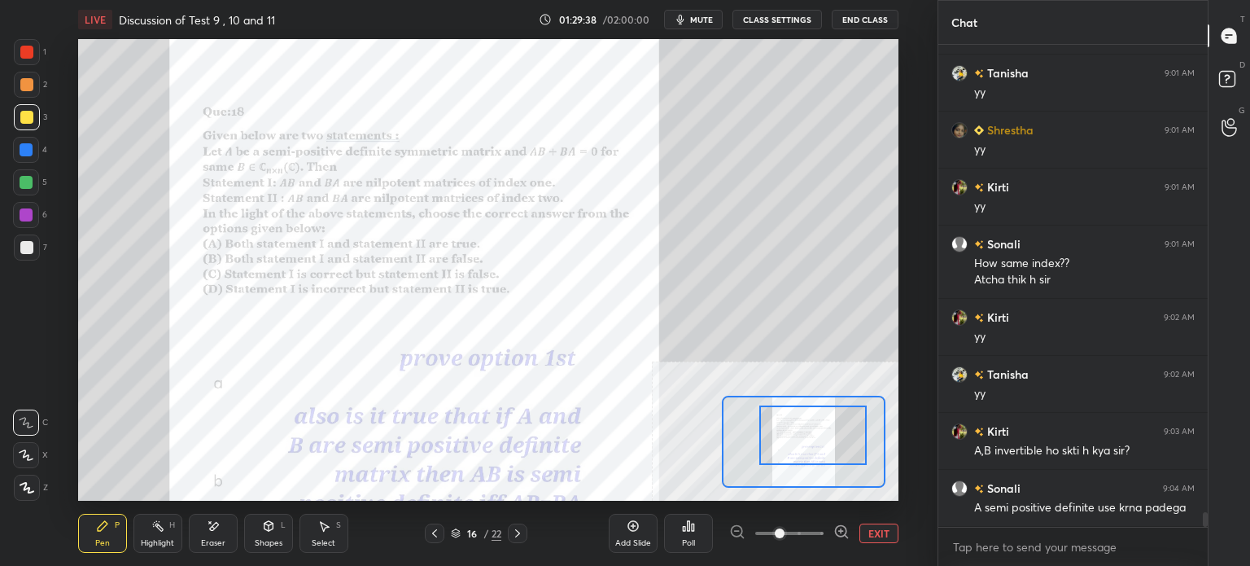
drag, startPoint x: 812, startPoint y: 456, endPoint x: 821, endPoint y: 437, distance: 20.7
click at [821, 437] on div at bounding box center [812, 434] width 107 height 59
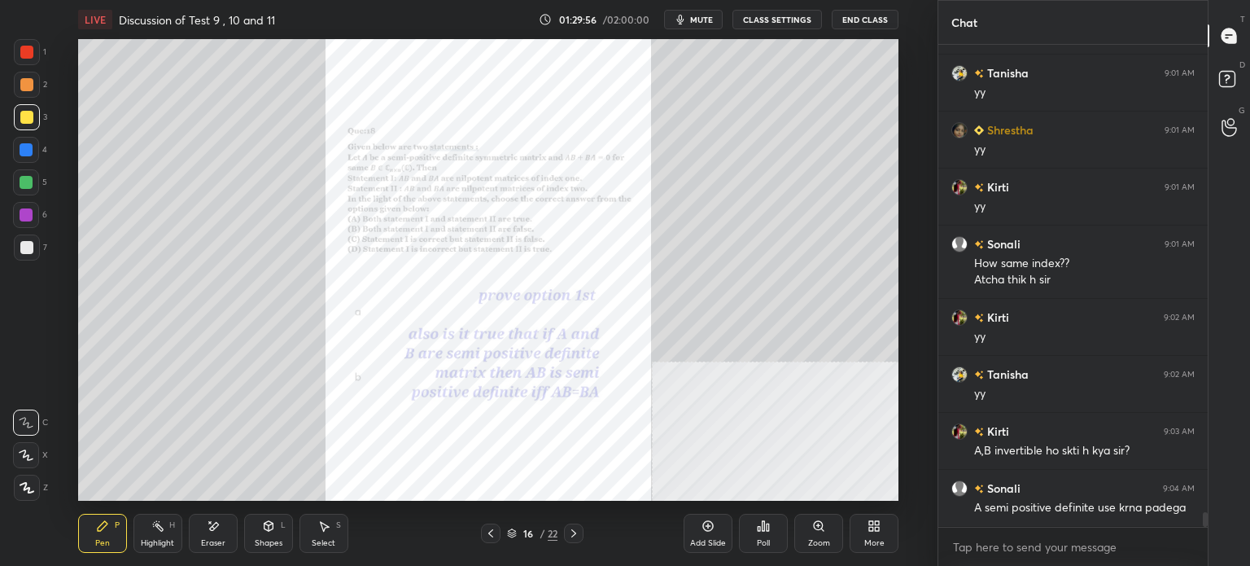
click at [823, 531] on div "Zoom" at bounding box center [818, 532] width 49 height 39
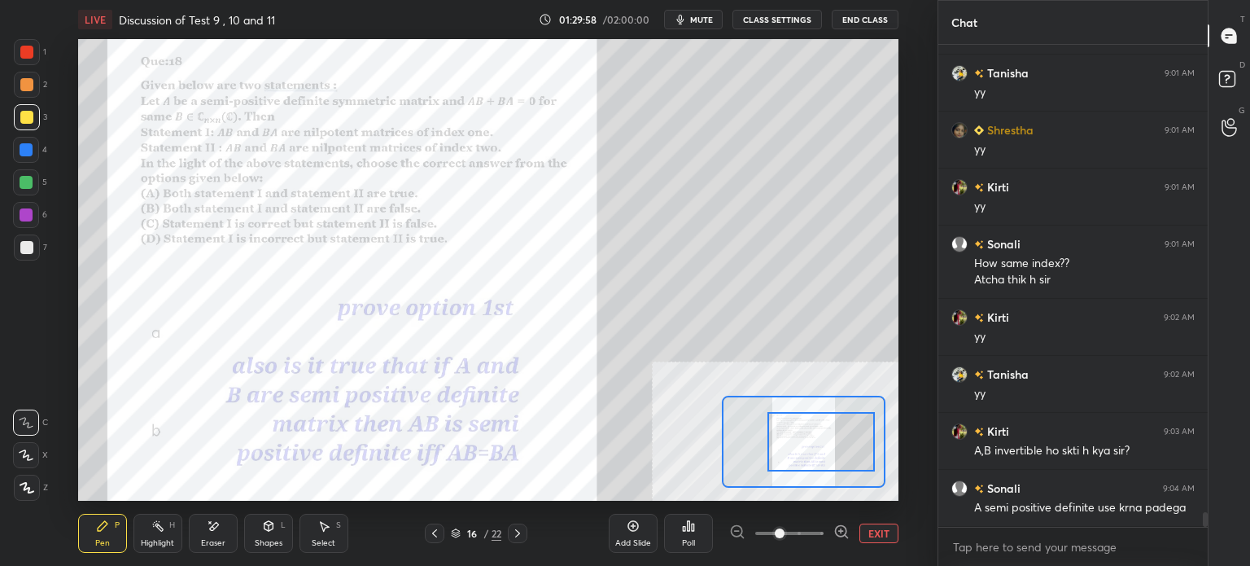
drag, startPoint x: 801, startPoint y: 448, endPoint x: 814, endPoint y: 448, distance: 13.0
click at [814, 449] on div at bounding box center [820, 441] width 107 height 59
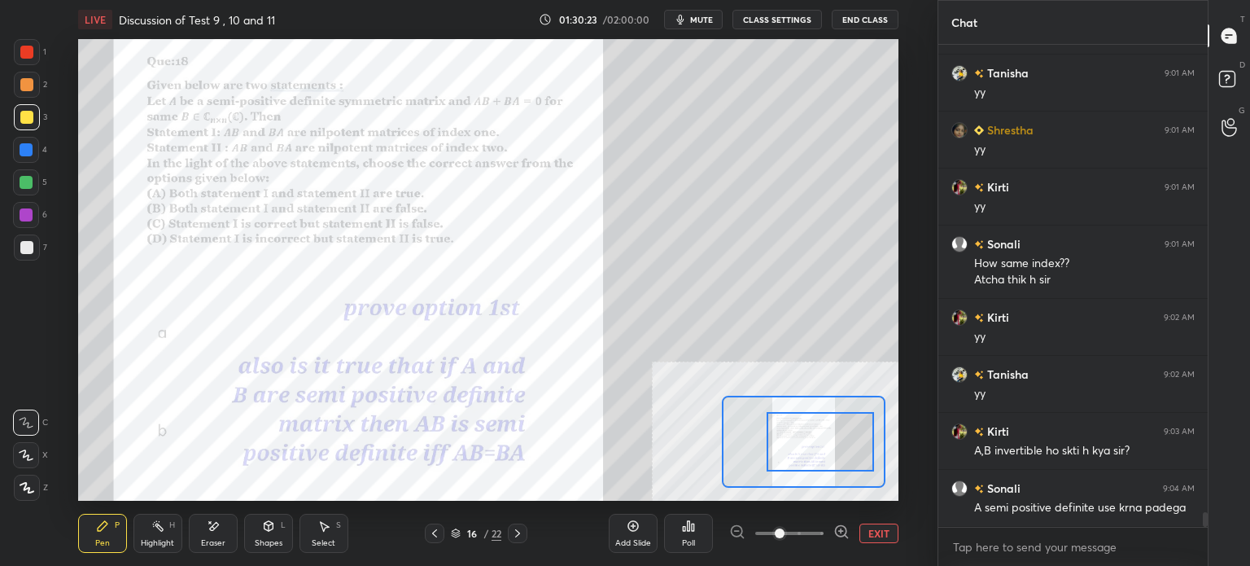
click at [190, 561] on div "Pen P Highlight H Eraser Shapes L Select S 16 / 22 Add Slide Poll EXIT" at bounding box center [488, 532] width 820 height 65
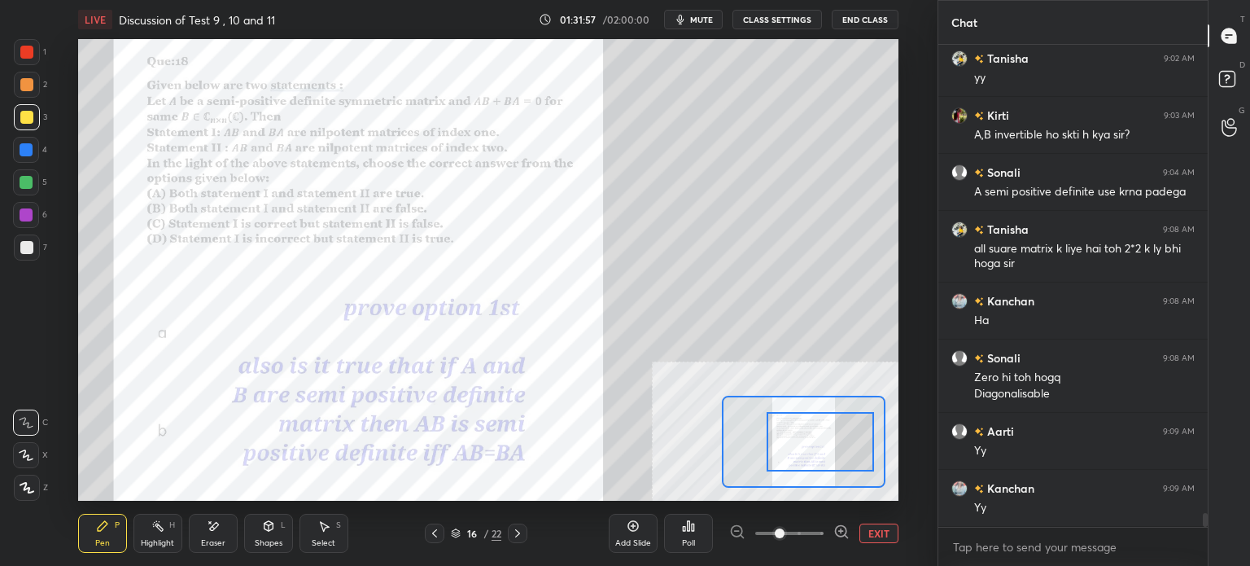
scroll to position [16116, 0]
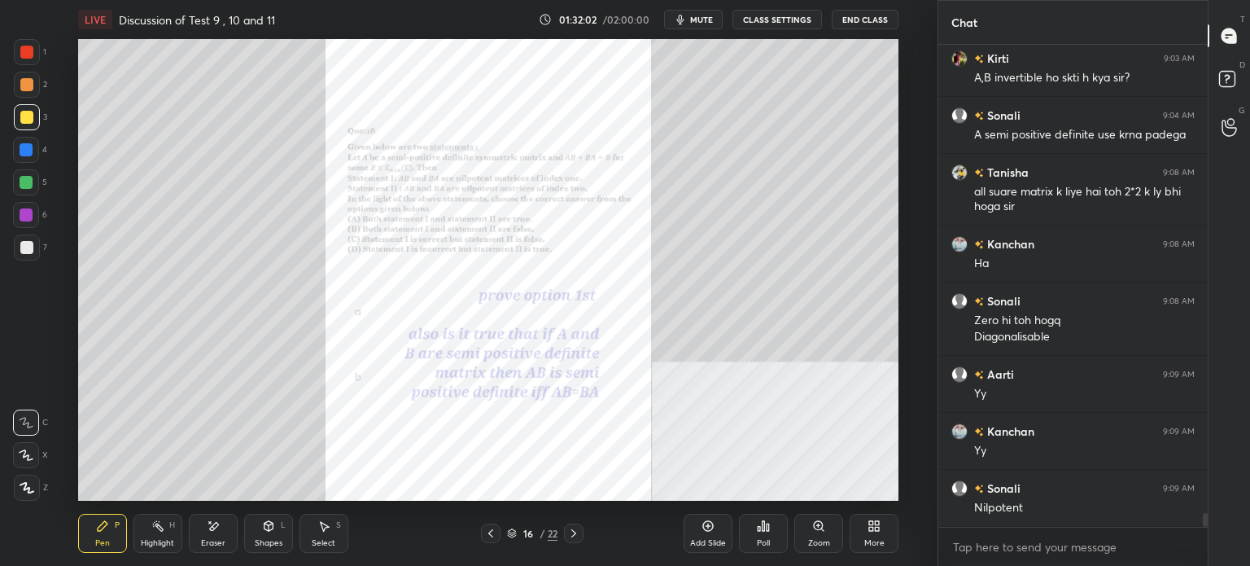
click at [810, 529] on div "Zoom" at bounding box center [818, 532] width 49 height 39
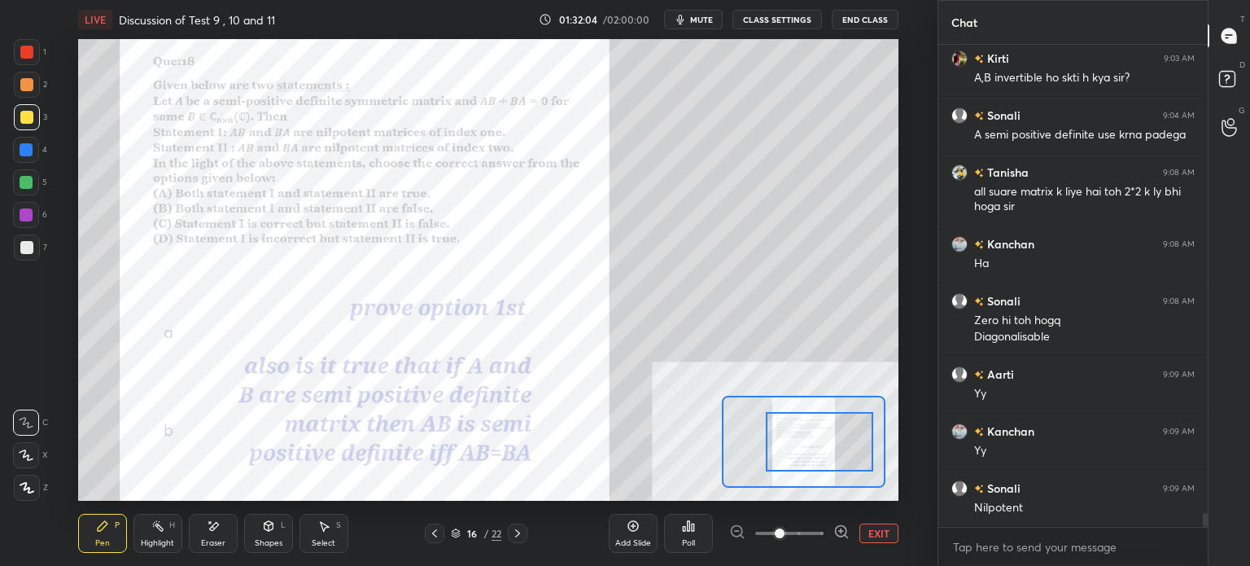
drag, startPoint x: 814, startPoint y: 445, endPoint x: 827, endPoint y: 445, distance: 13.0
click at [827, 445] on div at bounding box center [819, 441] width 107 height 59
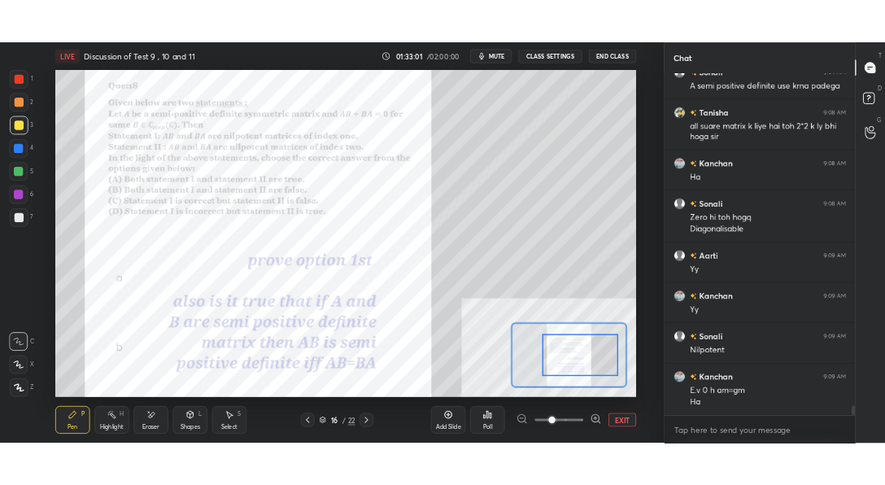
scroll to position [16261, 0]
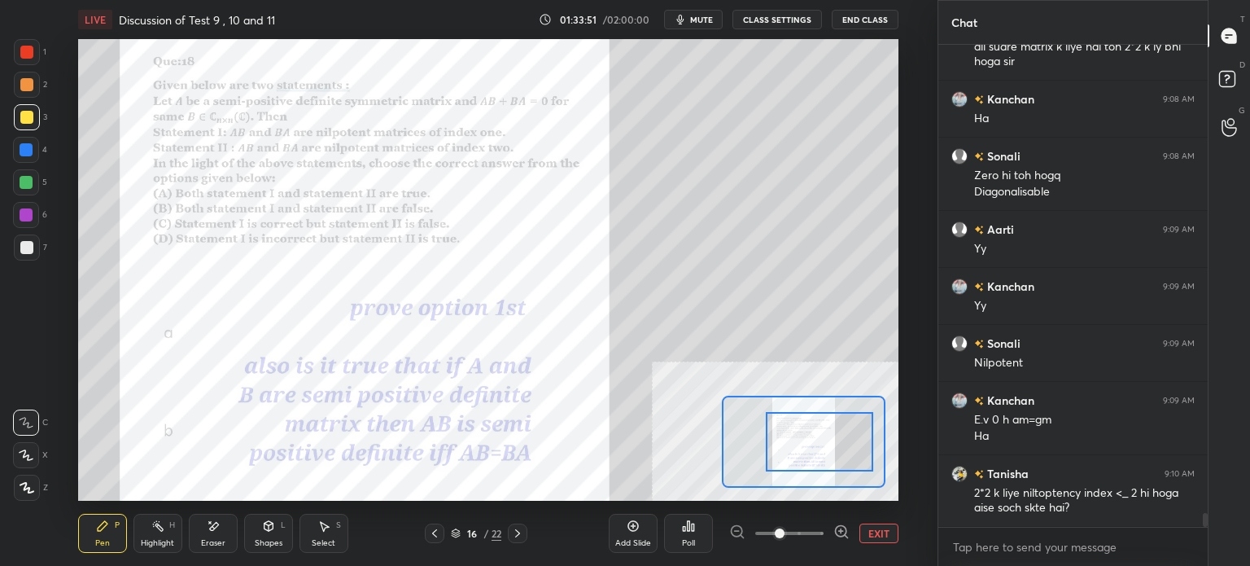
drag, startPoint x: 37, startPoint y: 85, endPoint x: 64, endPoint y: 81, distance: 28.1
click at [37, 85] on div at bounding box center [27, 85] width 26 height 26
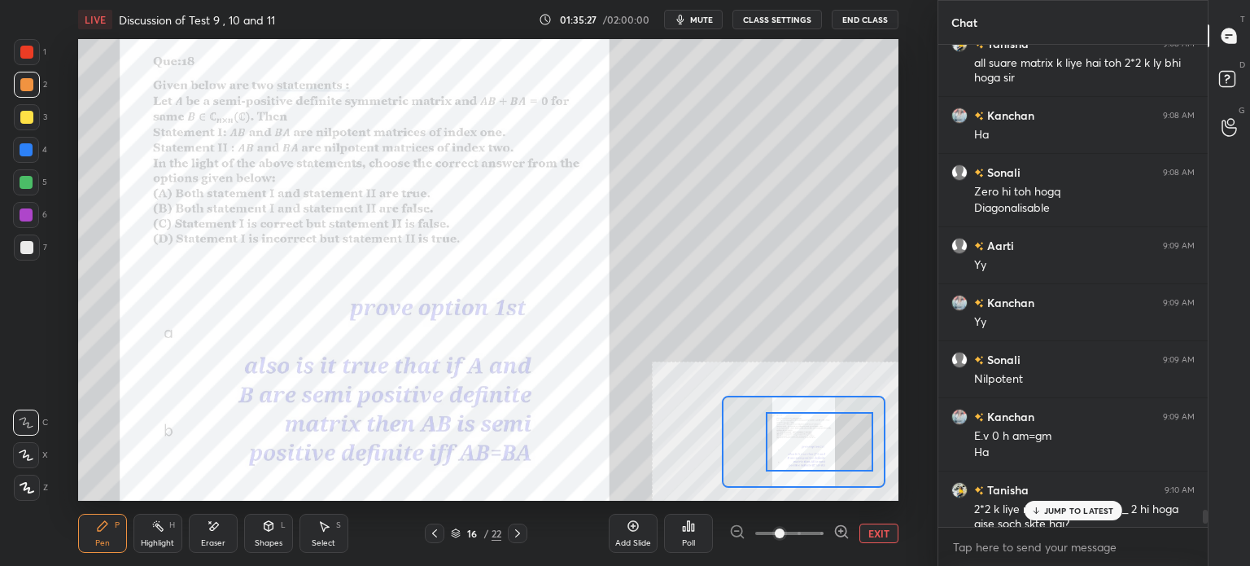
scroll to position [15708, 0]
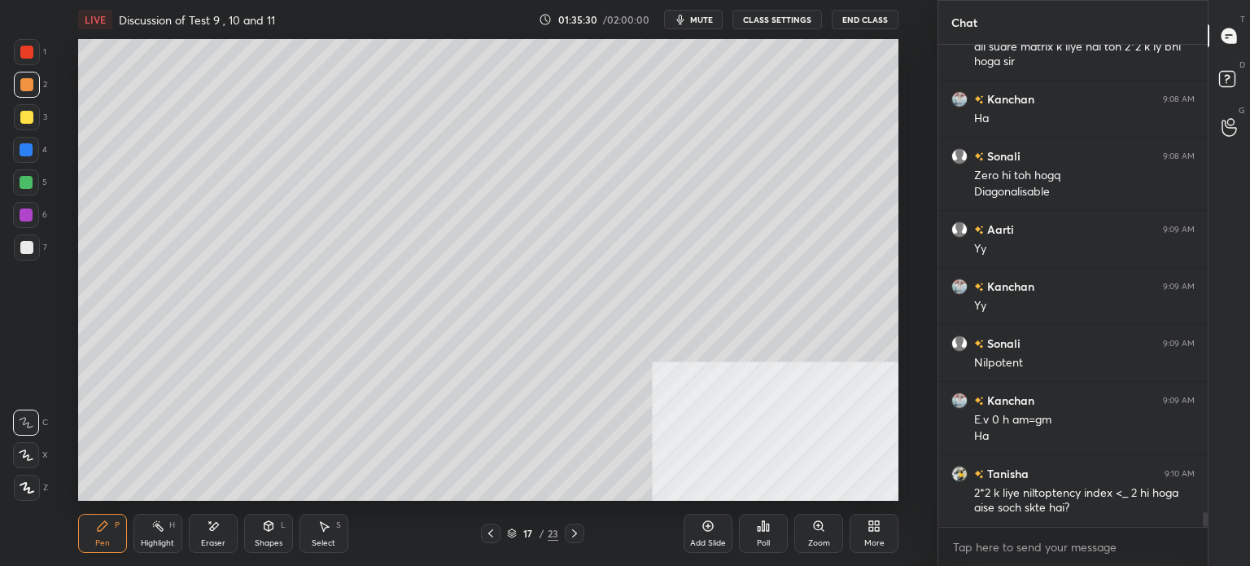
click at [18, 123] on div at bounding box center [27, 117] width 26 height 26
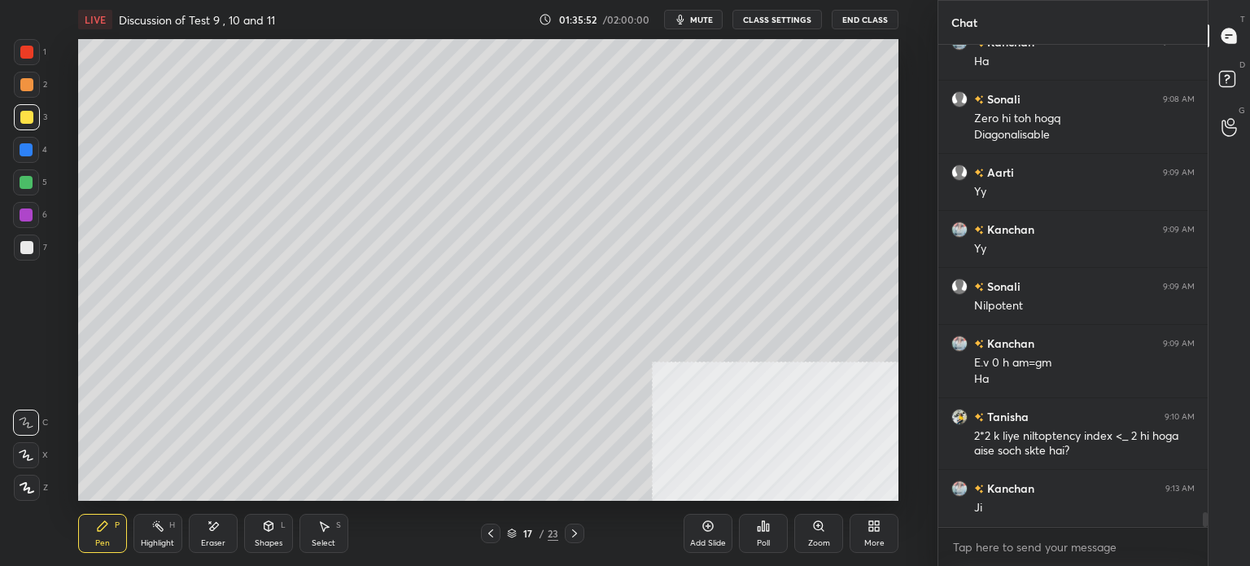
scroll to position [15822, 0]
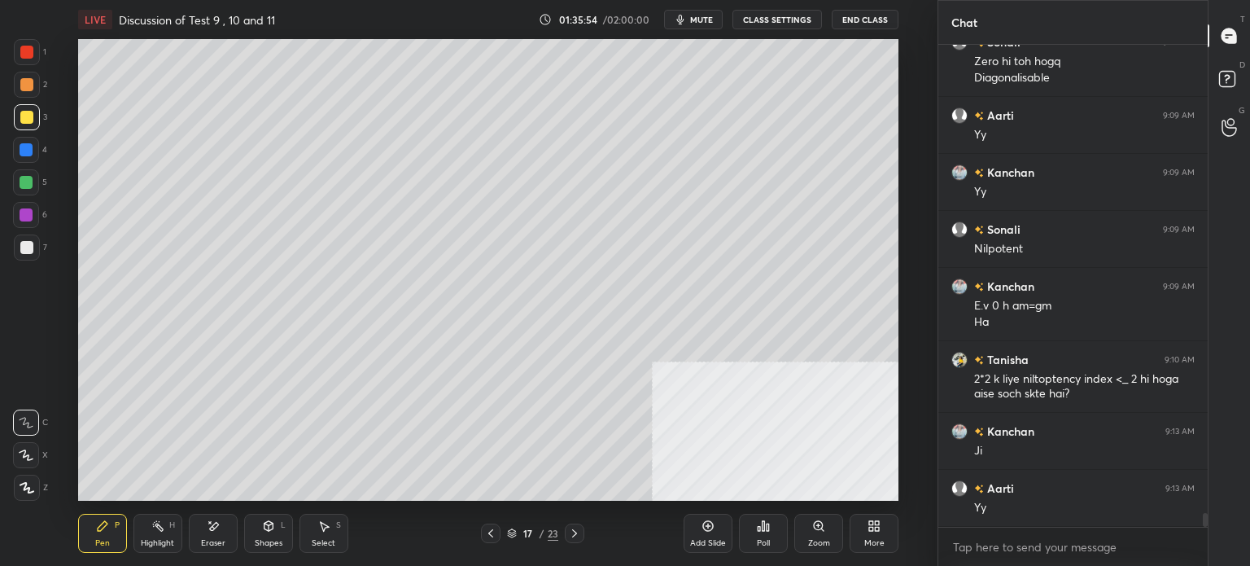
click at [33, 90] on div at bounding box center [27, 85] width 26 height 26
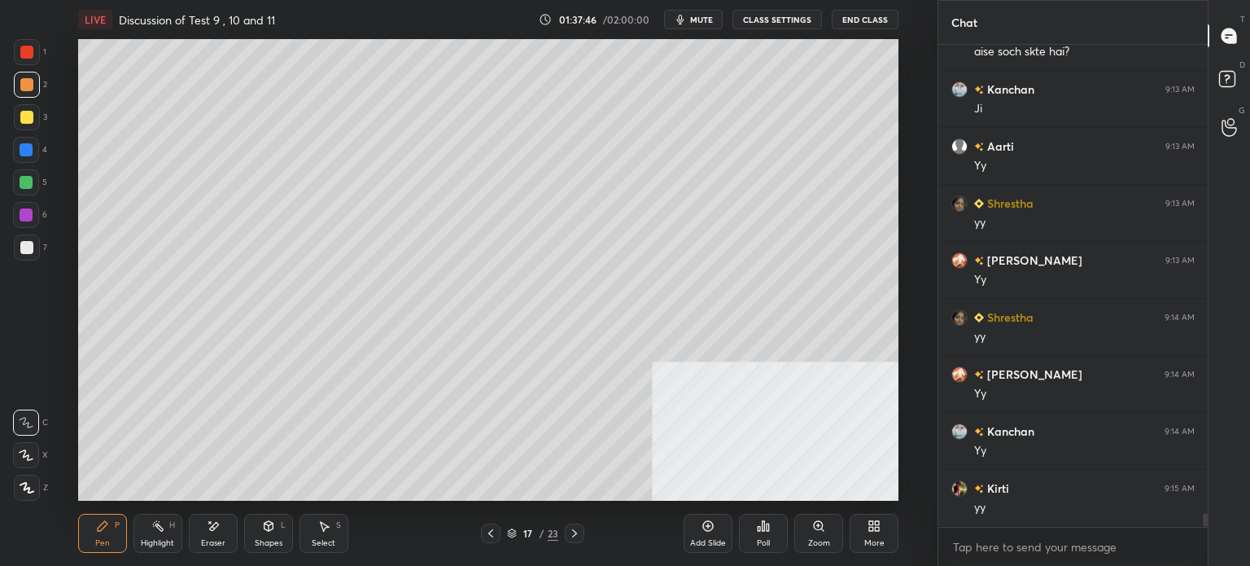
scroll to position [16220, 0]
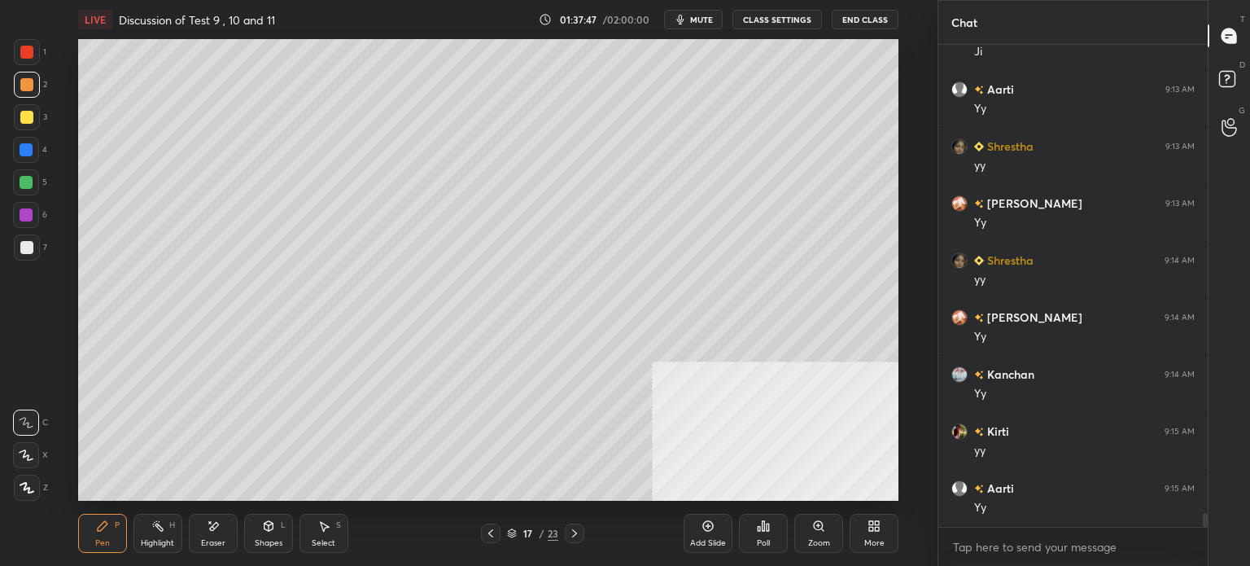
click at [26, 120] on div at bounding box center [26, 117] width 13 height 13
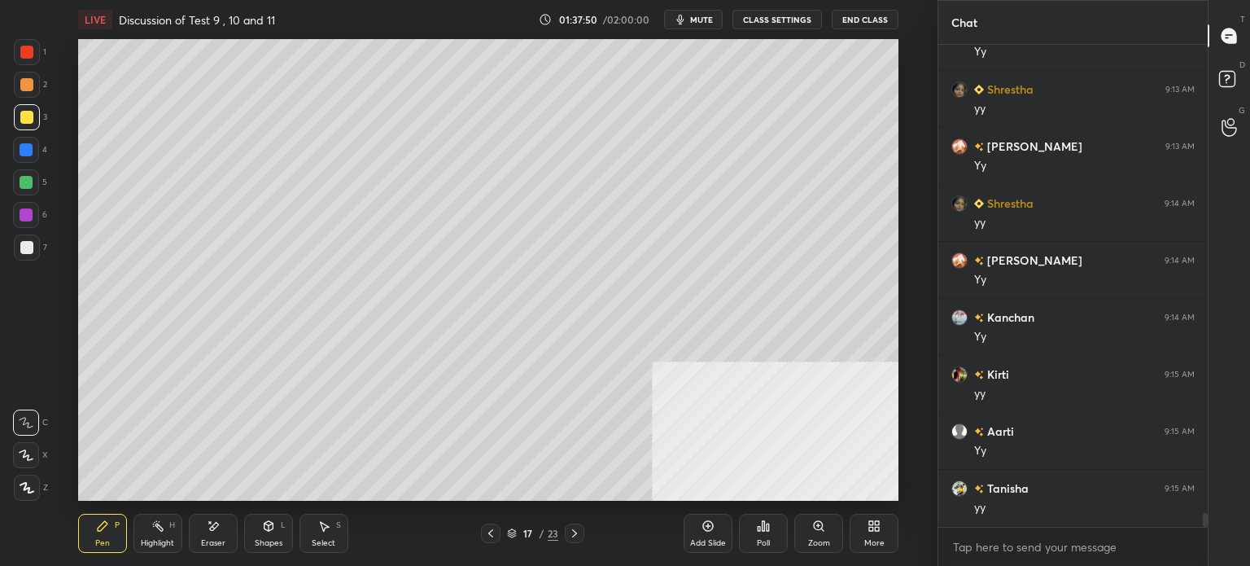
click at [339, 528] on div "S" at bounding box center [338, 525] width 5 height 8
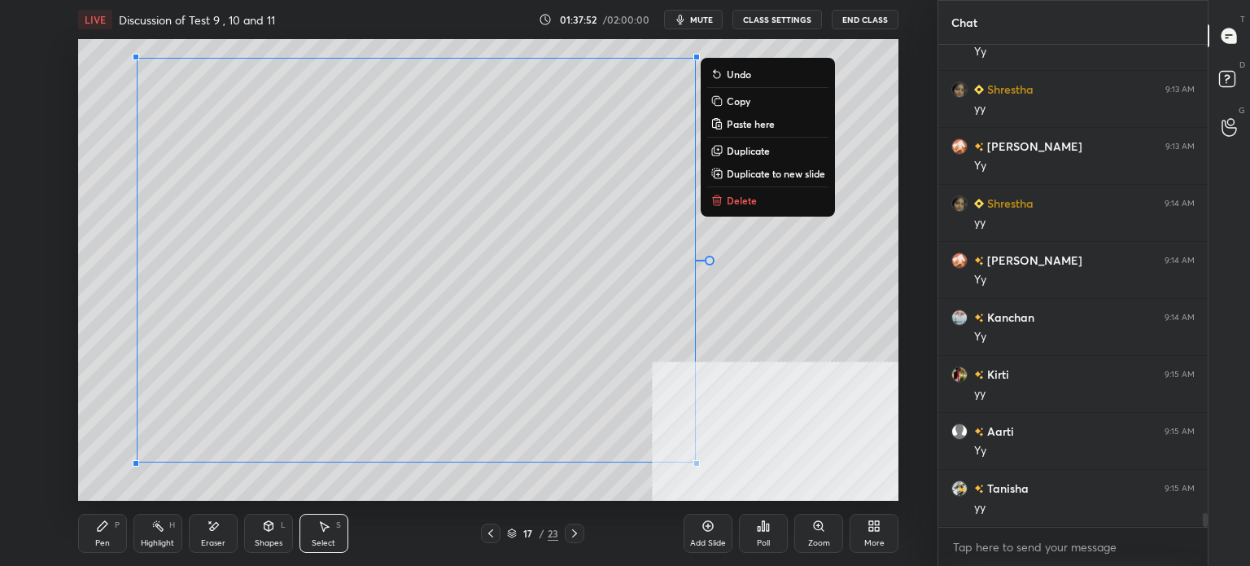
drag, startPoint x: 118, startPoint y: 50, endPoint x: 674, endPoint y: 467, distance: 694.6
click at [740, 496] on div "LIVE Discussion of Test 9 , 10 and 11 01:37:52 / 02:00:00 mute CLASS SETTINGS E…" at bounding box center [488, 283] width 872 height 566
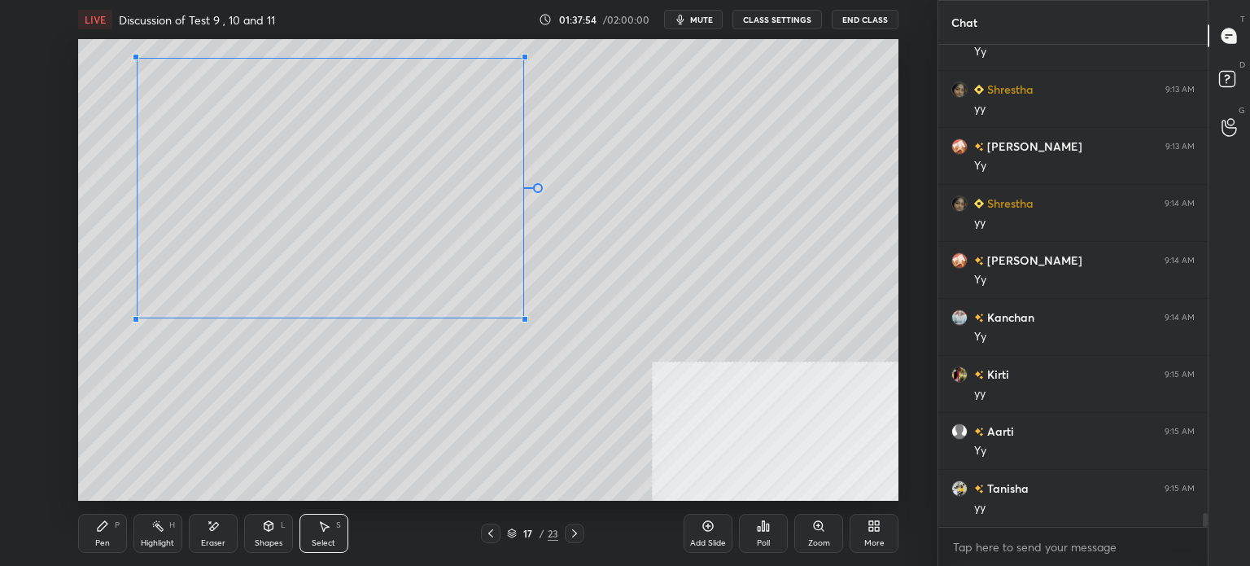
drag, startPoint x: 697, startPoint y: 462, endPoint x: 498, endPoint y: 342, distance: 232.2
click at [522, 319] on div at bounding box center [525, 319] width 7 height 7
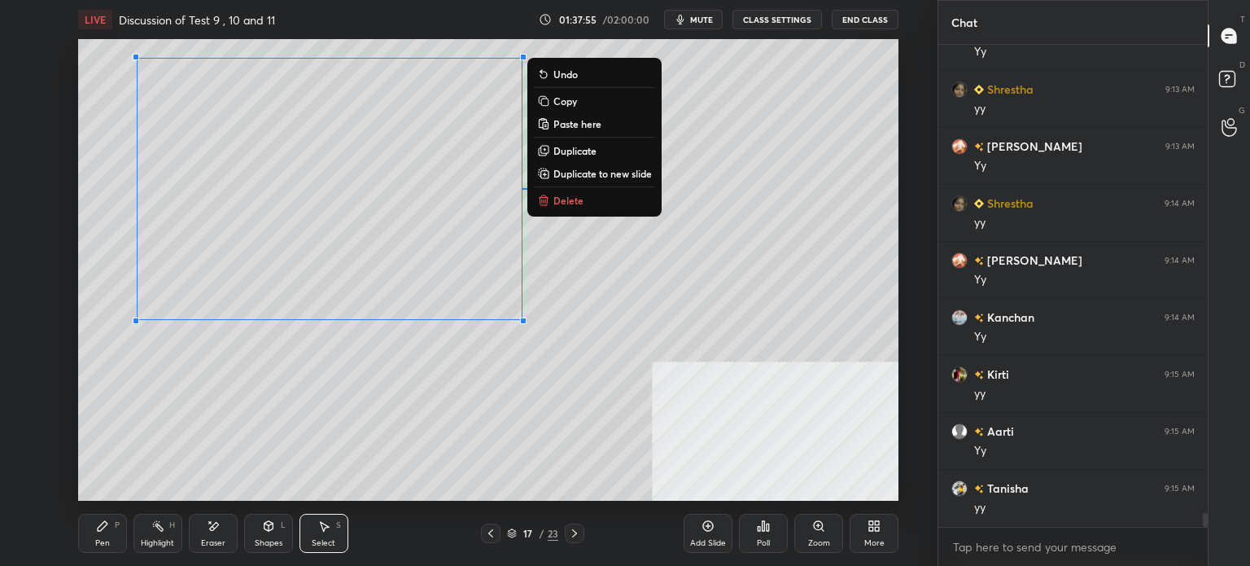
click at [491, 361] on div "0 ° Undo Copy Paste here Duplicate Duplicate to new slide Delete" at bounding box center [488, 269] width 820 height 461
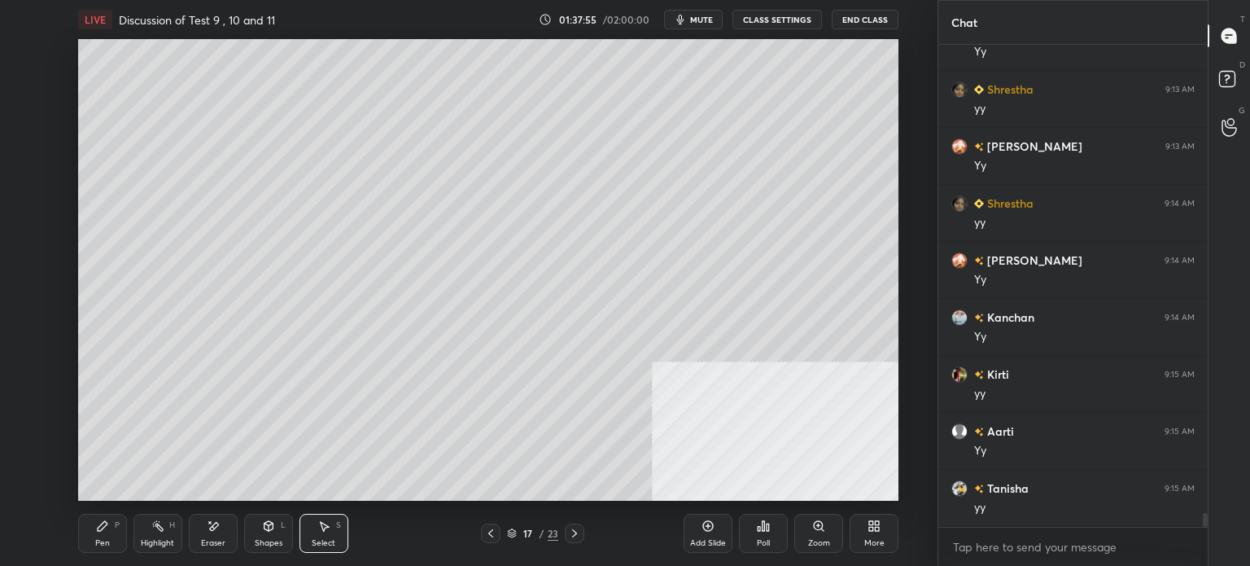
click at [107, 518] on div "Pen P" at bounding box center [102, 532] width 49 height 39
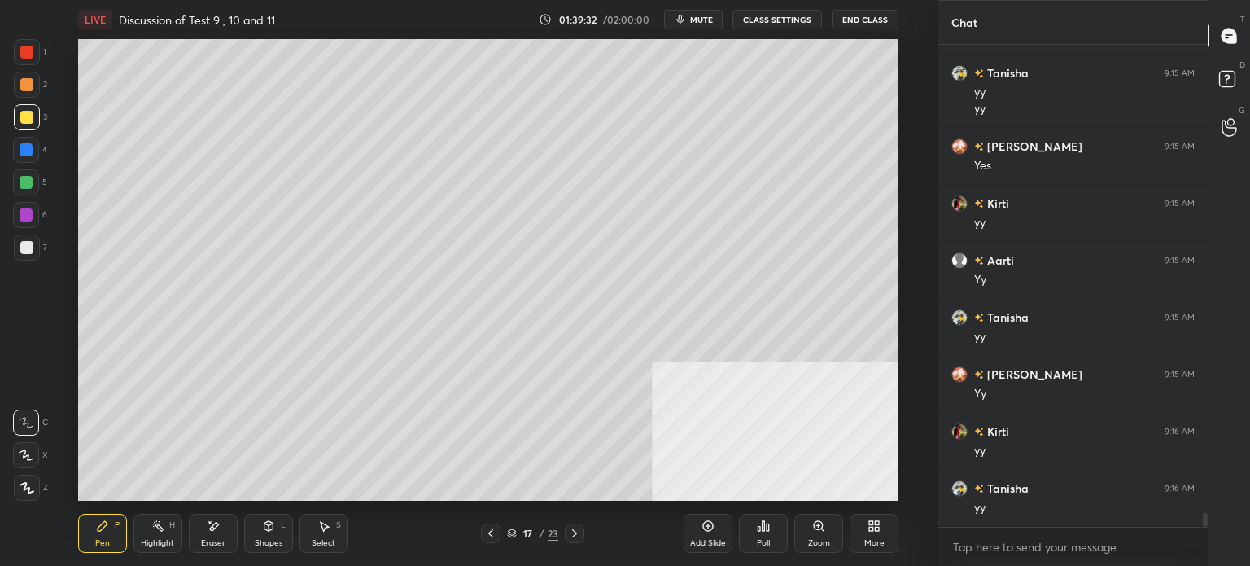
scroll to position [16749, 0]
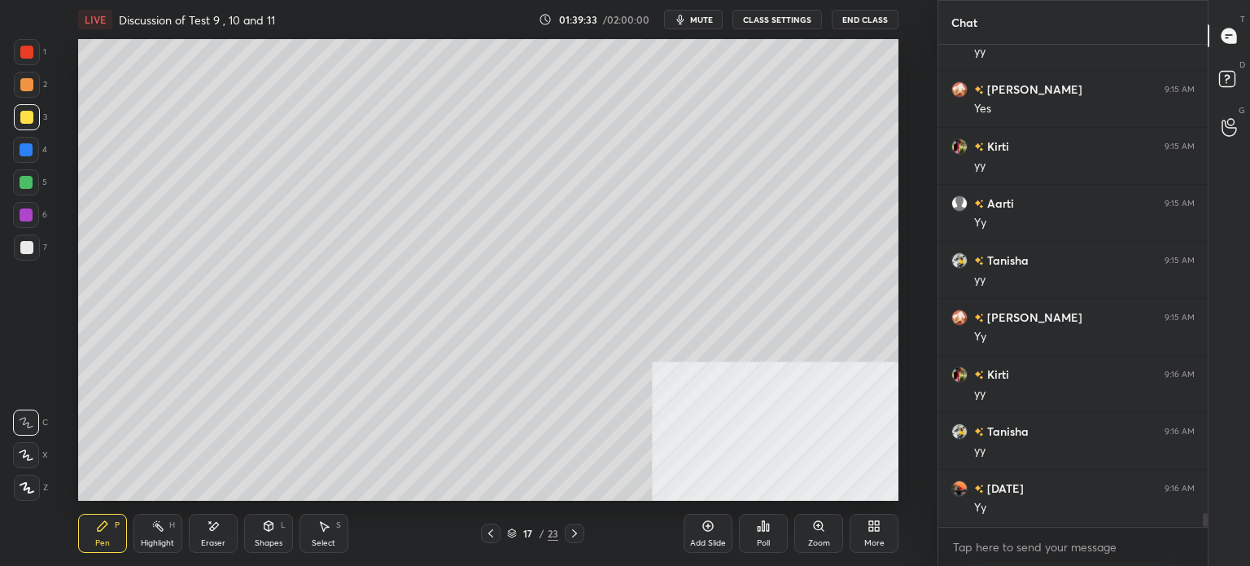
click at [343, 525] on div "Select S" at bounding box center [323, 532] width 49 height 39
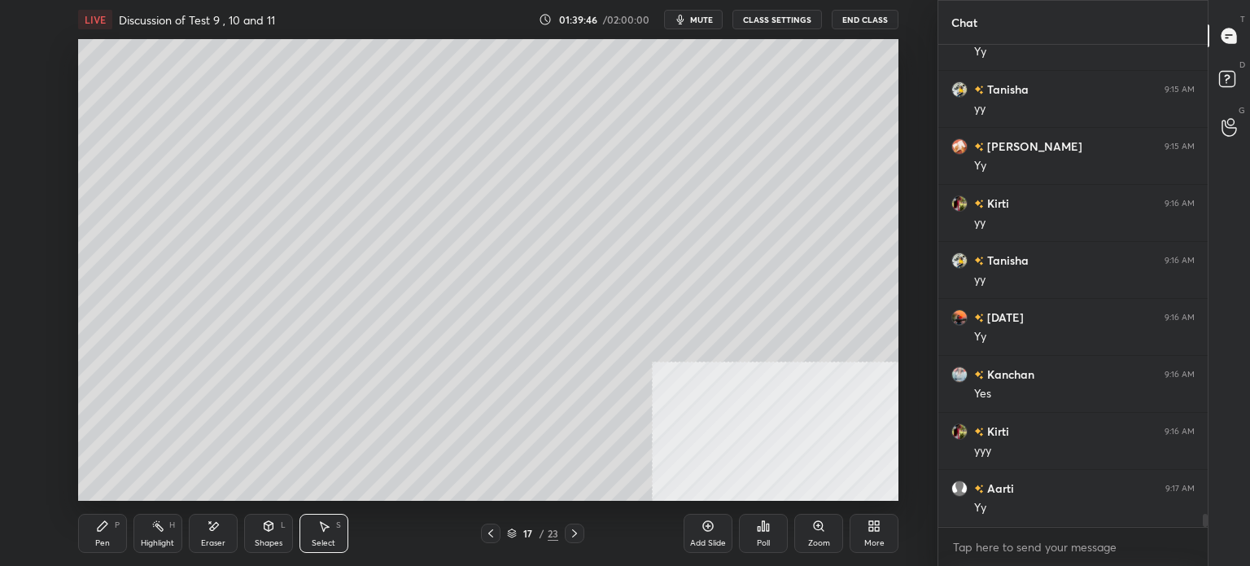
scroll to position [16977, 0]
click at [889, 227] on div "0 ° Undo Copy Paste here Duplicate Duplicate to new slide Delete" at bounding box center [488, 269] width 820 height 461
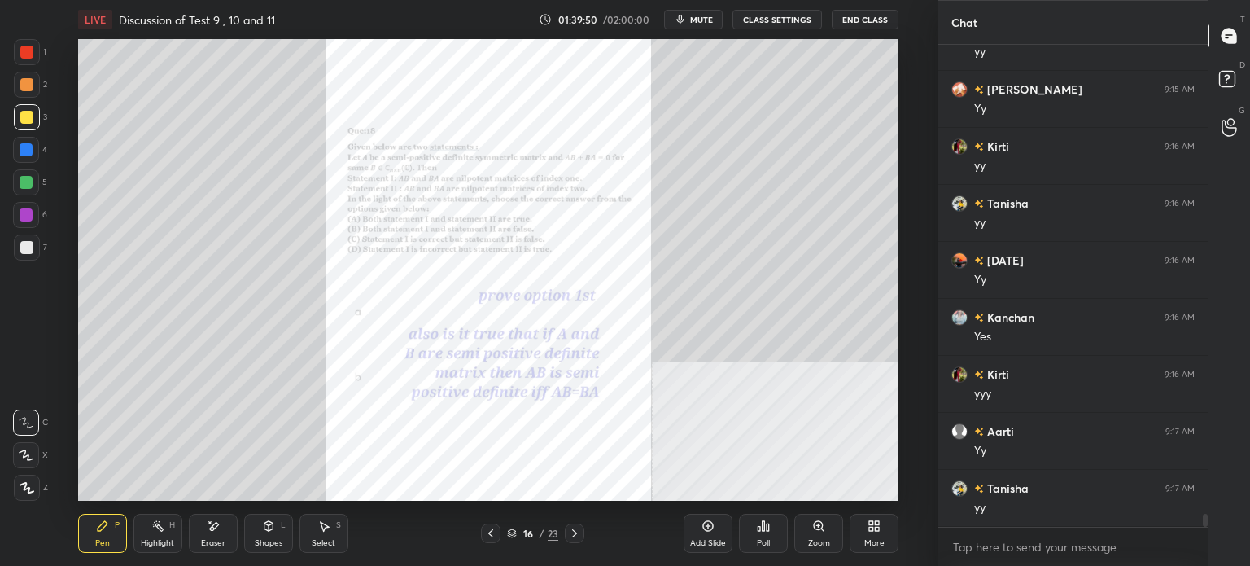
click at [814, 523] on icon at bounding box center [818, 525] width 9 height 9
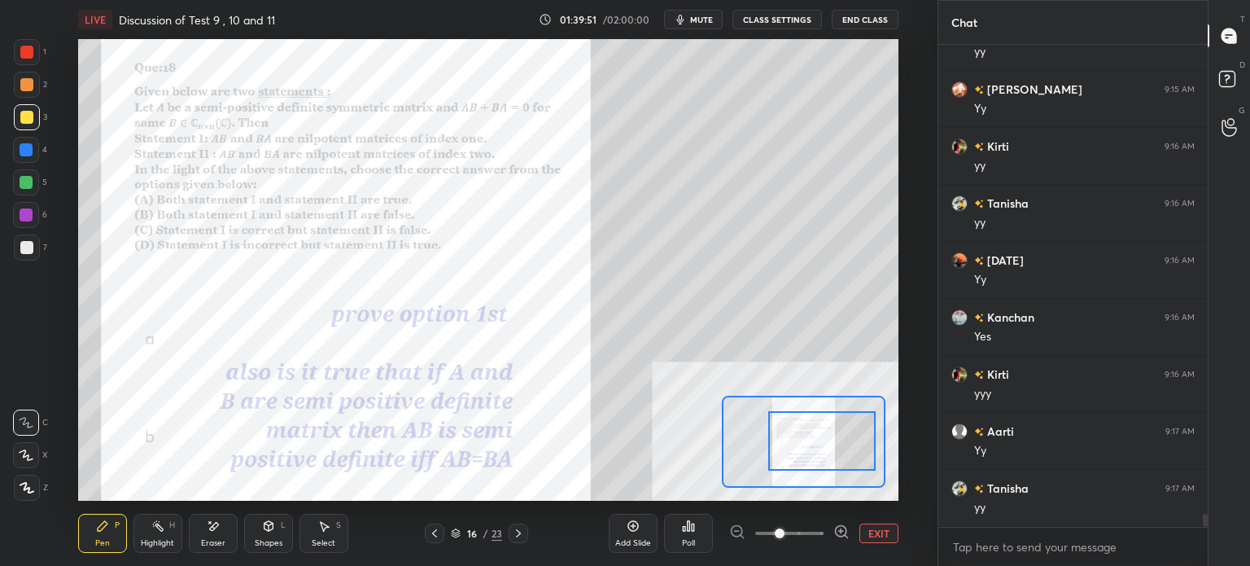
drag, startPoint x: 812, startPoint y: 431, endPoint x: 815, endPoint y: 442, distance: 11.1
click at [816, 444] on div at bounding box center [821, 440] width 107 height 59
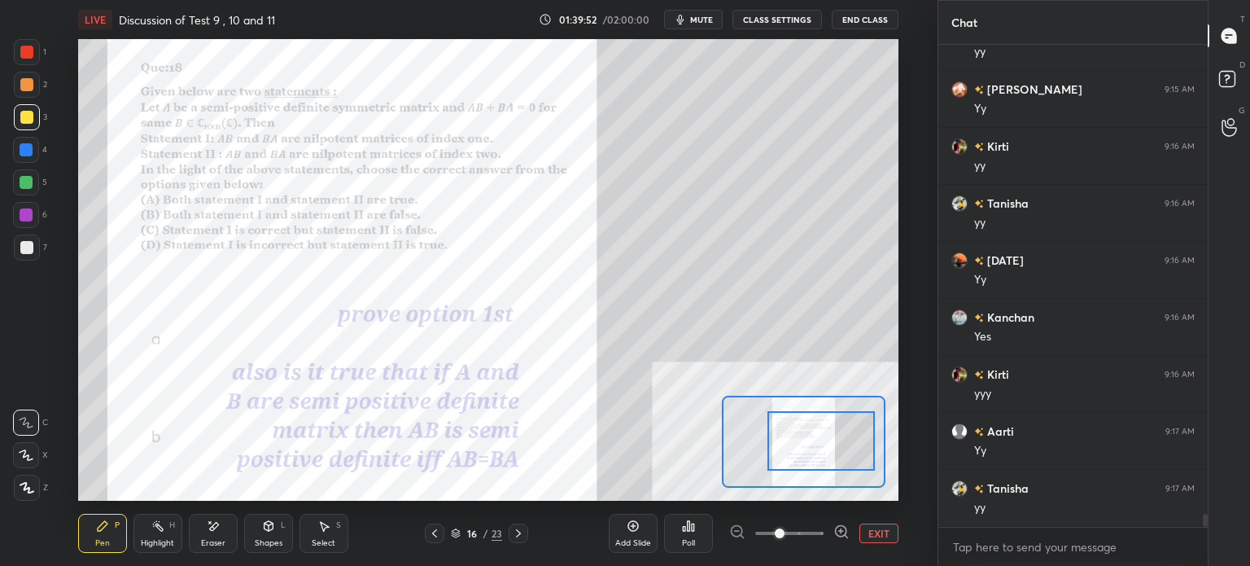
click at [33, 86] on div at bounding box center [26, 84] width 13 height 13
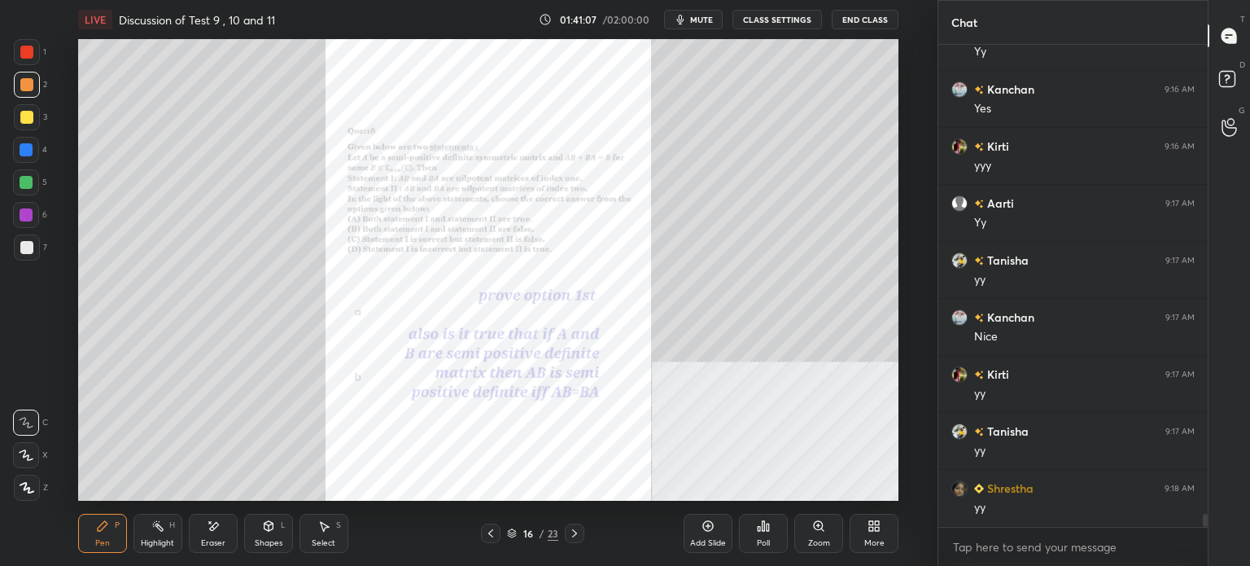
click at [826, 530] on div "Zoom" at bounding box center [818, 532] width 49 height 39
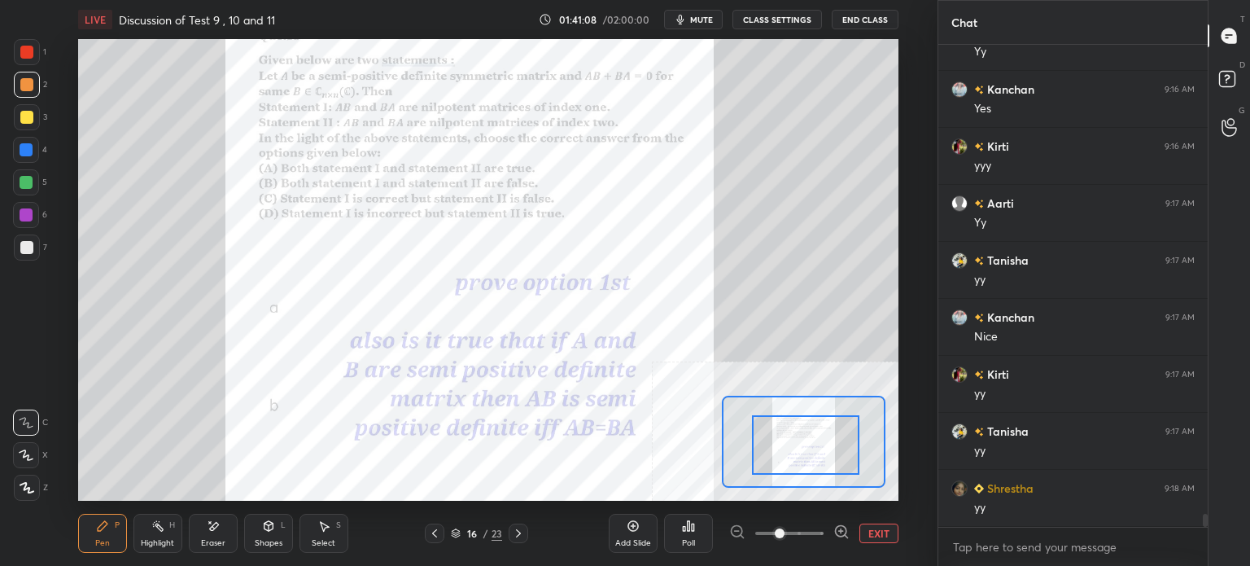
drag, startPoint x: 785, startPoint y: 414, endPoint x: 781, endPoint y: 426, distance: 12.1
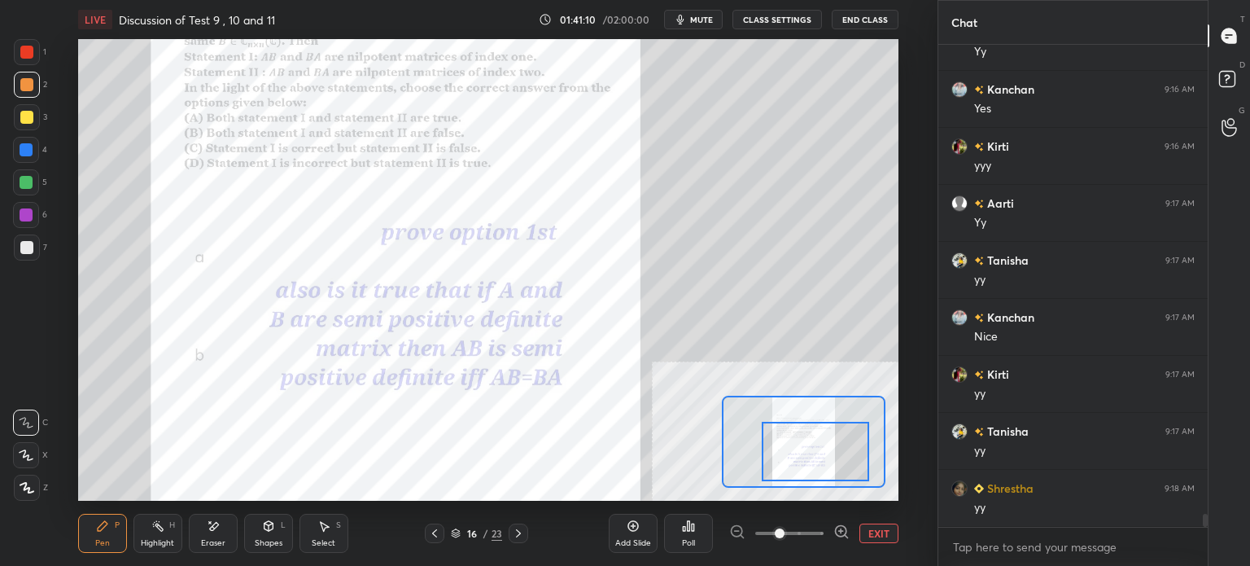
drag, startPoint x: 781, startPoint y: 427, endPoint x: 790, endPoint y: 432, distance: 10.2
click at [791, 434] on div at bounding box center [815, 450] width 107 height 59
click at [230, 533] on div "Eraser" at bounding box center [213, 532] width 49 height 39
drag, startPoint x: 101, startPoint y: 539, endPoint x: 138, endPoint y: 514, distance: 44.0
click at [104, 539] on div "Pen" at bounding box center [102, 543] width 15 height 8
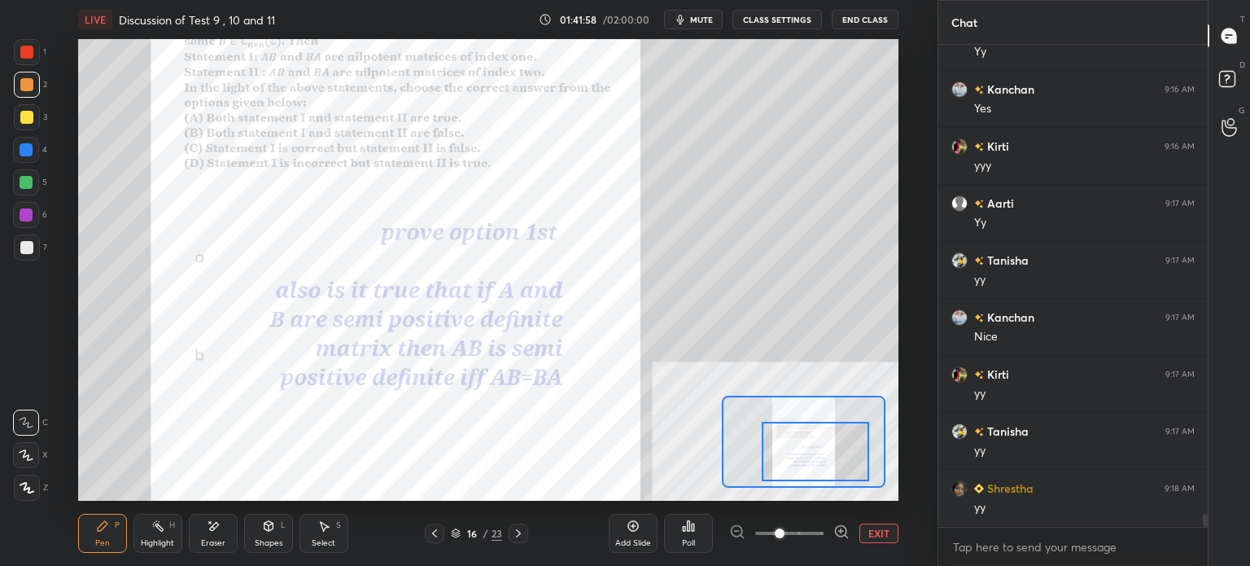
click at [882, 539] on button "EXIT" at bounding box center [878, 533] width 39 height 20
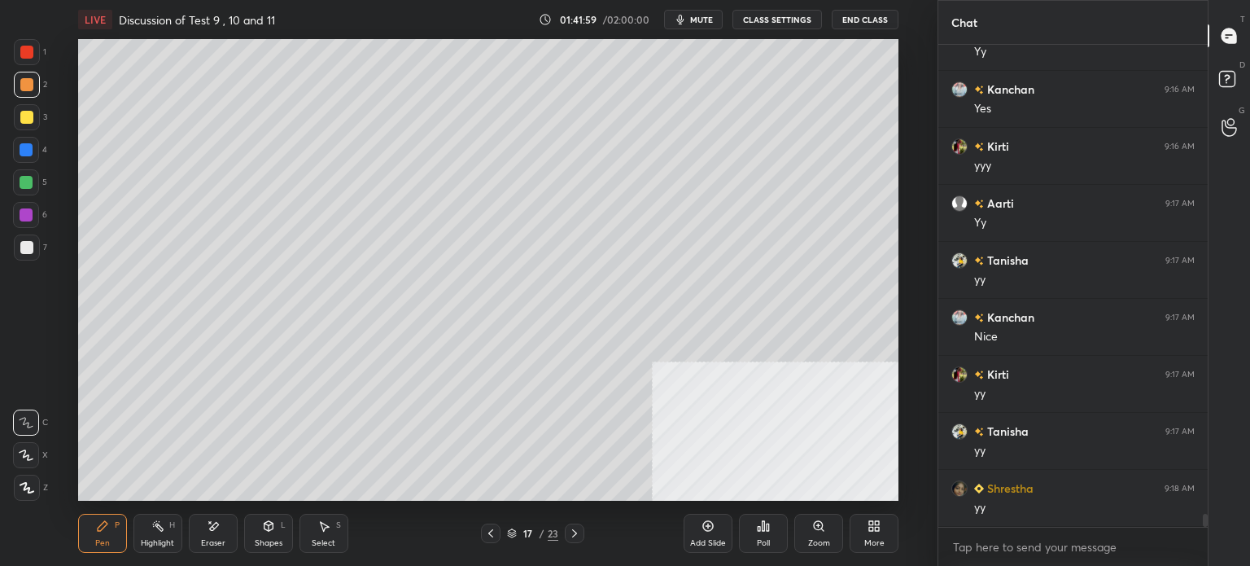
scroll to position [17262, 0]
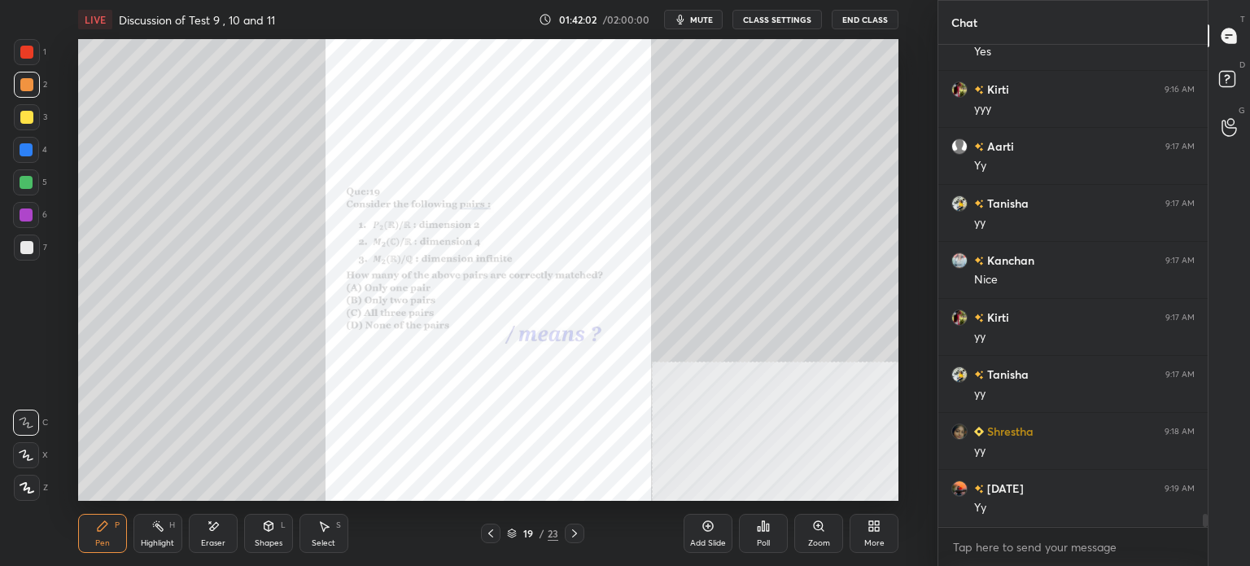
click at [810, 535] on div "Zoom" at bounding box center [818, 532] width 49 height 39
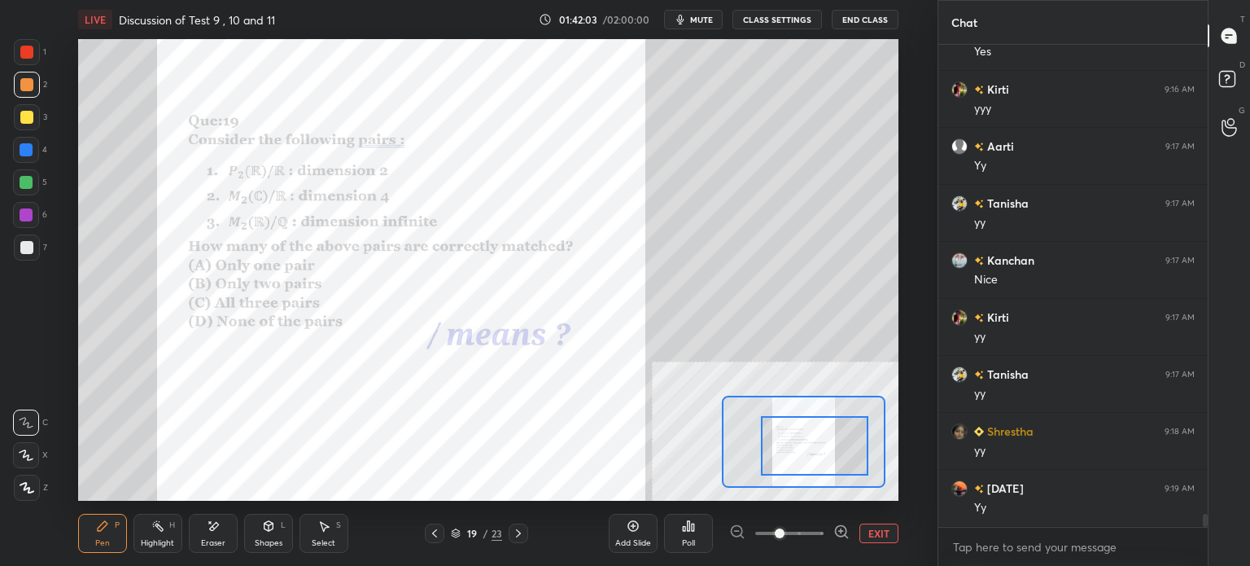
drag, startPoint x: 779, startPoint y: 431, endPoint x: 792, endPoint y: 441, distance: 16.3
click at [792, 441] on div at bounding box center [814, 445] width 107 height 59
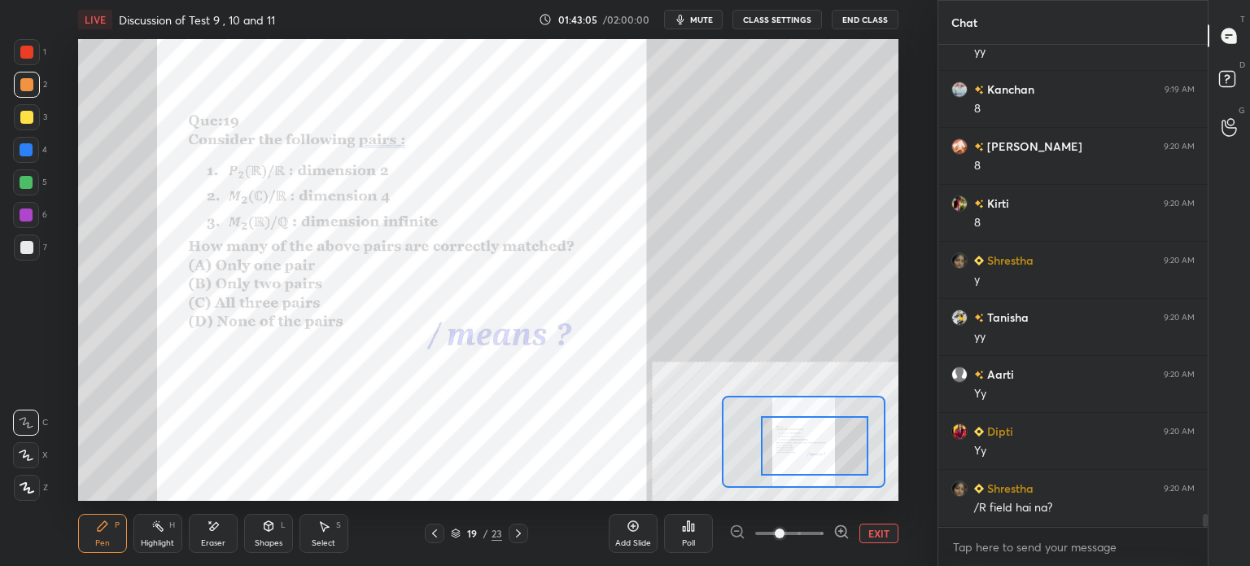
scroll to position [17945, 0]
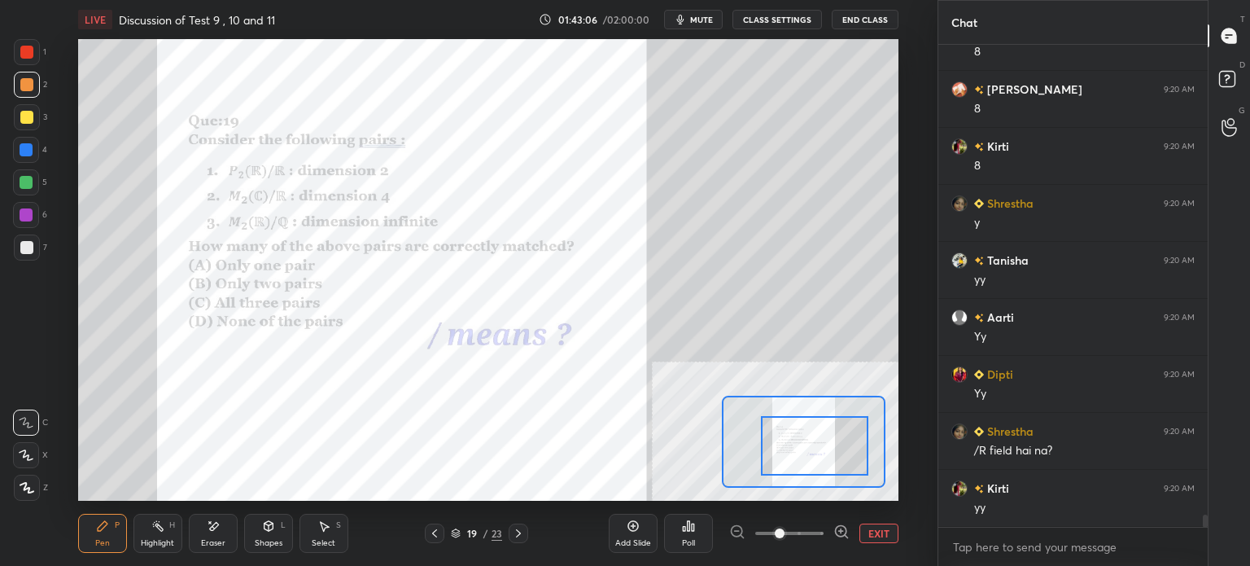
click at [21, 55] on div at bounding box center [26, 52] width 13 height 13
click at [26, 90] on div at bounding box center [26, 84] width 13 height 13
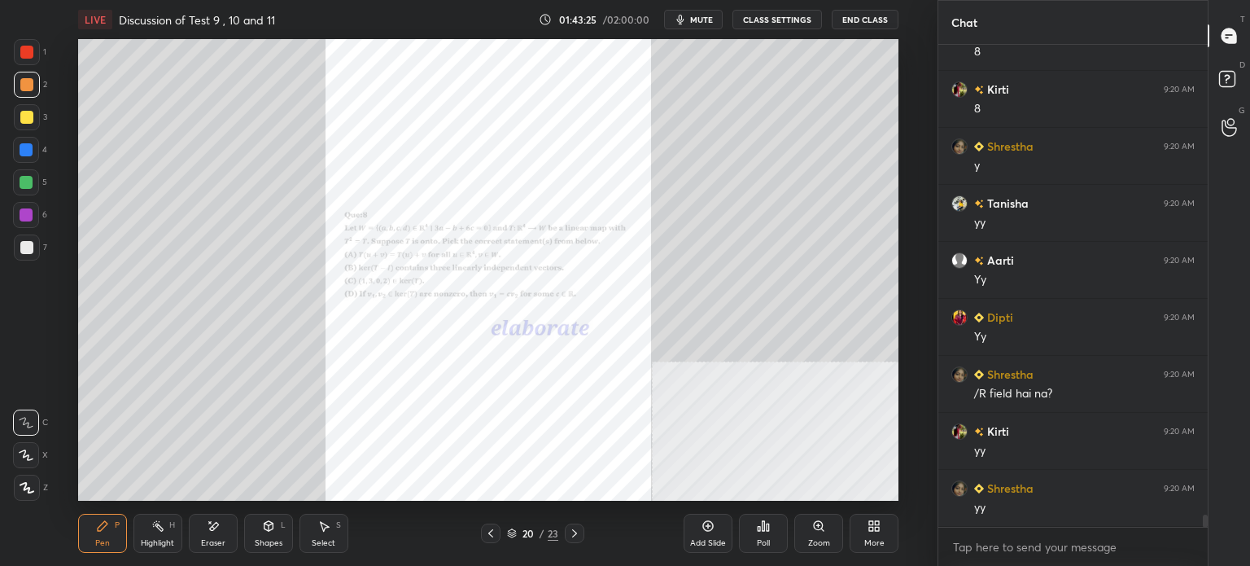
scroll to position [18059, 0]
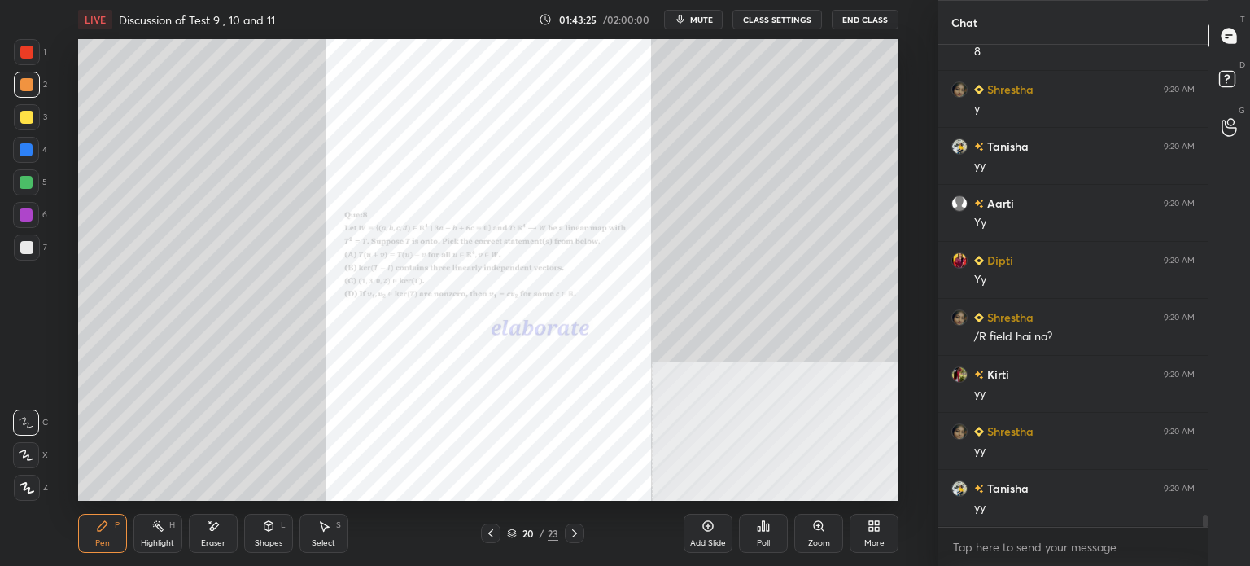
click at [814, 534] on div "Zoom" at bounding box center [818, 532] width 49 height 39
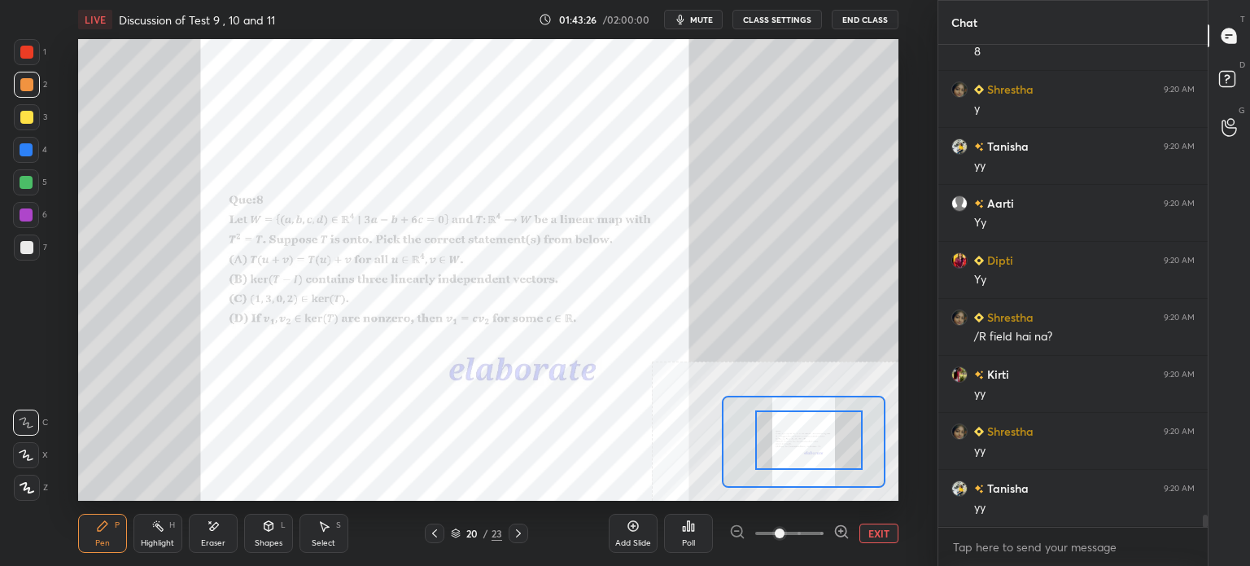
drag, startPoint x: 797, startPoint y: 444, endPoint x: 814, endPoint y: 441, distance: 17.4
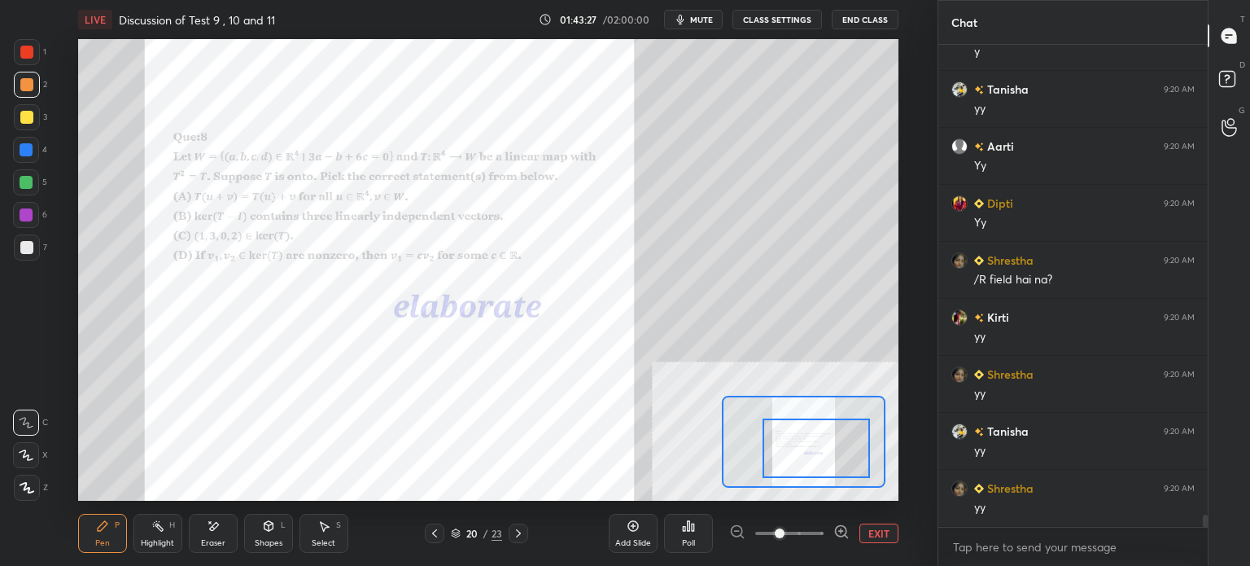
drag, startPoint x: 810, startPoint y: 439, endPoint x: 817, endPoint y: 444, distance: 8.6
click at [817, 444] on div at bounding box center [815, 447] width 107 height 59
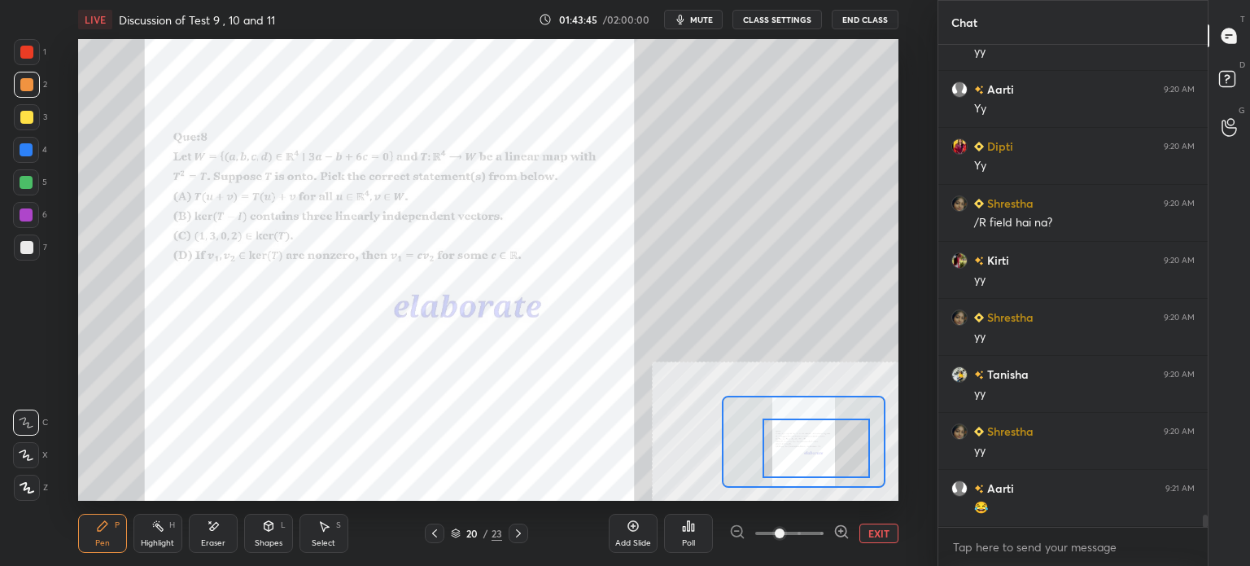
scroll to position [18230, 0]
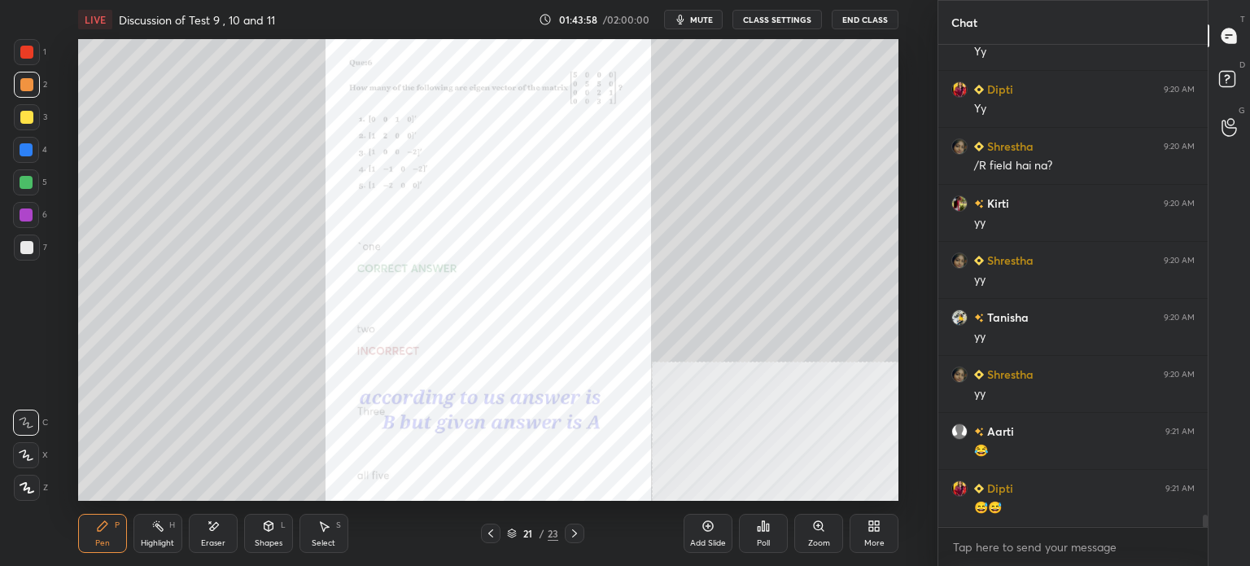
click at [830, 532] on div "Zoom" at bounding box center [818, 532] width 49 height 39
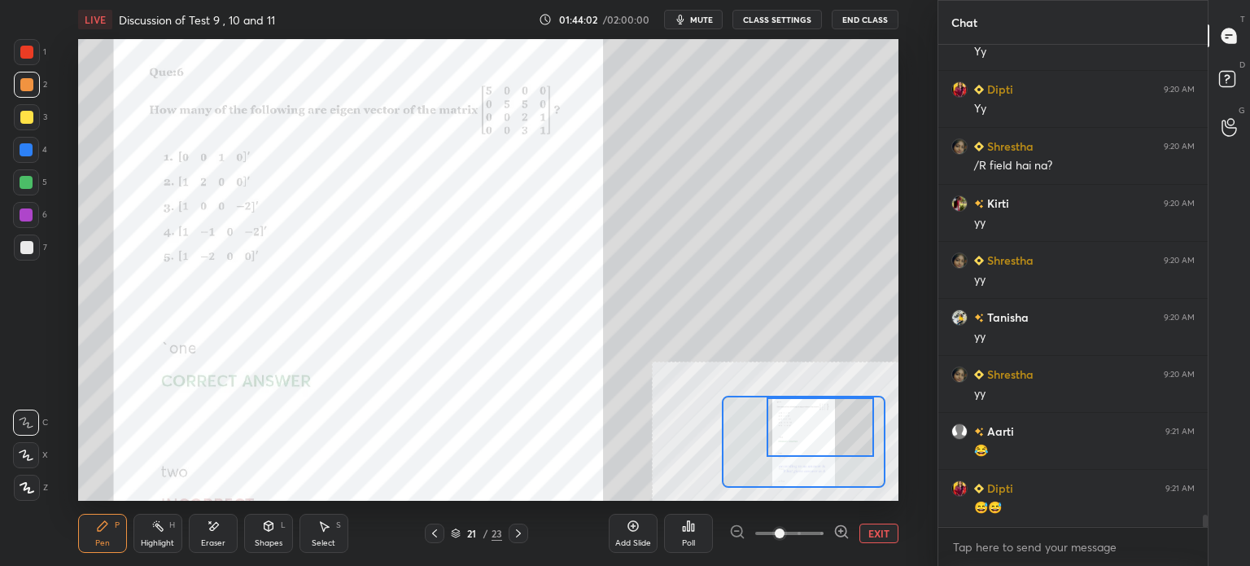
drag, startPoint x: 806, startPoint y: 439, endPoint x: 819, endPoint y: 429, distance: 17.4
click at [819, 429] on div at bounding box center [820, 426] width 107 height 59
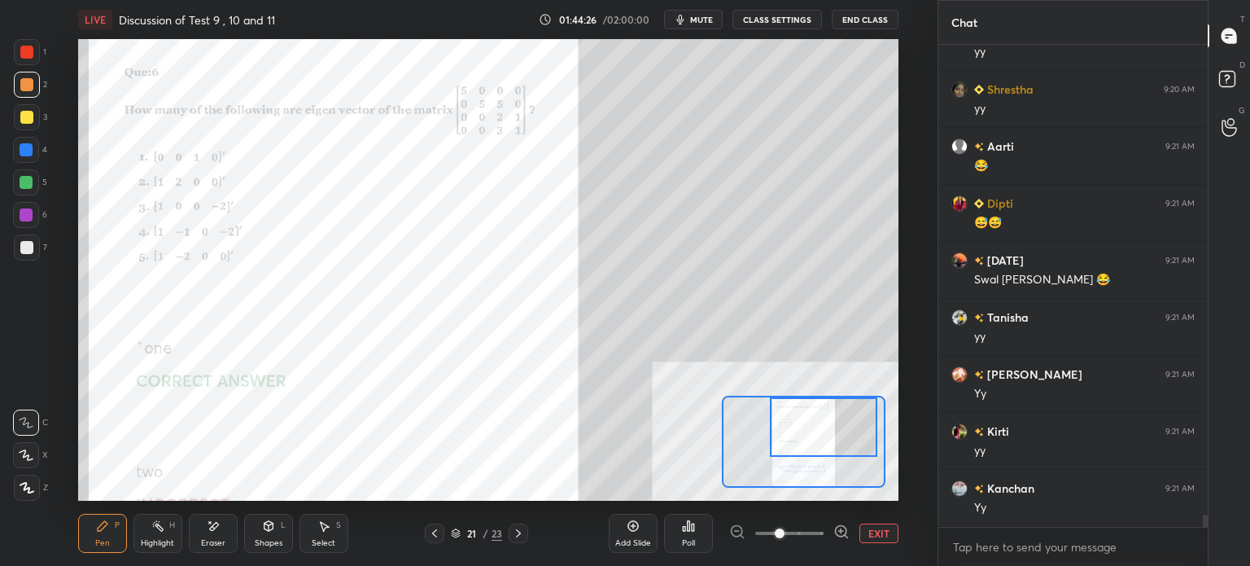
scroll to position [18572, 0]
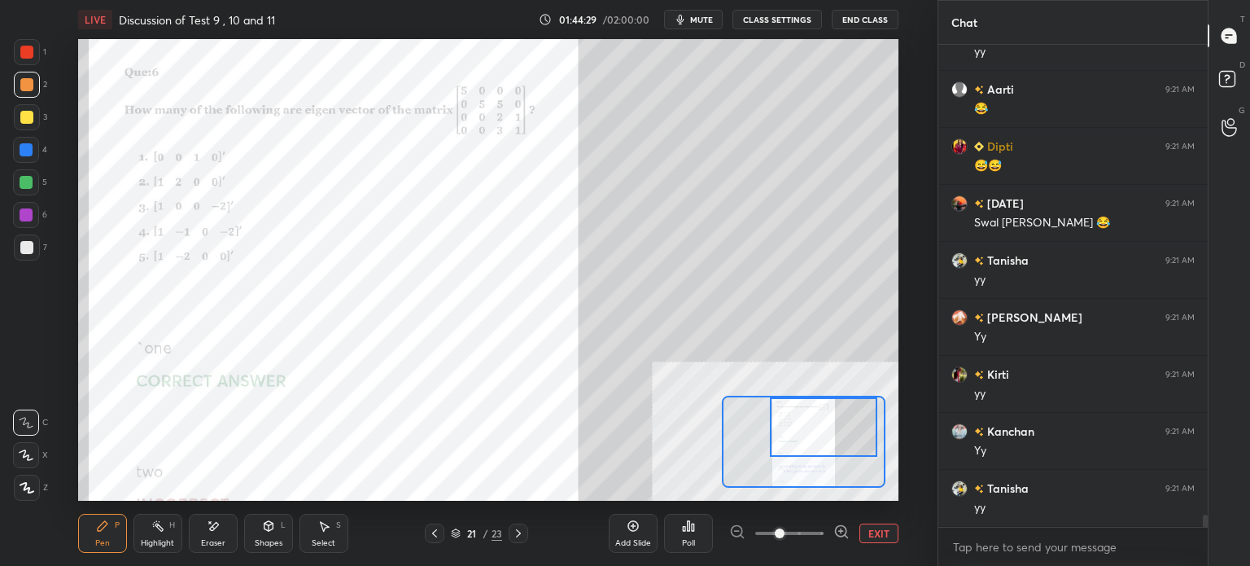
click at [808, 436] on div at bounding box center [823, 426] width 107 height 59
click at [29, 84] on div at bounding box center [26, 84] width 13 height 13
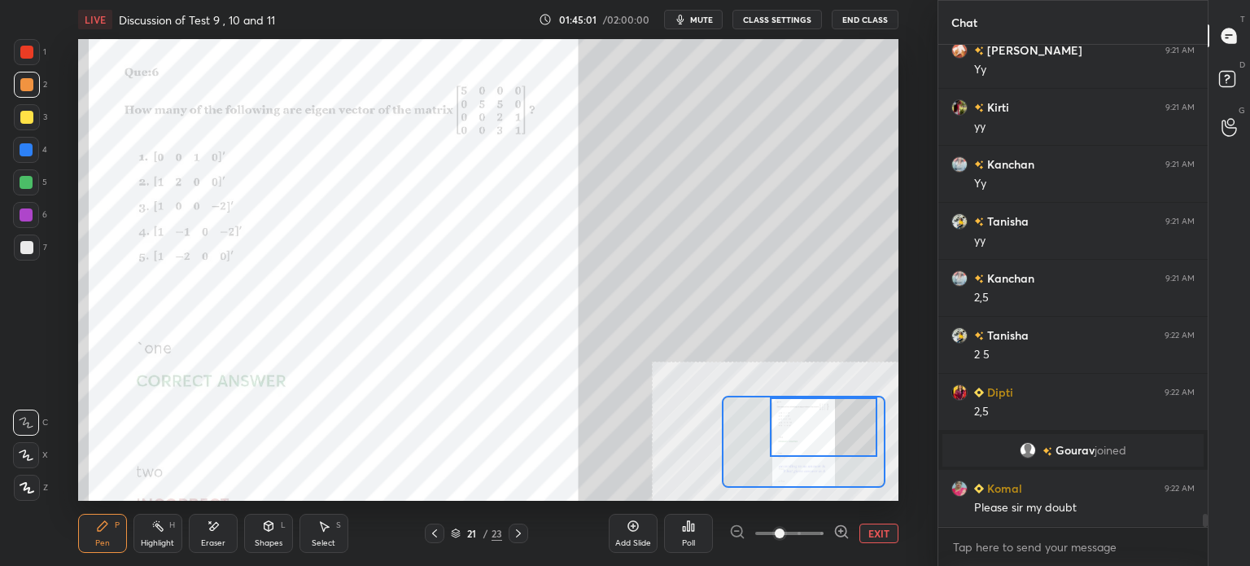
scroll to position [17817, 0]
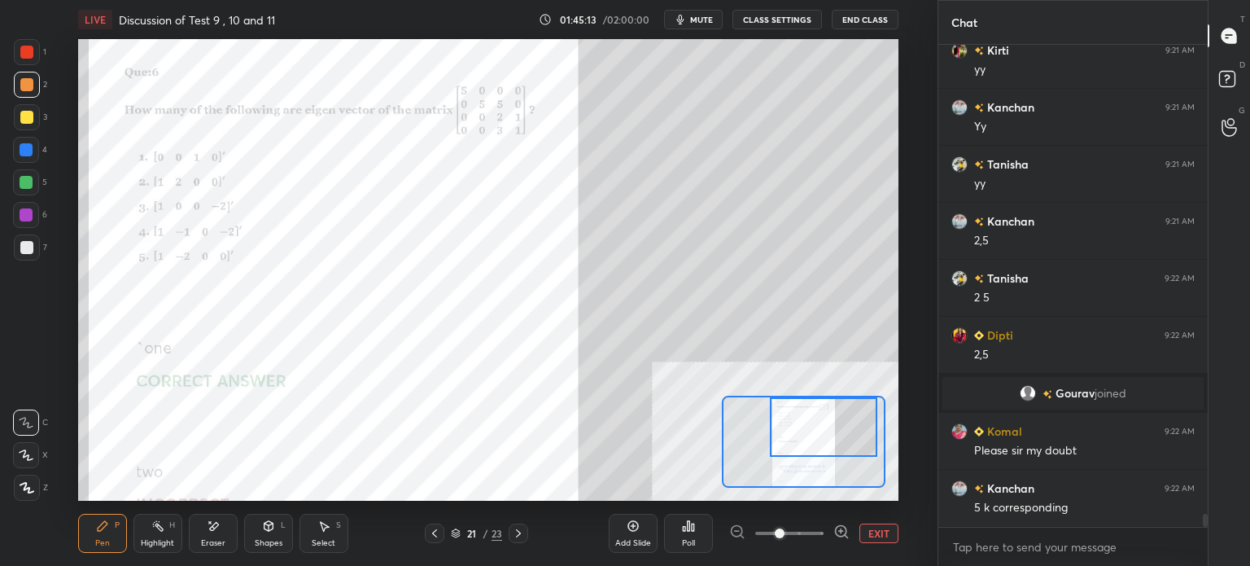
click at [23, 52] on div at bounding box center [26, 52] width 13 height 13
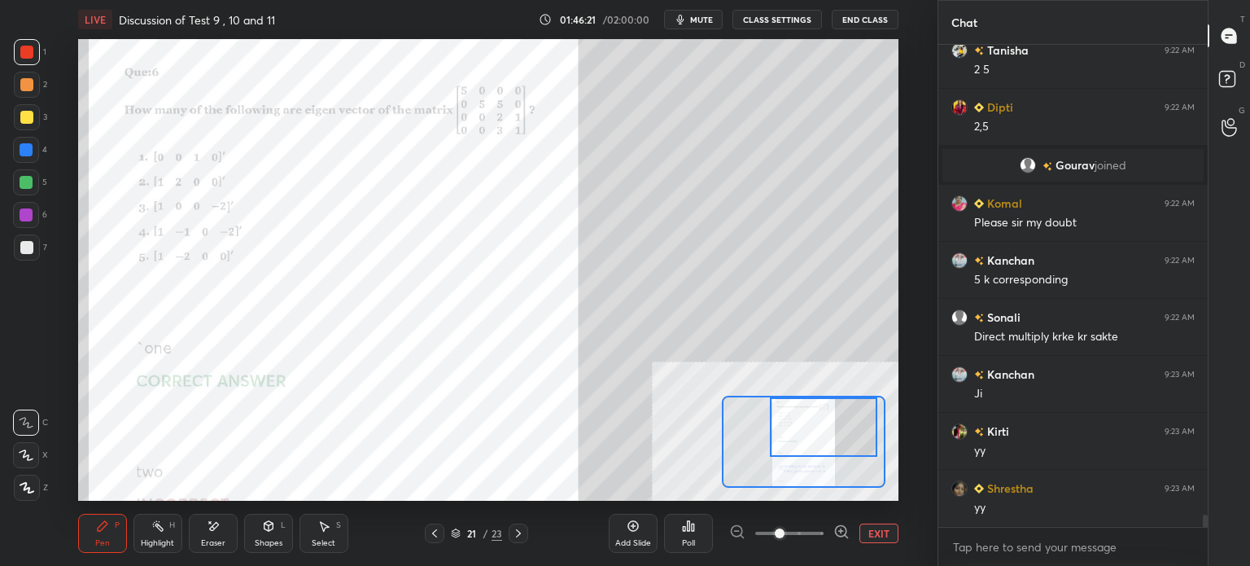
scroll to position [18102, 0]
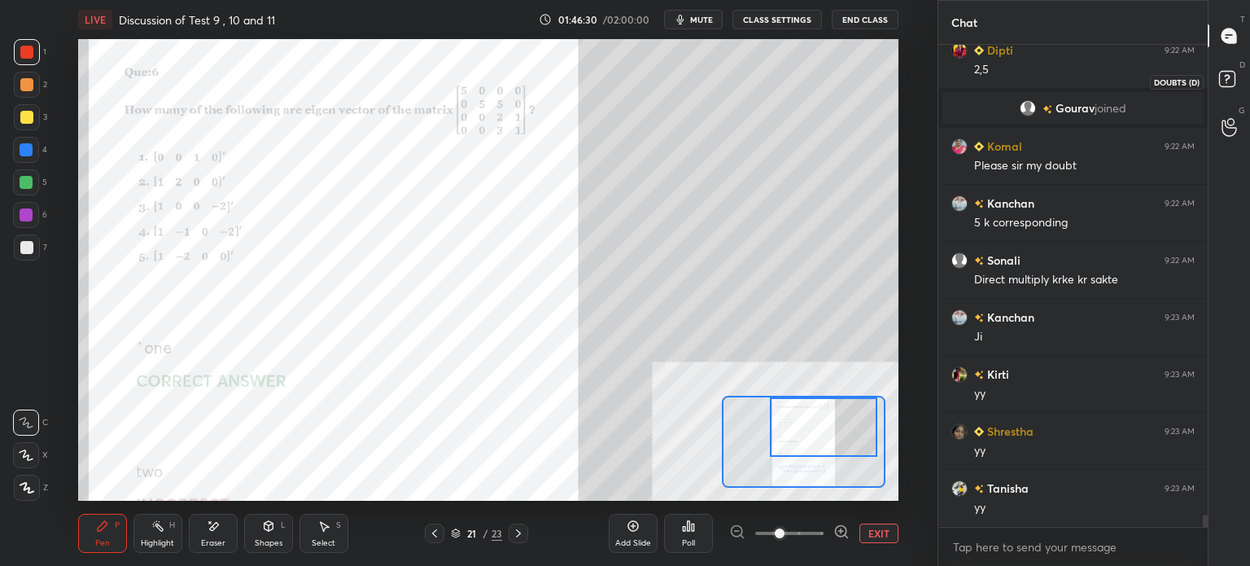
click at [1235, 94] on icon at bounding box center [1229, 81] width 29 height 29
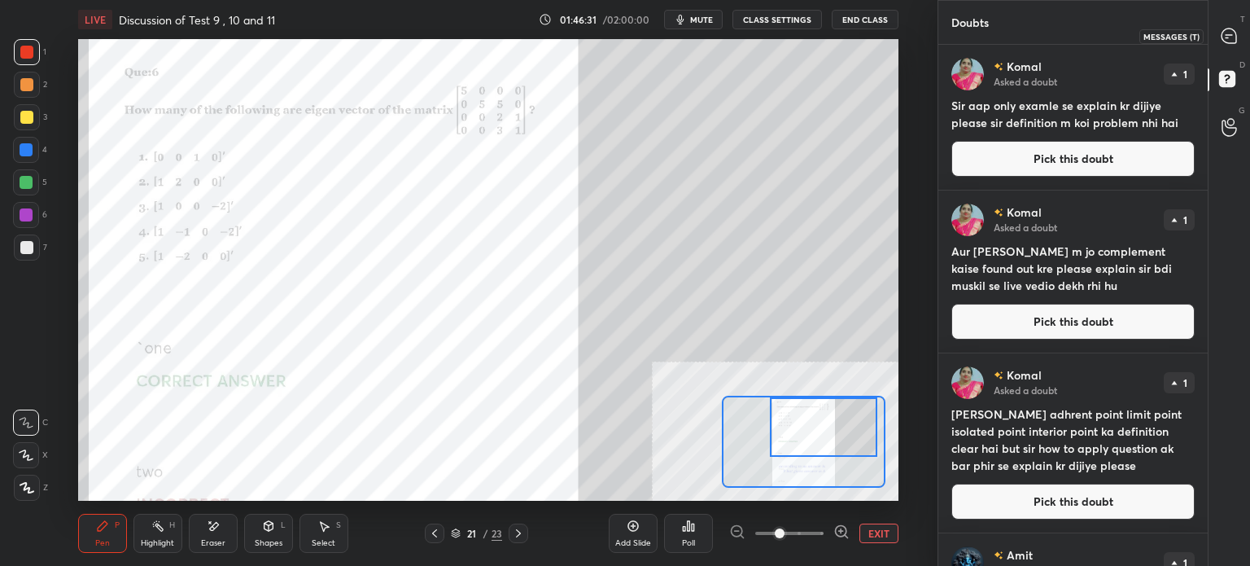
click at [1228, 33] on icon at bounding box center [1228, 35] width 15 height 15
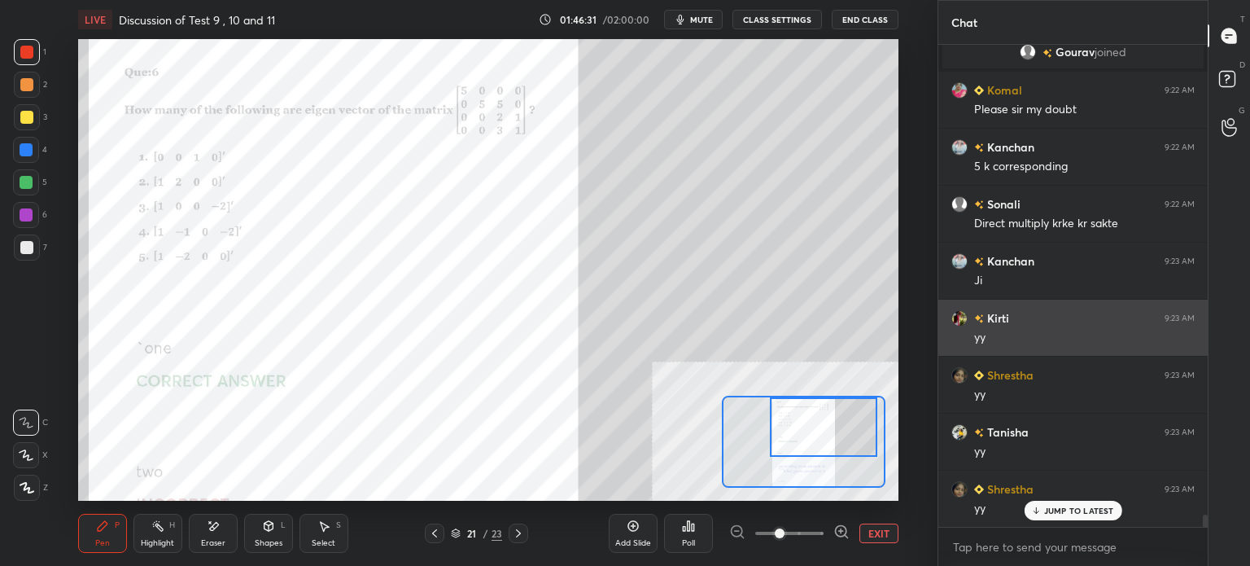
scroll to position [18504, 0]
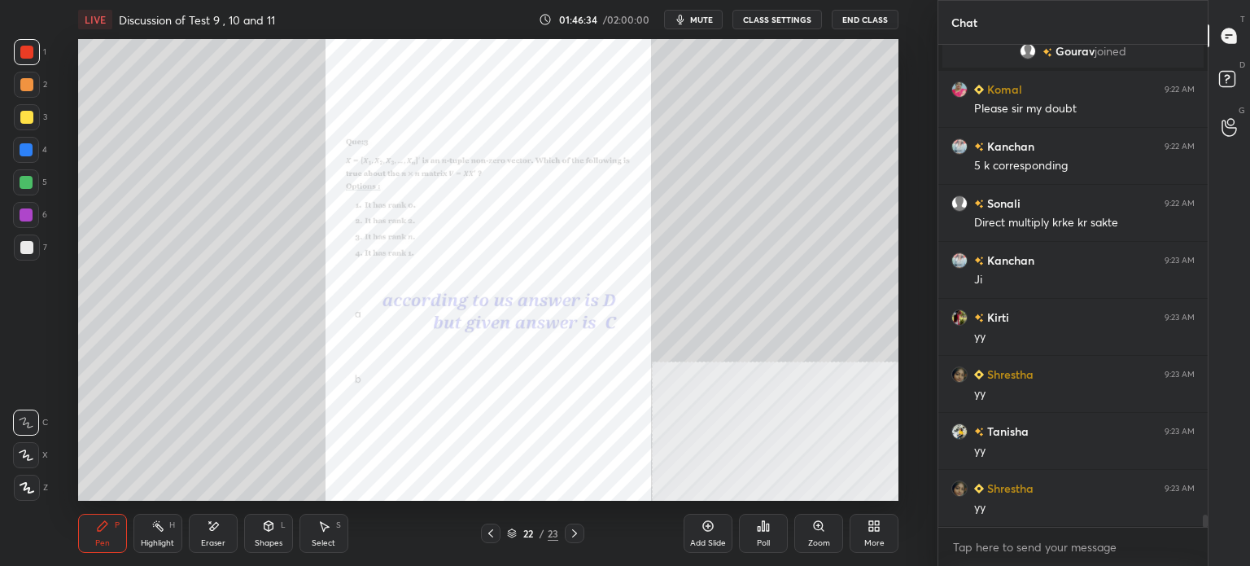
drag, startPoint x: 820, startPoint y: 538, endPoint x: 827, endPoint y: 491, distance: 47.6
click at [819, 539] on div "Zoom" at bounding box center [819, 543] width 22 height 8
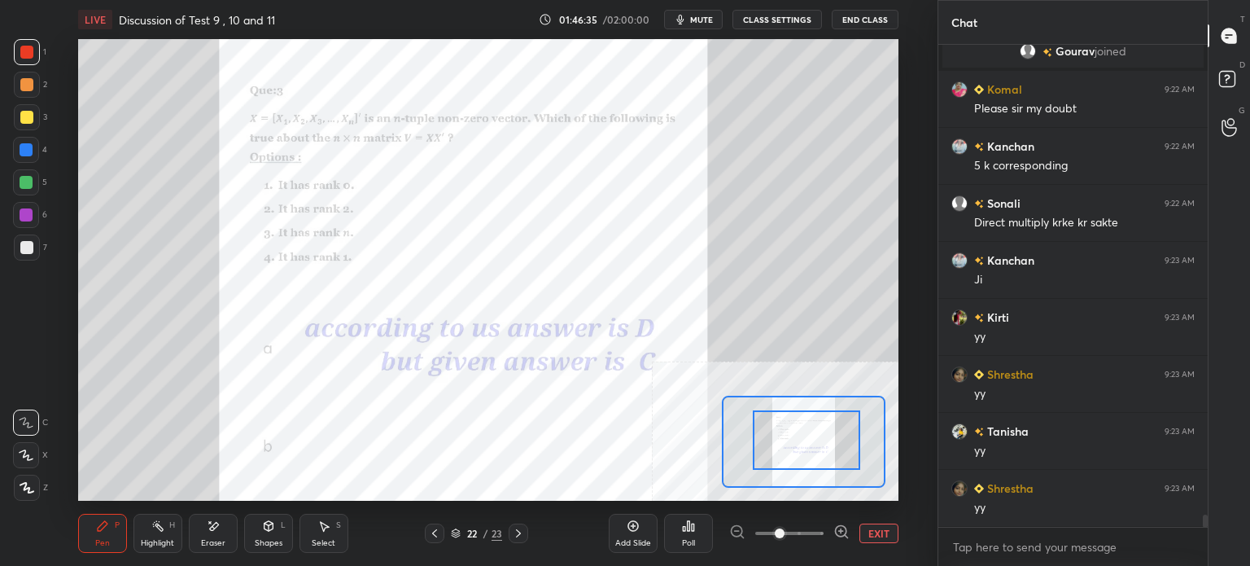
drag, startPoint x: 794, startPoint y: 440, endPoint x: 804, endPoint y: 439, distance: 9.8
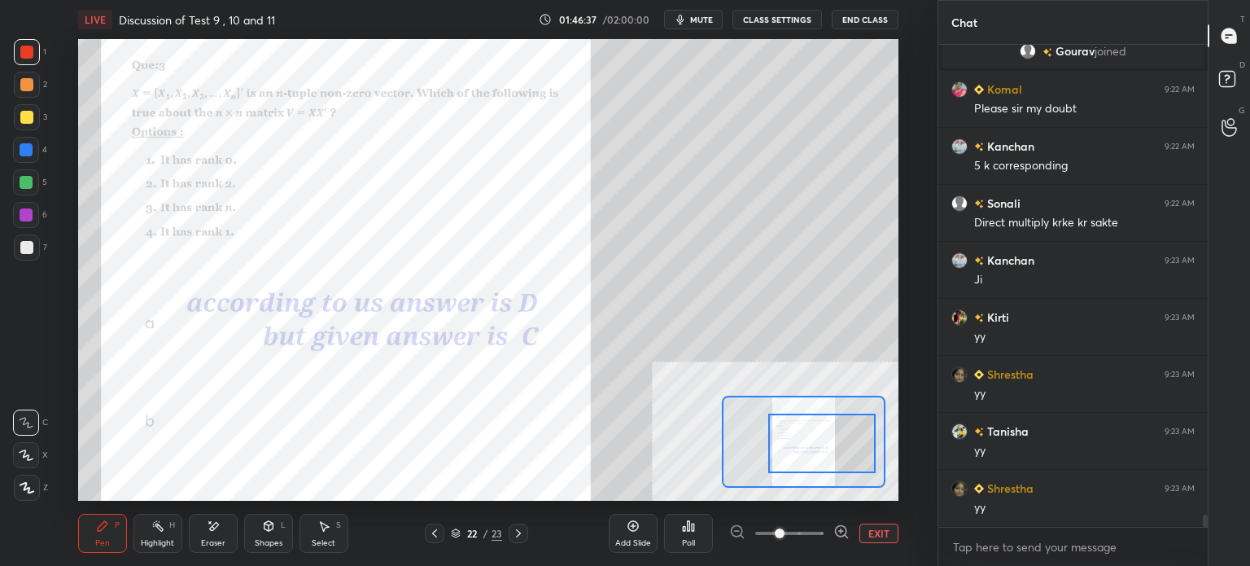
drag, startPoint x: 806, startPoint y: 446, endPoint x: 819, endPoint y: 447, distance: 13.9
click at [819, 447] on div at bounding box center [821, 442] width 107 height 59
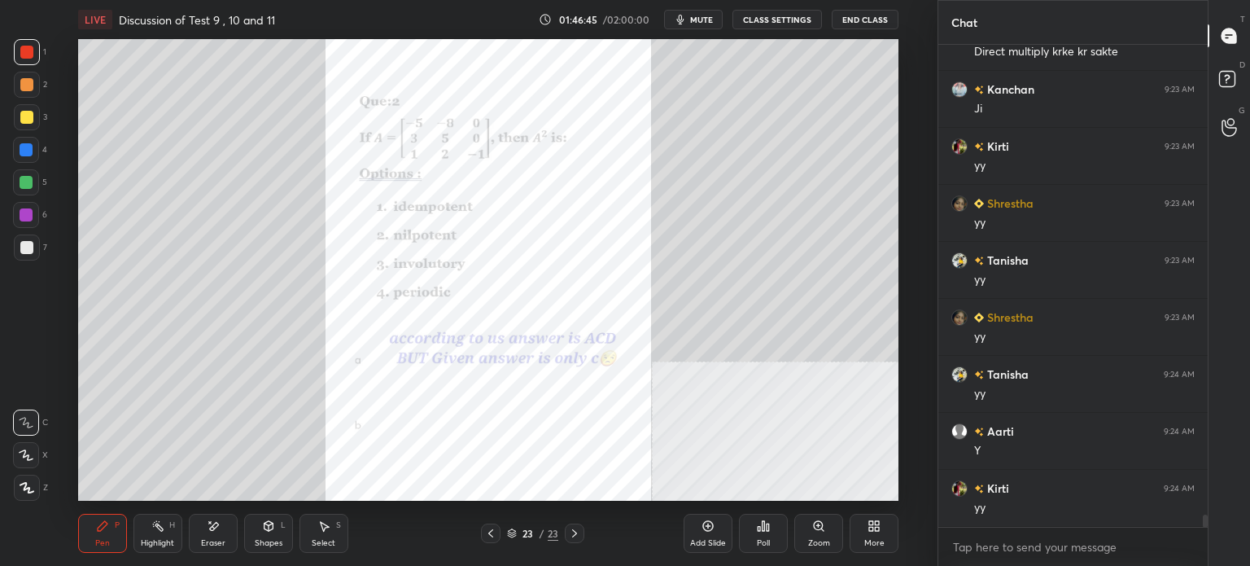
scroll to position [18731, 0]
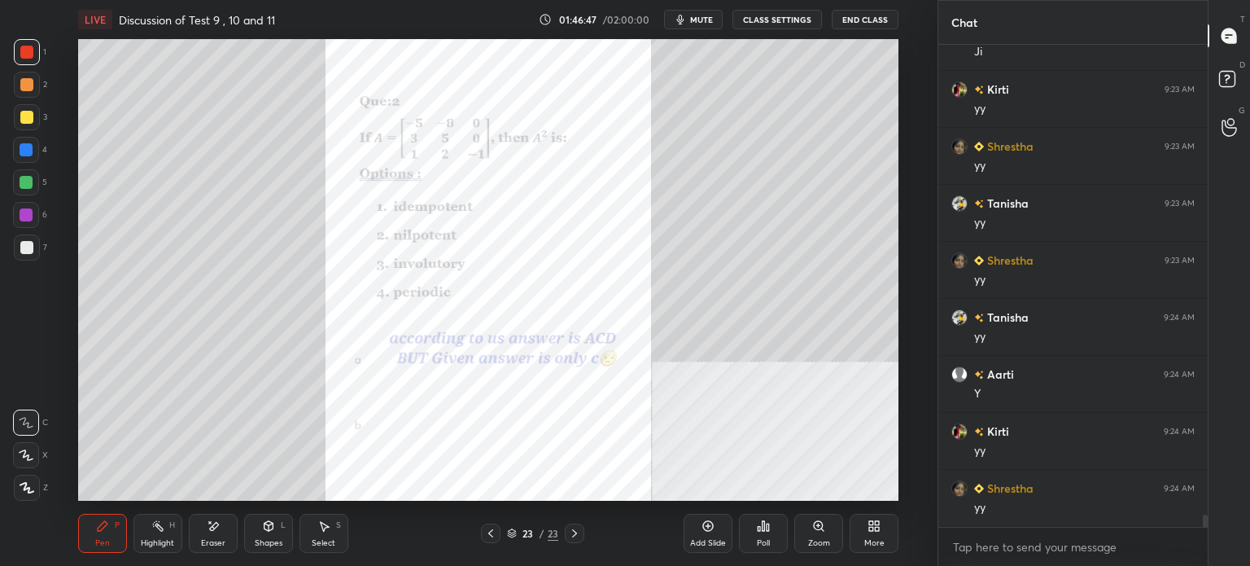
click at [810, 536] on div "Zoom" at bounding box center [818, 532] width 49 height 39
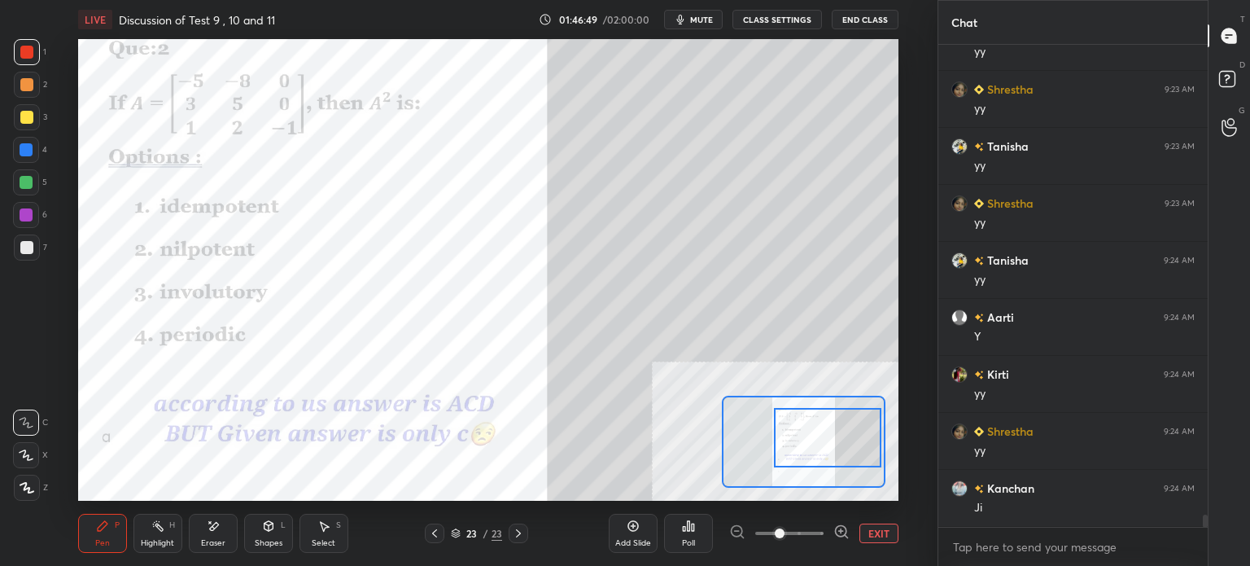
click at [826, 435] on div at bounding box center [827, 437] width 107 height 59
click at [26, 126] on div at bounding box center [27, 117] width 26 height 26
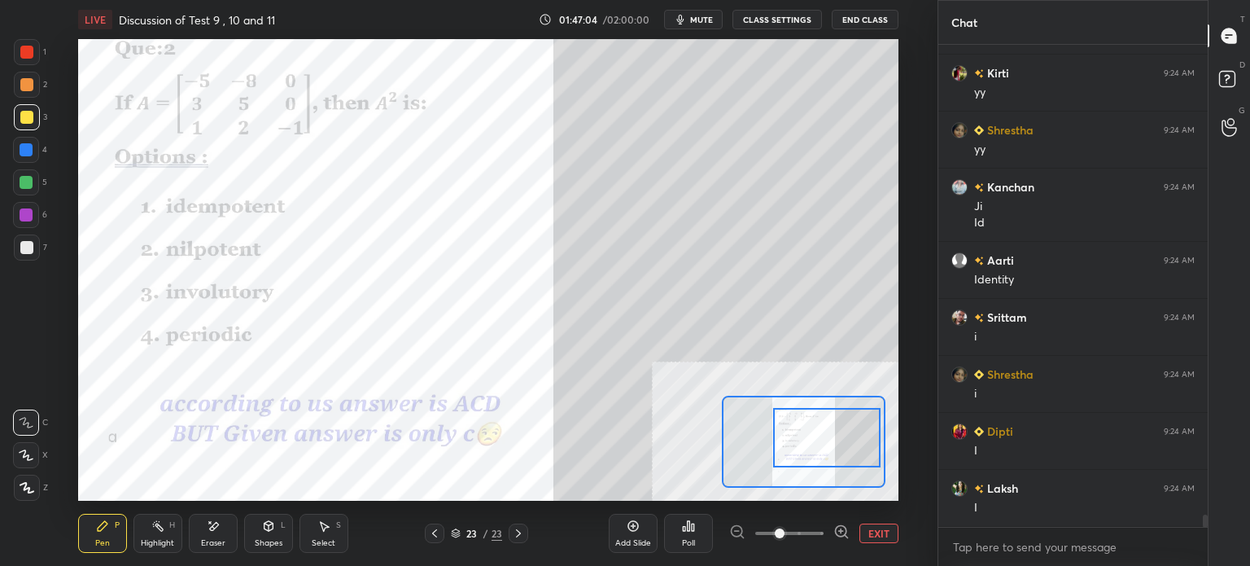
scroll to position [19146, 0]
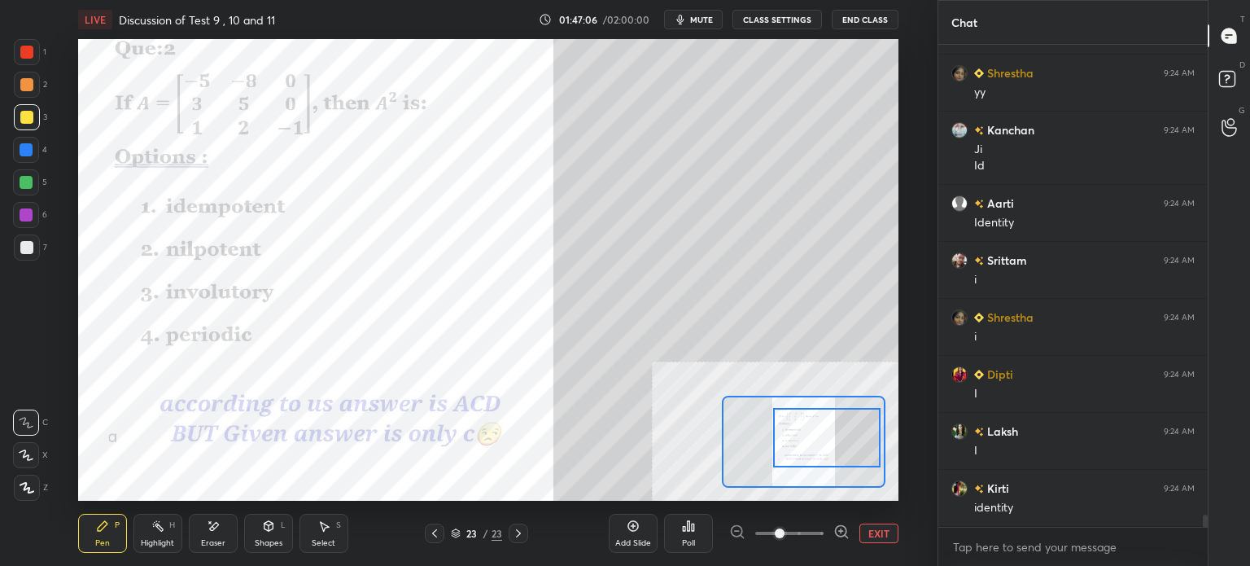
click at [26, 49] on div at bounding box center [26, 52] width 13 height 13
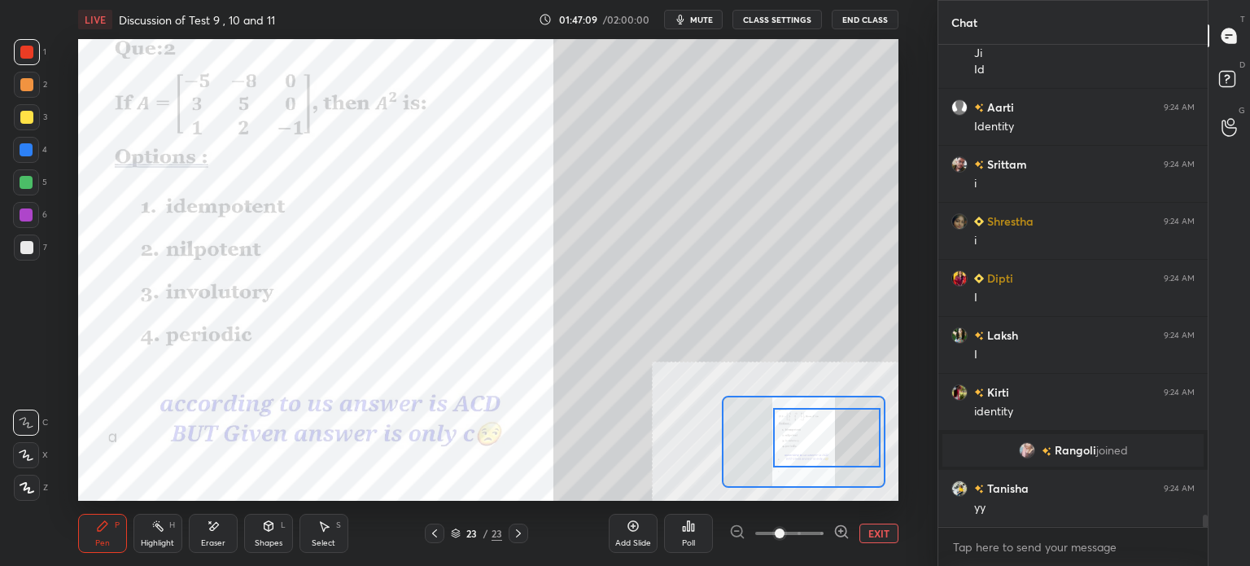
scroll to position [18572, 0]
click at [867, 535] on button "EXIT" at bounding box center [878, 533] width 39 height 20
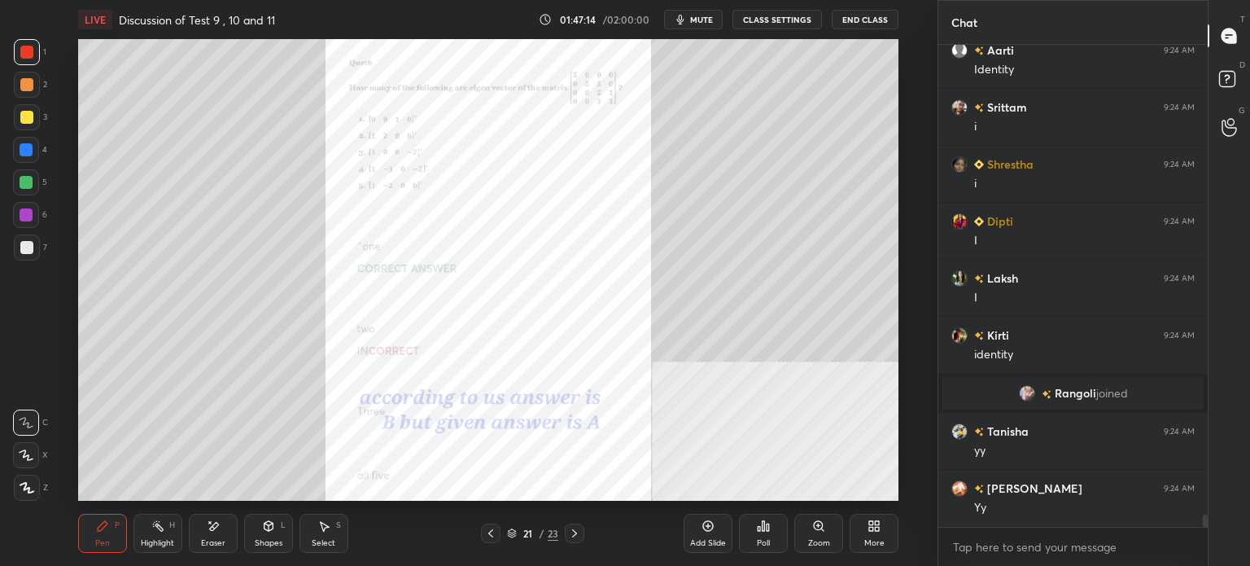
scroll to position [18686, 0]
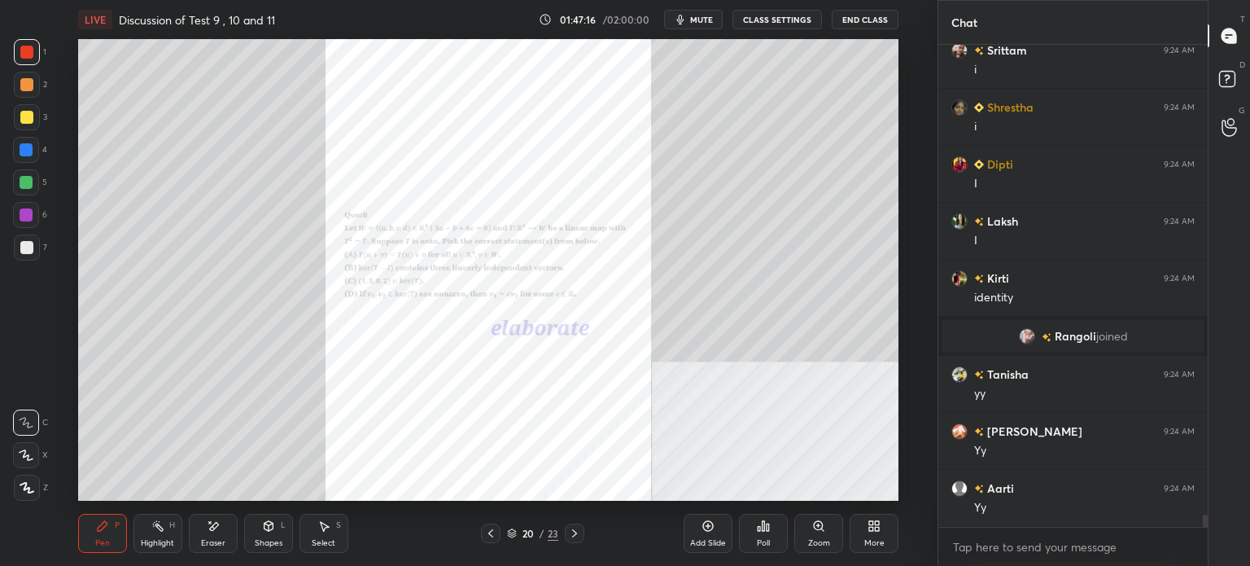
click at [823, 539] on div "Zoom" at bounding box center [819, 543] width 22 height 8
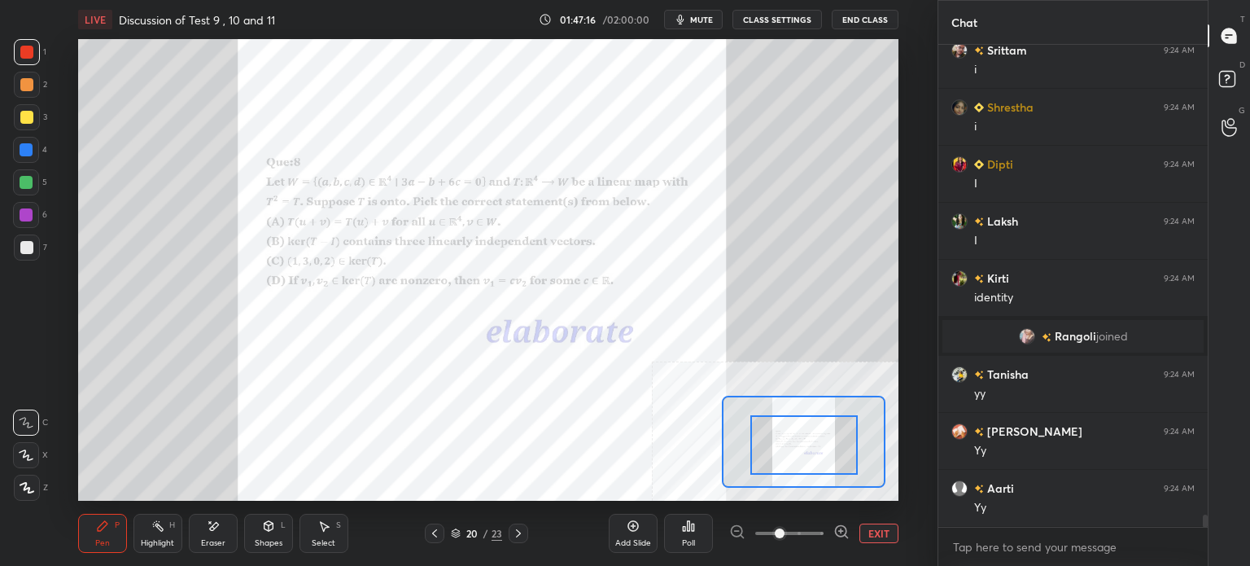
scroll to position [18743, 0]
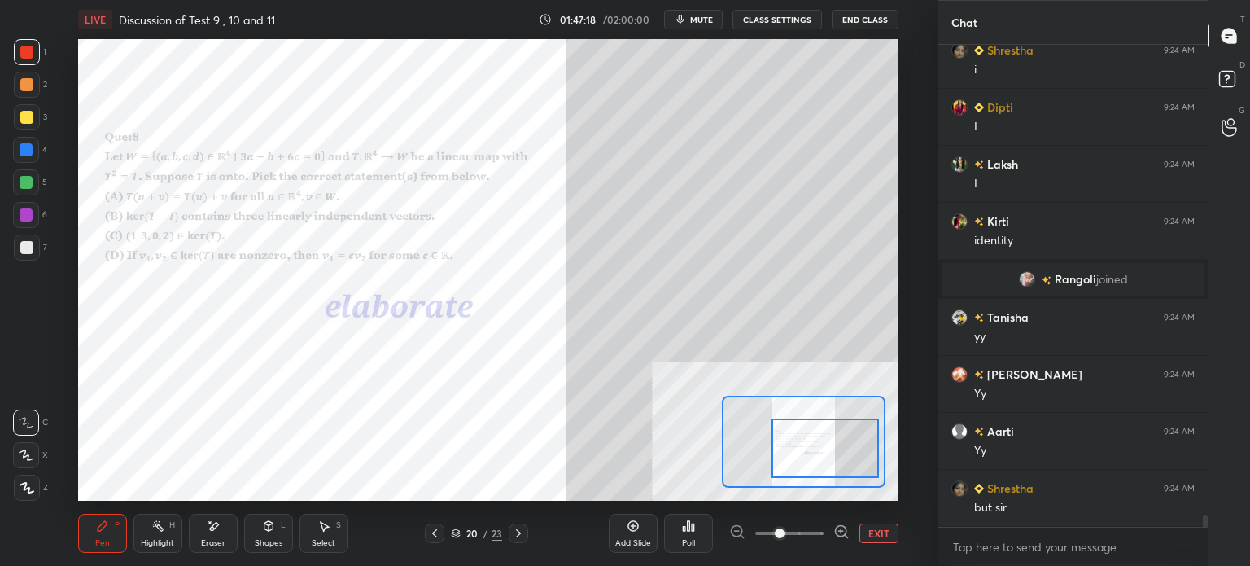
drag, startPoint x: 830, startPoint y: 465, endPoint x: 840, endPoint y: 443, distance: 24.0
click at [836, 461] on div at bounding box center [824, 447] width 107 height 59
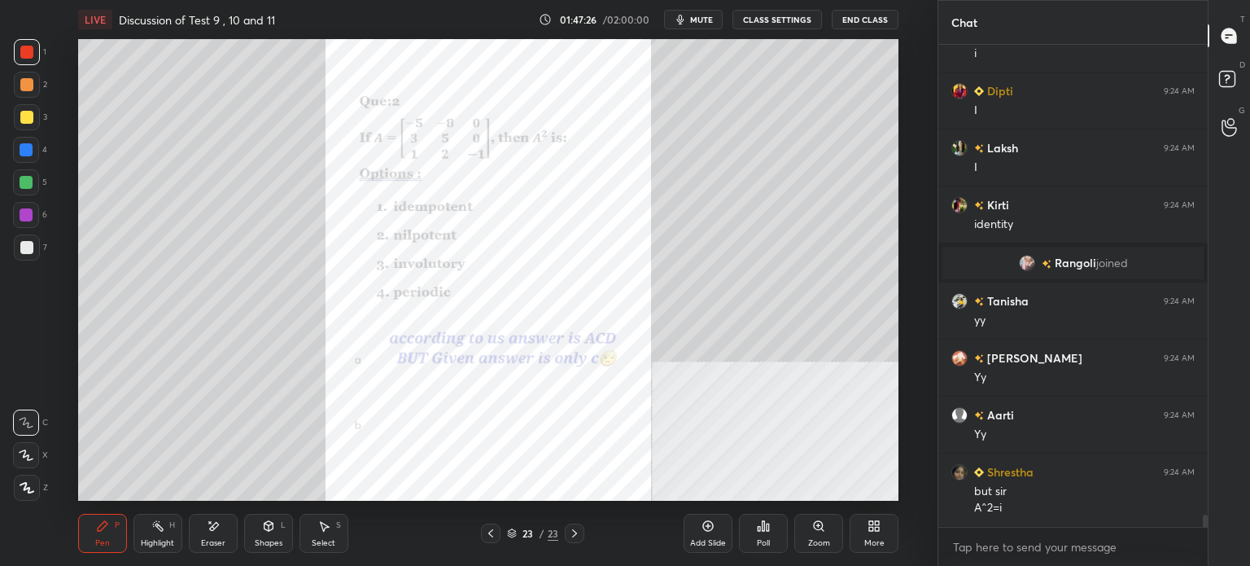
scroll to position [18775, 0]
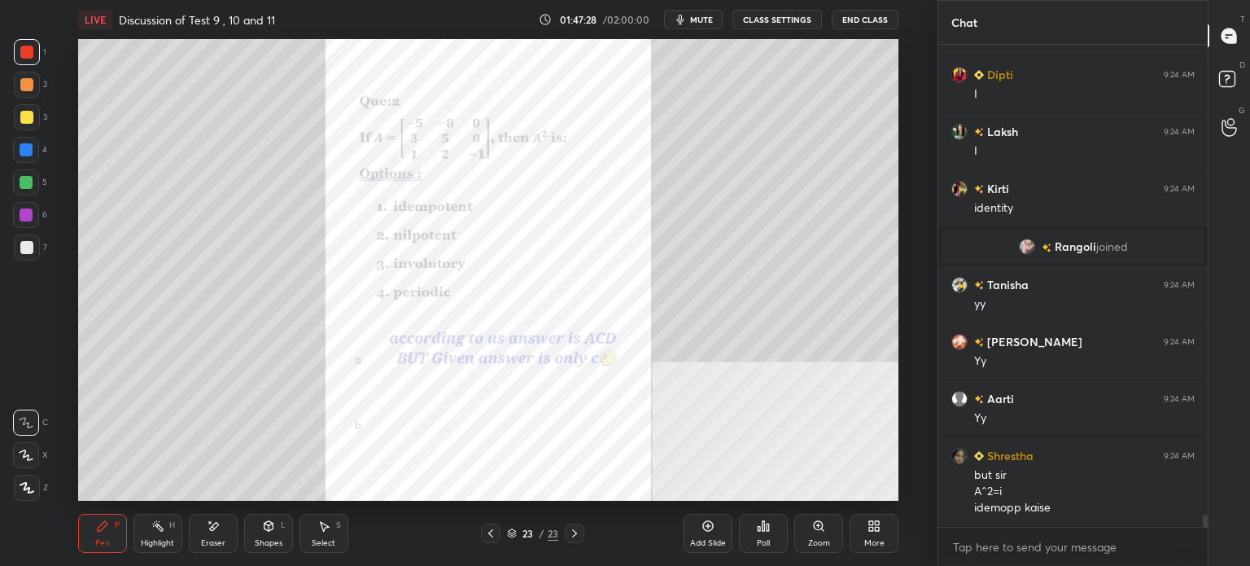
click at [24, 55] on div at bounding box center [26, 52] width 13 height 13
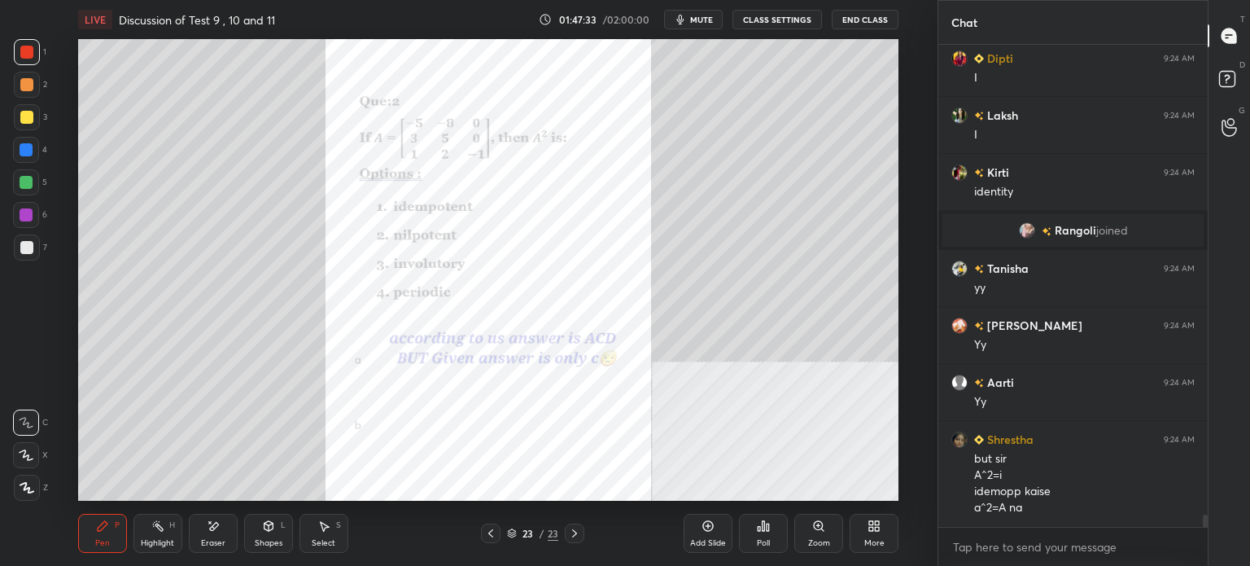
scroll to position [18808, 0]
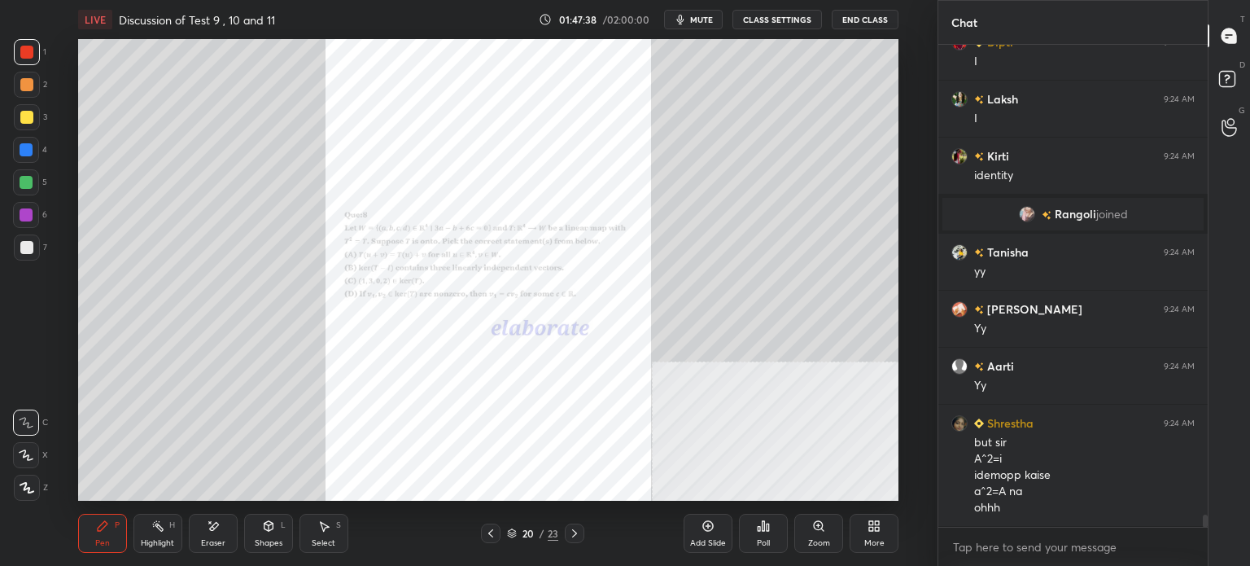
click at [832, 526] on div "Zoom" at bounding box center [818, 532] width 49 height 39
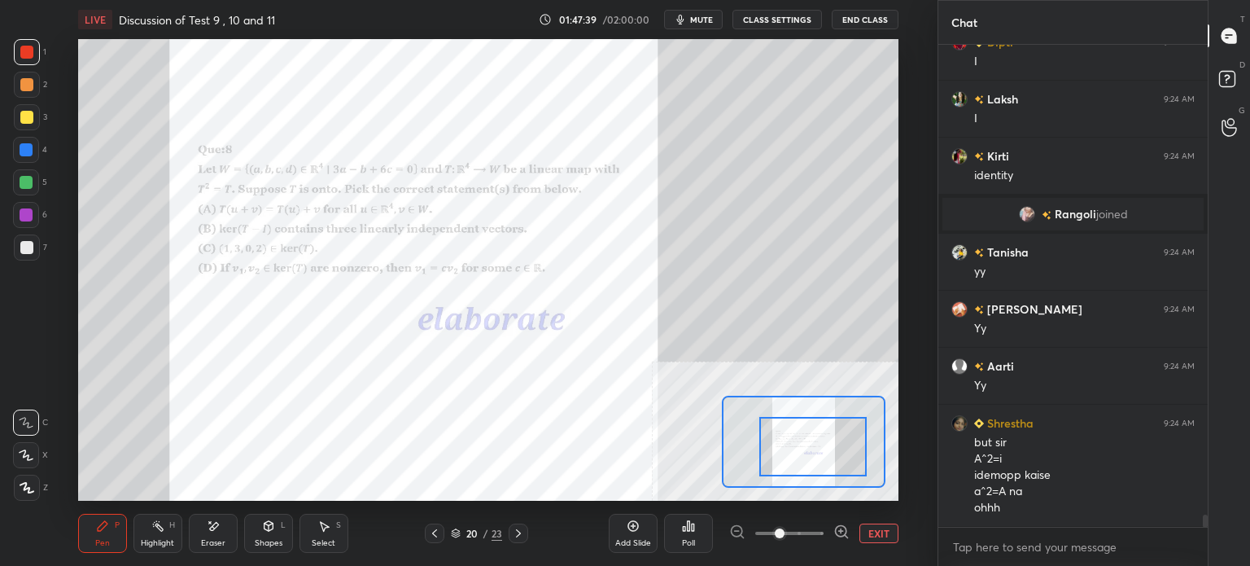
click at [820, 453] on div at bounding box center [812, 446] width 107 height 59
click at [797, 534] on span at bounding box center [789, 533] width 68 height 24
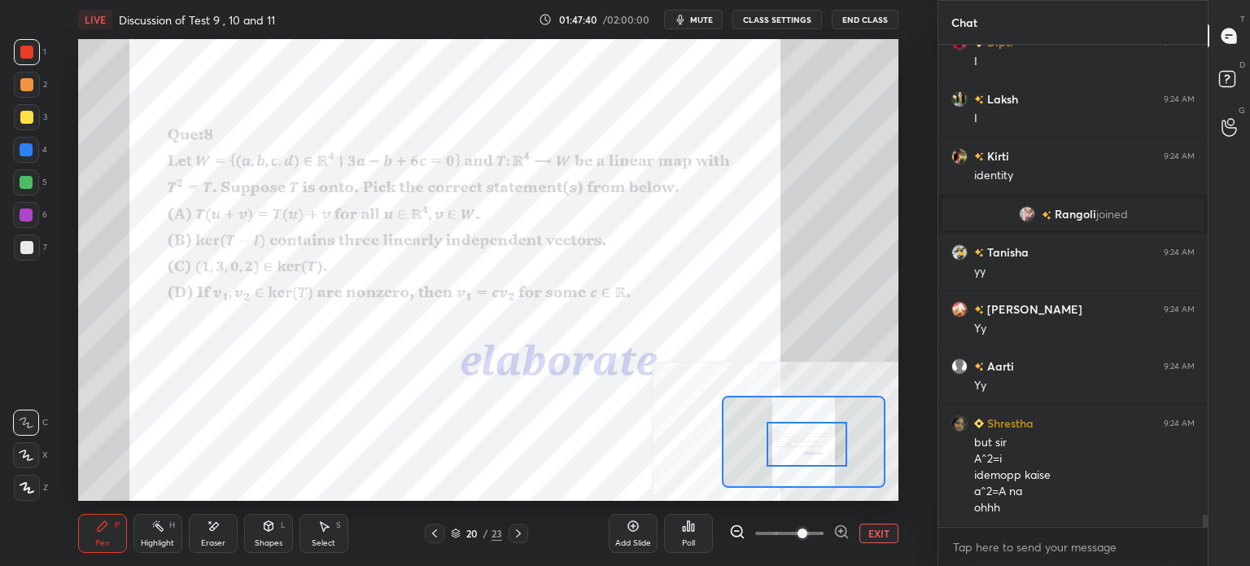
scroll to position [18865, 0]
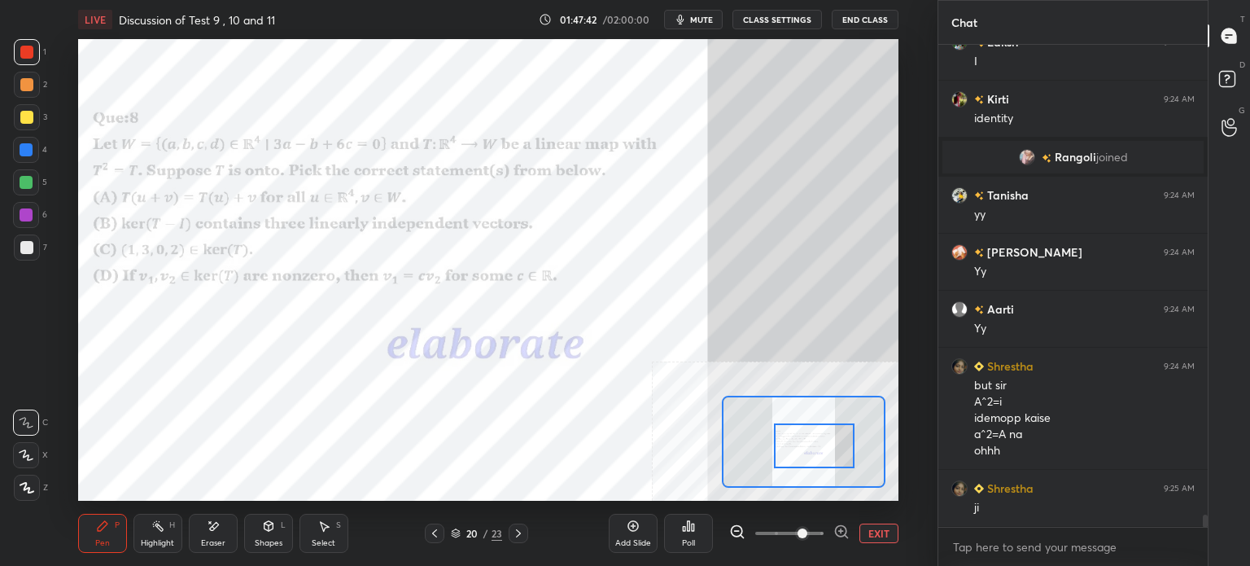
click at [814, 445] on div at bounding box center [814, 445] width 81 height 45
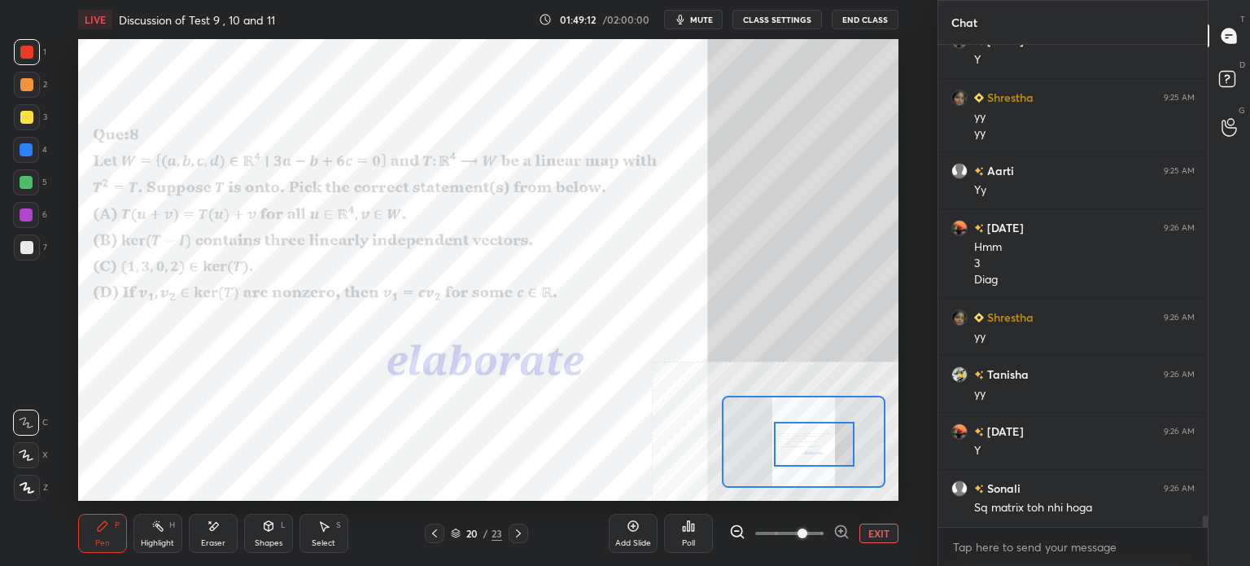
scroll to position [19557, 0]
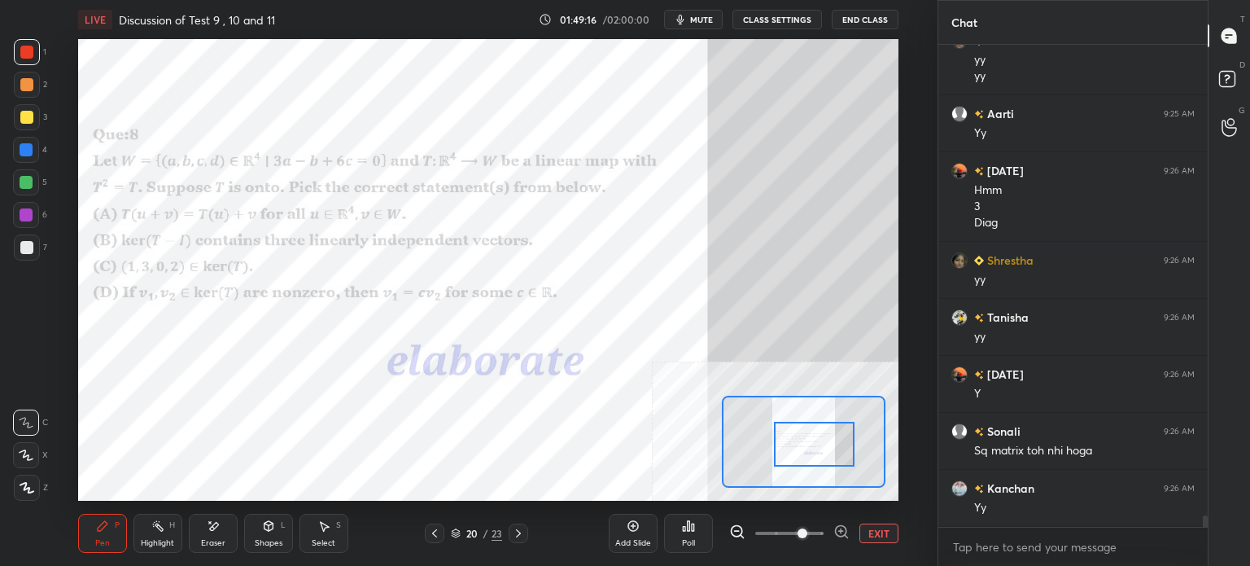
click at [217, 539] on div "Eraser" at bounding box center [213, 543] width 24 height 8
click at [104, 529] on icon at bounding box center [102, 525] width 13 height 13
click at [863, 133] on div "LIVE Discussion of Test 9 , 10 and 11 01:49:24 / 02:00:00 mute CLASS SETTINGS E…" at bounding box center [488, 283] width 872 height 566
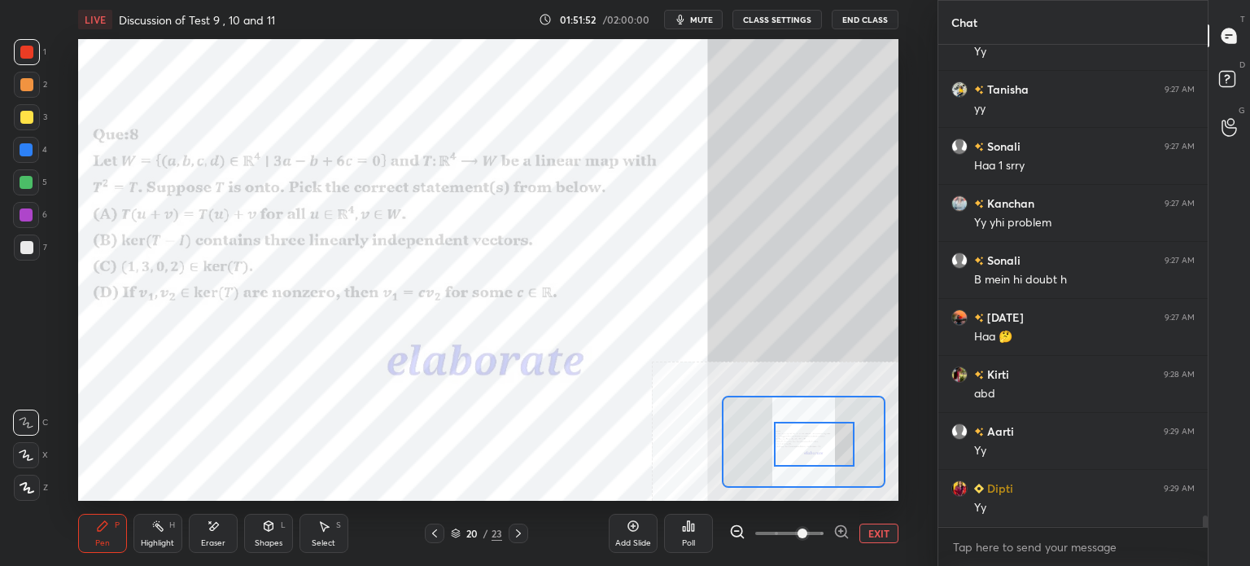
scroll to position [20712, 0]
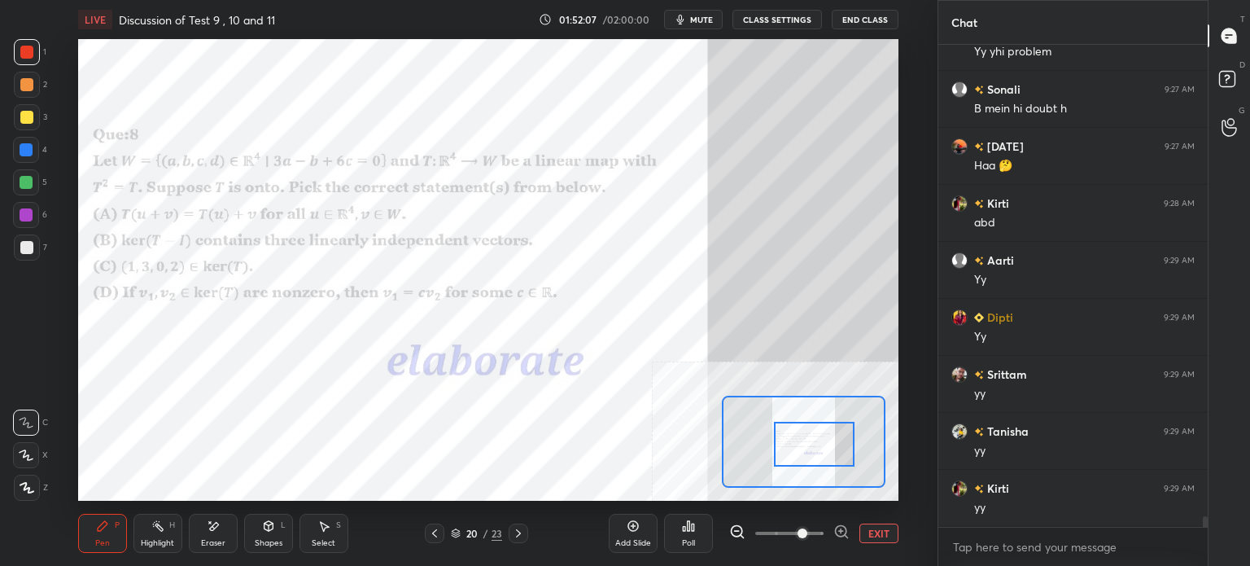
drag, startPoint x: 224, startPoint y: 537, endPoint x: 221, endPoint y: 525, distance: 12.4
click at [222, 539] on div "Eraser" at bounding box center [213, 543] width 24 height 8
click at [105, 539] on div "Pen" at bounding box center [102, 543] width 15 height 8
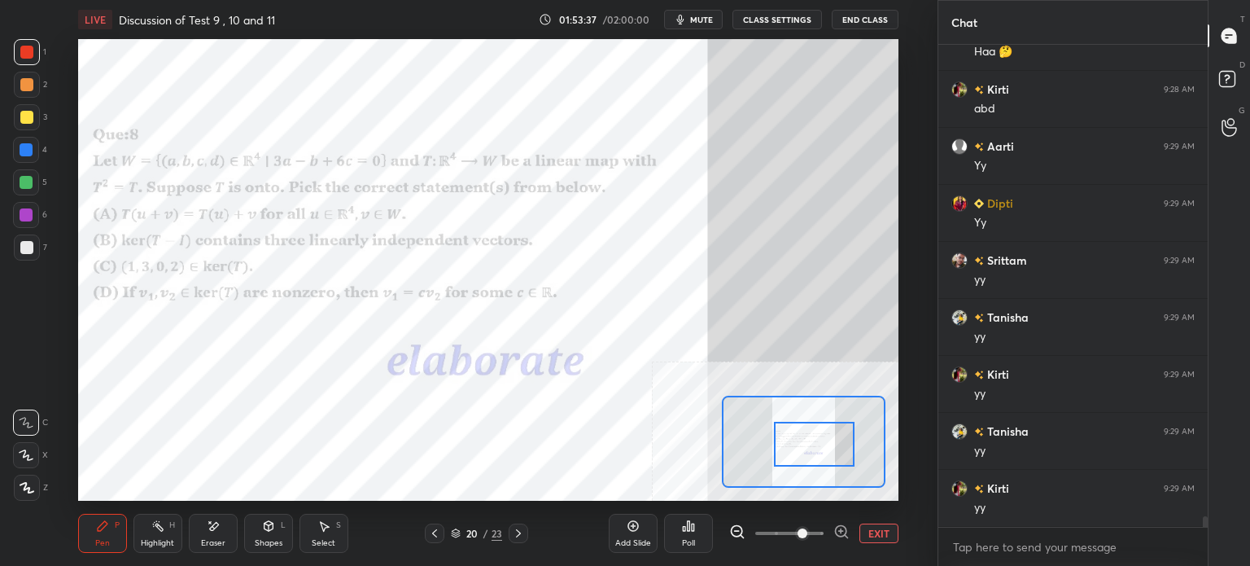
scroll to position [20883, 0]
drag, startPoint x: 225, startPoint y: 524, endPoint x: 216, endPoint y: 509, distance: 18.3
click at [221, 522] on div "Eraser" at bounding box center [213, 532] width 49 height 39
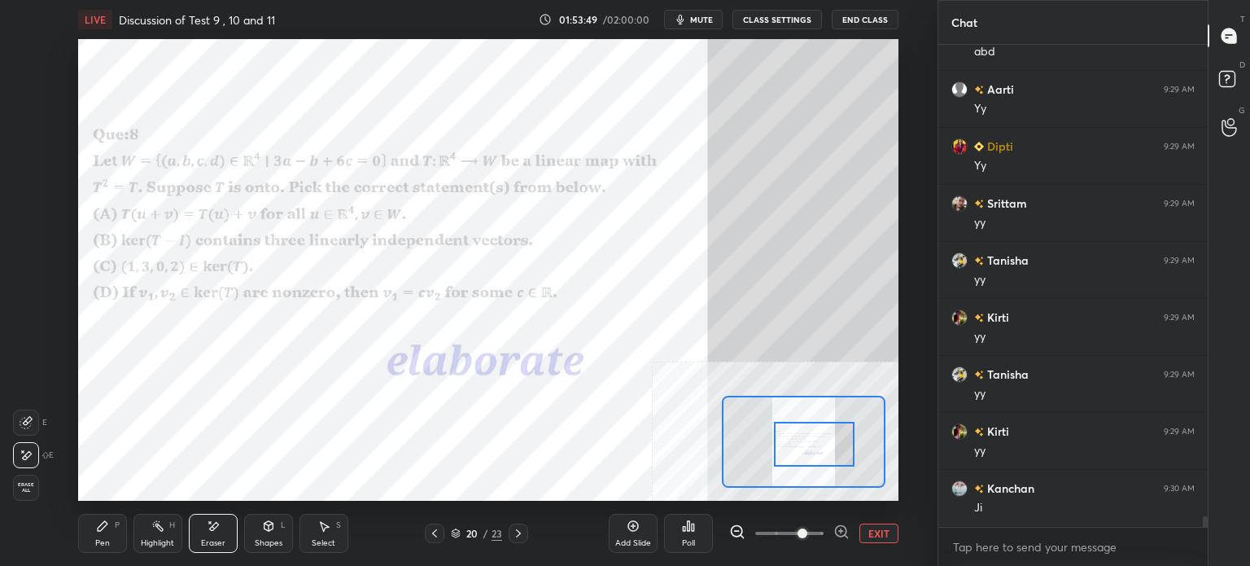
click at [109, 530] on div "Pen P" at bounding box center [102, 532] width 49 height 39
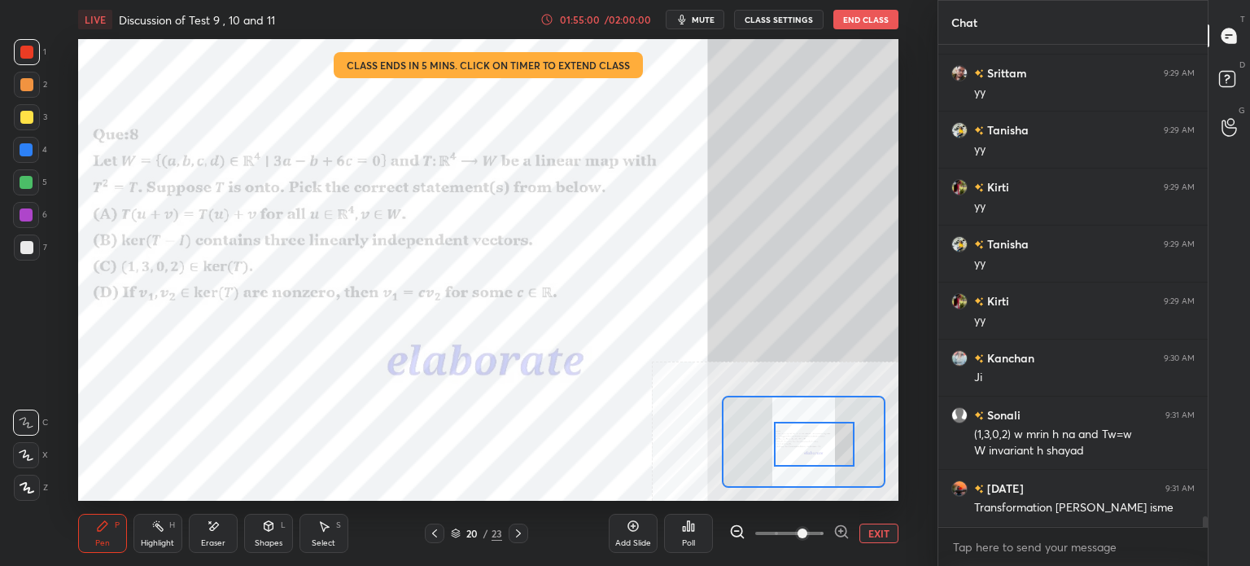
scroll to position [21070, 0]
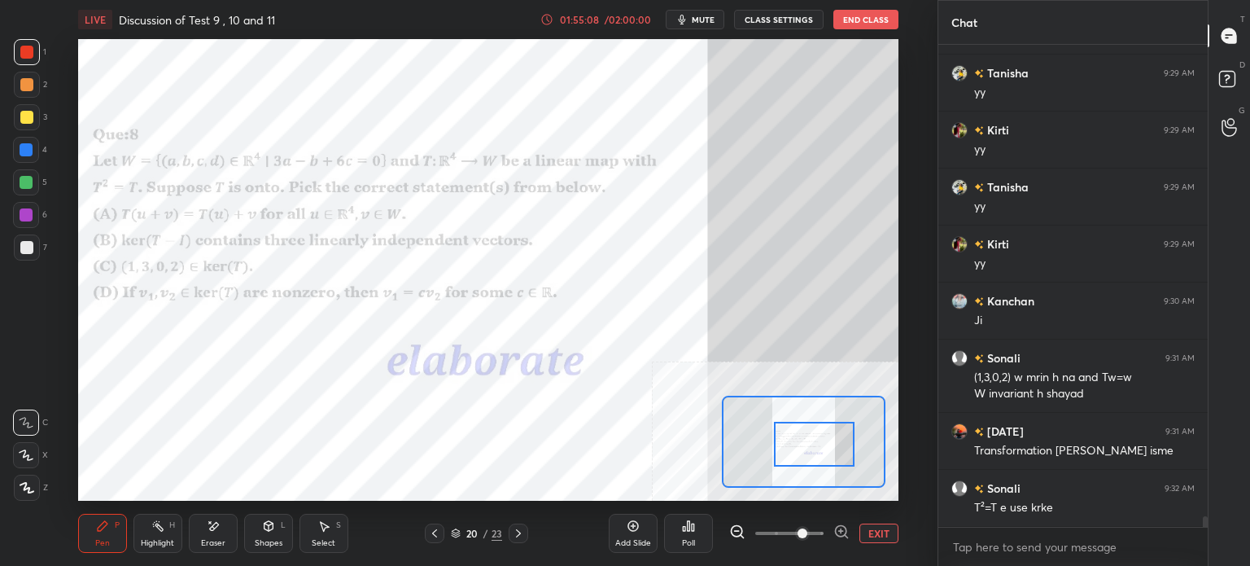
click at [208, 535] on div "Eraser" at bounding box center [213, 532] width 49 height 39
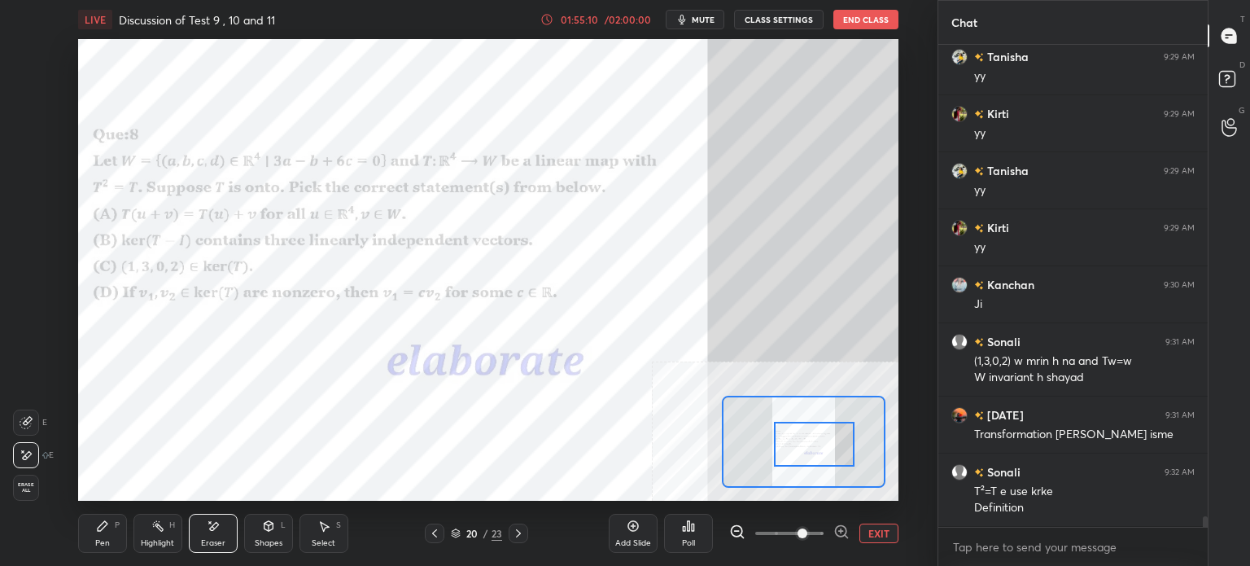
click at [111, 539] on div "Pen P" at bounding box center [102, 532] width 49 height 39
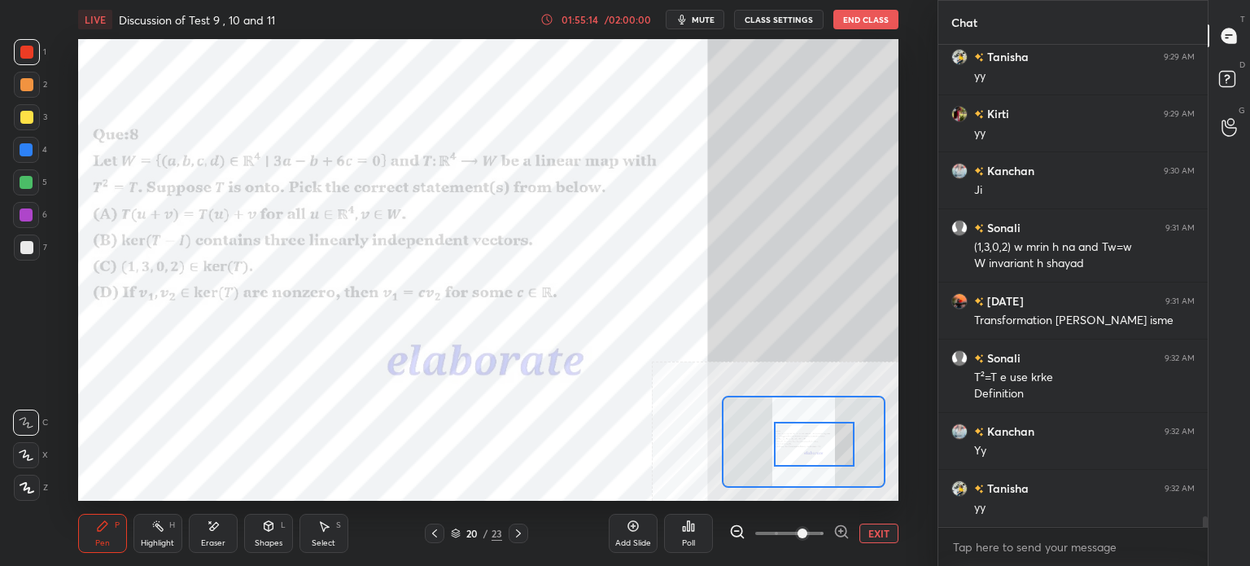
scroll to position [21257, 0]
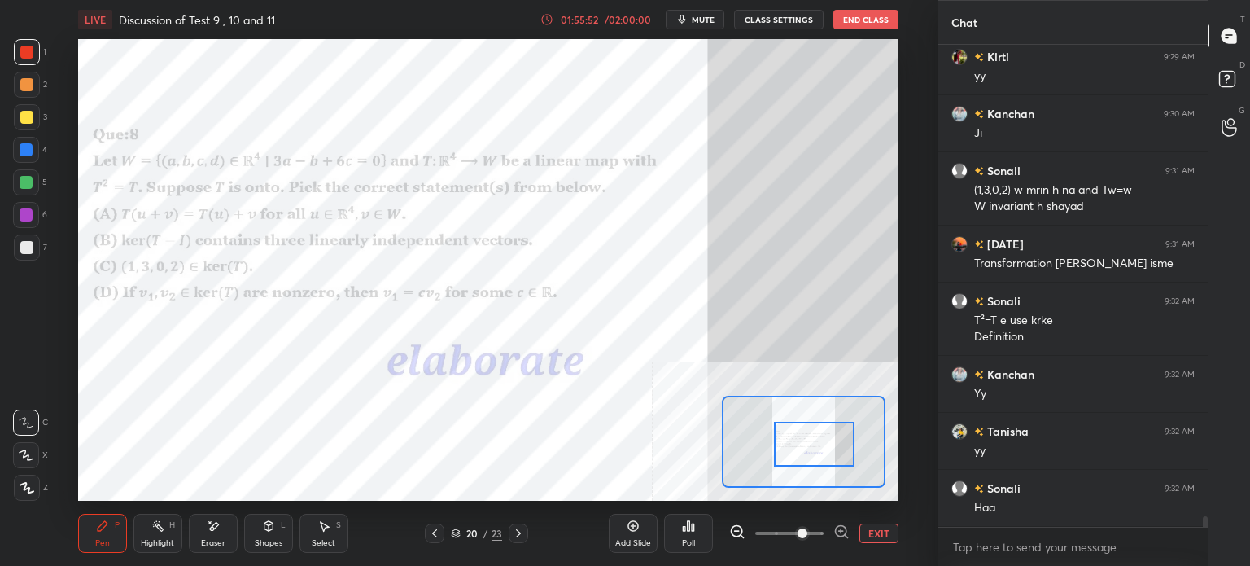
click at [322, 531] on icon at bounding box center [323, 525] width 13 height 13
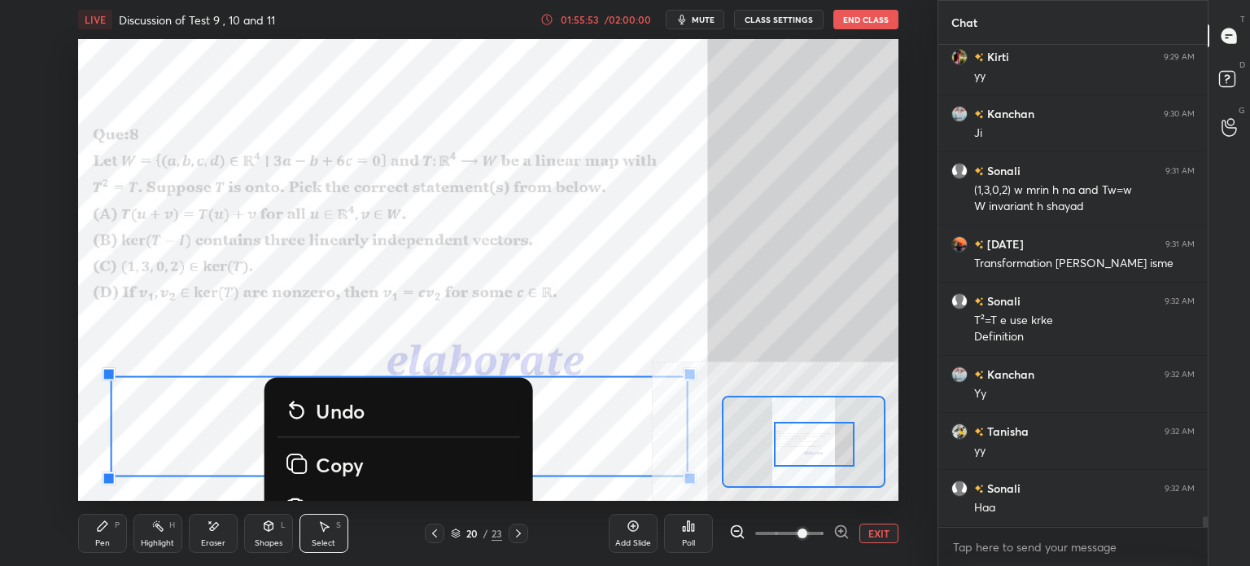
drag, startPoint x: 106, startPoint y: 366, endPoint x: 700, endPoint y: 500, distance: 609.0
click at [705, 503] on div "LIVE Discussion of Test 9 , 10 and 11 01:55:53 / 02:00:00 mute CLASS SETTINGS E…" at bounding box center [488, 283] width 872 height 566
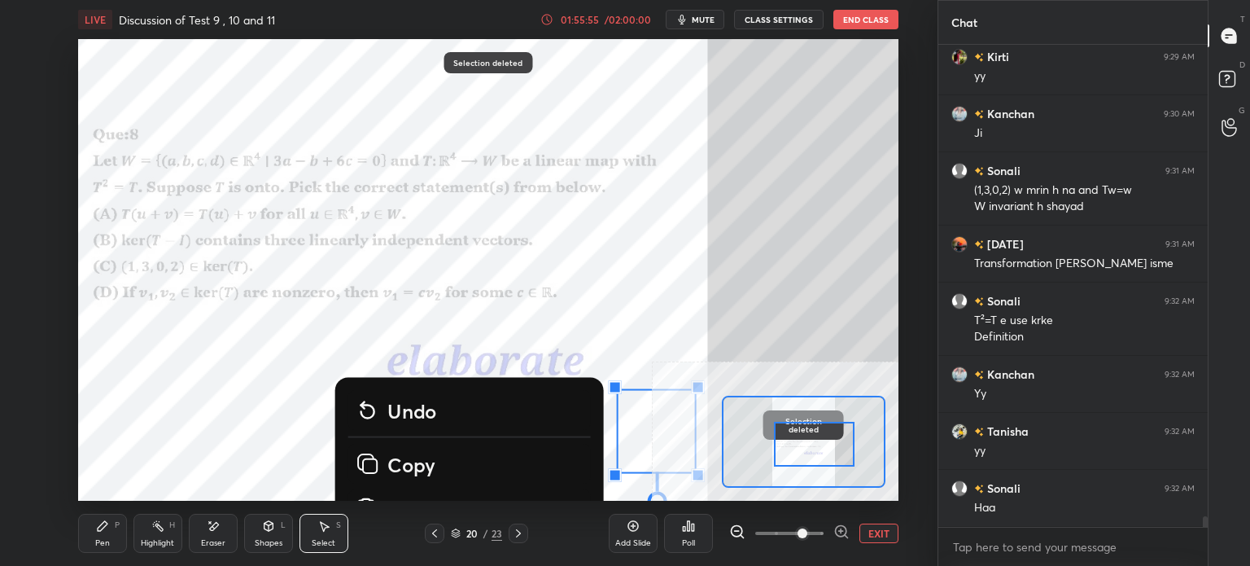
drag, startPoint x: 537, startPoint y: 387, endPoint x: 688, endPoint y: 474, distance: 173.9
click at [688, 497] on div "LIVE Discussion of Test 9 , 10 and 11 01:55:55 / 02:00:00 mute CLASS SETTINGS E…" at bounding box center [488, 283] width 872 height 566
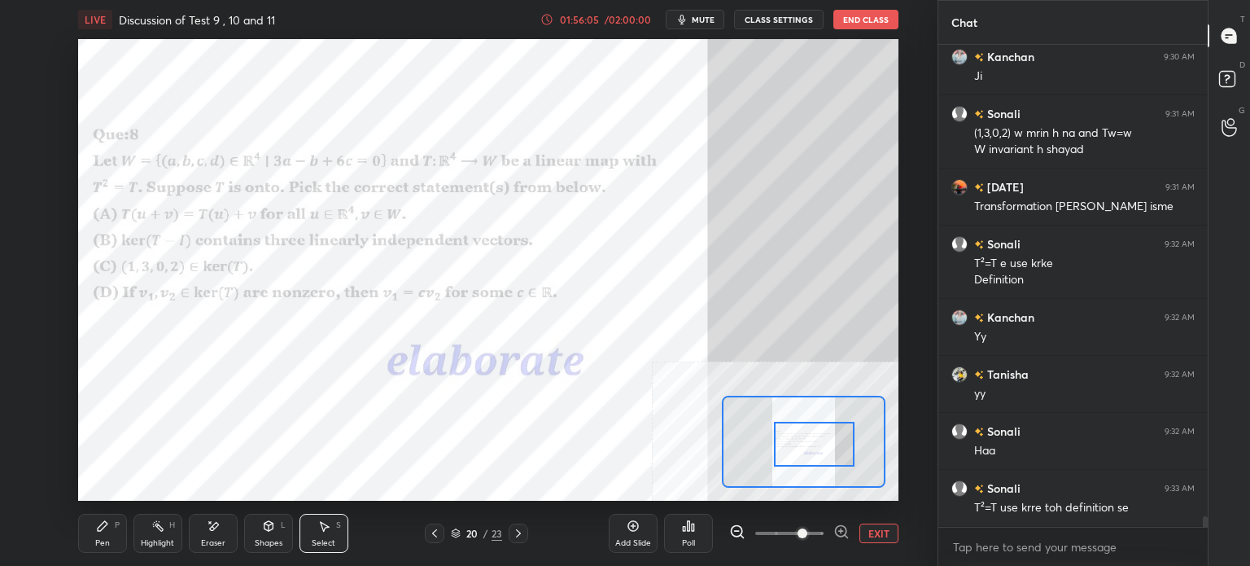
click at [211, 535] on div "Eraser" at bounding box center [213, 532] width 49 height 39
click at [138, 519] on div "Highlight H" at bounding box center [157, 532] width 49 height 39
click at [104, 530] on icon at bounding box center [102, 525] width 13 height 13
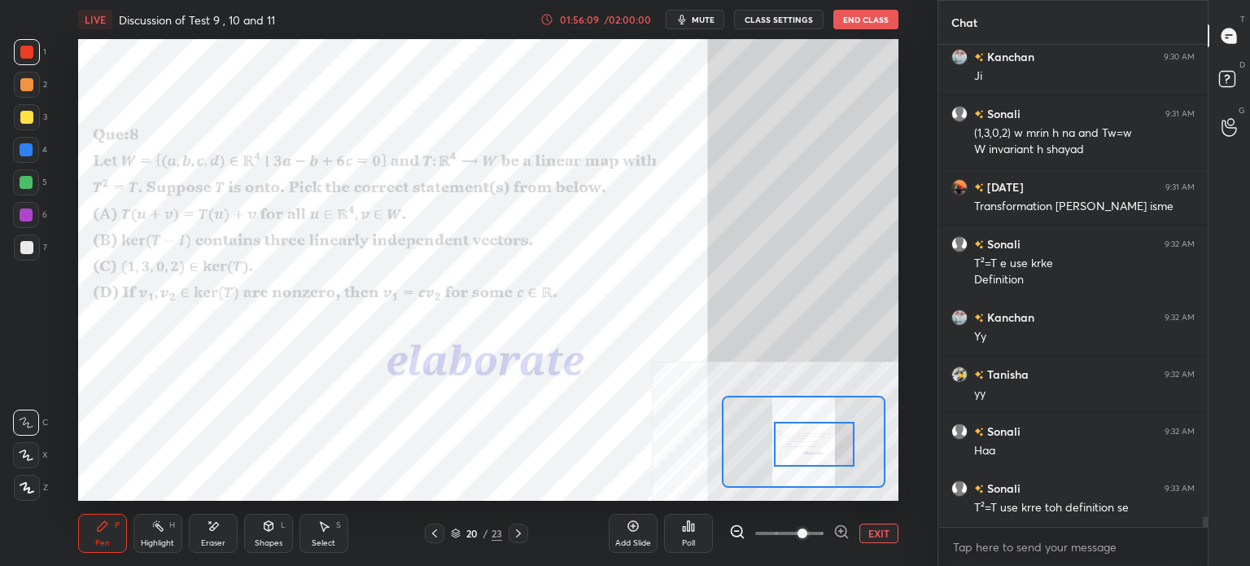
click at [21, 50] on div at bounding box center [26, 52] width 13 height 13
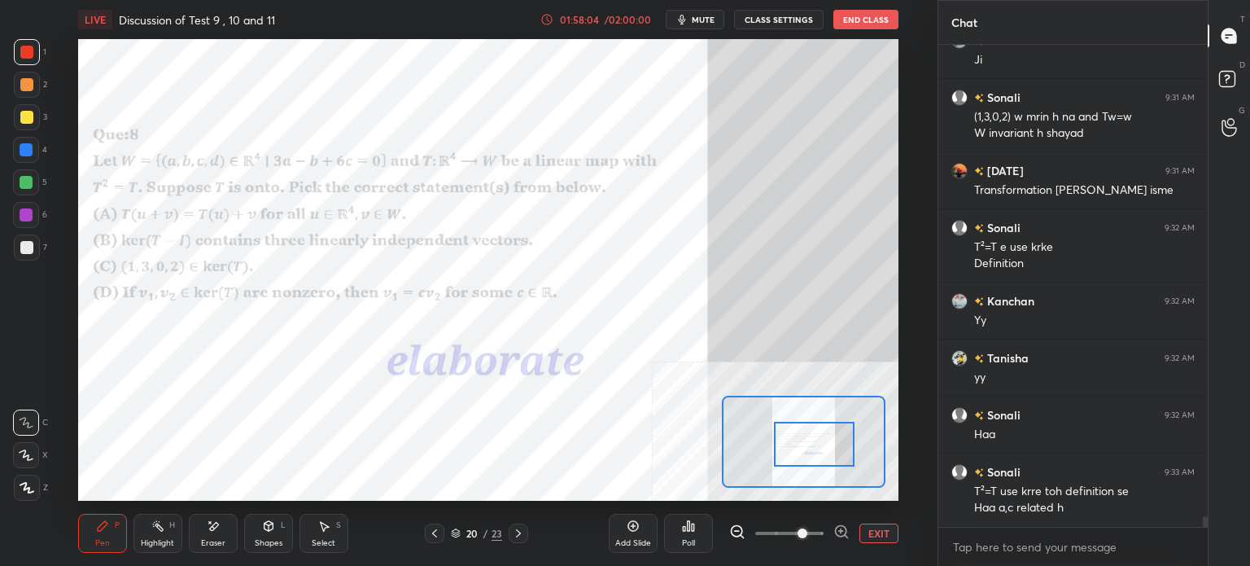
scroll to position [21402, 0]
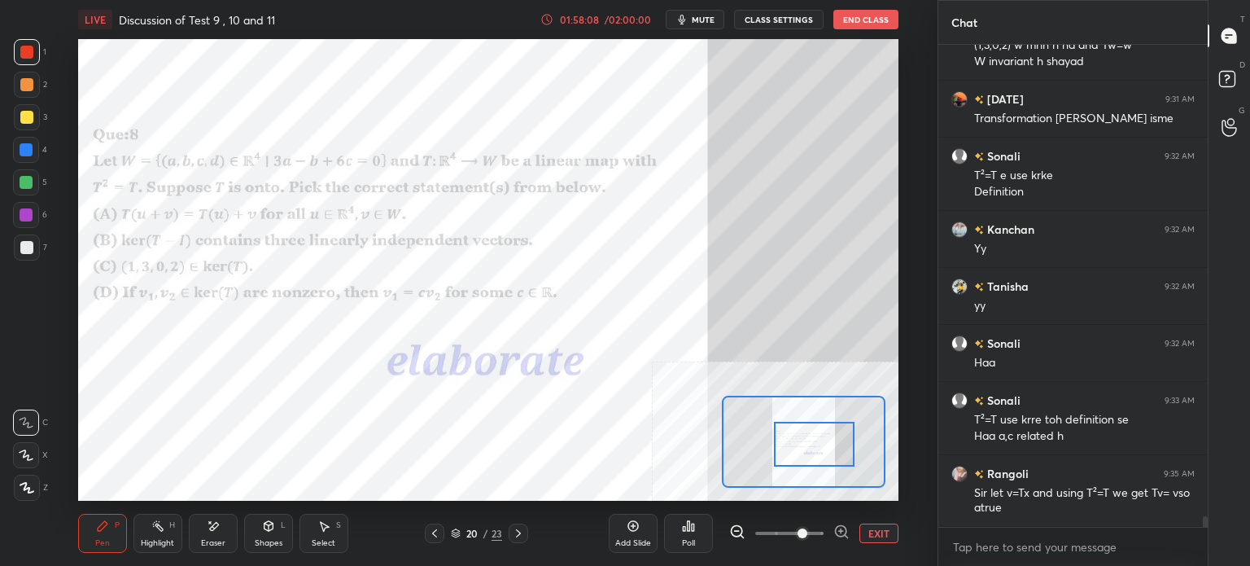
click at [683, 17] on icon "button" at bounding box center [681, 19] width 13 height 13
drag, startPoint x: 709, startPoint y: 11, endPoint x: 703, endPoint y: 19, distance: 9.9
click at [706, 14] on button "unmute" at bounding box center [695, 20] width 59 height 20
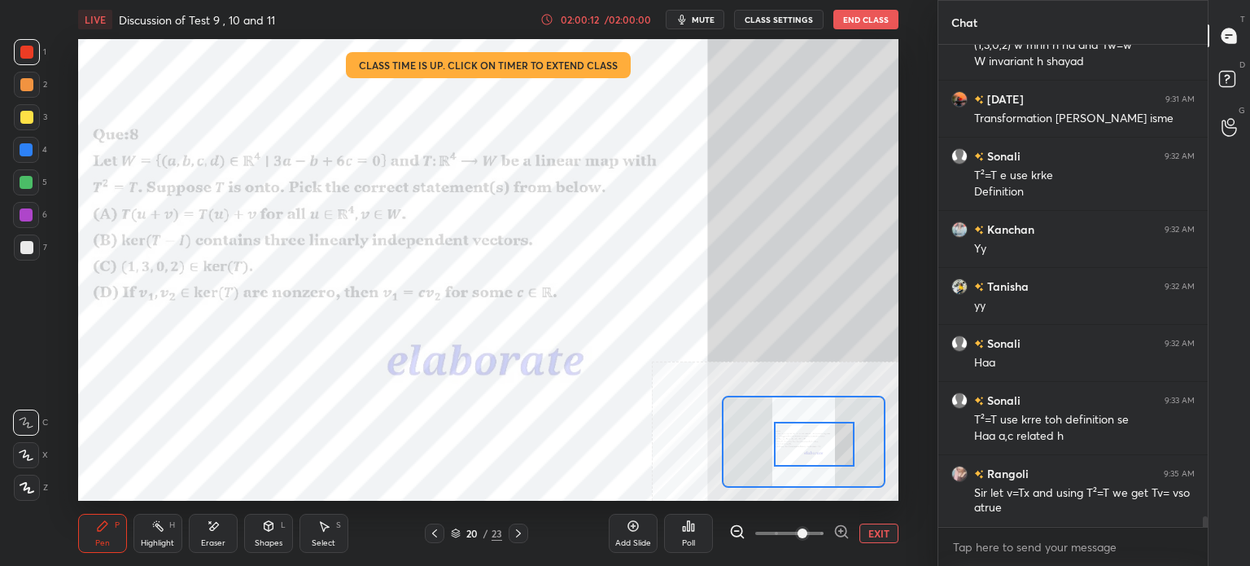
scroll to position [21474, 0]
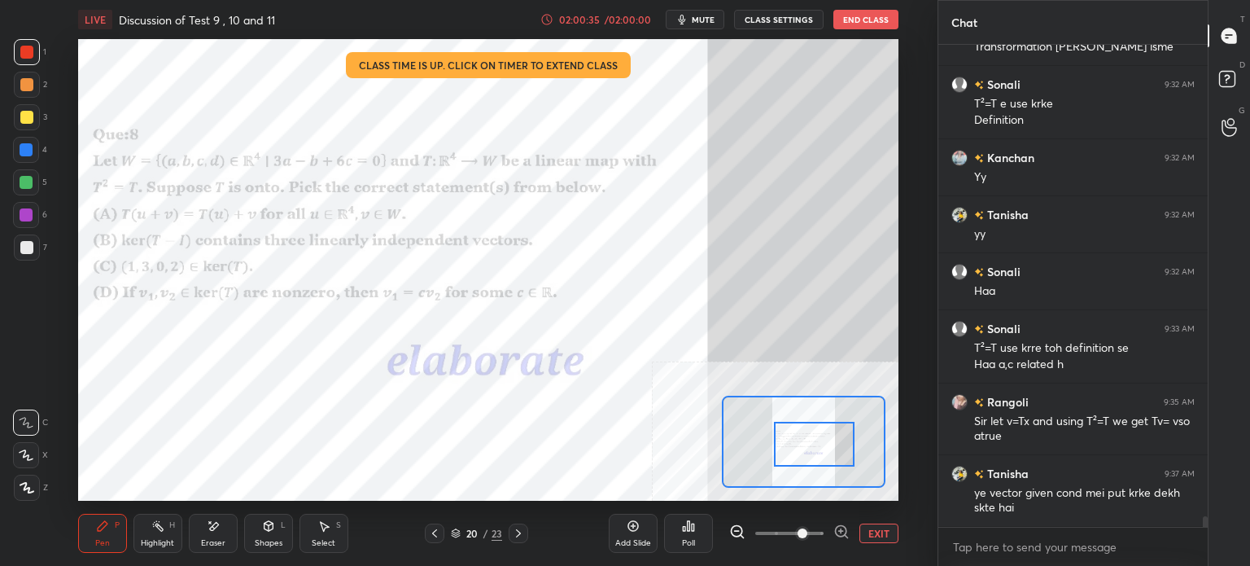
click at [26, 117] on div at bounding box center [26, 117] width 13 height 13
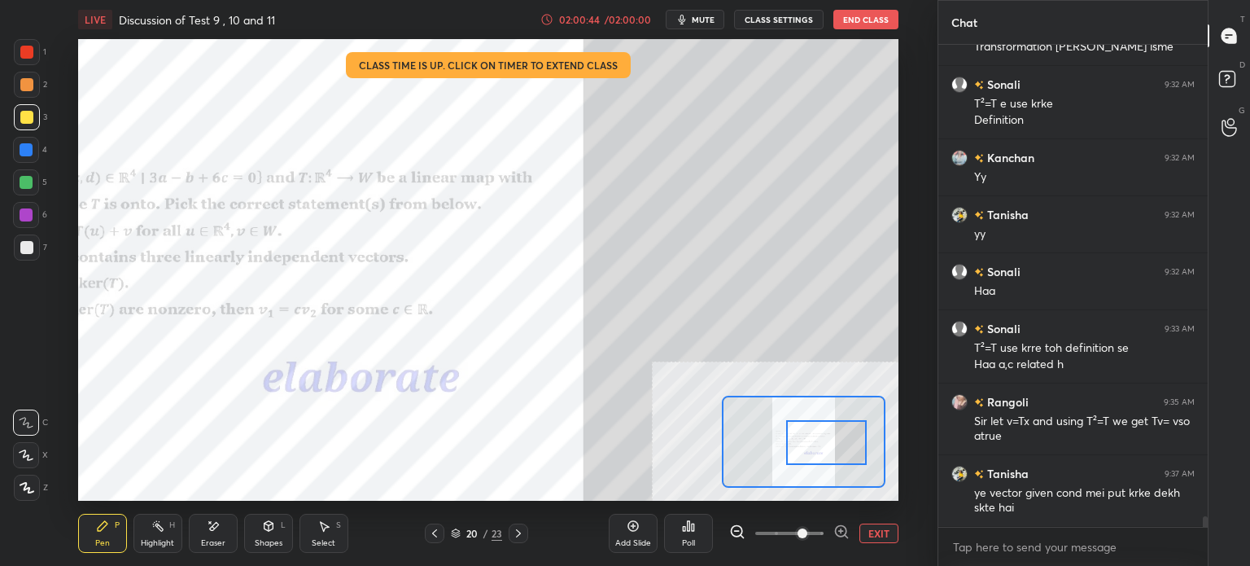
drag, startPoint x: 807, startPoint y: 450, endPoint x: 819, endPoint y: 448, distance: 12.3
click at [819, 448] on div at bounding box center [826, 442] width 81 height 45
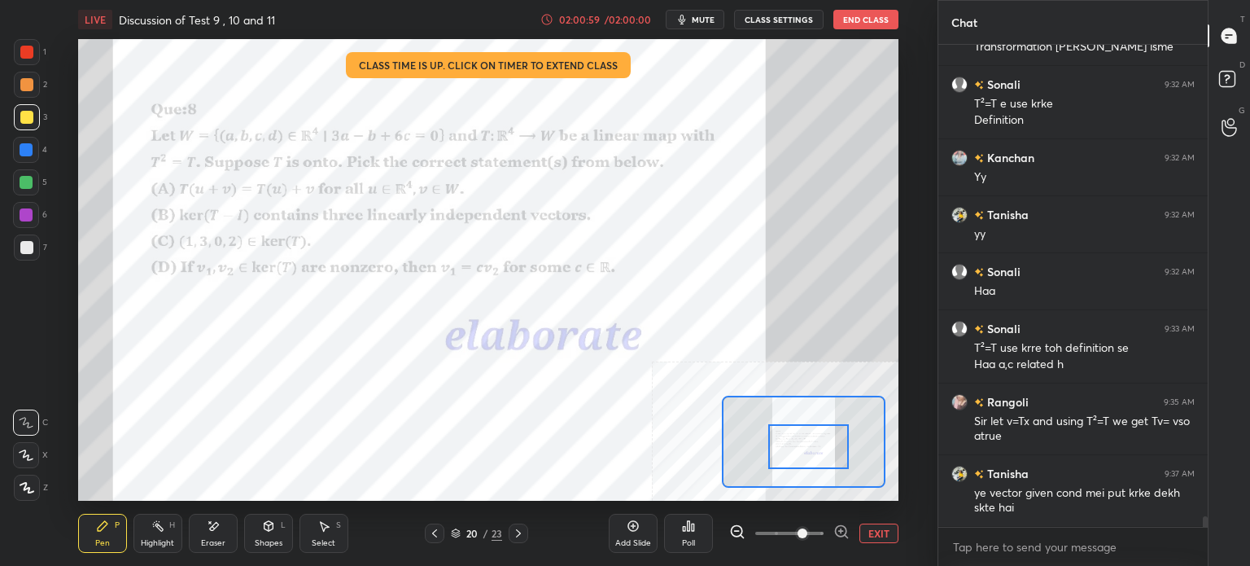
drag, startPoint x: 829, startPoint y: 457, endPoint x: 811, endPoint y: 461, distance: 18.4
click at [811, 461] on div at bounding box center [808, 446] width 81 height 45
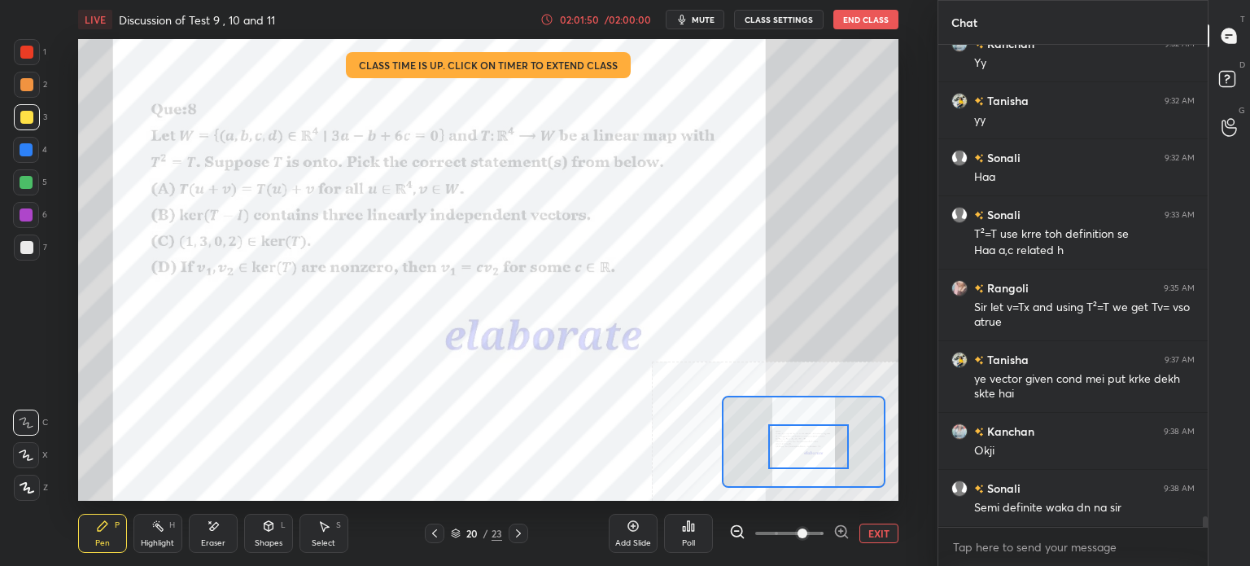
scroll to position [21645, 0]
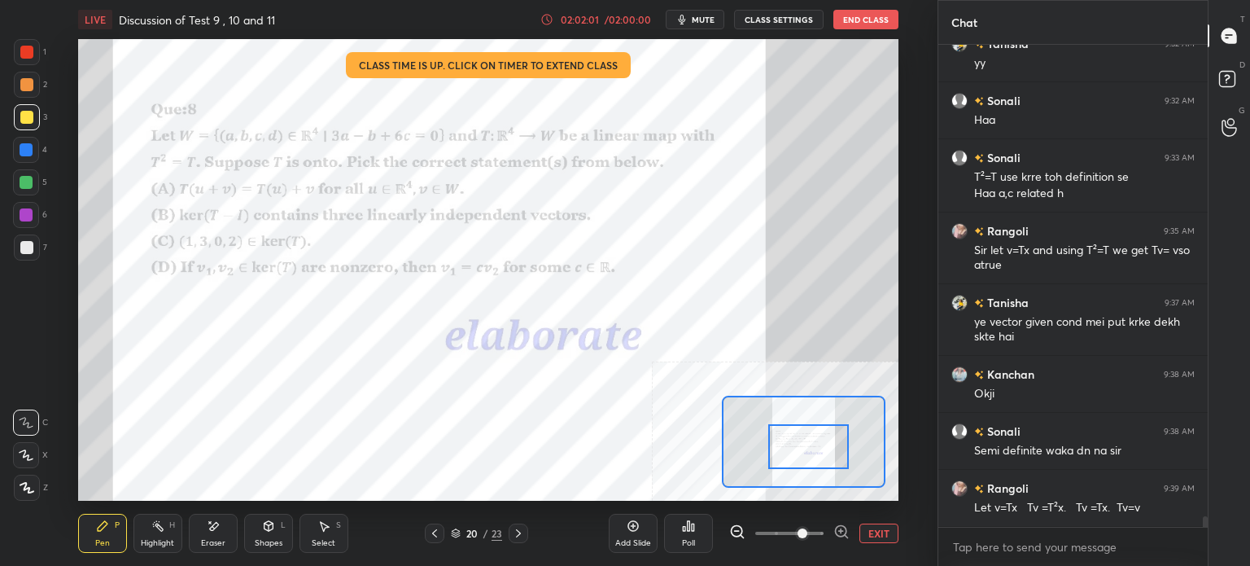
click at [33, 51] on div at bounding box center [26, 52] width 13 height 13
click at [220, 527] on div "Eraser" at bounding box center [213, 532] width 49 height 39
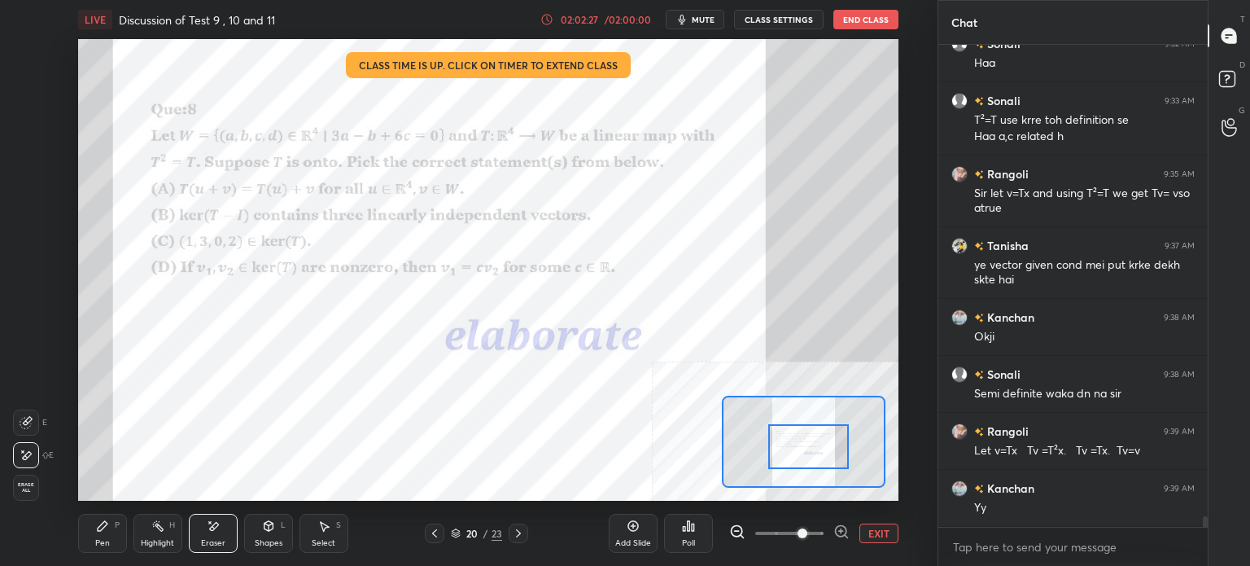
click at [110, 531] on div "Pen P" at bounding box center [102, 532] width 49 height 39
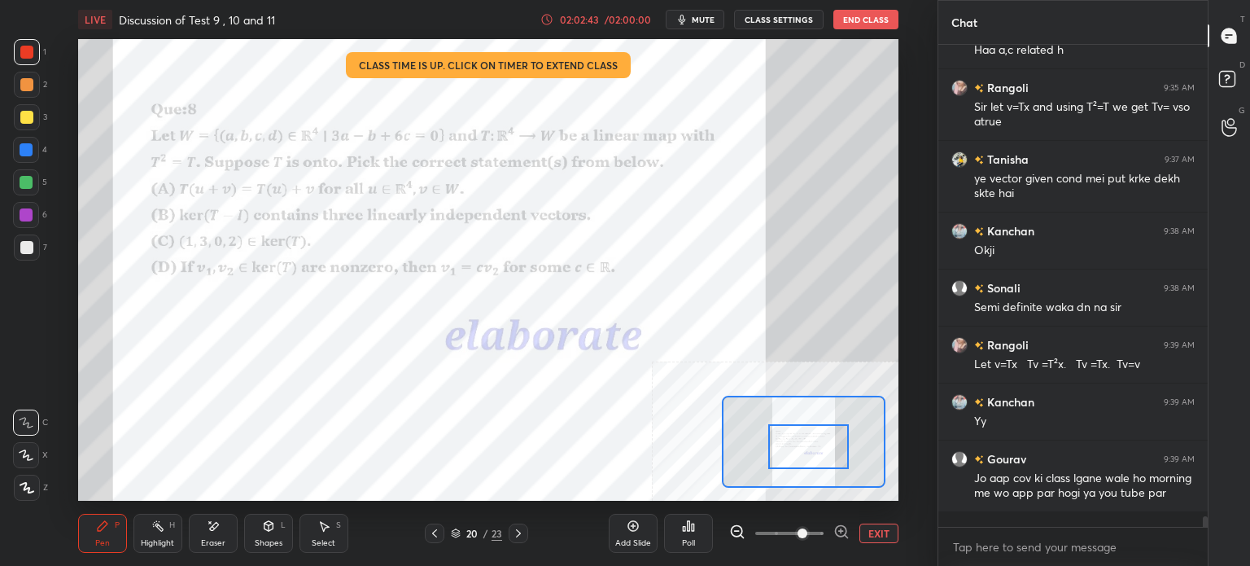
scroll to position [21845, 0]
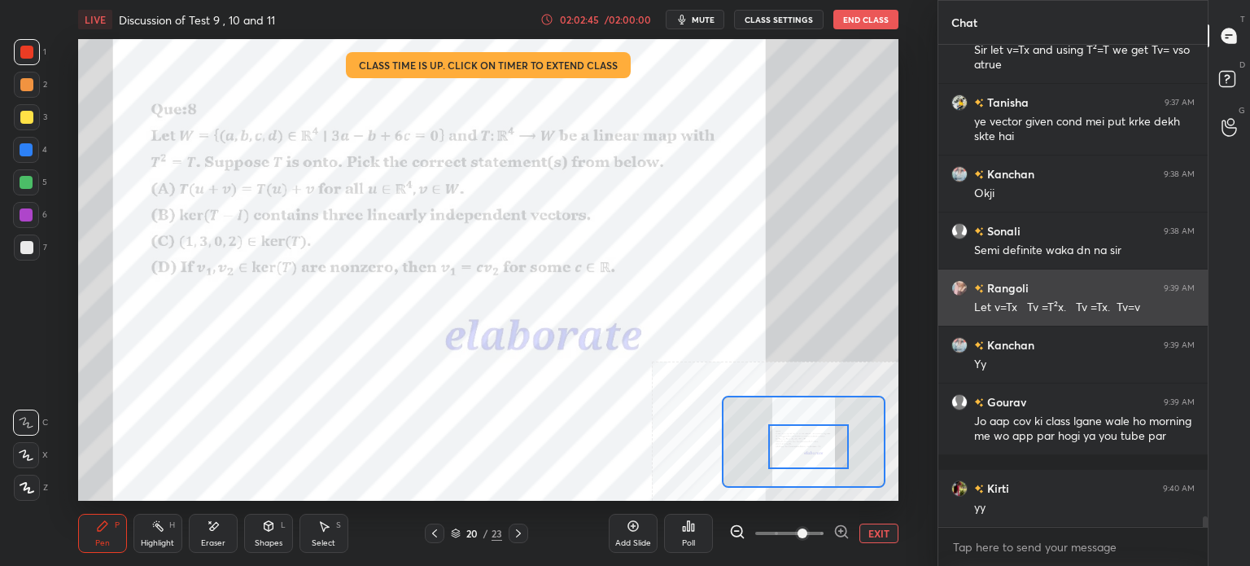
click at [1065, 299] on div "Let v=Tx Tv =T²x. Tv =Tx. Tv=v" at bounding box center [1084, 306] width 221 height 20
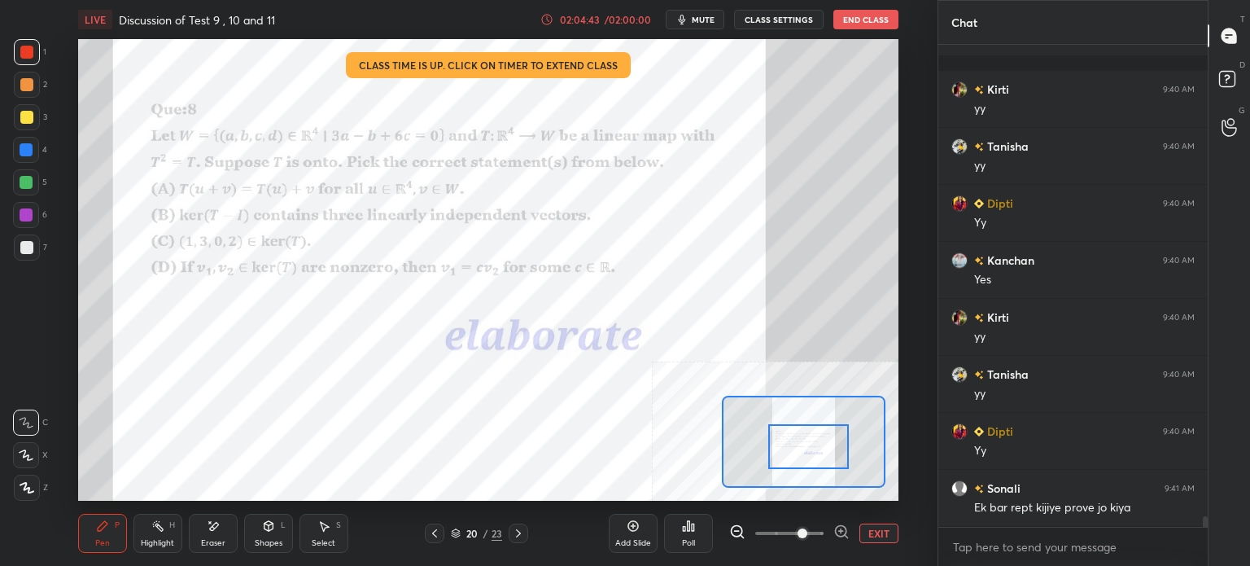
scroll to position [22300, 0]
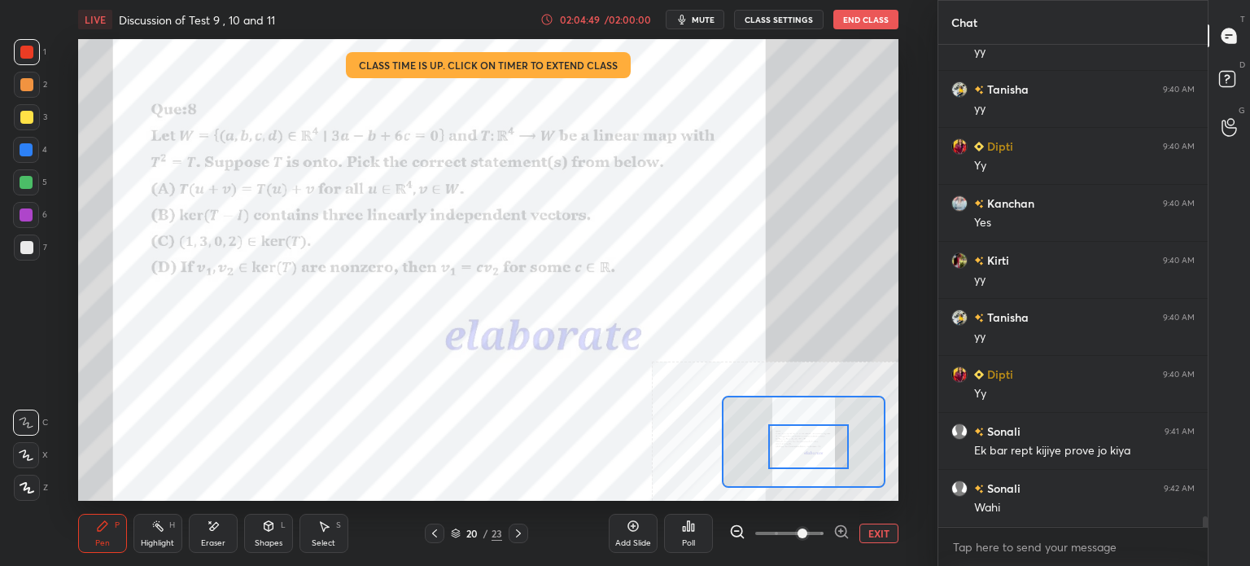
click at [220, 527] on div "Eraser" at bounding box center [213, 532] width 49 height 39
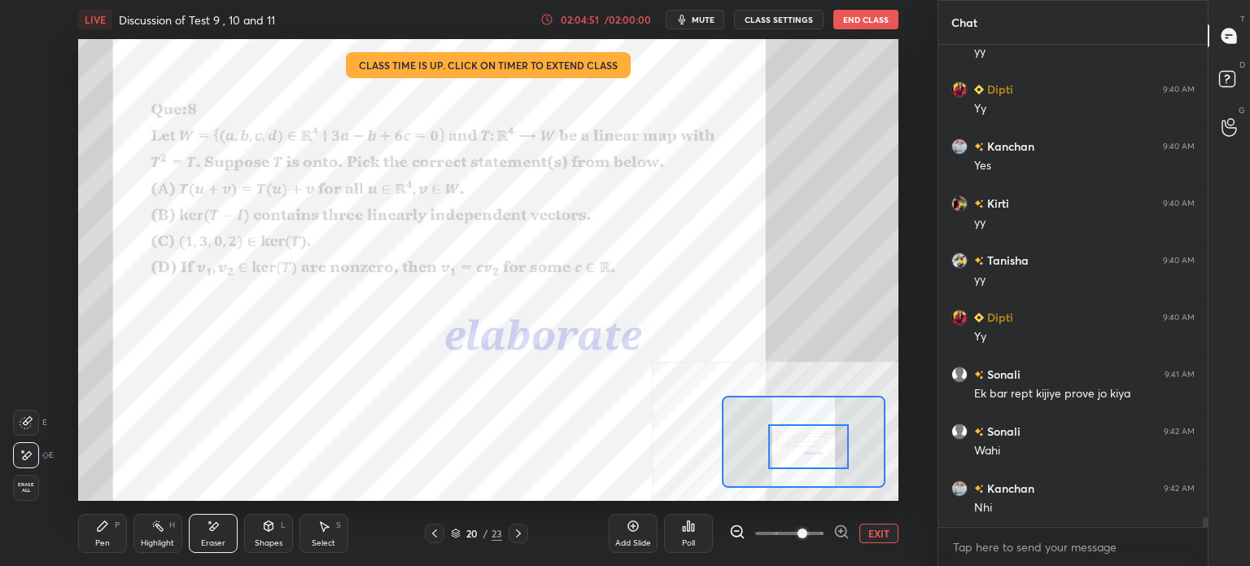
click at [102, 539] on div "Pen" at bounding box center [102, 543] width 15 height 8
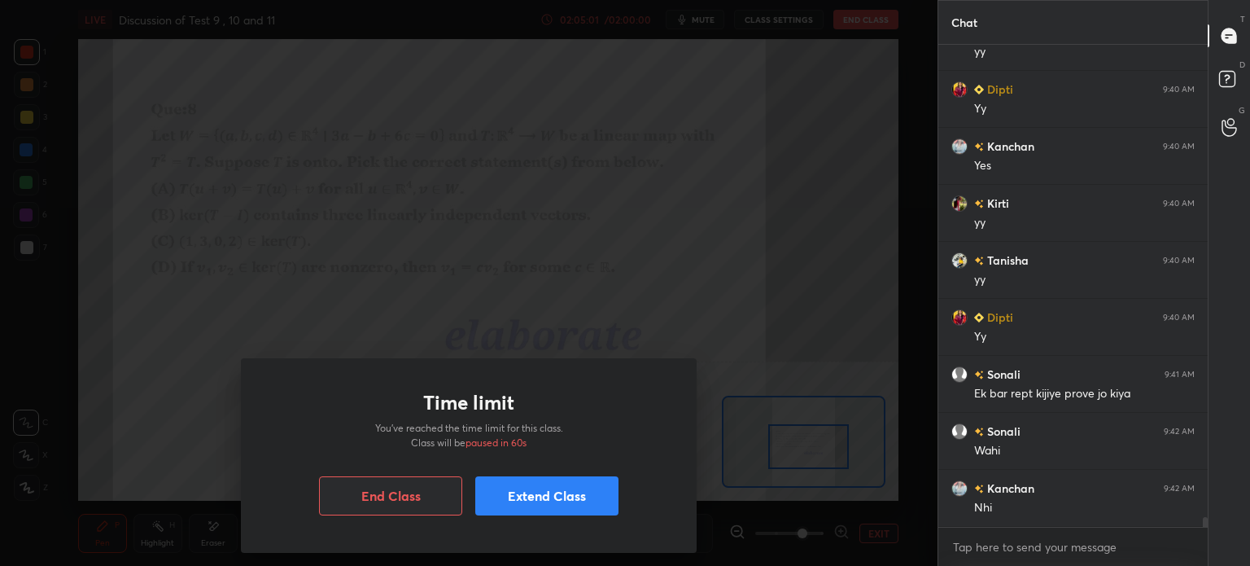
drag, startPoint x: 781, startPoint y: 105, endPoint x: 836, endPoint y: 92, distance: 56.8
click at [843, 90] on div "Time limit You’ve reached the time limit for this class. Class will be paused i…" at bounding box center [468, 283] width 937 height 566
click at [828, 109] on div "Time limit You’ve reached the time limit for this class. Class will be paused i…" at bounding box center [468, 283] width 937 height 566
click at [537, 509] on button "Extend Class" at bounding box center [546, 495] width 143 height 39
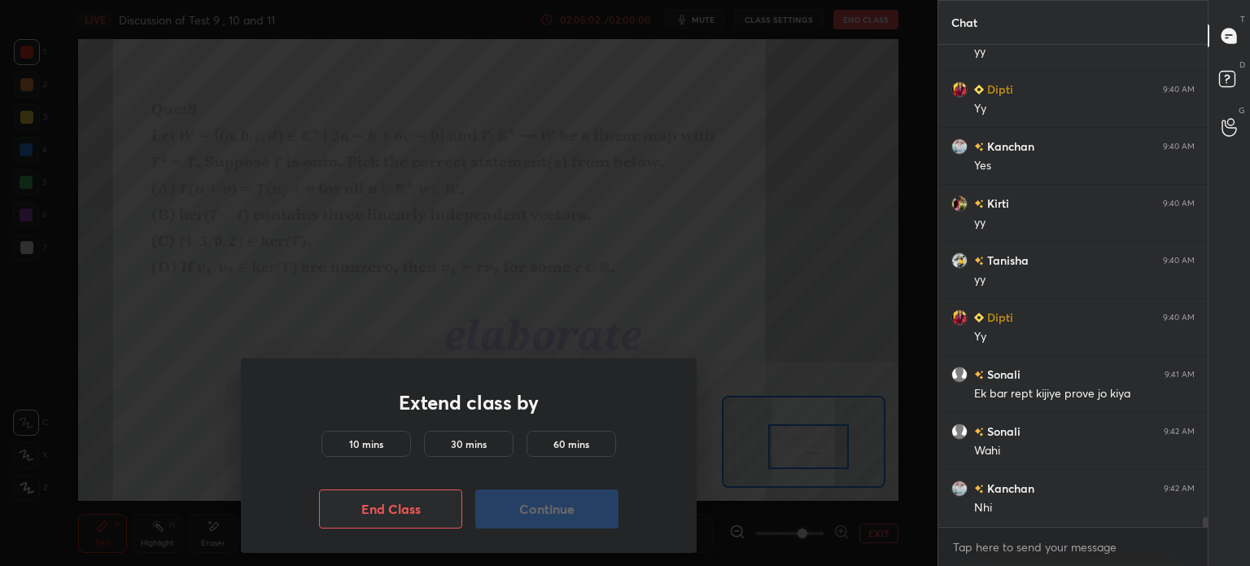
click at [365, 438] on h5 "10 mins" at bounding box center [366, 443] width 34 height 15
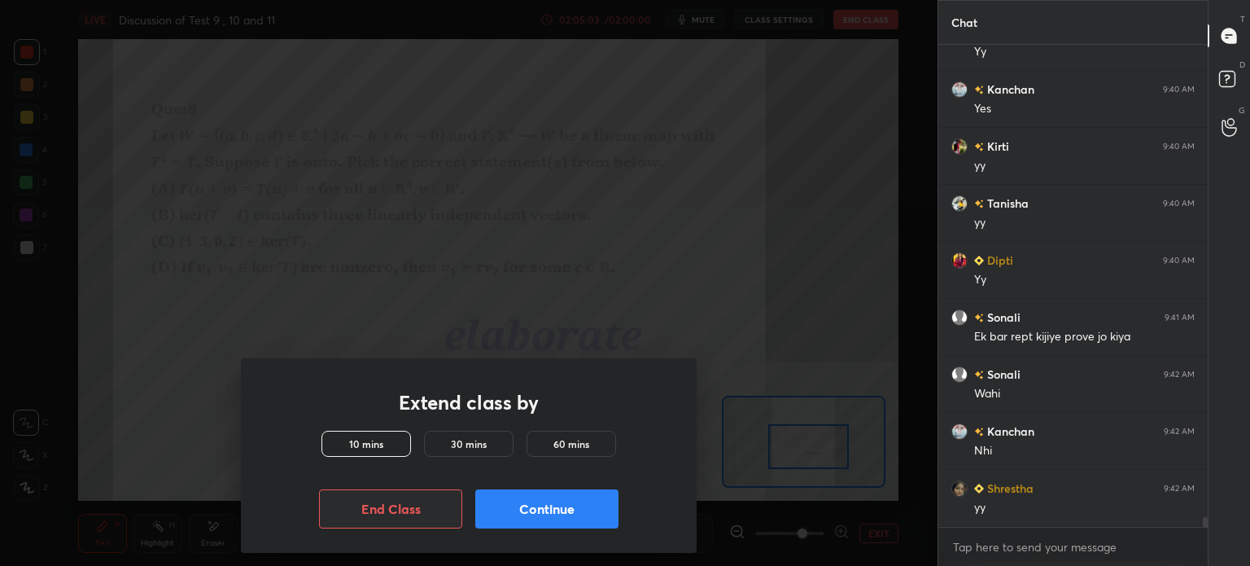
click at [575, 513] on button "Continue" at bounding box center [546, 508] width 143 height 39
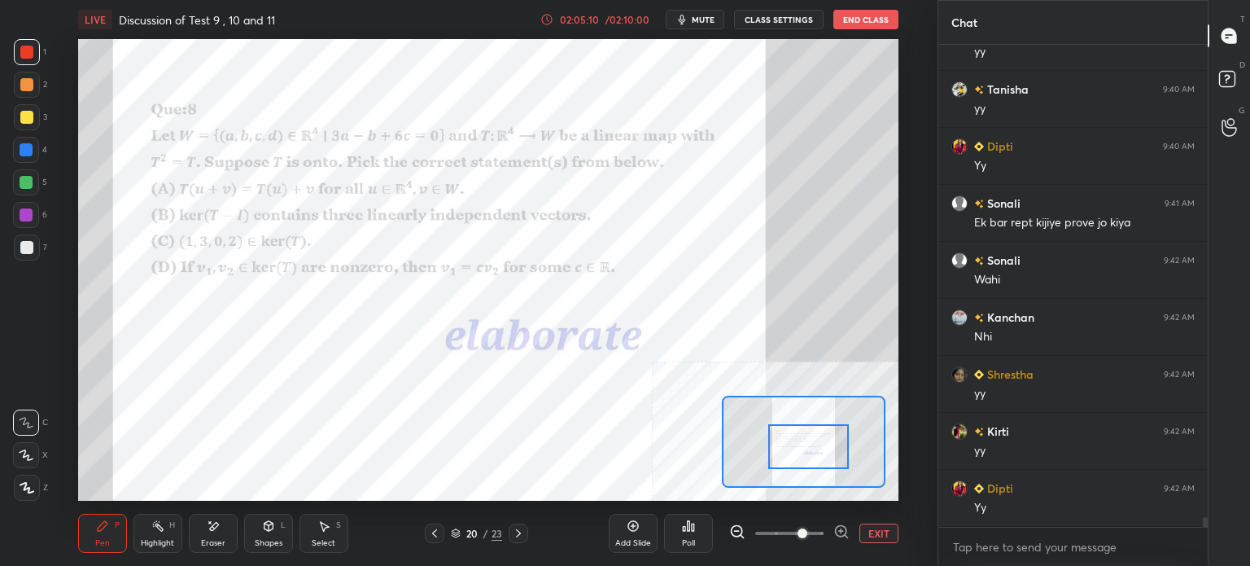
scroll to position [22585, 0]
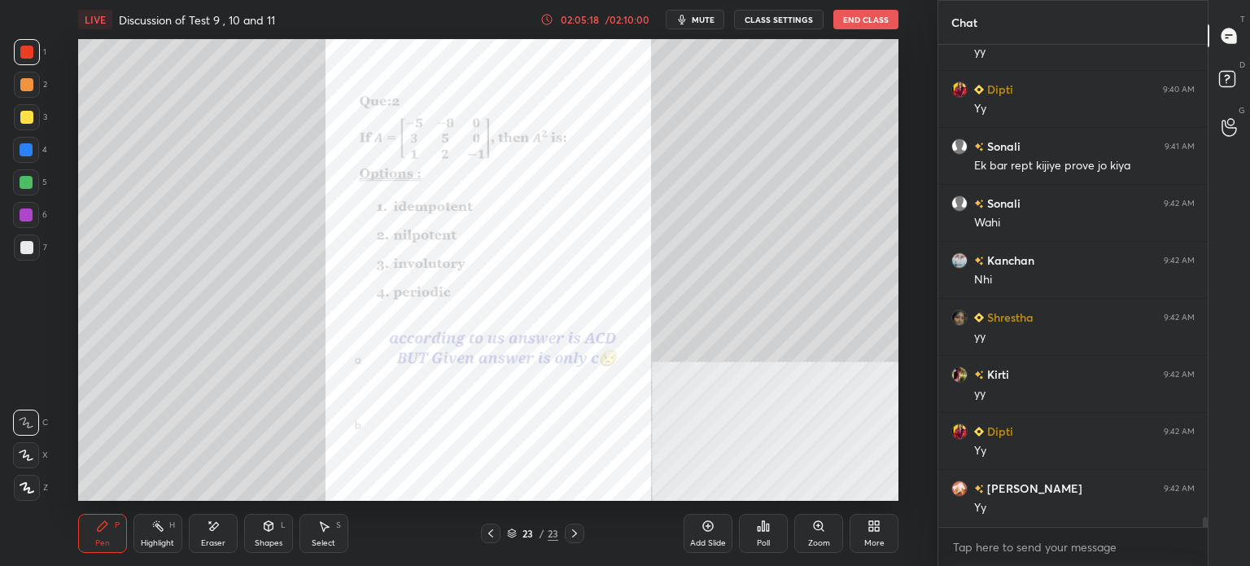
click at [529, 532] on div "23" at bounding box center [528, 533] width 16 height 10
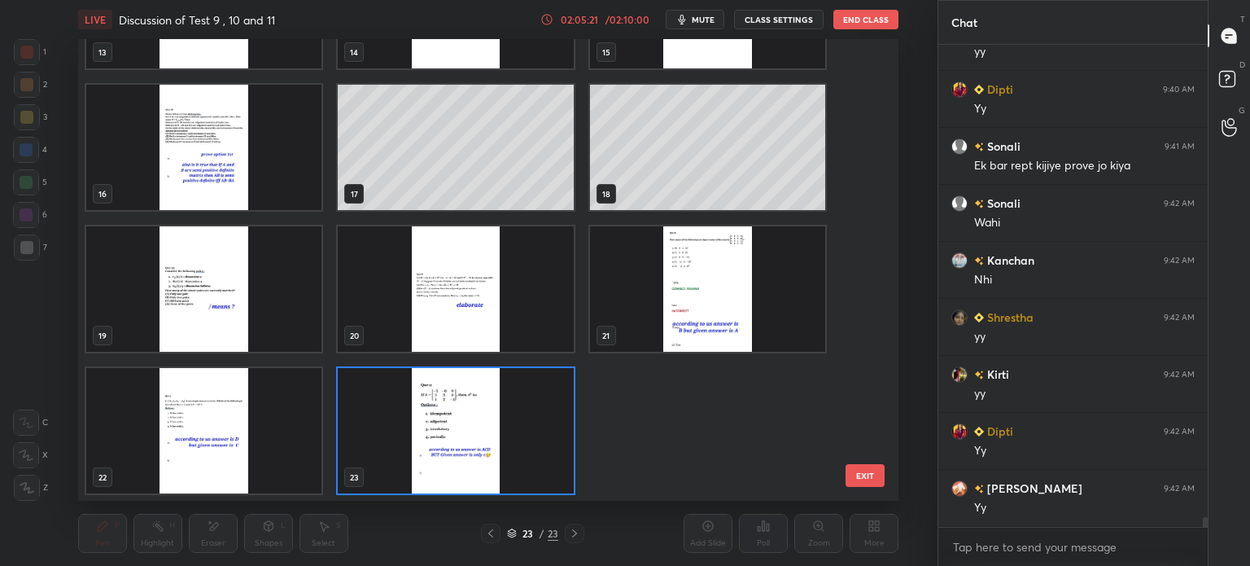
scroll to position [22601, 0]
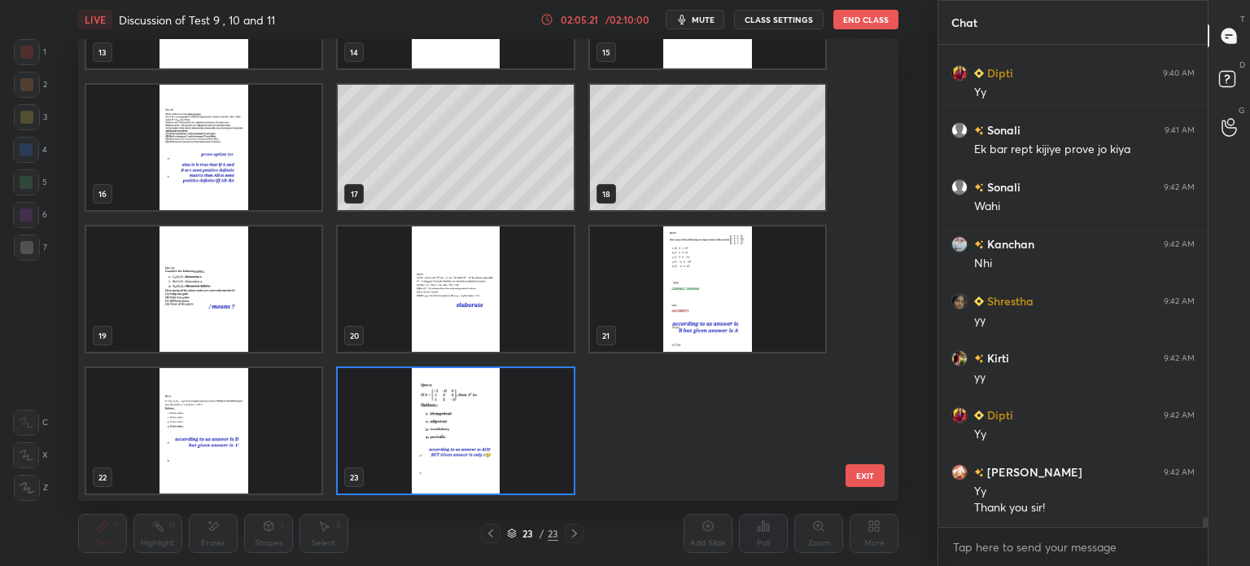
click at [532, 402] on img "grid" at bounding box center [455, 430] width 235 height 125
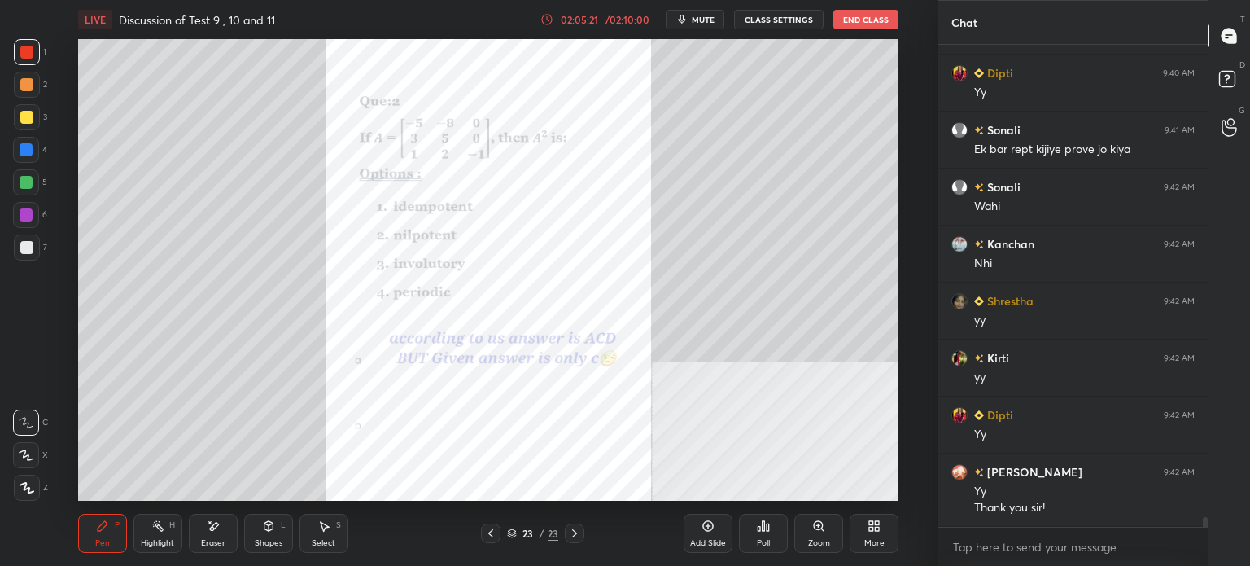
click at [532, 402] on img "grid" at bounding box center [455, 430] width 235 height 125
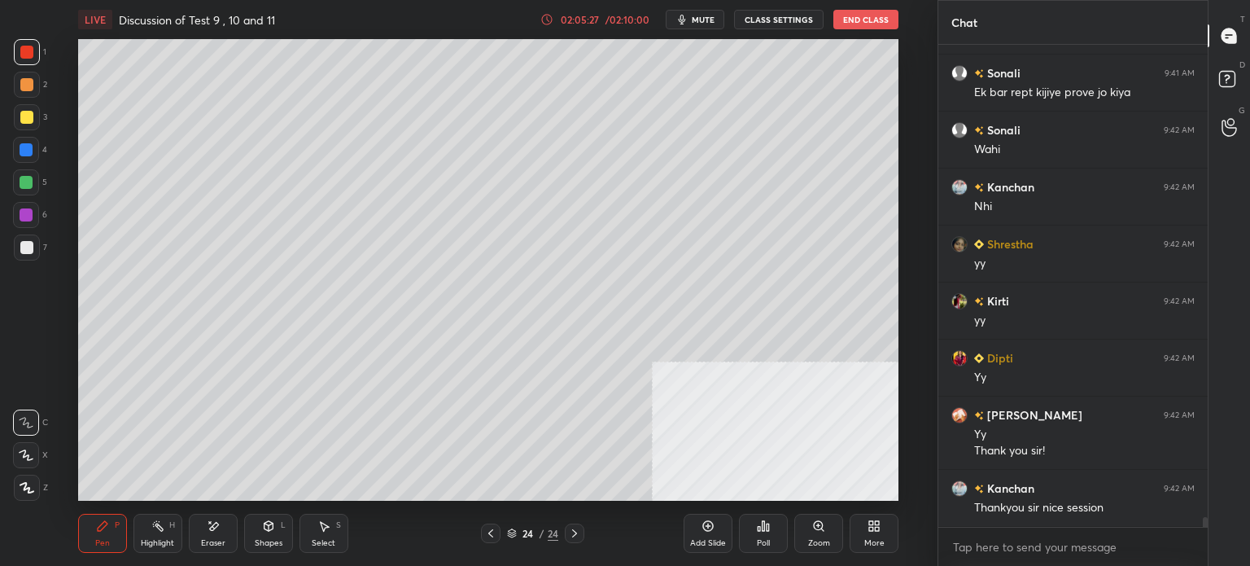
scroll to position [22715, 0]
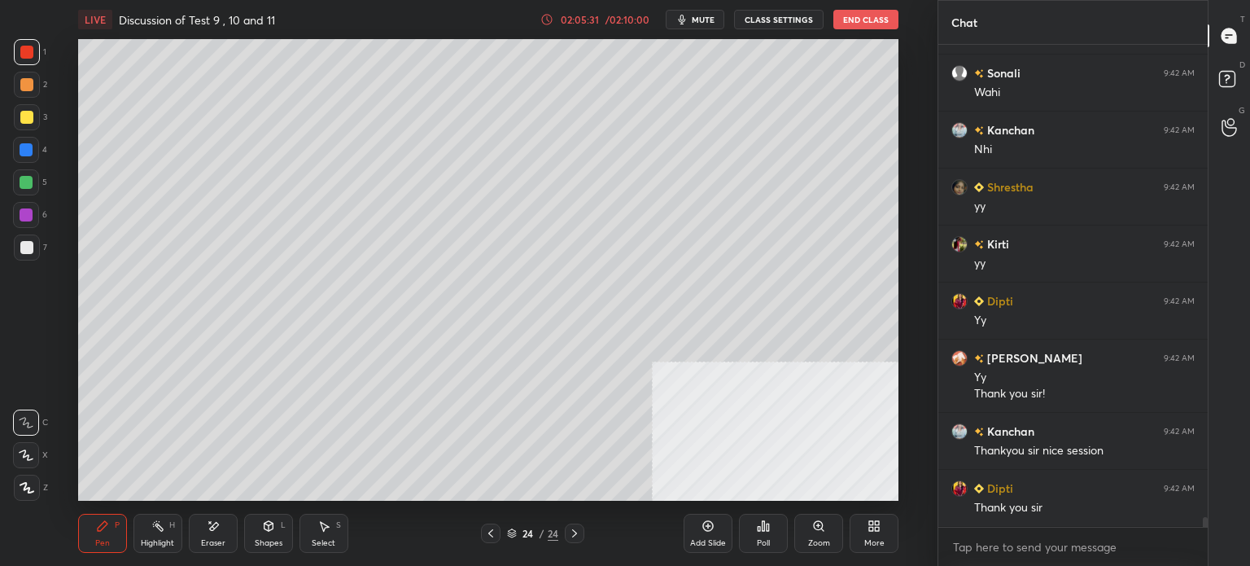
click at [1226, 108] on div "G Raise Hand (G)" at bounding box center [1228, 127] width 41 height 46
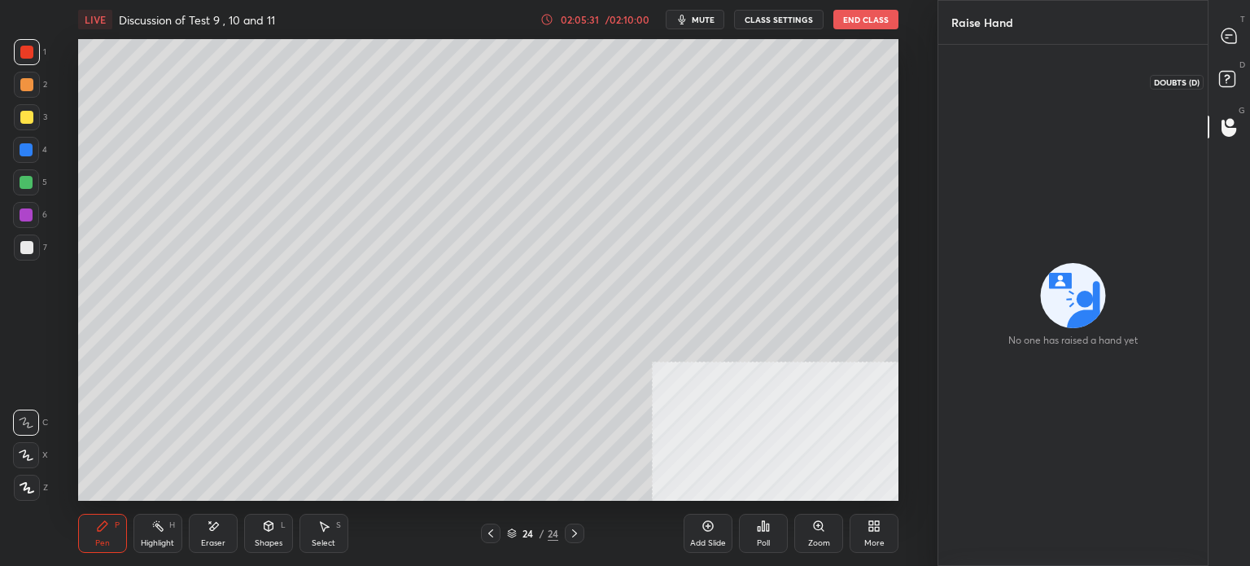
click at [1230, 80] on rect at bounding box center [1226, 79] width 15 height 15
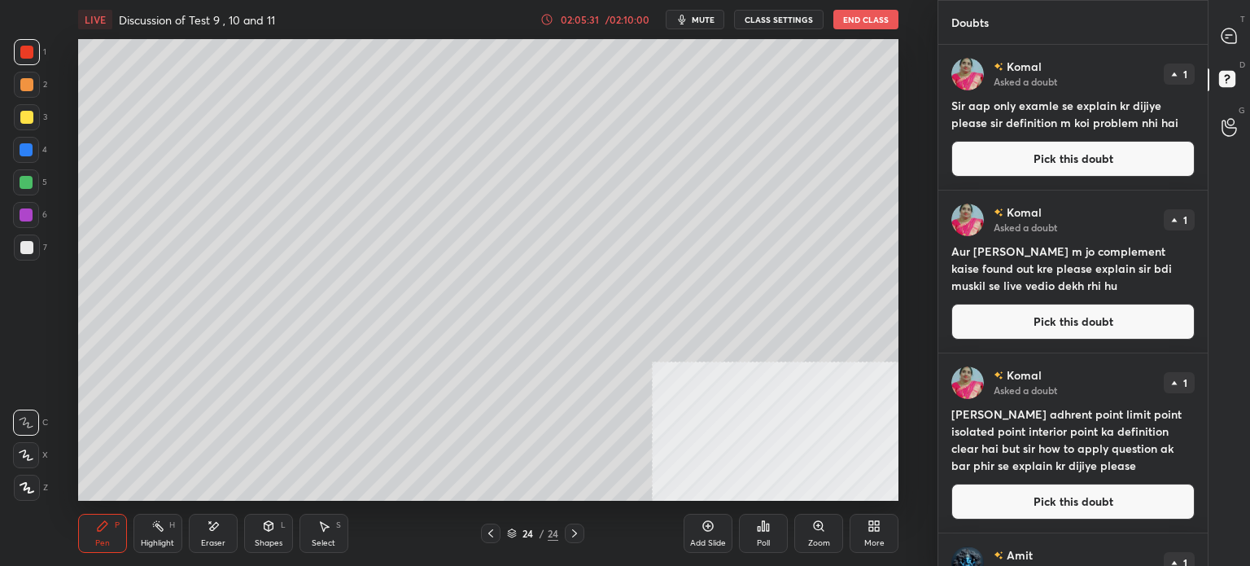
click at [1238, 48] on div at bounding box center [1229, 35] width 33 height 29
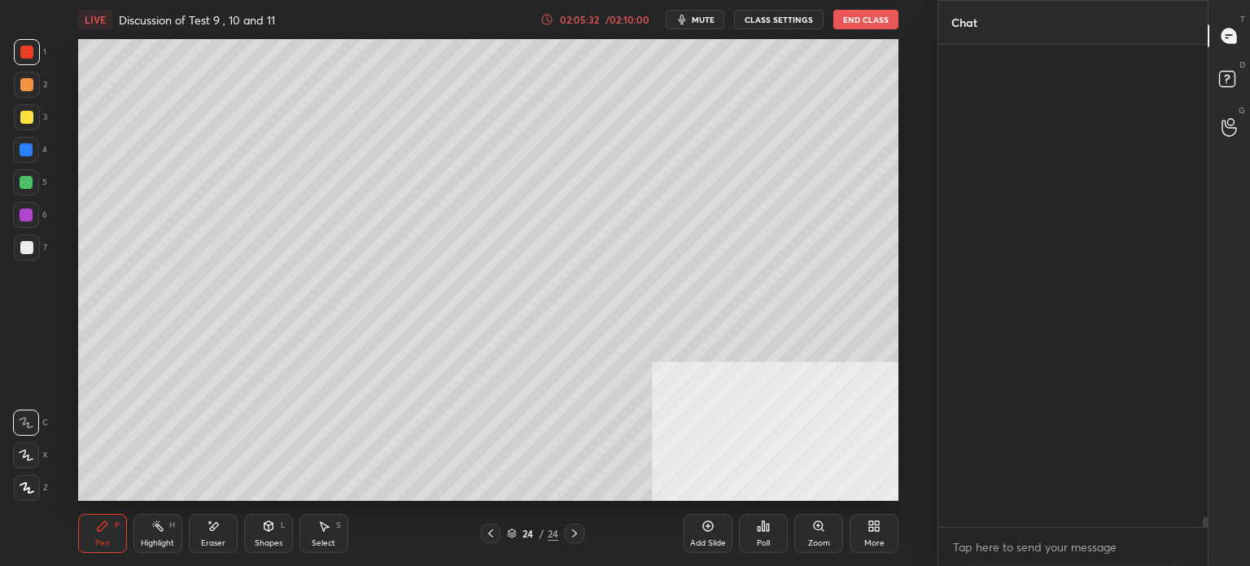
scroll to position [477, 264]
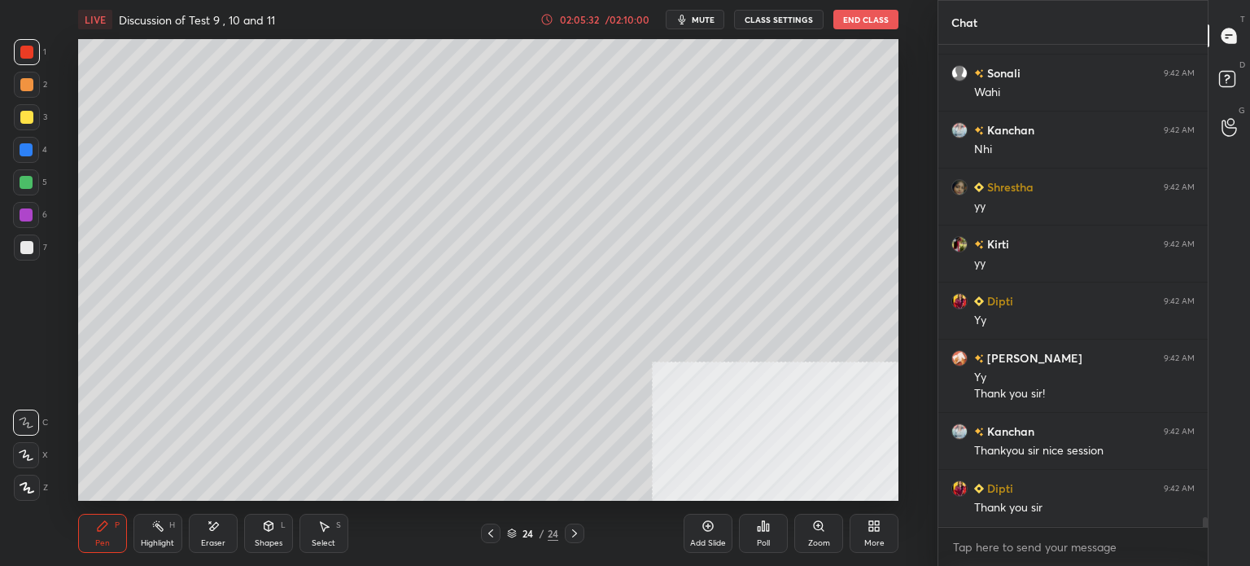
click at [1237, 63] on div "D Doubts (D)" at bounding box center [1228, 82] width 41 height 46
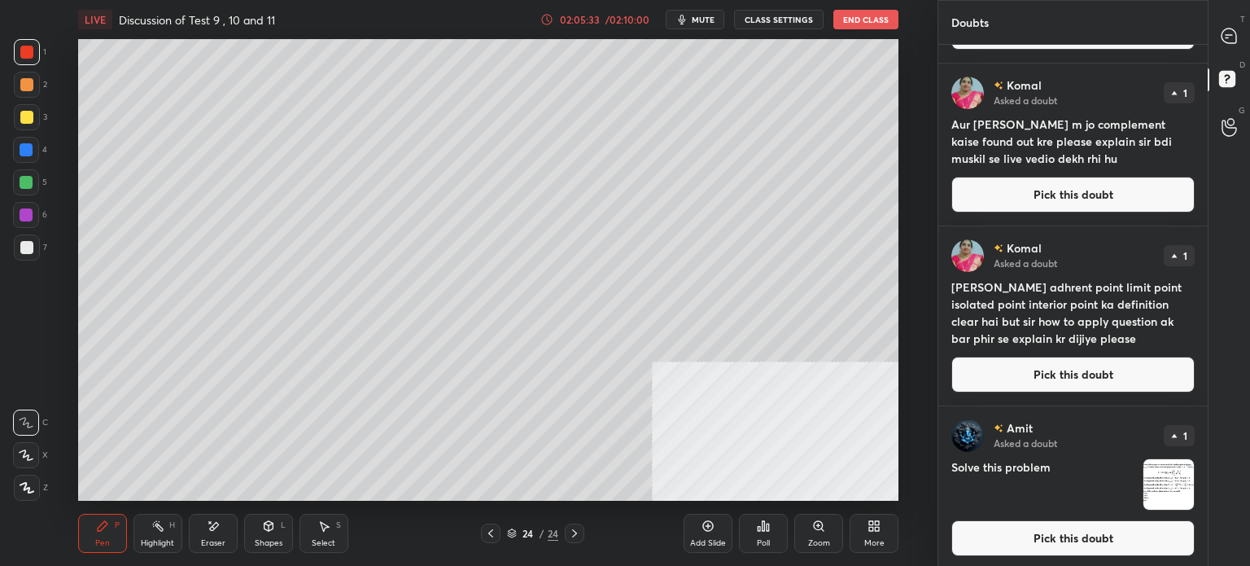
scroll to position [130, 0]
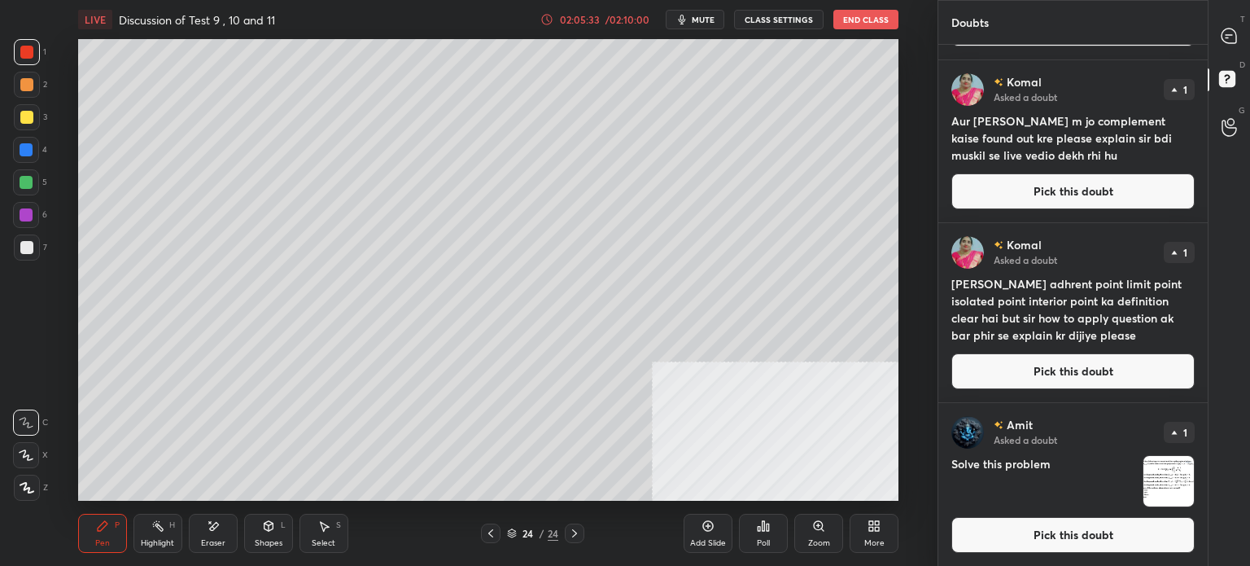
click at [1045, 371] on button "Pick this doubt" at bounding box center [1072, 371] width 243 height 36
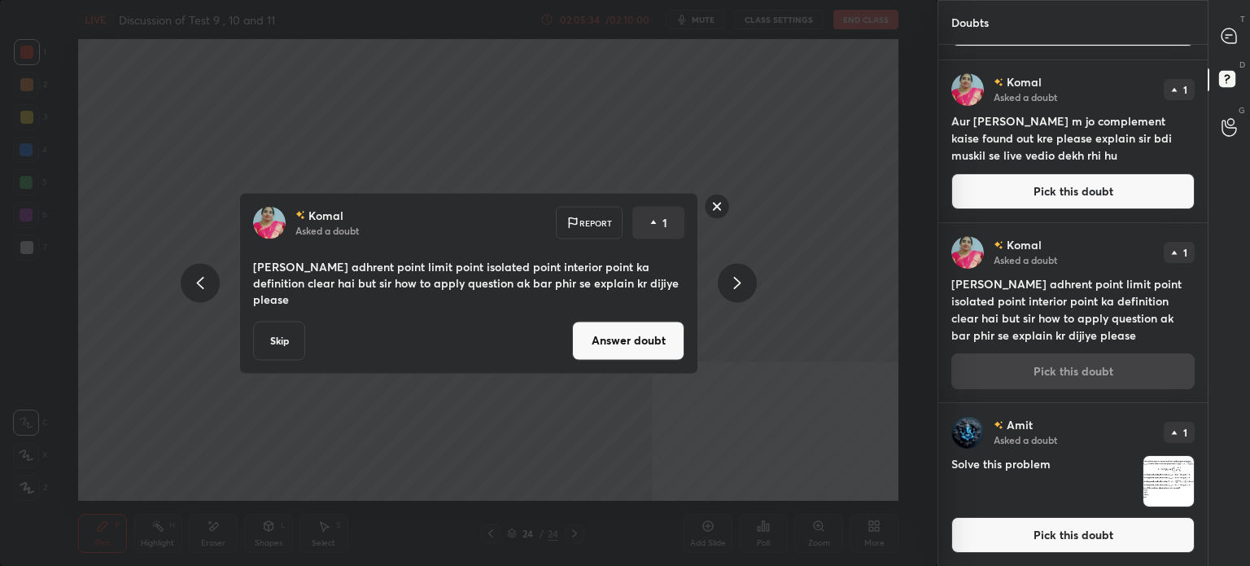
click at [664, 331] on button "Answer doubt" at bounding box center [628, 340] width 112 height 39
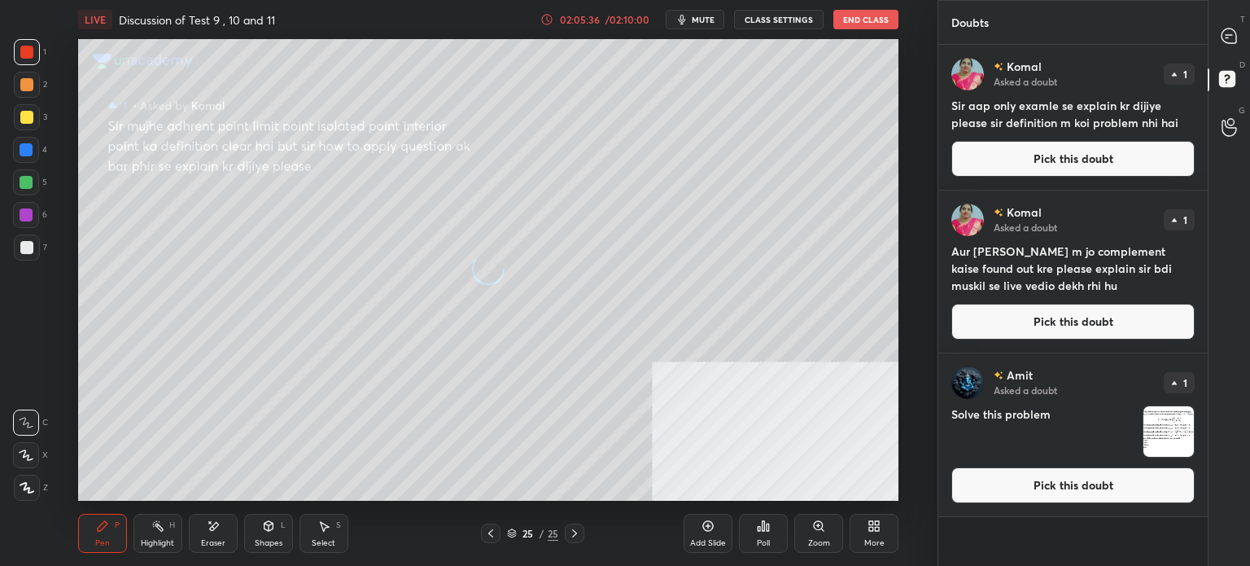
click at [1049, 162] on button "Pick this doubt" at bounding box center [1072, 159] width 243 height 36
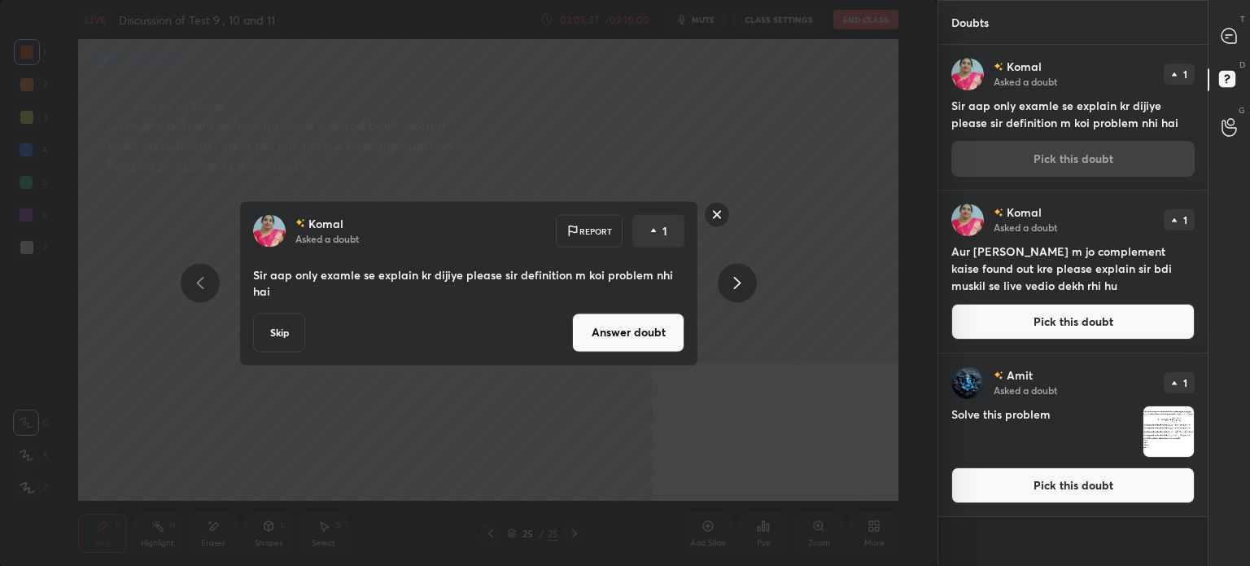
click at [649, 332] on button "Answer doubt" at bounding box center [628, 331] width 112 height 39
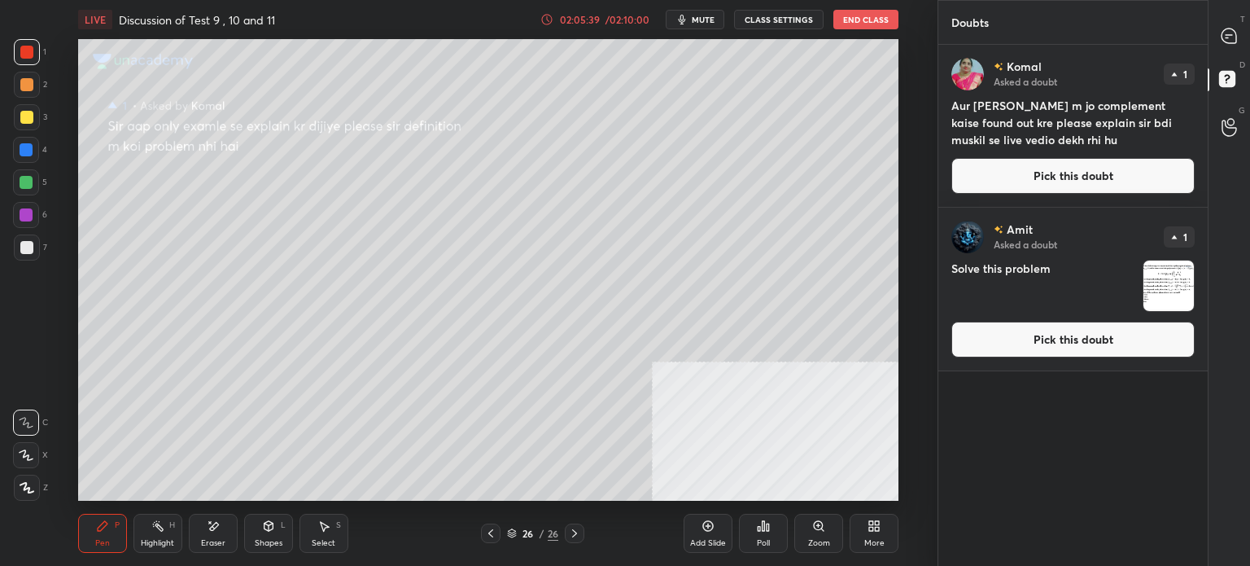
click at [1062, 177] on button "Pick this doubt" at bounding box center [1072, 176] width 243 height 36
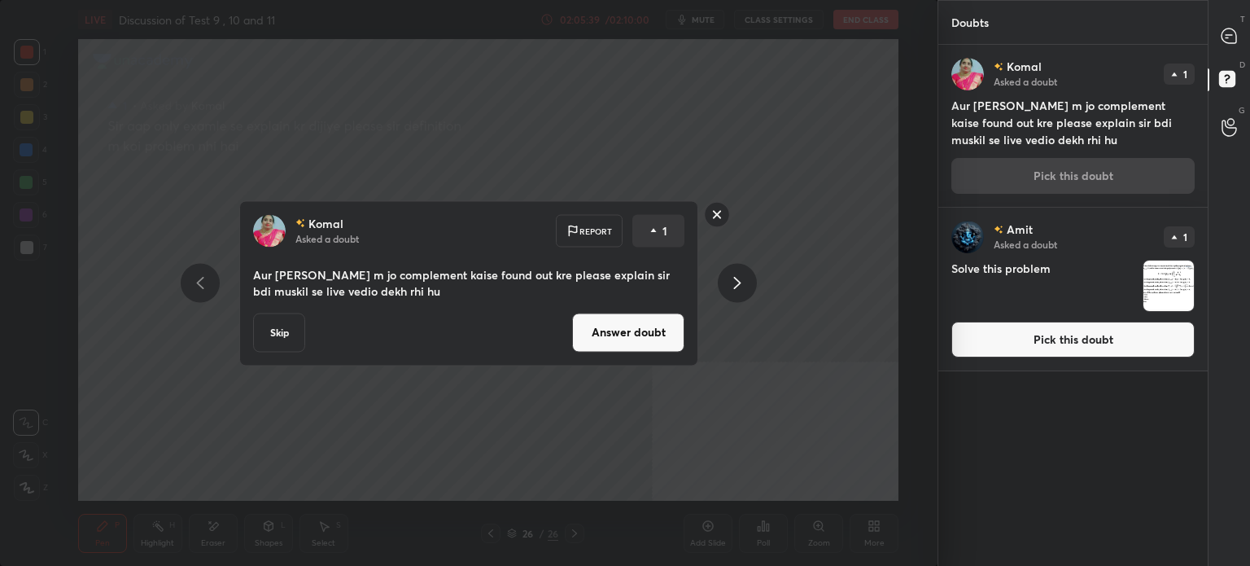
click at [638, 331] on button "Answer doubt" at bounding box center [628, 331] width 112 height 39
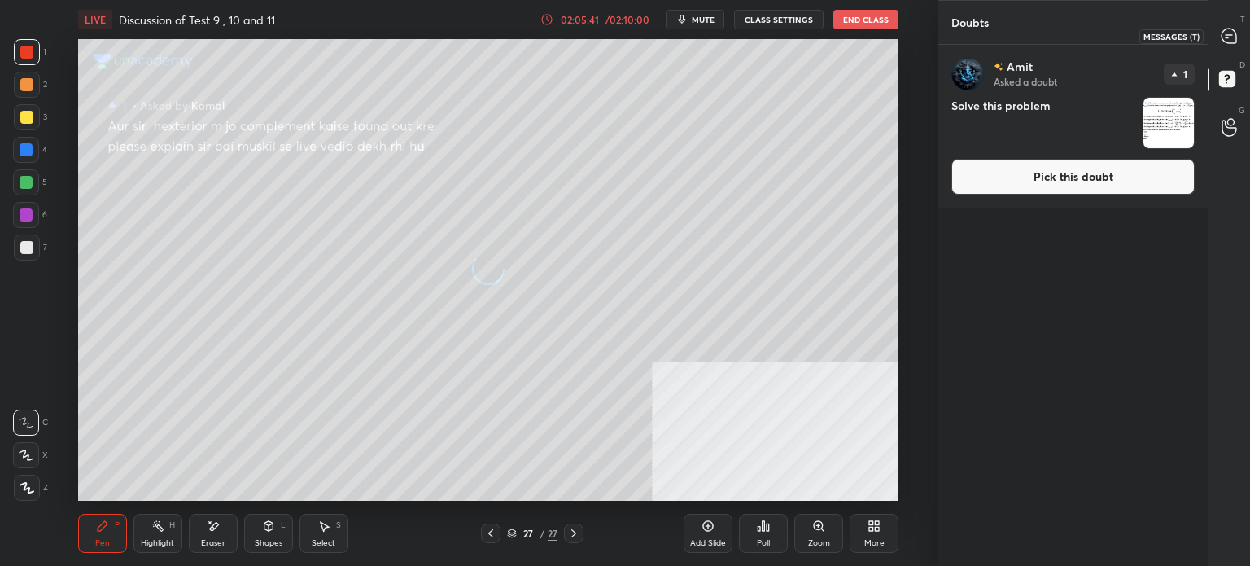
click at [1225, 37] on icon at bounding box center [1226, 37] width 2 height 0
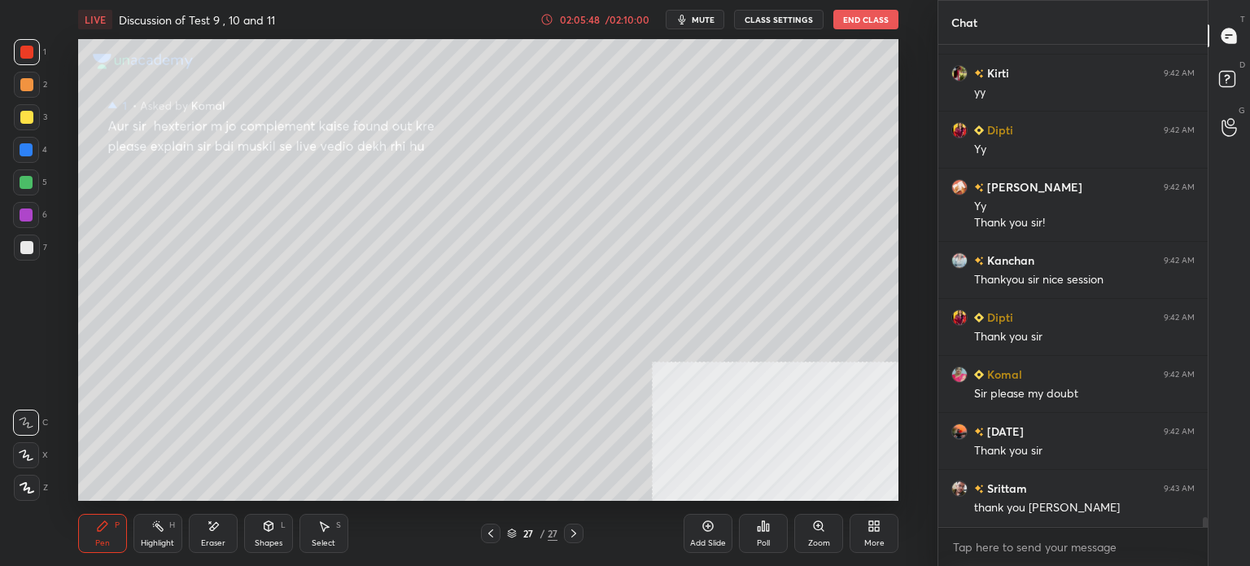
scroll to position [23169, 0]
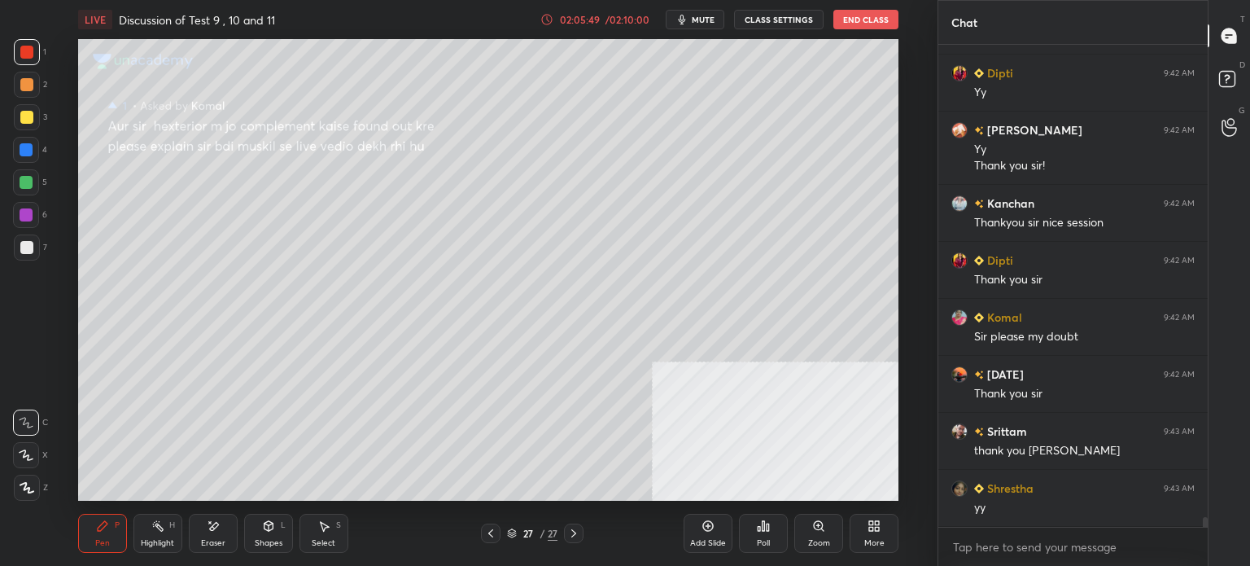
click at [1233, 88] on icon at bounding box center [1229, 81] width 29 height 29
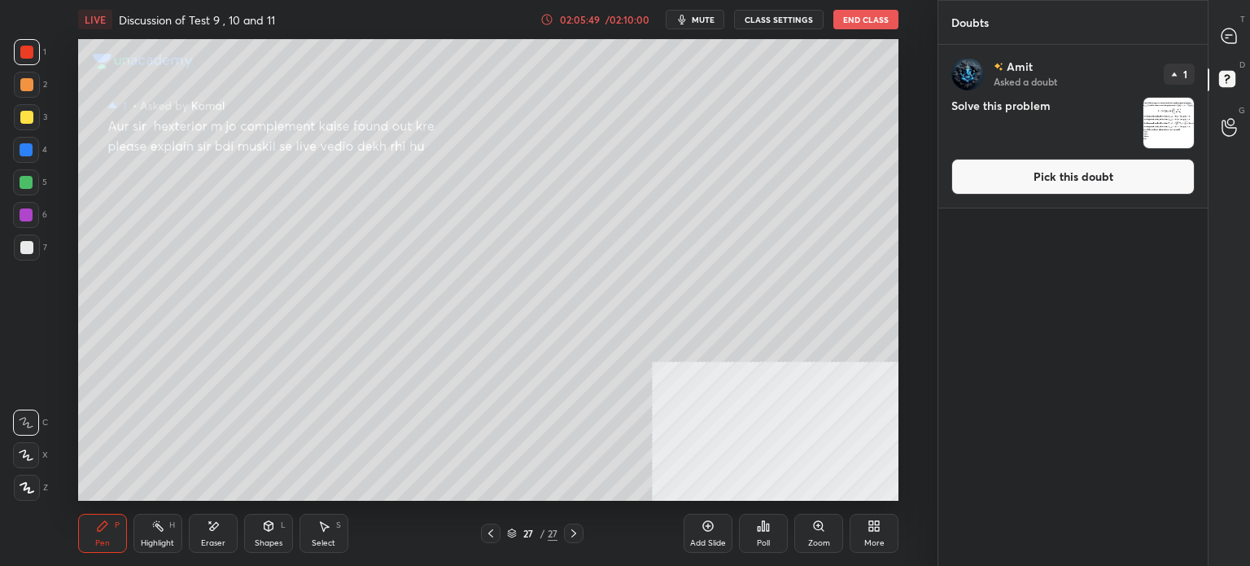
click at [1116, 193] on button "Pick this doubt" at bounding box center [1072, 177] width 243 height 36
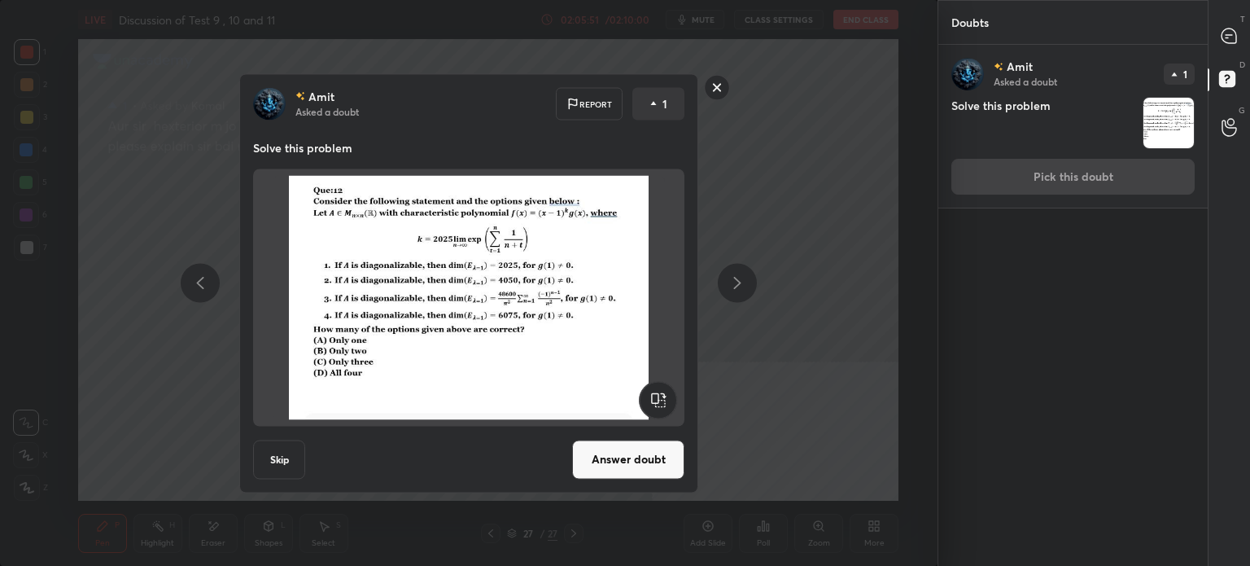
click at [653, 459] on button "Answer doubt" at bounding box center [628, 458] width 112 height 39
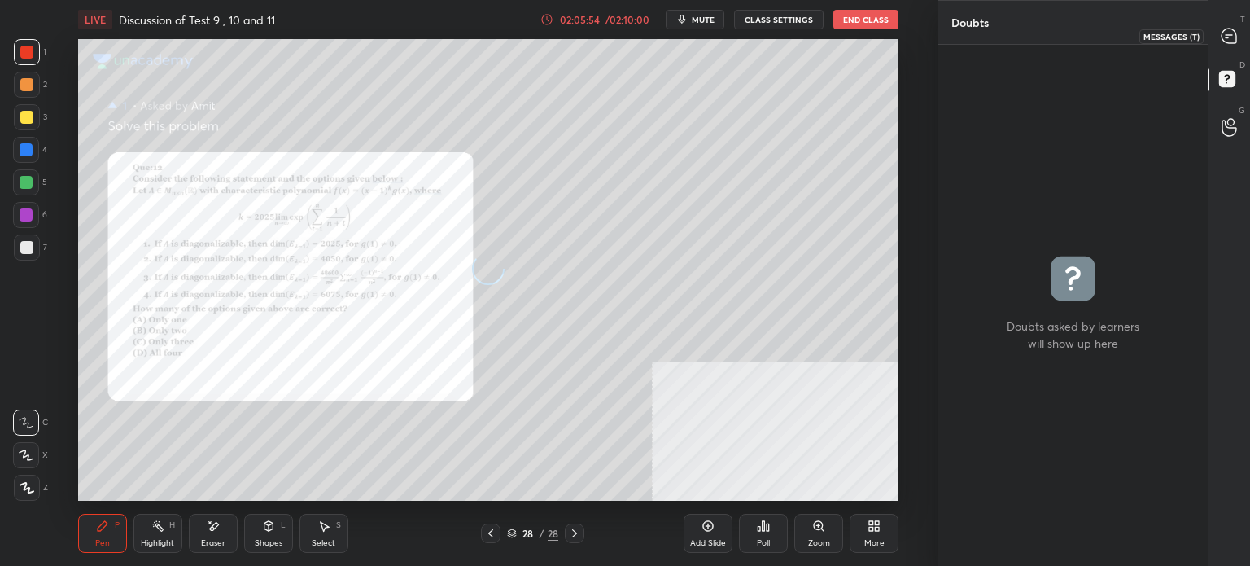
click at [1232, 36] on icon at bounding box center [1228, 35] width 15 height 15
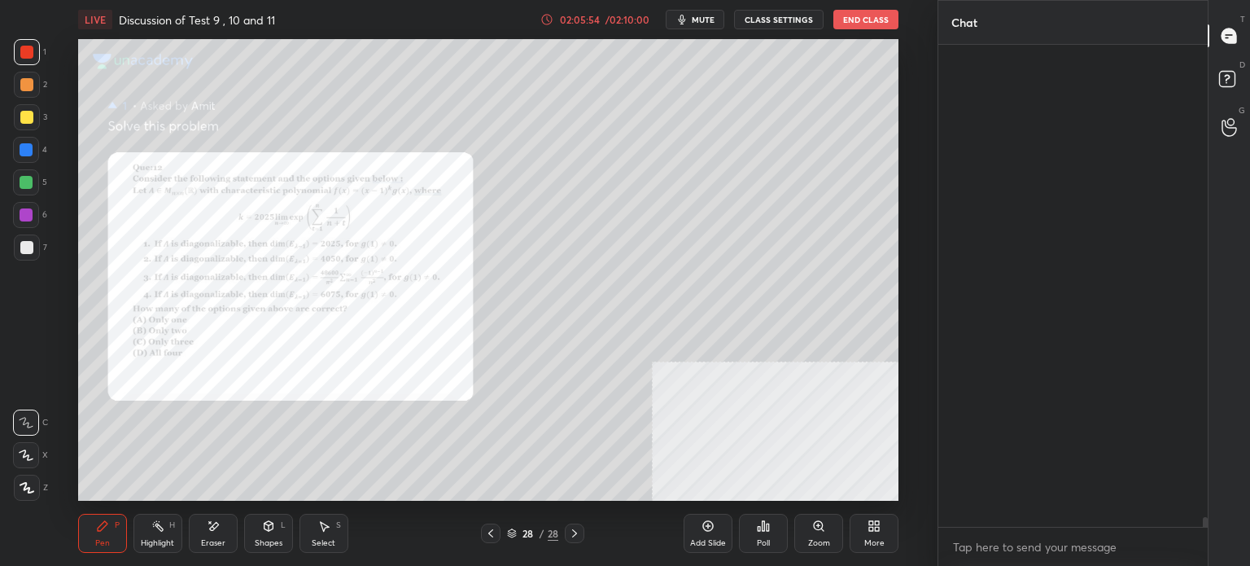
scroll to position [477, 264]
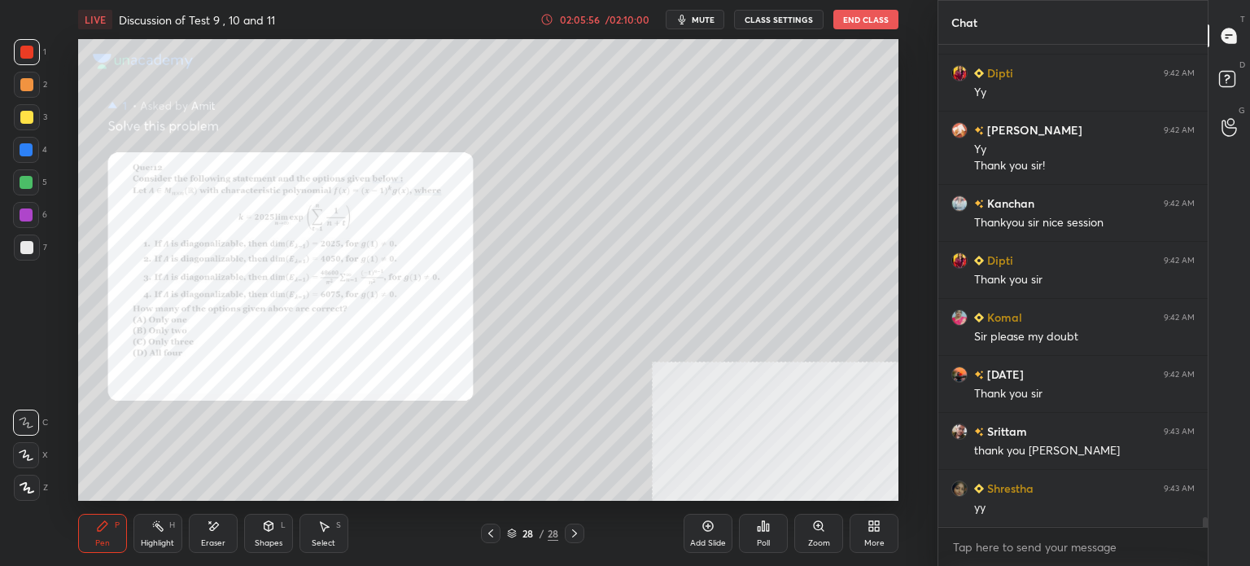
click at [828, 535] on div "Zoom" at bounding box center [818, 532] width 49 height 39
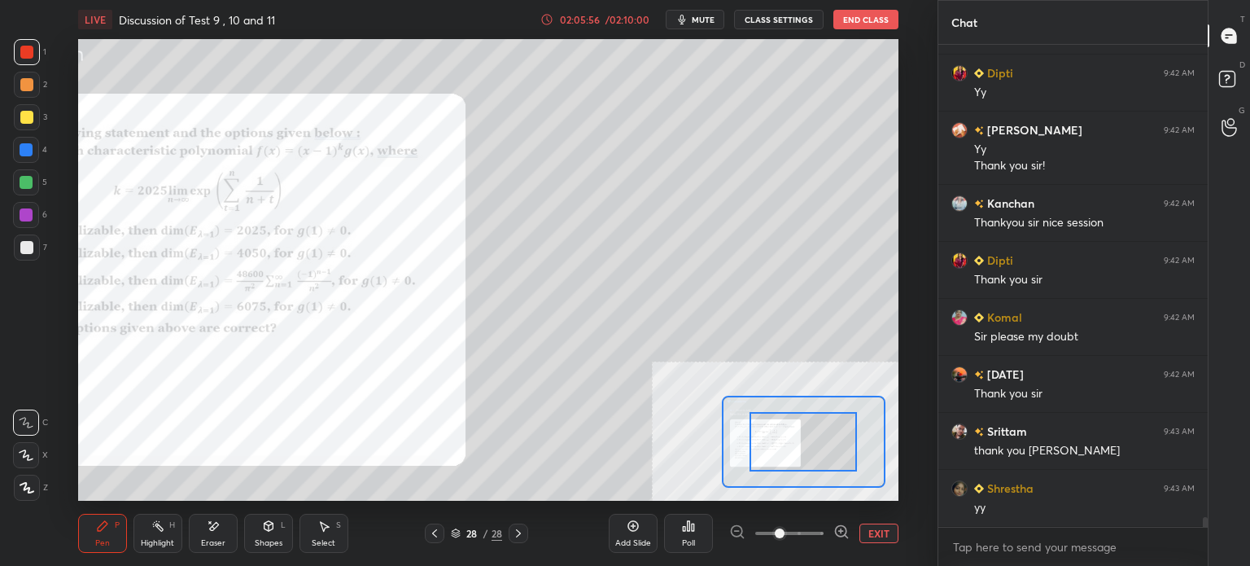
scroll to position [23145, 0]
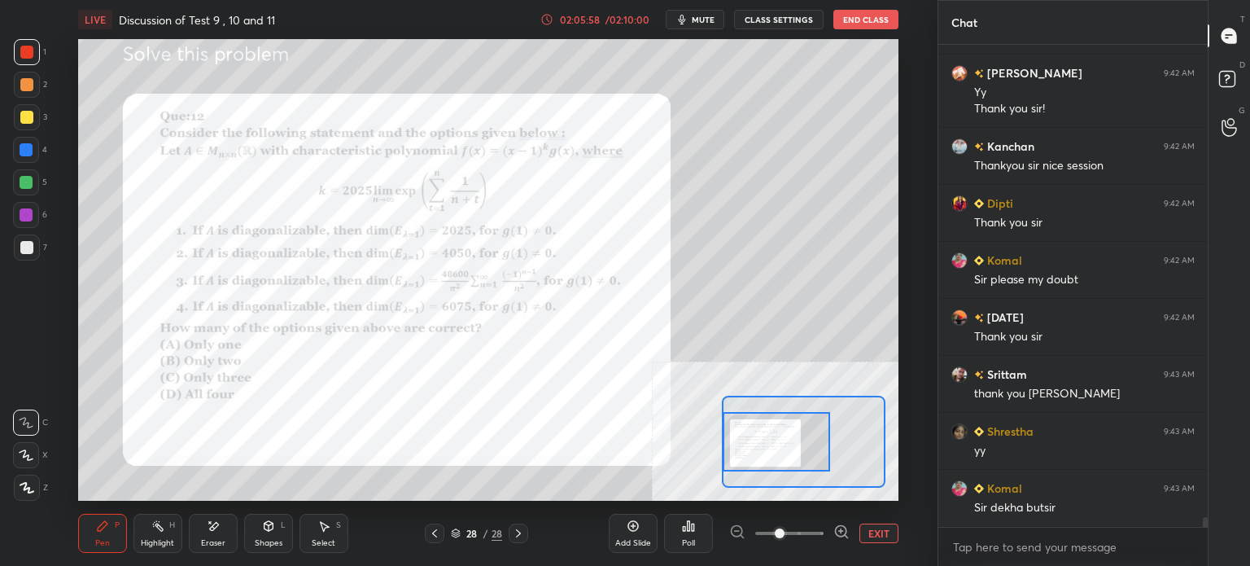
drag, startPoint x: 801, startPoint y: 443, endPoint x: 793, endPoint y: 441, distance: 8.3
click at [793, 441] on div at bounding box center [776, 441] width 107 height 59
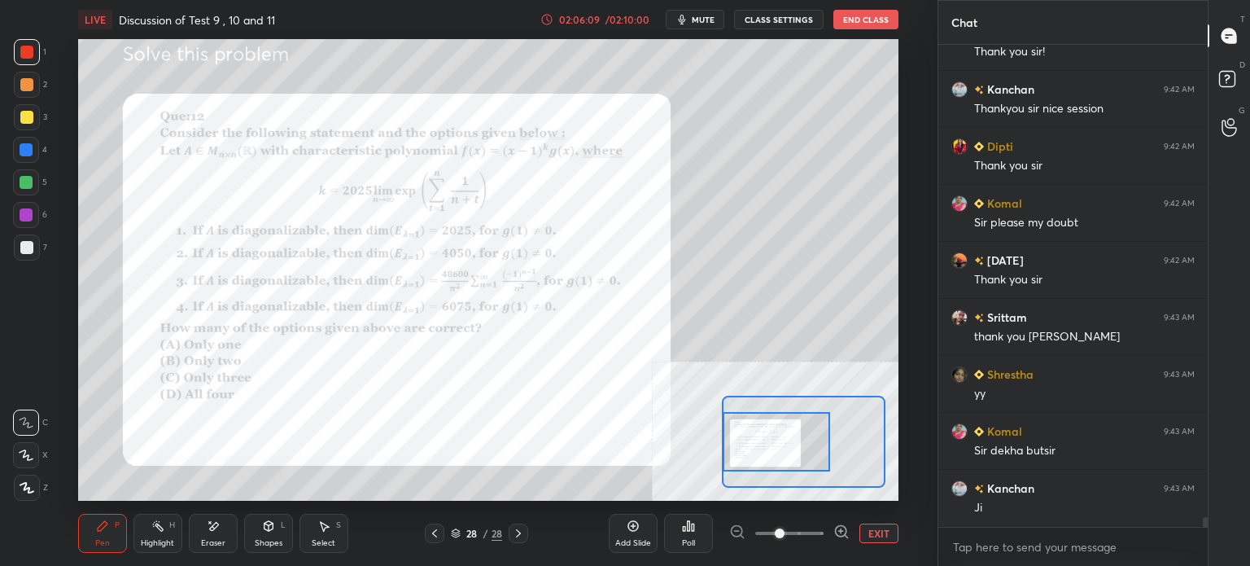
scroll to position [23259, 0]
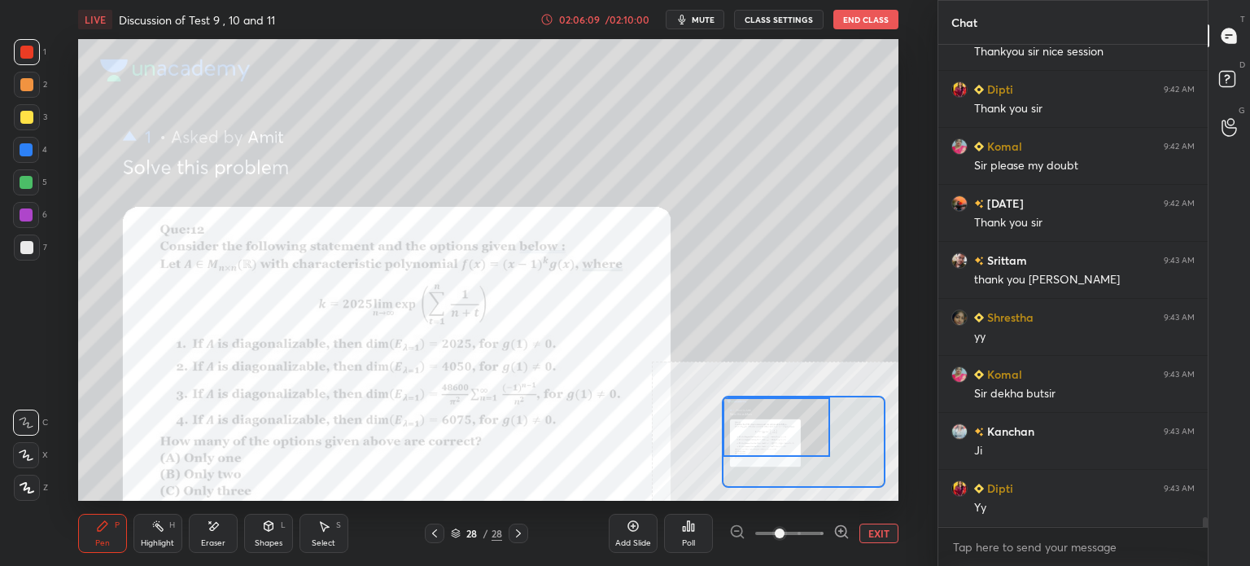
drag, startPoint x: 805, startPoint y: 443, endPoint x: 804, endPoint y: 433, distance: 10.6
click at [804, 433] on div at bounding box center [776, 426] width 107 height 59
click at [889, 538] on button "EXIT" at bounding box center [878, 533] width 39 height 20
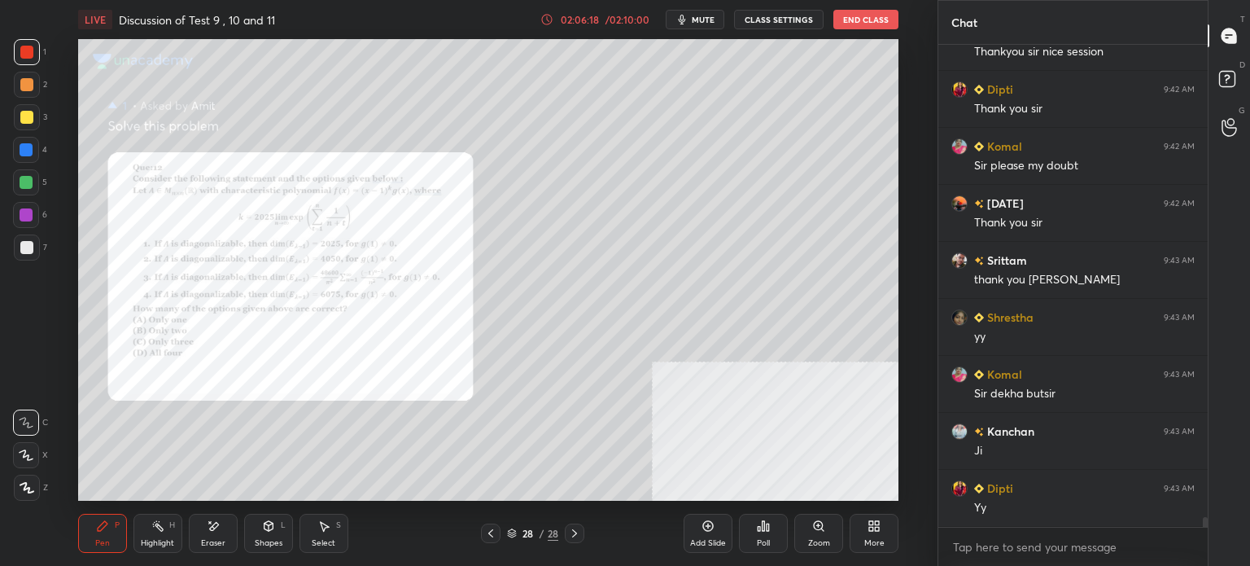
click at [870, 17] on button "End Class" at bounding box center [865, 20] width 65 height 20
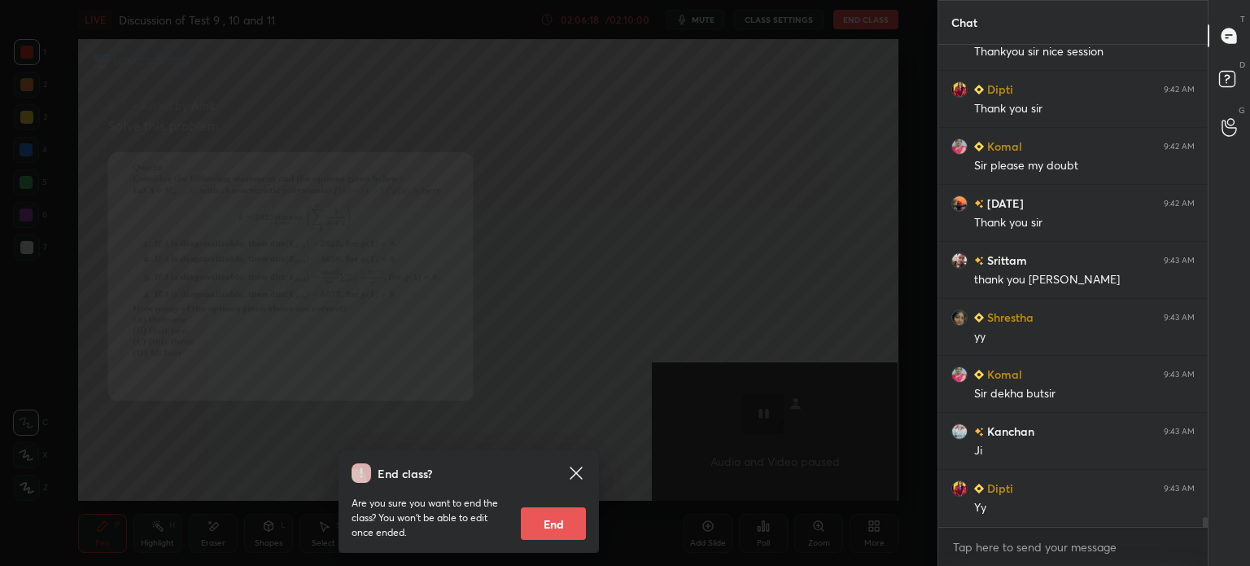
scroll to position [23316, 0]
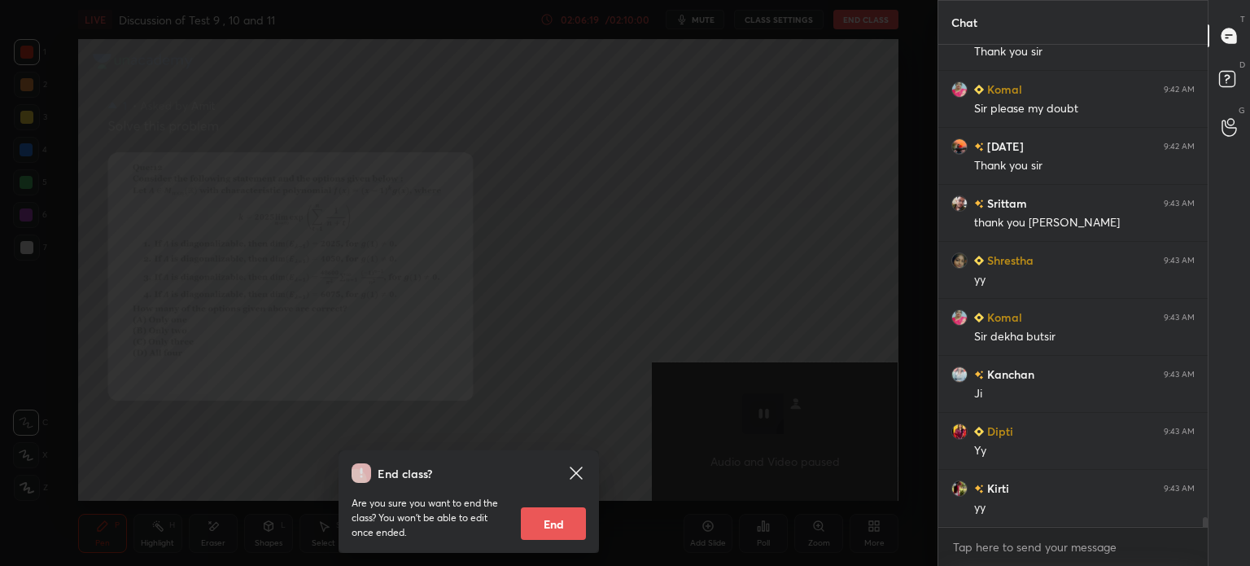
click at [583, 526] on button "End" at bounding box center [553, 523] width 65 height 33
type textarea "x"
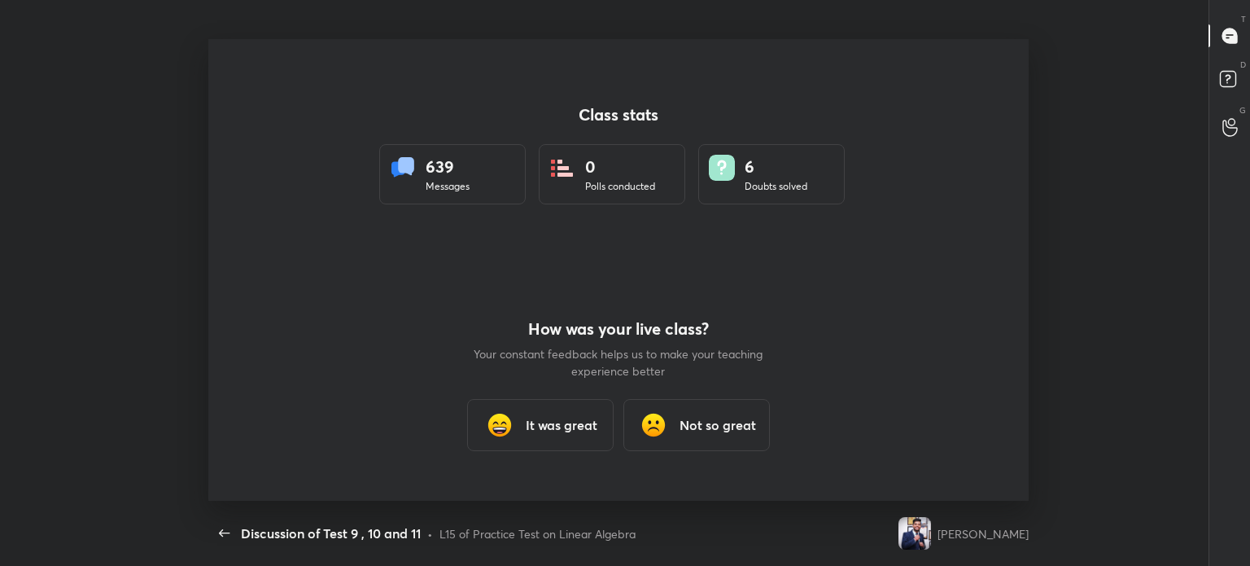
scroll to position [80908, 80308]
click at [512, 401] on div "It was great" at bounding box center [540, 425] width 146 height 52
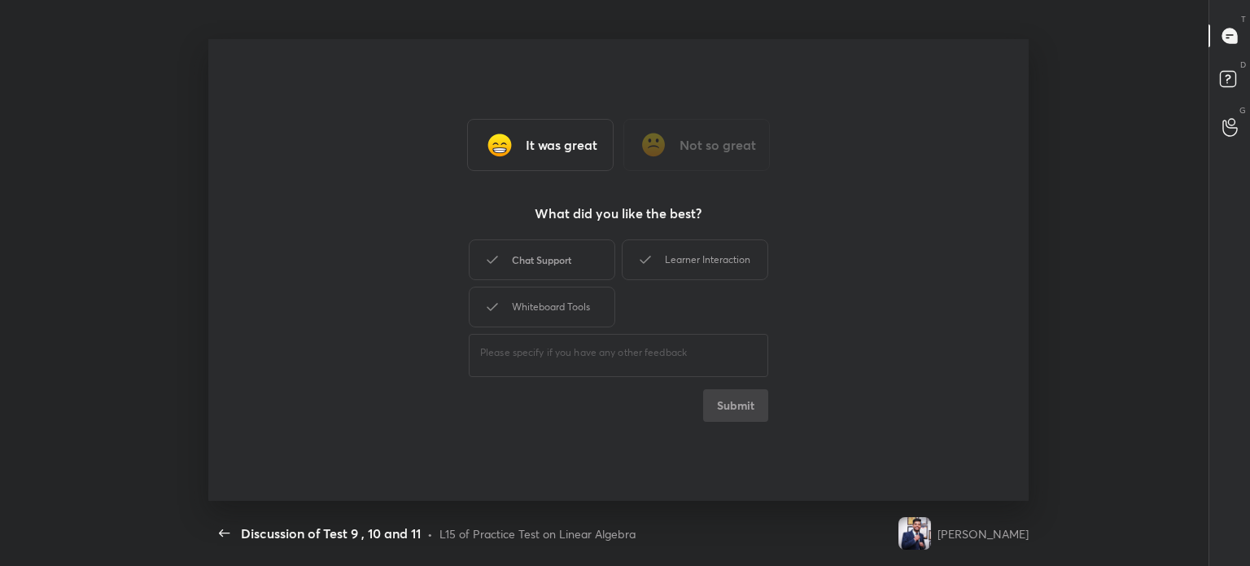
click at [566, 252] on div "Chat Support" at bounding box center [542, 259] width 146 height 41
click at [666, 269] on div "Learner Interaction" at bounding box center [695, 259] width 146 height 41
click at [598, 316] on div "Whiteboard Tools" at bounding box center [542, 306] width 146 height 41
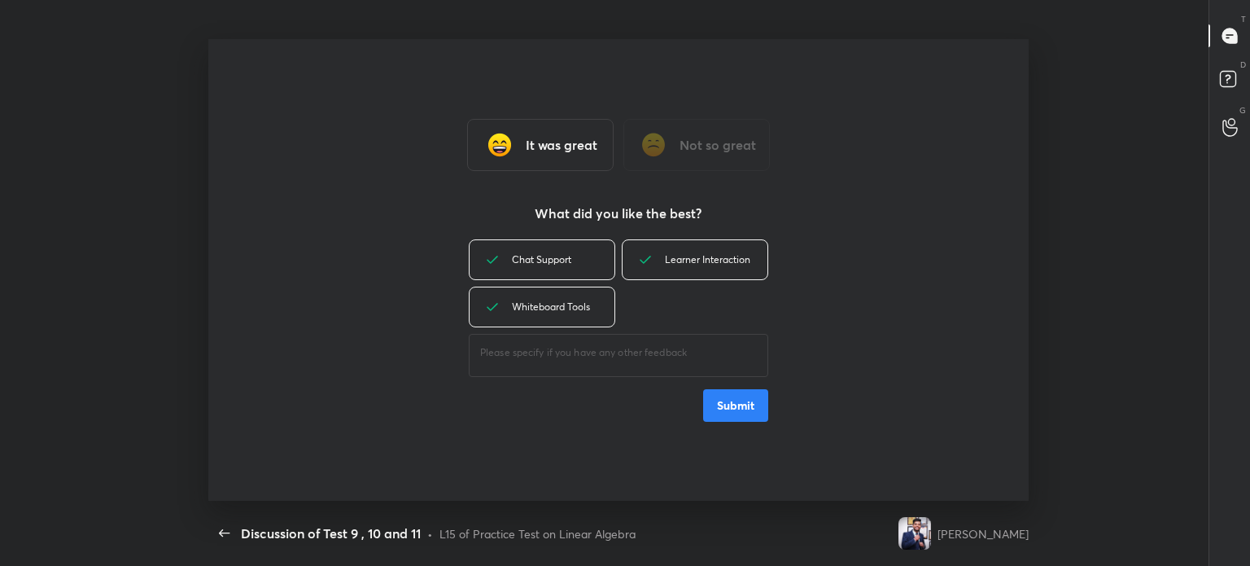
click at [710, 385] on div "Chat Support Learner Interaction Whiteboard Tools ​ Submit" at bounding box center [618, 329] width 299 height 186
click at [737, 417] on button "Submit" at bounding box center [735, 405] width 65 height 33
